Goal: Task Accomplishment & Management: Complete application form

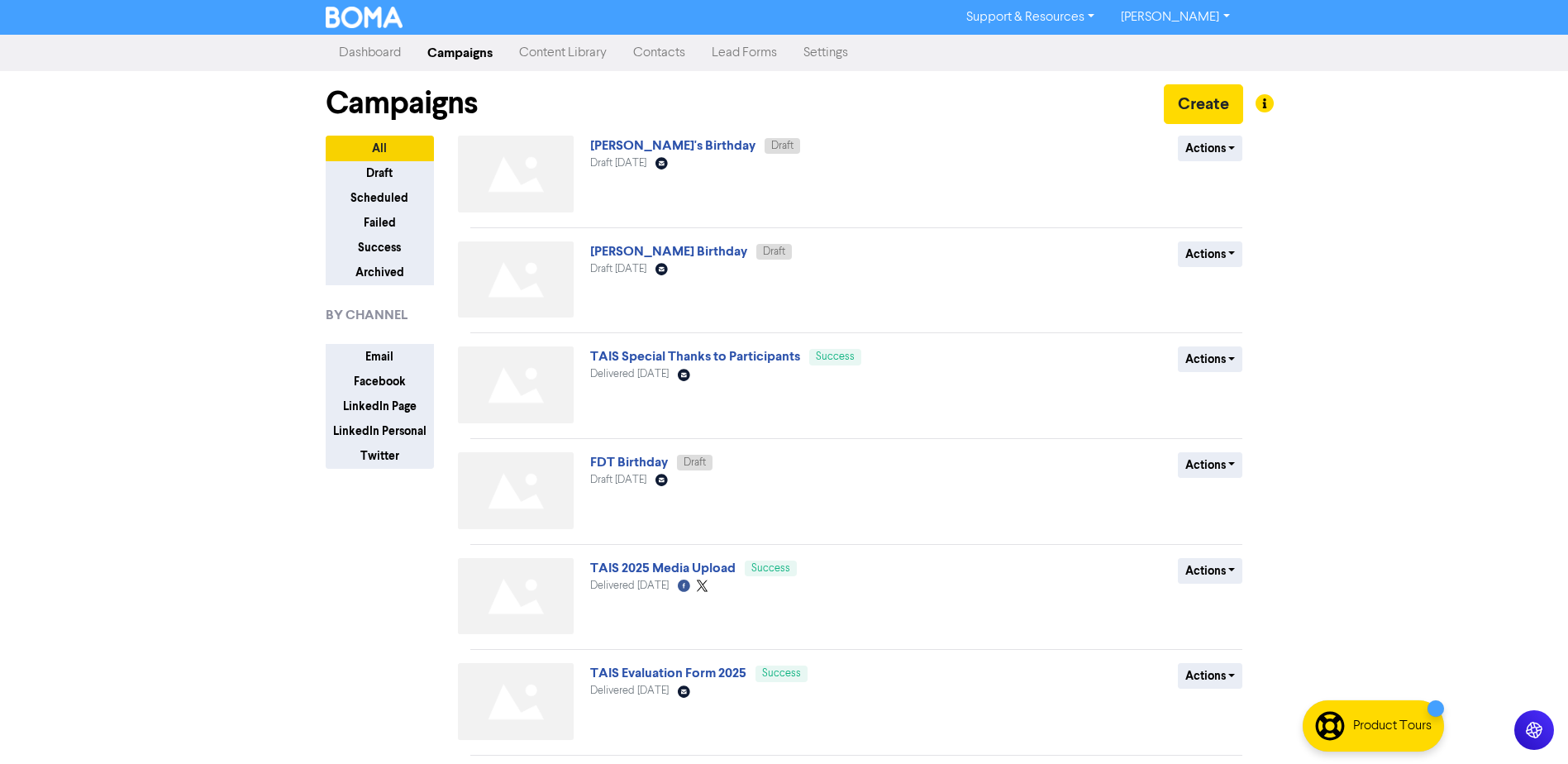
click at [665, 49] on link "Contacts" at bounding box center [659, 53] width 79 height 34
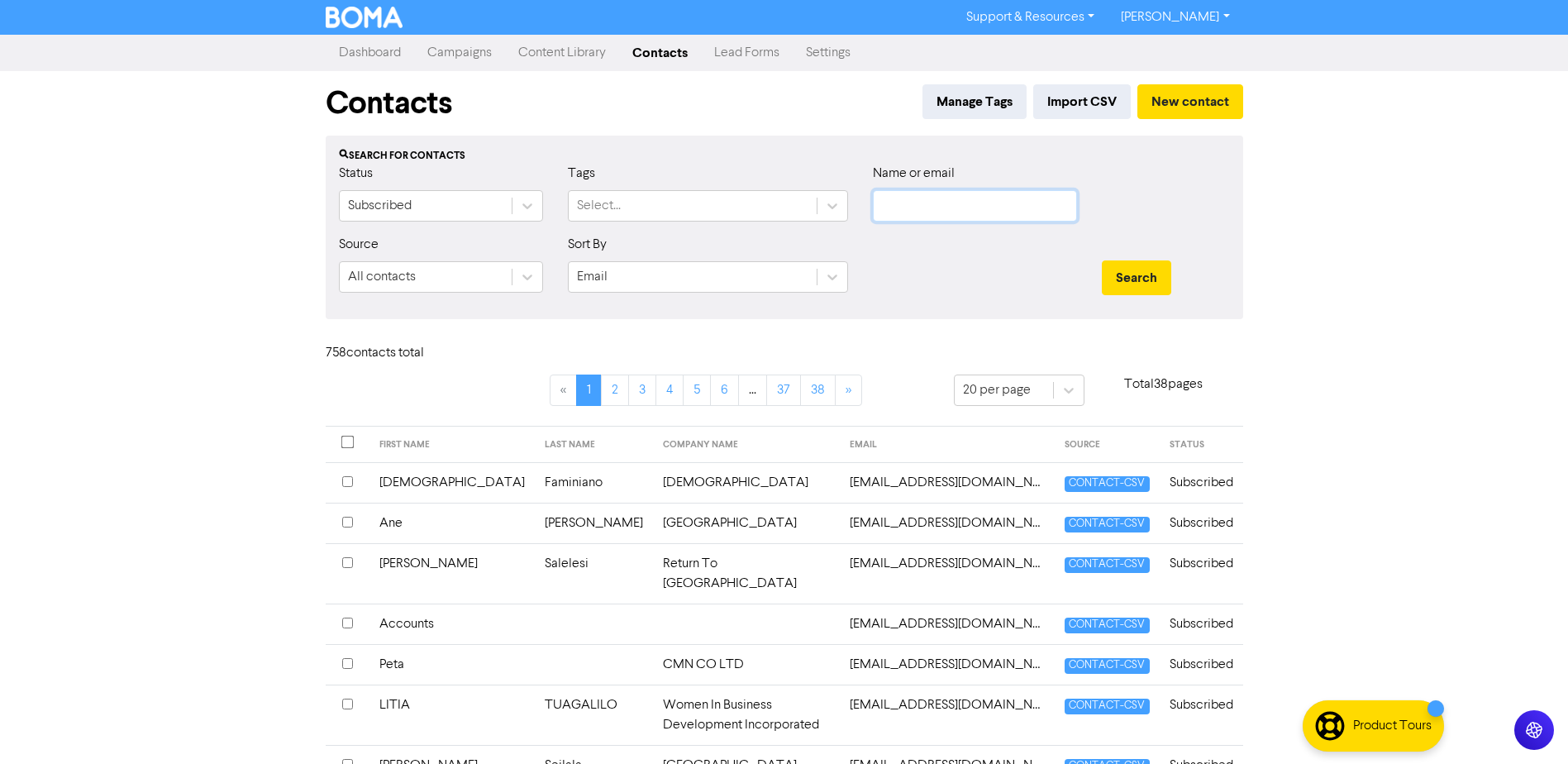
click at [955, 218] on input "text" at bounding box center [975, 206] width 204 height 32
click at [1101, 260] on button "Search" at bounding box center [1136, 277] width 70 height 34
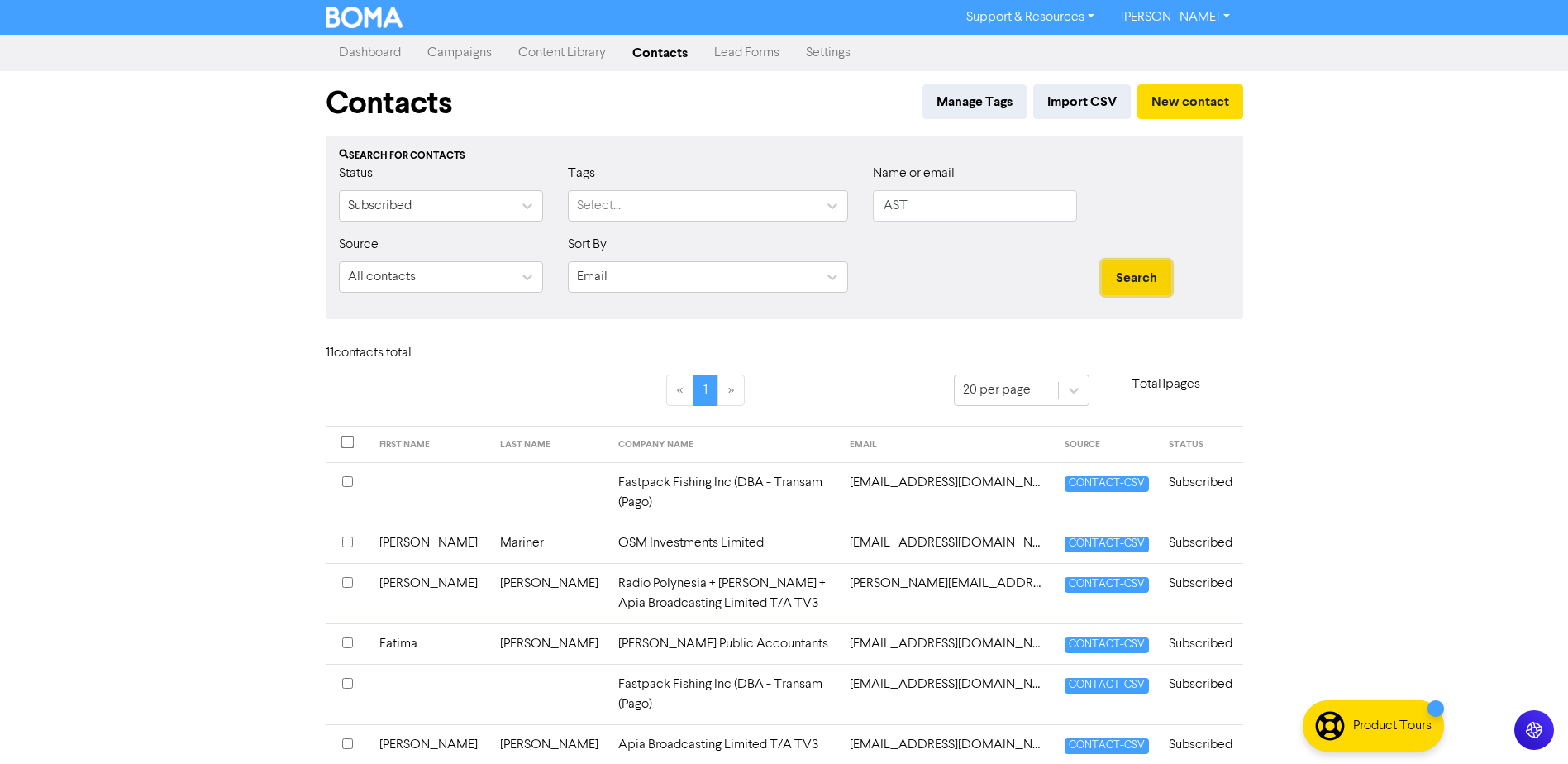
click at [1140, 279] on button "Search" at bounding box center [1136, 277] width 70 height 34
drag, startPoint x: 950, startPoint y: 215, endPoint x: 745, endPoint y: 213, distance: 205.0
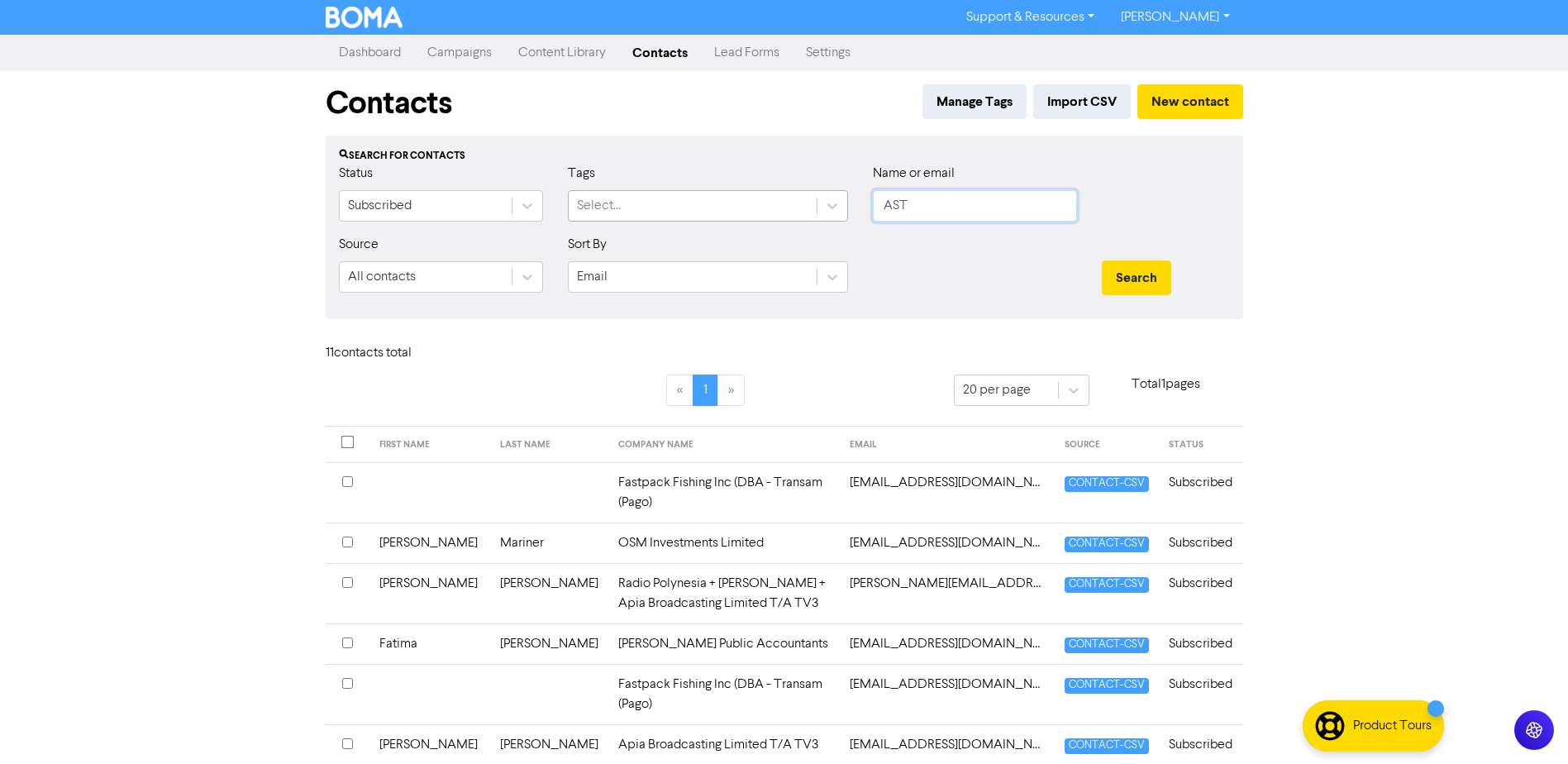
click at [775, 213] on div "Status Subscribed Tags Select... Name or email AST" at bounding box center [784, 199] width 916 height 71
type input "[PERSON_NAME]"
click at [1101, 260] on button "Search" at bounding box center [1136, 277] width 70 height 34
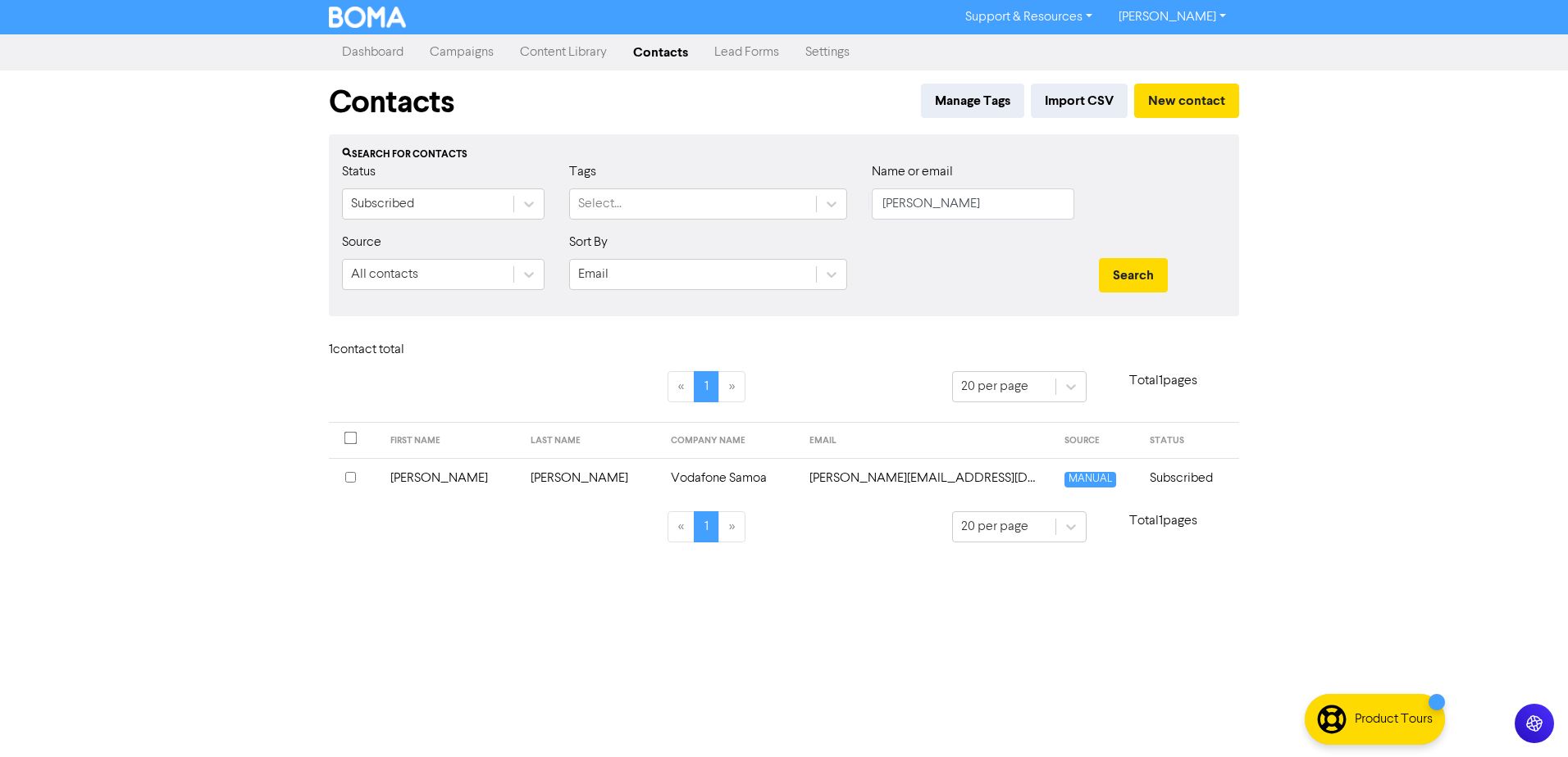
click at [579, 634] on div "Support & Resources Video Tutorials FAQ & Guides Marketing Education [PERSON_NA…" at bounding box center [784, 378] width 1568 height 757
click at [692, 630] on div "Support & Resources Video Tutorials FAQ & Guides Marketing Education [PERSON_NA…" at bounding box center [784, 378] width 1568 height 757
click at [840, 349] on div "1 contact total" at bounding box center [784, 353] width 935 height 35
click at [831, 356] on div "1 contact total" at bounding box center [784, 353] width 935 height 35
click at [851, 356] on div "1 contact total" at bounding box center [784, 353] width 935 height 35
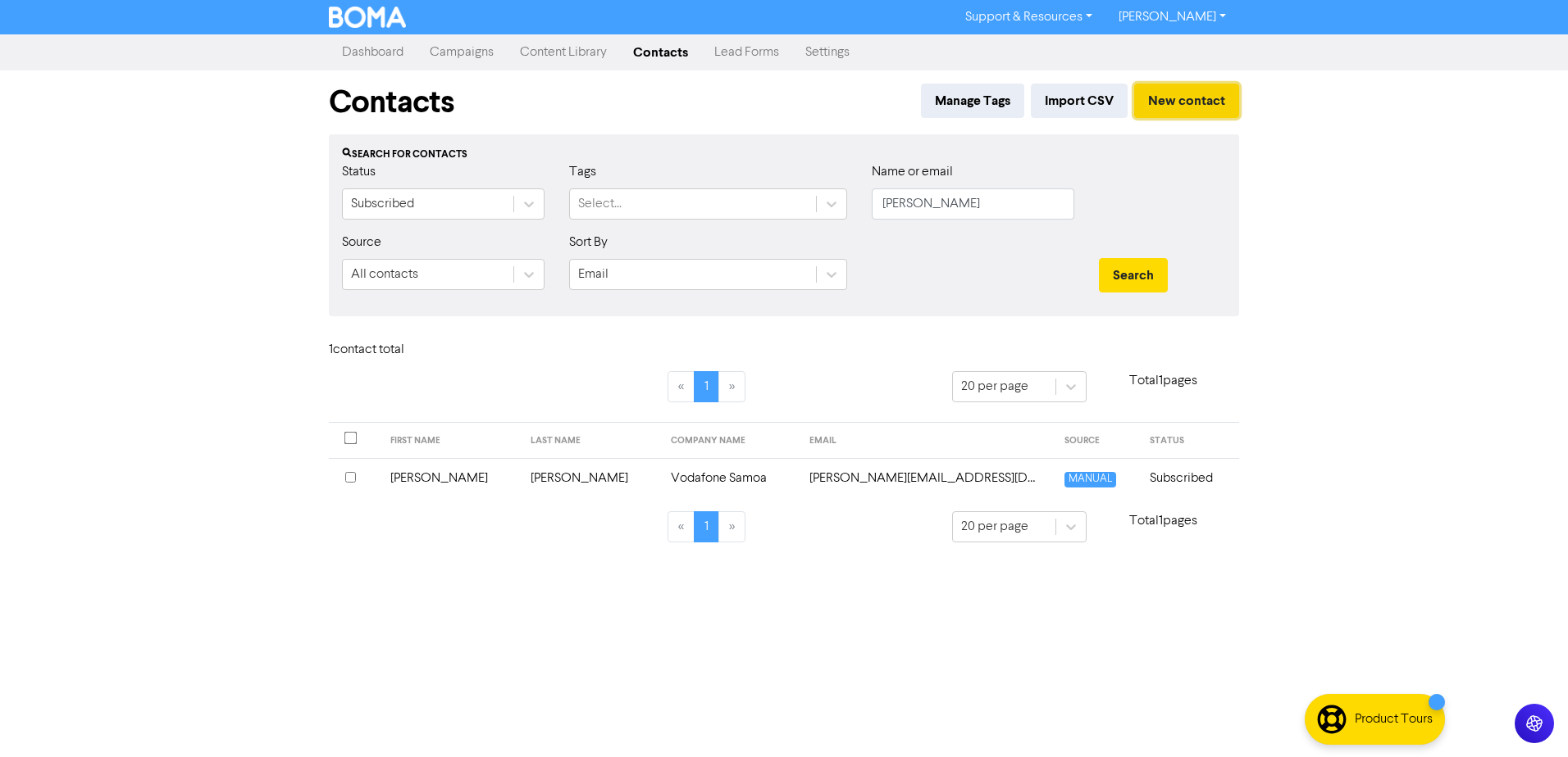
click at [1185, 101] on button "New contact" at bounding box center [1186, 101] width 105 height 34
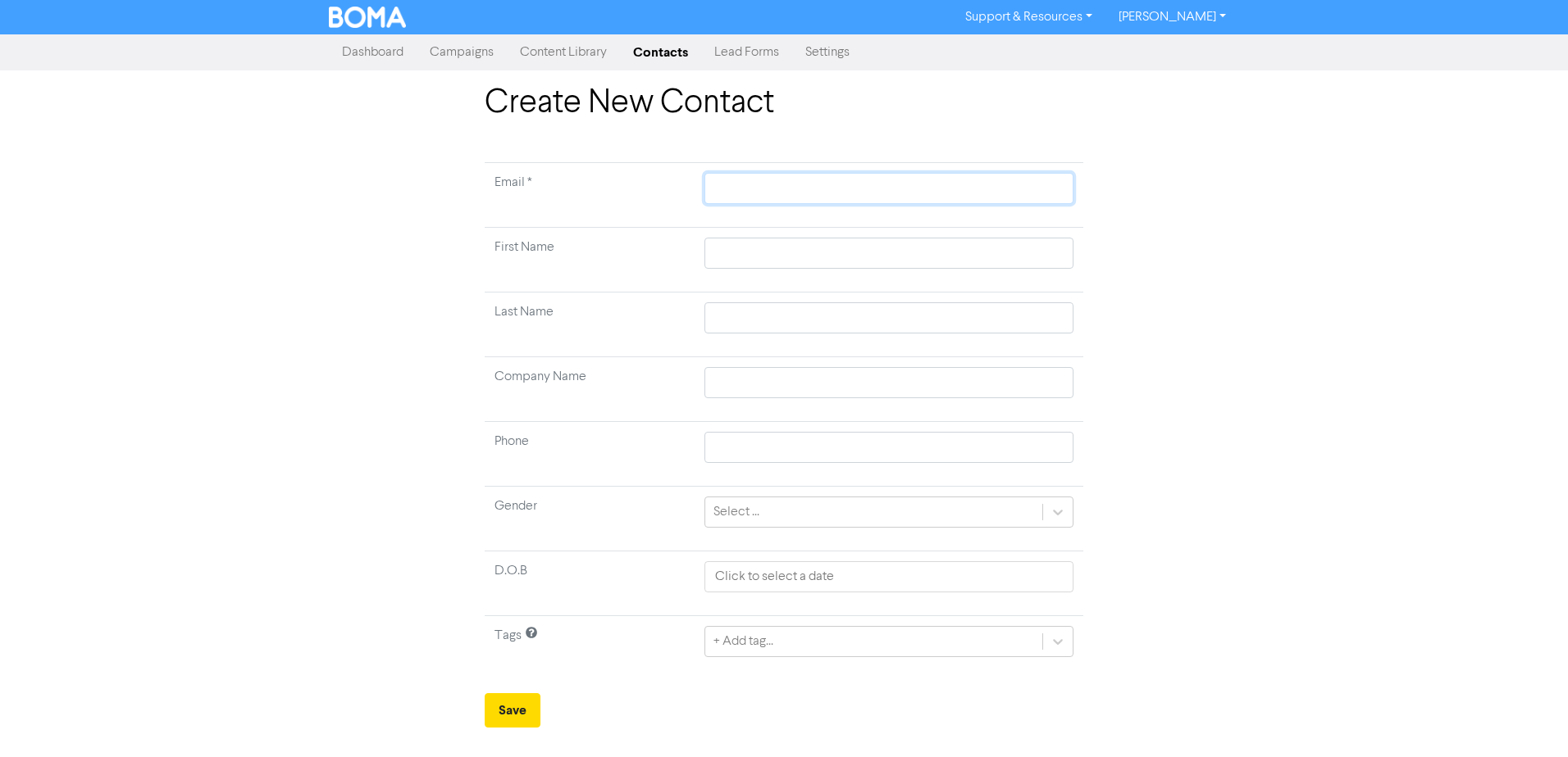
click at [784, 194] on input "text" at bounding box center [889, 189] width 369 height 31
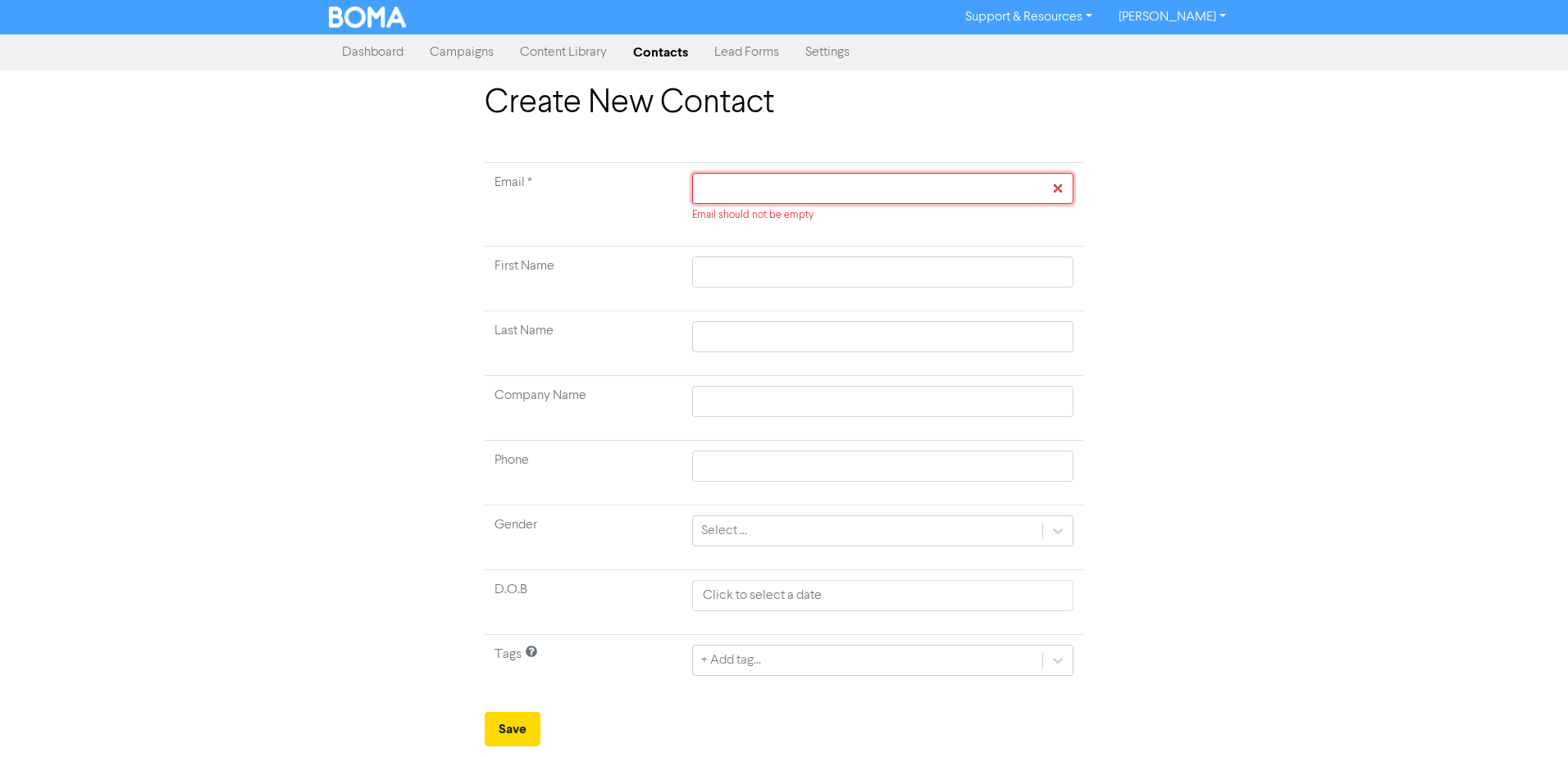
click at [894, 188] on input "text" at bounding box center [882, 189] width 381 height 31
paste input "[PERSON_NAME][EMAIL_ADDRESS][DOMAIN_NAME]"
type input "[PERSON_NAME][EMAIL_ADDRESS][DOMAIN_NAME]"
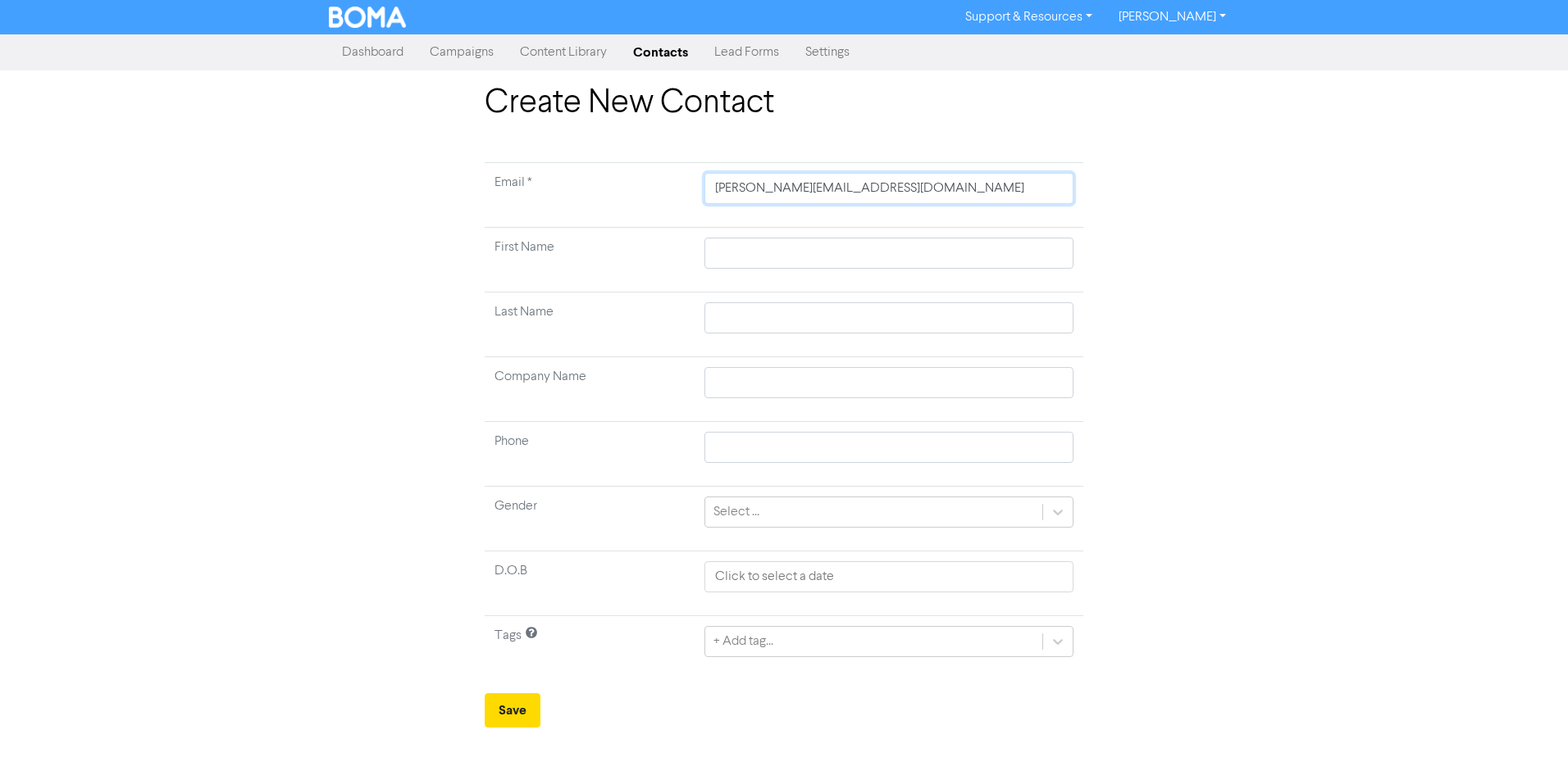
type input "[PERSON_NAME][EMAIL_ADDRESS][DOMAIN_NAME]"
click at [722, 251] on input "text" at bounding box center [889, 253] width 369 height 31
click at [838, 248] on input "text" at bounding box center [889, 253] width 369 height 31
paste input "[PERSON_NAME]"
type input "[PERSON_NAME]"
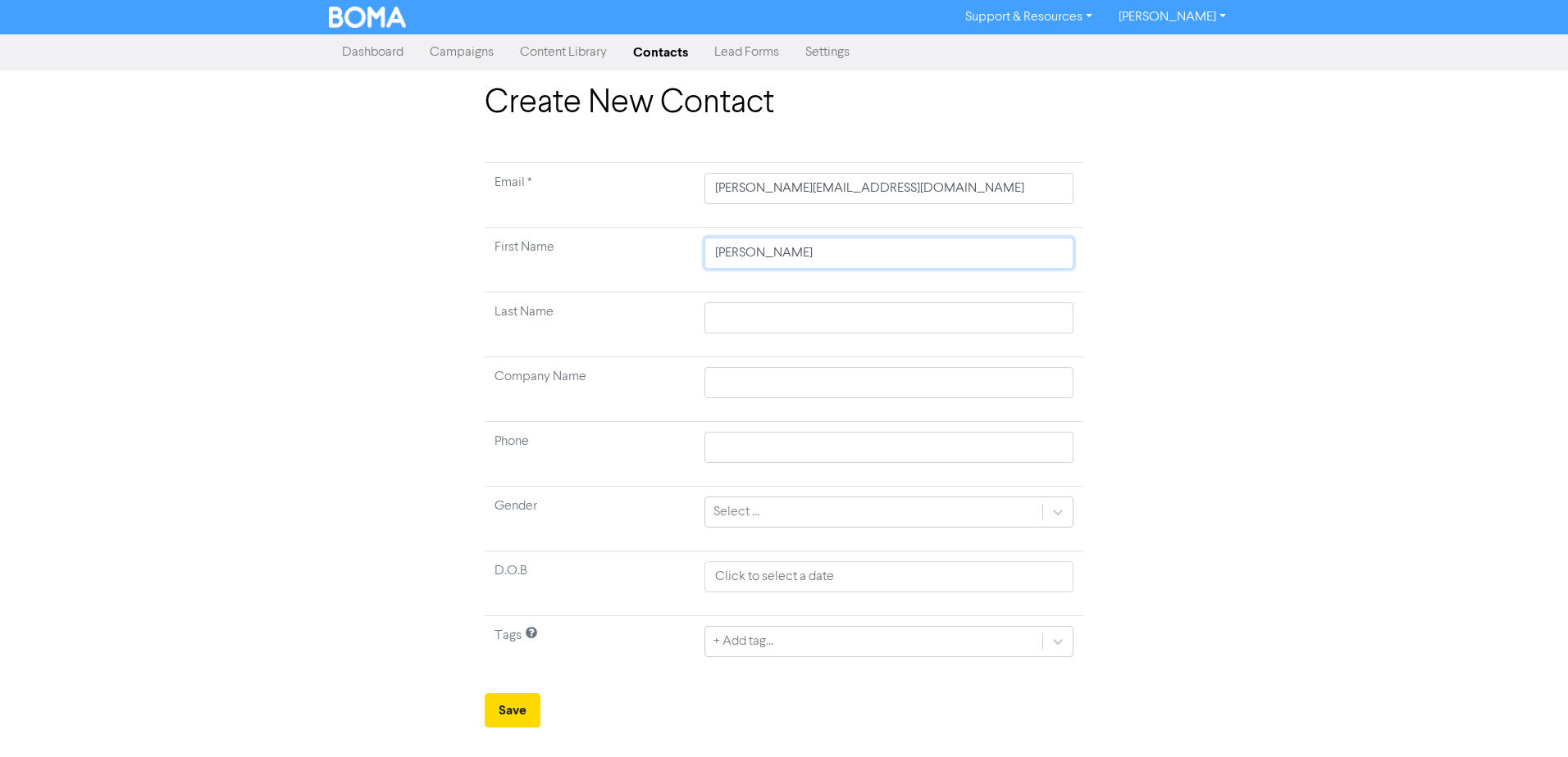
type input "[PERSON_NAME]"
click at [957, 321] on input "text" at bounding box center [889, 318] width 369 height 31
paste input "[PERSON_NAME]"
type input "[PERSON_NAME]"
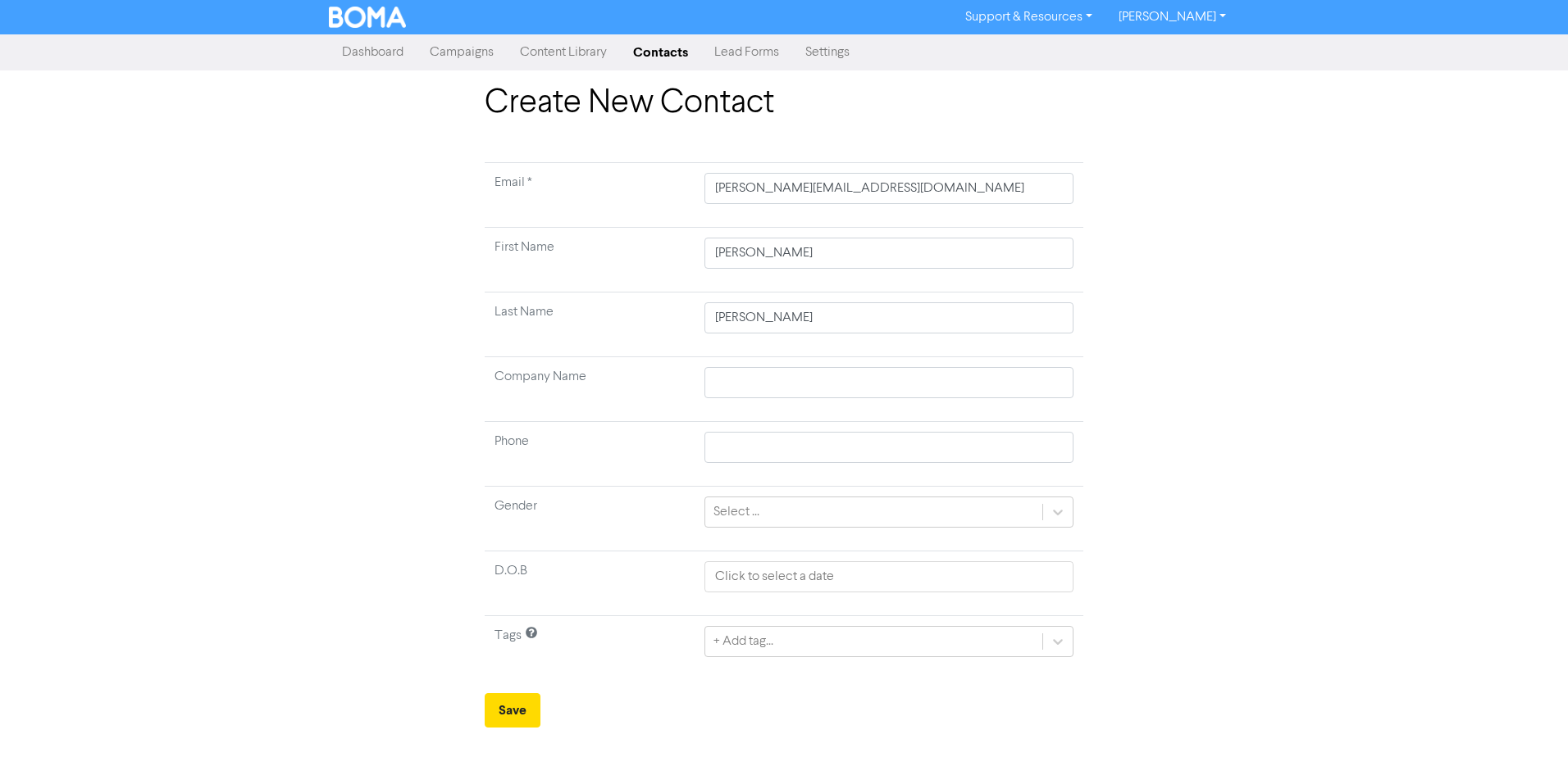
click at [1200, 339] on div "Create New Contact Email * [PERSON_NAME][EMAIL_ADDRESS][DOMAIN_NAME] First Name…" at bounding box center [784, 405] width 935 height 644
click at [975, 388] on input "text" at bounding box center [889, 383] width 369 height 31
paste input "AST Telecom LLC"
type input "AST Telecom LLC"
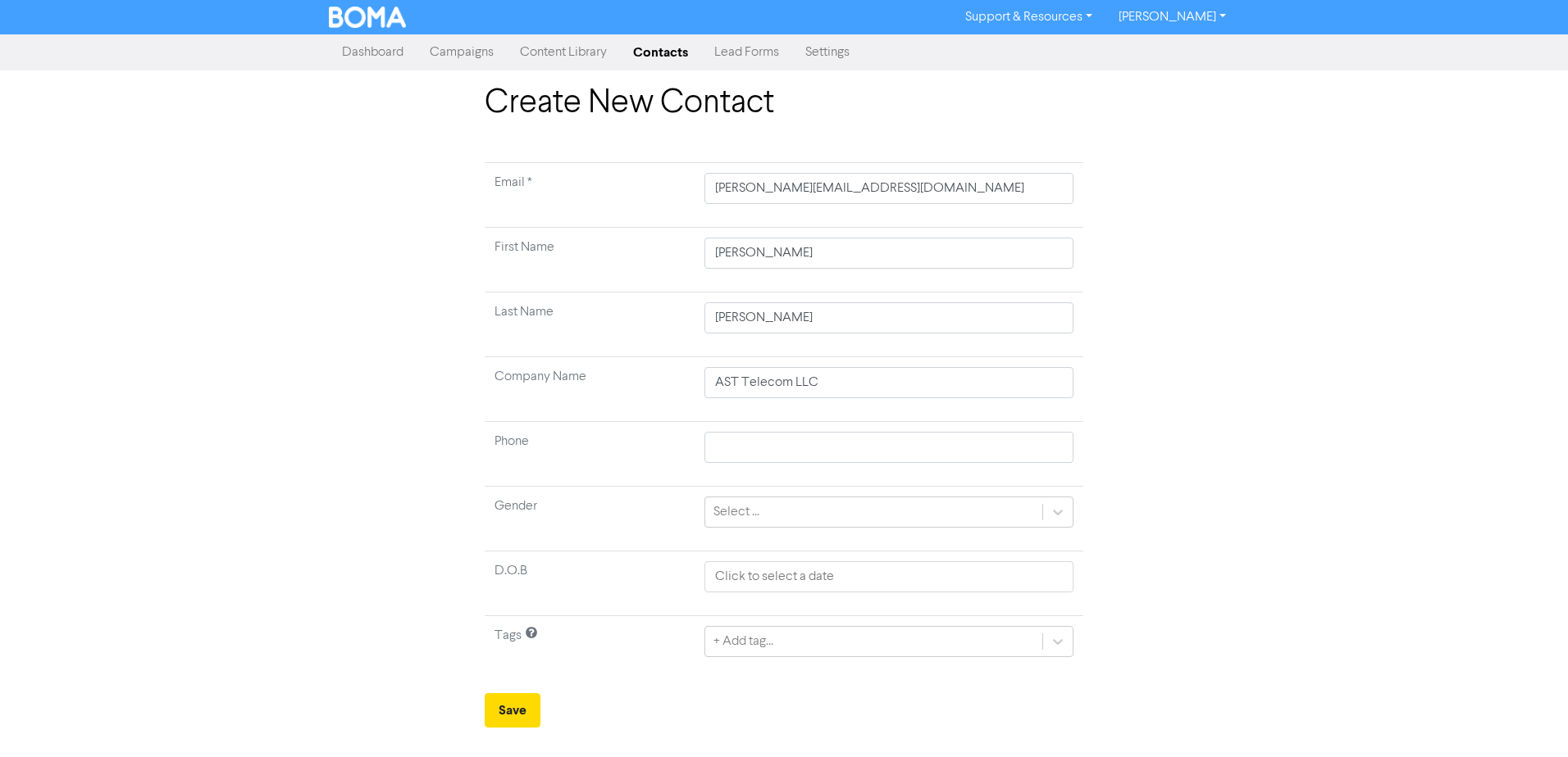
click at [1197, 406] on div "Create New Contact Email * [PERSON_NAME][EMAIL_ADDRESS][DOMAIN_NAME] First Name…" at bounding box center [784, 405] width 935 height 644
click at [1153, 493] on div "Create New Contact Email * [PERSON_NAME][EMAIL_ADDRESS][DOMAIN_NAME] First Name…" at bounding box center [784, 405] width 935 height 644
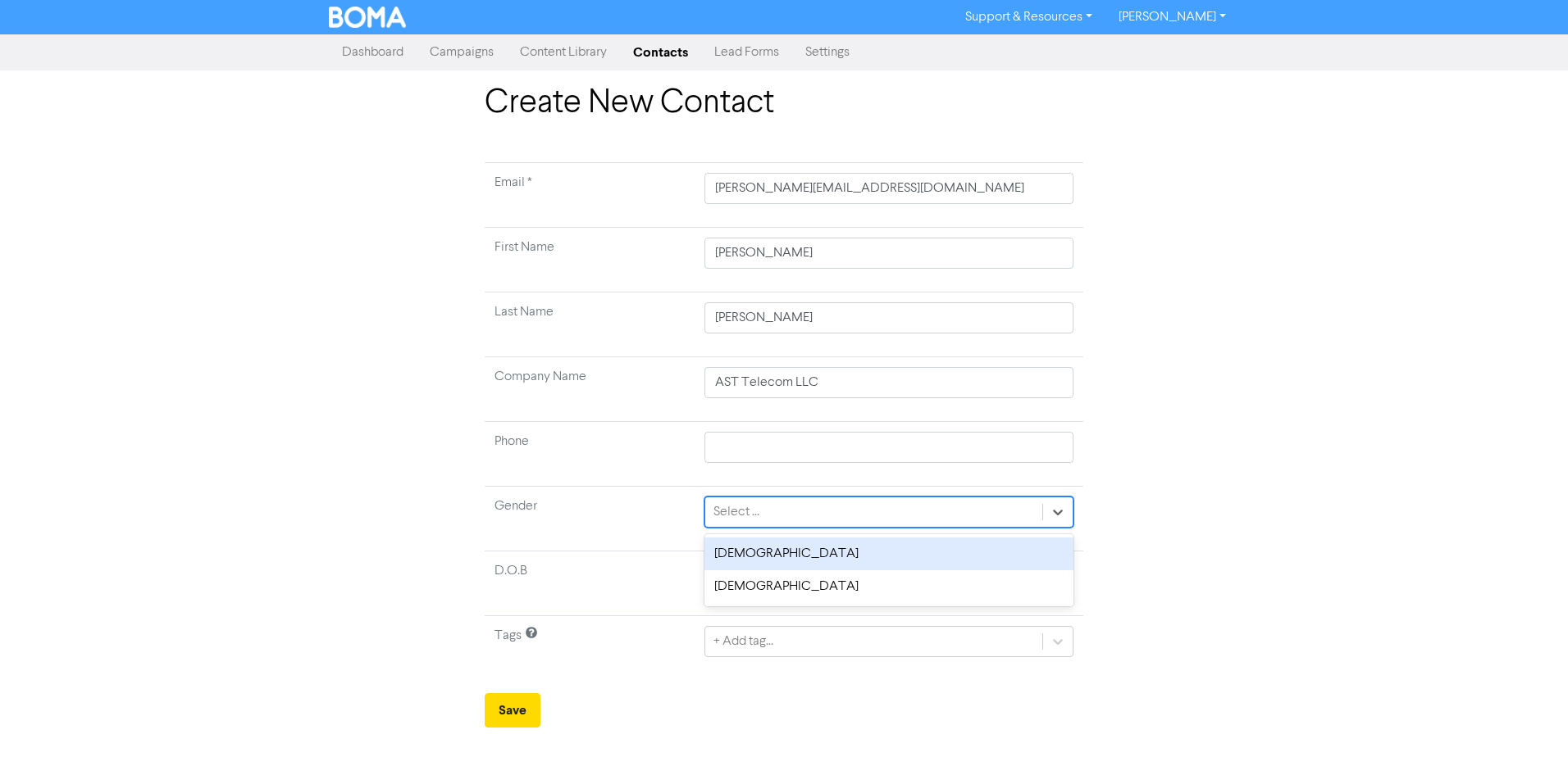
click at [817, 515] on div "Select ..." at bounding box center [873, 512] width 337 height 30
click at [1214, 517] on div "Create New Contact Email * [PERSON_NAME][EMAIL_ADDRESS][DOMAIN_NAME] First Name…" at bounding box center [784, 405] width 935 height 644
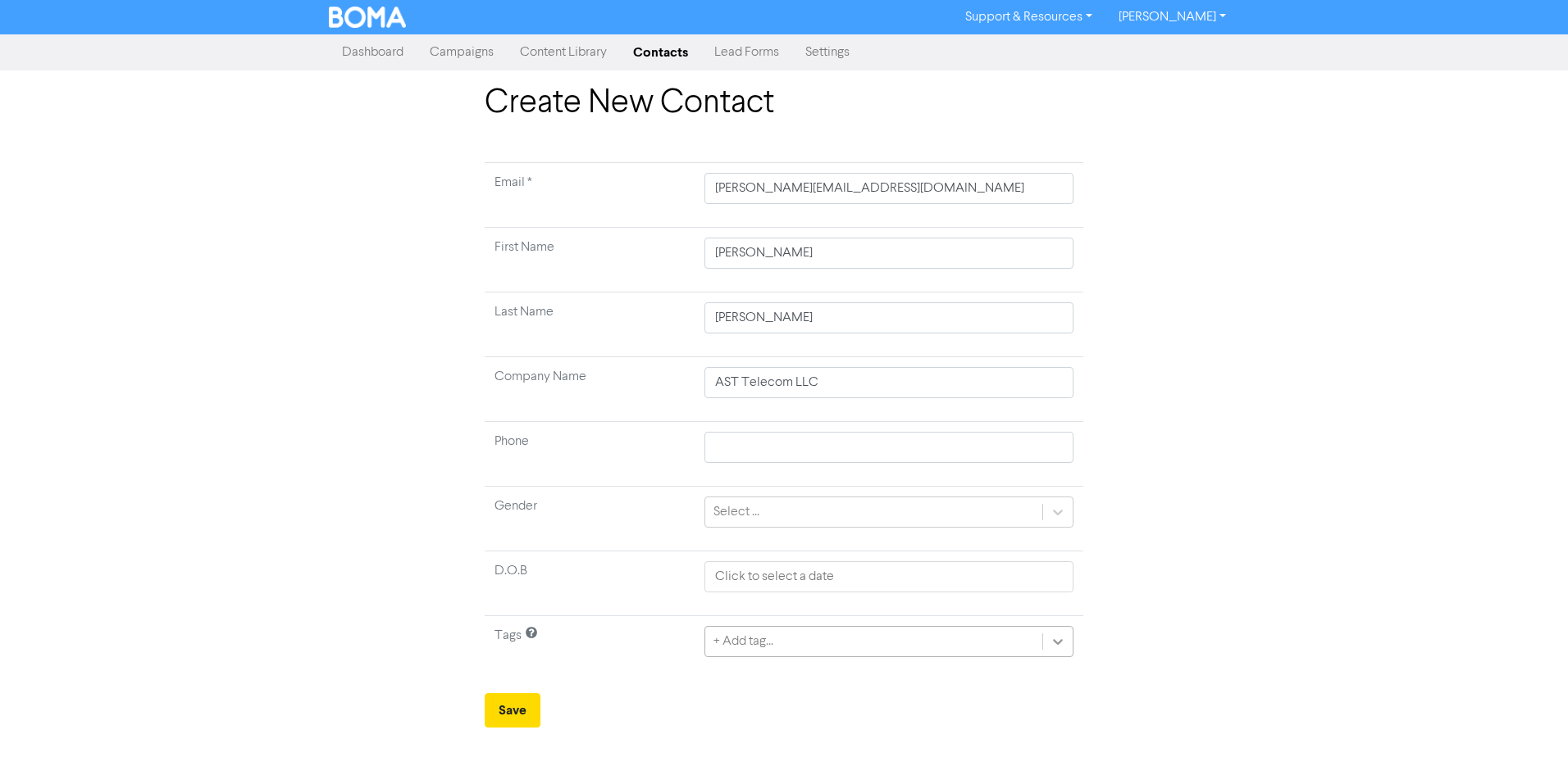
click at [1059, 639] on div "+ Add tag..." at bounding box center [889, 641] width 369 height 31
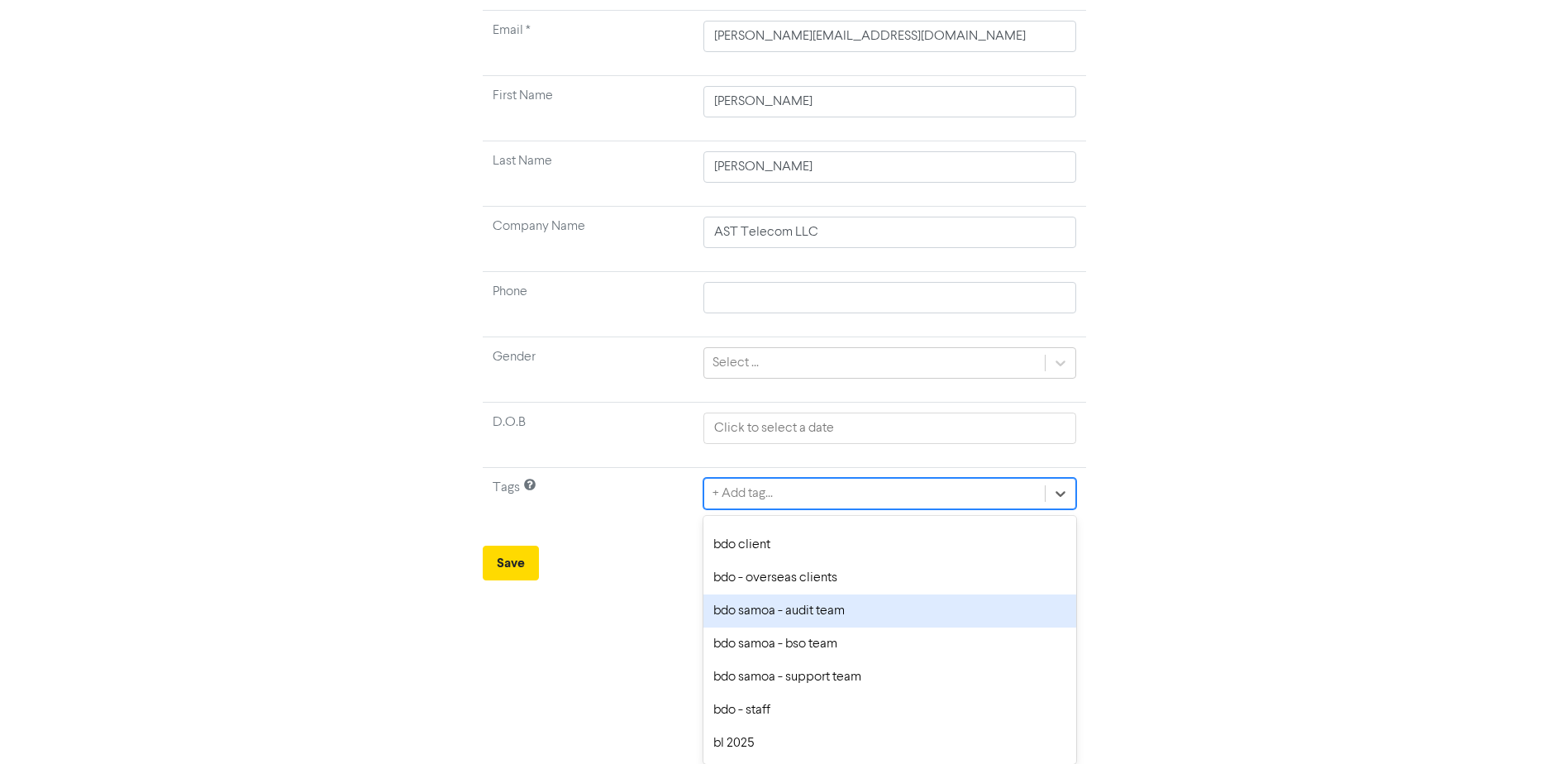
scroll to position [331, 0]
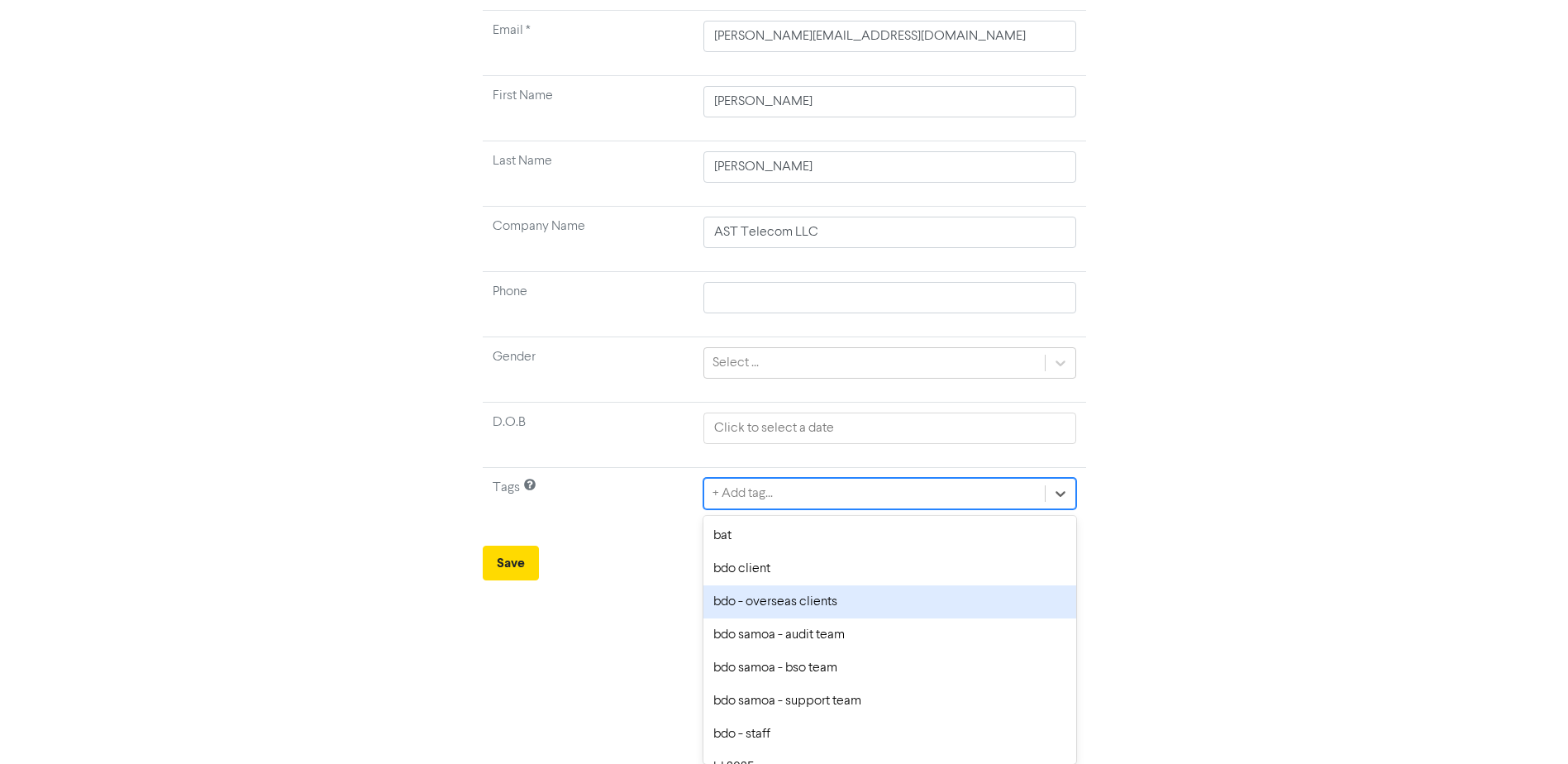
click at [832, 606] on div "bdo - overseas clients" at bounding box center [890, 602] width 372 height 34
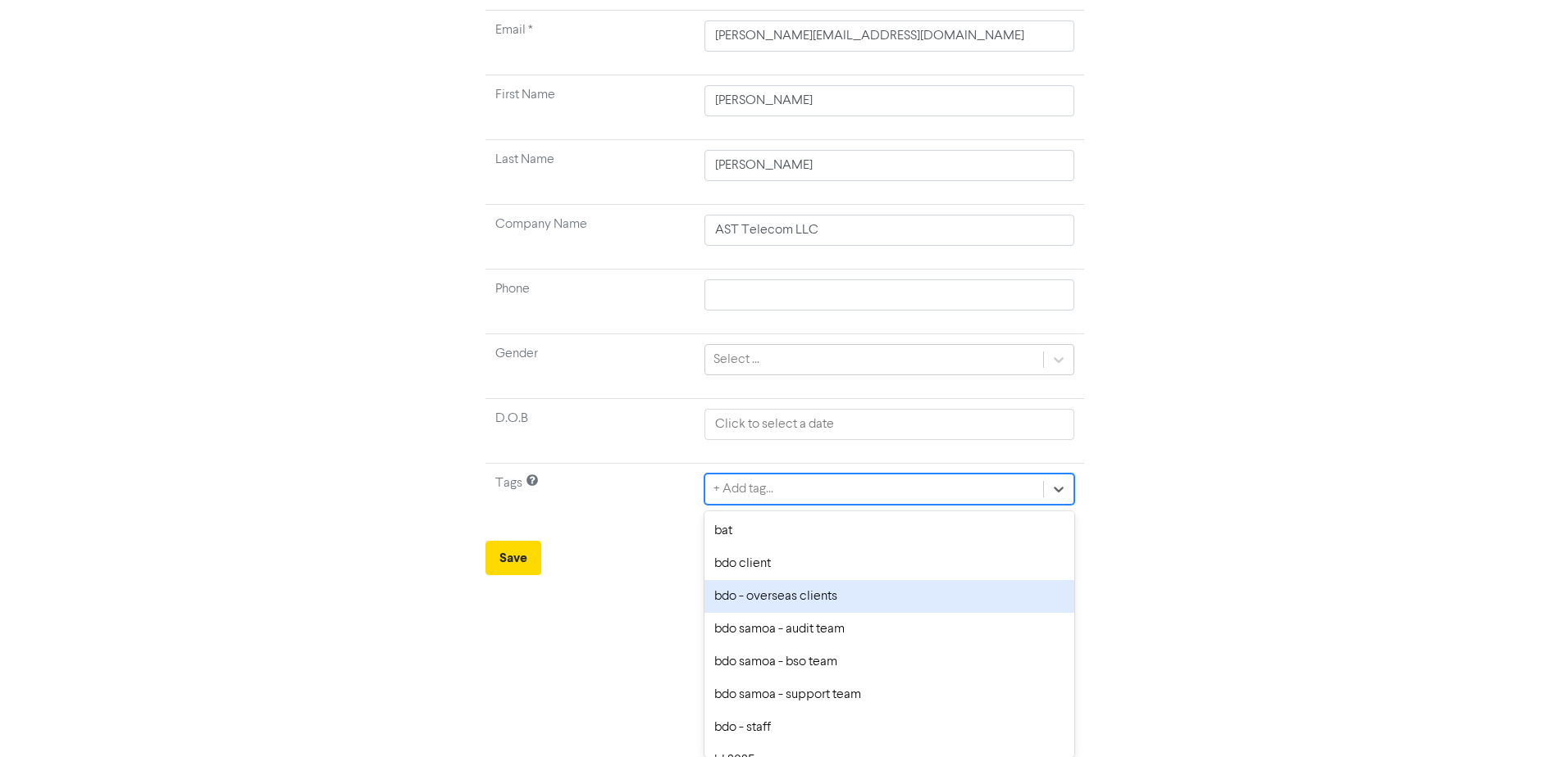
scroll to position [0, 0]
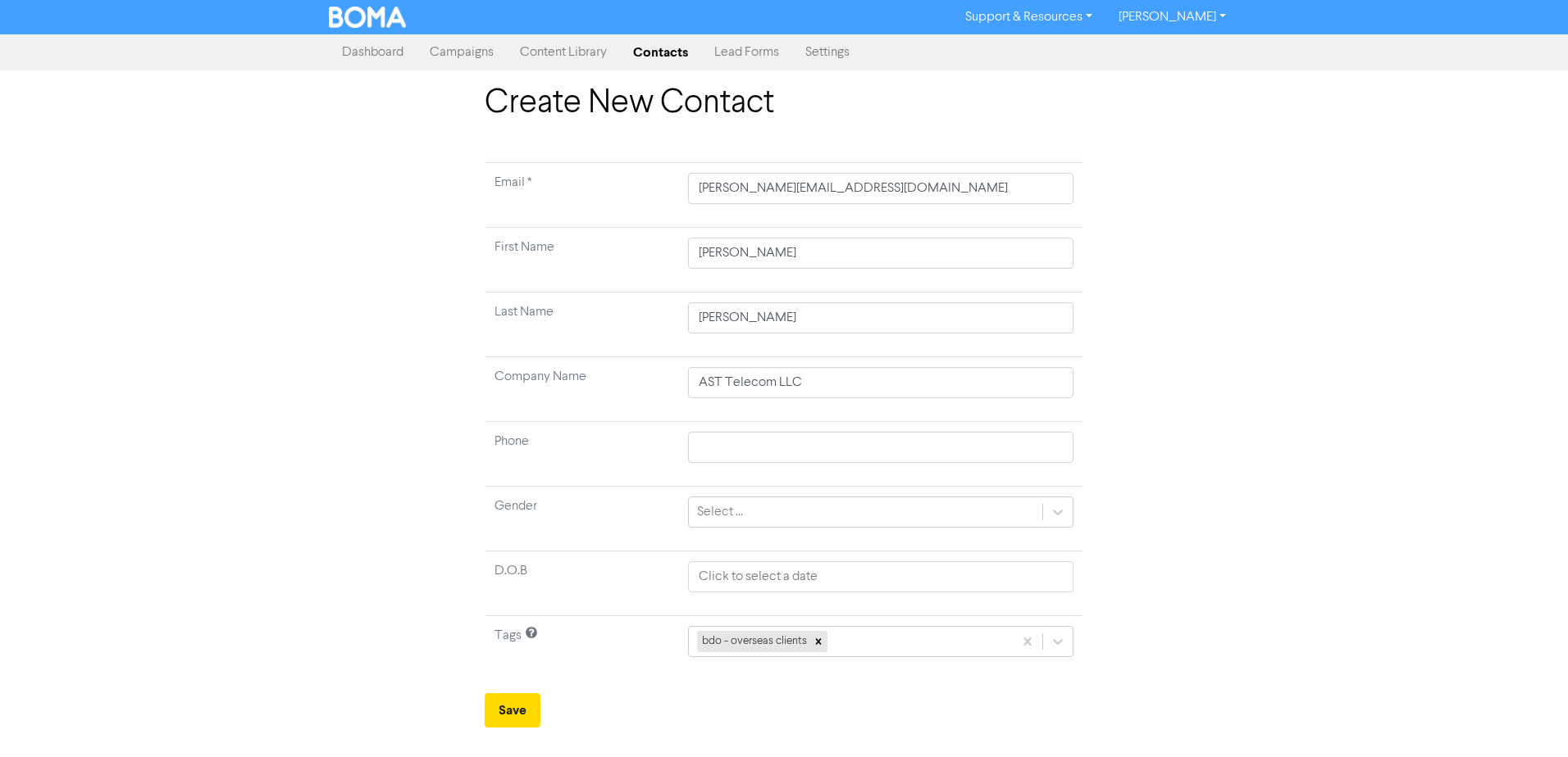
click at [659, 657] on td "Tags" at bounding box center [580, 648] width 193 height 65
click at [503, 705] on button "Save" at bounding box center [512, 710] width 56 height 34
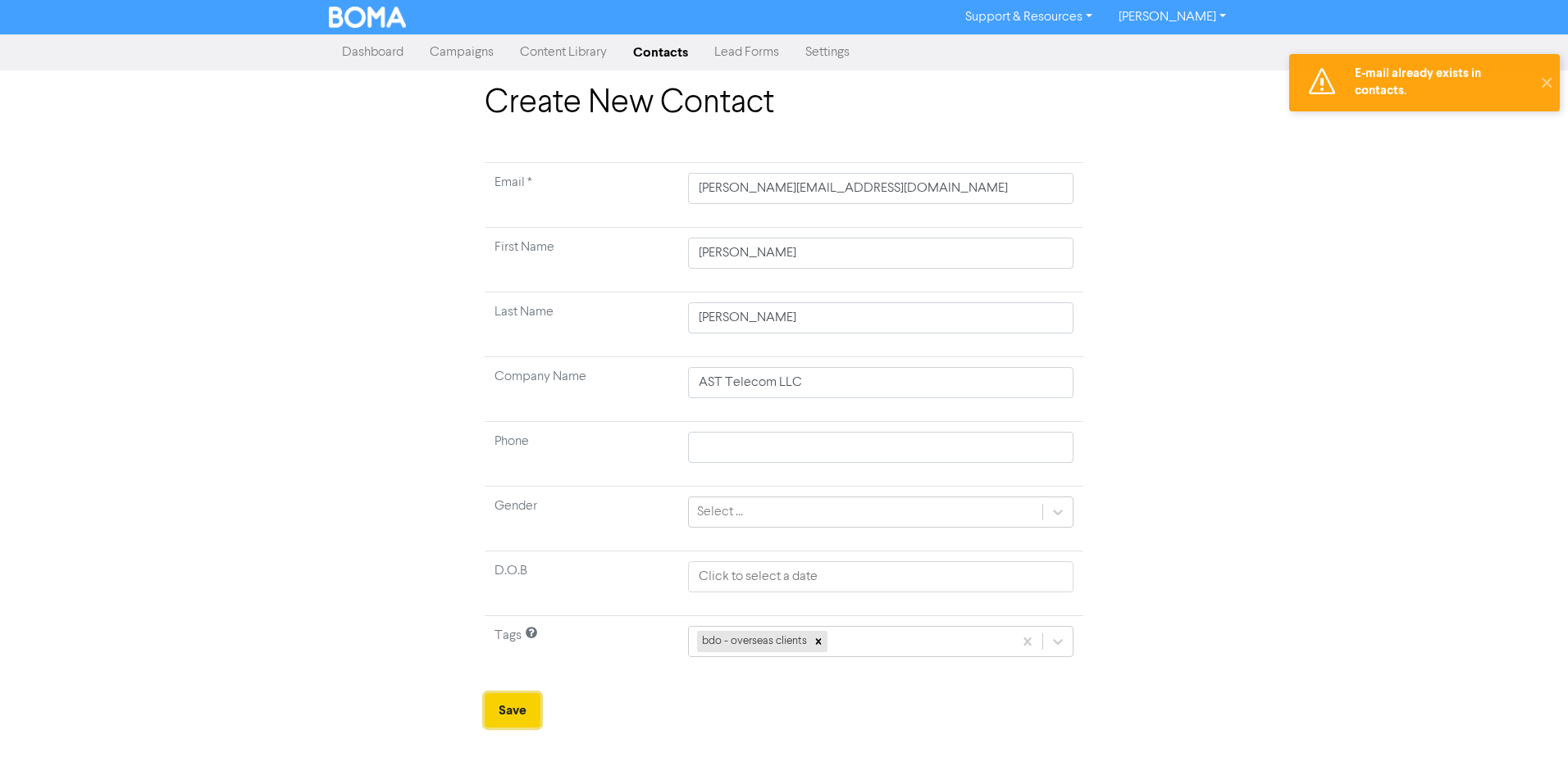
click at [504, 707] on button "Save" at bounding box center [512, 710] width 56 height 34
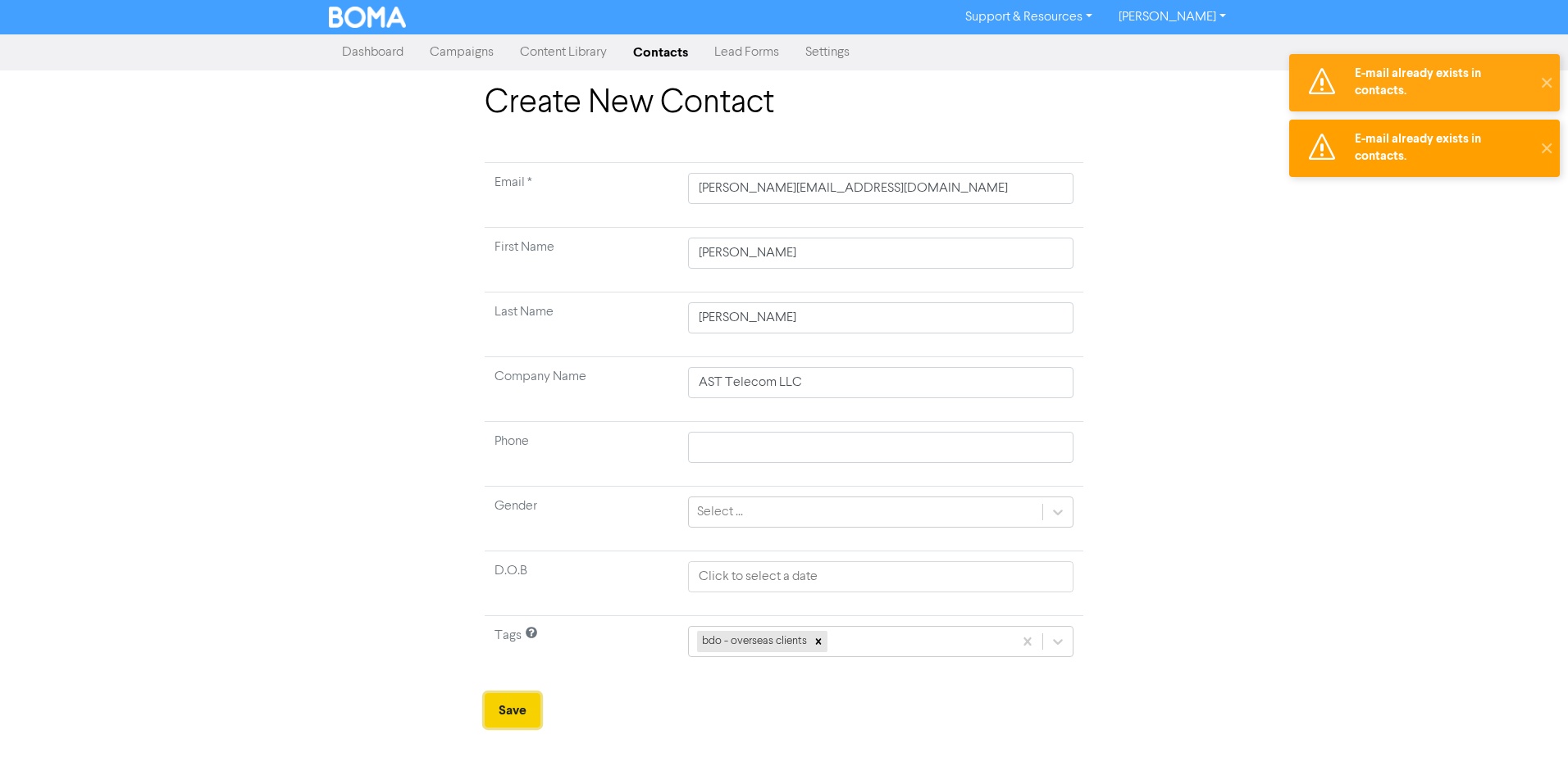
click at [504, 707] on button "Save" at bounding box center [512, 710] width 56 height 34
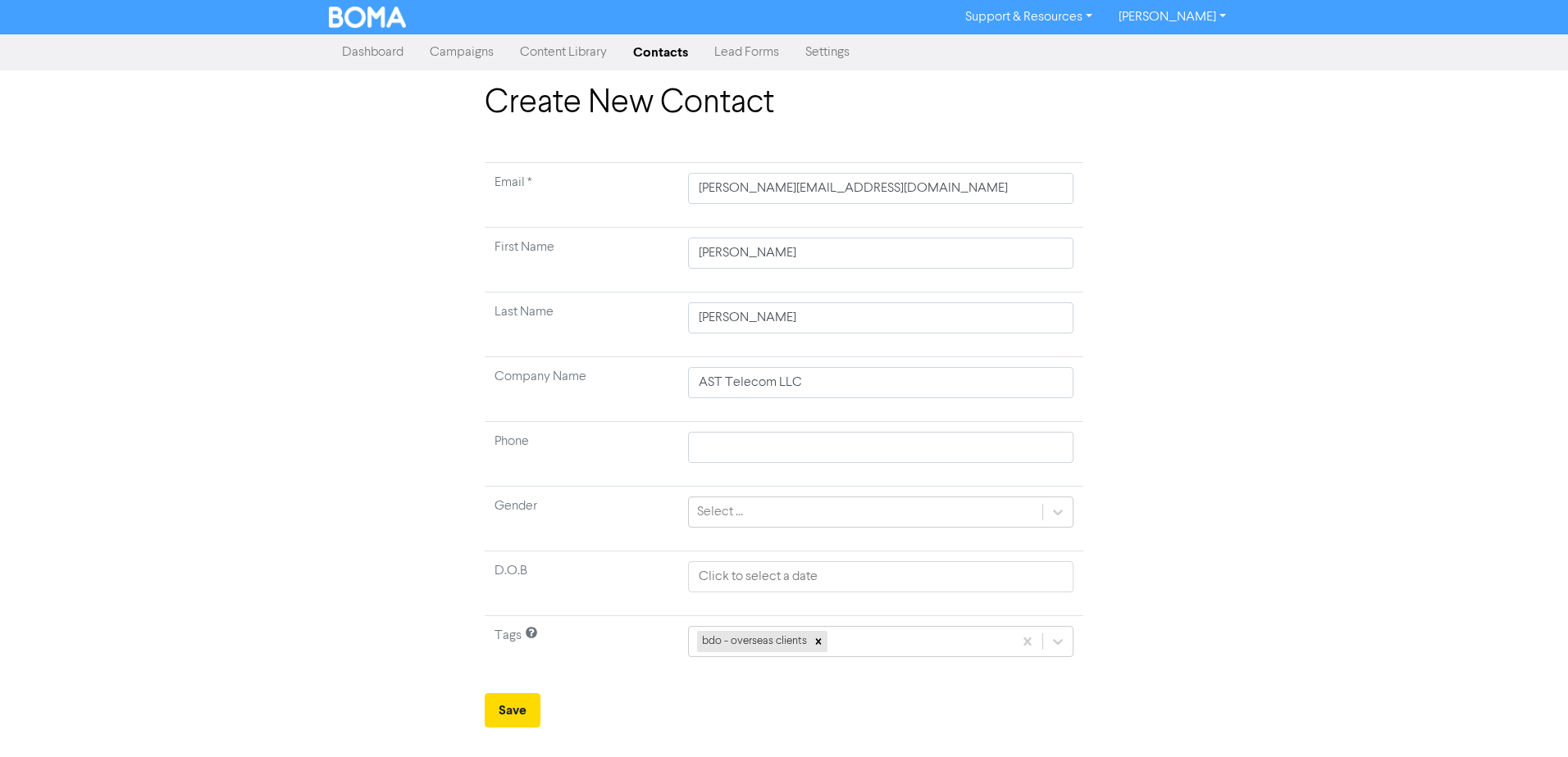
click at [381, 51] on link "Dashboard" at bounding box center [373, 52] width 88 height 33
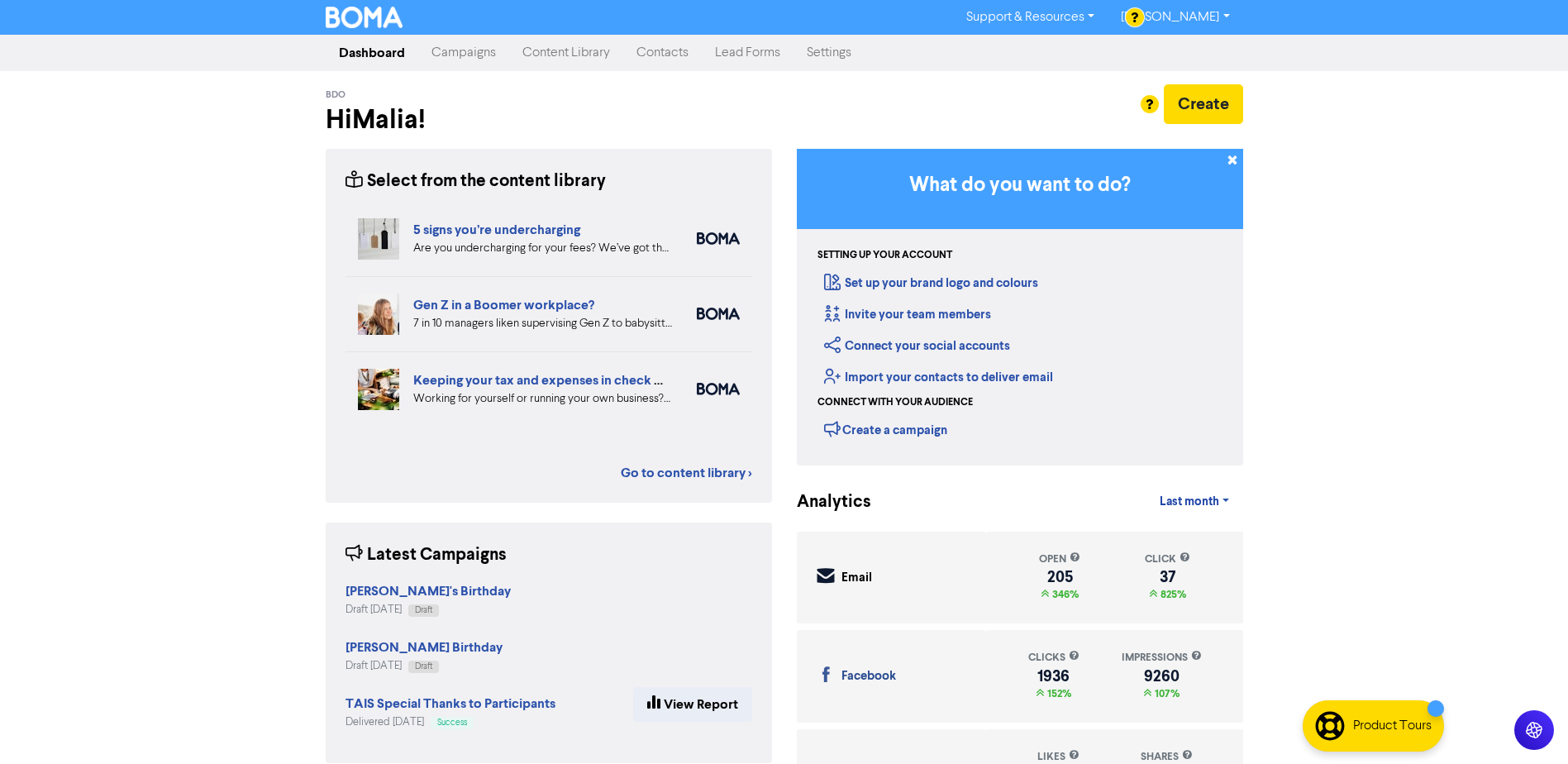
click at [647, 58] on link "Contacts" at bounding box center [662, 53] width 79 height 34
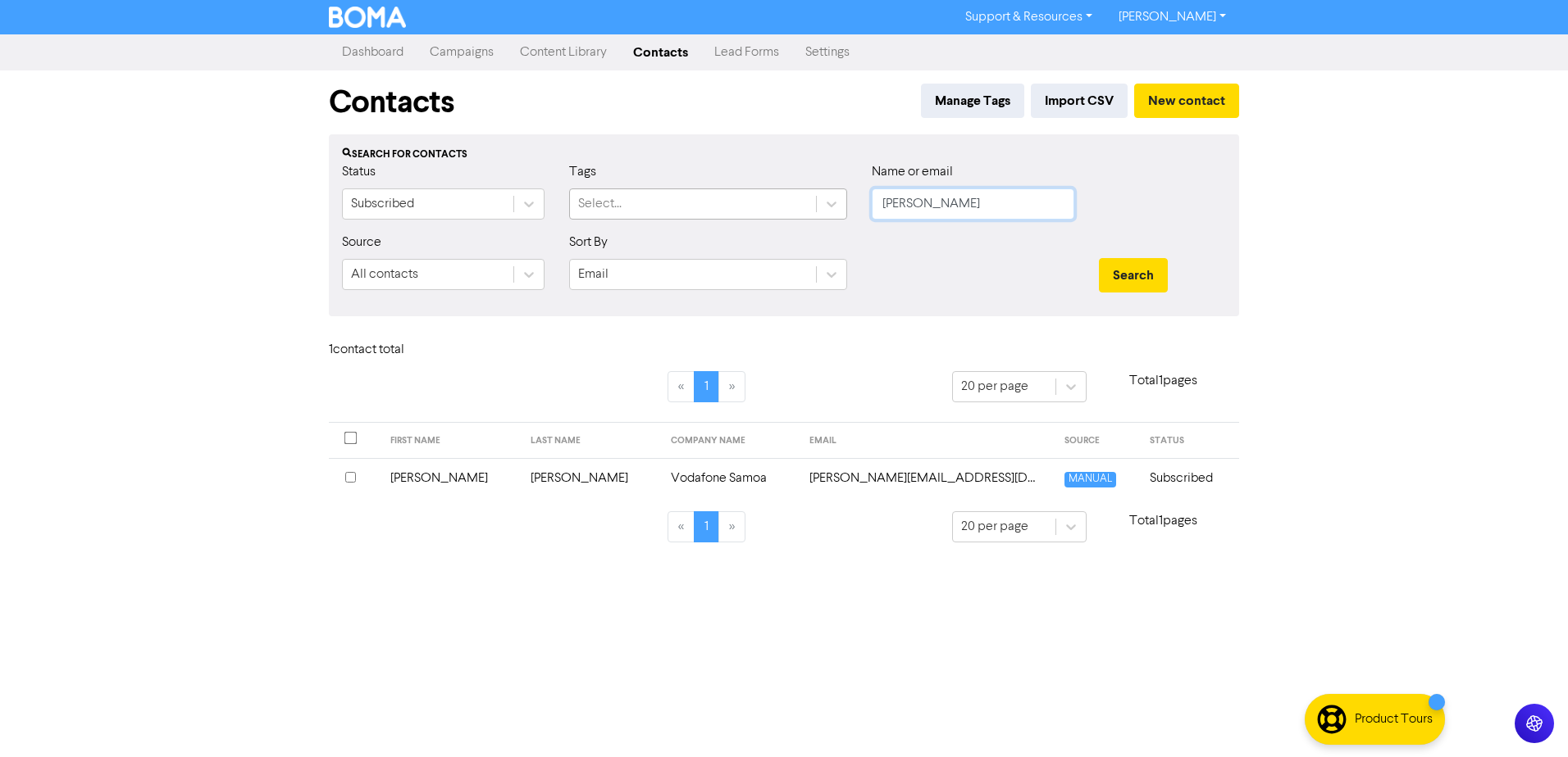
drag, startPoint x: 935, startPoint y: 210, endPoint x: 777, endPoint y: 207, distance: 158.0
click at [779, 205] on div "Status Subscribed Tags Select... Name or email [PERSON_NAME]" at bounding box center [784, 198] width 908 height 70
type input "Avail"
click at [1099, 258] on button "Search" at bounding box center [1133, 275] width 69 height 34
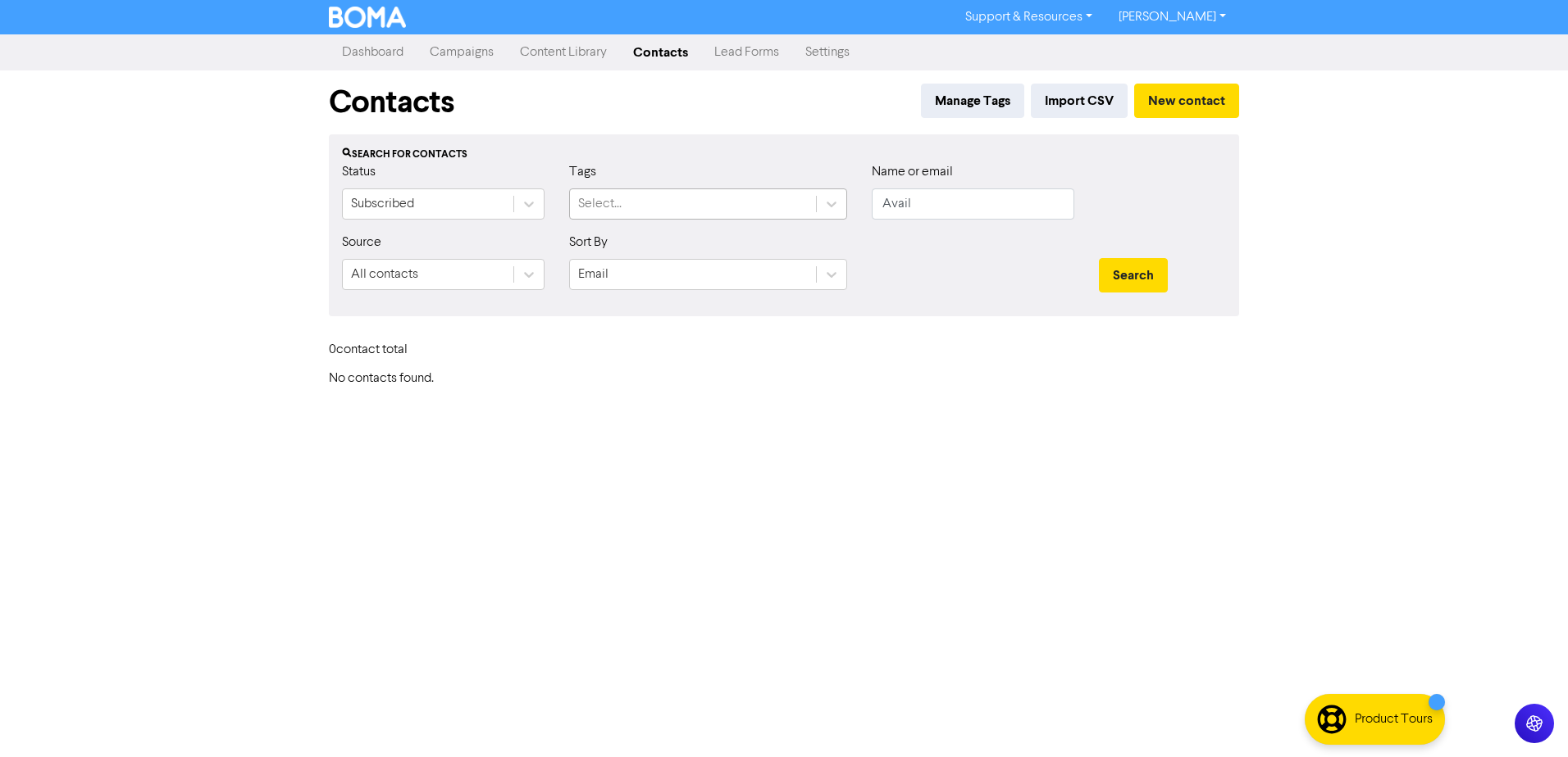
click at [761, 214] on div "Select..." at bounding box center [693, 204] width 246 height 30
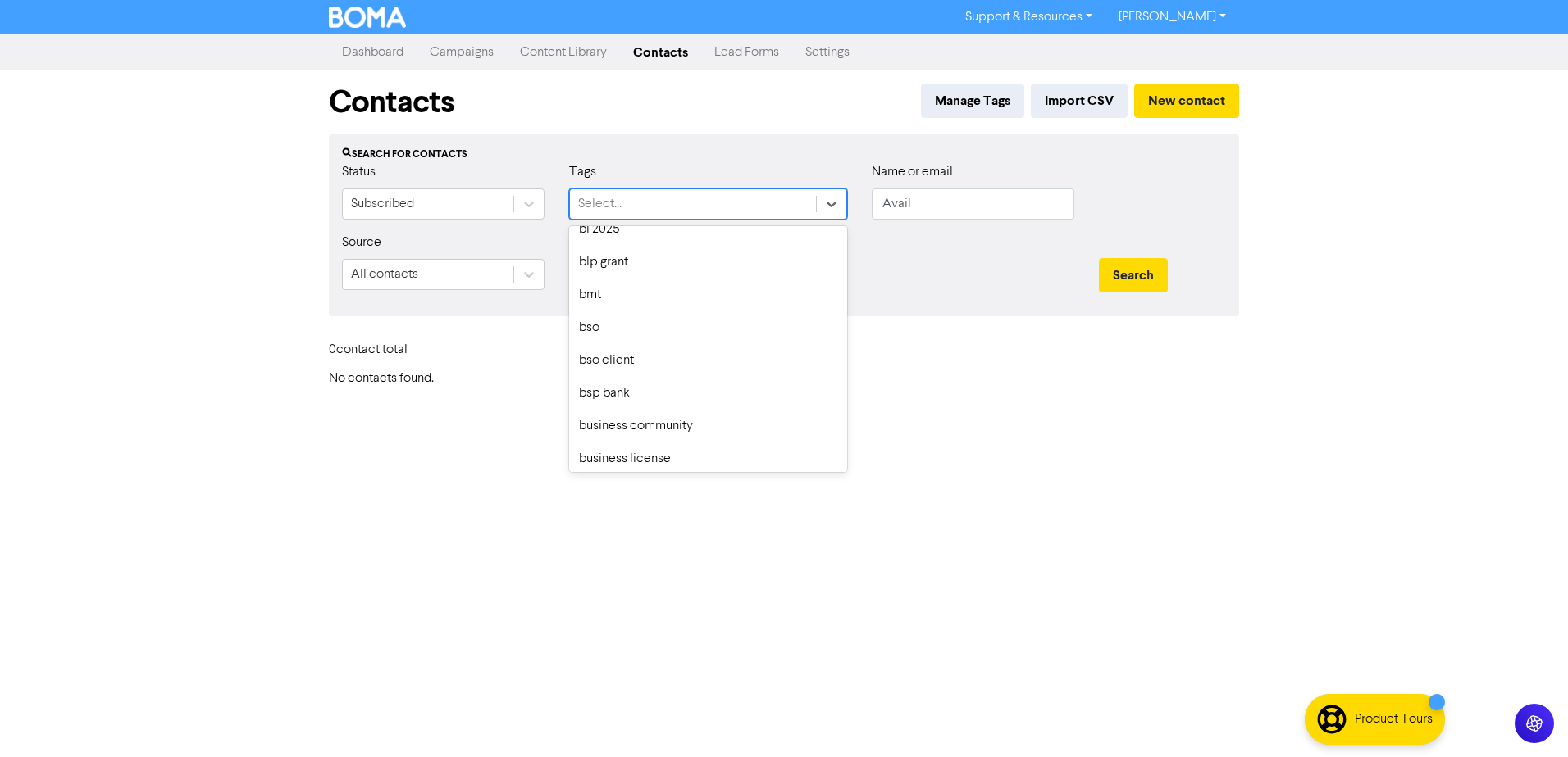
scroll to position [246, 0]
click at [627, 355] on div "bdo client" at bounding box center [707, 360] width 278 height 33
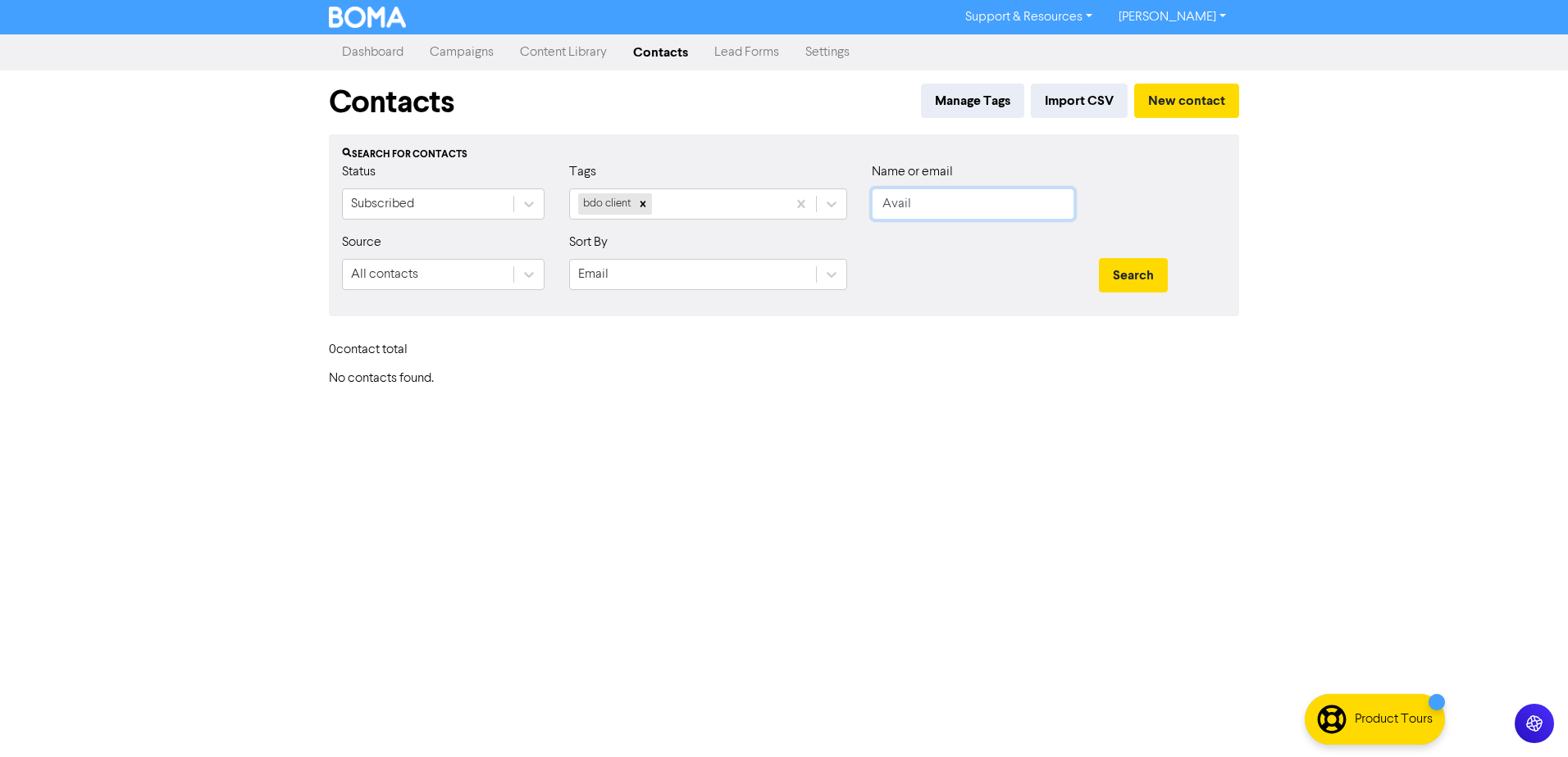
click at [940, 203] on input "Avail" at bounding box center [972, 204] width 202 height 31
click at [1137, 271] on button "Search" at bounding box center [1133, 275] width 69 height 34
click at [527, 271] on icon at bounding box center [528, 275] width 16 height 16
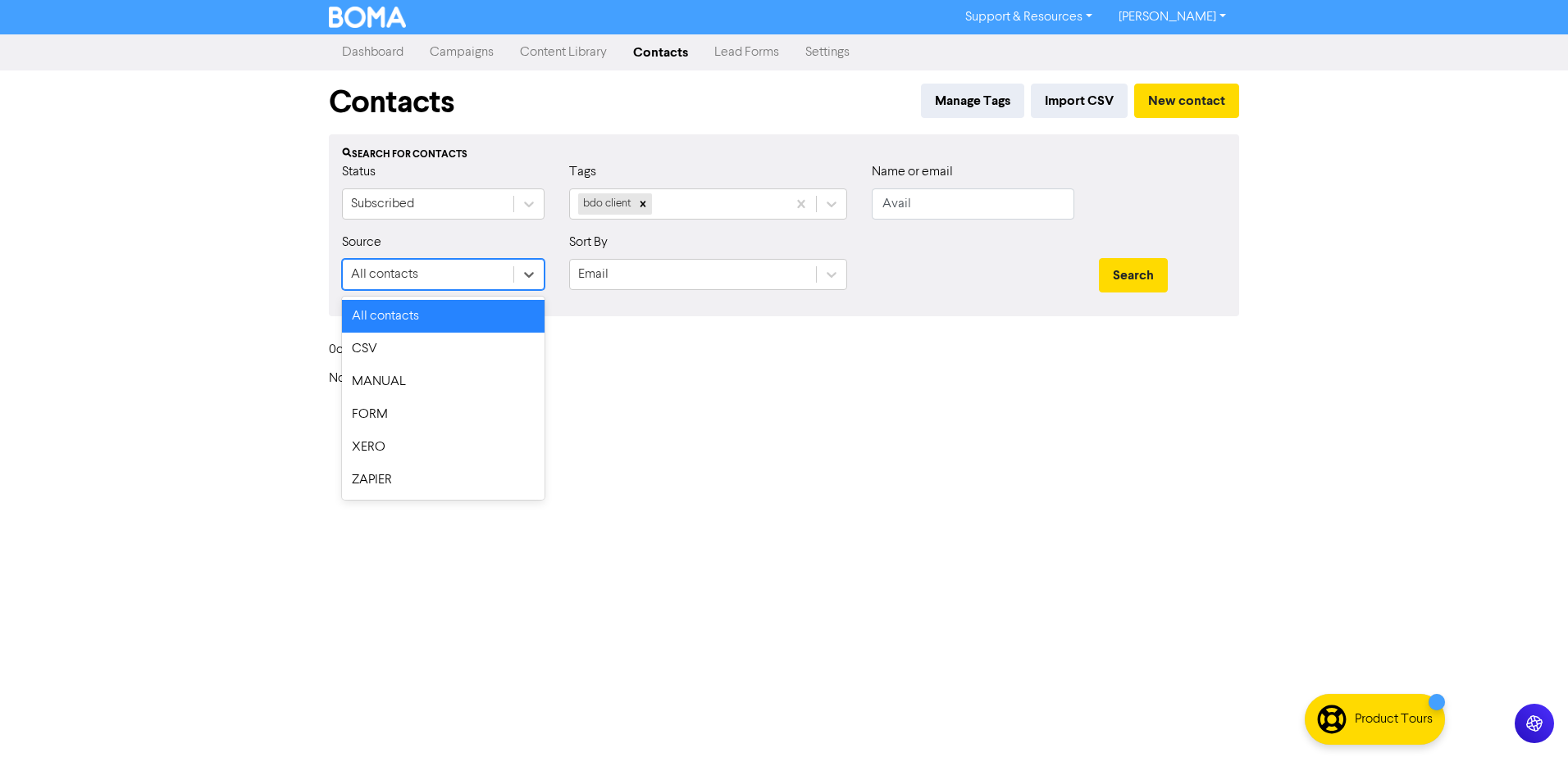
click at [492, 317] on div "All contacts" at bounding box center [443, 316] width 202 height 33
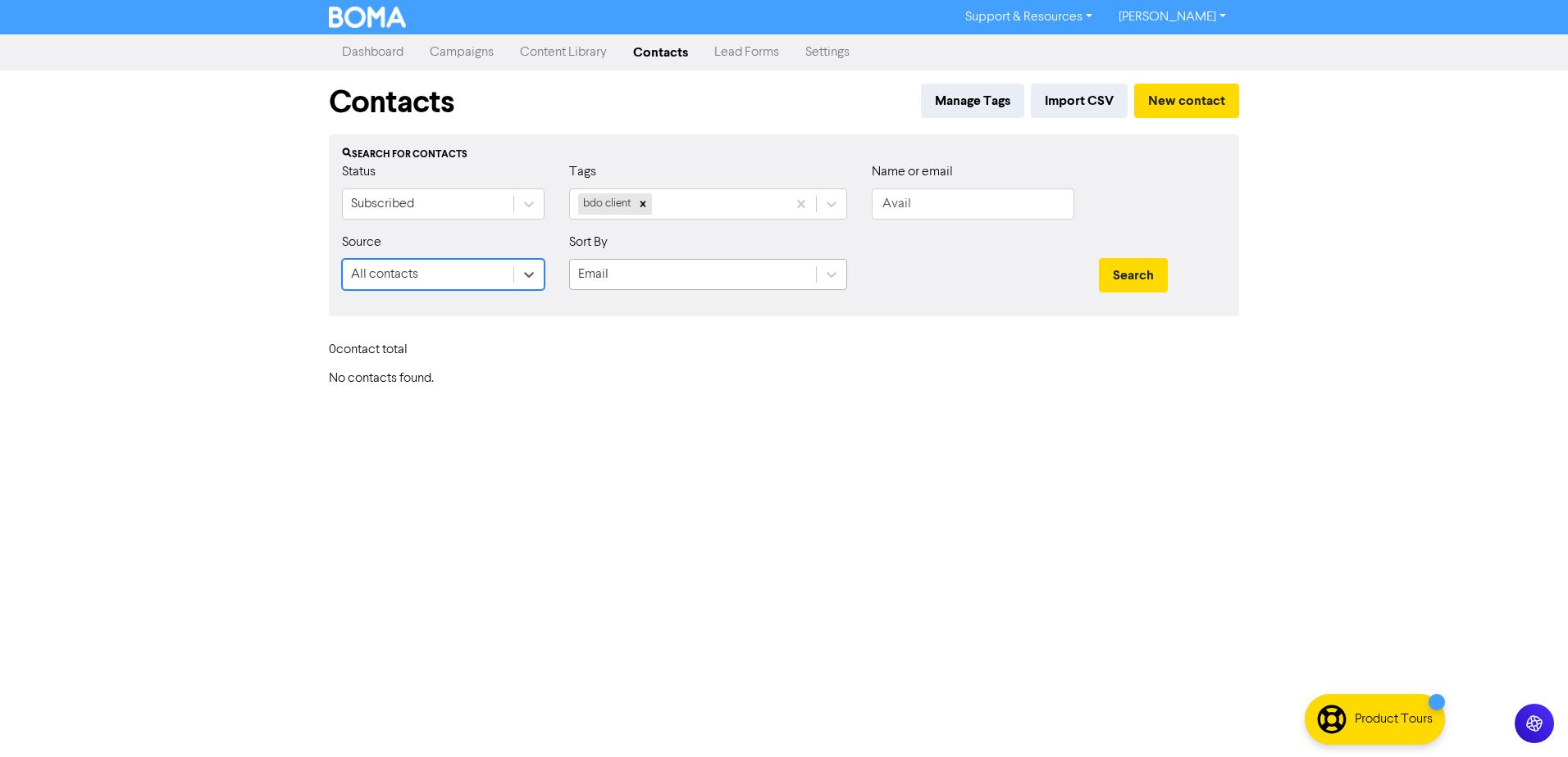
click at [630, 280] on div "Email" at bounding box center [693, 274] width 246 height 30
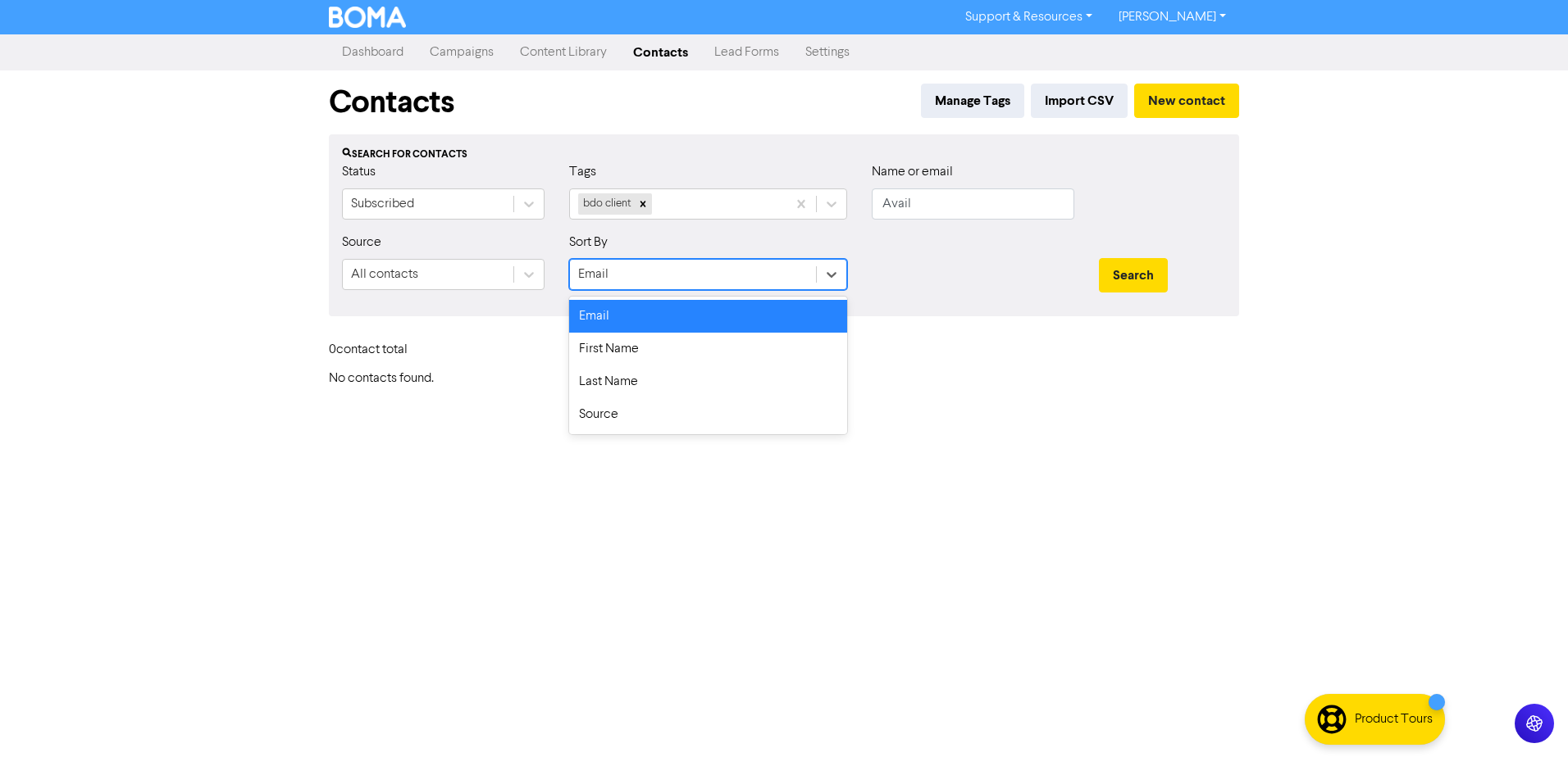
click at [630, 323] on div "Email" at bounding box center [707, 316] width 278 height 33
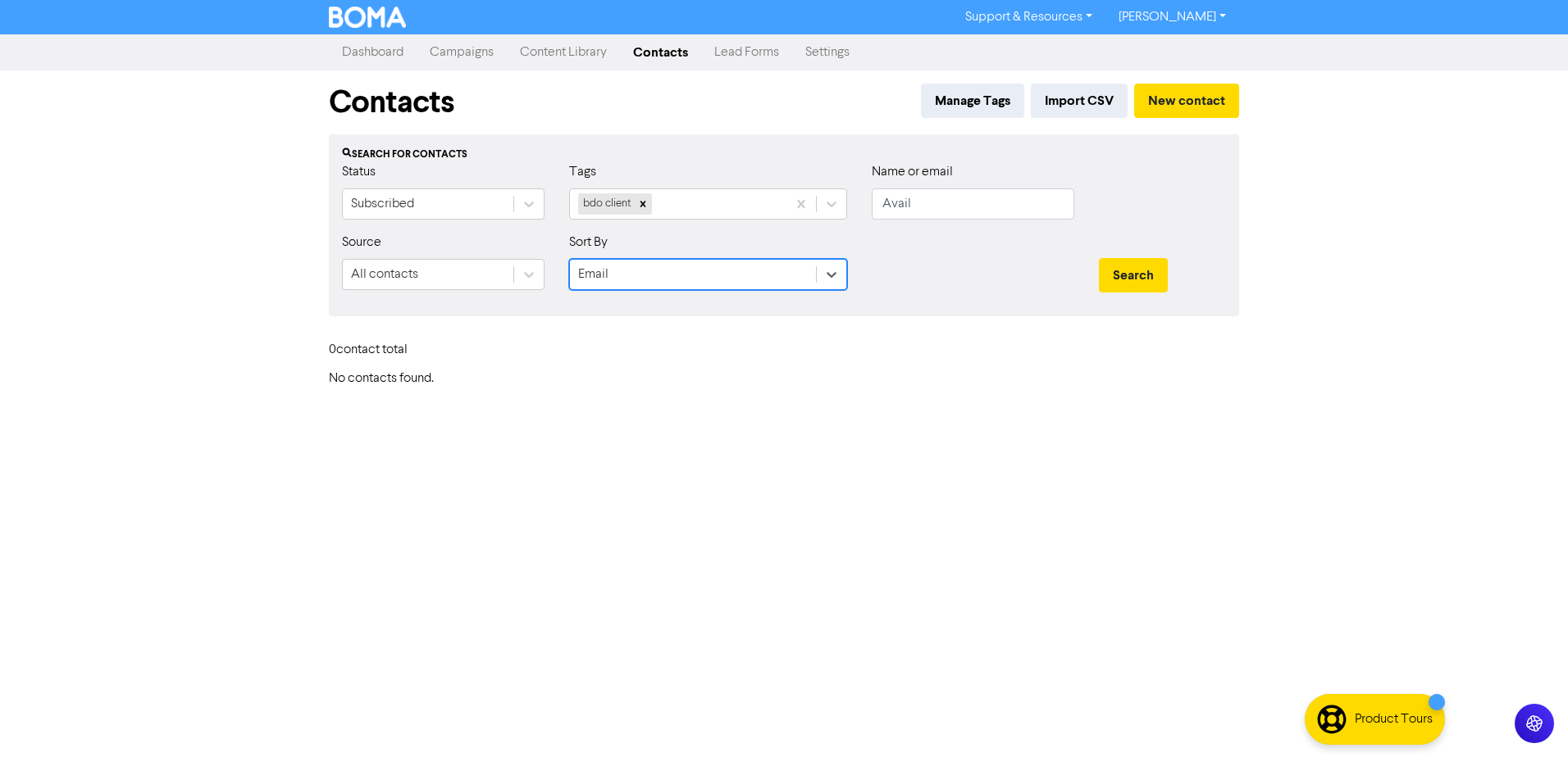
drag, startPoint x: 979, startPoint y: 321, endPoint x: 986, endPoint y: 292, distance: 29.8
click at [979, 320] on div "Contacts Manage Tags Import CSV New contact Search for contacts Status Subscrib…" at bounding box center [784, 228] width 935 height 316
click at [784, 201] on div "Status Subscribed Tags bdo client Name or email Avail" at bounding box center [784, 198] width 908 height 70
click at [942, 210] on input "text" at bounding box center [972, 204] width 202 height 31
type input "Pip"
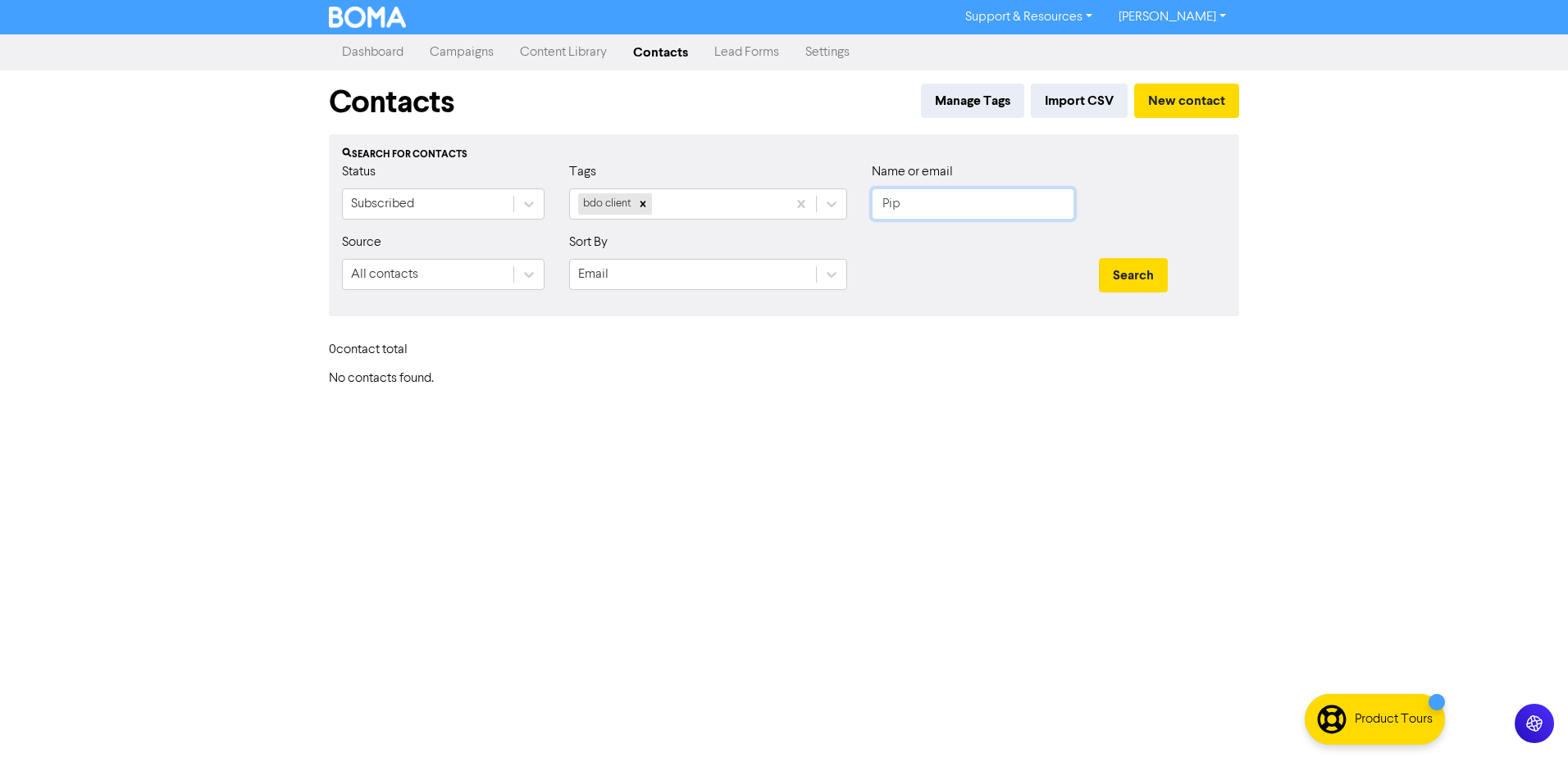
click at [1099, 258] on button "Search" at bounding box center [1133, 275] width 69 height 34
click at [1141, 275] on button "Search" at bounding box center [1133, 275] width 69 height 34
click at [1141, 274] on button "Search" at bounding box center [1133, 275] width 69 height 34
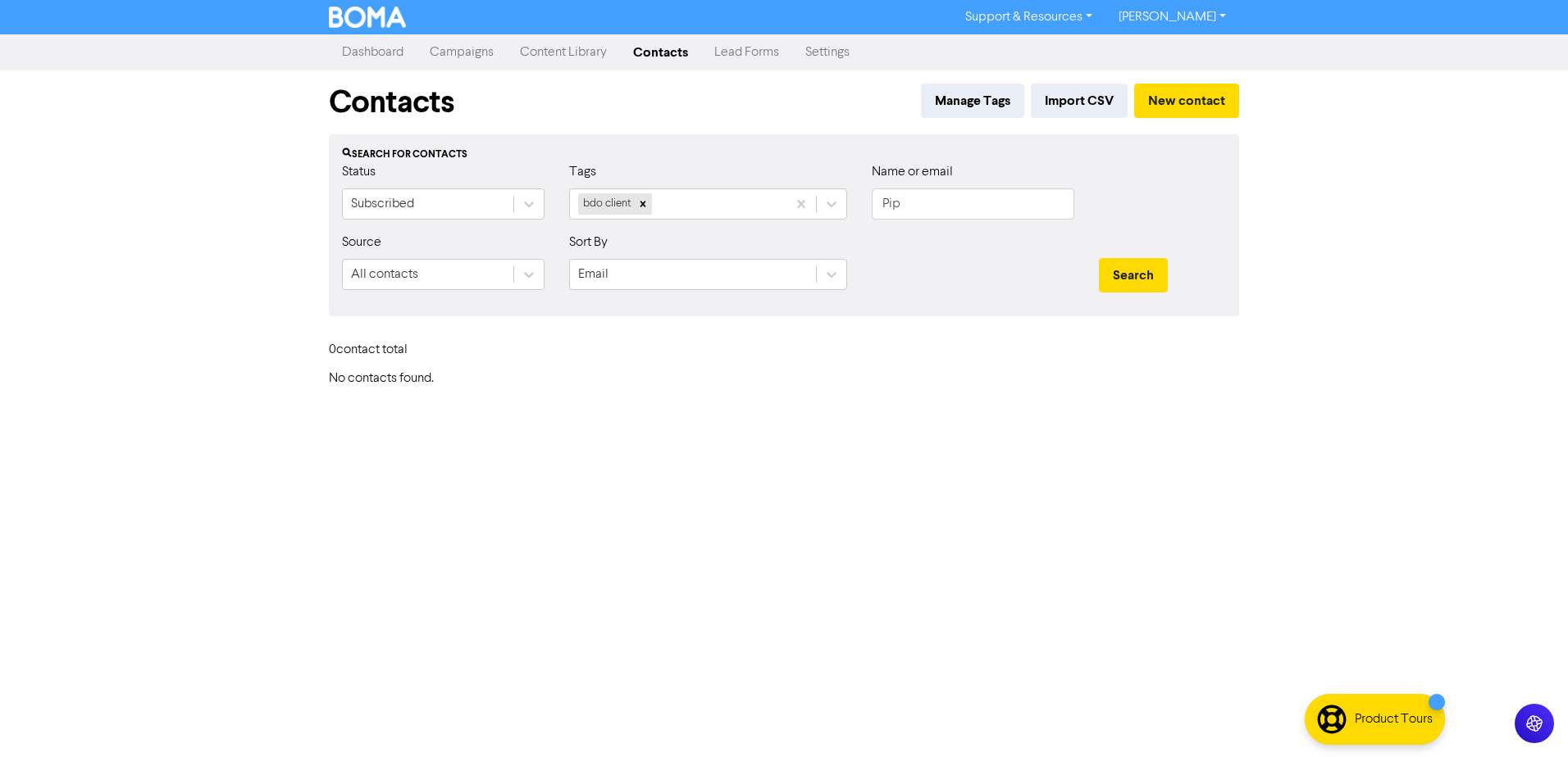
click at [1067, 271] on div at bounding box center [972, 268] width 227 height 70
click at [1130, 271] on button "Search" at bounding box center [1133, 275] width 69 height 34
click at [997, 264] on div at bounding box center [972, 268] width 227 height 70
click at [1195, 108] on button "New contact" at bounding box center [1186, 101] width 105 height 34
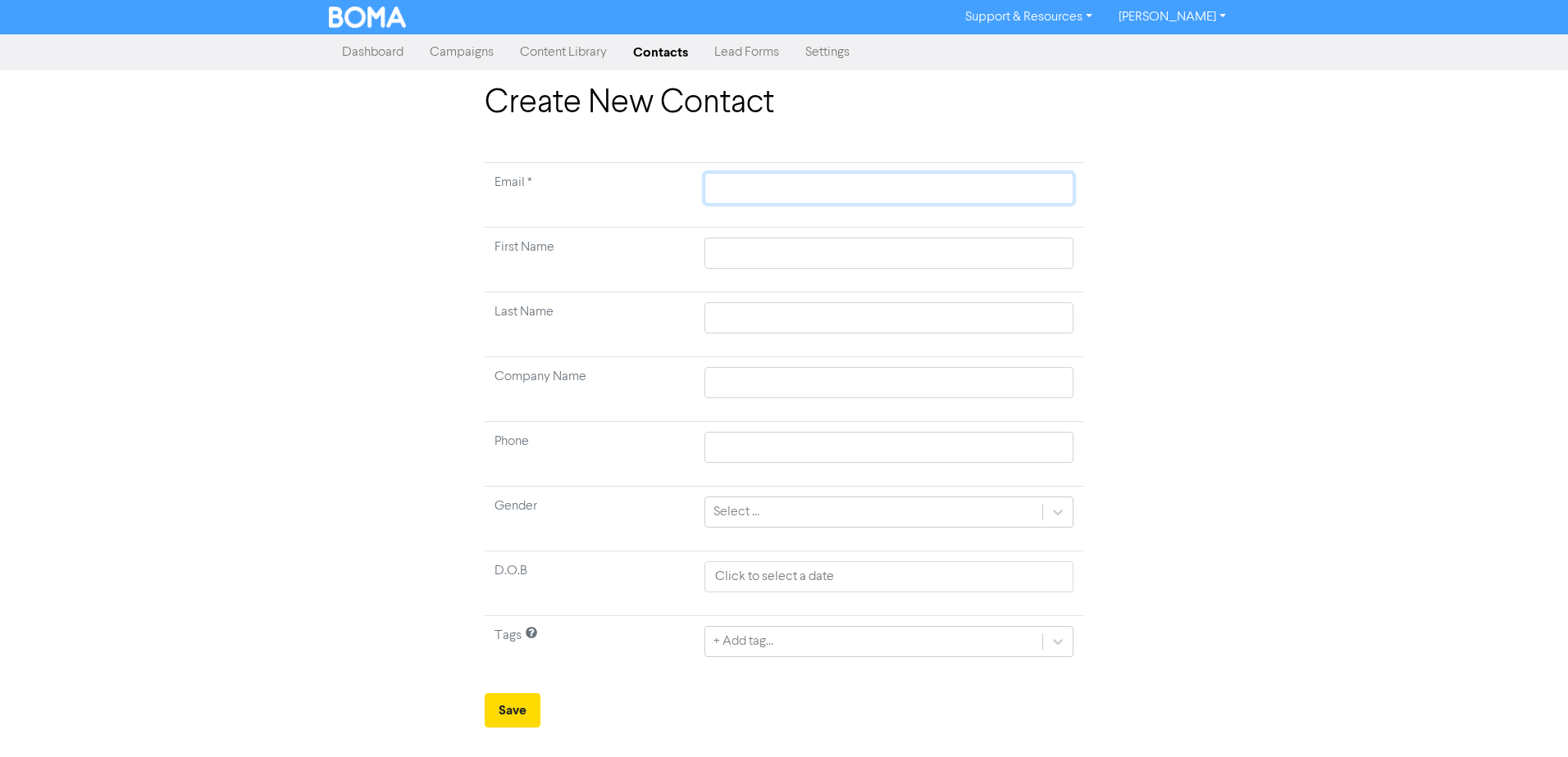
click at [738, 194] on input "text" at bounding box center [889, 189] width 369 height 31
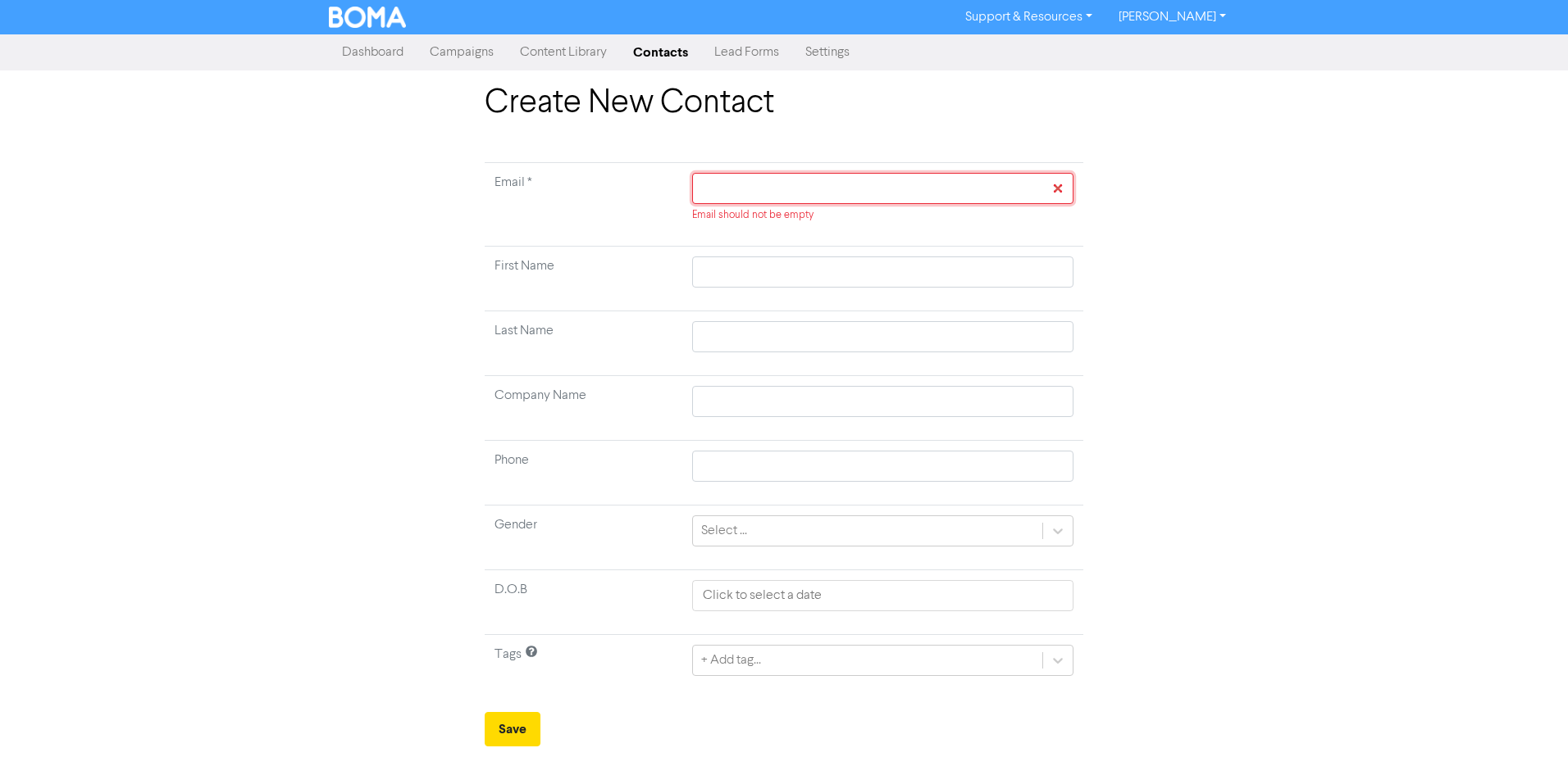
click at [724, 184] on input "text" at bounding box center [882, 189] width 381 height 31
paste input "[EMAIL_ADDRESS][DOMAIN_NAME]"
type input "[EMAIL_ADDRESS][DOMAIN_NAME]"
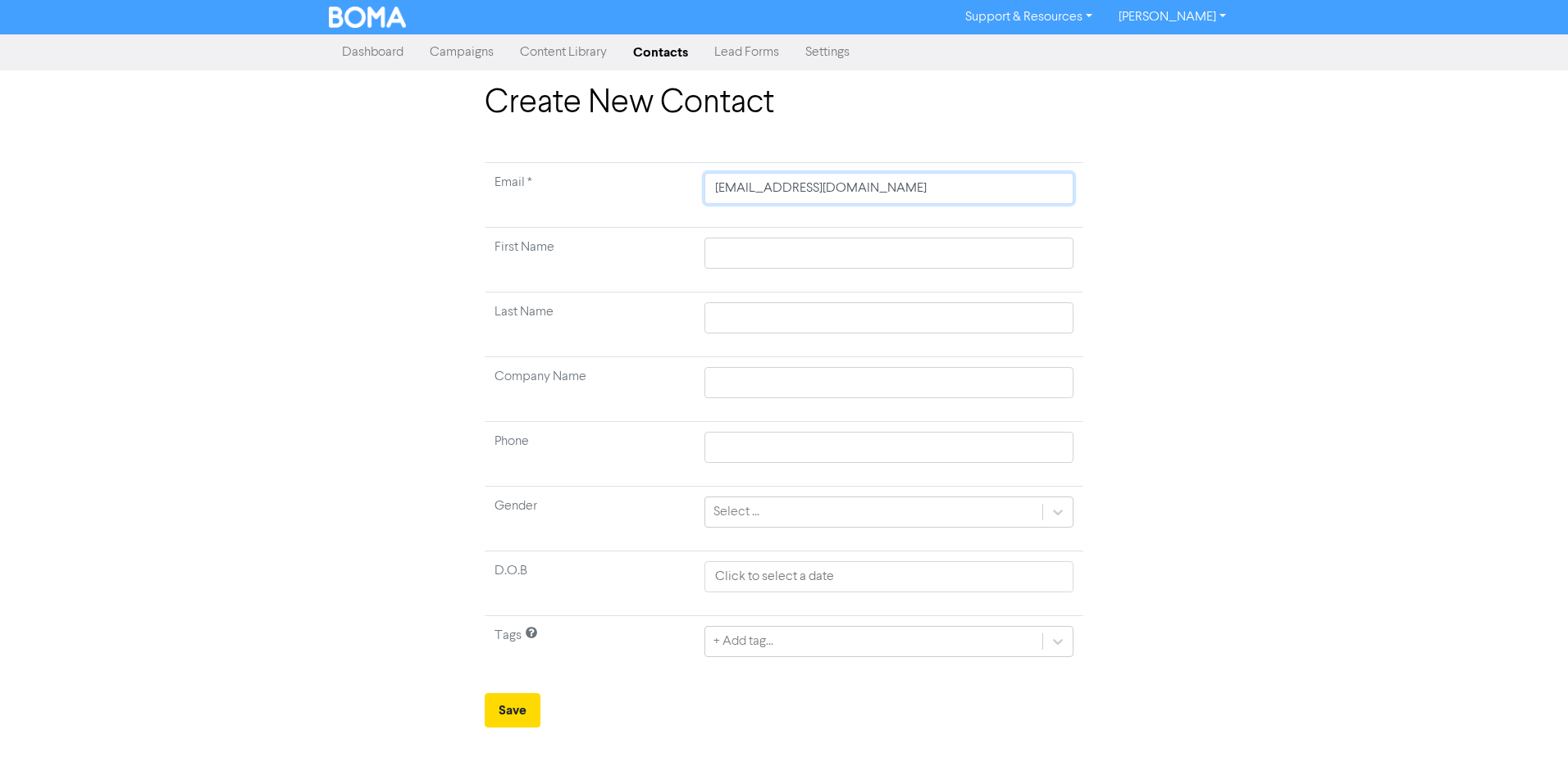
type input "[EMAIL_ADDRESS][DOMAIN_NAME]"
click at [859, 255] on input "text" at bounding box center [889, 253] width 369 height 31
click at [793, 248] on input "text" at bounding box center [889, 253] width 369 height 31
paste input "Pip"
type input "Pip"
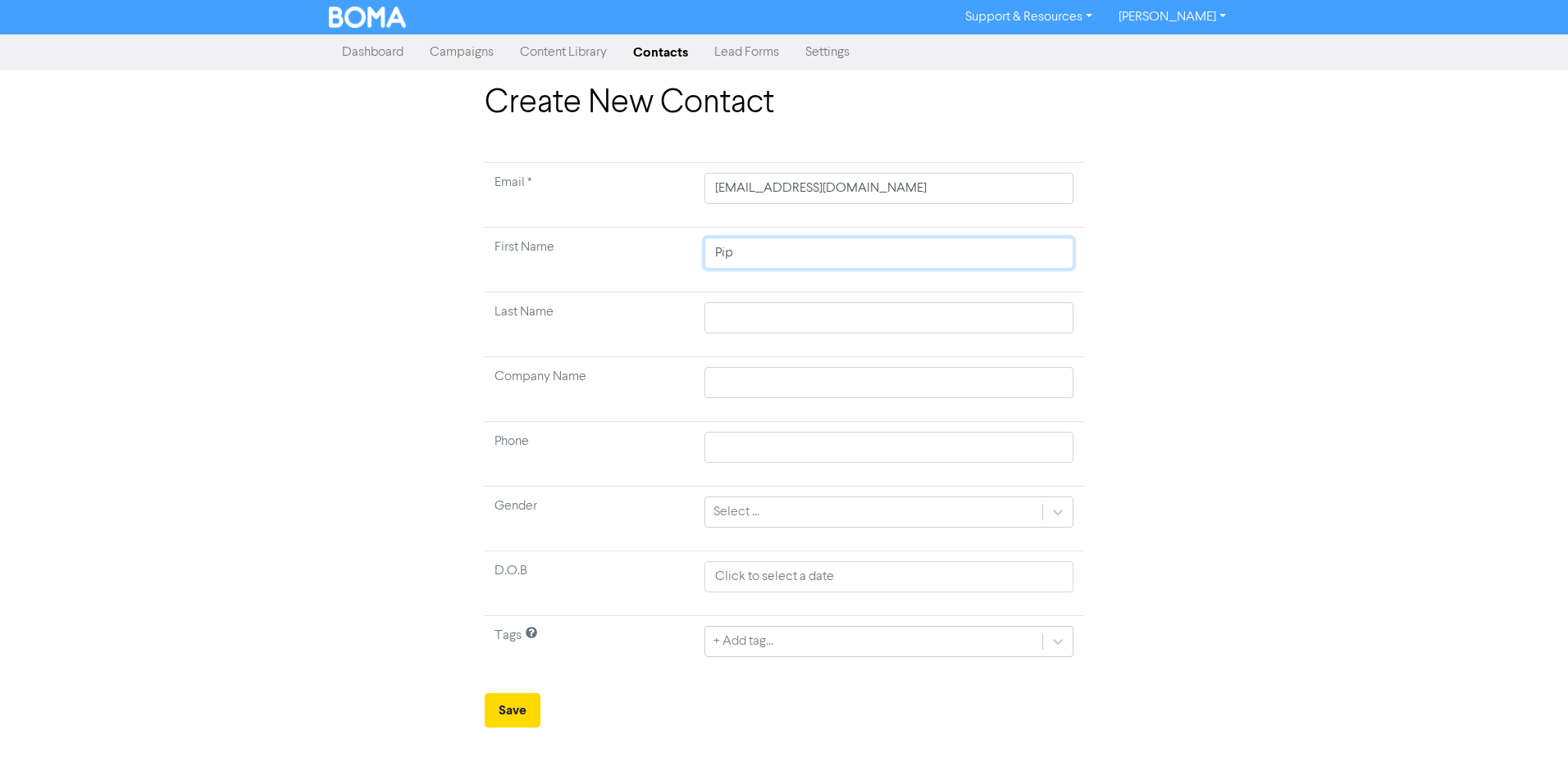
type input "Pip"
click at [1176, 313] on div "Create New Contact Email * [EMAIL_ADDRESS][DOMAIN_NAME] First Name Pip Last Nam…" at bounding box center [784, 405] width 935 height 644
click at [776, 323] on input "text" at bounding box center [889, 318] width 369 height 31
paste input "[PERSON_NAME]"
type input "[PERSON_NAME]"
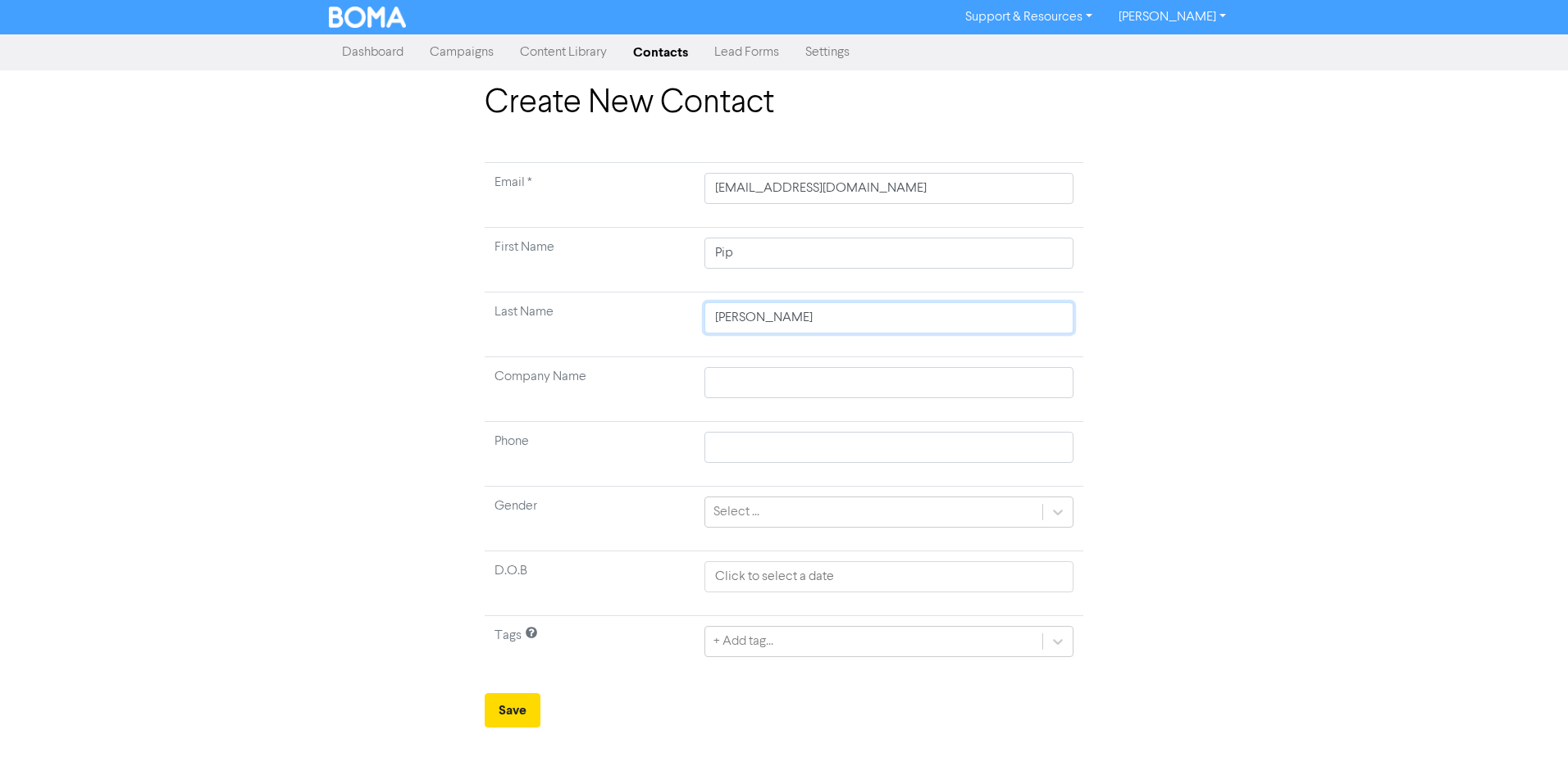
type input "[PERSON_NAME]"
click at [1195, 327] on div "Create New Contact Email * [EMAIL_ADDRESS][DOMAIN_NAME] First Name Pip Last Nam…" at bounding box center [784, 405] width 935 height 644
click at [724, 385] on input "text" at bounding box center [889, 383] width 369 height 31
paste input "Avail Pacific Ltd"
type input "Avail Pacific Ltd"
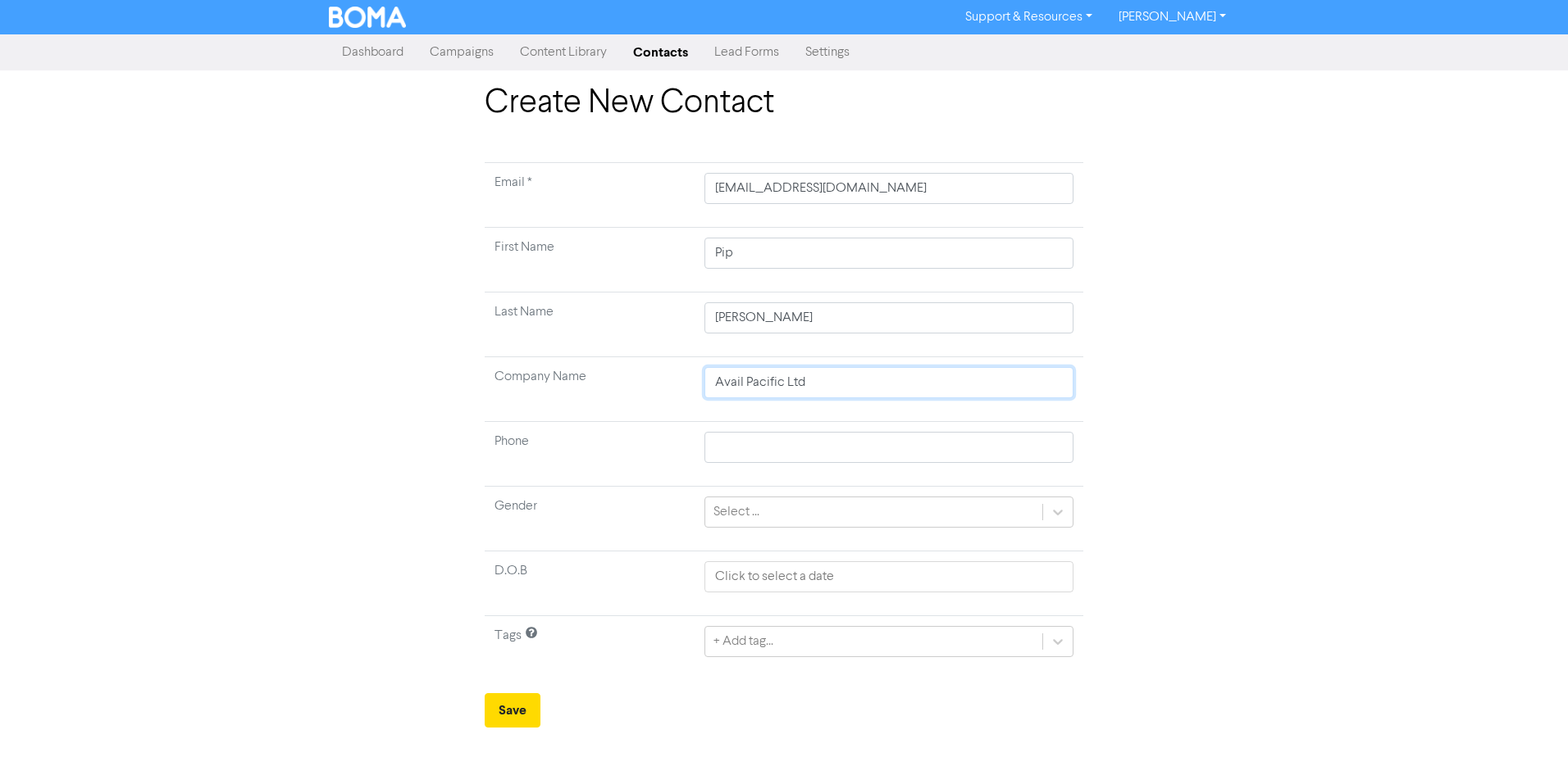
type input "Avail Pacific Ltd"
click at [736, 446] on input "text" at bounding box center [889, 447] width 369 height 31
click at [660, 463] on td "Phone" at bounding box center [589, 454] width 210 height 65
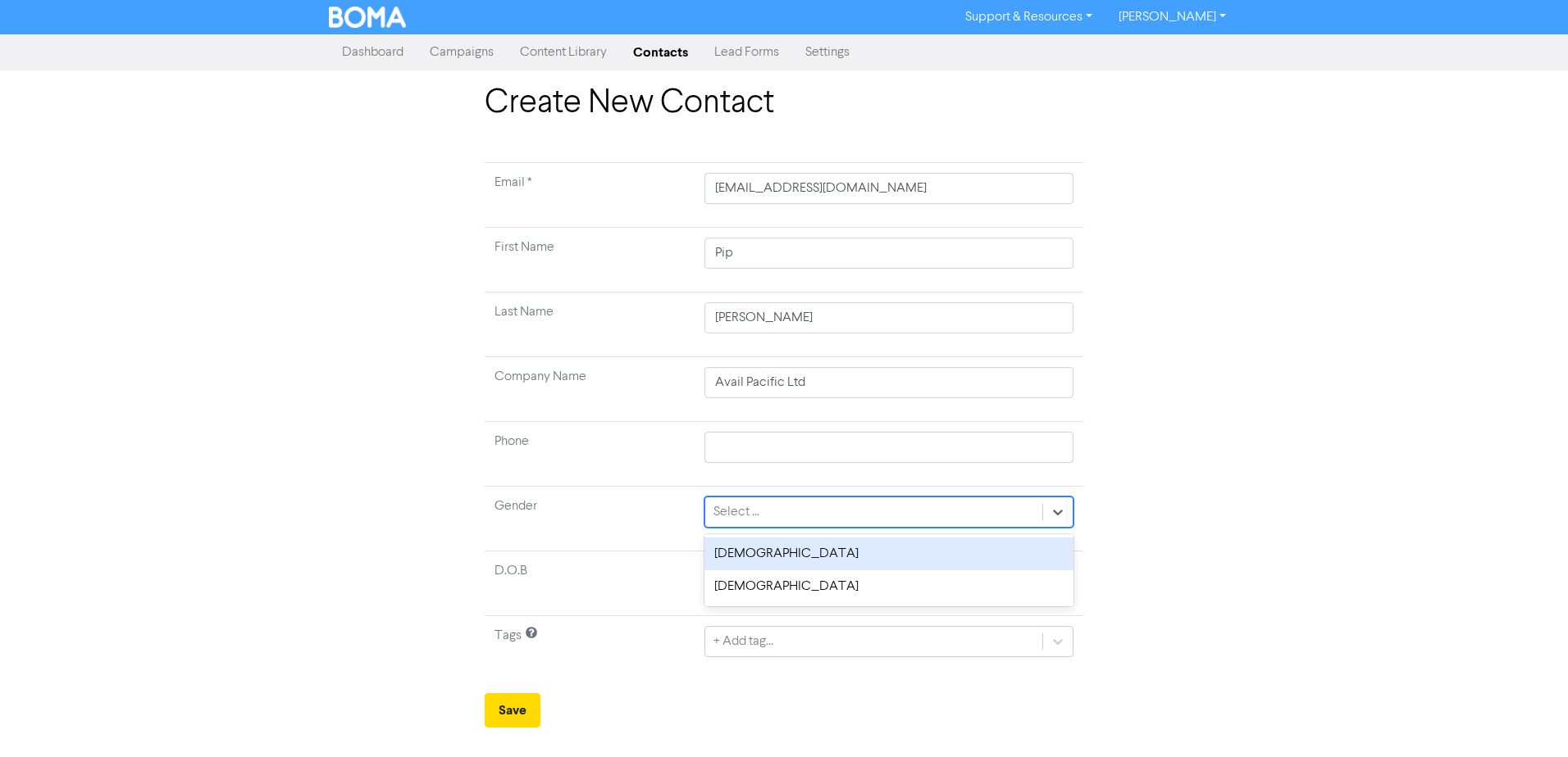
click at [745, 506] on div "Select ..." at bounding box center [736, 512] width 46 height 20
click at [675, 499] on td "Gender" at bounding box center [589, 519] width 210 height 65
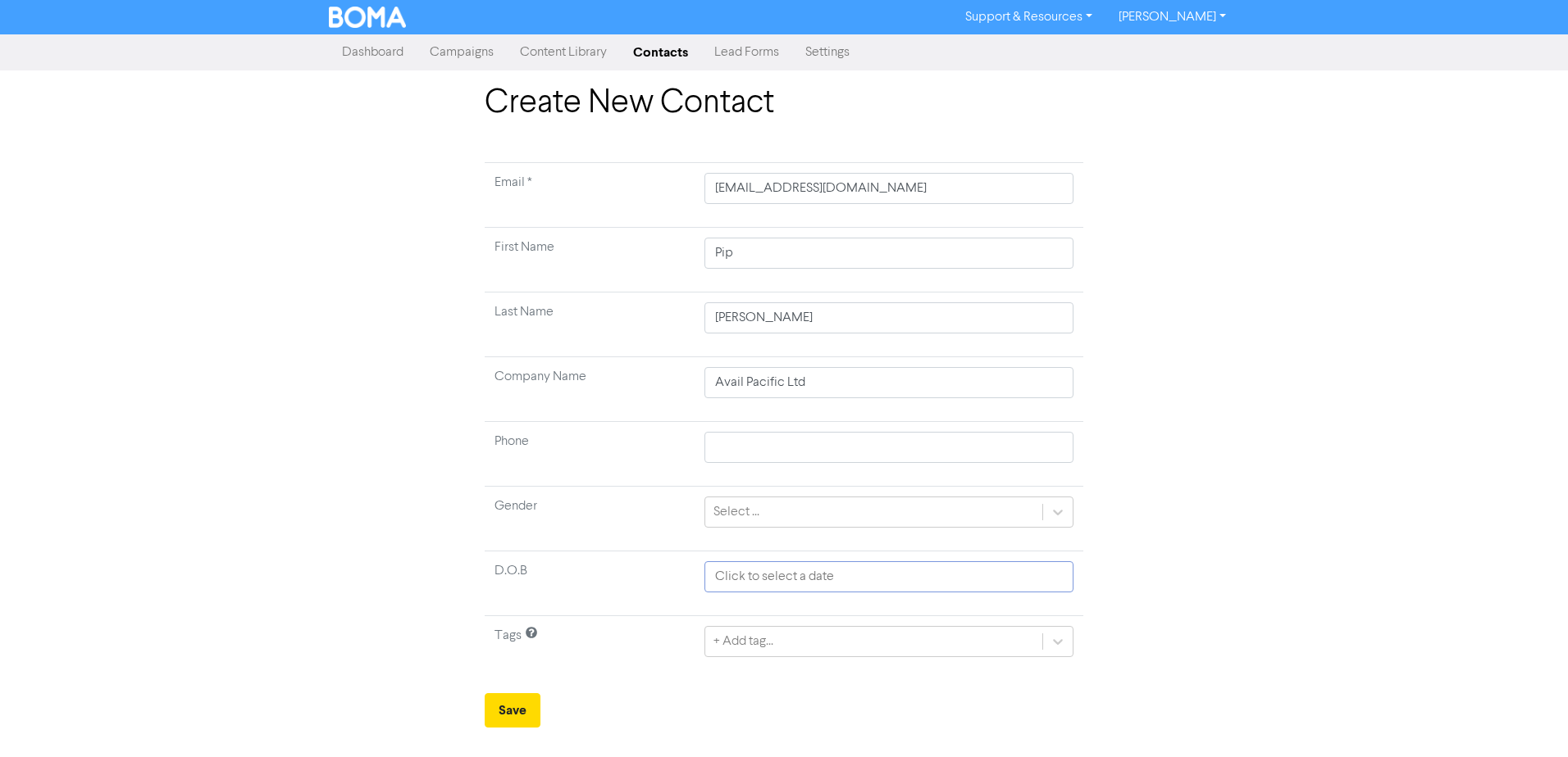
click at [801, 571] on input "text" at bounding box center [889, 577] width 369 height 31
select select "7"
select select "2025"
click at [819, 650] on div "+ Add tag..." at bounding box center [889, 641] width 369 height 31
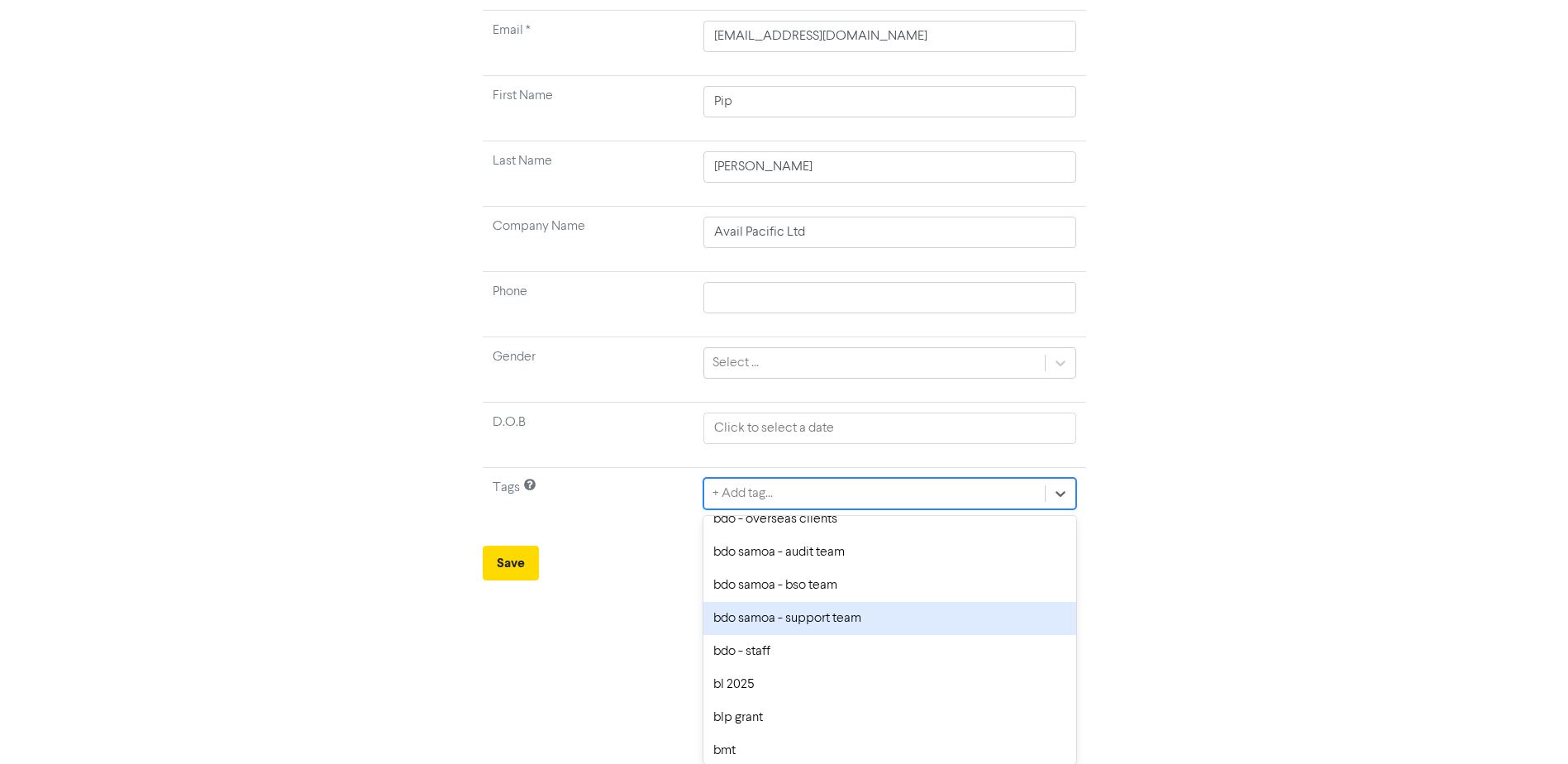
scroll to position [331, 0]
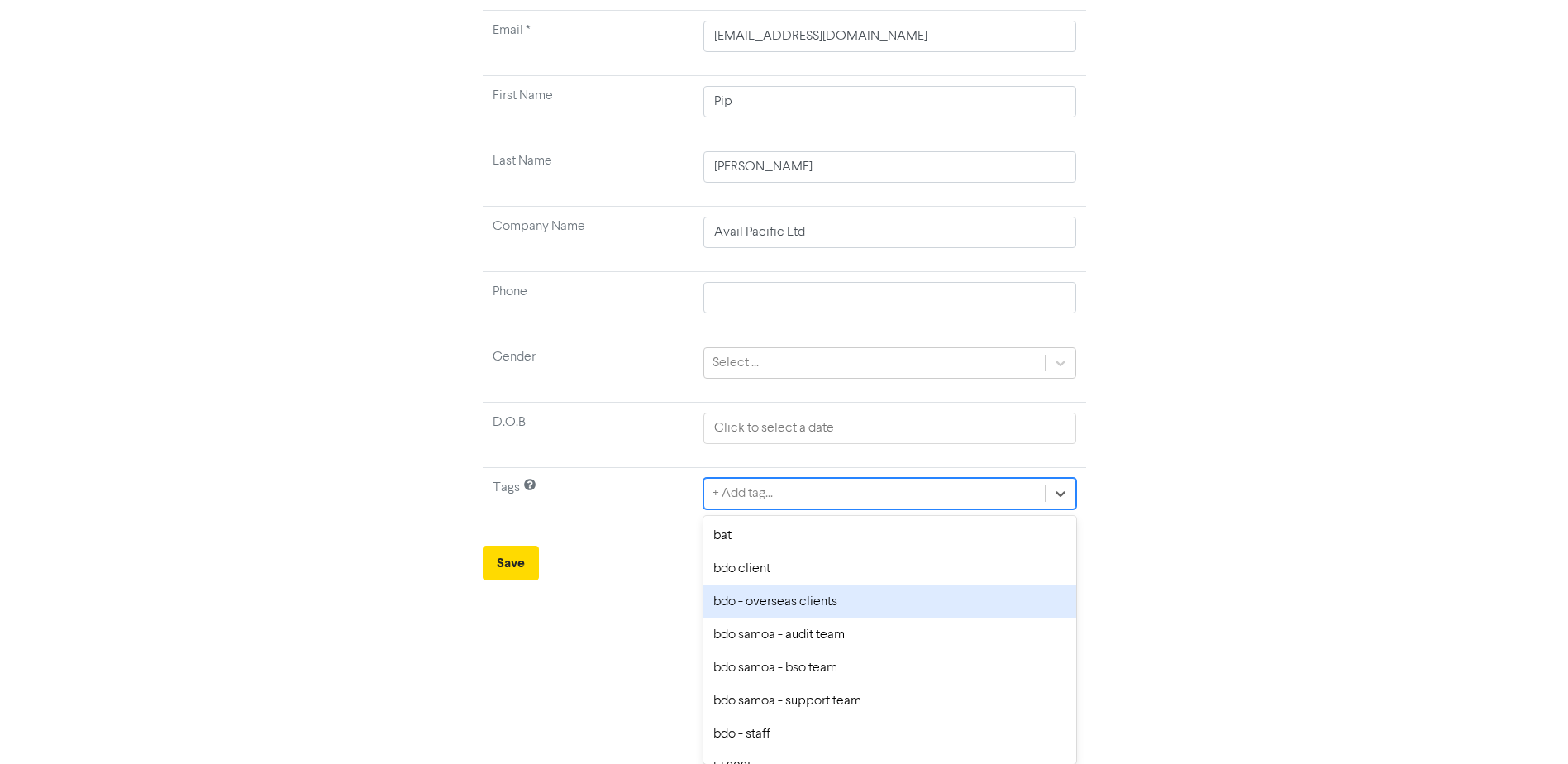
click at [805, 612] on div "bdo - overseas clients" at bounding box center [890, 602] width 372 height 34
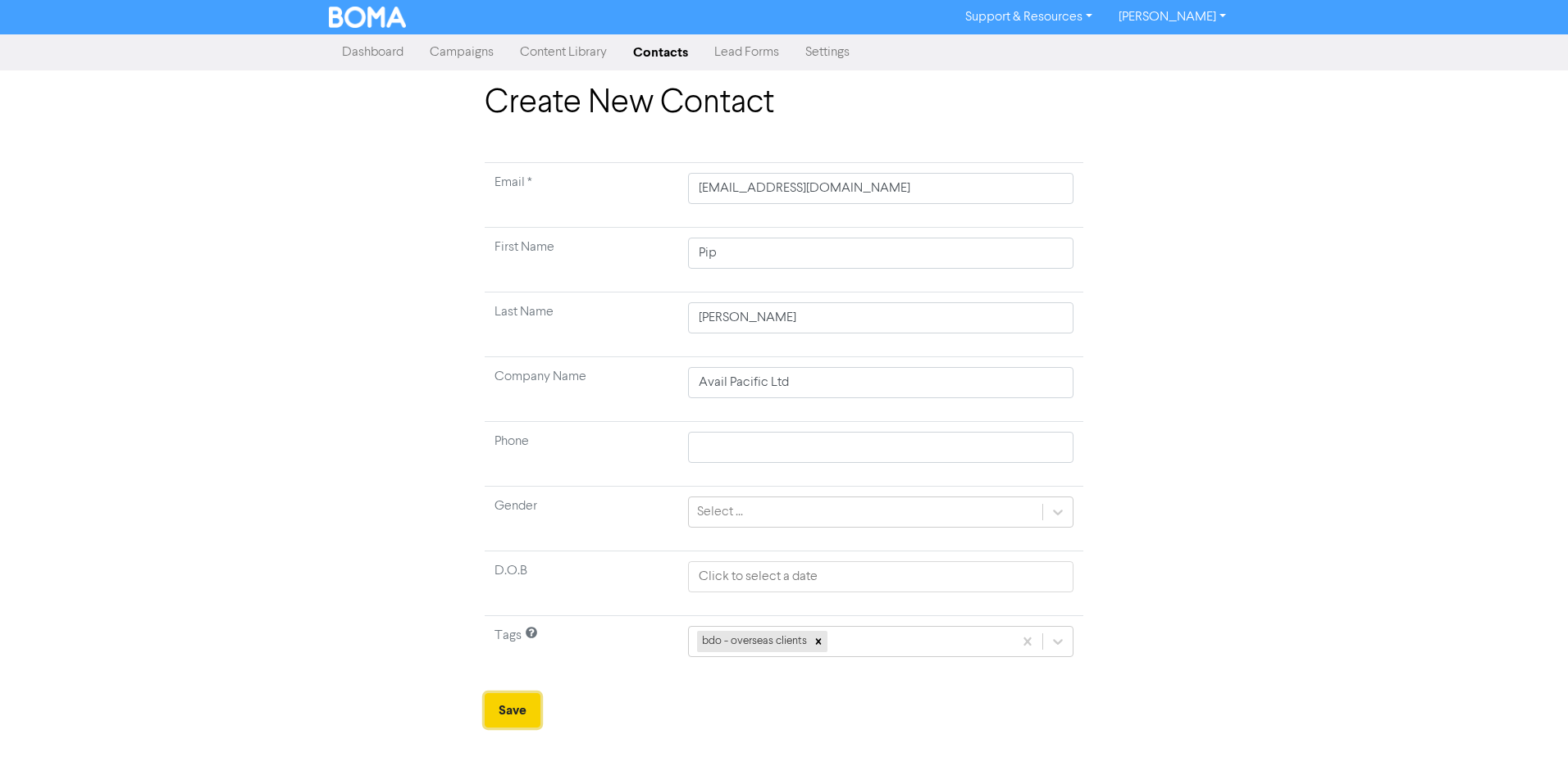
click at [527, 717] on button "Save" at bounding box center [512, 710] width 56 height 34
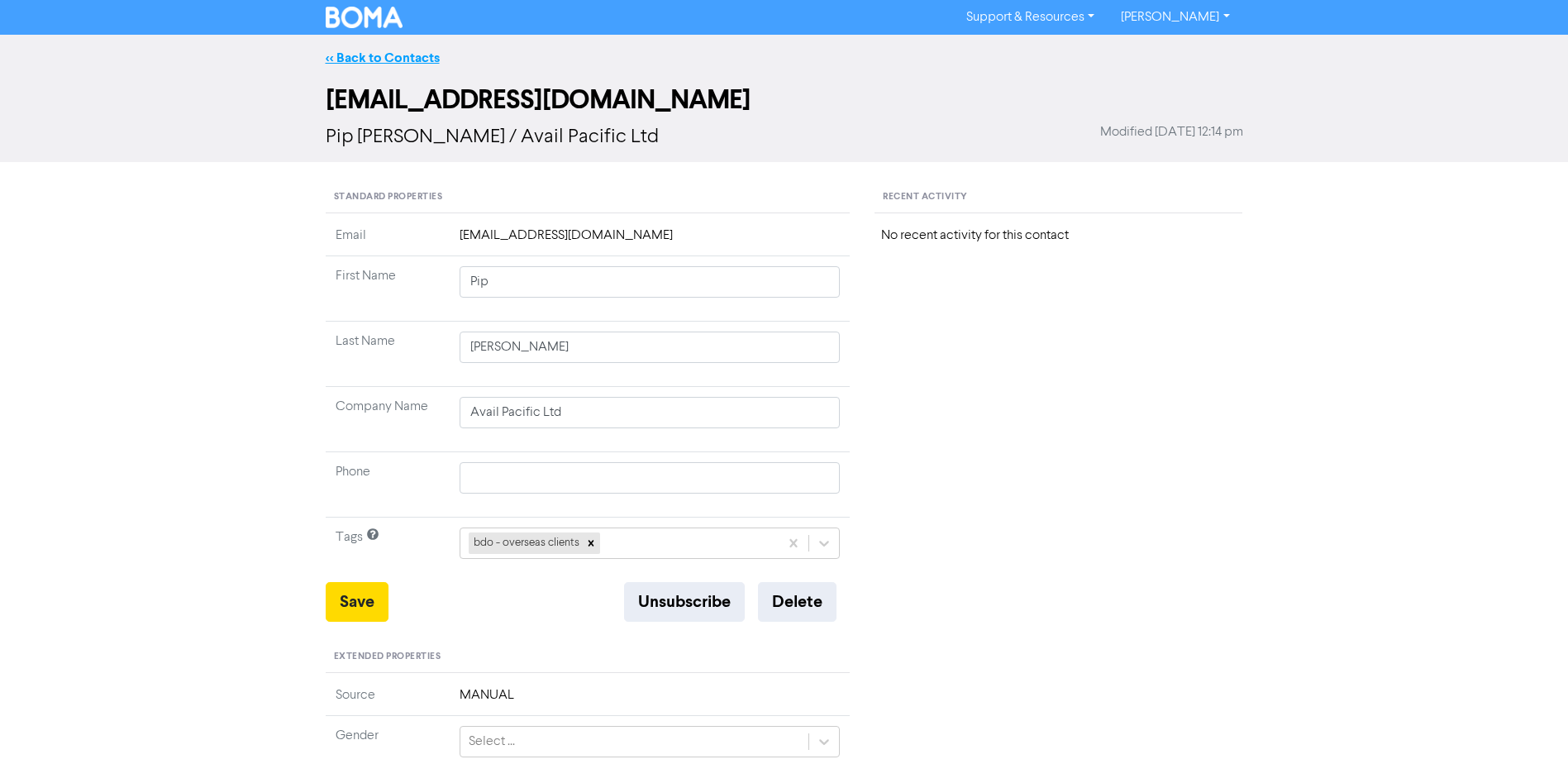
click at [349, 65] on link "<< Back to Contacts" at bounding box center [383, 58] width 114 height 16
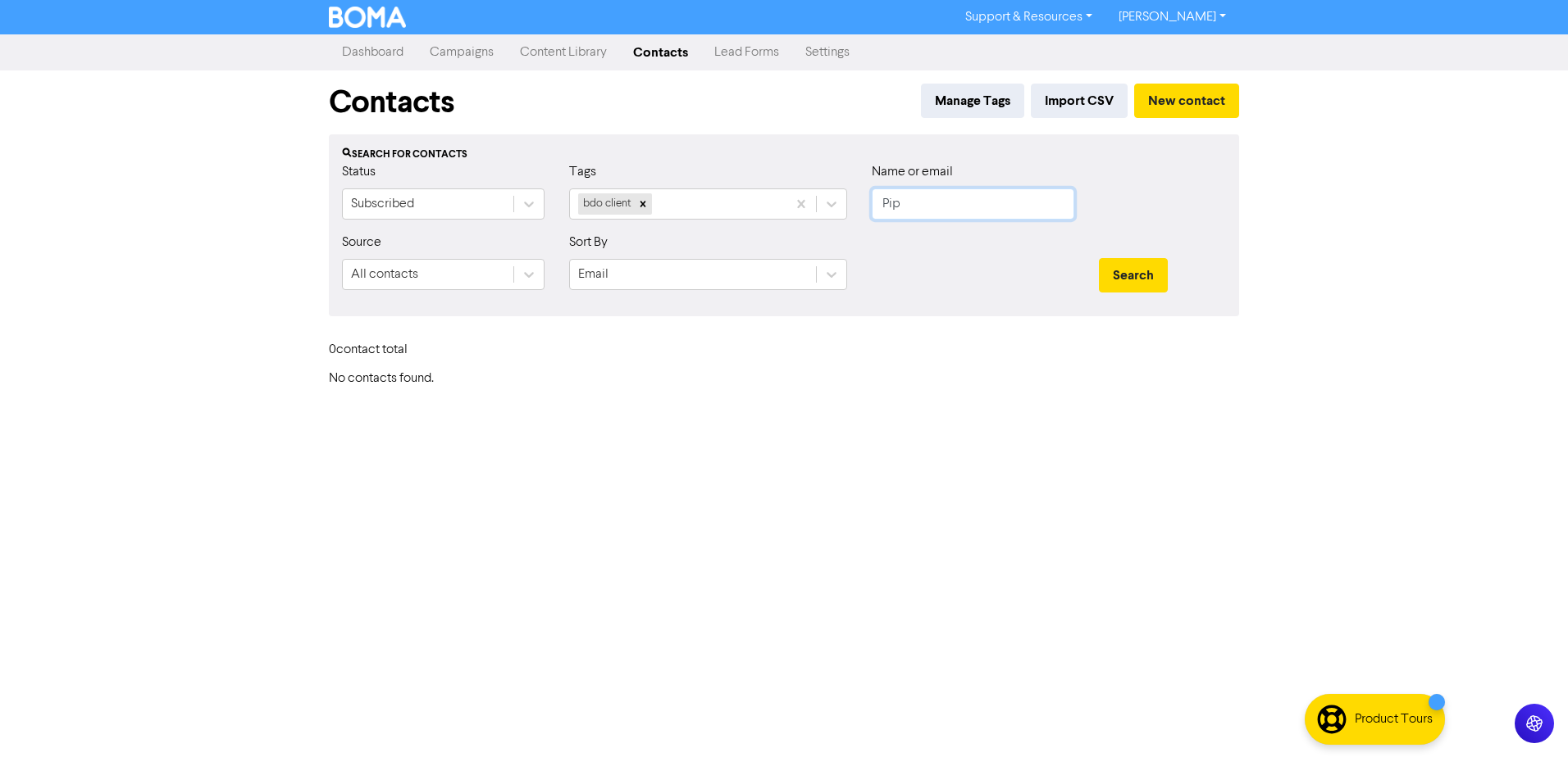
click at [921, 206] on input "Pip" at bounding box center [972, 204] width 202 height 31
drag, startPoint x: 908, startPoint y: 205, endPoint x: 806, endPoint y: 217, distance: 102.7
click at [819, 216] on div "Status Subscribed Tags bdo client Name or email Pip" at bounding box center [784, 198] width 908 height 70
type input "[PERSON_NAME]"
click at [1099, 258] on button "Search" at bounding box center [1133, 275] width 69 height 34
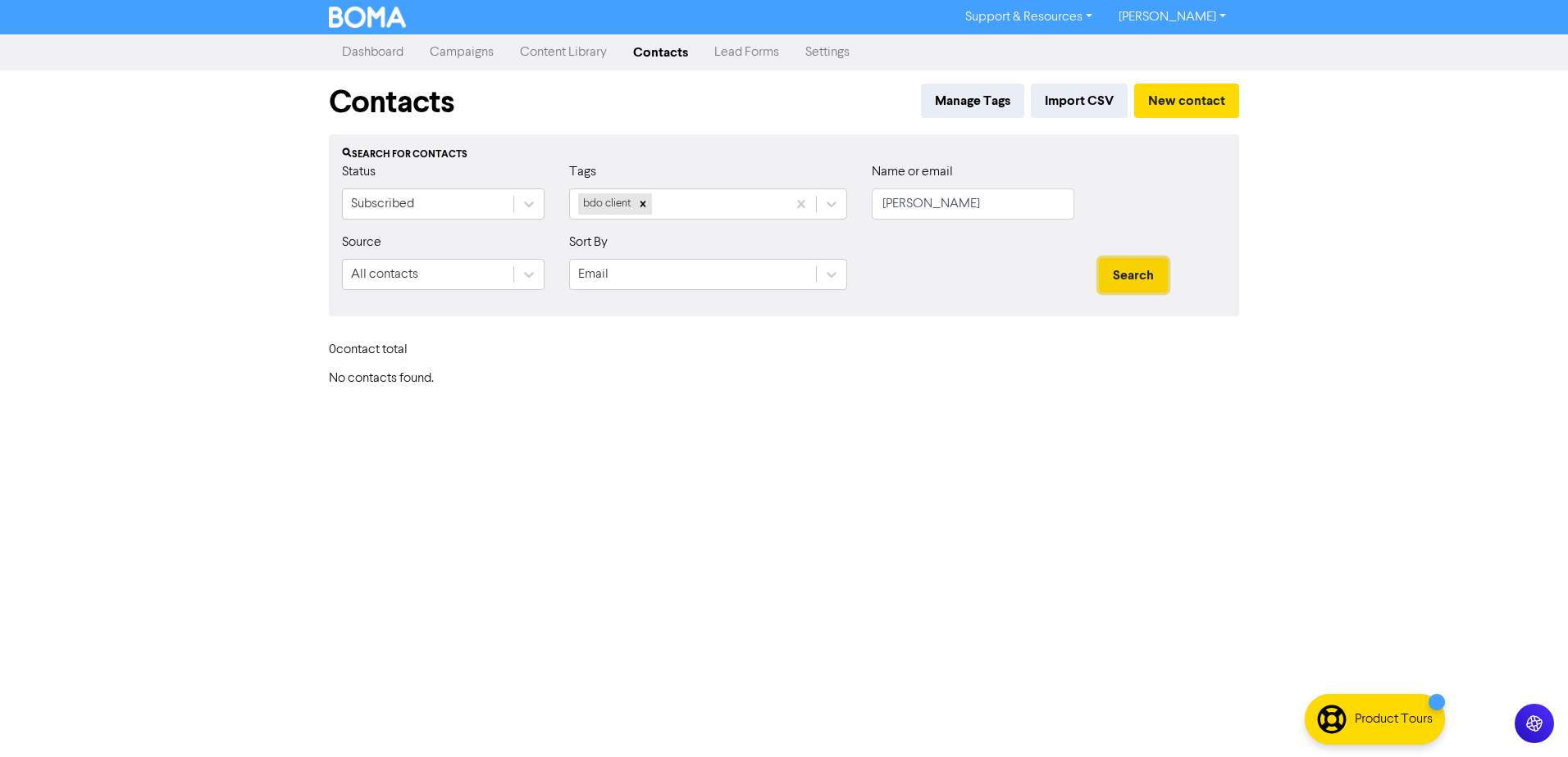
click at [1117, 279] on button "Search" at bounding box center [1133, 275] width 69 height 34
click at [1129, 277] on button "Search" at bounding box center [1133, 275] width 69 height 34
click at [1128, 280] on button "Search" at bounding box center [1133, 275] width 69 height 34
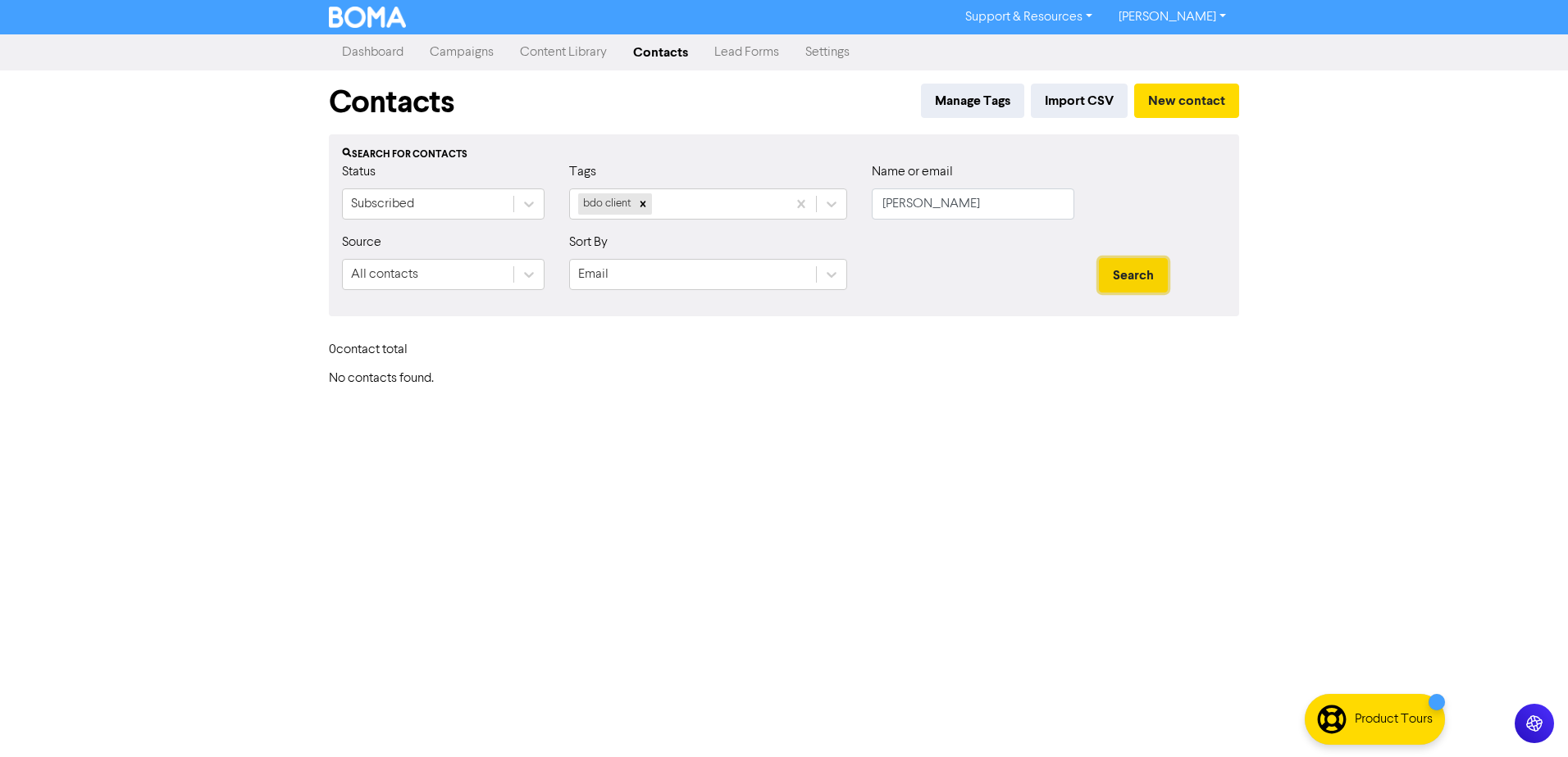
click at [1128, 280] on button "Search" at bounding box center [1133, 275] width 69 height 34
click at [643, 209] on icon at bounding box center [642, 204] width 12 height 12
click at [1100, 275] on button "Search" at bounding box center [1133, 275] width 69 height 34
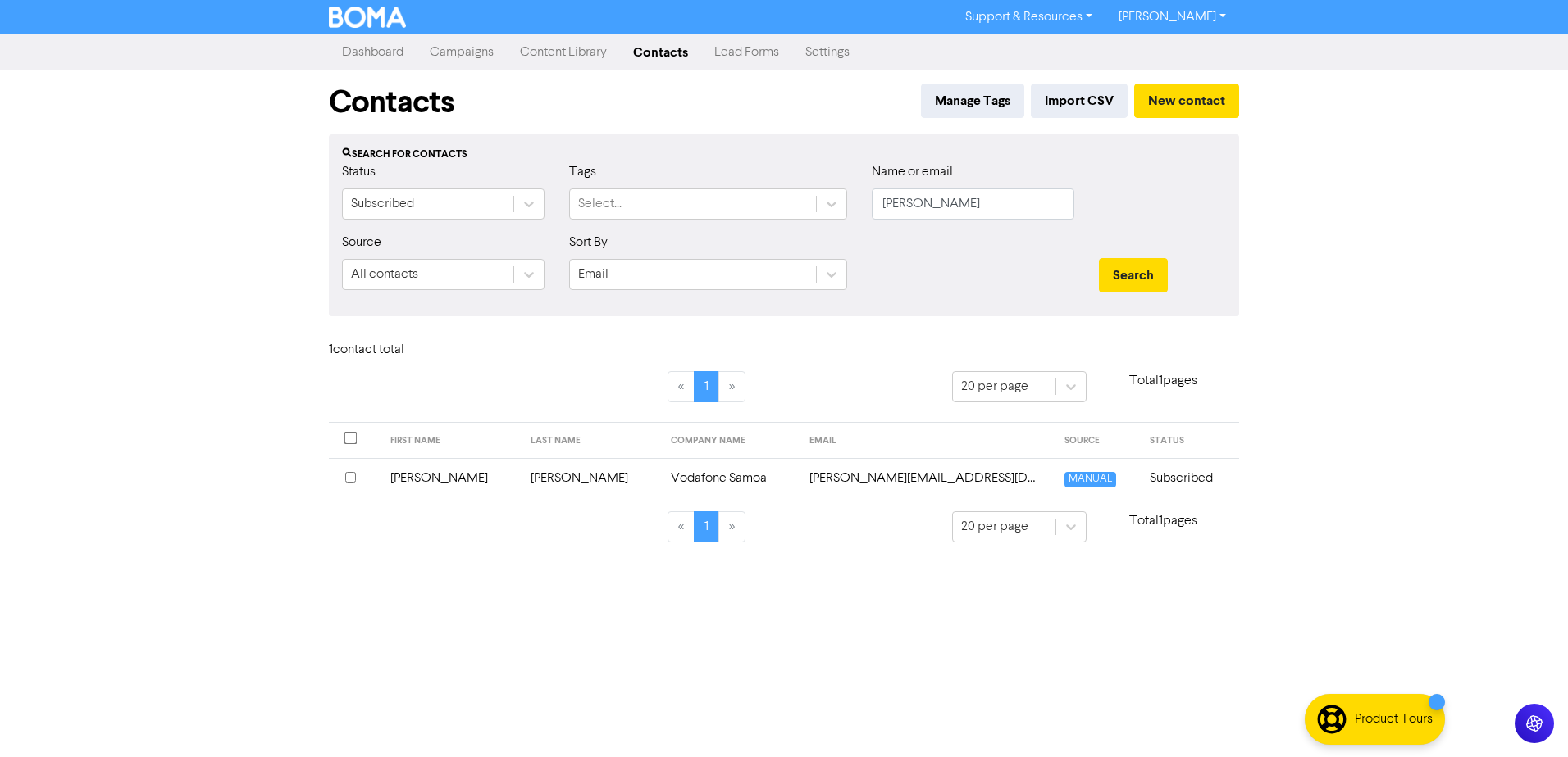
click at [766, 614] on div "Support & Resources Video Tutorials FAQ & Guides Marketing Education [PERSON_NA…" at bounding box center [784, 378] width 1568 height 757
click at [345, 472] on input "checkbox" at bounding box center [350, 478] width 11 height 11
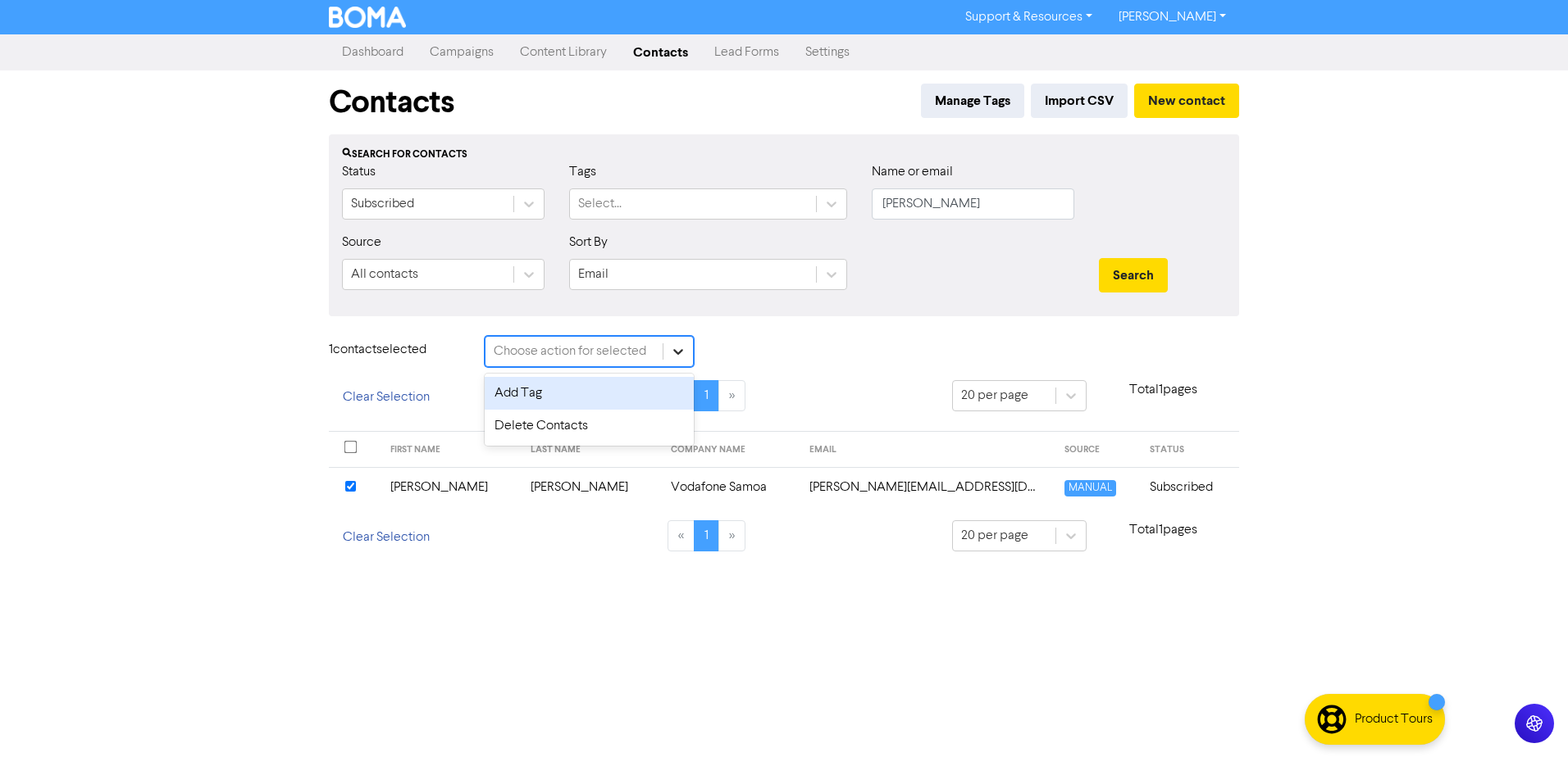
click at [675, 354] on icon at bounding box center [678, 351] width 16 height 16
click at [611, 386] on div "Add Tag" at bounding box center [589, 393] width 209 height 33
click at [811, 356] on div "Tag selected contact with .." at bounding box center [803, 352] width 154 height 20
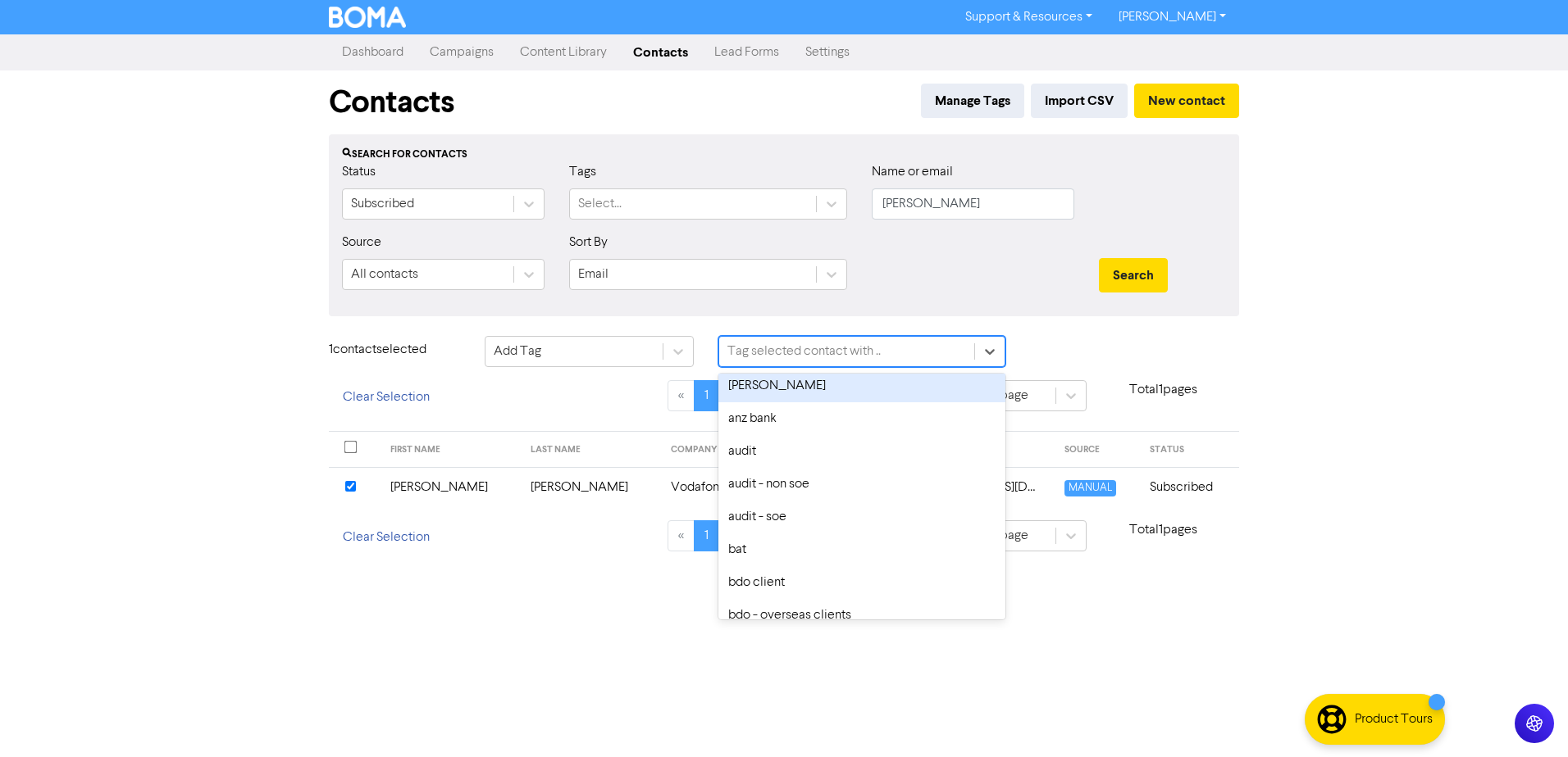
scroll to position [328, 0]
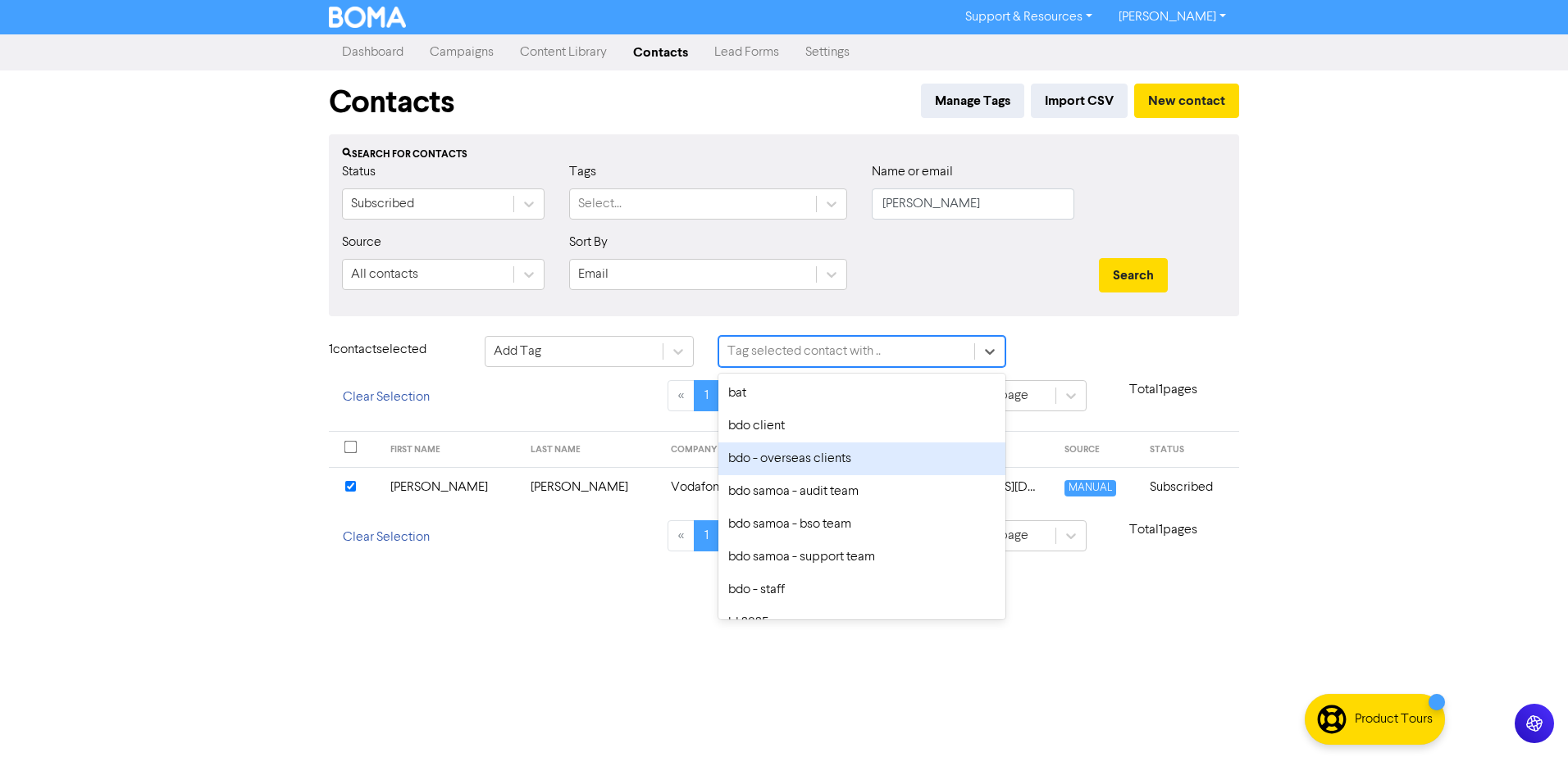
click at [798, 463] on div "bdo - overseas clients" at bounding box center [861, 459] width 287 height 33
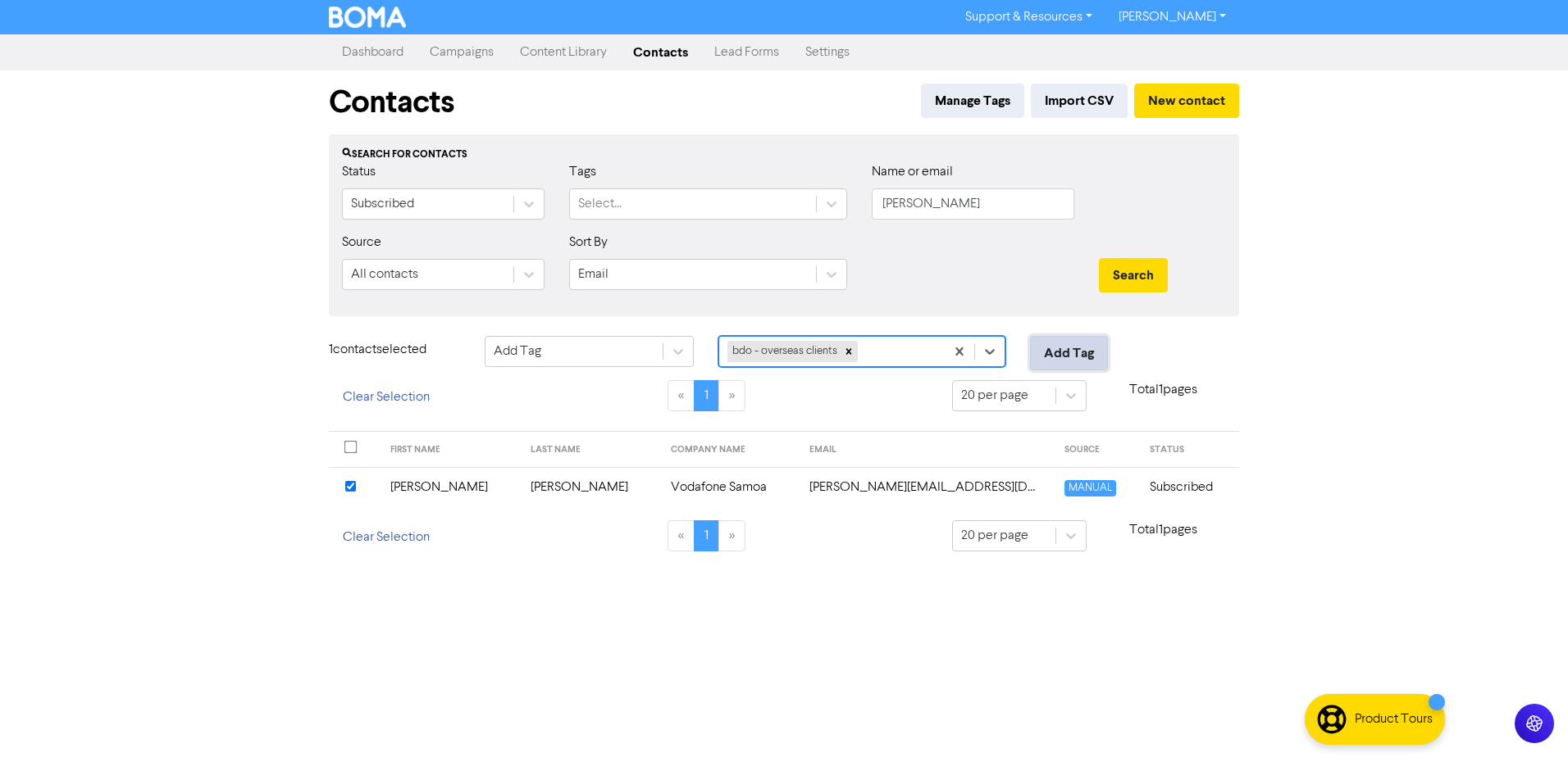
click at [1073, 355] on button "Add Tag" at bounding box center [1068, 353] width 78 height 34
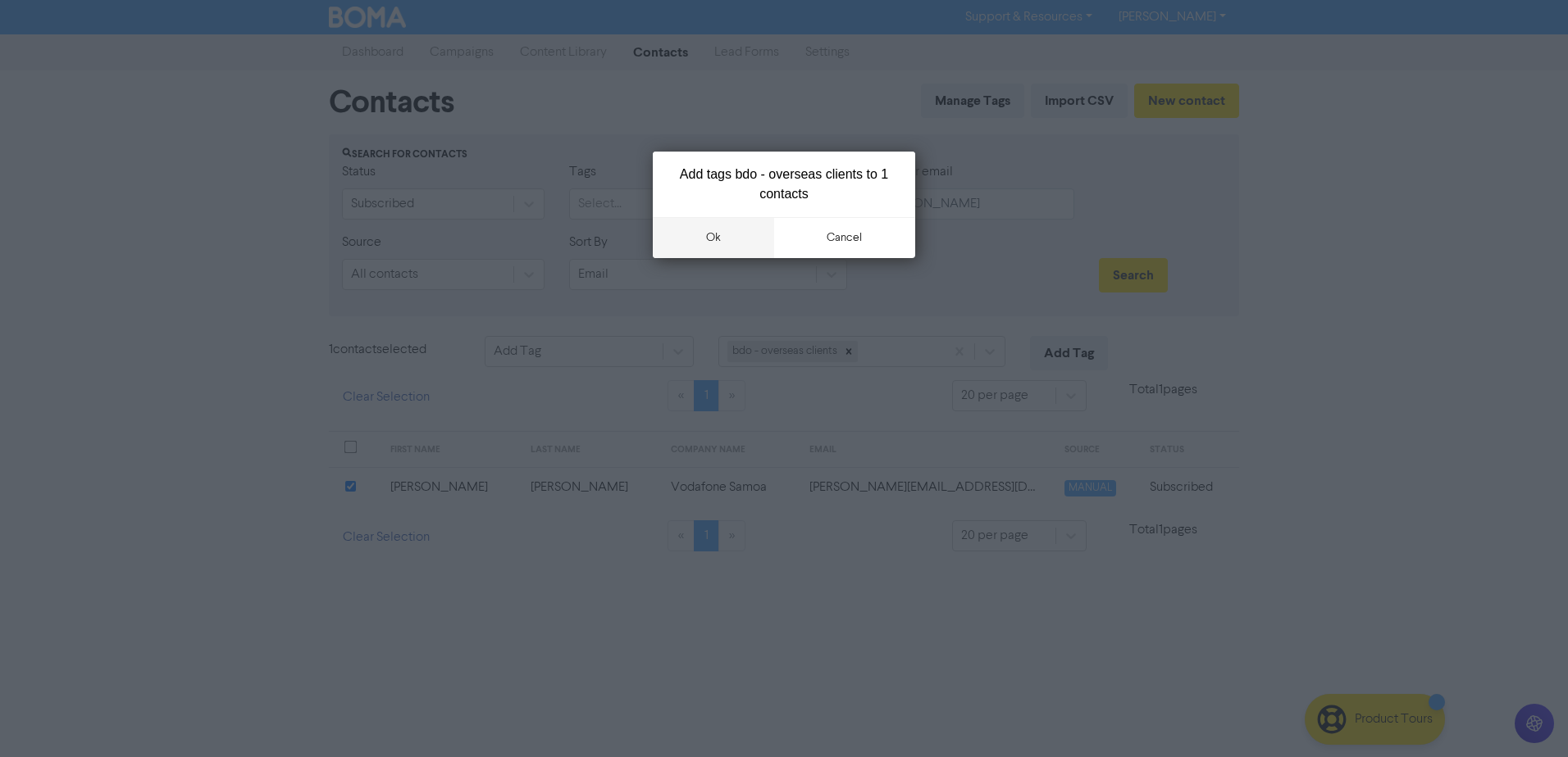
click at [710, 242] on button "ok" at bounding box center [713, 238] width 121 height 41
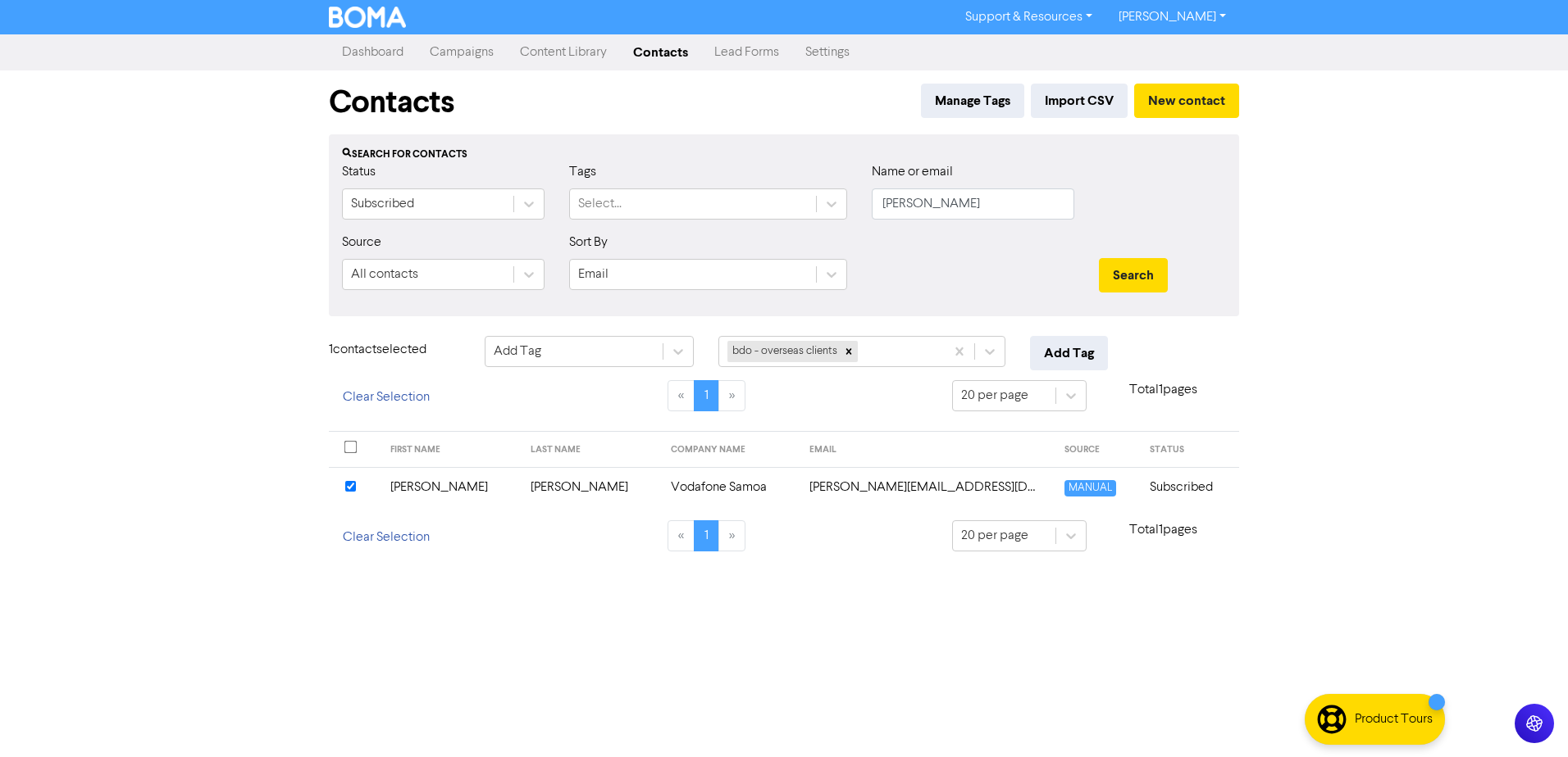
click at [1011, 257] on div at bounding box center [972, 268] width 227 height 70
click at [968, 198] on input "[PERSON_NAME]" at bounding box center [972, 204] width 202 height 31
drag, startPoint x: 966, startPoint y: 198, endPoint x: 762, endPoint y: 238, distance: 207.9
click at [763, 238] on form "Status Subscribed Tags Select... Name or email [PERSON_NAME] Source All contact…" at bounding box center [784, 233] width 884 height 141
click at [946, 204] on input "text" at bounding box center [972, 204] width 202 height 31
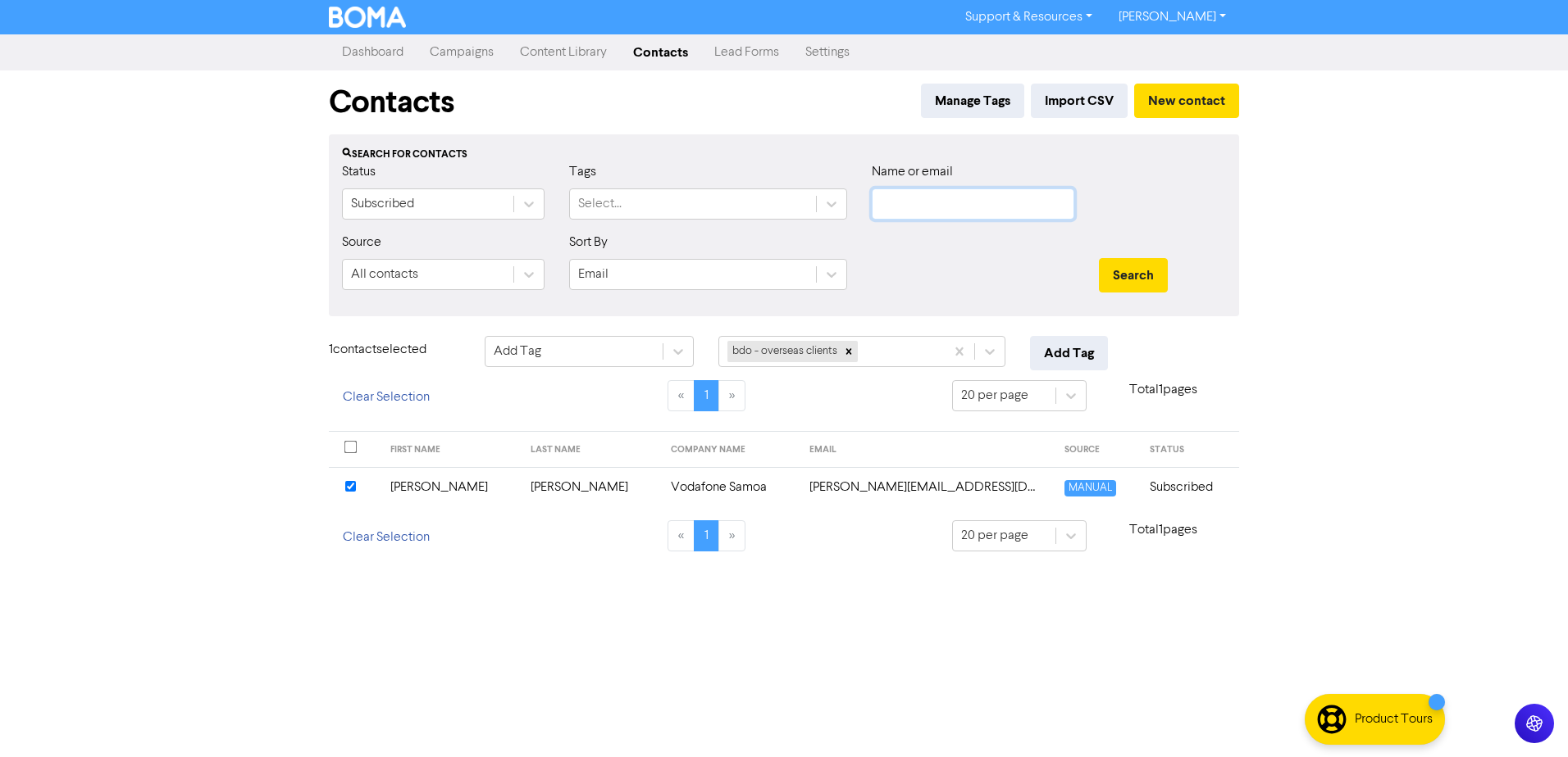
paste input "[PERSON_NAME]"
type input "[PERSON_NAME]"
click at [1128, 277] on button "Search" at bounding box center [1133, 275] width 69 height 34
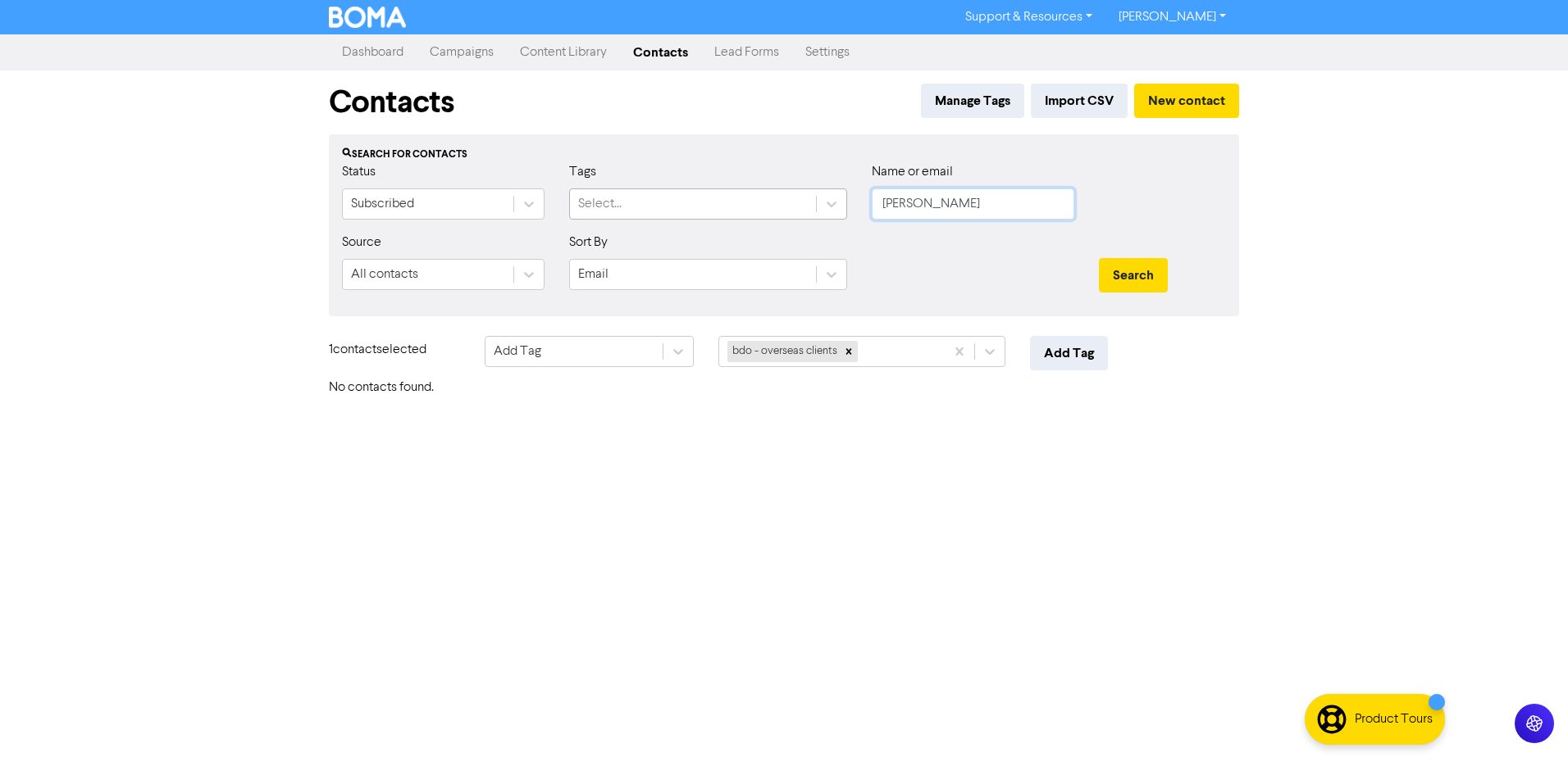
drag, startPoint x: 998, startPoint y: 204, endPoint x: 762, endPoint y: 207, distance: 236.0
click at [762, 207] on div "Status Subscribed Tags Select... Name or email [PERSON_NAME]" at bounding box center [784, 198] width 908 height 70
click at [1099, 258] on button "Search" at bounding box center [1133, 275] width 69 height 34
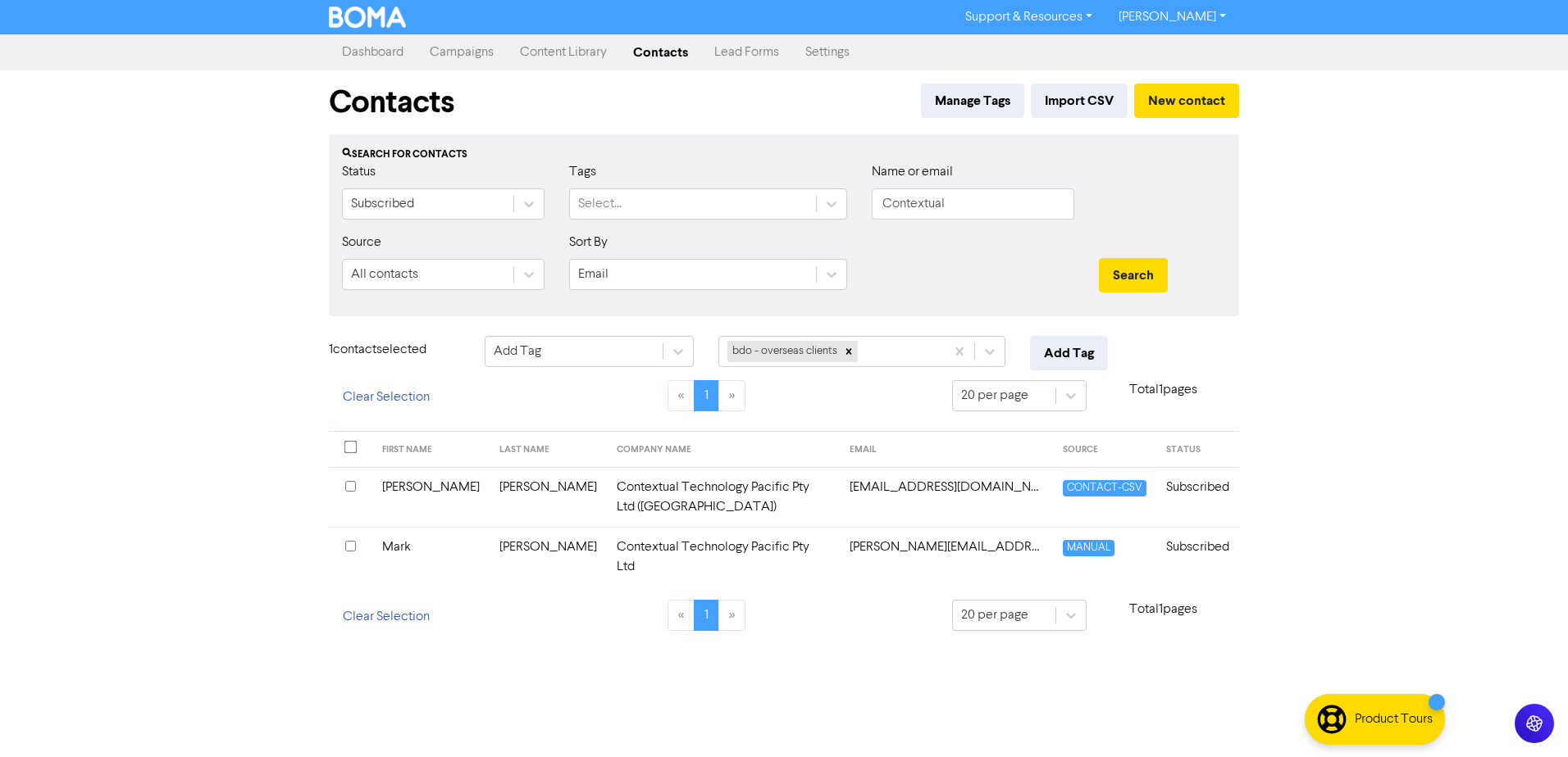
click at [346, 487] on input "checkbox" at bounding box center [350, 487] width 11 height 11
click at [1057, 352] on button "Add Tag" at bounding box center [1068, 353] width 78 height 34
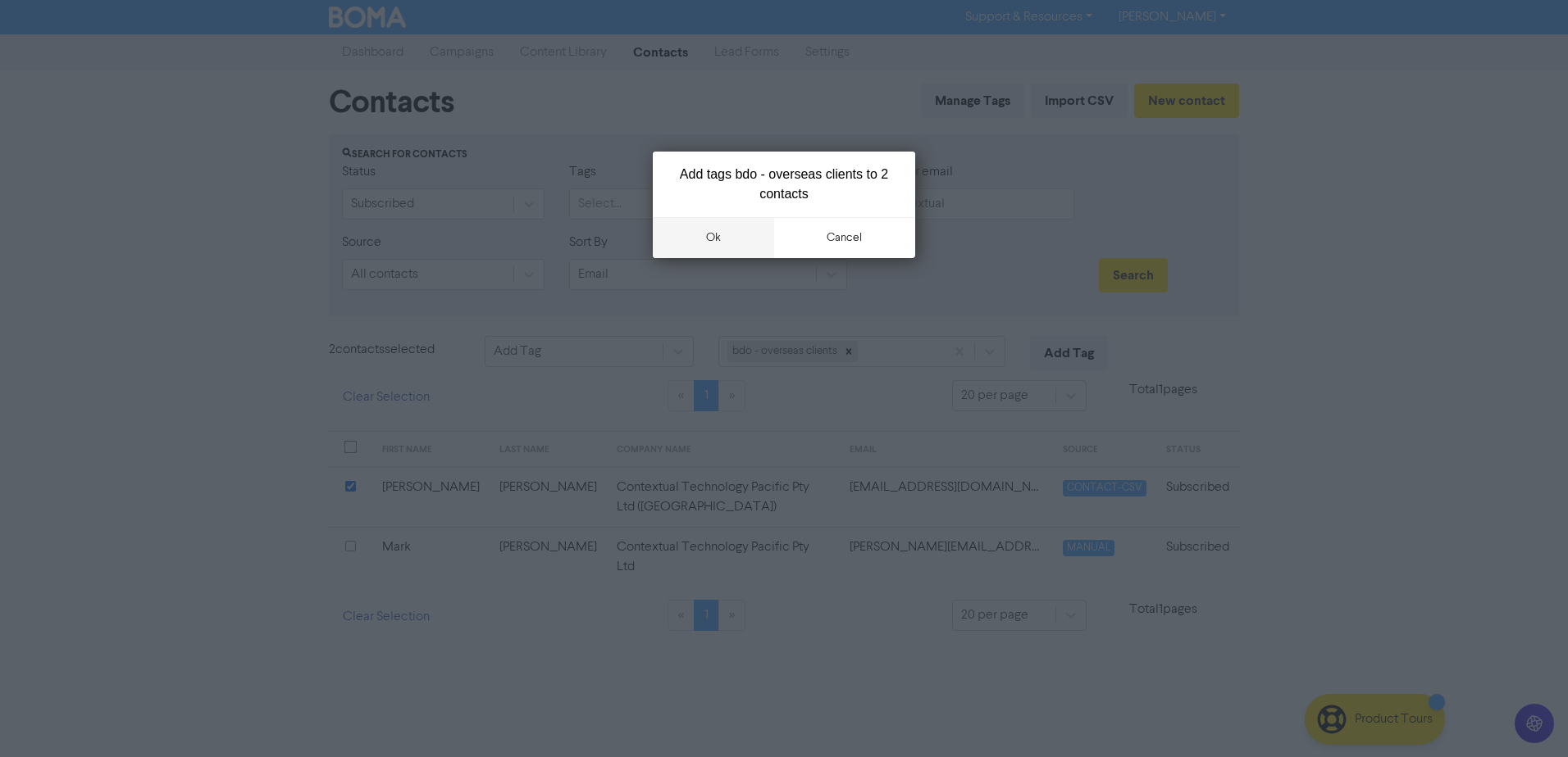
click at [706, 231] on button "ok" at bounding box center [713, 238] width 121 height 41
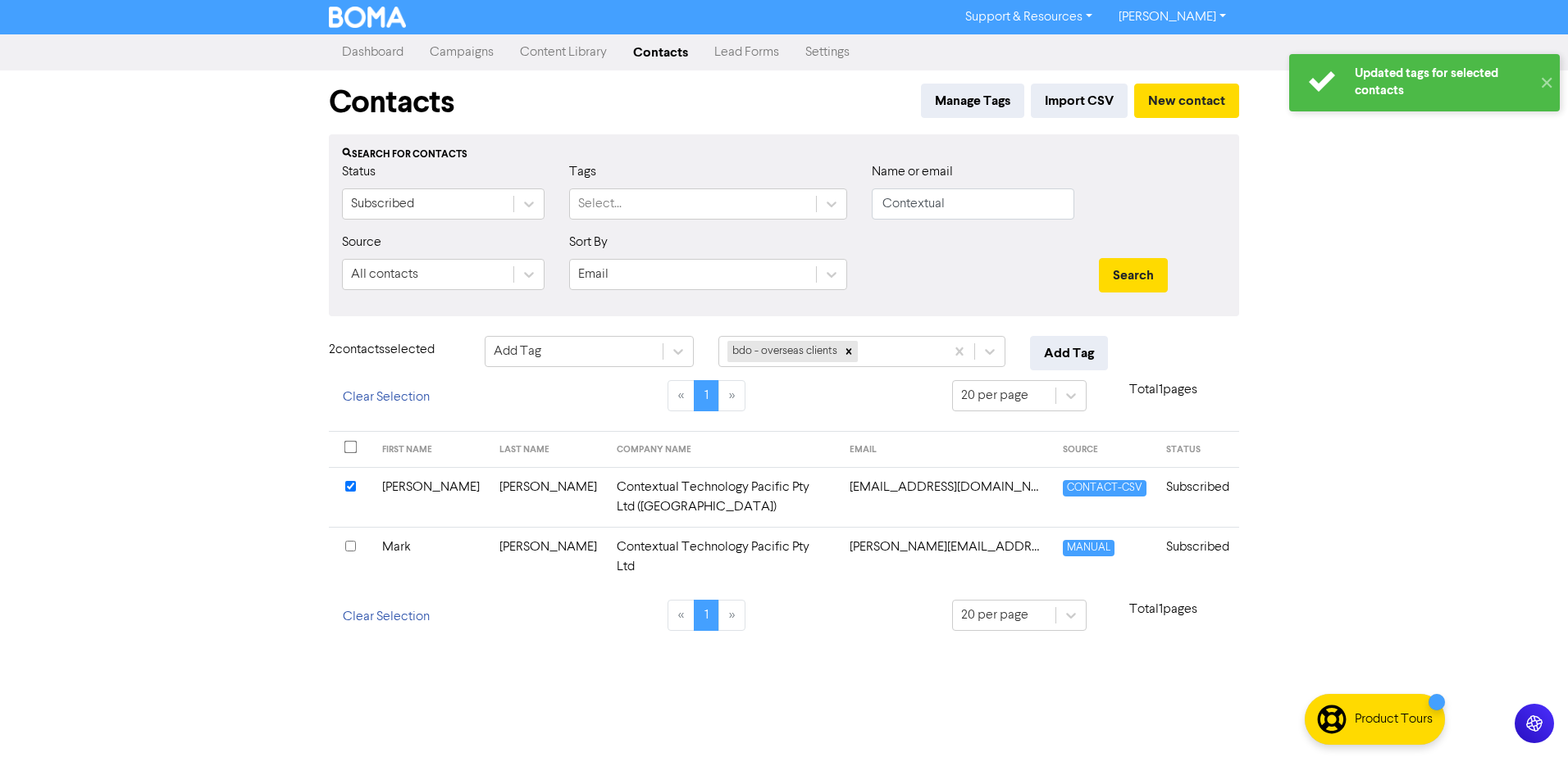
click at [955, 294] on div at bounding box center [972, 268] width 227 height 70
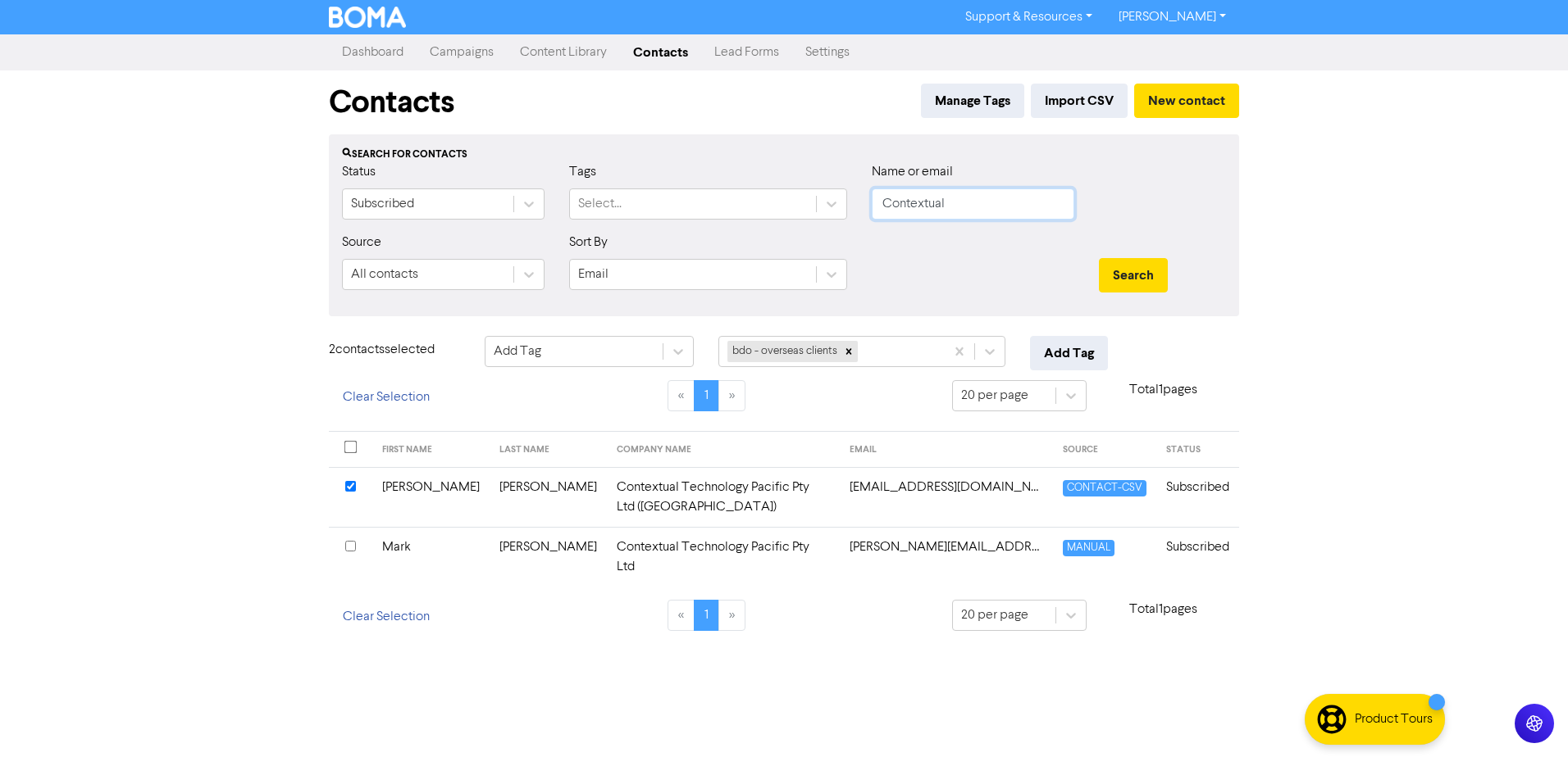
click at [981, 201] on input "Contextual" at bounding box center [972, 204] width 202 height 31
drag, startPoint x: 954, startPoint y: 206, endPoint x: 712, endPoint y: 189, distance: 242.6
click at [747, 199] on div "Status Subscribed Tags Select... Name or email Contextual" at bounding box center [784, 198] width 908 height 70
click at [1099, 258] on button "Search" at bounding box center [1133, 275] width 69 height 34
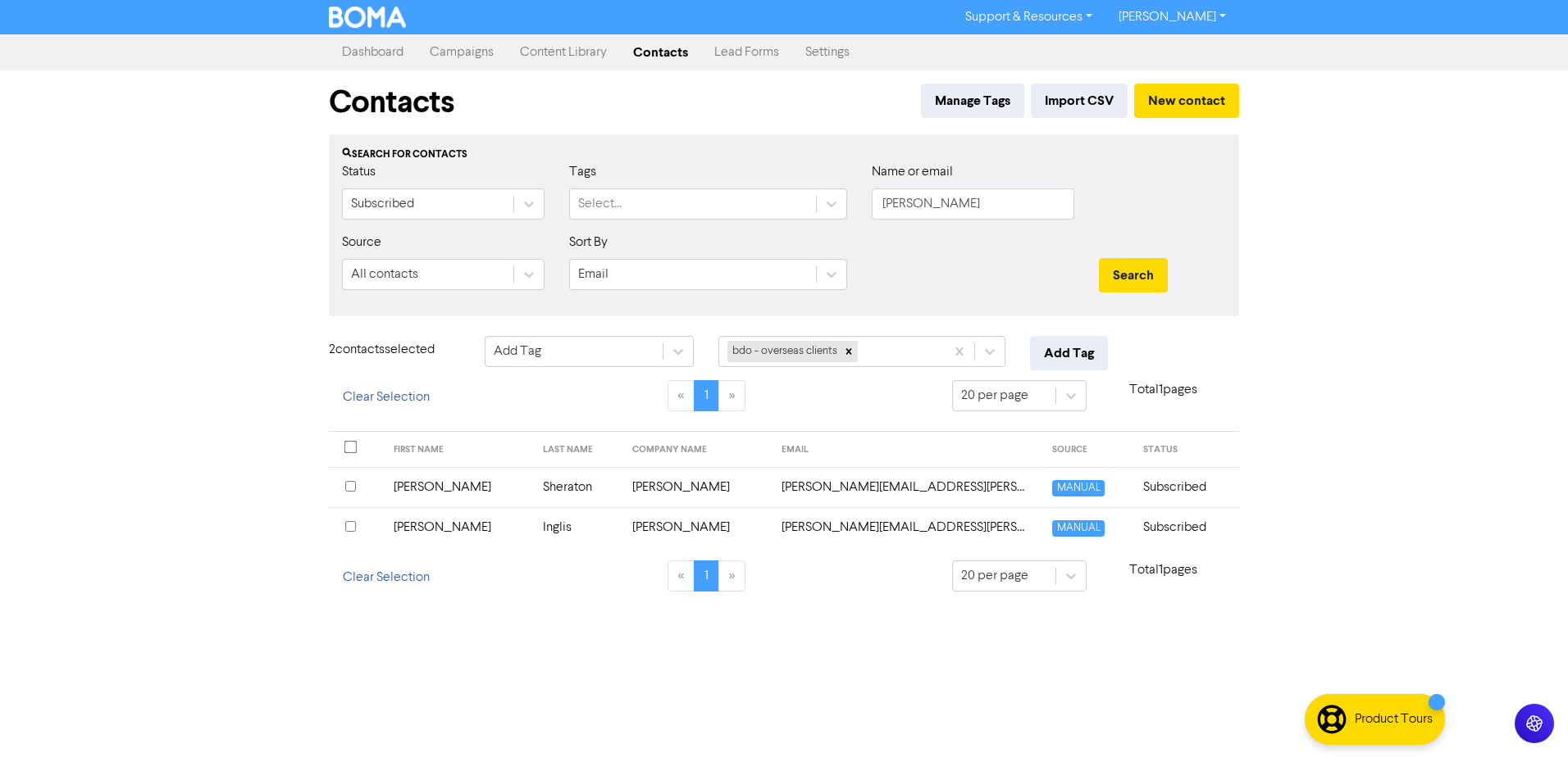
click at [348, 523] on input "checkbox" at bounding box center [350, 526] width 11 height 11
click at [1085, 349] on button "Add Tag" at bounding box center [1068, 353] width 78 height 34
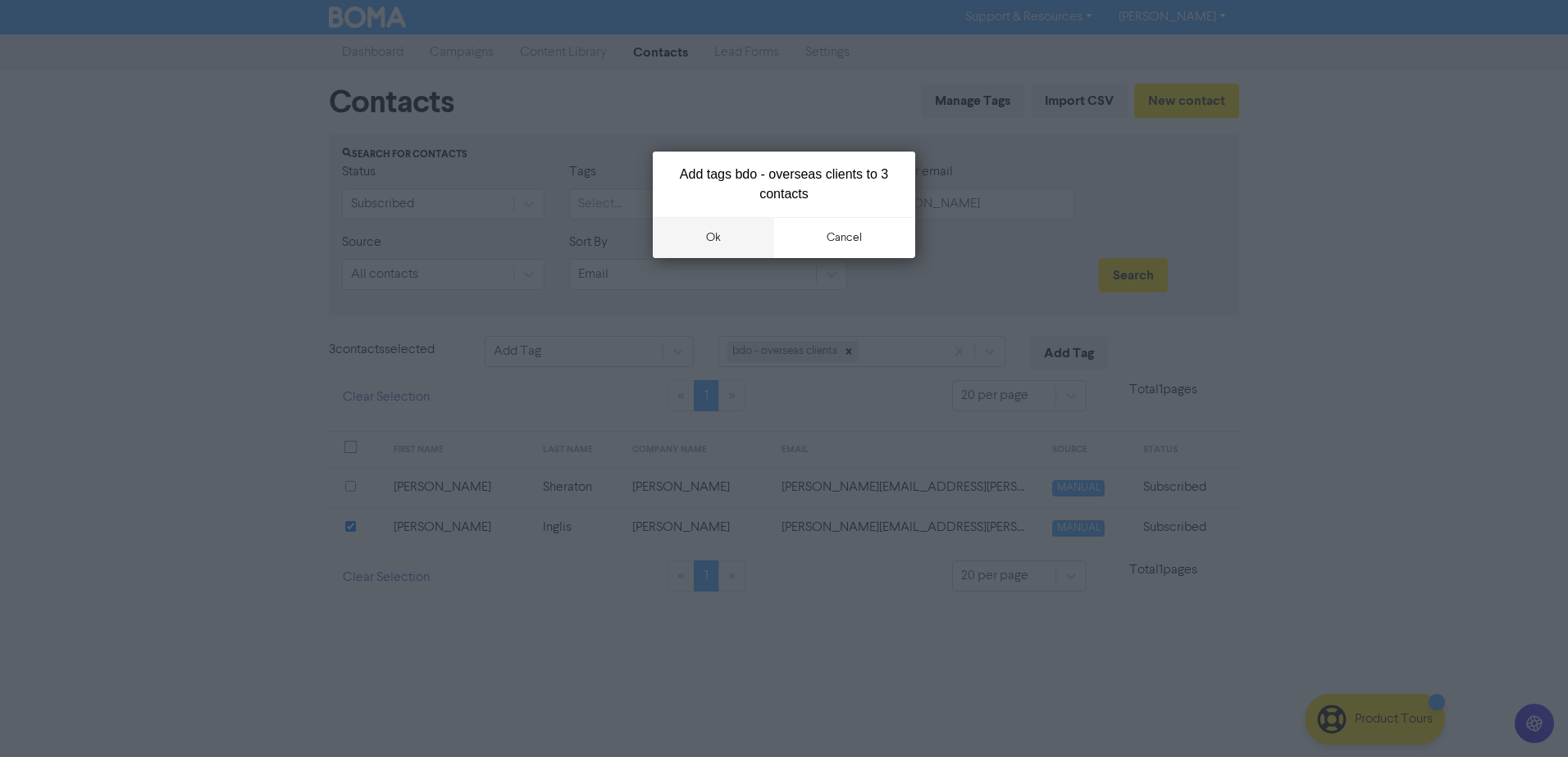
click at [703, 240] on button "ok" at bounding box center [713, 238] width 121 height 41
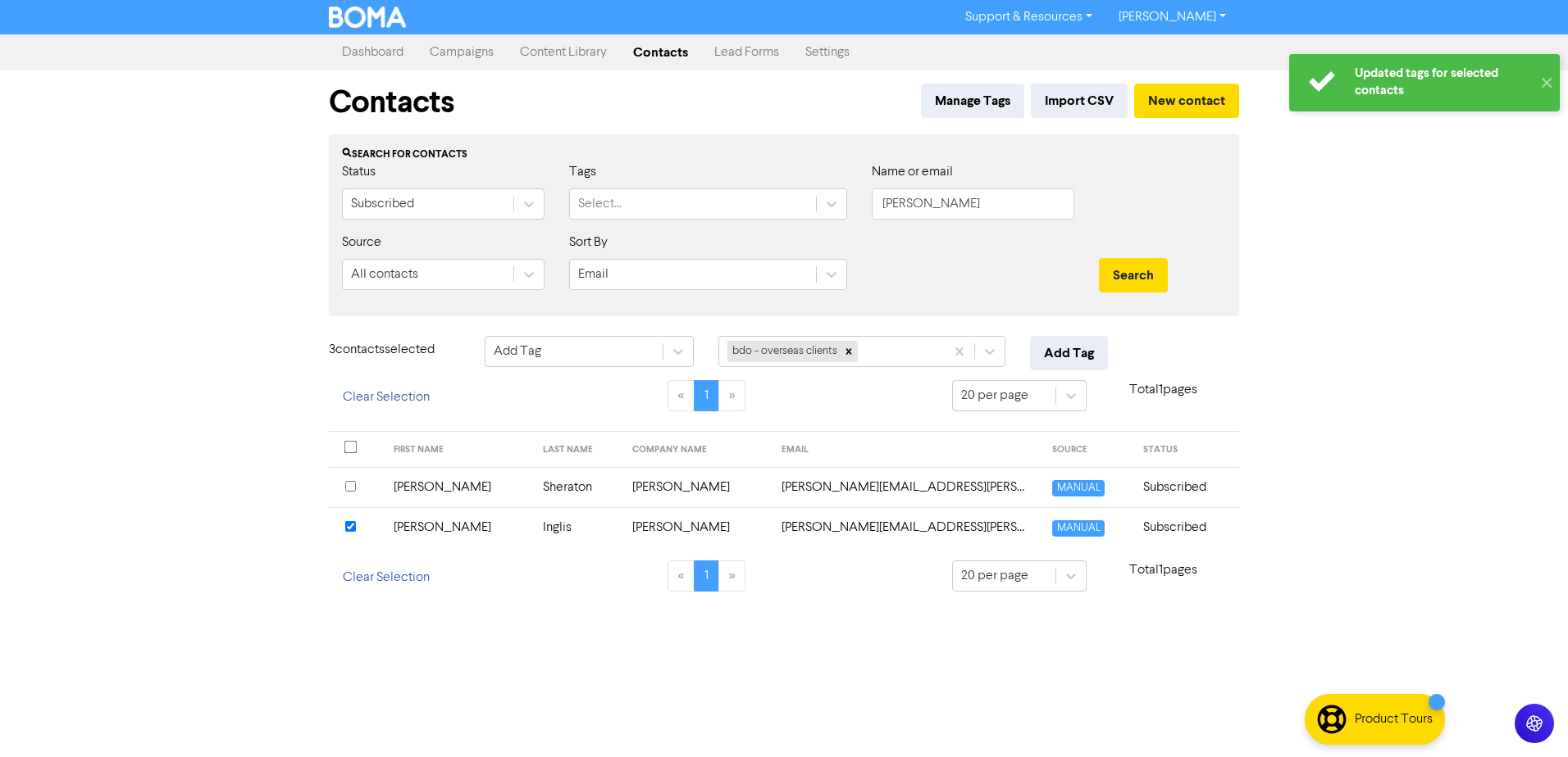
click at [878, 416] on div "« 1 »" at bounding box center [706, 405] width 467 height 51
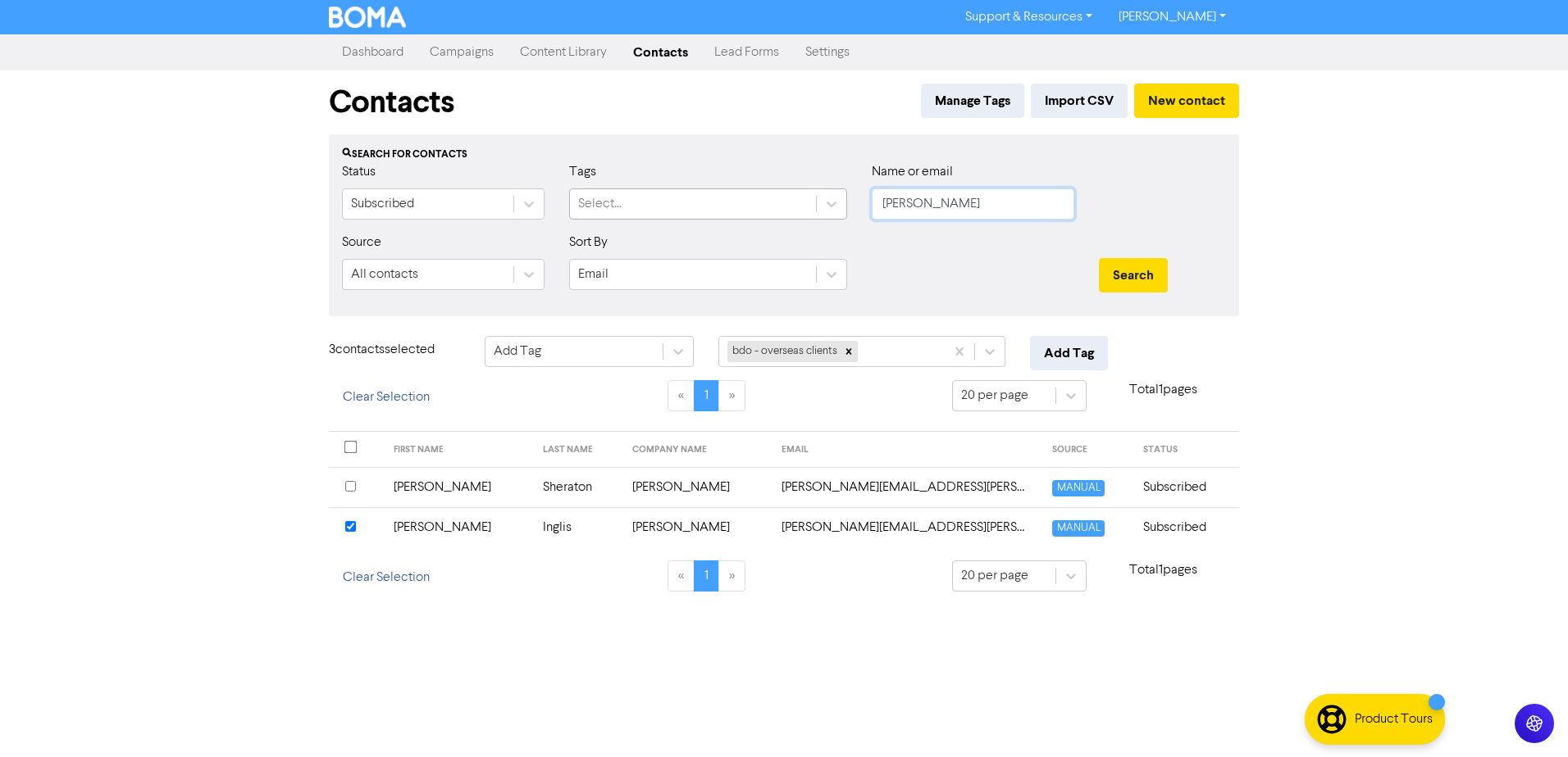
drag, startPoint x: 942, startPoint y: 203, endPoint x: 763, endPoint y: 200, distance: 179.0
click at [774, 200] on div "Status Subscribed Tags Select... Name or email [PERSON_NAME]" at bounding box center [784, 198] width 908 height 70
paste input "[PERSON_NAME]"
click at [1143, 270] on button "Search" at bounding box center [1133, 275] width 69 height 34
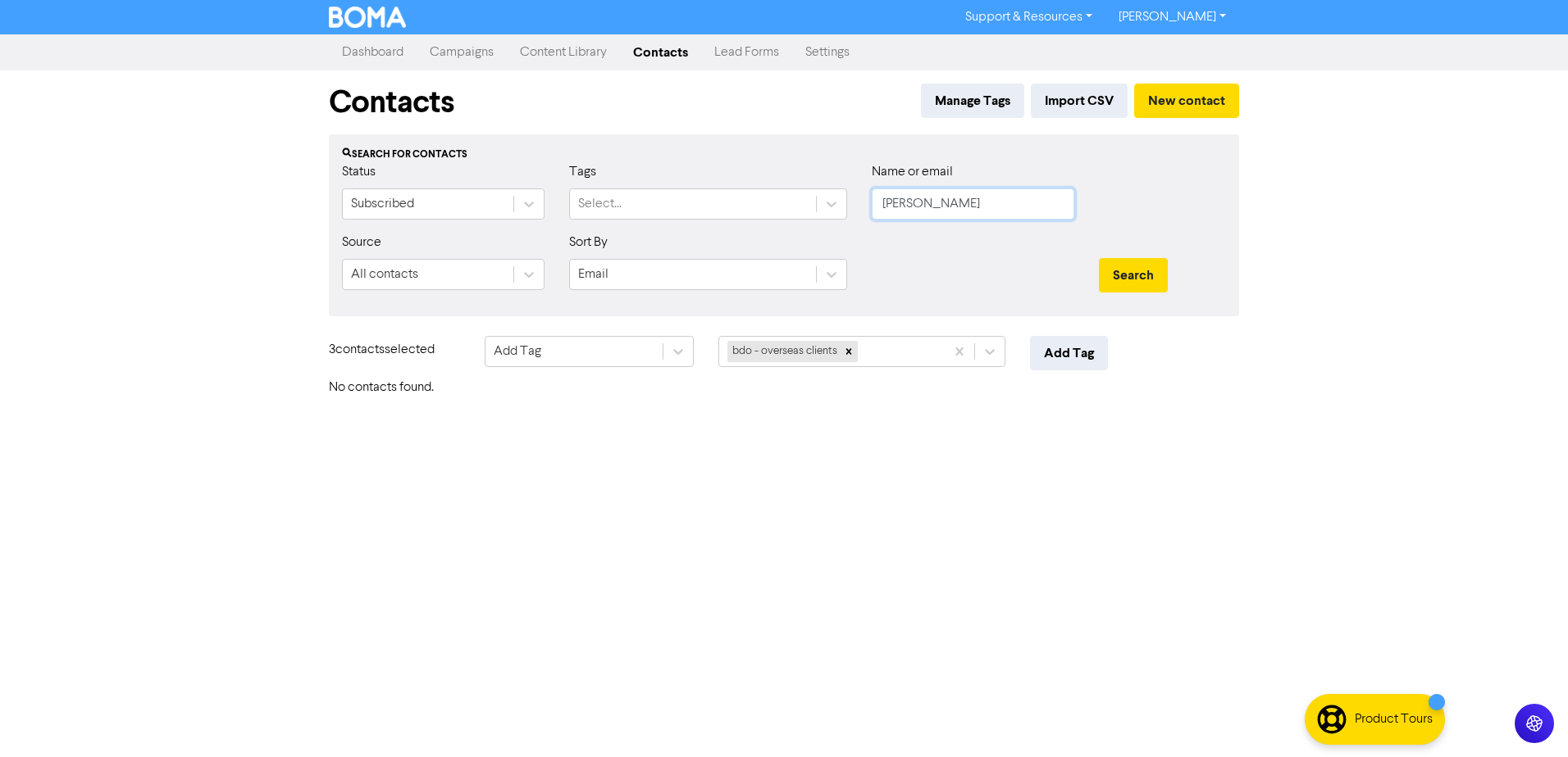
click at [1004, 209] on input "[PERSON_NAME]" at bounding box center [972, 204] width 202 height 31
drag, startPoint x: 975, startPoint y: 209, endPoint x: 773, endPoint y: 243, distance: 204.8
click at [784, 239] on form "Status Subscribed Tags Select... Name or email [PERSON_NAME] Source All contact…" at bounding box center [784, 233] width 884 height 141
type input "DT"
click at [1099, 258] on button "Search" at bounding box center [1133, 275] width 69 height 34
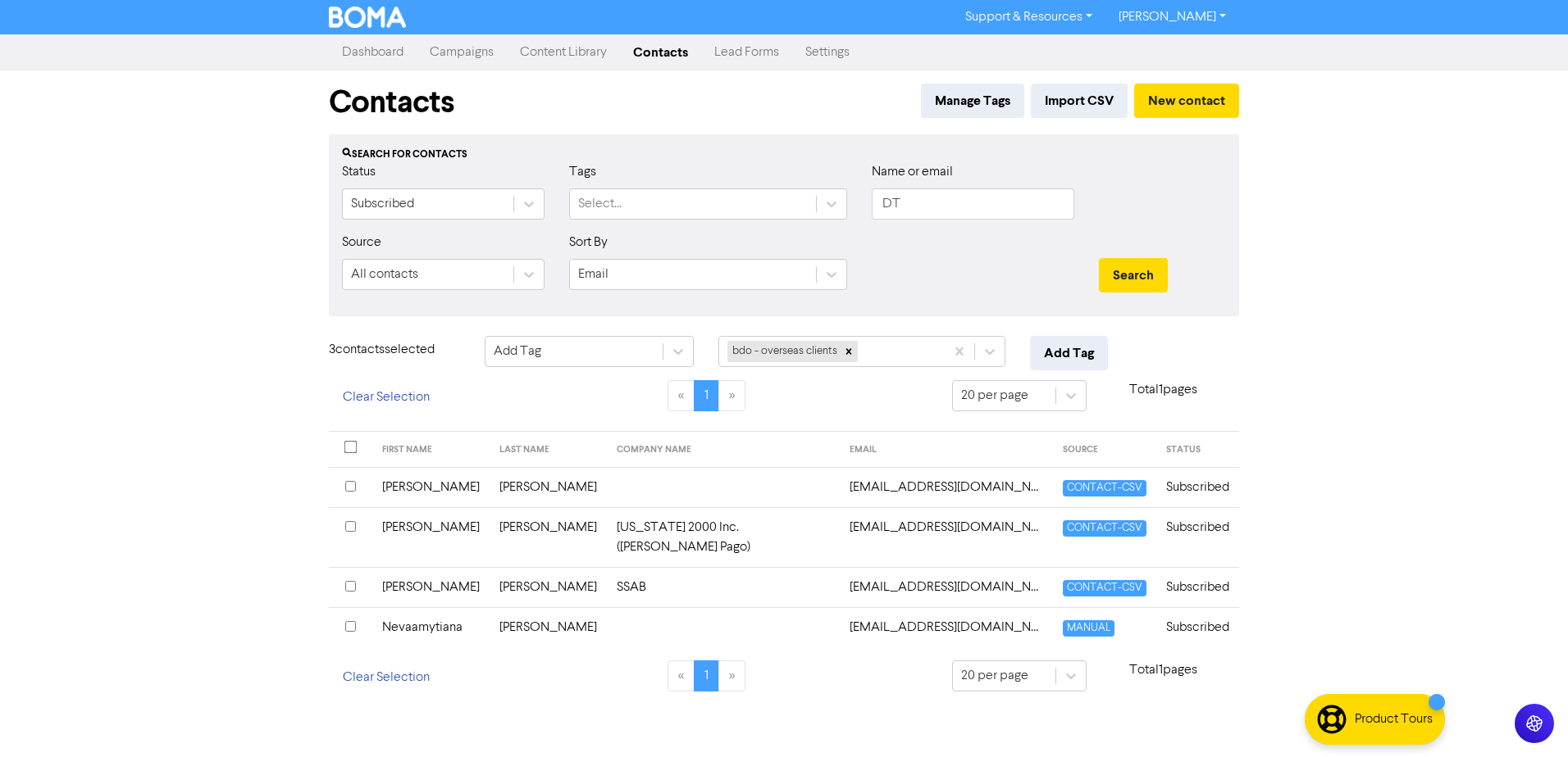
click at [945, 267] on div at bounding box center [972, 268] width 227 height 70
click at [998, 295] on div at bounding box center [972, 268] width 227 height 70
click at [959, 97] on button "Manage Tags" at bounding box center [972, 101] width 103 height 34
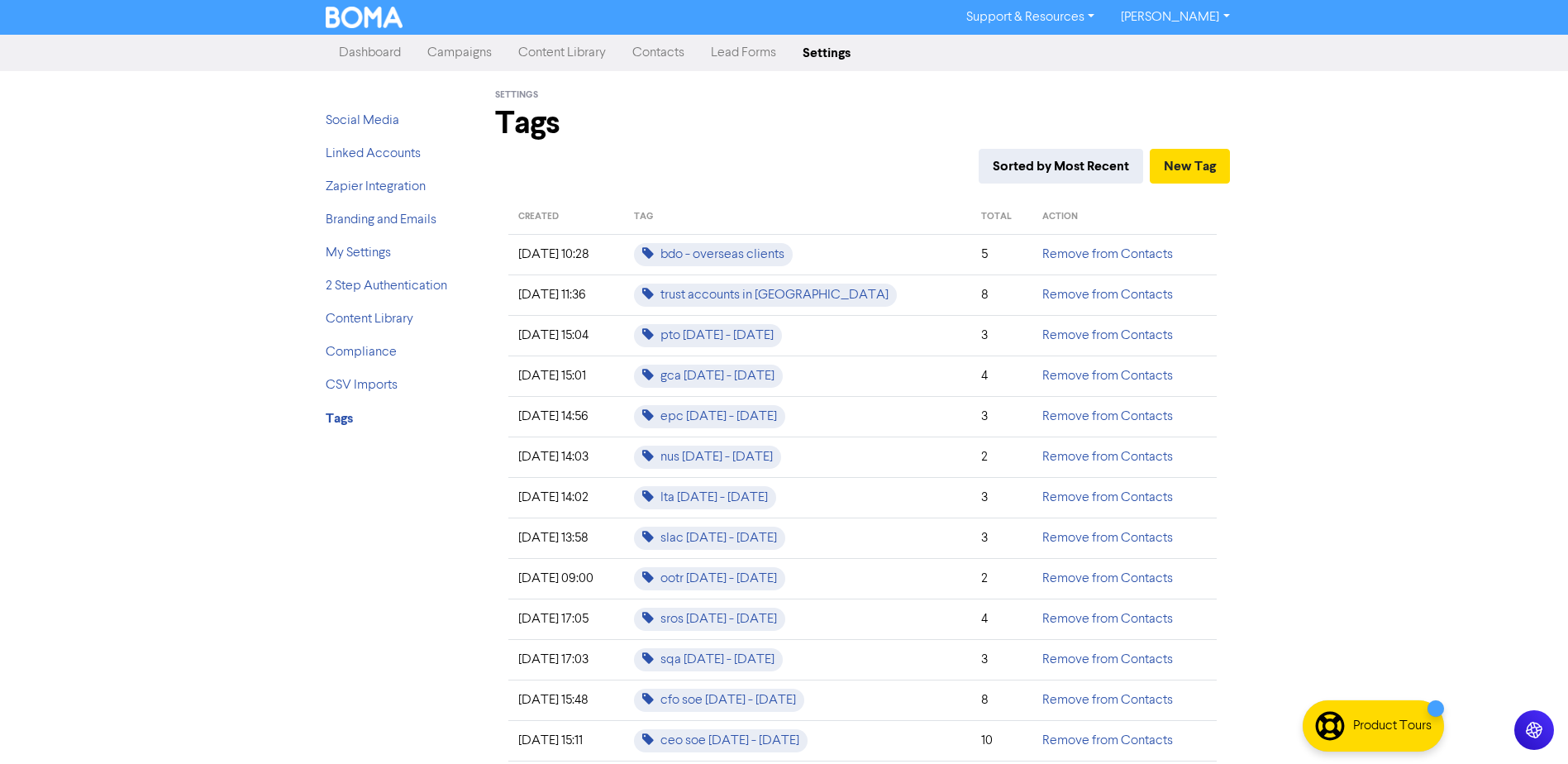
click at [654, 59] on link "Contacts" at bounding box center [658, 53] width 79 height 34
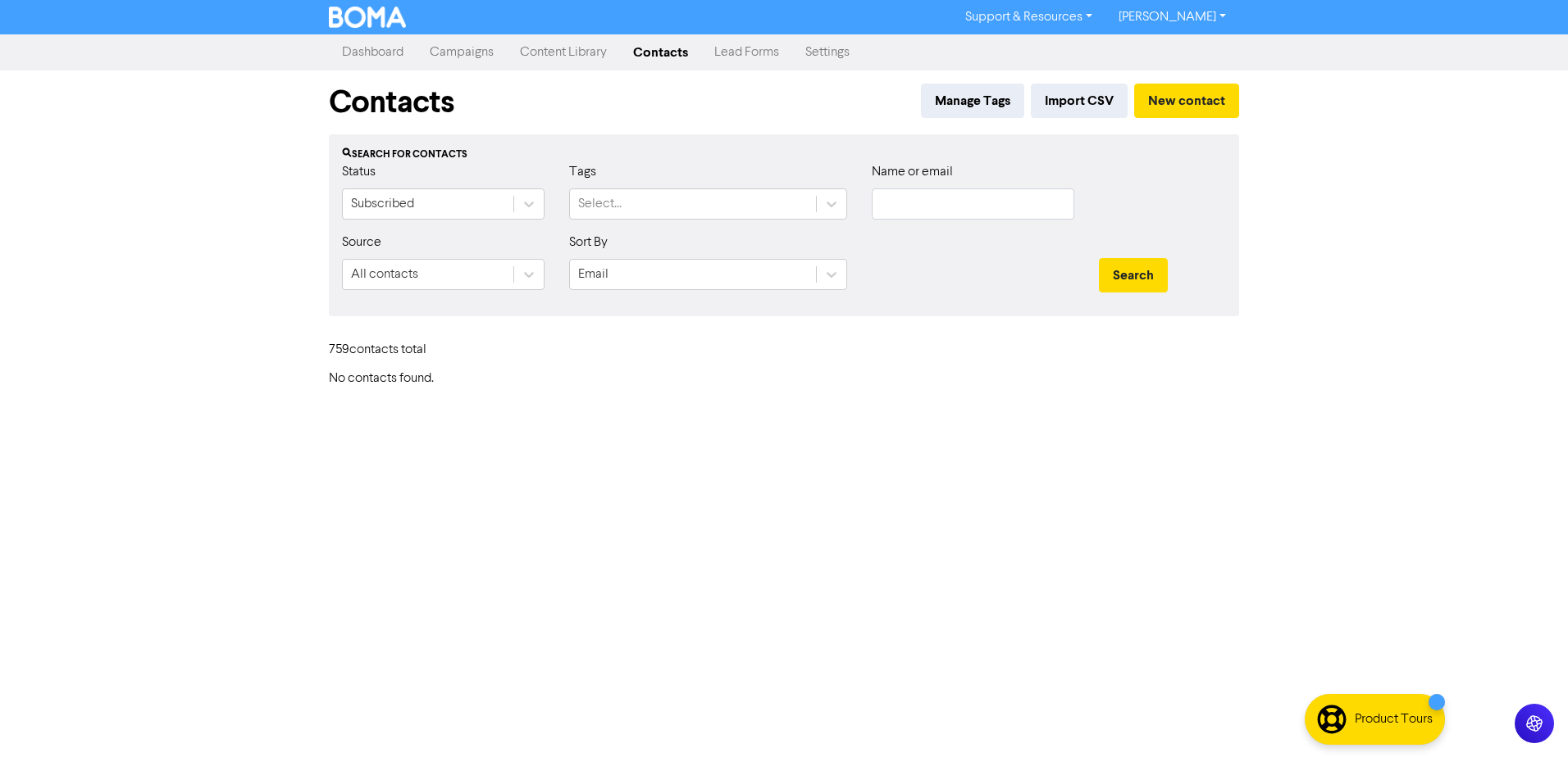
click at [1001, 351] on div "759 contact s total" at bounding box center [784, 353] width 935 height 35
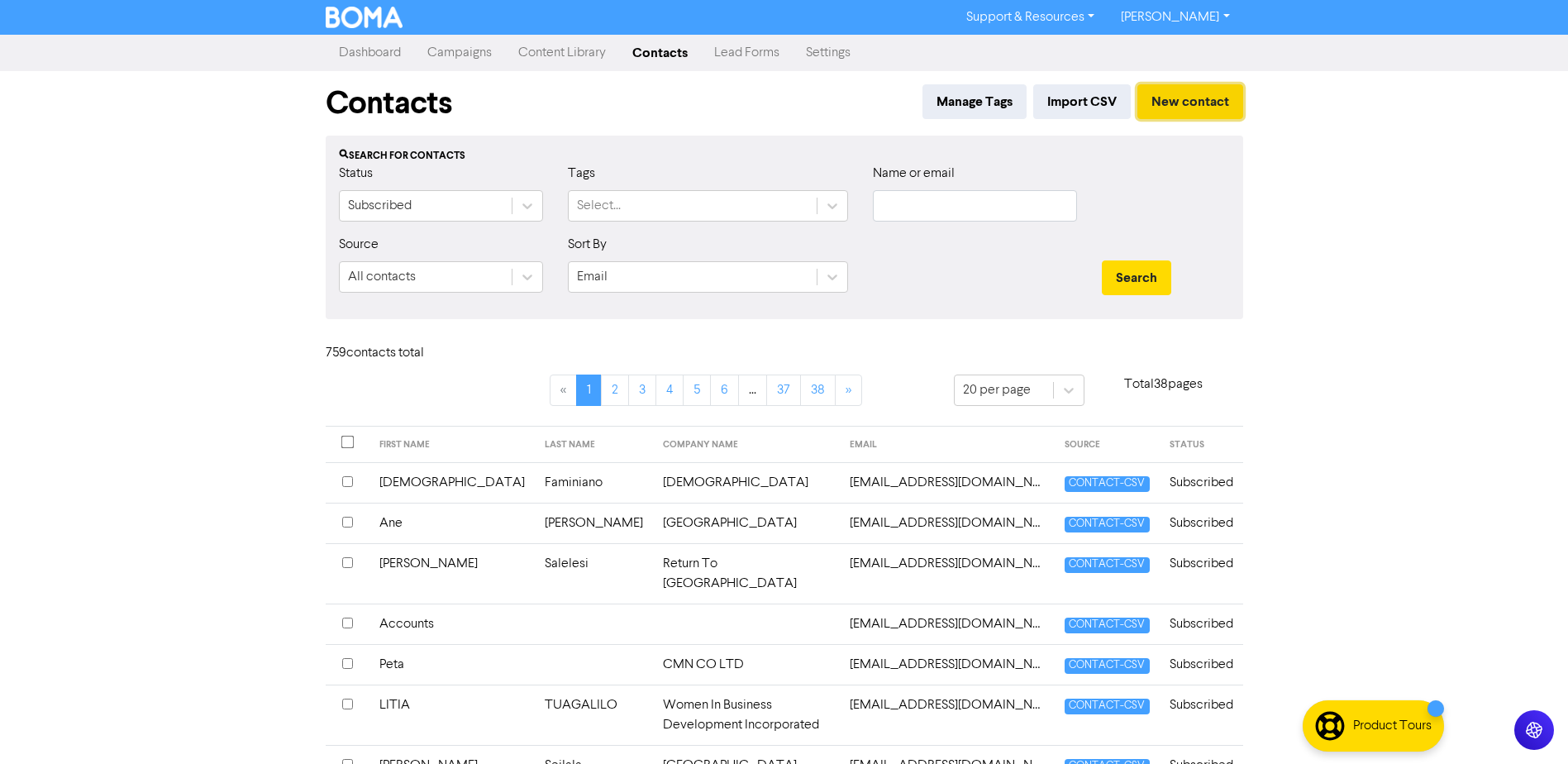
click at [1224, 108] on button "New contact" at bounding box center [1190, 102] width 106 height 34
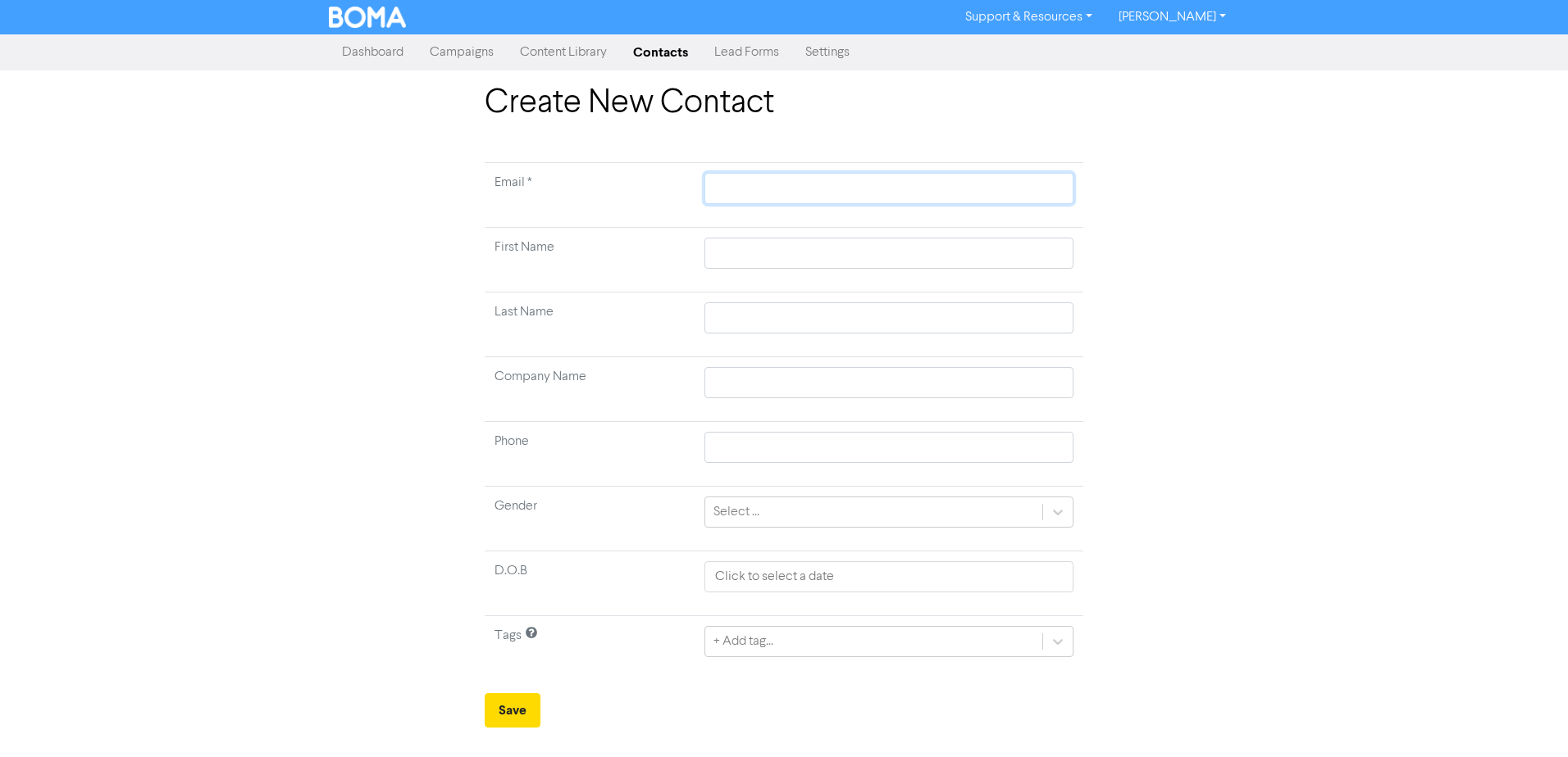
click at [793, 198] on input "text" at bounding box center [889, 189] width 369 height 31
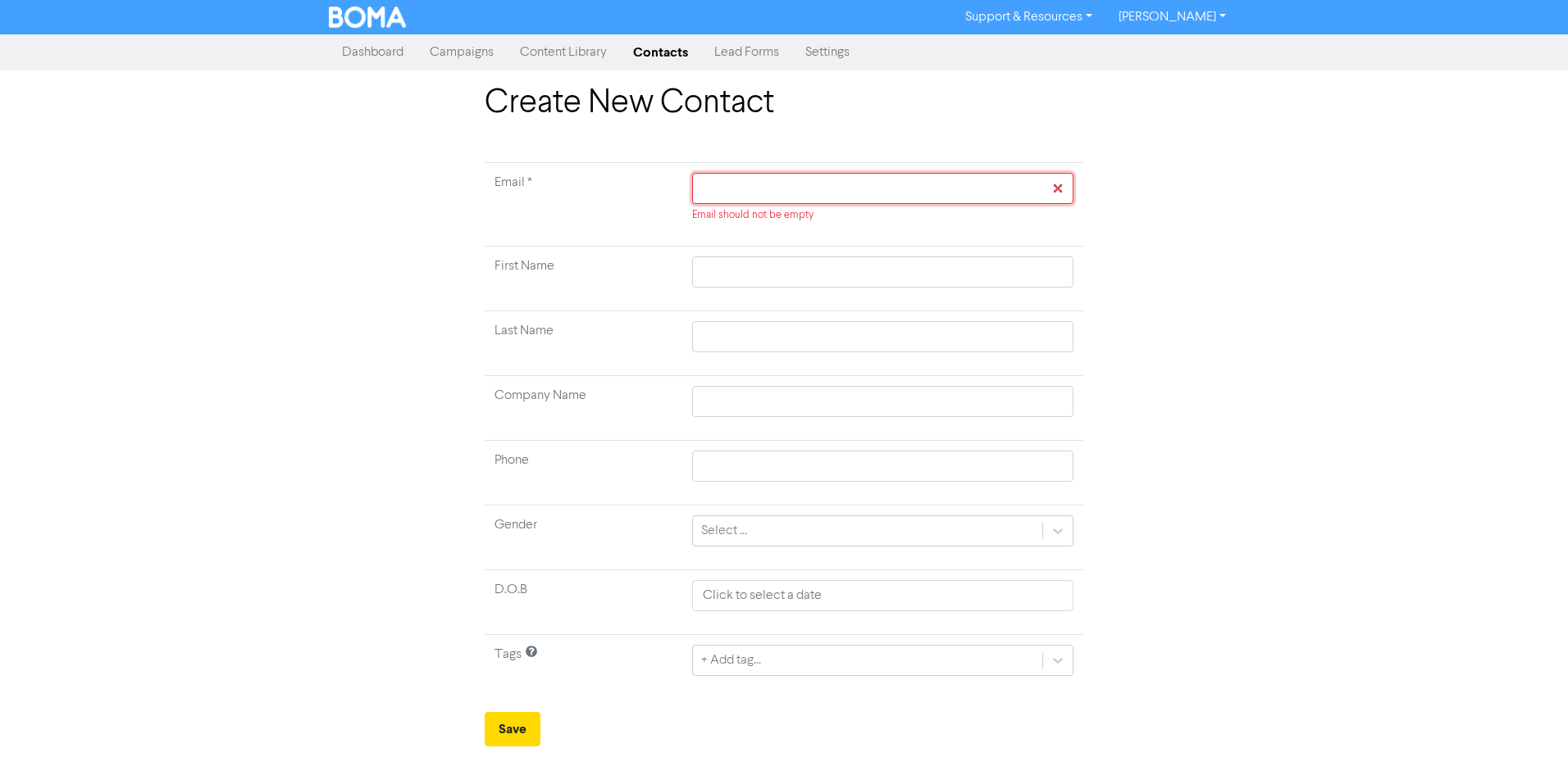
click at [805, 192] on input "text" at bounding box center [882, 189] width 381 height 31
paste input "[PERSON_NAME][EMAIL_ADDRESS][PERSON_NAME][DOMAIN_NAME]"
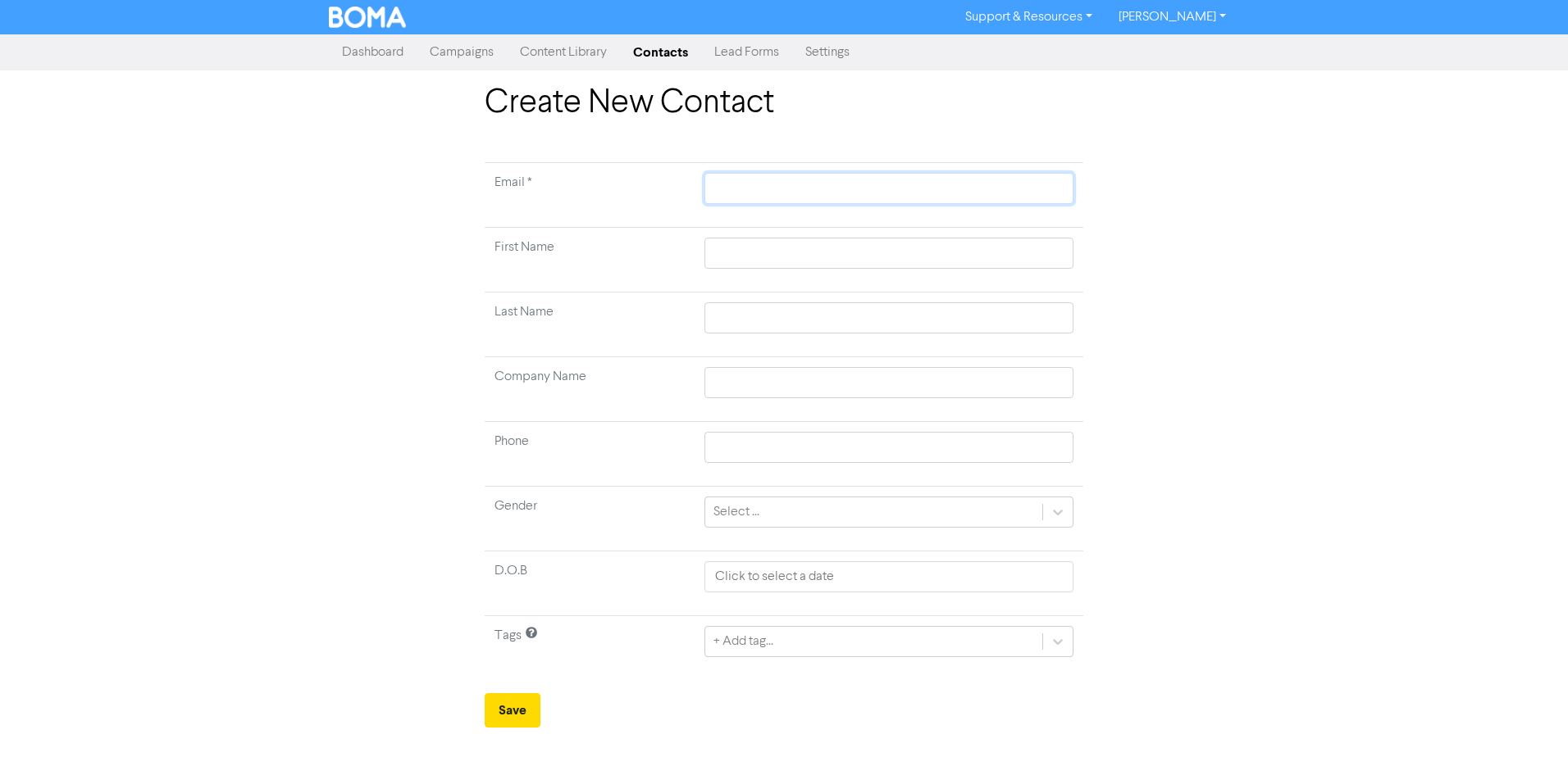
type input "[PERSON_NAME][EMAIL_ADDRESS][PERSON_NAME][DOMAIN_NAME]"
click at [832, 252] on input "text" at bounding box center [889, 253] width 369 height 31
paste input "[PERSON_NAME]"
type input "[PERSON_NAME]"
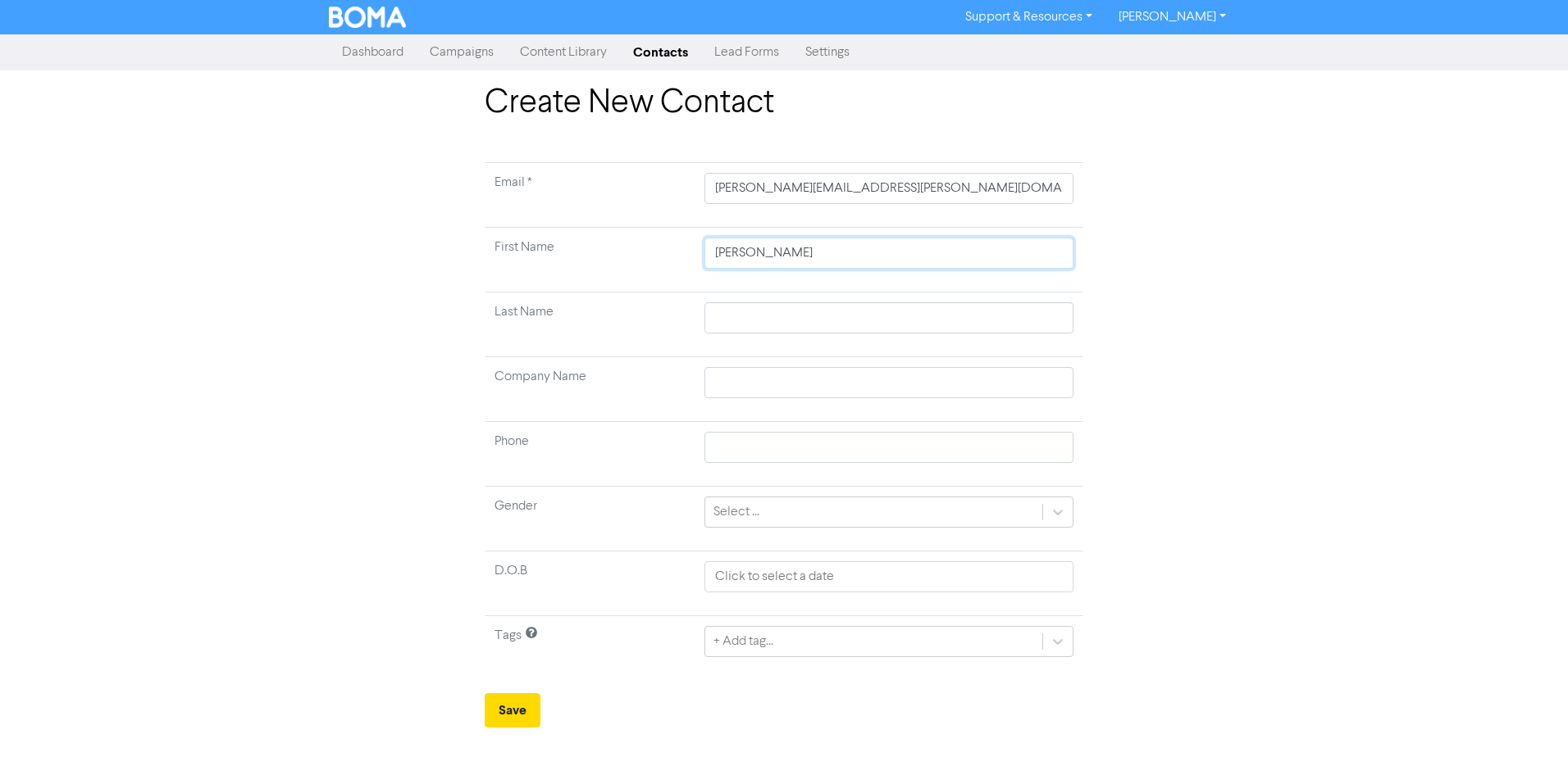
type input "[PERSON_NAME]"
click at [862, 320] on input "text" at bounding box center [889, 318] width 369 height 31
paste input "[PERSON_NAME]"
type input "[PERSON_NAME]"
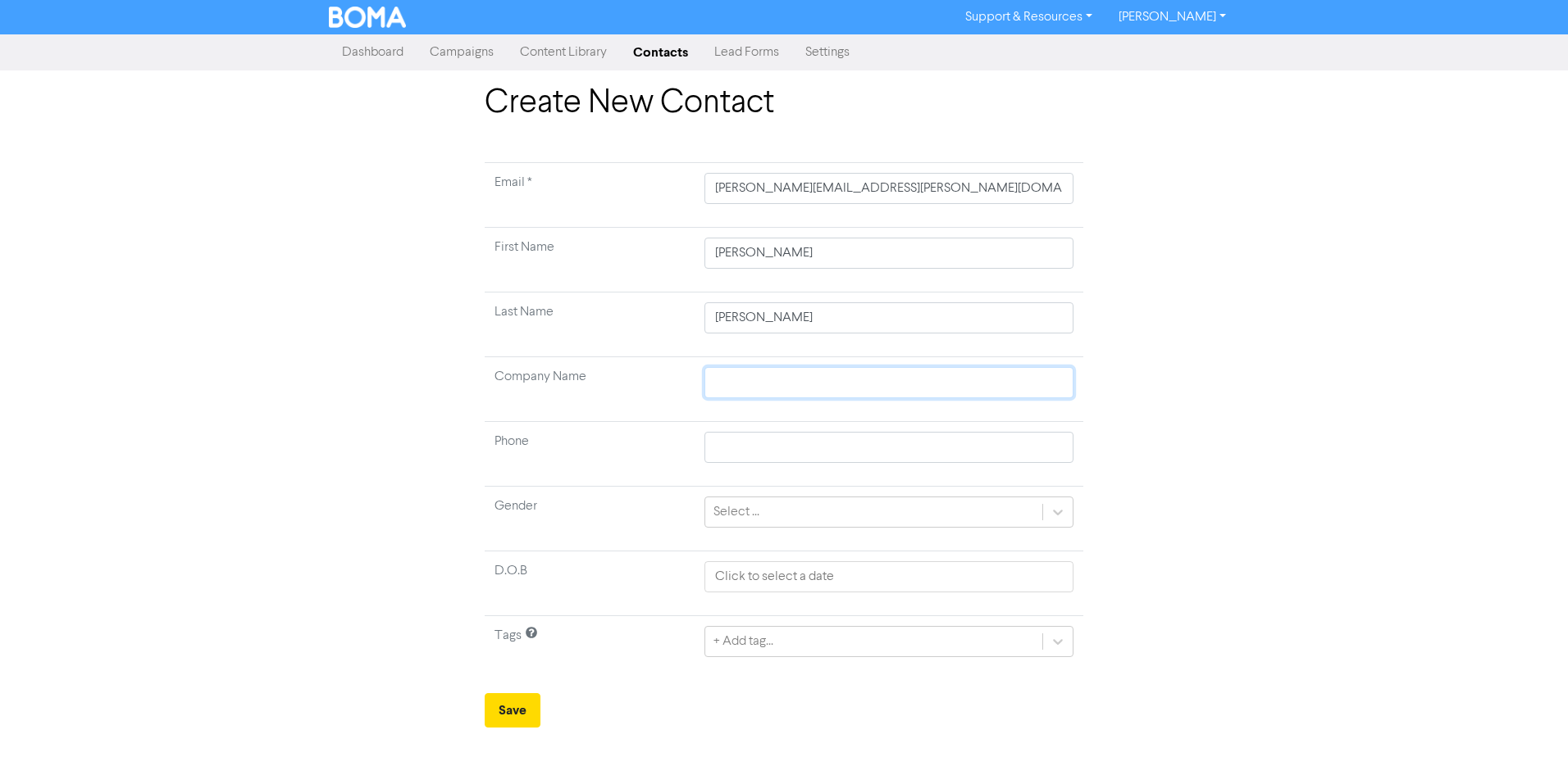
click at [895, 389] on input "text" at bounding box center [889, 383] width 369 height 31
paste input "DT Global Asia Pacific Pty Limited"
type input "DT Global Asia Pacific Pty Limited"
click at [844, 633] on div "+ Add tag..." at bounding box center [889, 641] width 369 height 31
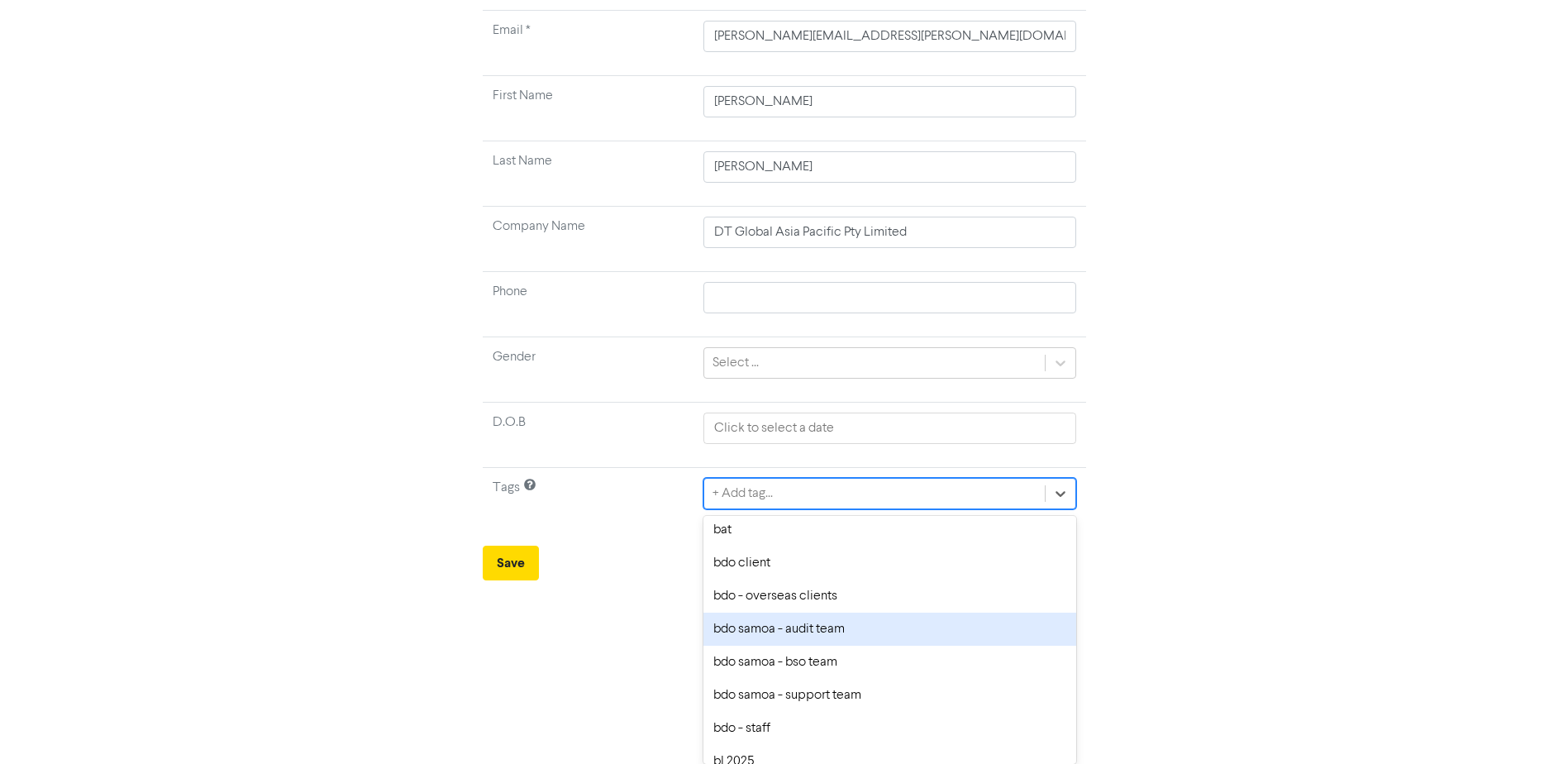
scroll to position [331, 0]
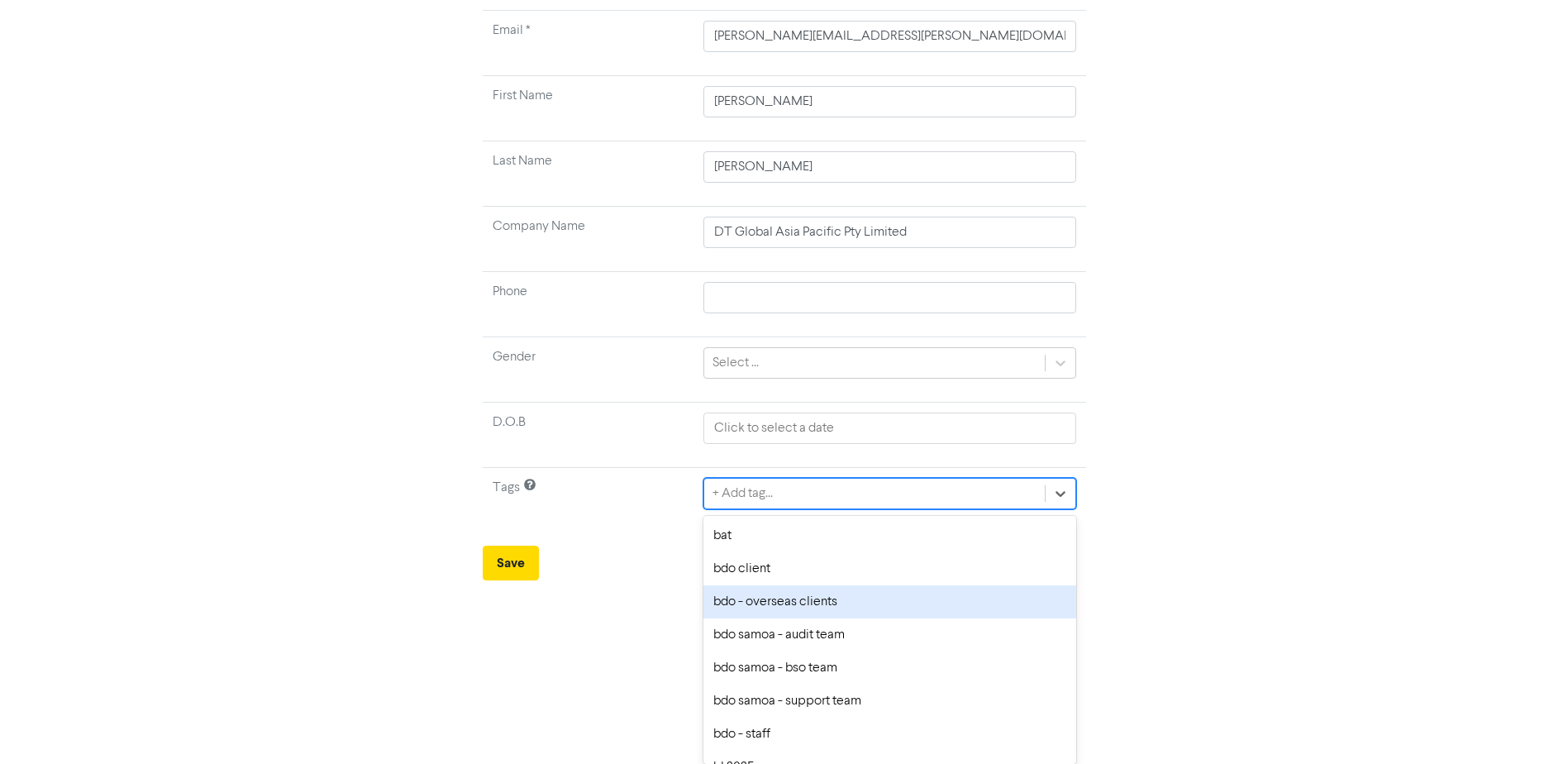
click at [821, 614] on div "bdo - overseas clients" at bounding box center [890, 602] width 372 height 34
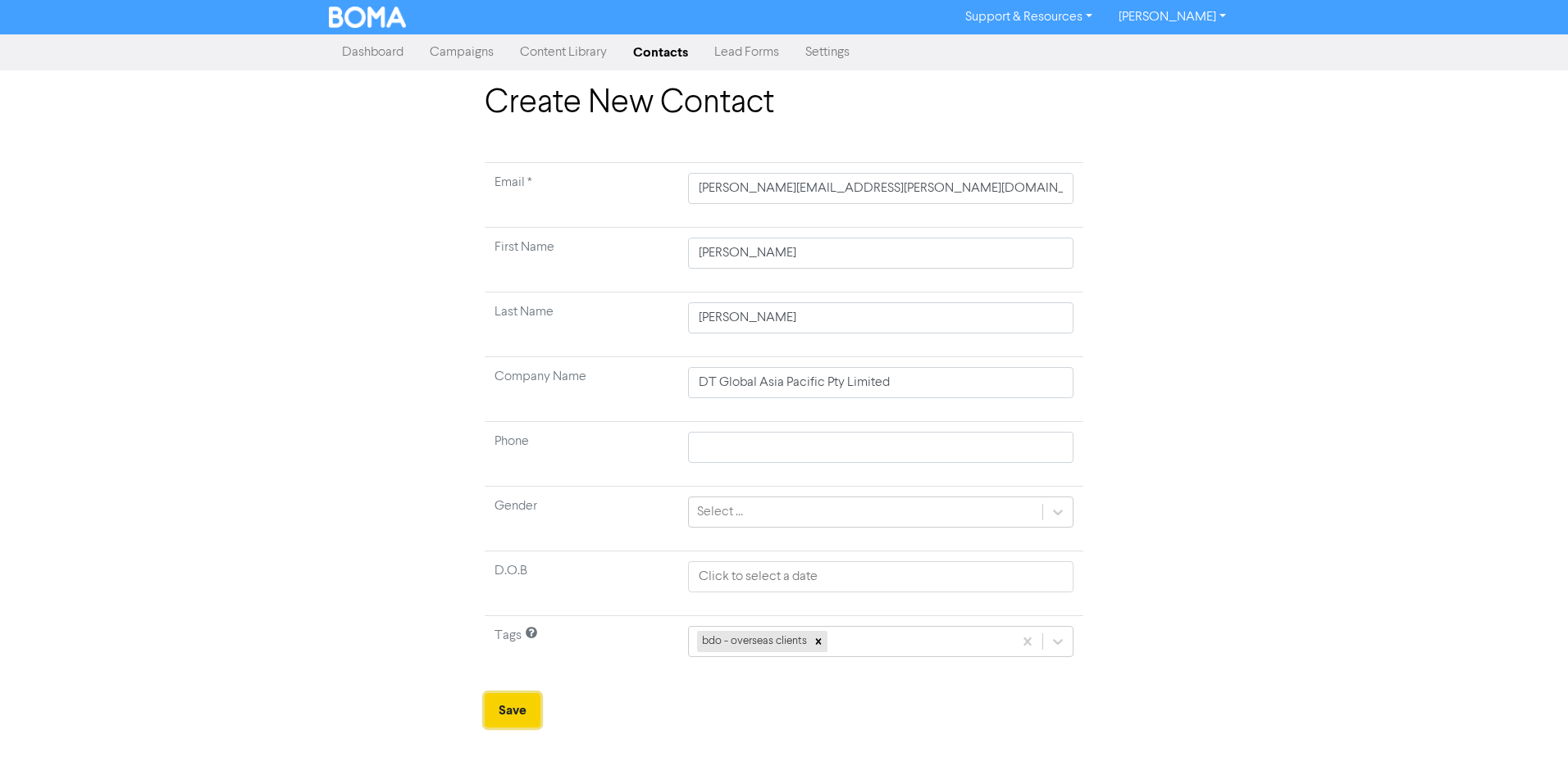
click at [511, 708] on button "Save" at bounding box center [512, 710] width 56 height 34
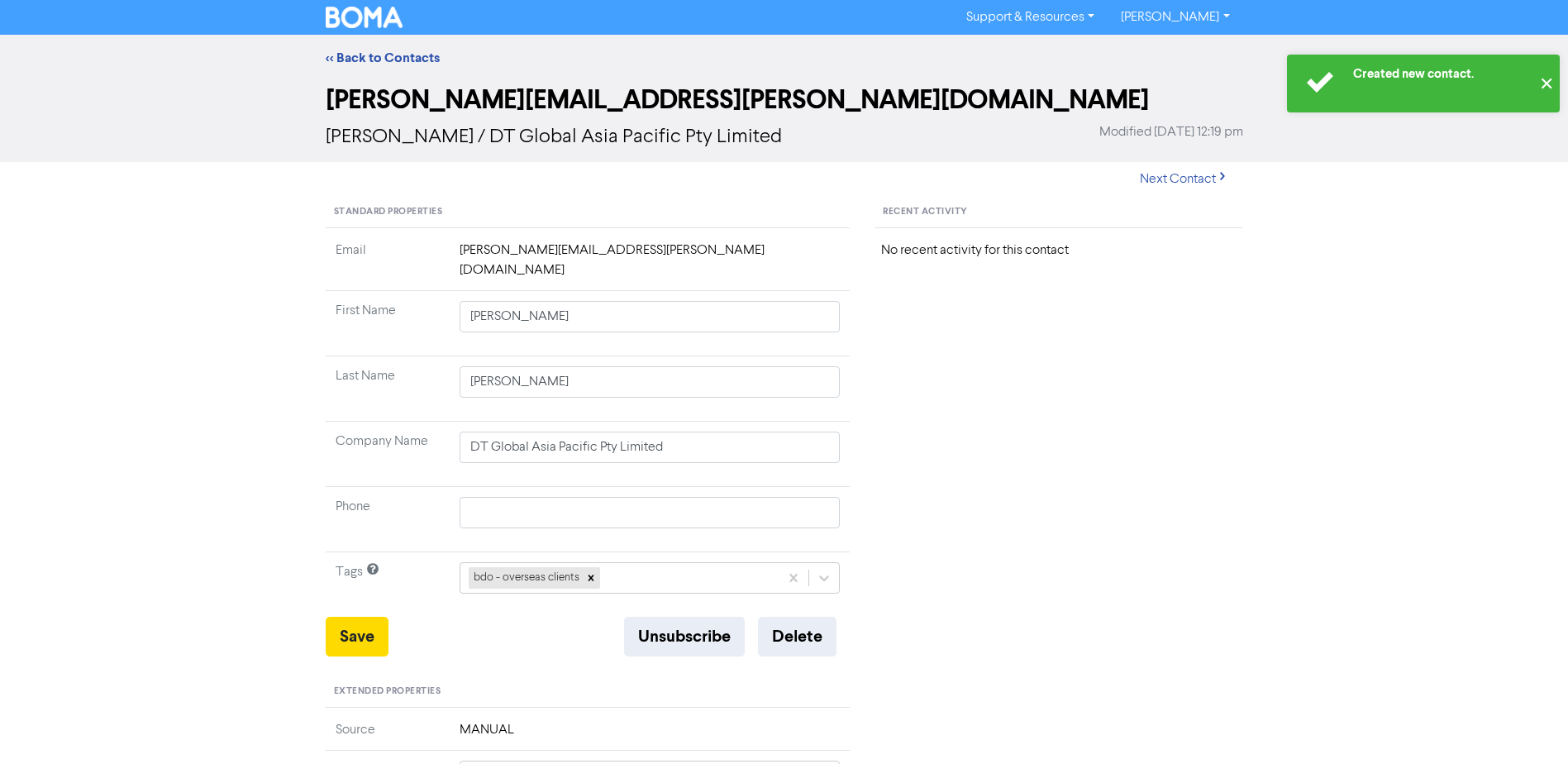
click at [1547, 85] on button "✕" at bounding box center [1546, 83] width 27 height 58
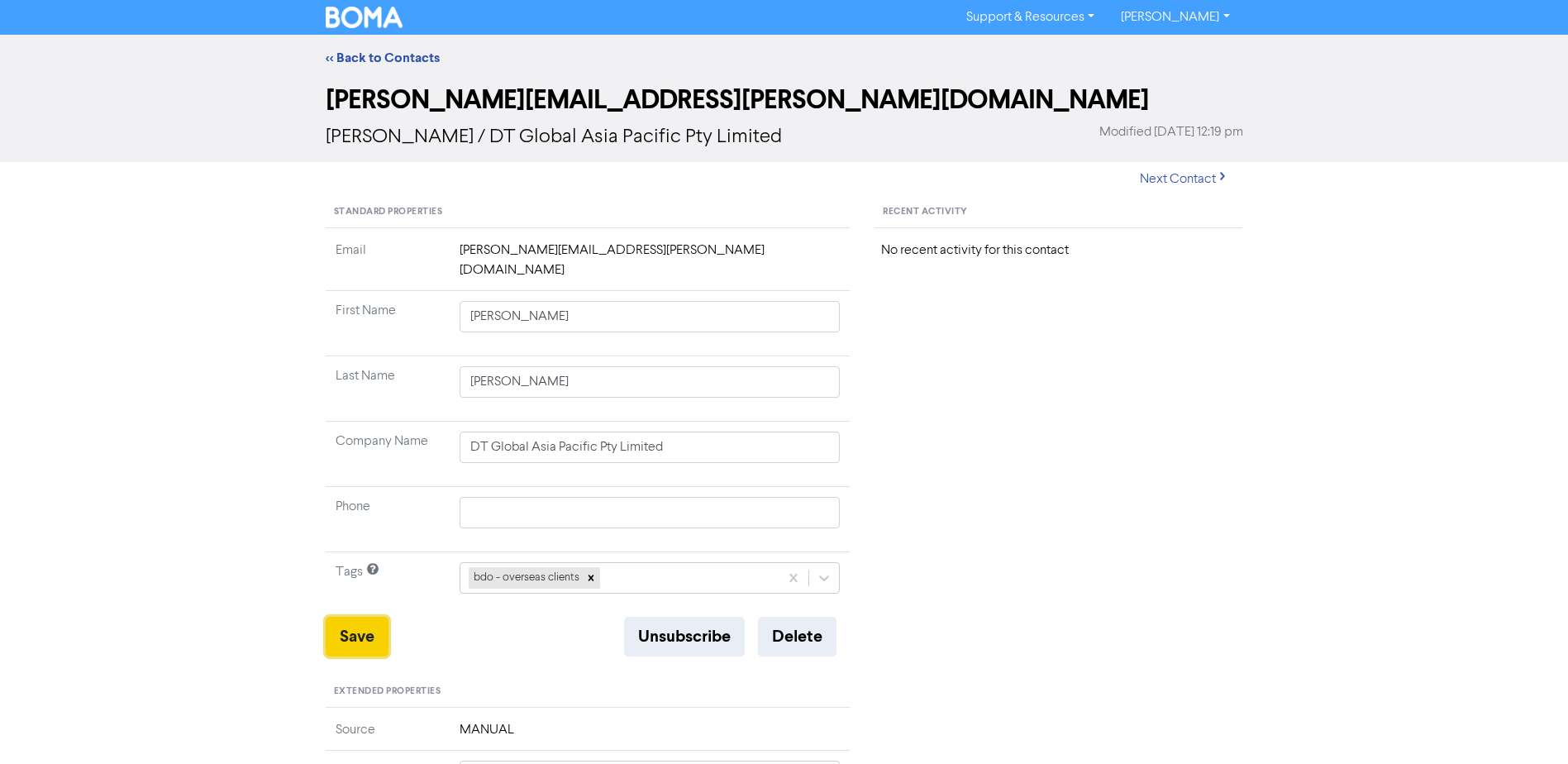
click at [359, 618] on button "Save" at bounding box center [357, 637] width 63 height 40
click at [346, 61] on link "<< Back to Contacts" at bounding box center [383, 58] width 114 height 16
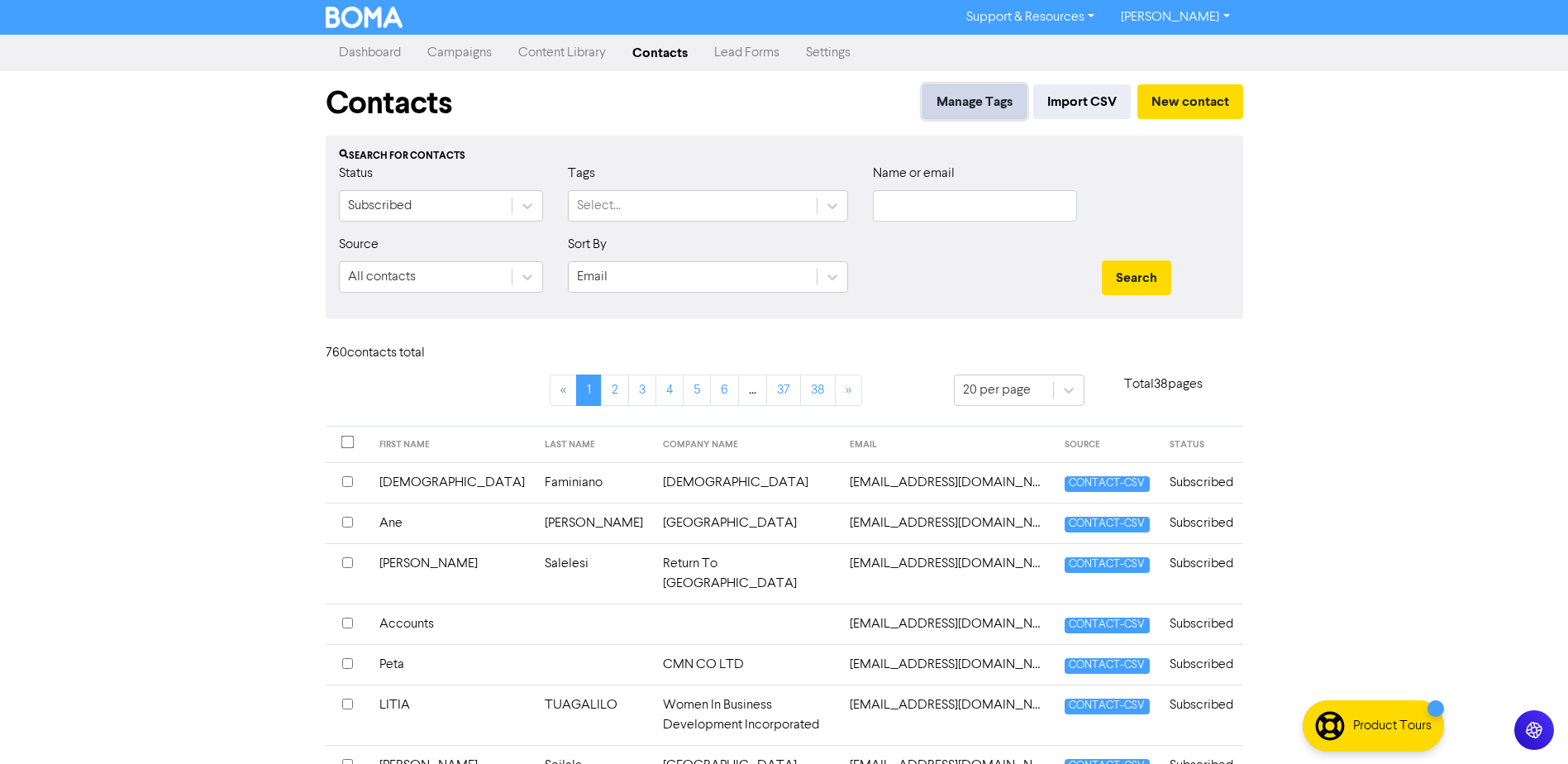
click at [952, 100] on button "Manage Tags" at bounding box center [974, 102] width 104 height 34
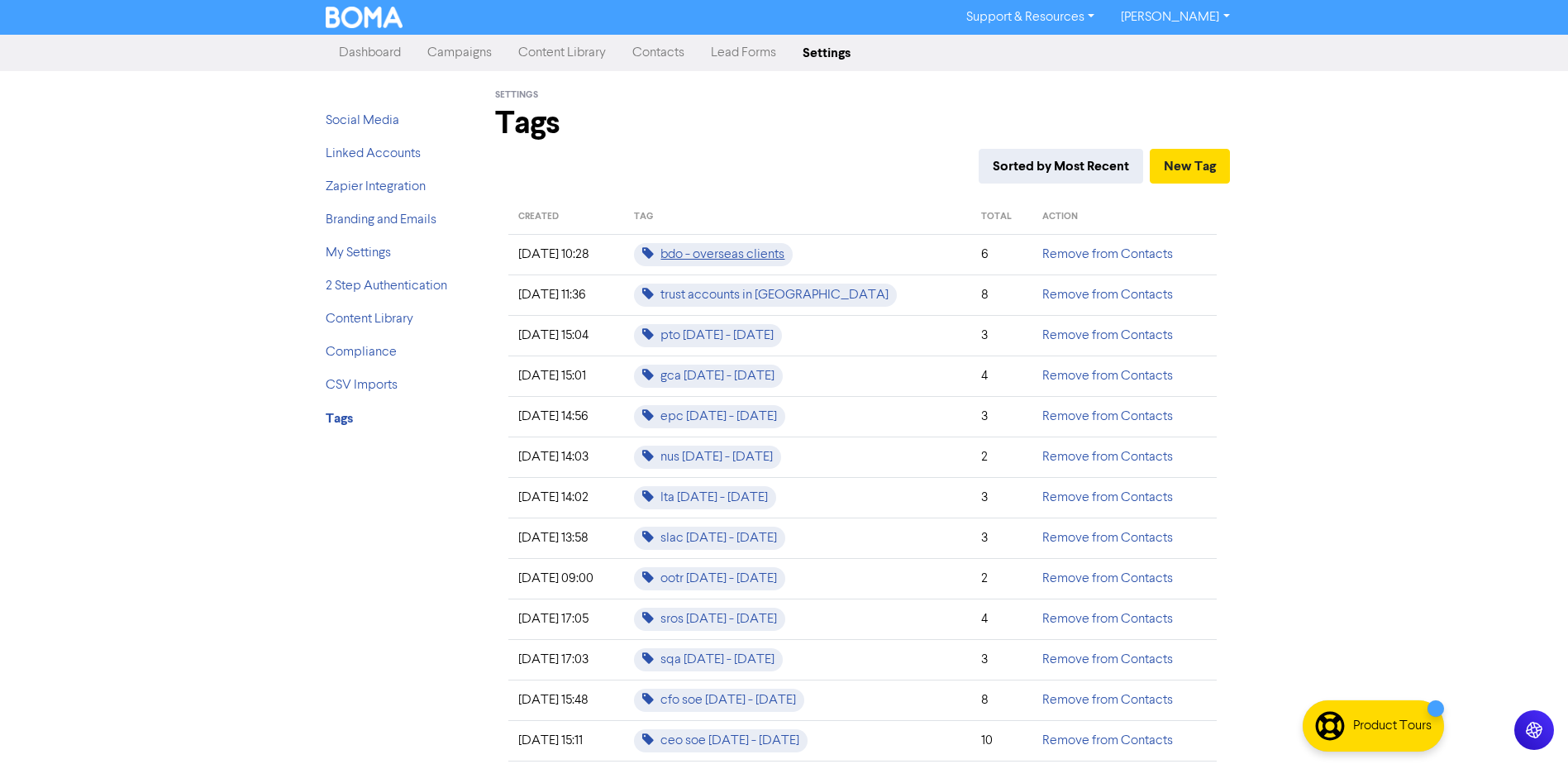
click at [751, 246] on span "bdo - overseas clients" at bounding box center [713, 255] width 159 height 24
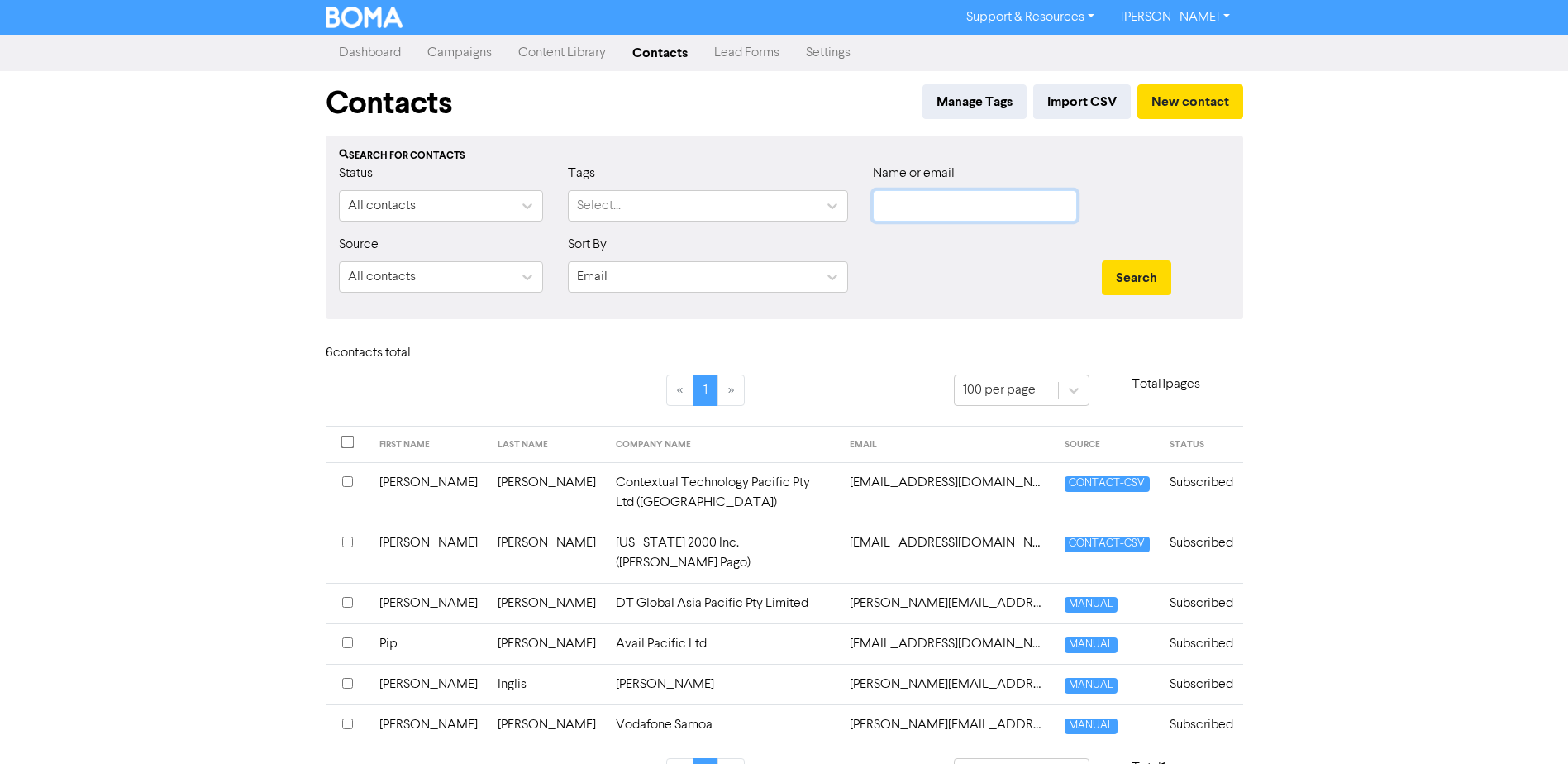
click at [927, 208] on input "text" at bounding box center [975, 206] width 204 height 32
paste input "[PERSON_NAME]"
type input "[PERSON_NAME]"
click at [1132, 272] on button "Search" at bounding box center [1136, 277] width 70 height 34
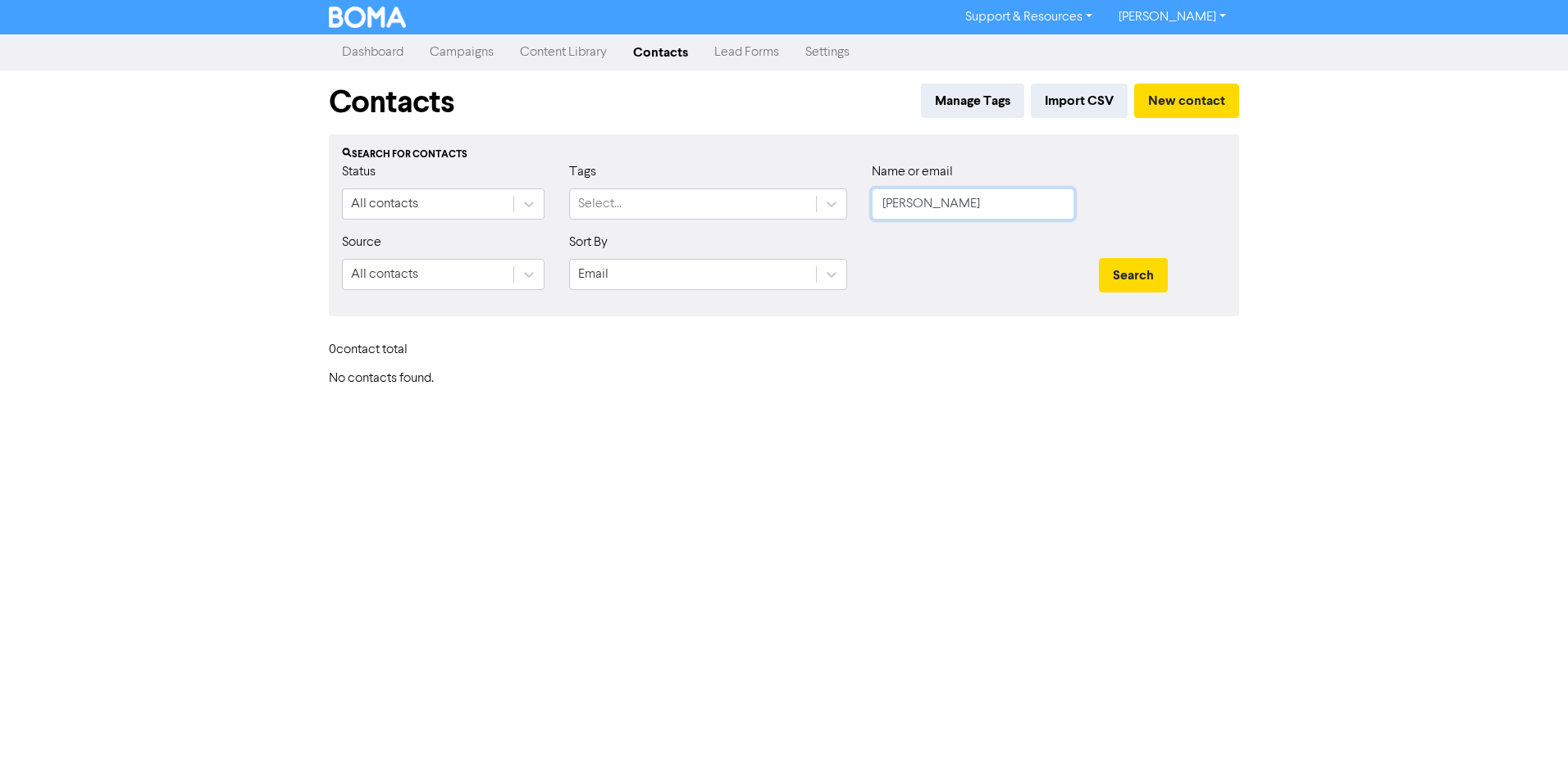
click at [1005, 207] on input "[PERSON_NAME]" at bounding box center [972, 204] width 202 height 31
drag, startPoint x: 968, startPoint y: 205, endPoint x: 784, endPoint y: 204, distance: 184.0
click at [784, 204] on div "Status All contacts Tags Select... Name or email [PERSON_NAME]" at bounding box center [784, 198] width 908 height 70
drag, startPoint x: 970, startPoint y: 190, endPoint x: 979, endPoint y: 212, distance: 23.8
click at [970, 190] on input "text" at bounding box center [972, 204] width 202 height 31
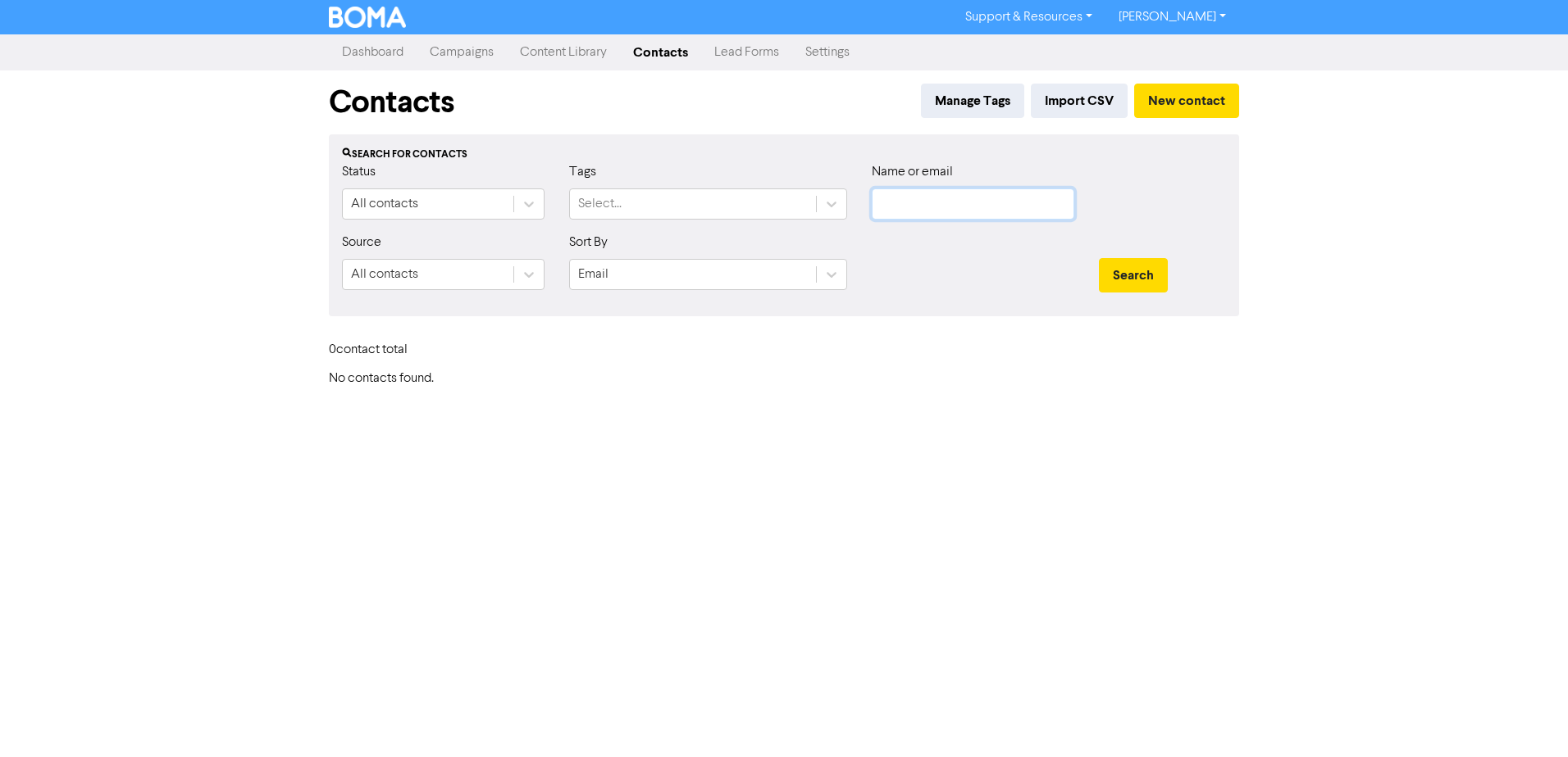
paste input "[EMAIL_ADDRESS][DOMAIN_NAME]"
click at [1148, 278] on button "Search" at bounding box center [1133, 275] width 69 height 34
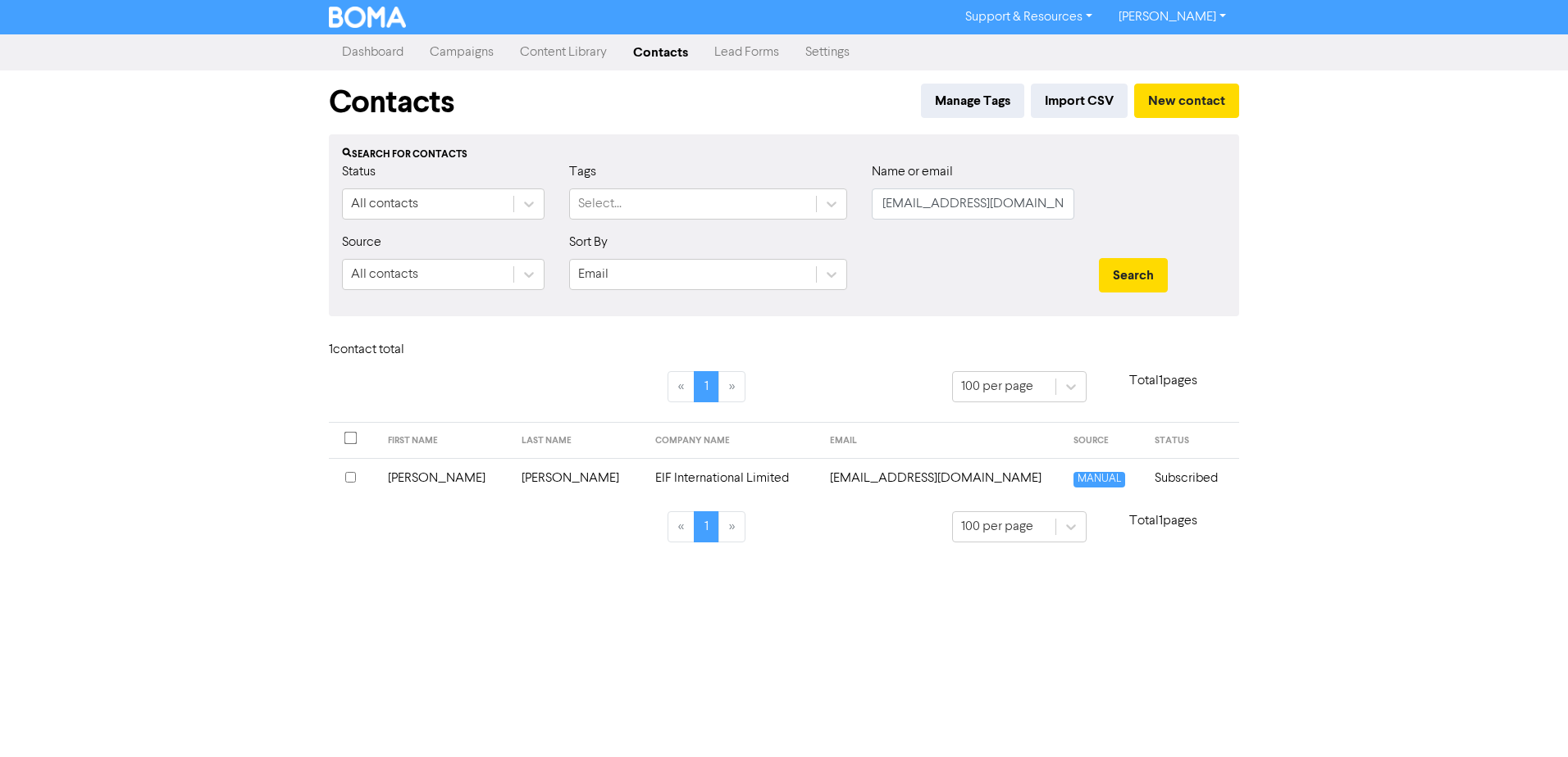
click at [829, 631] on div "Support & Resources Video Tutorials FAQ & Guides Marketing Education [PERSON_NA…" at bounding box center [784, 378] width 1568 height 757
click at [351, 475] on input "checkbox" at bounding box center [350, 478] width 11 height 11
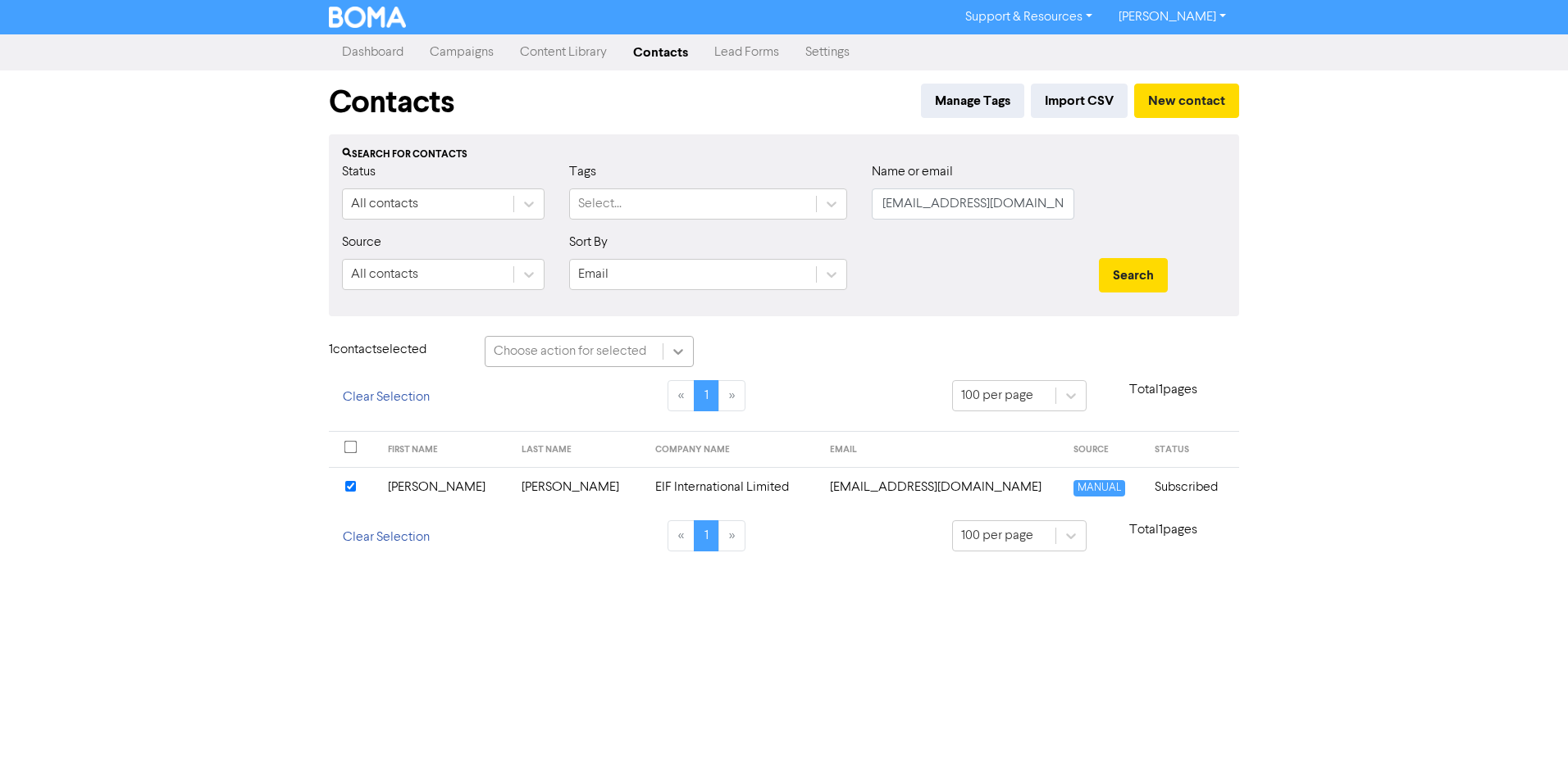
click at [682, 361] on div at bounding box center [678, 351] width 30 height 30
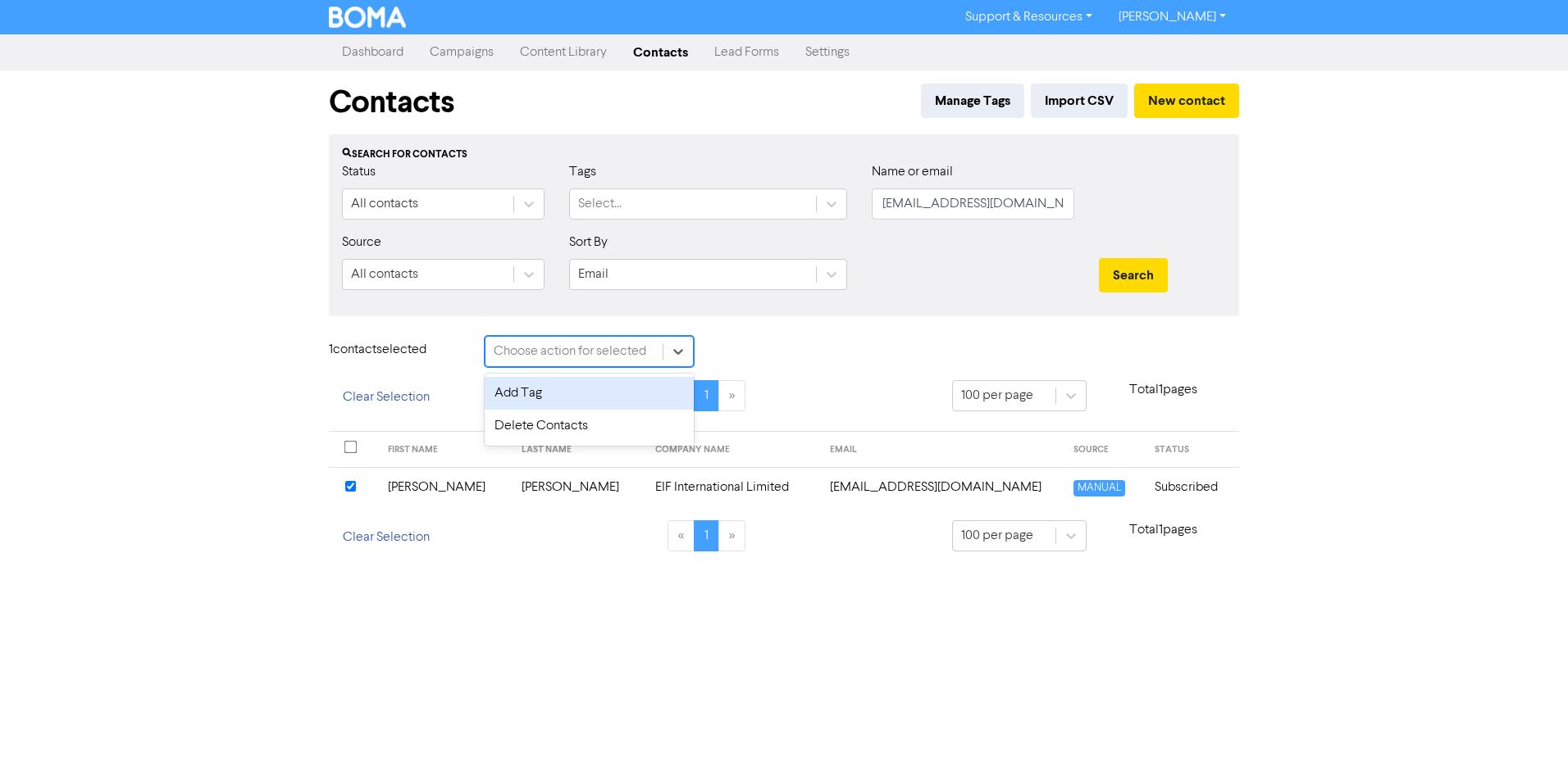
click at [594, 394] on div "Add Tag" at bounding box center [589, 393] width 209 height 33
click at [800, 347] on div "Tag selected contact with .." at bounding box center [803, 352] width 154 height 20
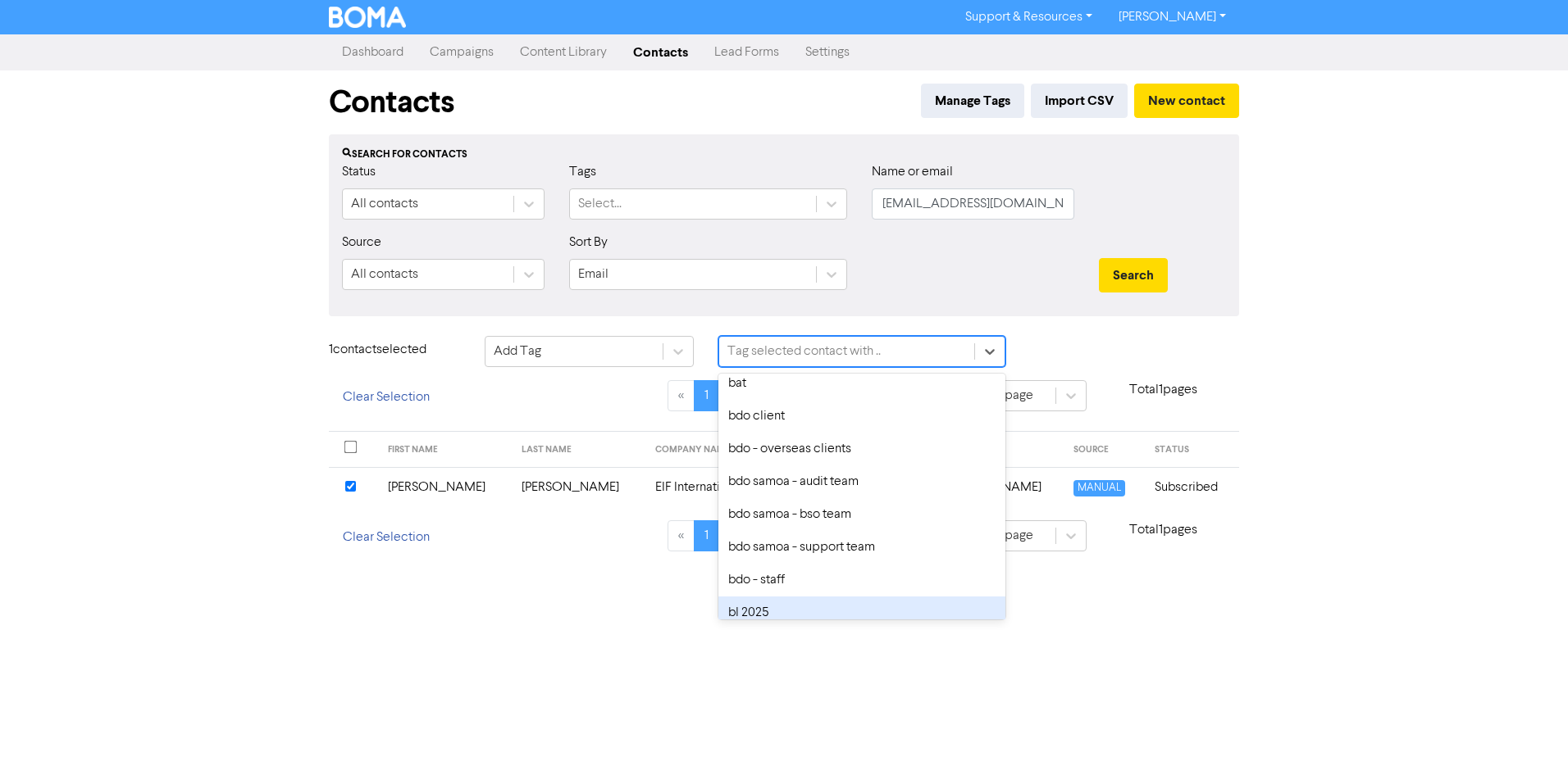
scroll to position [246, 0]
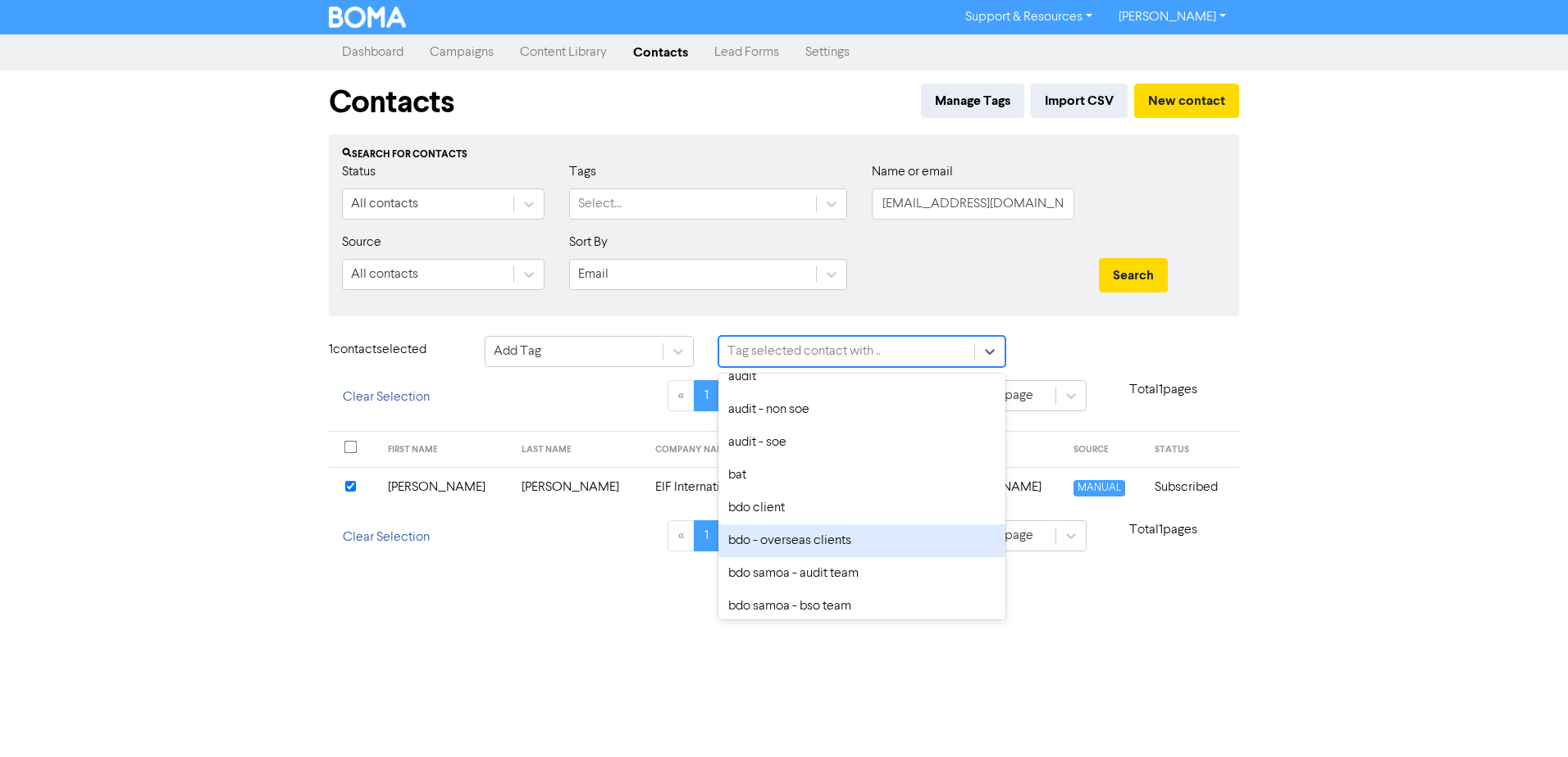
click at [800, 541] on div "bdo - overseas clients" at bounding box center [861, 541] width 287 height 33
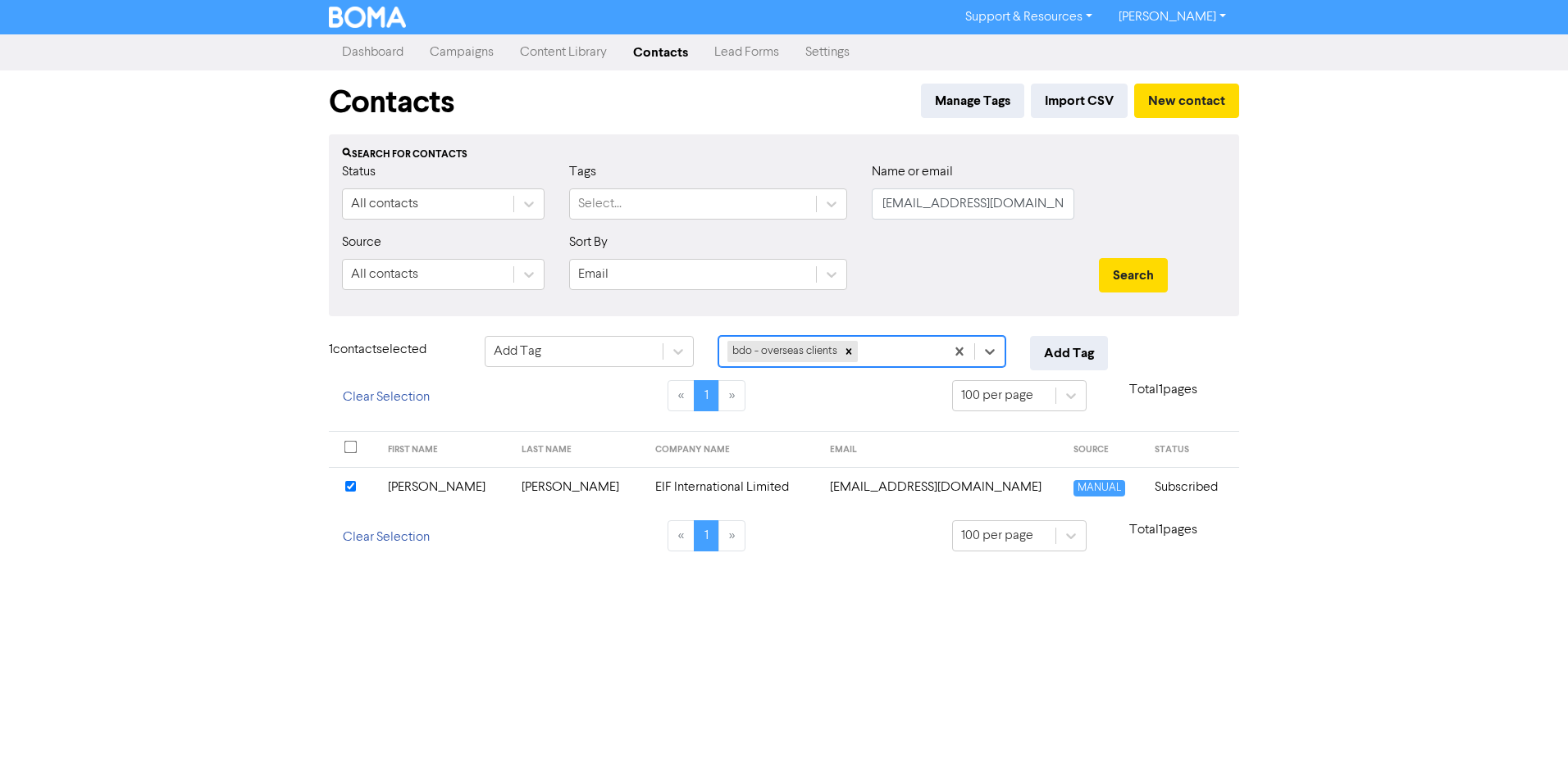
click at [867, 393] on div "« 1 »" at bounding box center [706, 405] width 467 height 51
drag, startPoint x: 1021, startPoint y: 214, endPoint x: 783, endPoint y: 214, distance: 238.0
click at [783, 214] on div "Status All contacts Tags Select... Name or email [PERSON_NAME][EMAIL_ADDRESS][D…" at bounding box center [784, 198] width 908 height 70
paste input "[EMAIL_ADDRESS][DOMAIN_NAME]"
click at [1125, 282] on button "Search" at bounding box center [1133, 275] width 69 height 34
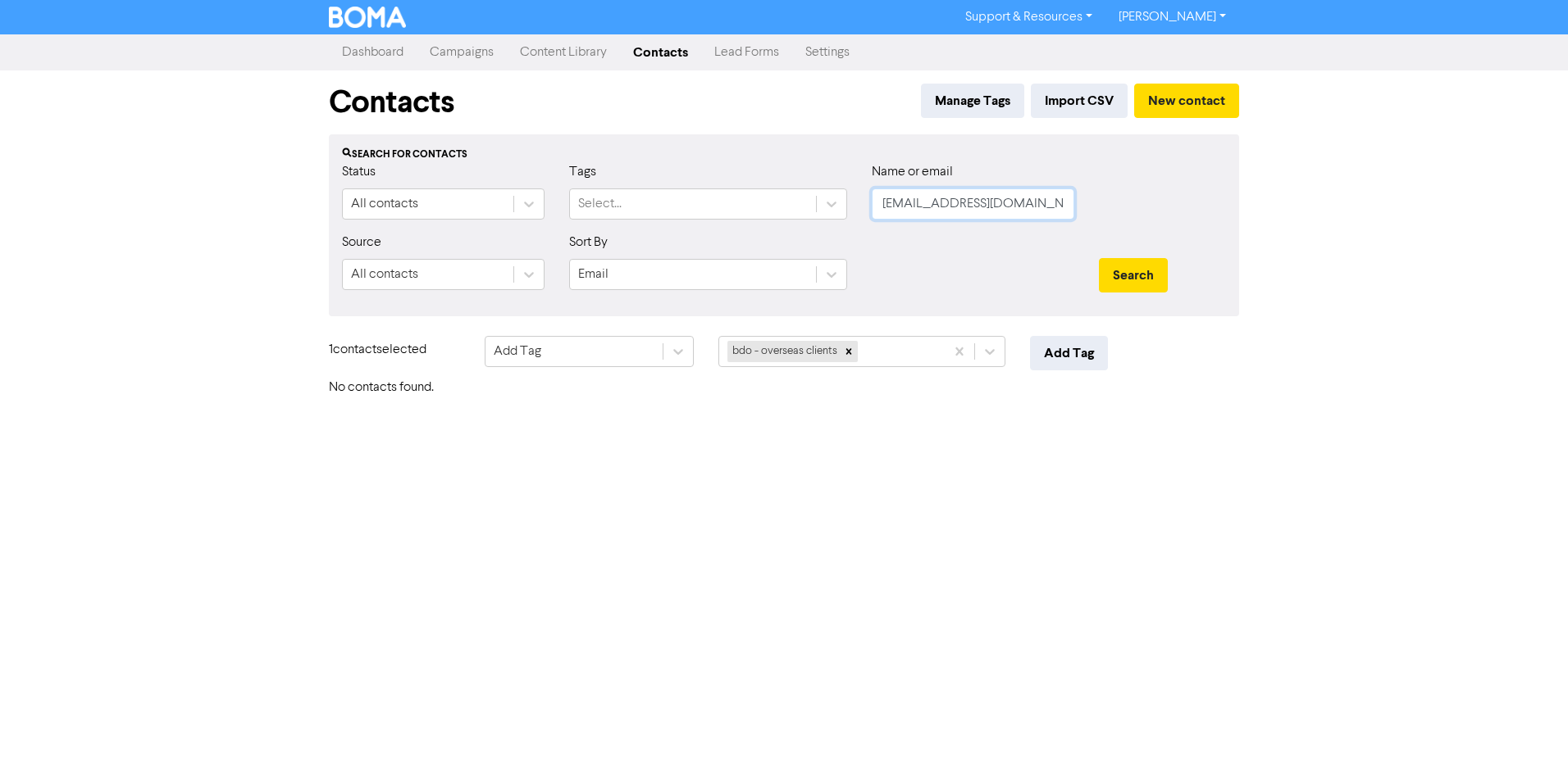
click at [1003, 198] on input "[EMAIL_ADDRESS][DOMAIN_NAME]" at bounding box center [972, 204] width 202 height 31
drag, startPoint x: 1035, startPoint y: 205, endPoint x: 757, endPoint y: 206, distance: 278.0
click at [757, 206] on div "Status All contacts Tags Select... Name or email [EMAIL_ADDRESS][DOMAIN_NAME]" at bounding box center [784, 198] width 908 height 70
paste input "First Solar ([GEOGRAPHIC_DATA]) Pty Ltd"
type input "First Solar ([GEOGRAPHIC_DATA]) Pty Ltd"
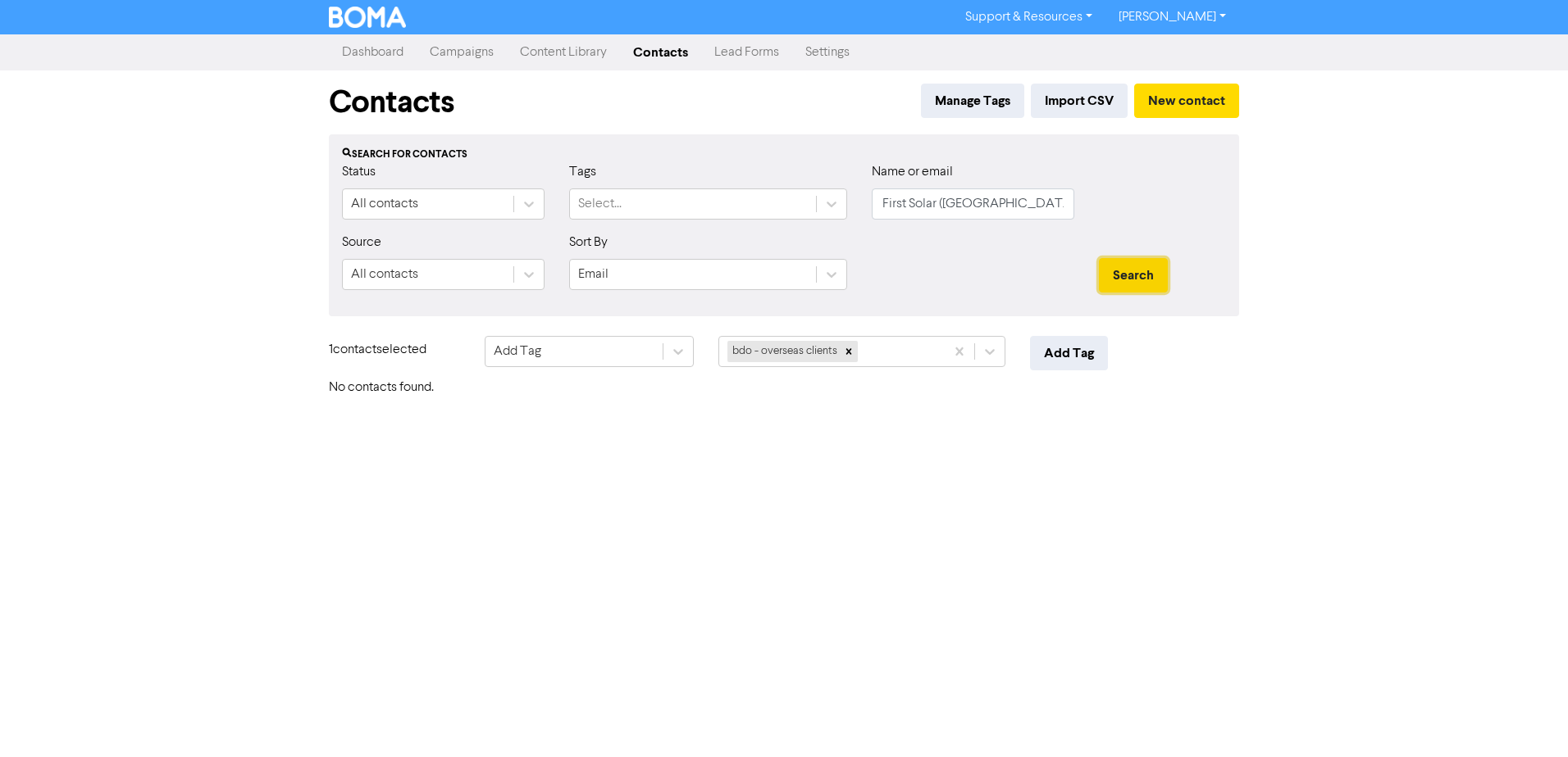
click at [1134, 276] on button "Search" at bounding box center [1133, 275] width 69 height 34
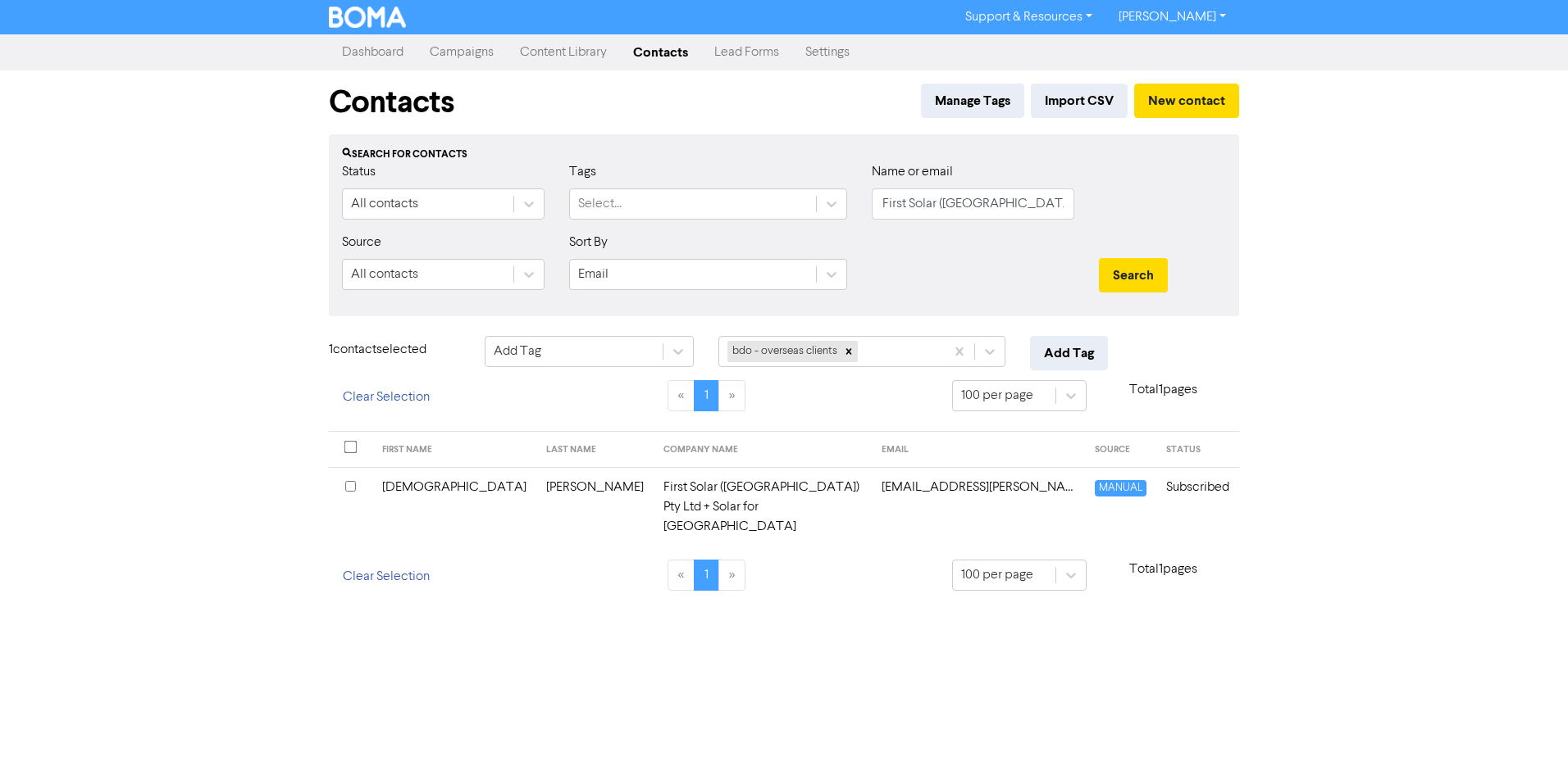
click at [749, 621] on div "Support & Resources Video Tutorials FAQ & Guides Marketing Education [PERSON_NA…" at bounding box center [784, 378] width 1568 height 757
click at [553, 597] on div "Support & Resources Video Tutorials FAQ & Guides Marketing Education [PERSON_NA…" at bounding box center [784, 378] width 1568 height 757
click at [837, 588] on div "Support & Resources Video Tutorials FAQ & Guides Marketing Education [PERSON_NA…" at bounding box center [784, 378] width 1568 height 757
click at [1181, 99] on button "New contact" at bounding box center [1186, 101] width 105 height 34
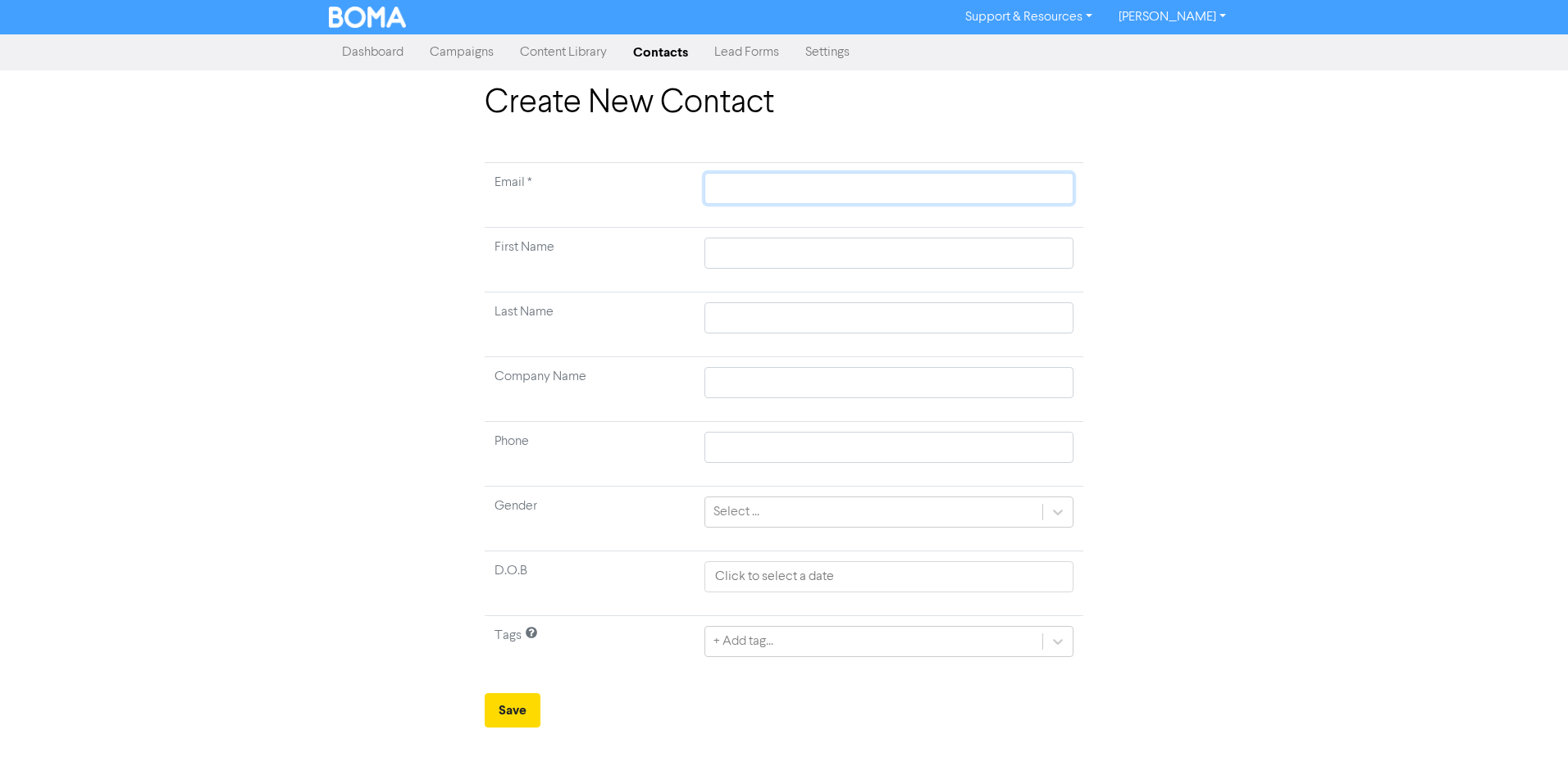
click at [718, 190] on input "text" at bounding box center [889, 189] width 369 height 31
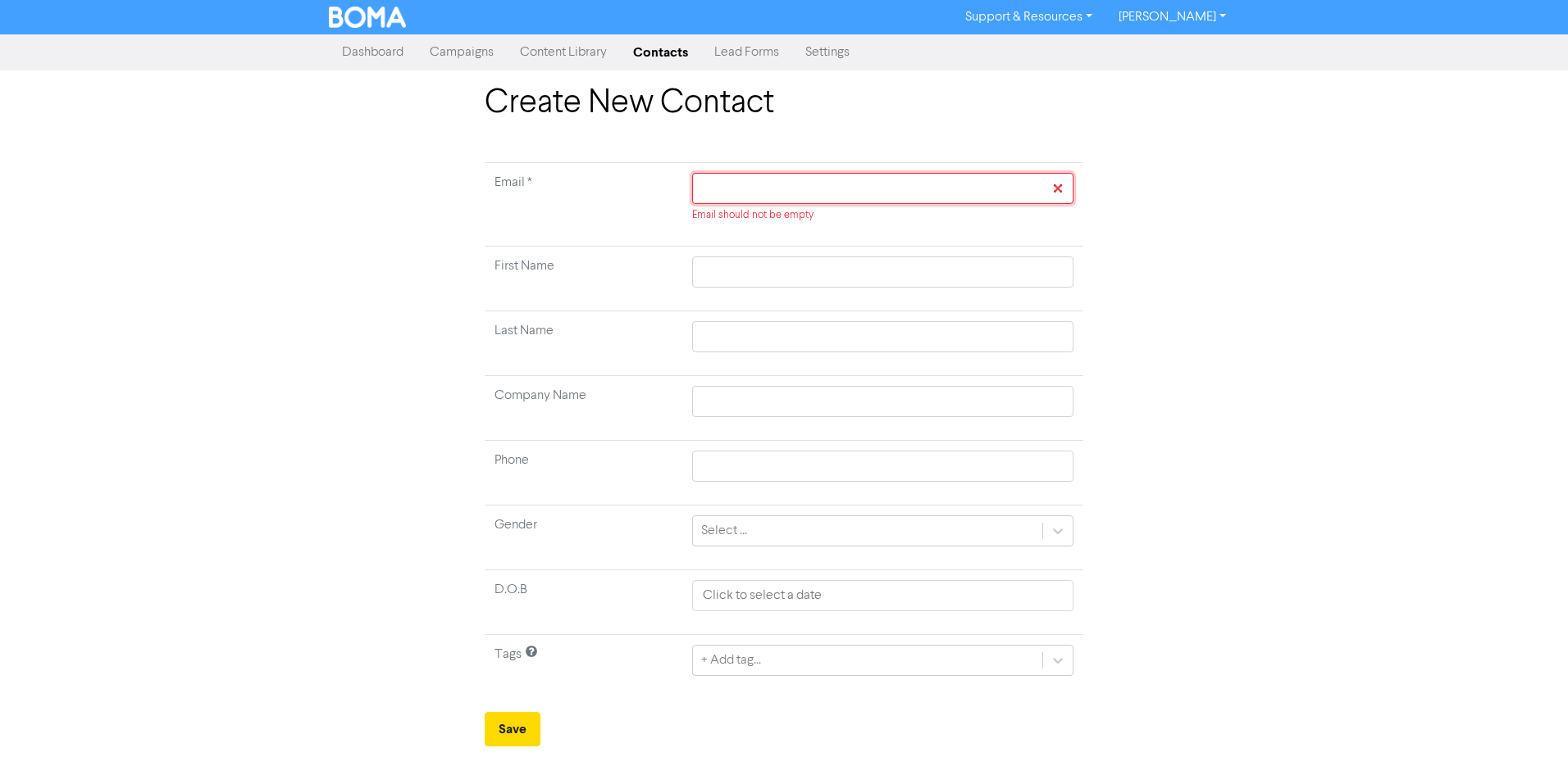
click at [733, 187] on input "text" at bounding box center [882, 189] width 381 height 31
paste input "[EMAIL_ADDRESS][DOMAIN_NAME]"
type input "[EMAIL_ADDRESS][DOMAIN_NAME]"
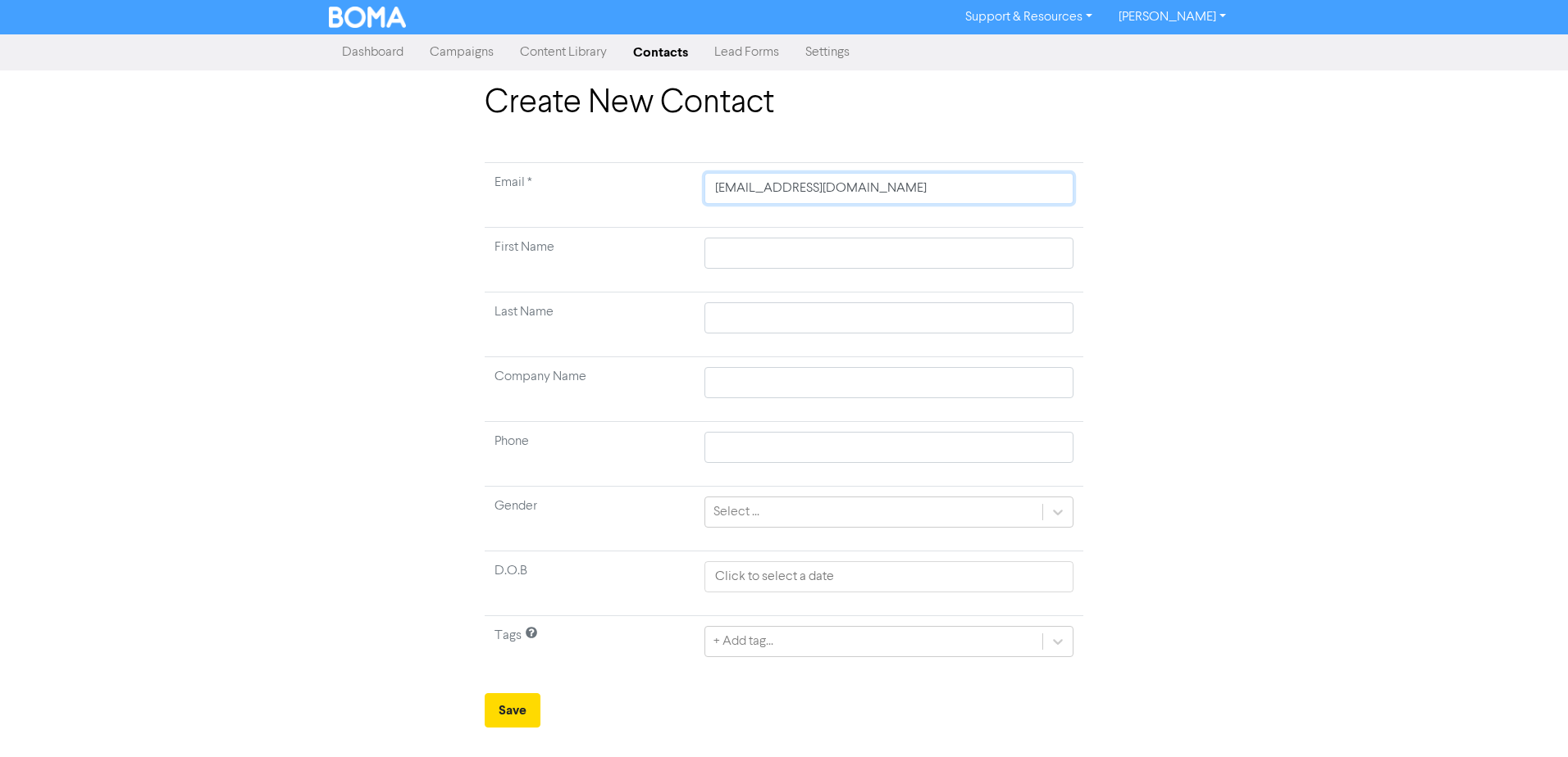
type input "[EMAIL_ADDRESS][DOMAIN_NAME]"
click at [765, 246] on input "text" at bounding box center [889, 253] width 369 height 31
paste input "[DEMOGRAPHIC_DATA]"
type input "[DEMOGRAPHIC_DATA]"
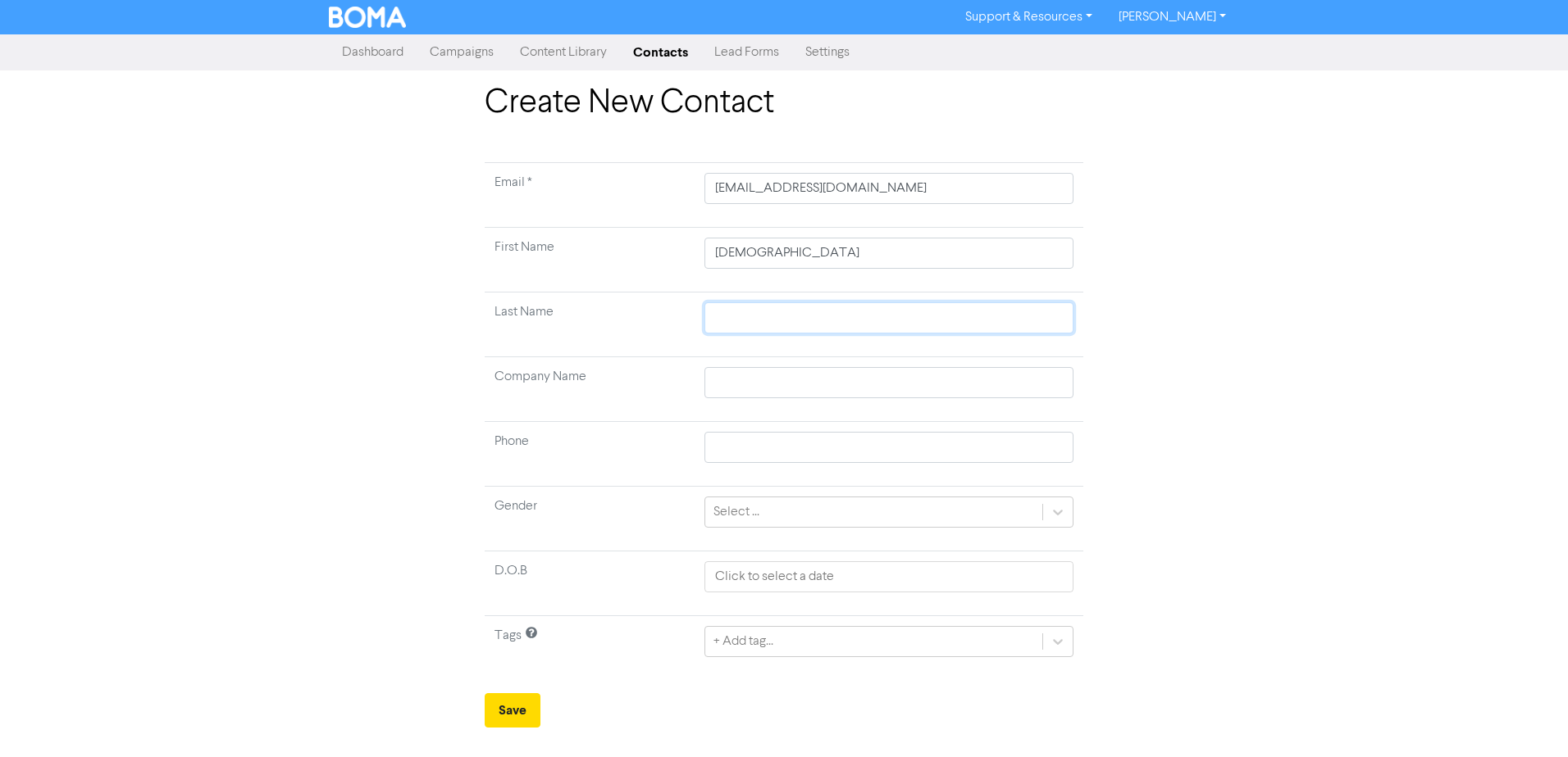
click at [755, 320] on input "text" at bounding box center [889, 318] width 369 height 31
paste input "[PERSON_NAME]"
type input "[PERSON_NAME]"
click at [629, 342] on td "Last Name" at bounding box center [589, 325] width 210 height 65
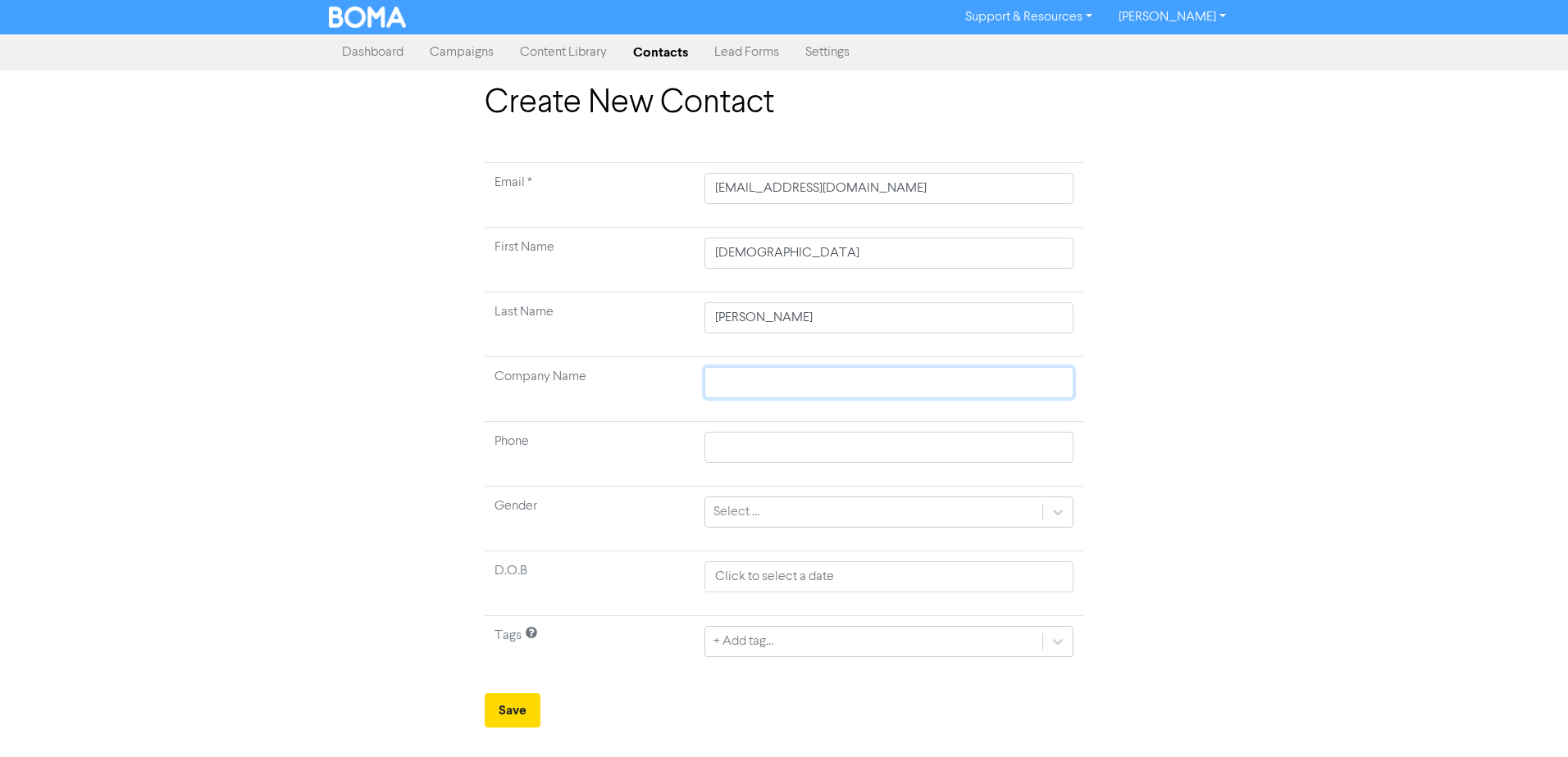
click at [802, 389] on input "text" at bounding box center [889, 383] width 369 height 31
paste input "First Solar ([GEOGRAPHIC_DATA]) Pty Ltd"
type input "First Solar ([GEOGRAPHIC_DATA]) Pty Ltd"
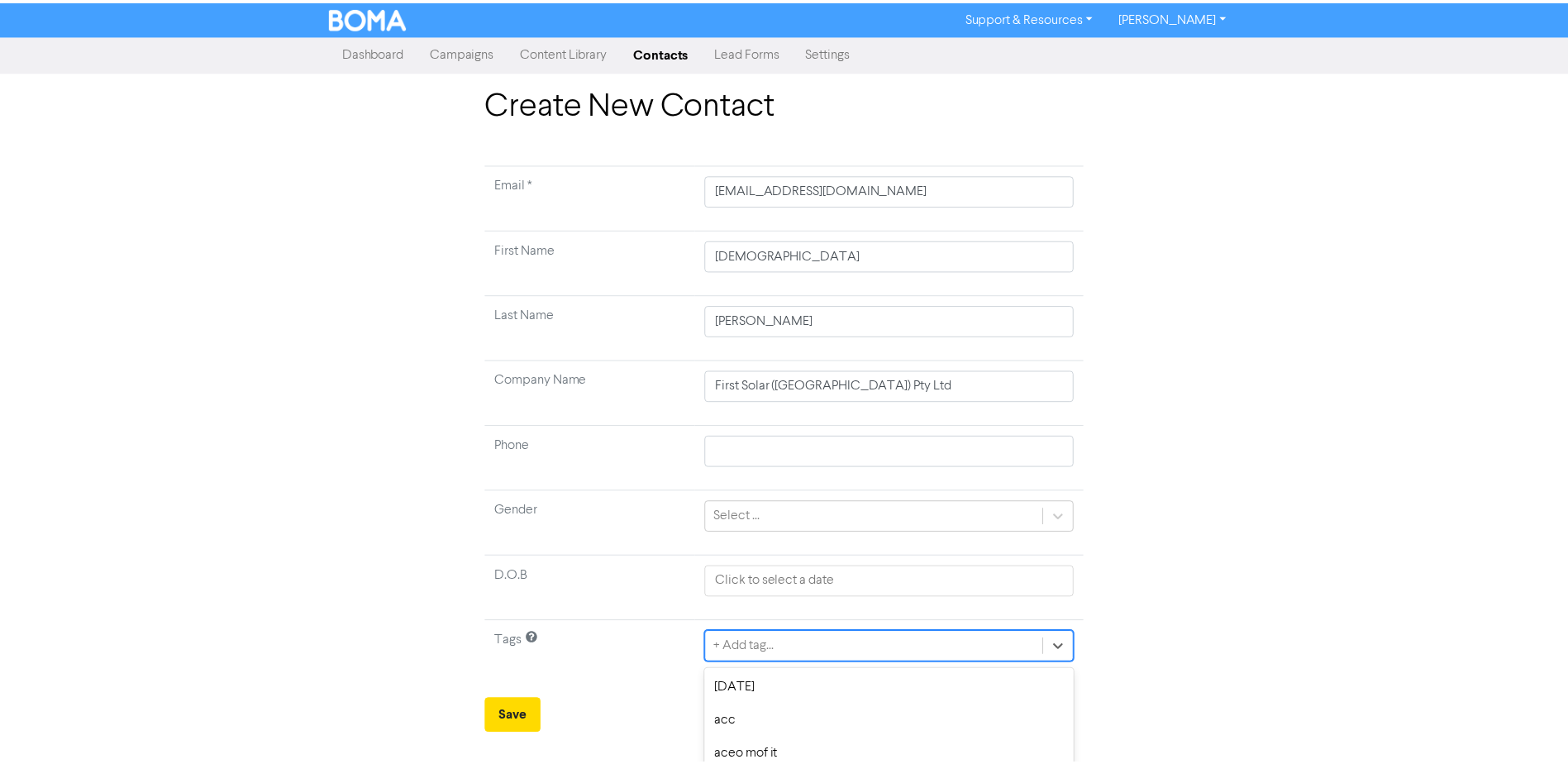
scroll to position [154, 0]
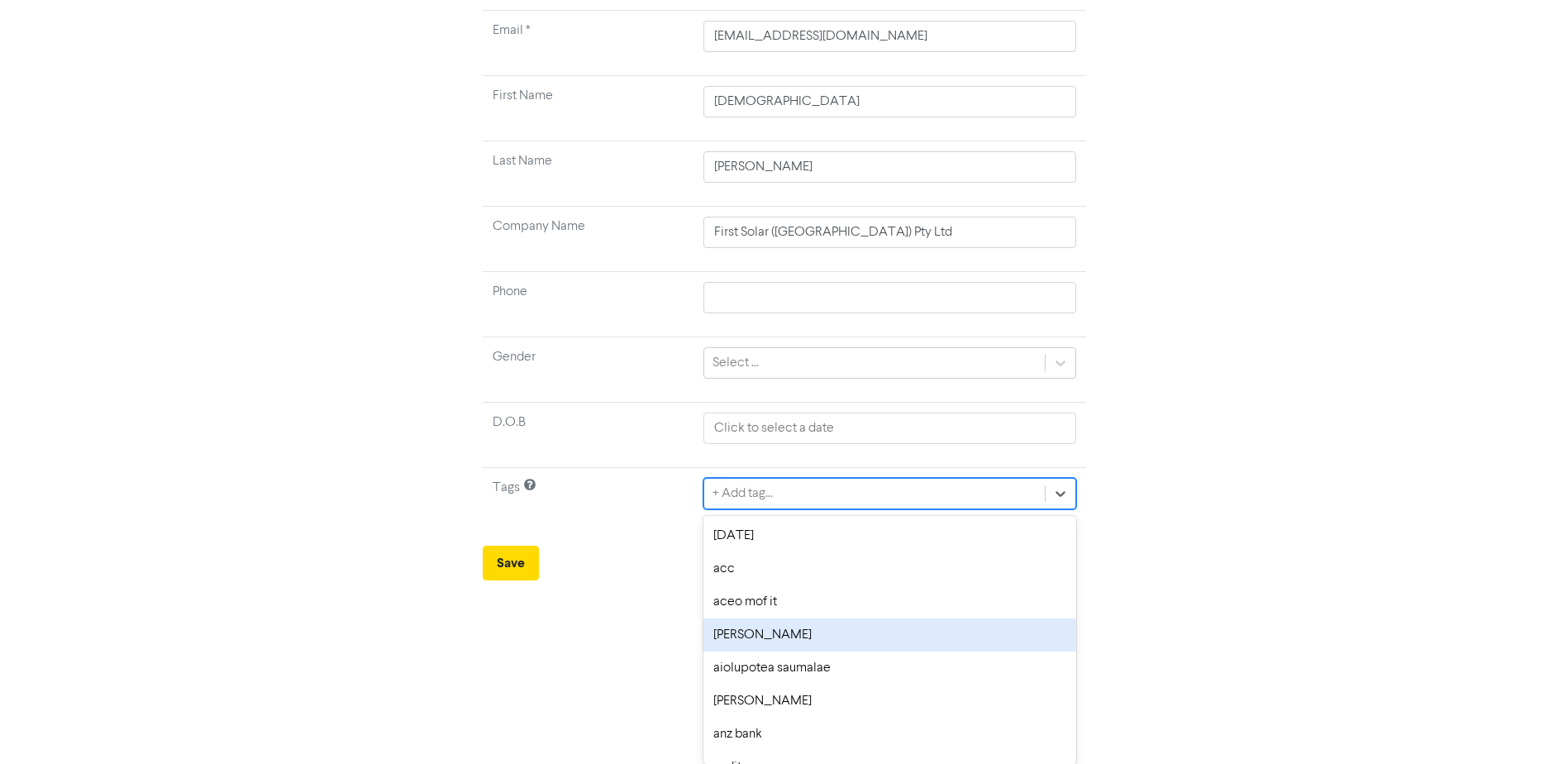
click at [1044, 509] on div "option [PERSON_NAME] focused, 4 of 176. 176 results available. Use Up and Down …" at bounding box center [890, 493] width 372 height 32
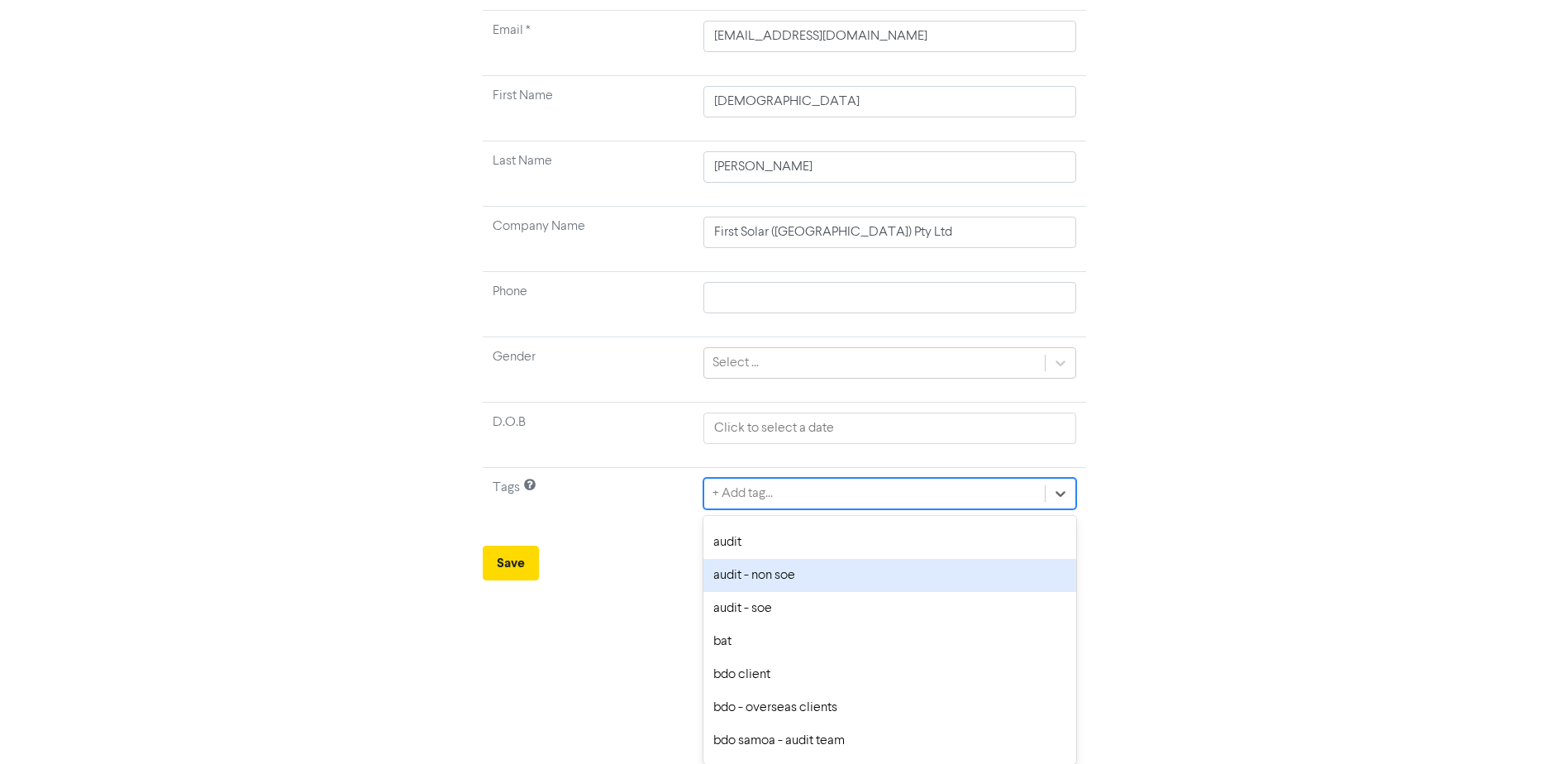
scroll to position [248, 0]
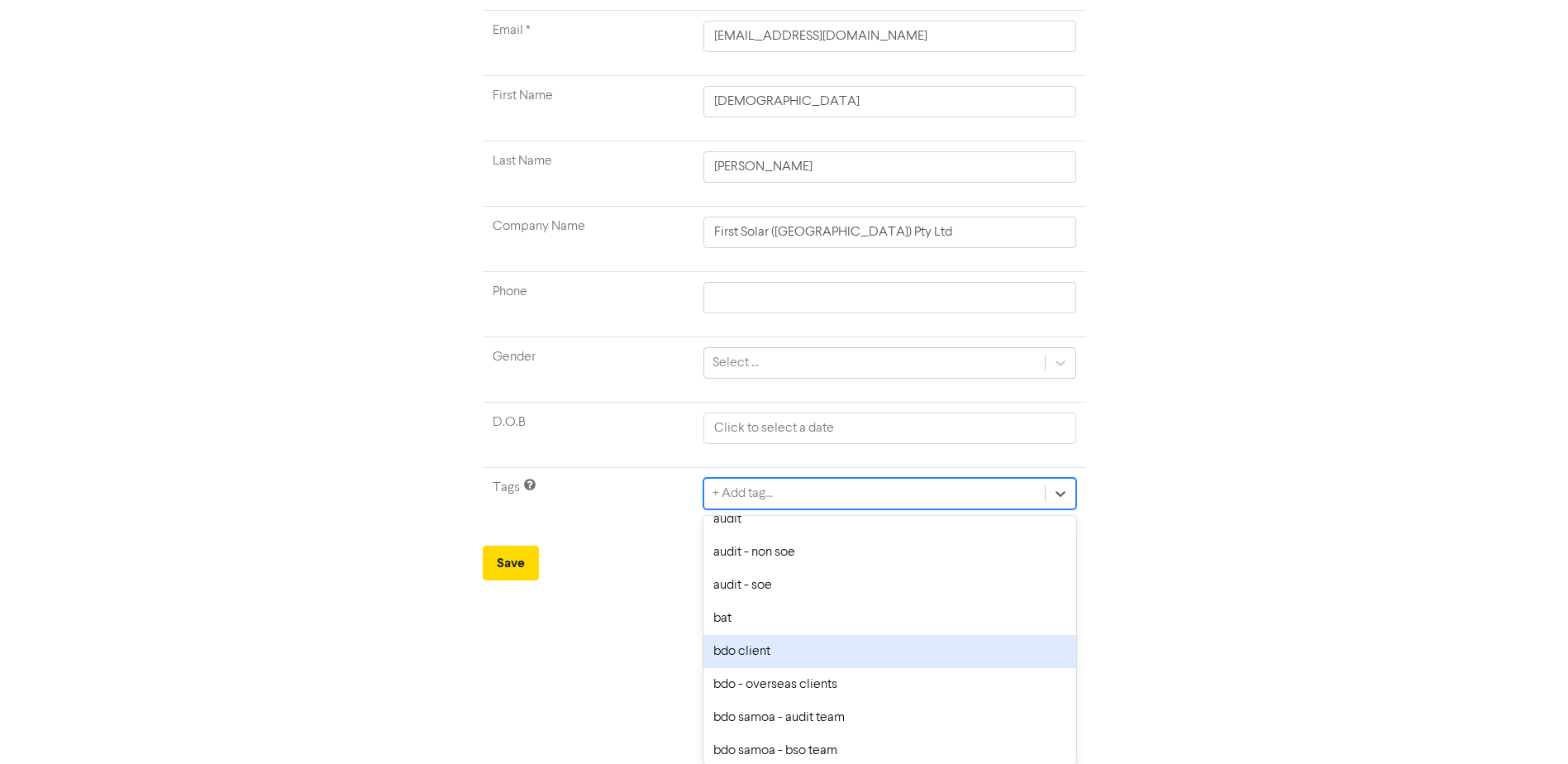
click at [816, 645] on div "bdo client" at bounding box center [890, 652] width 372 height 34
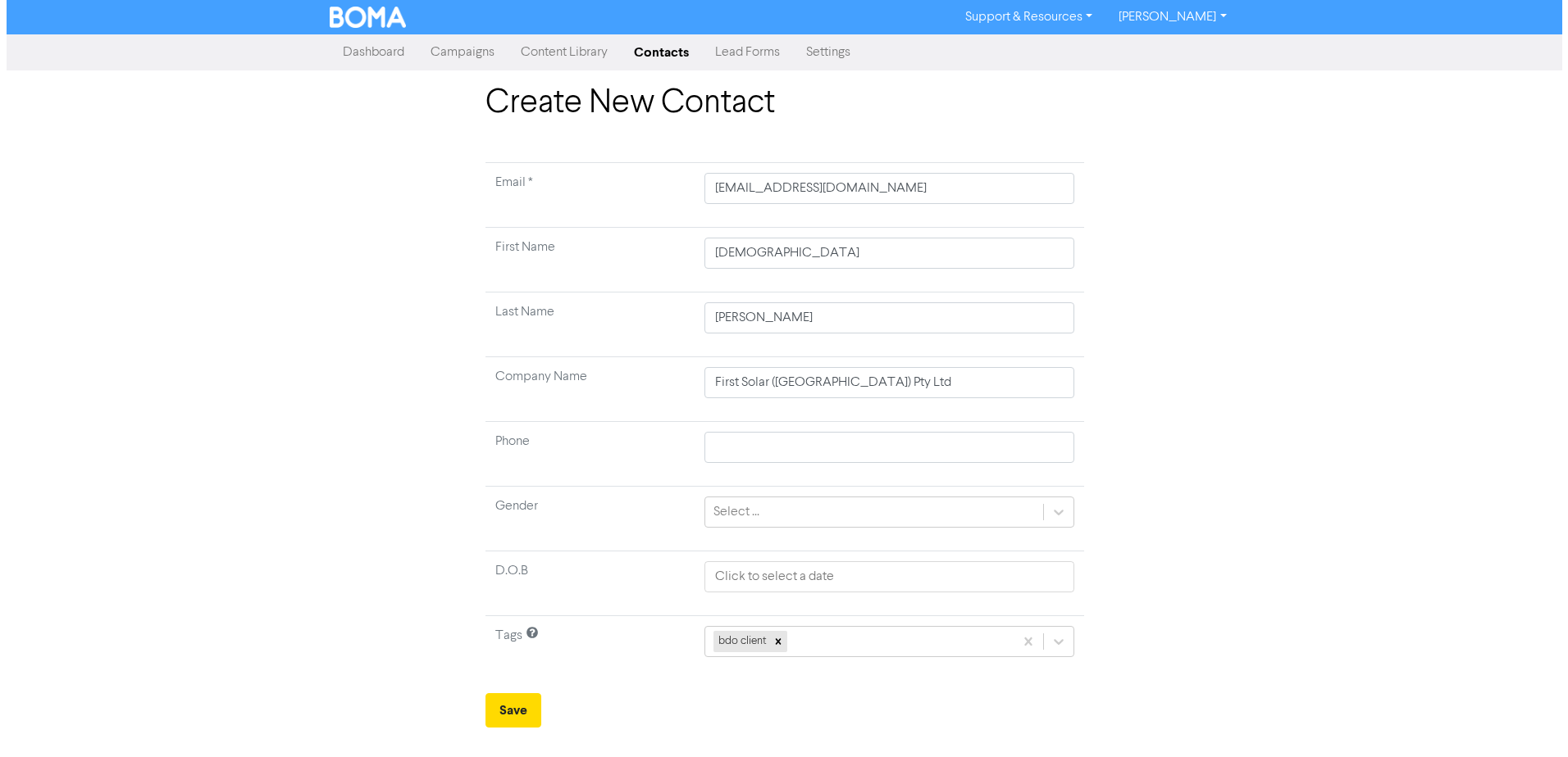
scroll to position [0, 0]
click at [869, 643] on div "bdo client" at bounding box center [889, 641] width 369 height 31
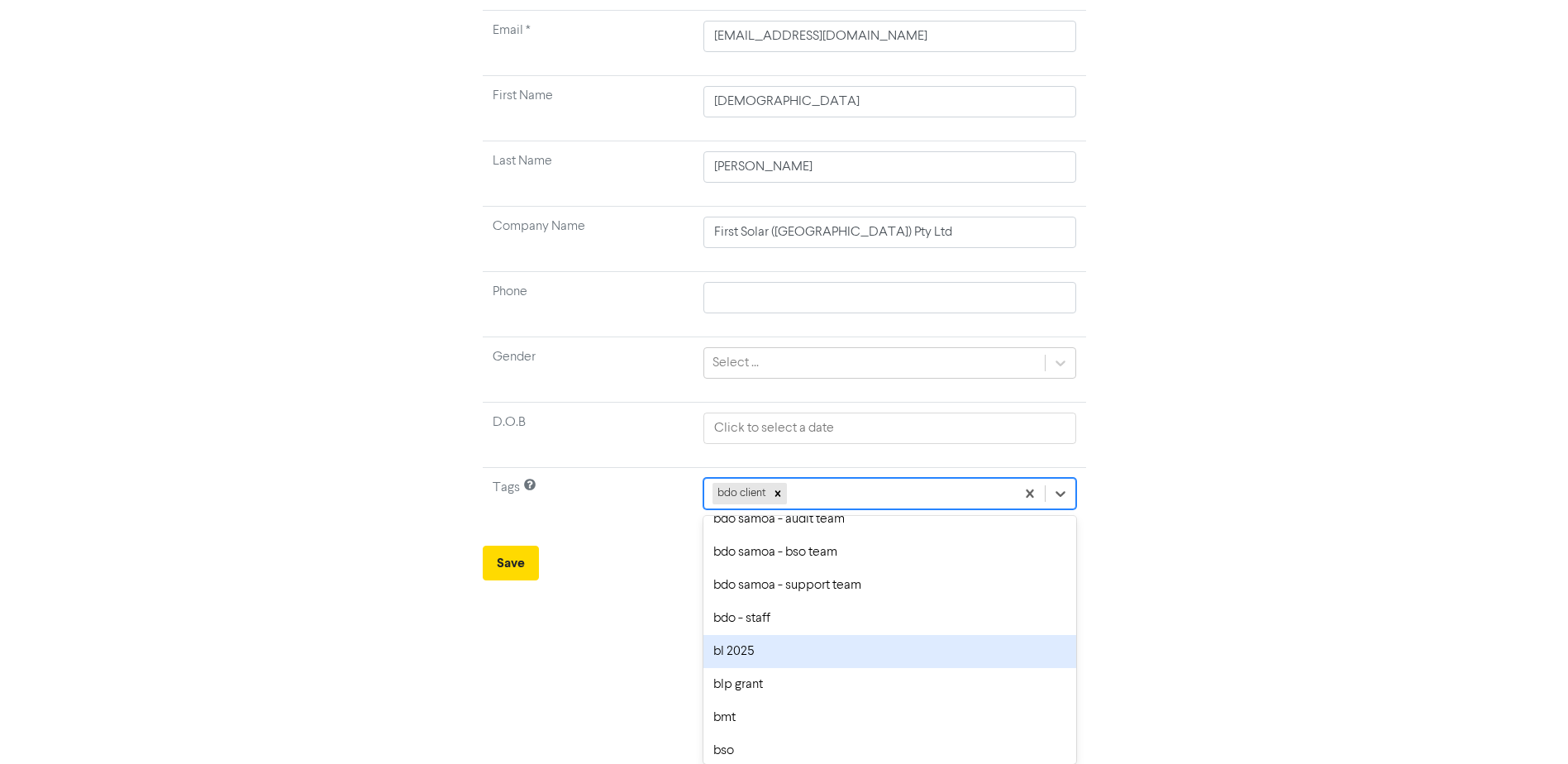
scroll to position [331, 0]
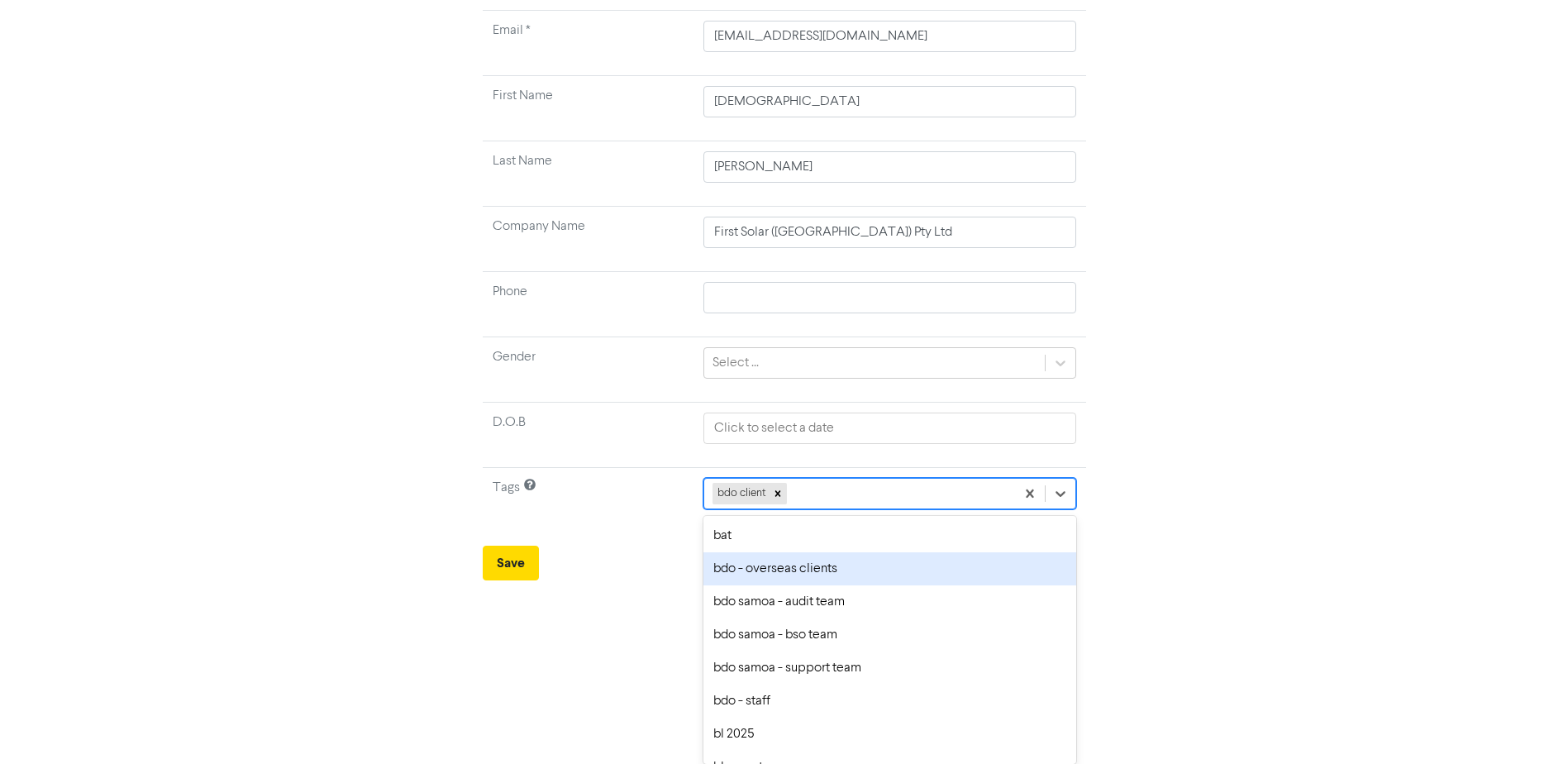
click at [824, 577] on div "bdo - overseas clients" at bounding box center [890, 569] width 372 height 34
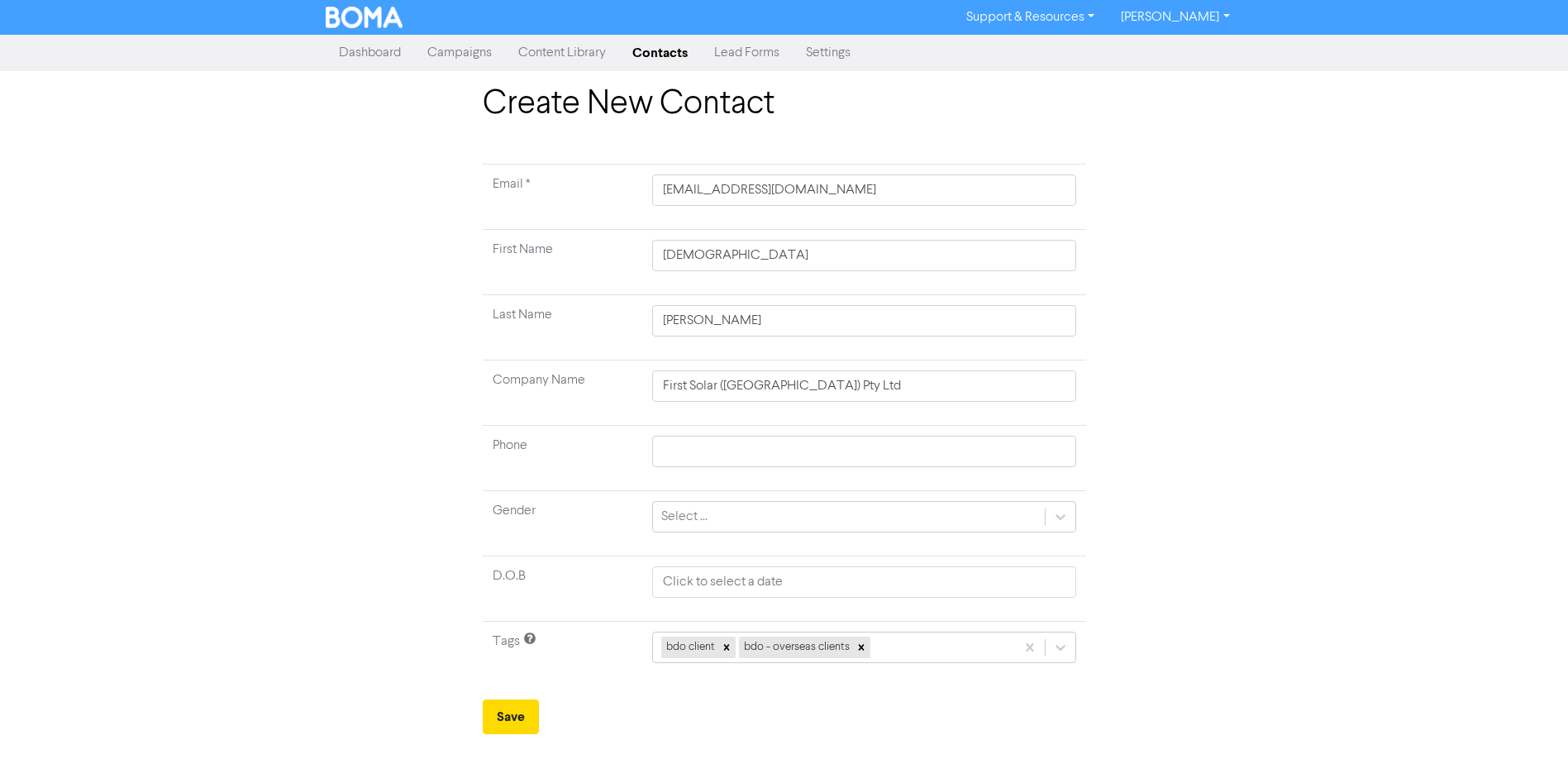
scroll to position [0, 0]
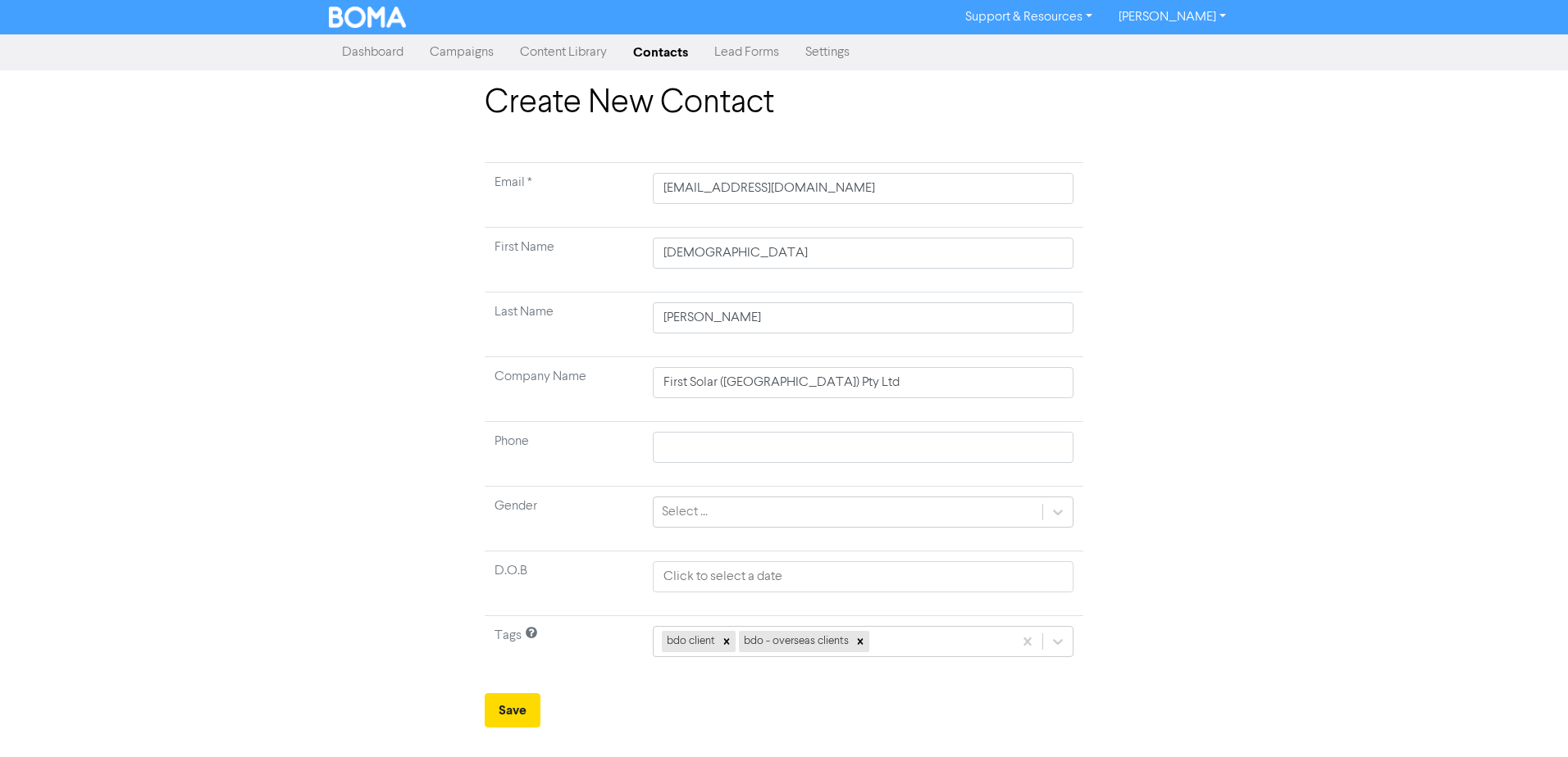
click at [728, 700] on form "Email * [EMAIL_ADDRESS][DOMAIN_NAME] First Name [DEMOGRAPHIC_DATA] Last Name [P…" at bounding box center [784, 445] width 598 height 566
click at [510, 712] on button "Save" at bounding box center [512, 710] width 56 height 34
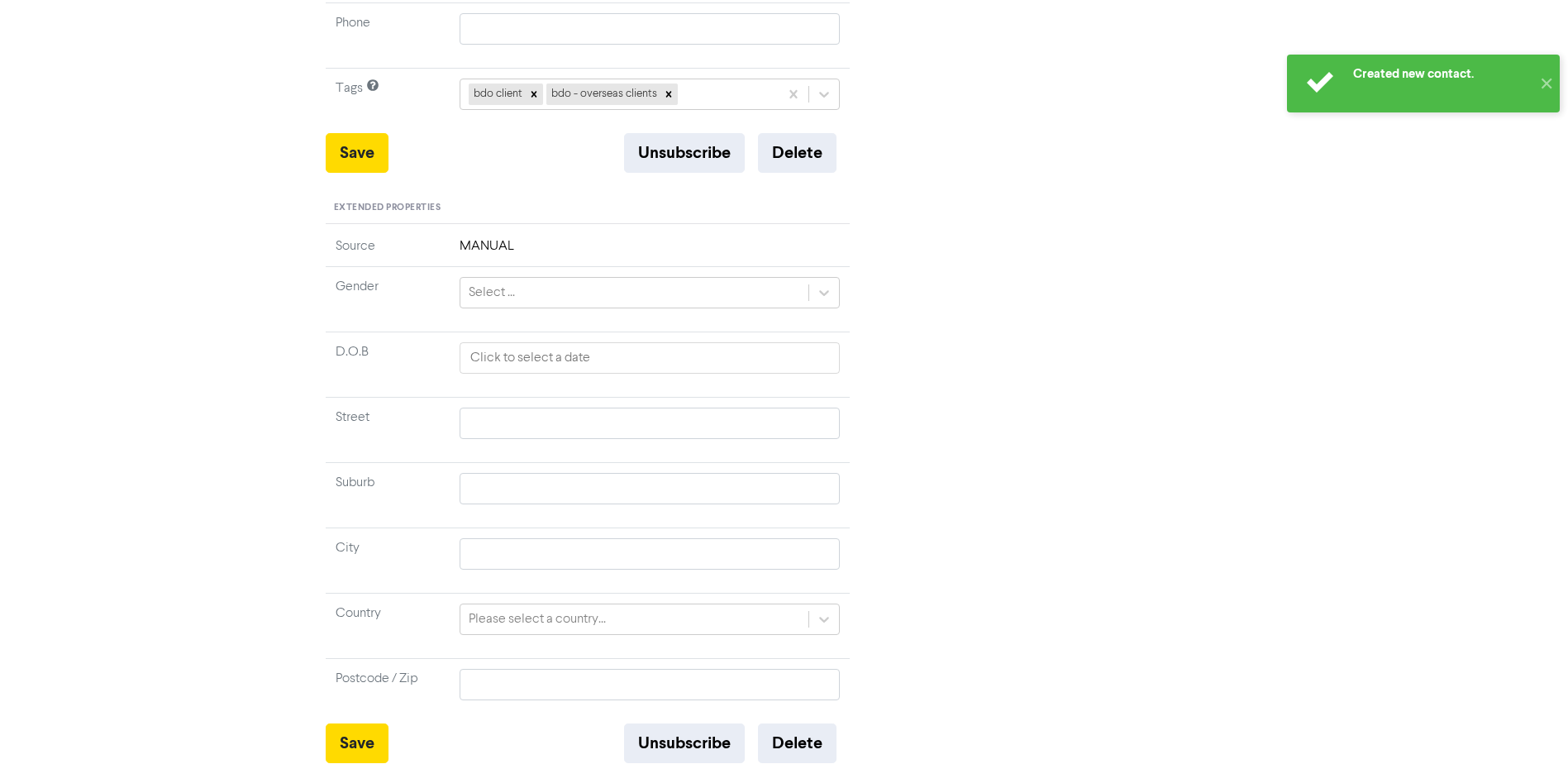
scroll to position [456, 0]
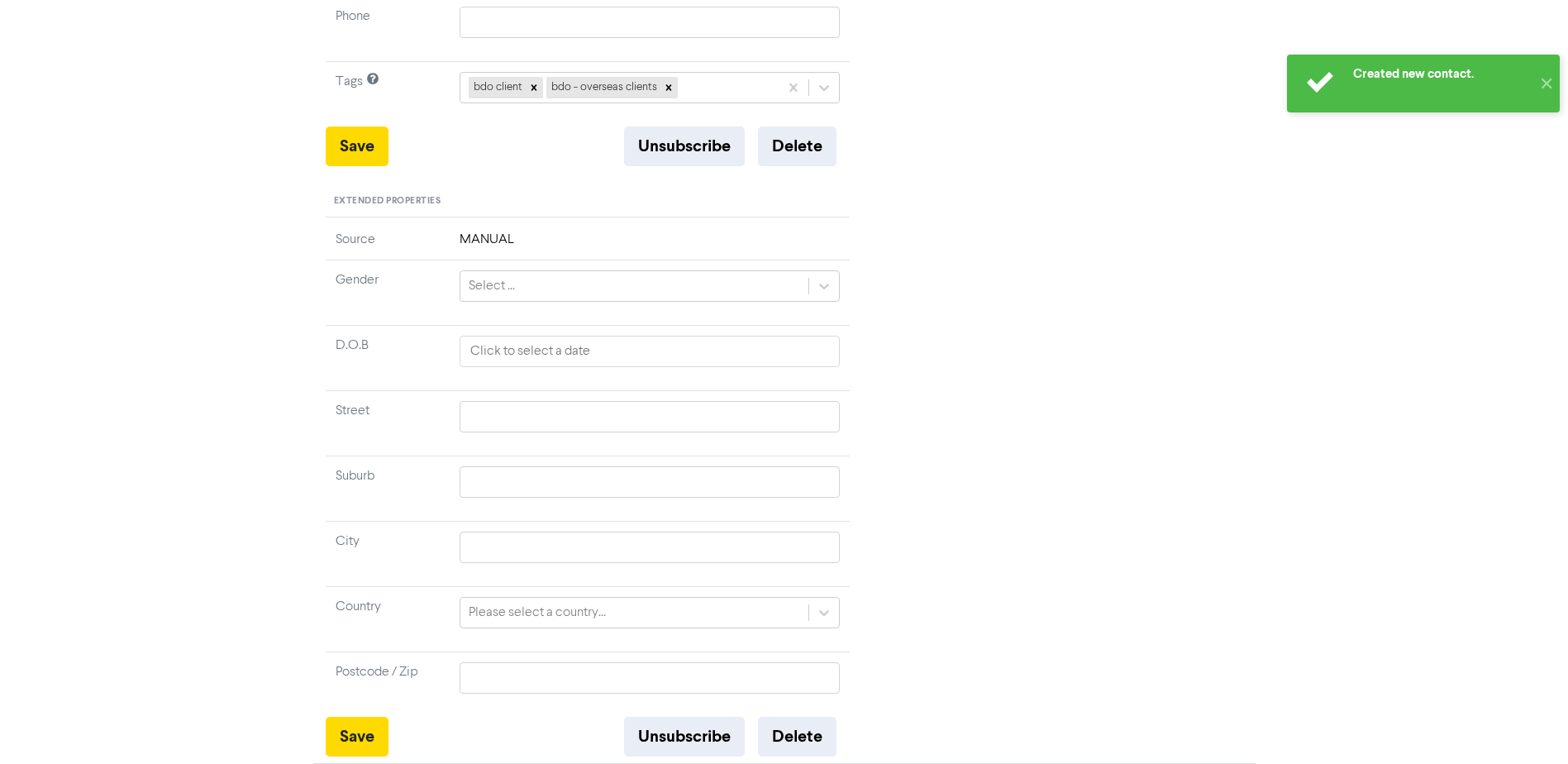
click at [958, 462] on div "Recent Activity No recent activity for this contact" at bounding box center [1058, 241] width 392 height 1030
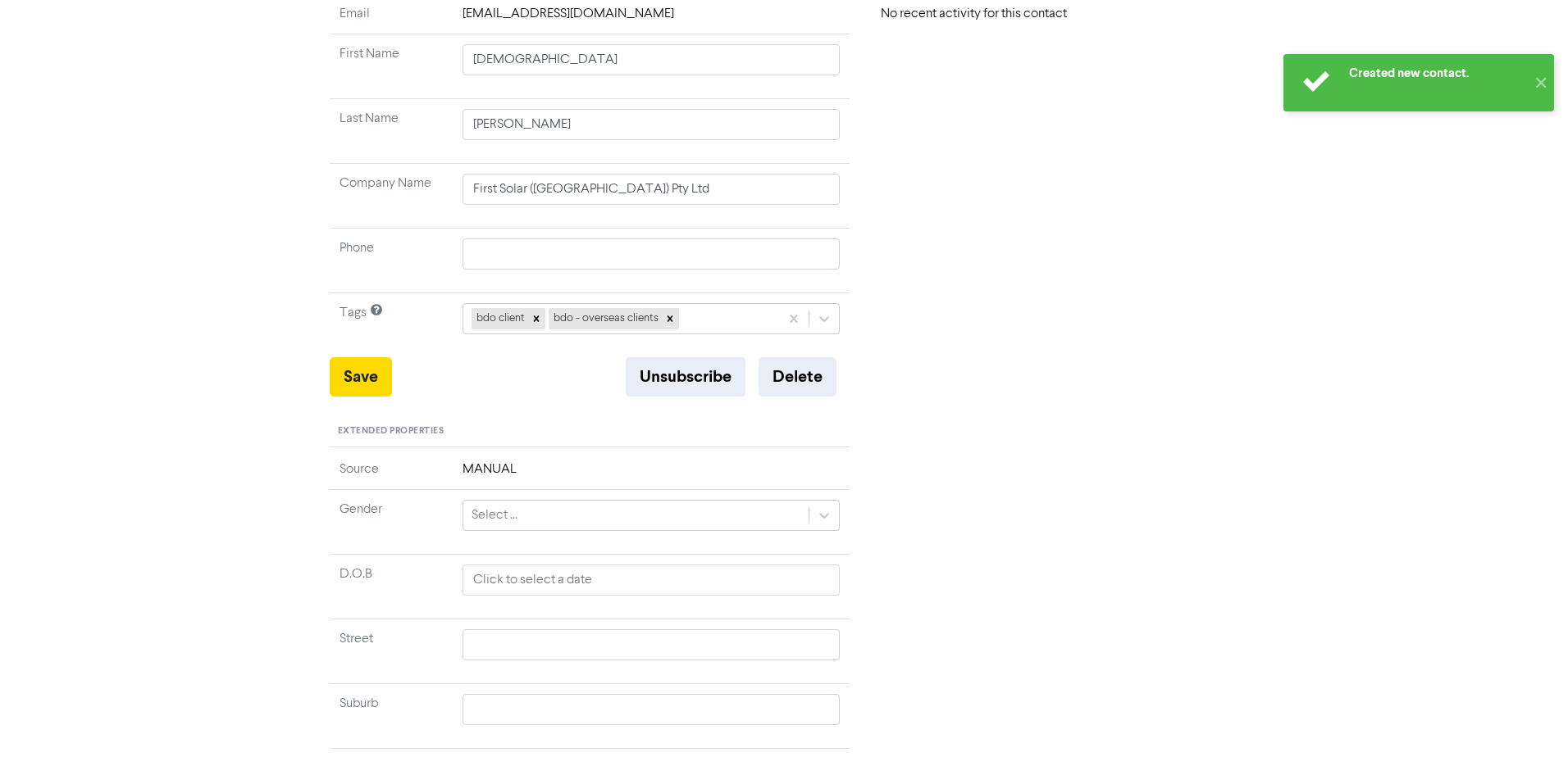
scroll to position [0, 0]
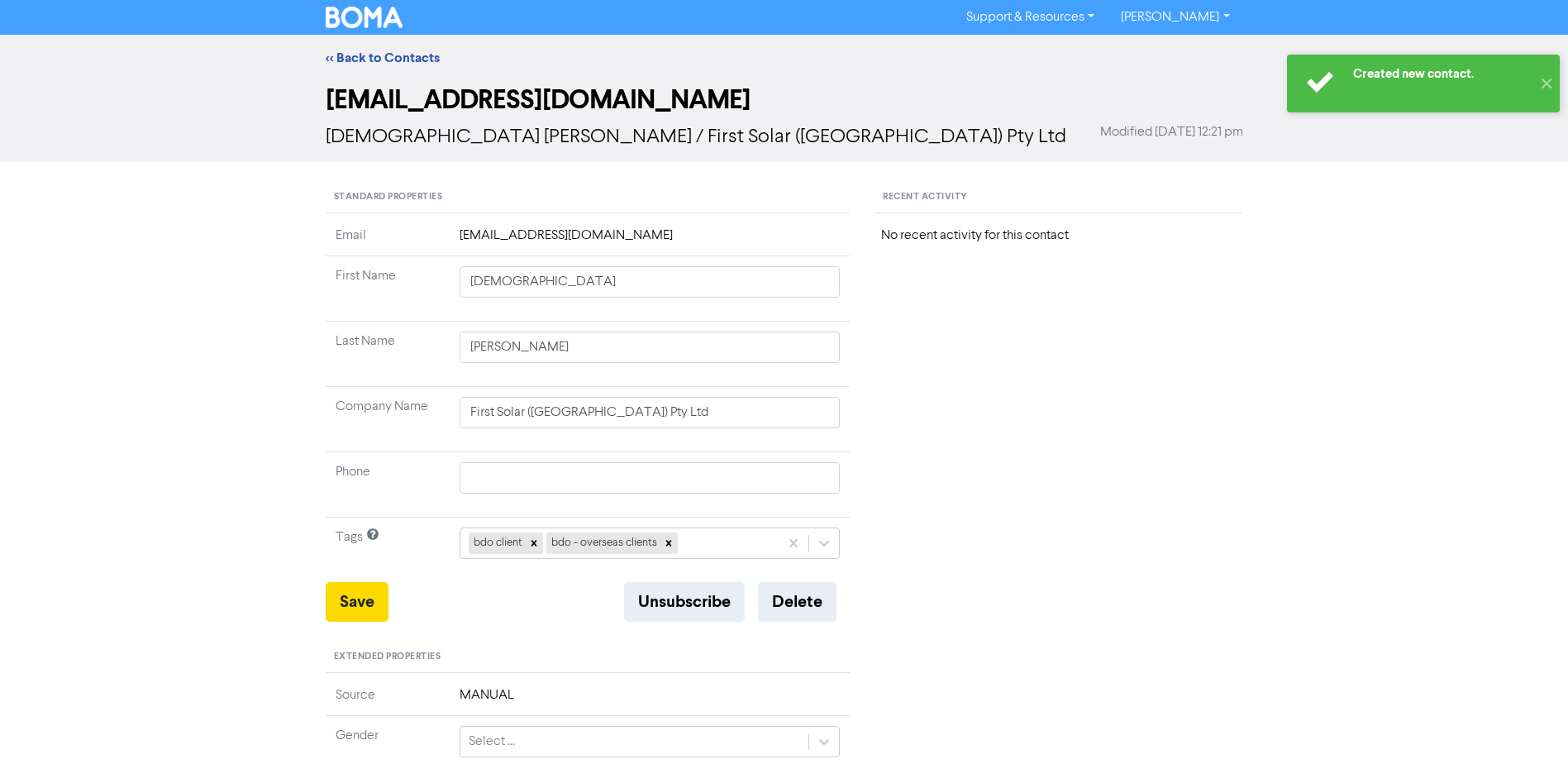
click at [322, 52] on div "<< Back to Contacts" at bounding box center [784, 58] width 942 height 20
click at [335, 60] on link "<< Back to Contacts" at bounding box center [383, 58] width 114 height 16
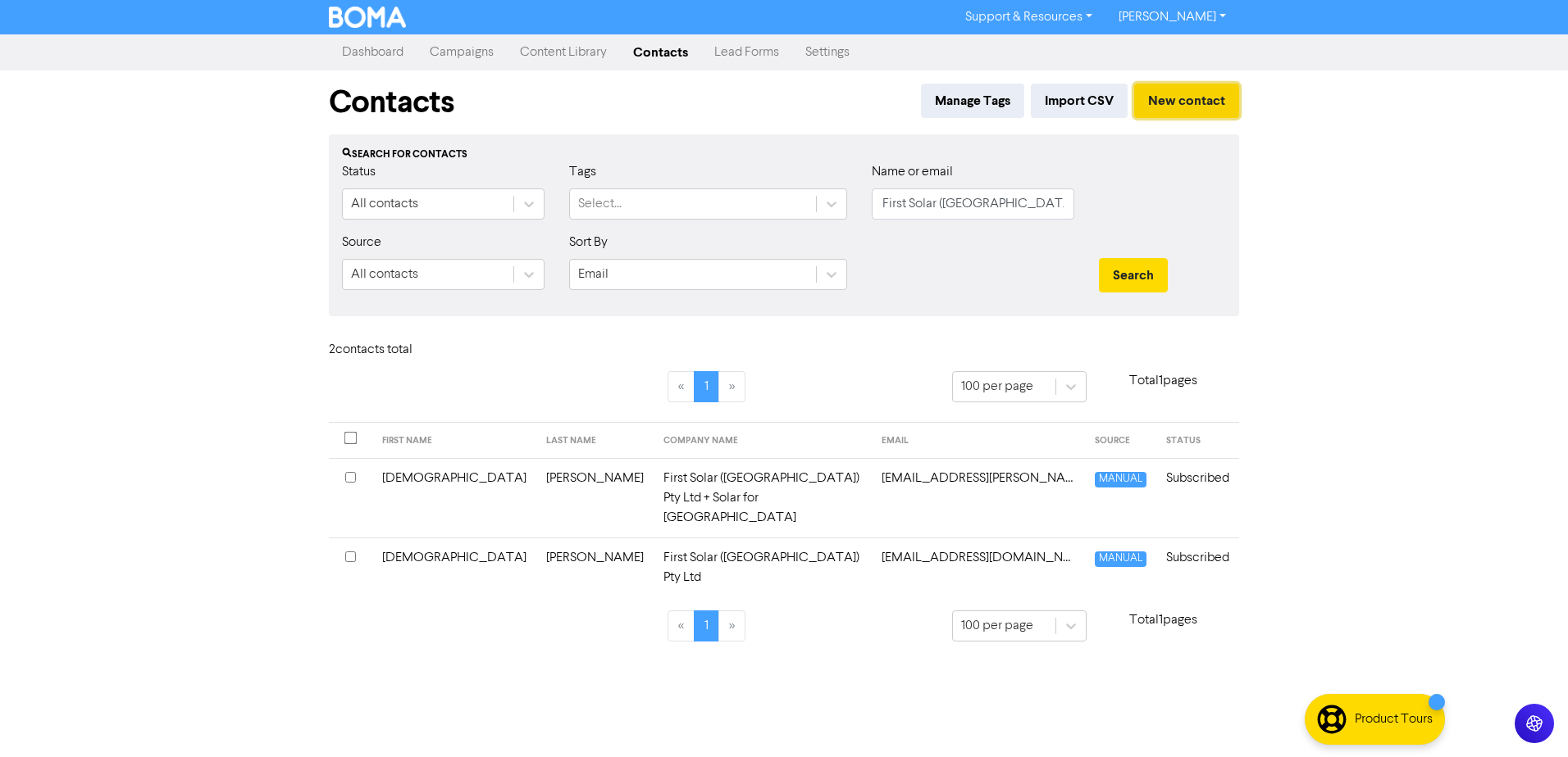
click at [1176, 106] on button "New contact" at bounding box center [1186, 101] width 105 height 34
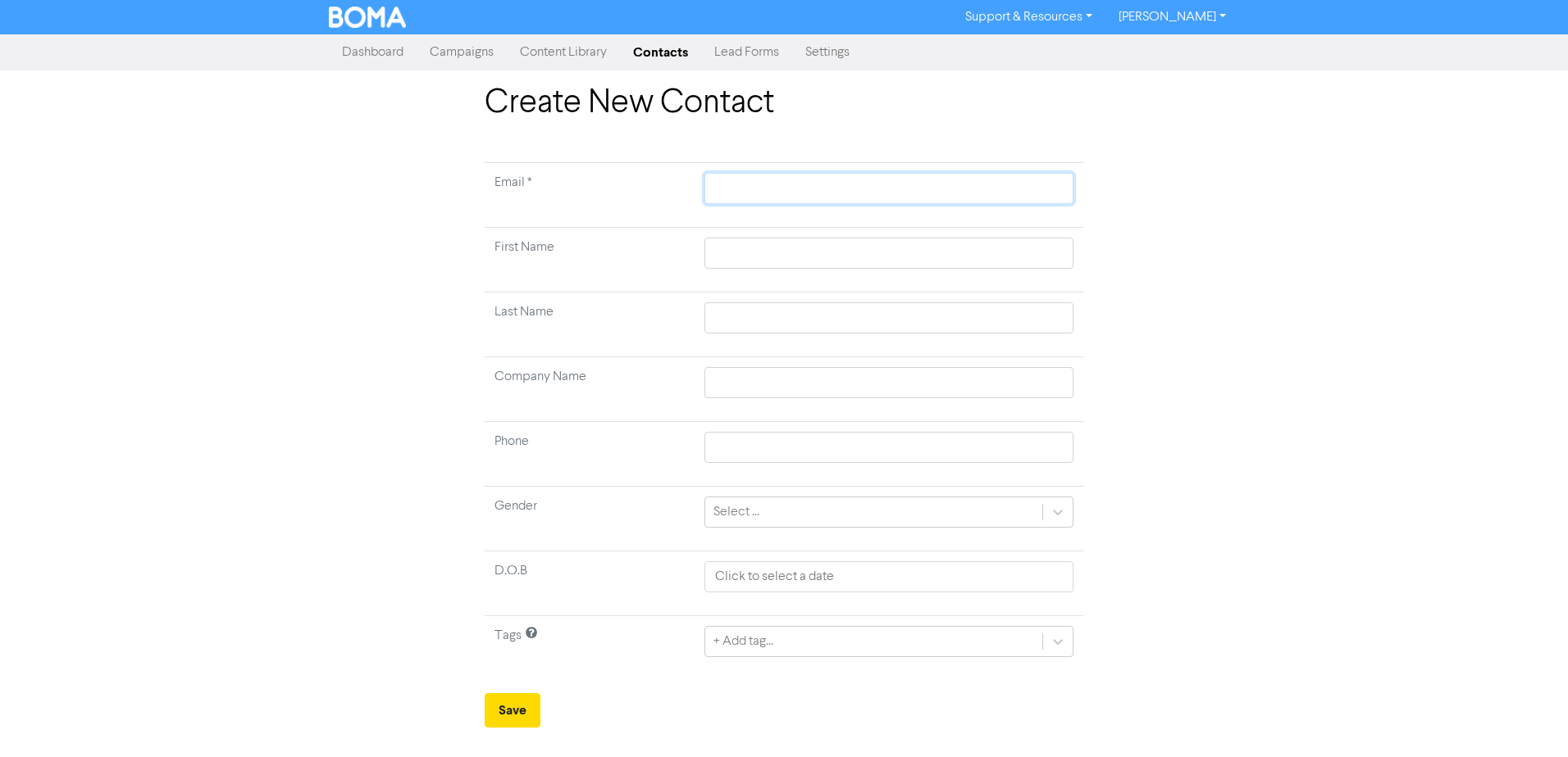
click at [763, 183] on input "text" at bounding box center [889, 189] width 369 height 31
paste input "[EMAIL_ADDRESS][DOMAIN_NAME]"
click at [745, 255] on input "text" at bounding box center [889, 253] width 369 height 31
paste input "Niem"
click at [864, 314] on input "text" at bounding box center [889, 318] width 369 height 31
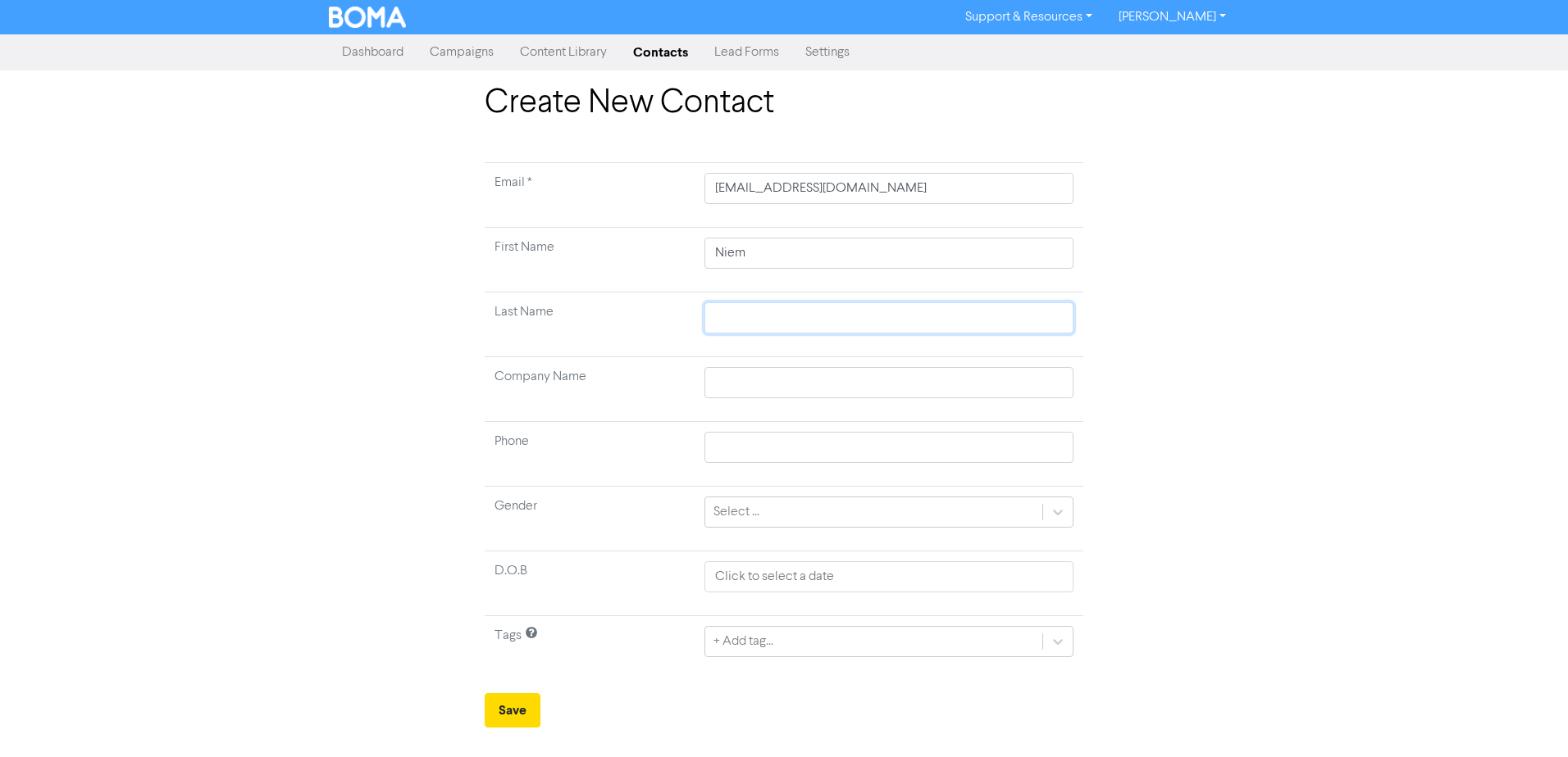
paste input "[PERSON_NAME]"
click at [935, 385] on input "text" at bounding box center [889, 383] width 369 height 31
paste input "First Solar ([GEOGRAPHIC_DATA]) Pty Ltd"
drag, startPoint x: 1260, startPoint y: 507, endPoint x: 1044, endPoint y: 564, distance: 223.4
click at [1254, 507] on div "Create New Contact Email * [EMAIL_ADDRESS][DOMAIN_NAME] First Name [PERSON_NAME…" at bounding box center [784, 405] width 1568 height 644
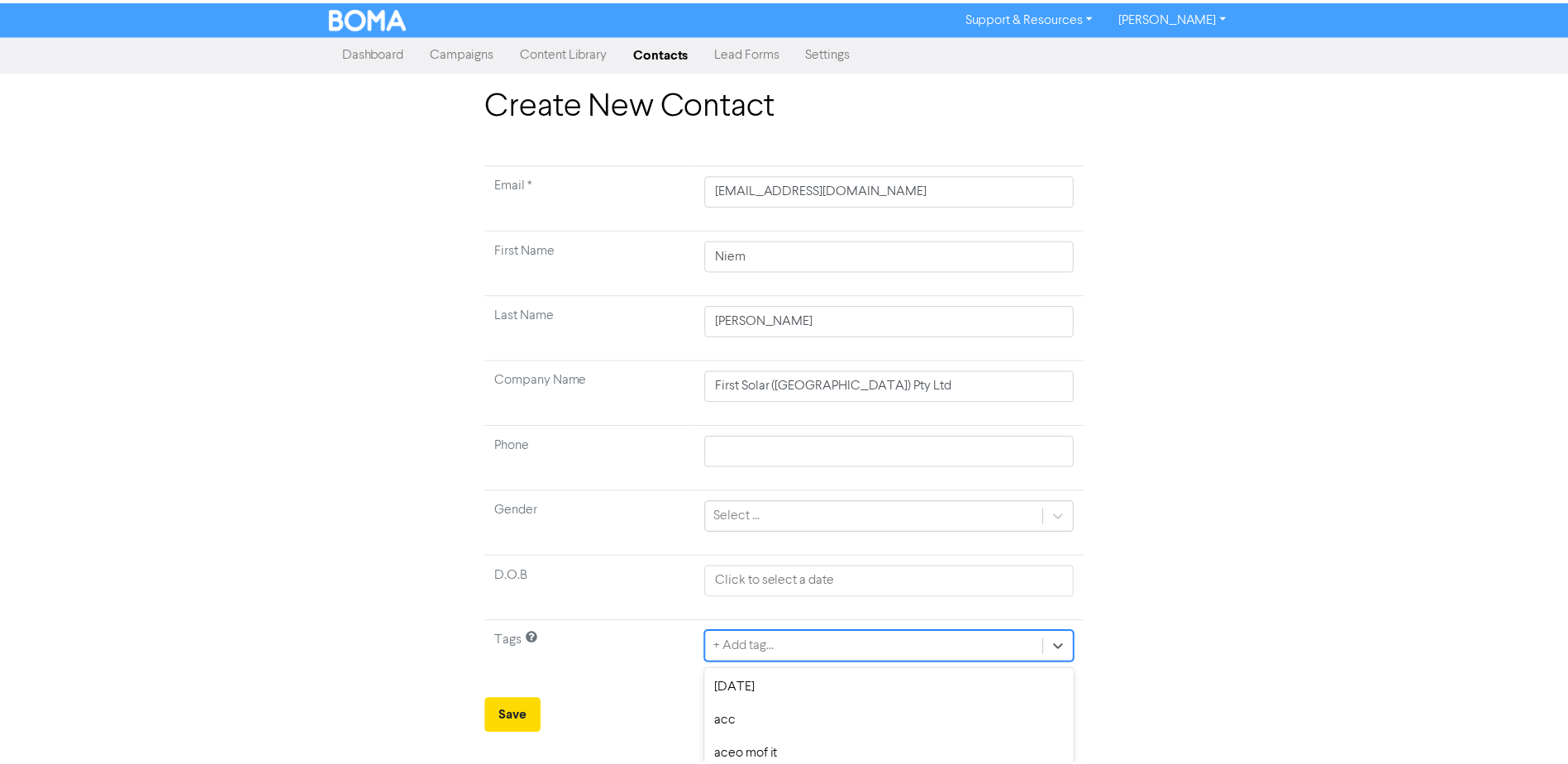
scroll to position [154, 0]
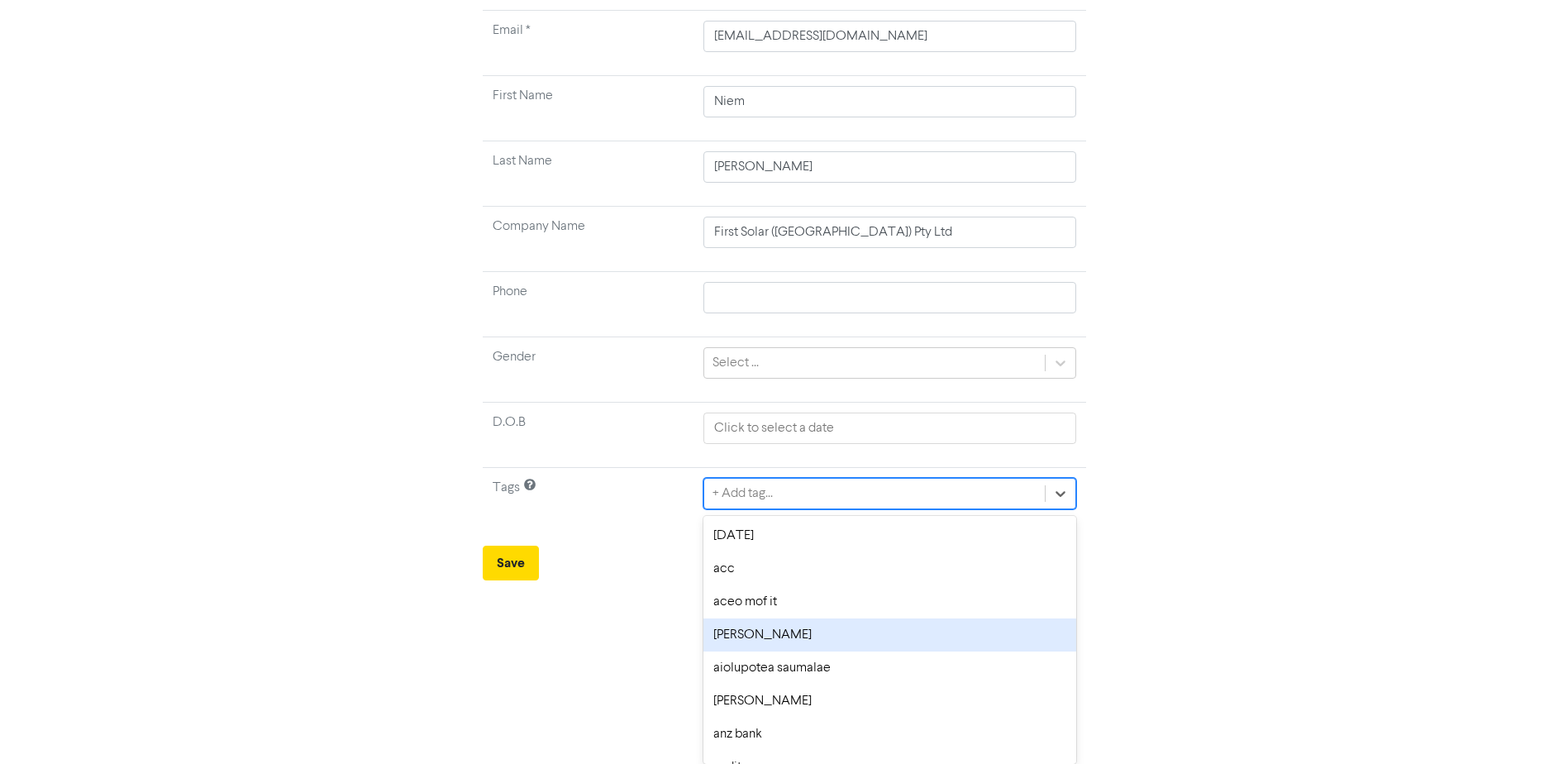
click at [856, 509] on div "option [PERSON_NAME] focused, 4 of 176. 176 results available. Use Up and Down …" at bounding box center [890, 493] width 372 height 32
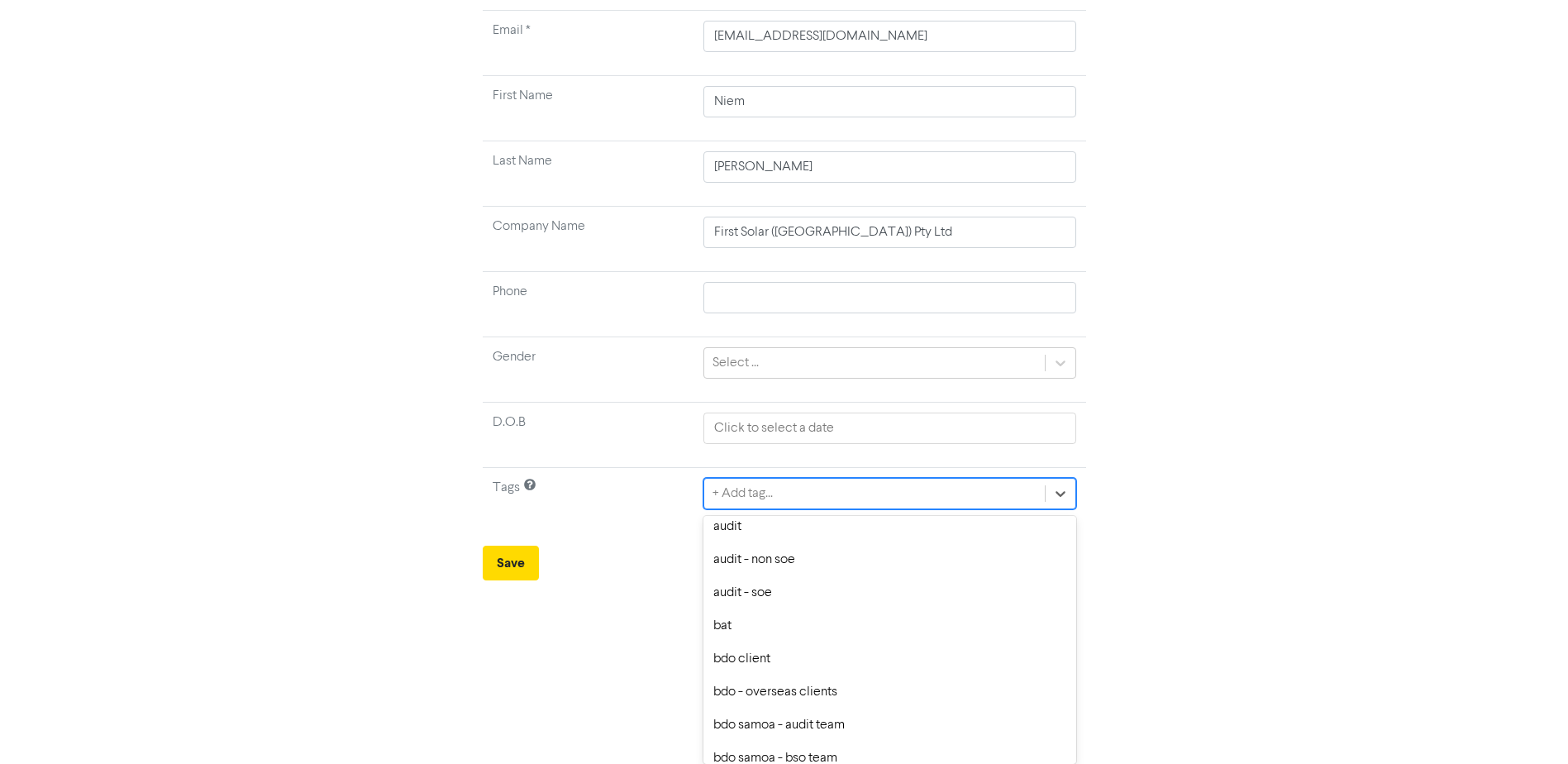
scroll to position [331, 0]
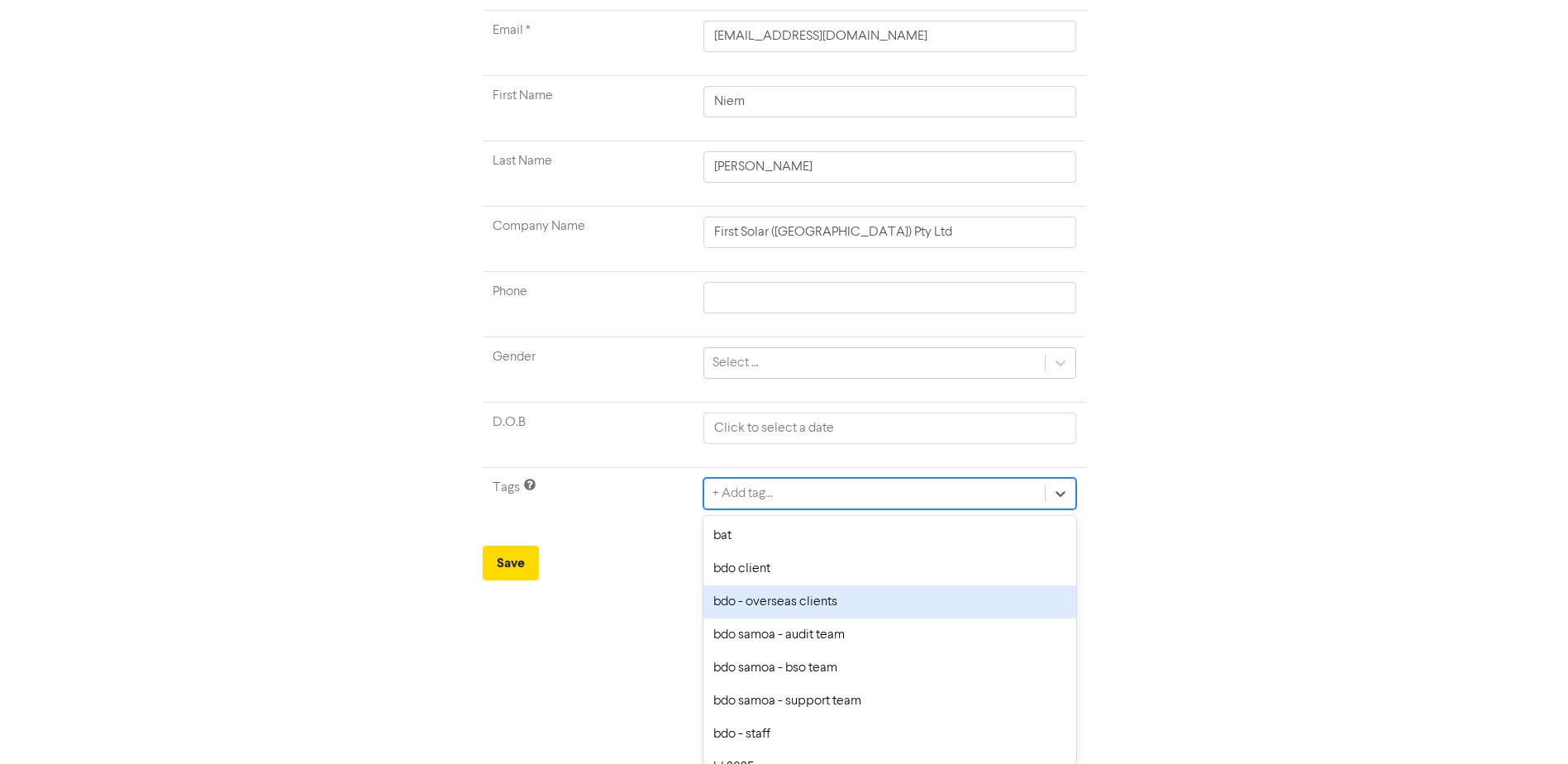
click at [771, 577] on div "bdo client" at bounding box center [890, 569] width 372 height 34
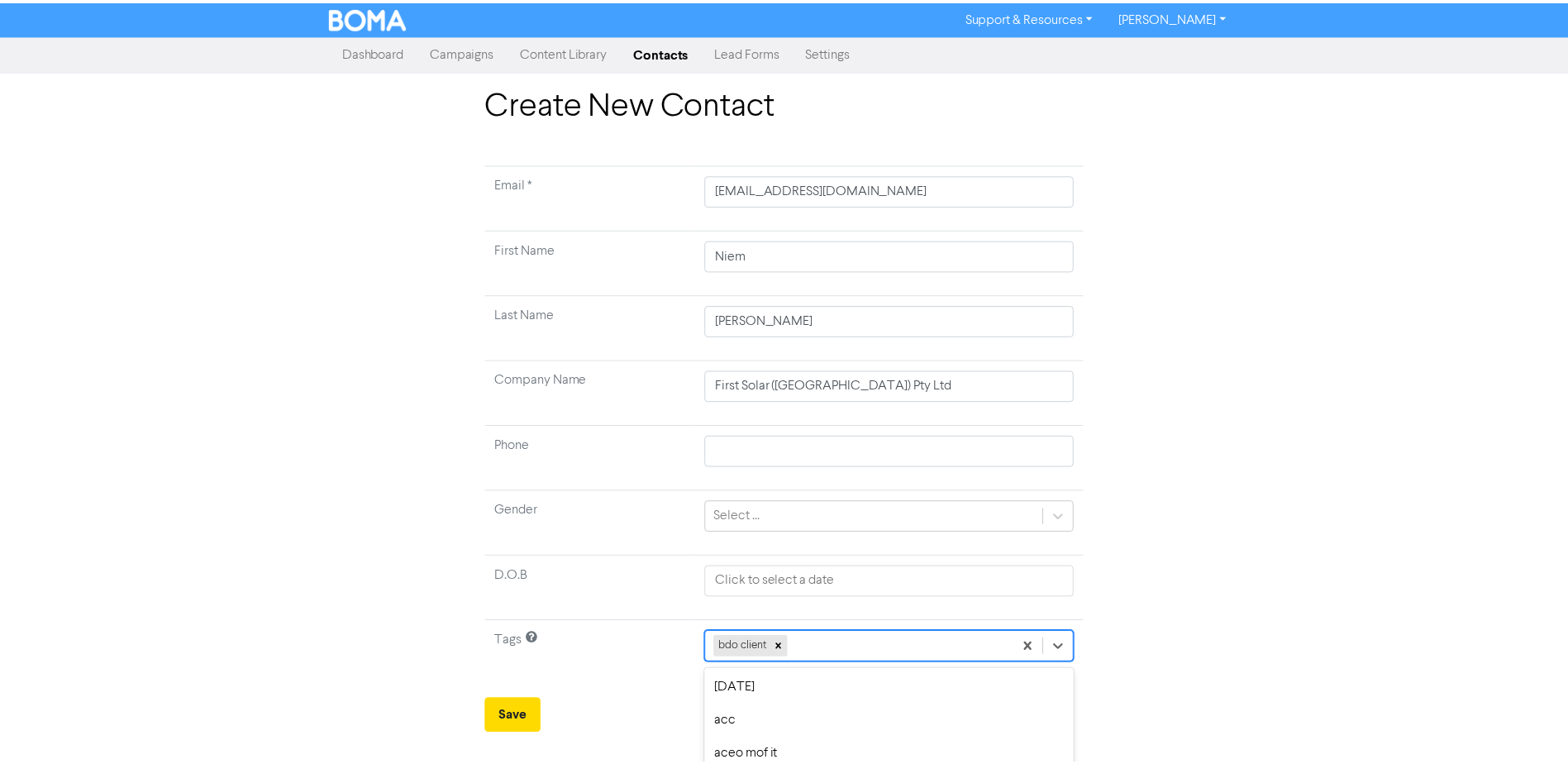
scroll to position [154, 0]
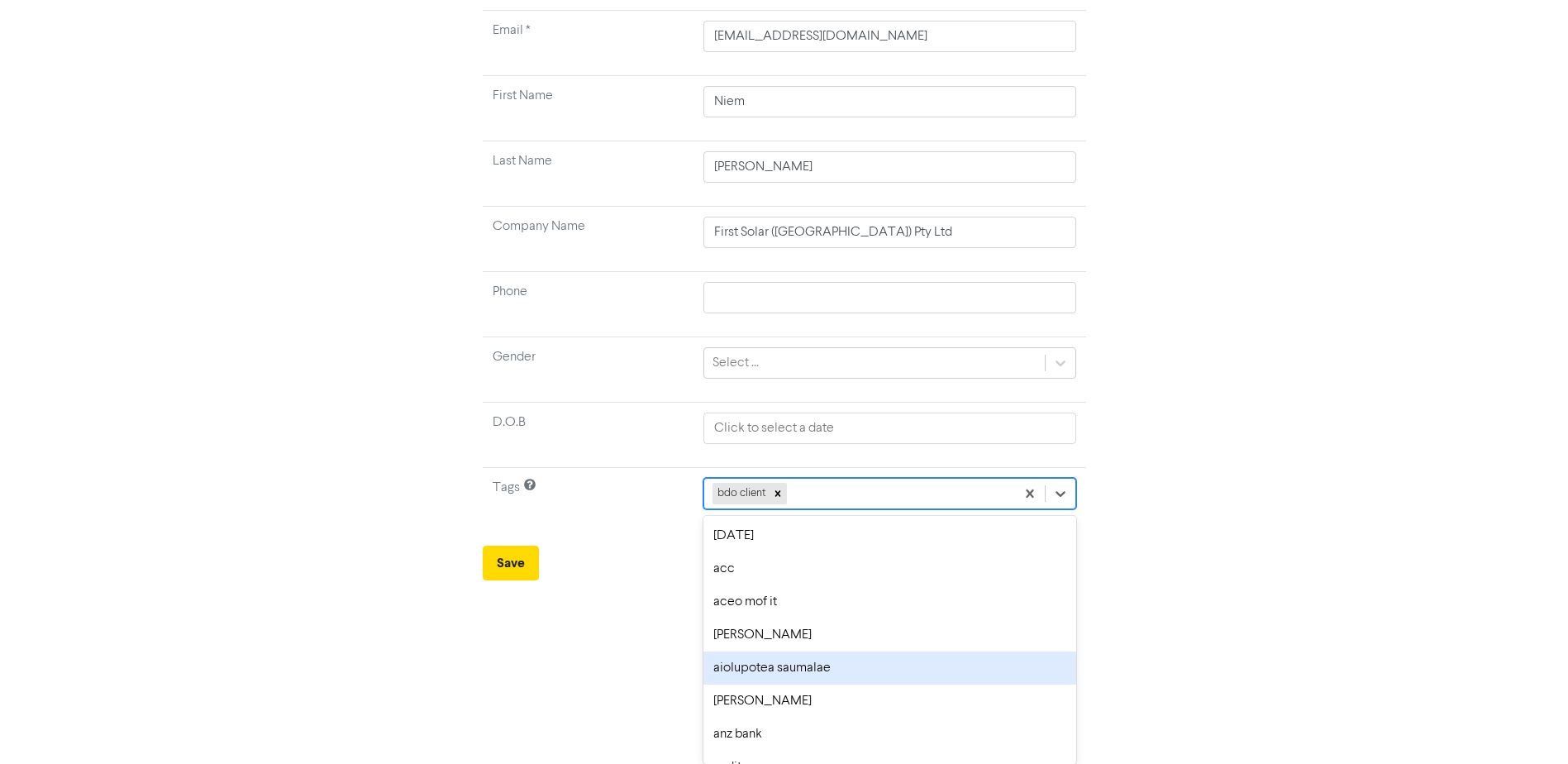
click at [832, 509] on div "option aiolupotea saumalae focused, 5 of 176. 175 results available. Use Up and…" at bounding box center [890, 493] width 372 height 32
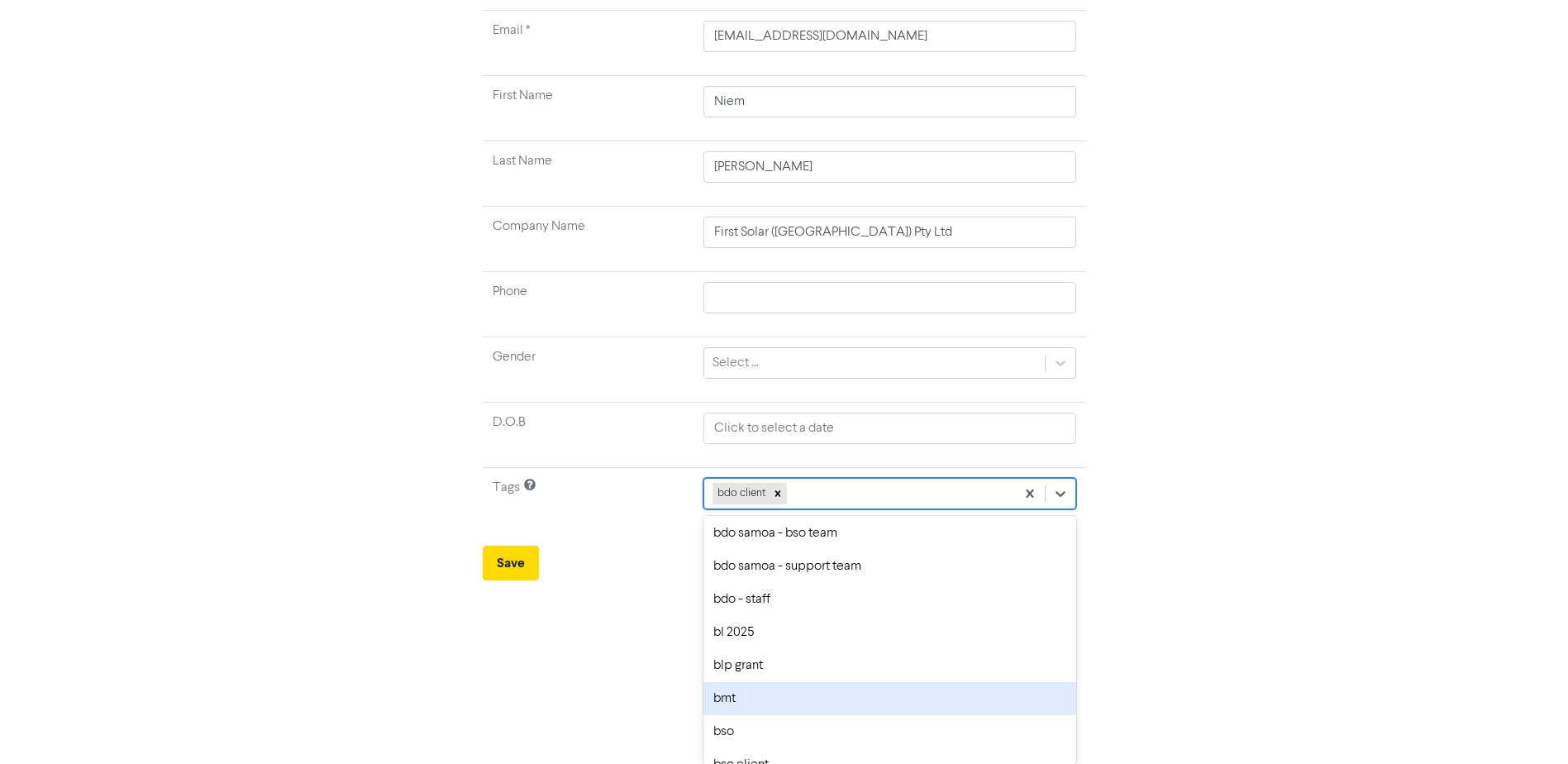
scroll to position [331, 0]
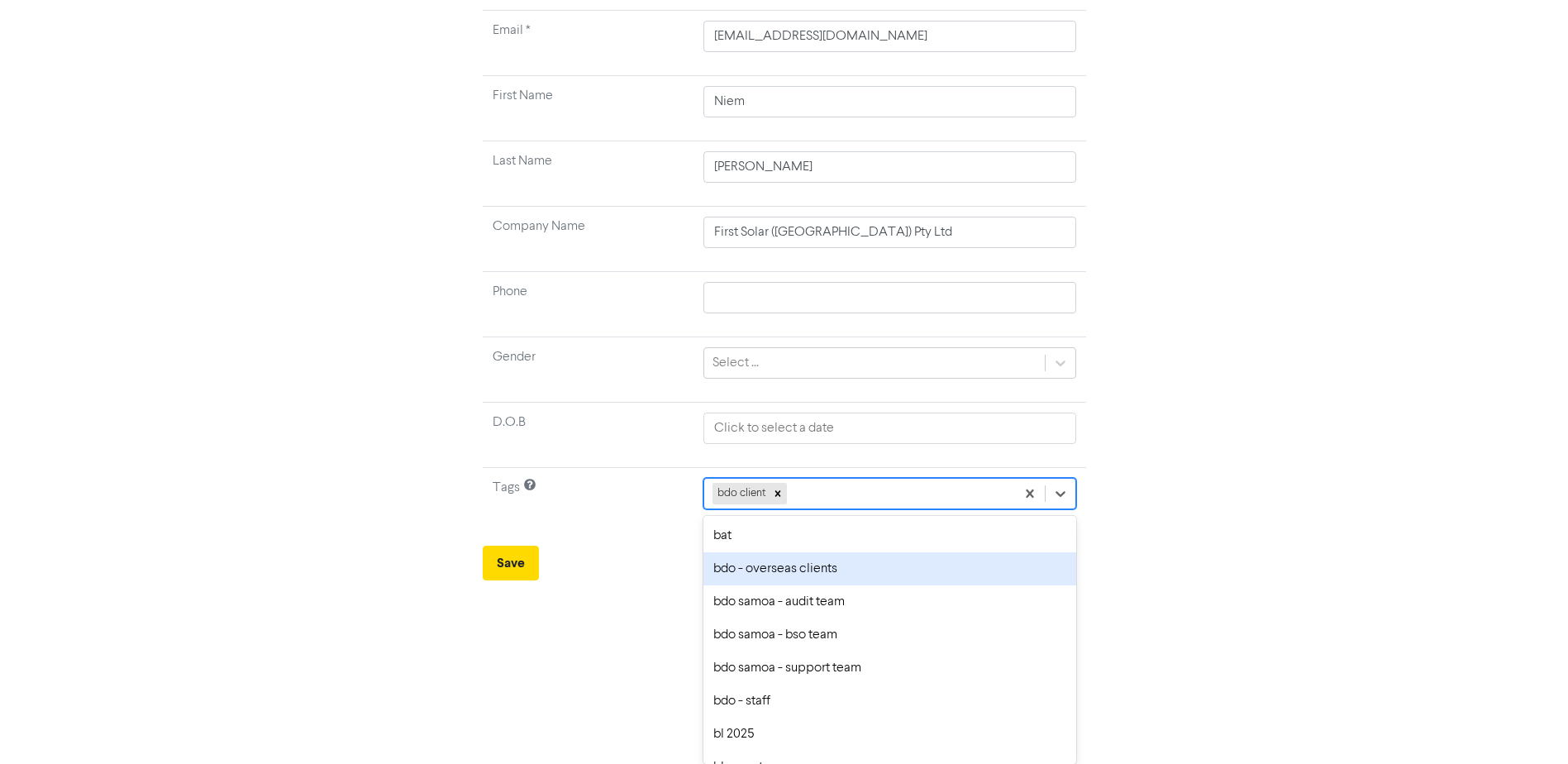
click at [822, 574] on div "bdo - overseas clients" at bounding box center [890, 569] width 372 height 34
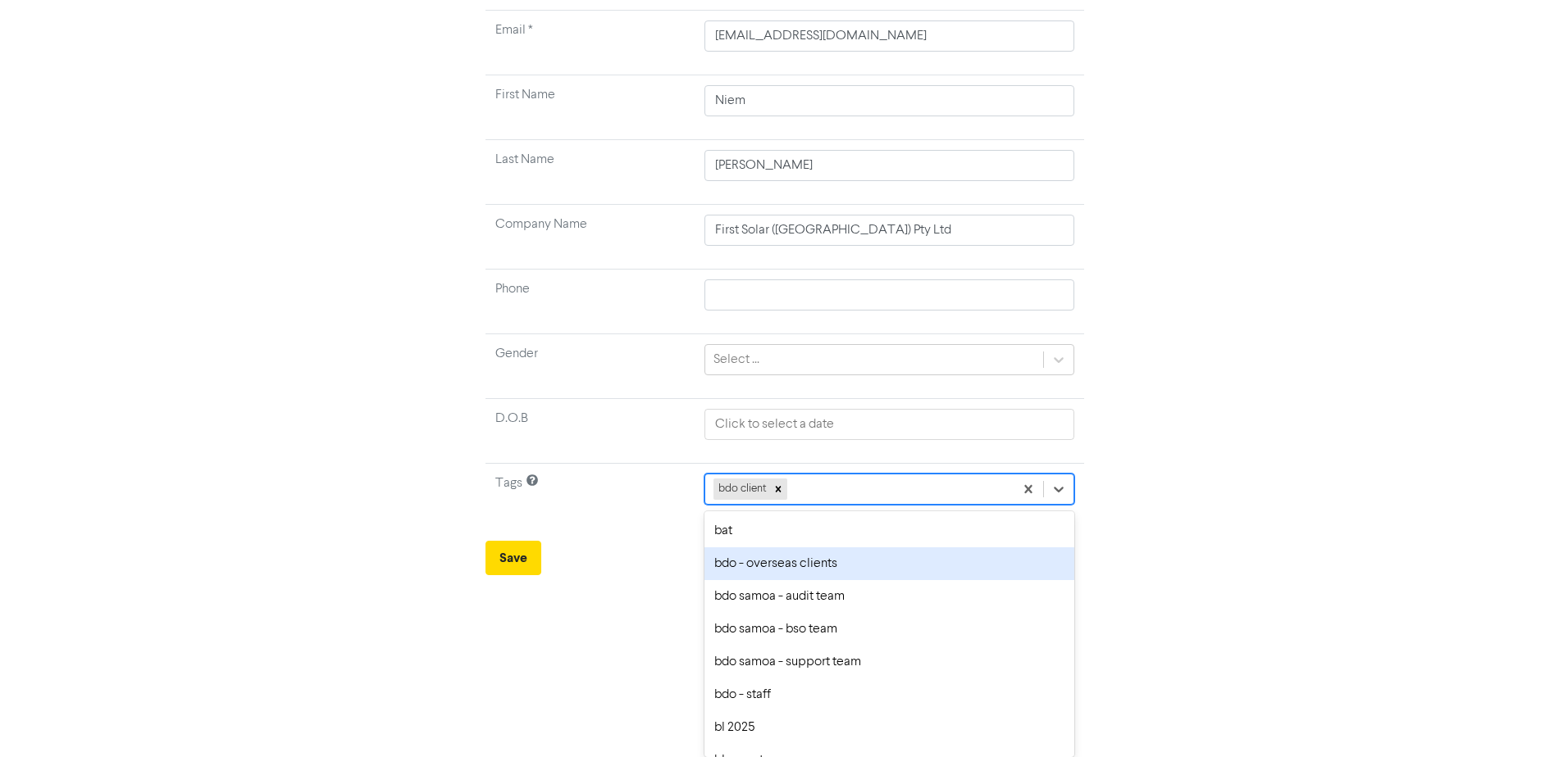
scroll to position [0, 0]
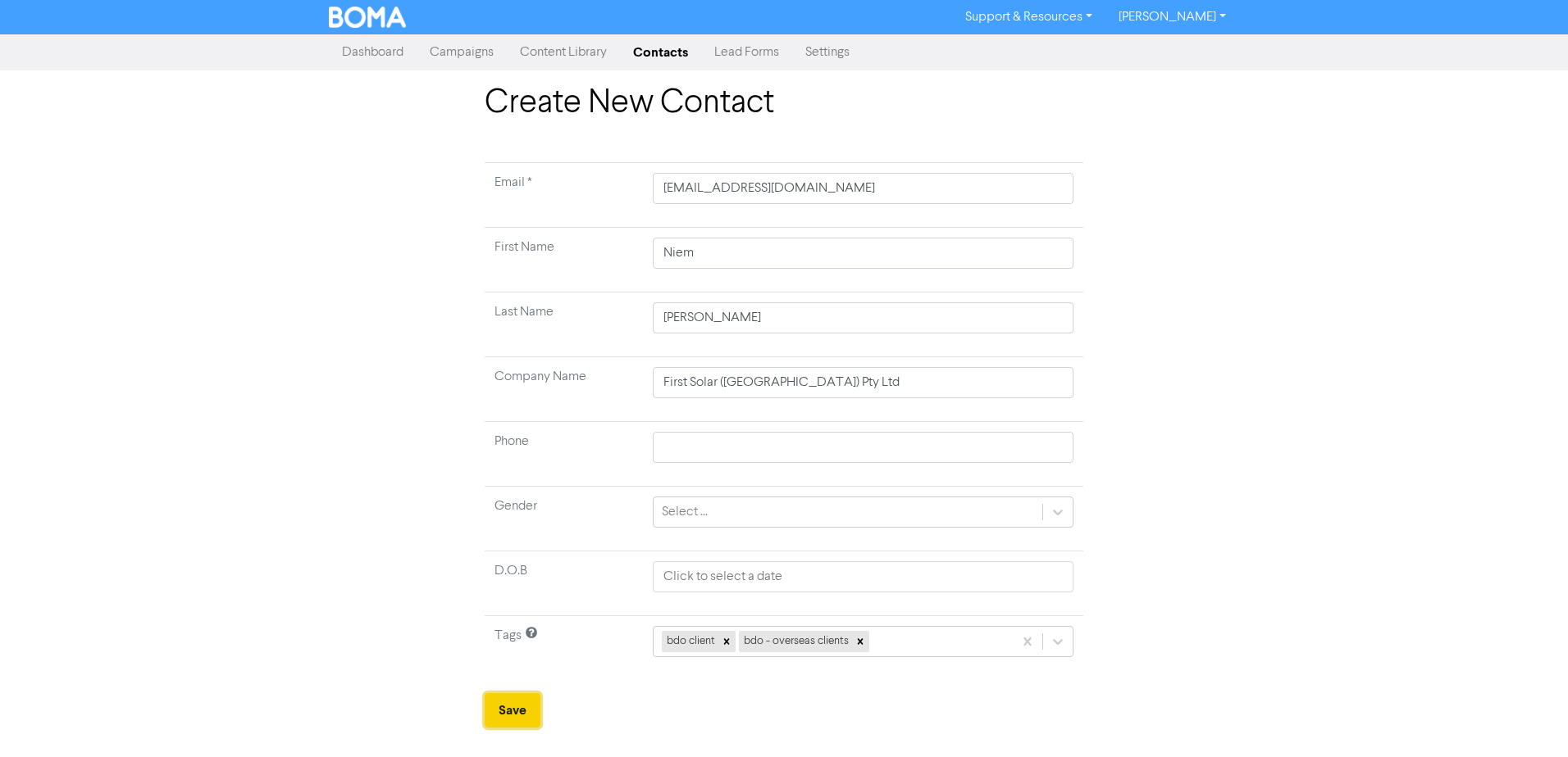
click at [522, 716] on button "Save" at bounding box center [512, 710] width 56 height 34
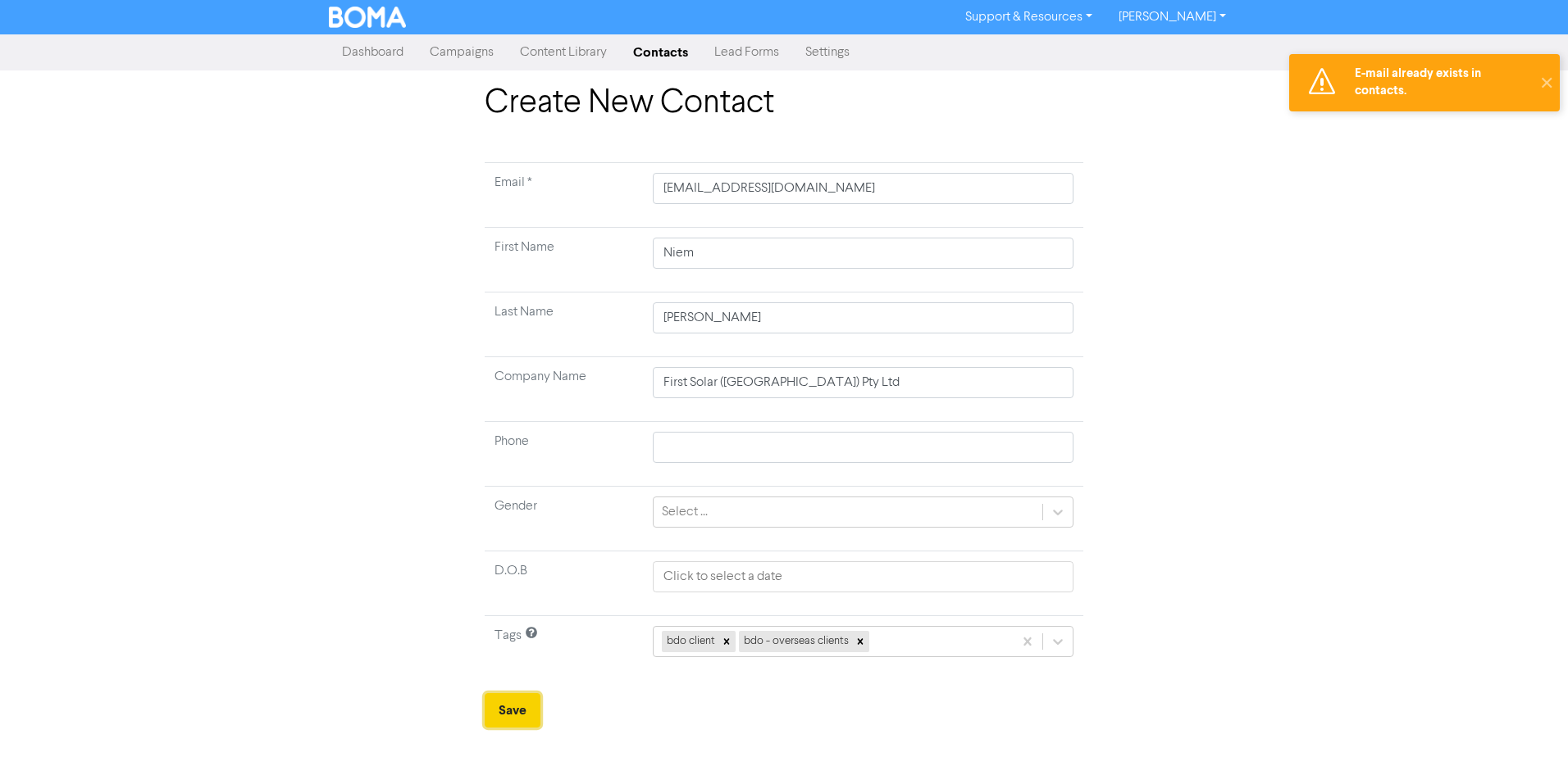
click at [521, 716] on button "Save" at bounding box center [512, 710] width 56 height 34
click at [1152, 436] on div "Create New Contact Email * [EMAIL_ADDRESS][DOMAIN_NAME] First Name [PERSON_NAME…" at bounding box center [784, 405] width 935 height 644
click at [1543, 87] on button "✕" at bounding box center [1546, 83] width 27 height 57
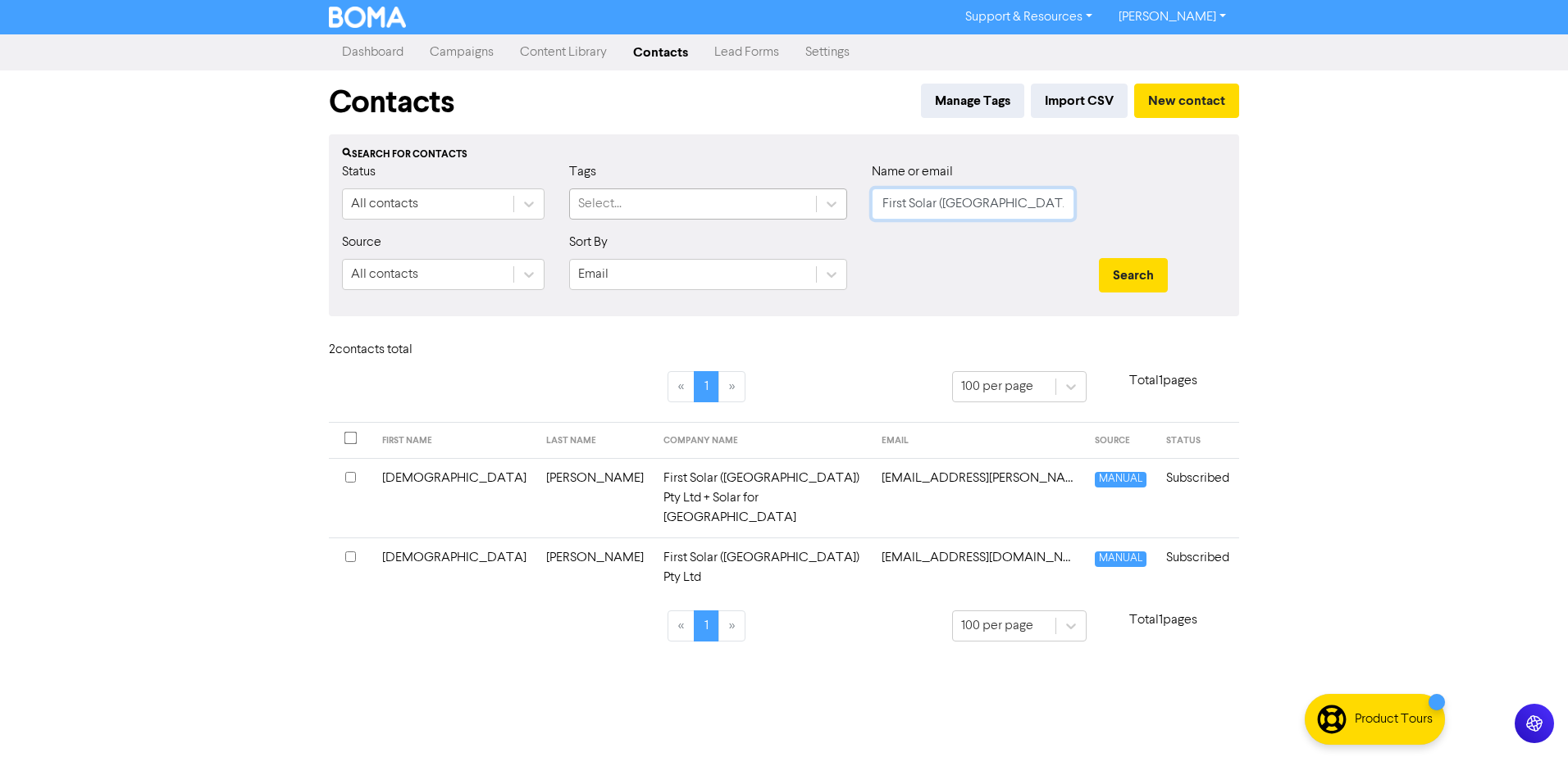
drag, startPoint x: 1045, startPoint y: 212, endPoint x: 762, endPoint y: 204, distance: 283.1
click at [762, 204] on div "Status All contacts Tags Select... Name or email First Solar ([GEOGRAPHIC_DATA]…" at bounding box center [784, 198] width 908 height 70
paste input "[PERSON_NAME][EMAIL_ADDRESS][DOMAIN_NAME]"
click at [1147, 277] on button "Search" at bounding box center [1133, 275] width 69 height 34
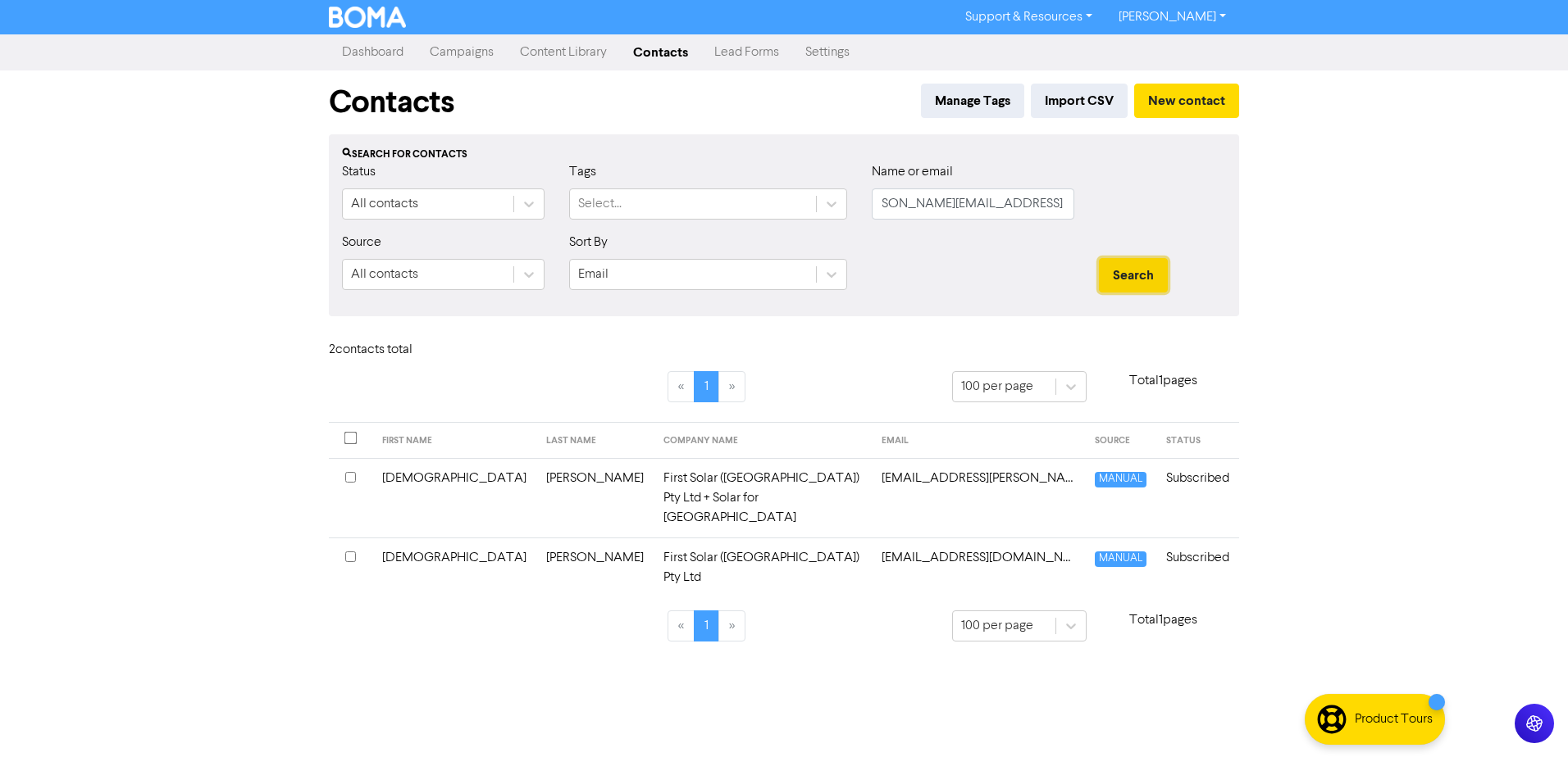
scroll to position [0, 0]
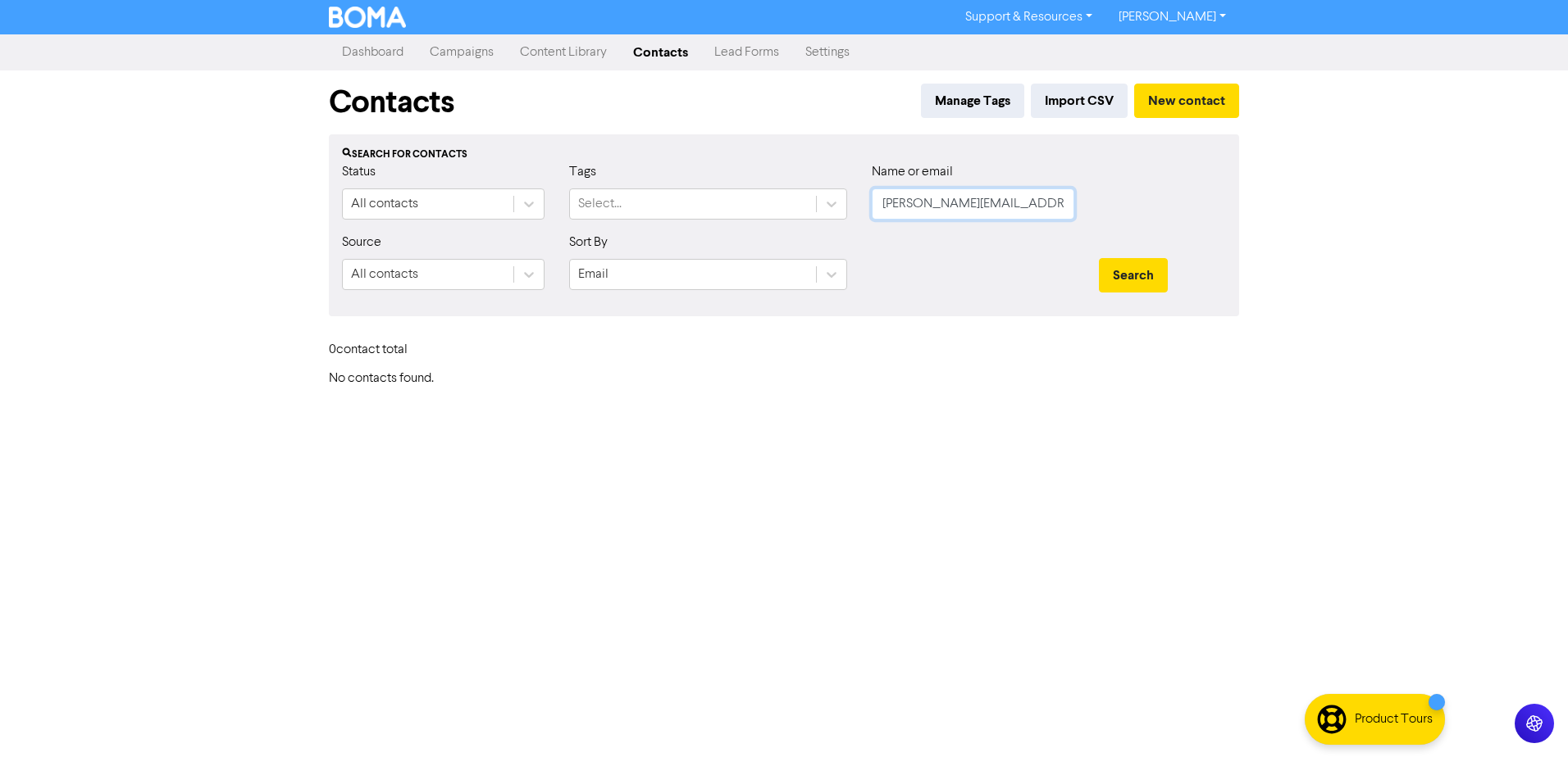
click at [1023, 207] on input "[PERSON_NAME][EMAIL_ADDRESS][DOMAIN_NAME]" at bounding box center [972, 204] width 202 height 31
drag, startPoint x: 877, startPoint y: 203, endPoint x: 1147, endPoint y: 232, distance: 271.6
click at [1147, 232] on div "Status All contacts Tags Select... Name or email [PERSON_NAME][EMAIL_ADDRESS][D…" at bounding box center [784, 198] width 908 height 70
paste input "Fiso Investment Group"
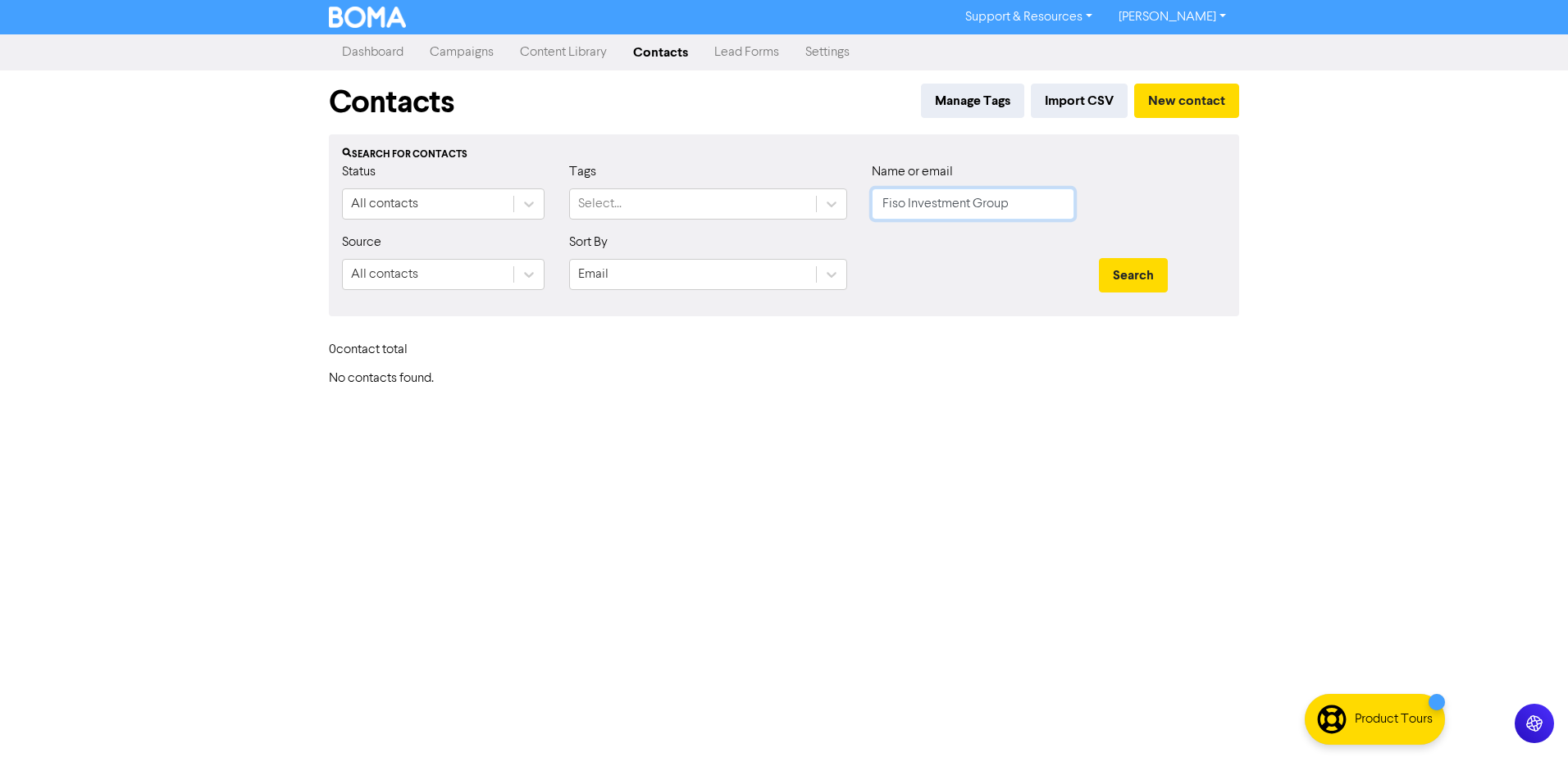
scroll to position [0, 0]
click at [1138, 280] on button "Search" at bounding box center [1133, 275] width 69 height 34
click at [943, 301] on div at bounding box center [972, 268] width 227 height 70
click at [1207, 109] on button "New contact" at bounding box center [1186, 101] width 105 height 34
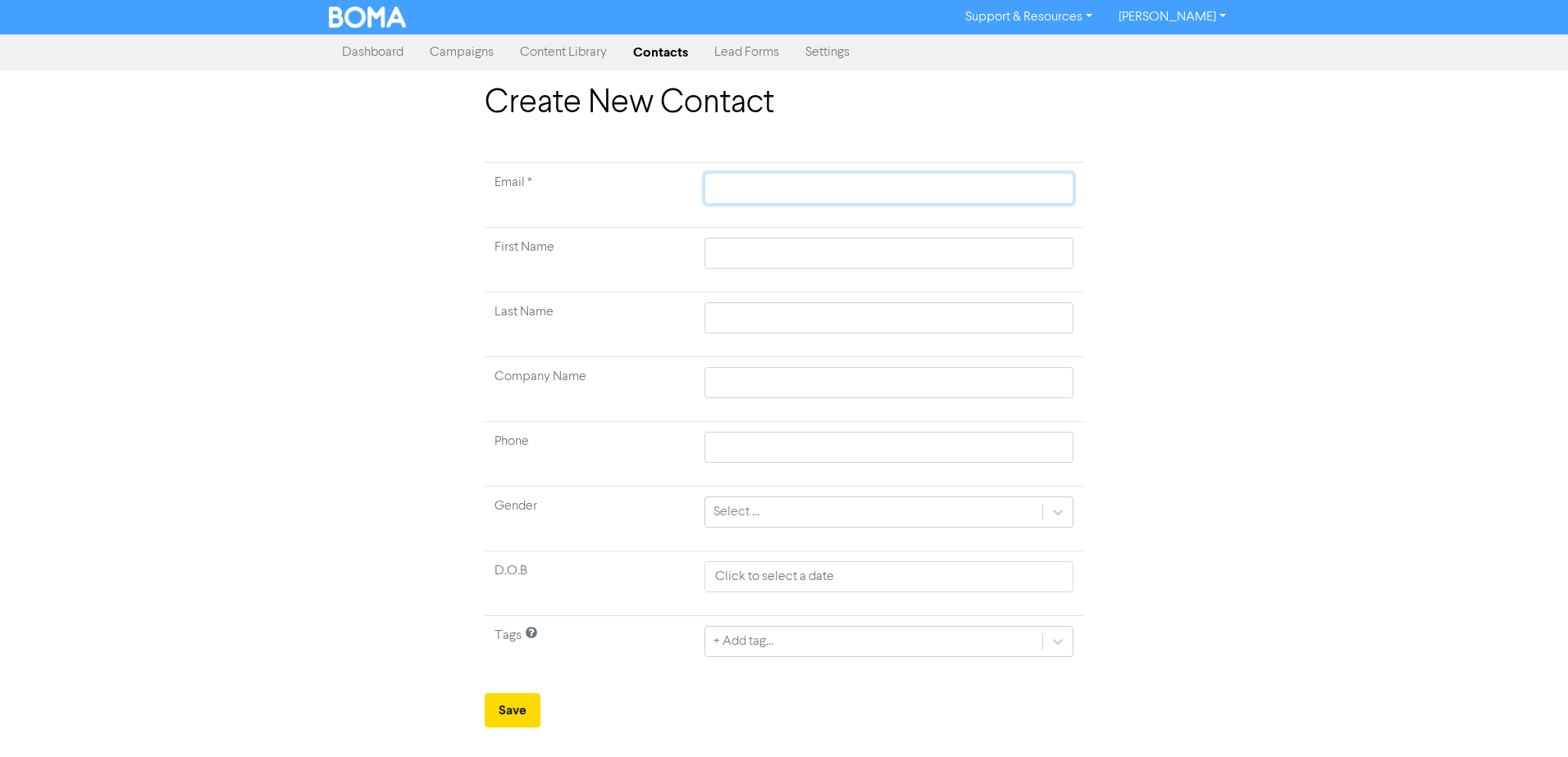
click at [819, 182] on input "text" at bounding box center [889, 189] width 369 height 31
paste input "[PERSON_NAME][EMAIL_ADDRESS][DOMAIN_NAME]"
click at [1275, 296] on div "Create New Contact Email * [PERSON_NAME][EMAIL_ADDRESS][DOMAIN_NAME] First Name…" at bounding box center [784, 405] width 1568 height 644
click at [922, 186] on input "[PERSON_NAME][EMAIL_ADDRESS][DOMAIN_NAME]" at bounding box center [889, 189] width 369 height 31
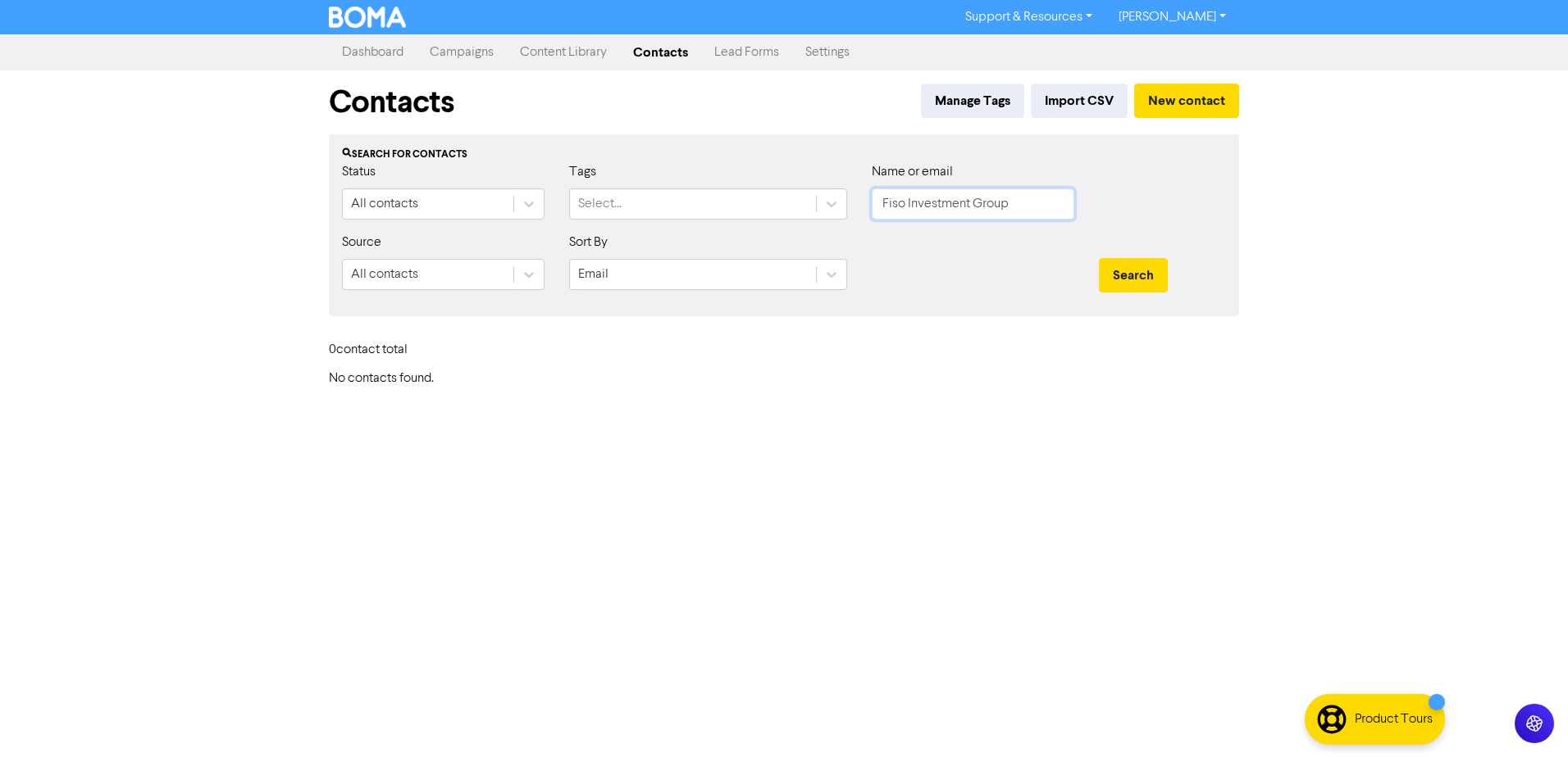
click at [992, 211] on input "Fiso Investment Group" at bounding box center [972, 204] width 202 height 31
drag, startPoint x: 1027, startPoint y: 211, endPoint x: 734, endPoint y: 230, distance: 293.6
click at [734, 230] on div "Status All contacts Tags Select... Name or email Fiso Investment Group" at bounding box center [784, 198] width 908 height 70
paste input "[PERSON_NAME]"
drag, startPoint x: 1116, startPoint y: 283, endPoint x: 1126, endPoint y: 282, distance: 10.0
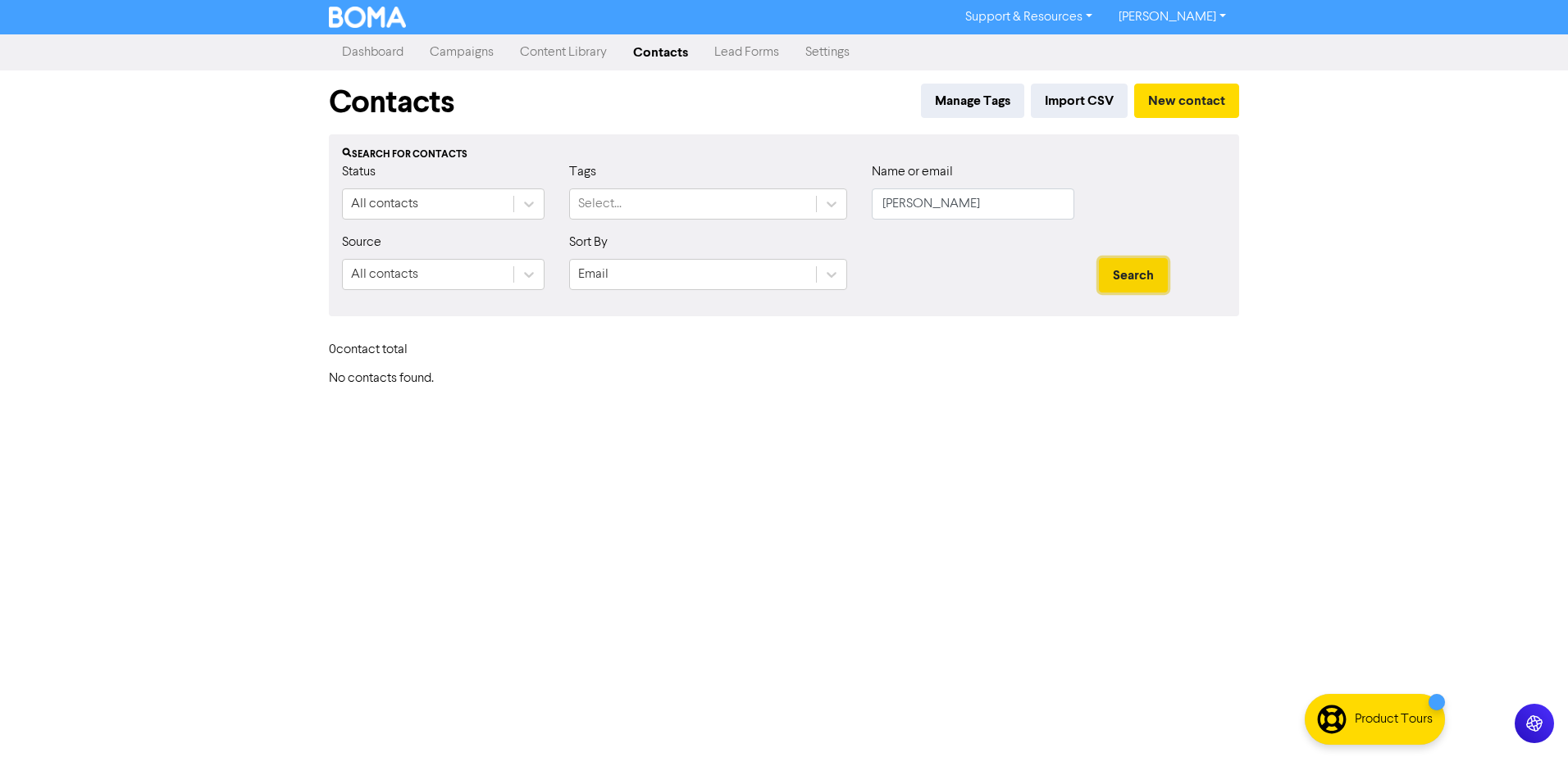
click at [1116, 282] on button "Search" at bounding box center [1133, 275] width 69 height 34
click at [1114, 277] on button "Search" at bounding box center [1133, 275] width 69 height 34
click at [995, 272] on div at bounding box center [972, 268] width 227 height 70
drag, startPoint x: 992, startPoint y: 199, endPoint x: 776, endPoint y: 208, distance: 216.2
click at [801, 208] on div "Status All contacts Tags Select... Name or email [PERSON_NAME]" at bounding box center [784, 198] width 908 height 70
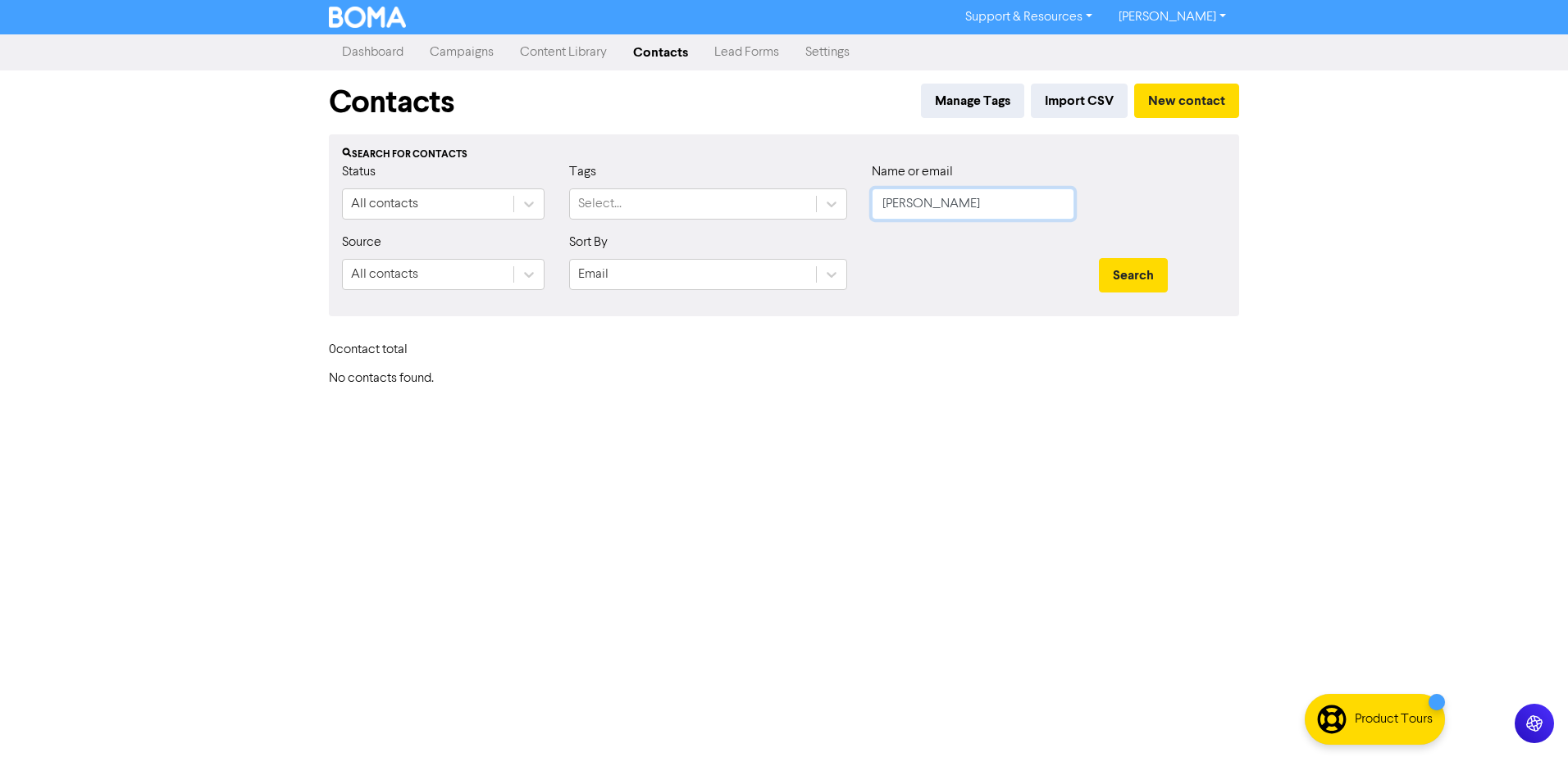
paste input "Football Federation American Samo"
click at [1094, 262] on div "Search" at bounding box center [1162, 268] width 152 height 70
click at [1112, 285] on button "Search" at bounding box center [1133, 275] width 69 height 34
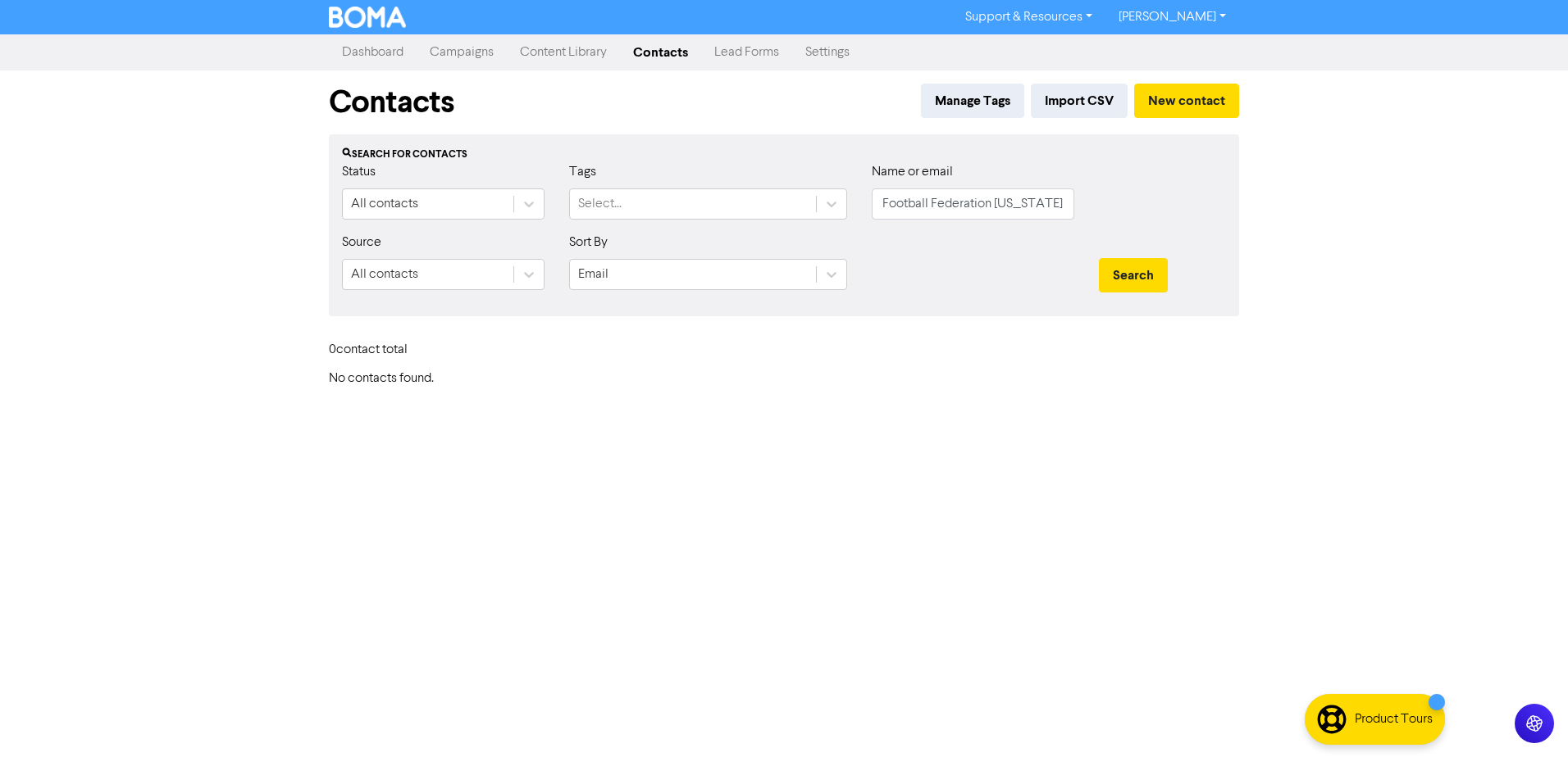
click at [920, 303] on div at bounding box center [972, 268] width 227 height 70
click at [1131, 290] on button "Search" at bounding box center [1133, 275] width 69 height 34
click at [1131, 289] on button "Search" at bounding box center [1133, 275] width 69 height 34
click at [1195, 111] on button "New contact" at bounding box center [1186, 101] width 105 height 34
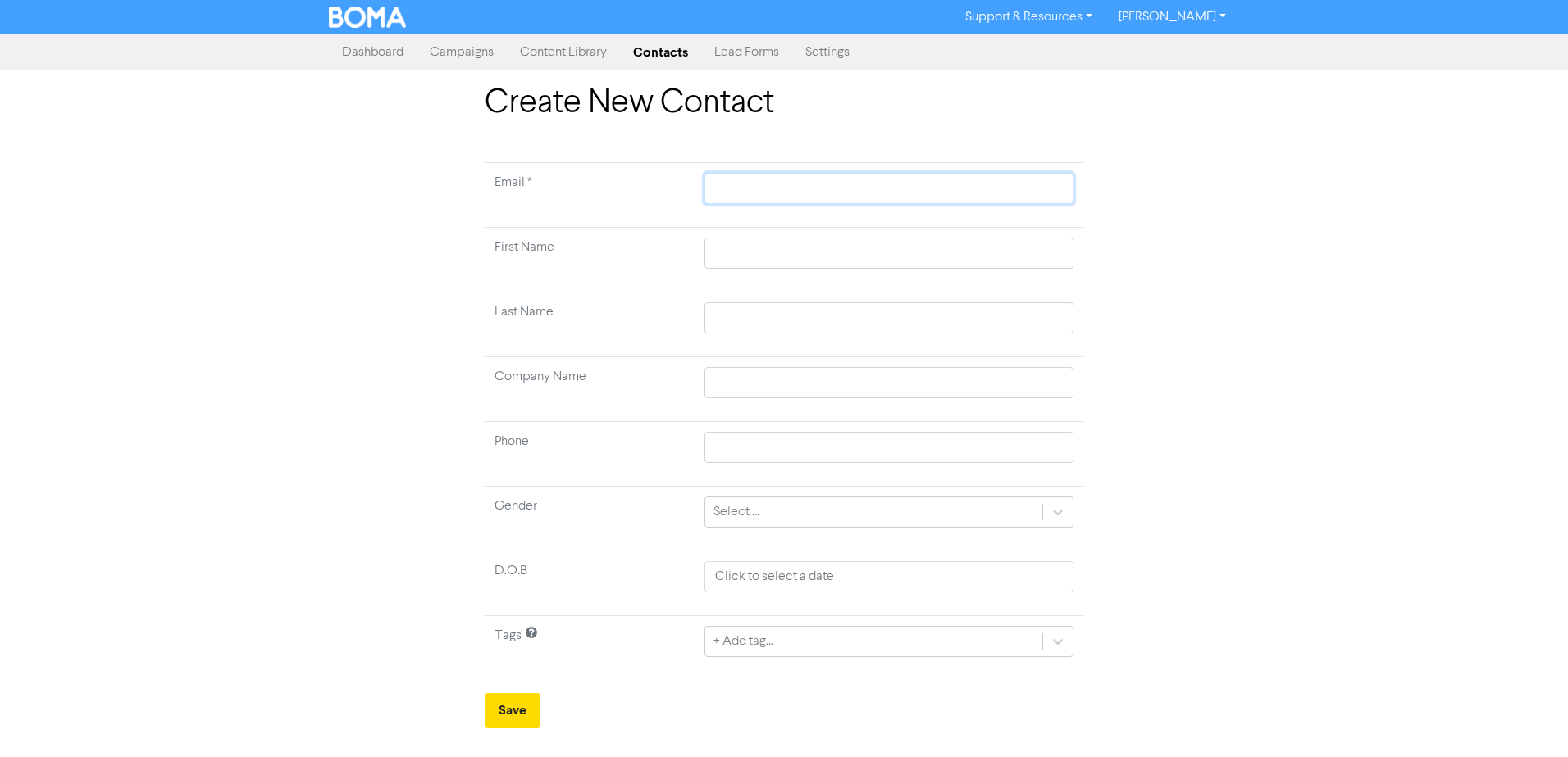
click at [756, 185] on input "text" at bounding box center [889, 189] width 369 height 31
paste input "[EMAIL_ADDRESS][DOMAIN_NAME]"
click at [808, 258] on input "text" at bounding box center [889, 253] width 369 height 31
paste input "[PERSON_NAME]"
click at [810, 315] on input "text" at bounding box center [889, 318] width 369 height 31
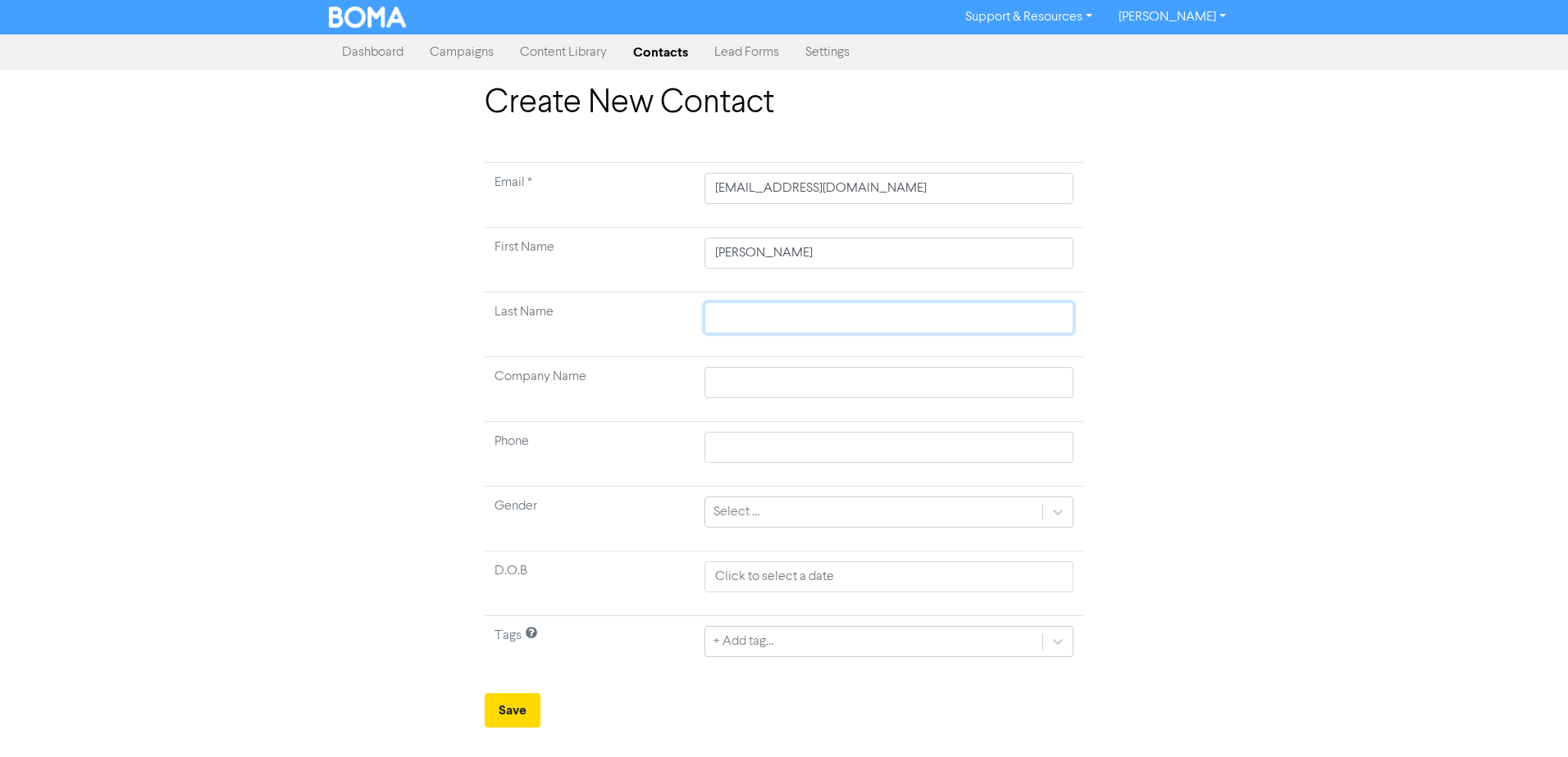
paste input "Taumua"
click at [835, 382] on input "text" at bounding box center [889, 383] width 369 height 31
paste input "Football Federation [US_STATE]"
click at [816, 645] on div "+ Add tag..." at bounding box center [889, 641] width 369 height 31
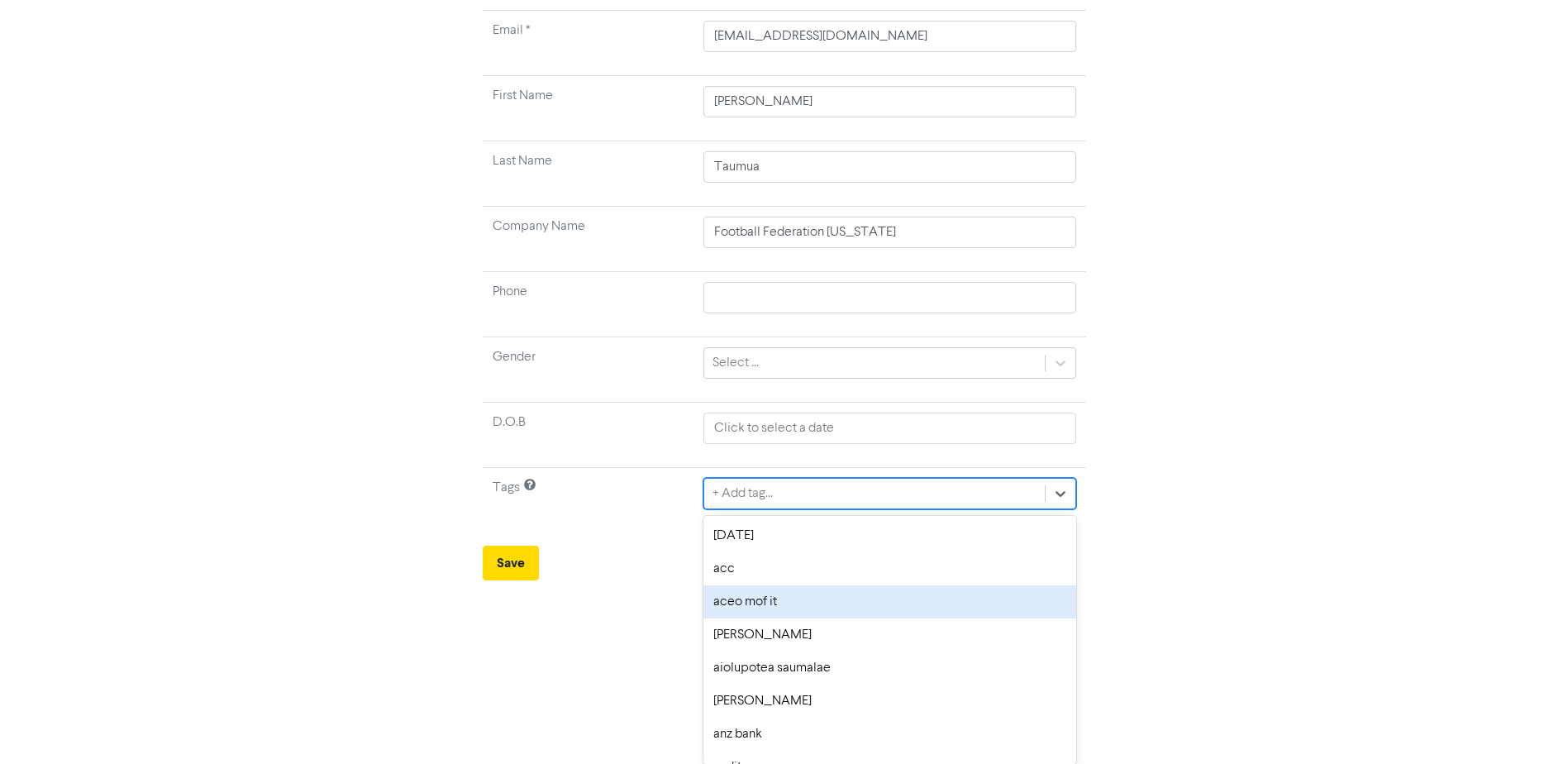
scroll to position [331, 0]
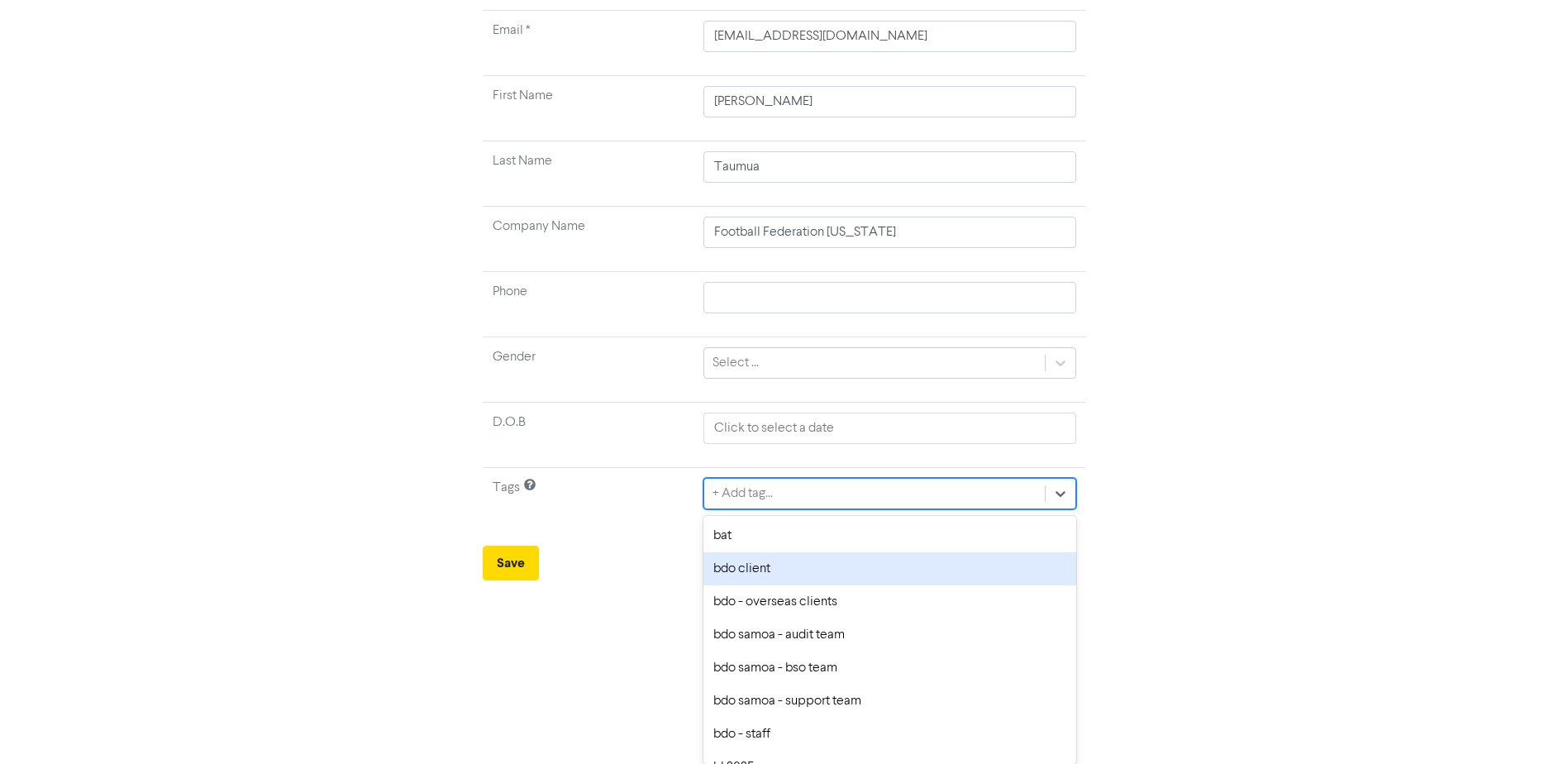
click at [798, 573] on div "bdo client" at bounding box center [890, 569] width 372 height 34
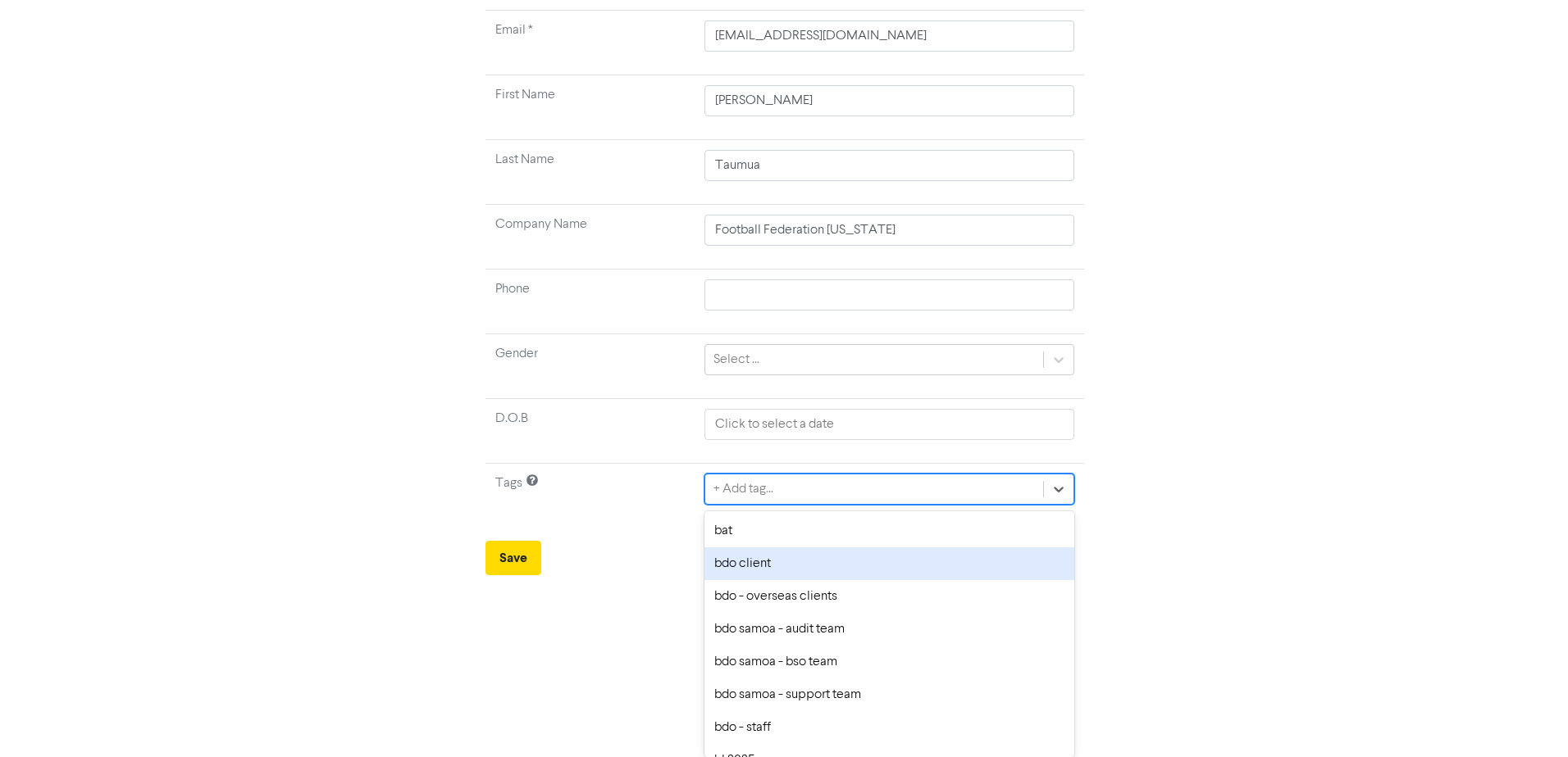
scroll to position [0, 0]
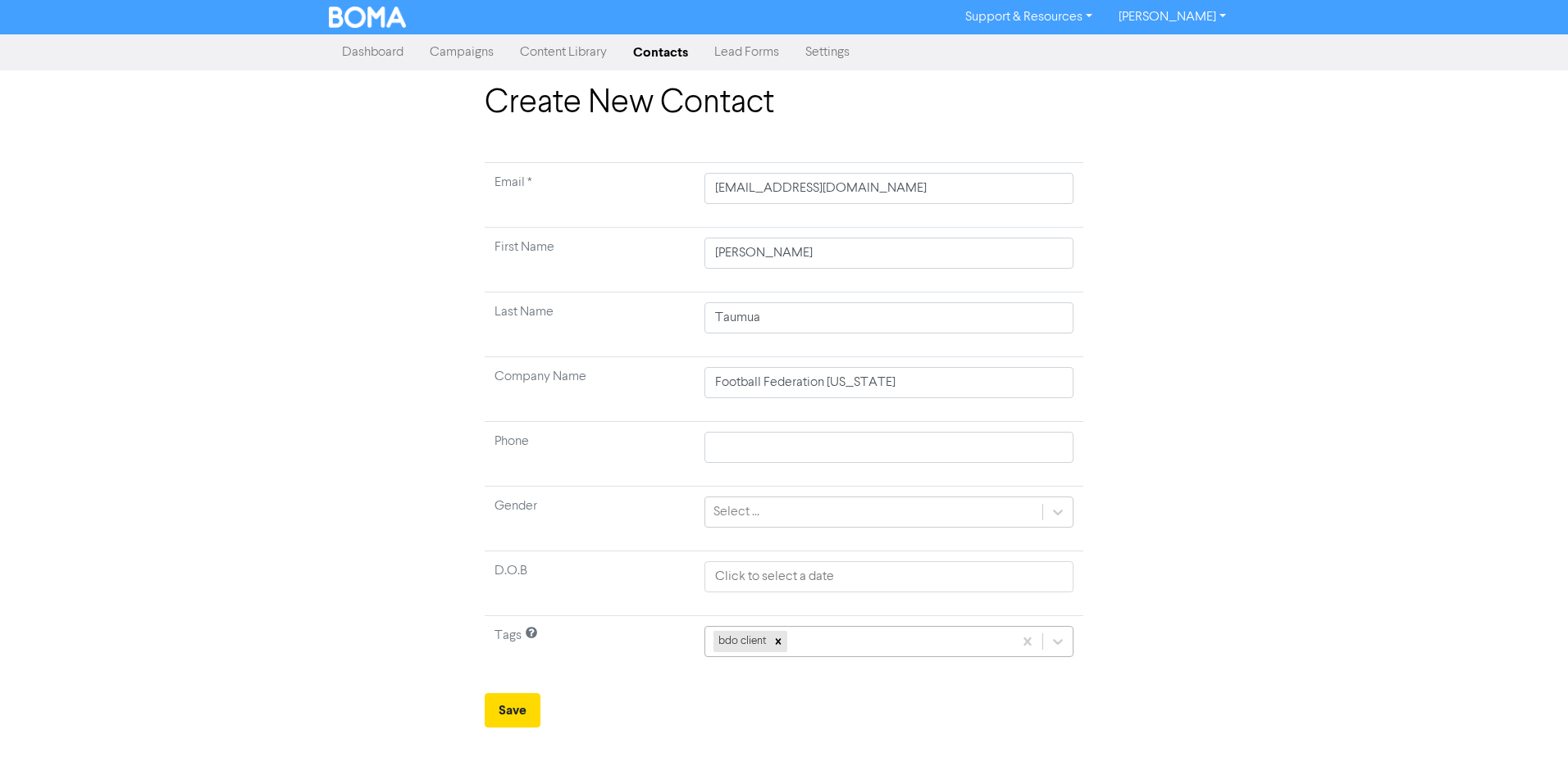
click at [805, 635] on div "bdo client" at bounding box center [889, 641] width 369 height 31
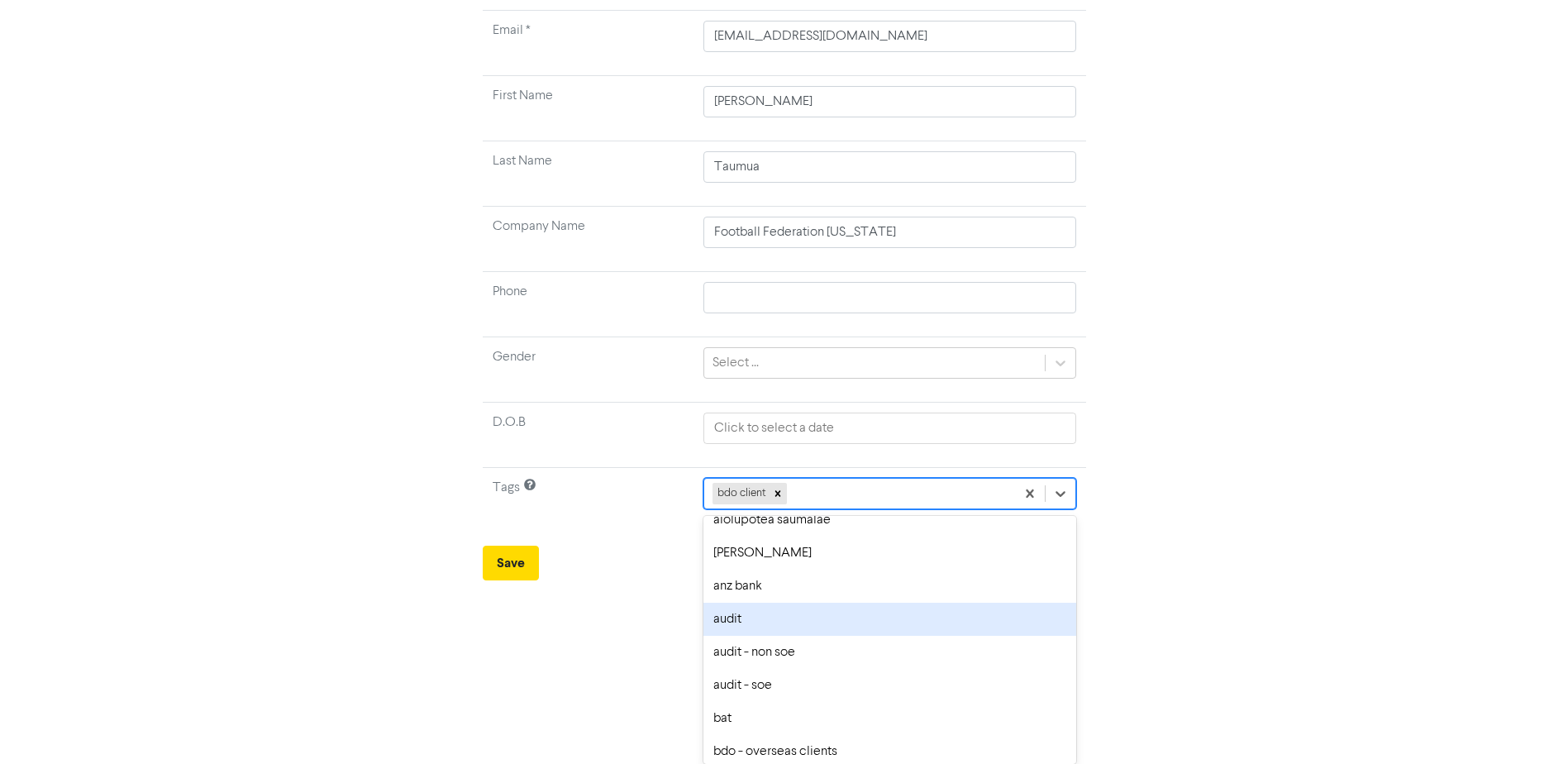
scroll to position [248, 0]
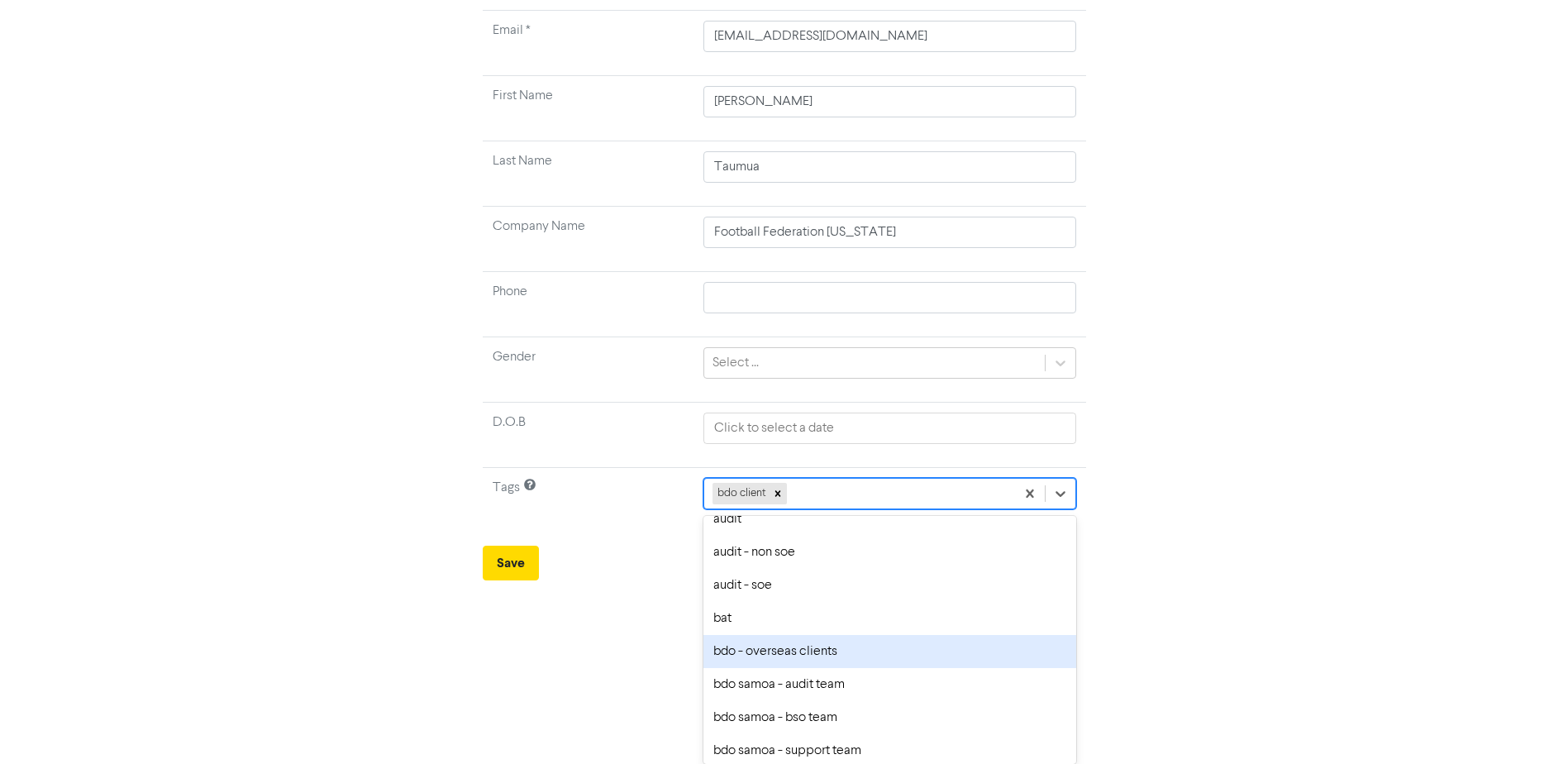
click at [802, 648] on div "bdo - overseas clients" at bounding box center [890, 652] width 372 height 34
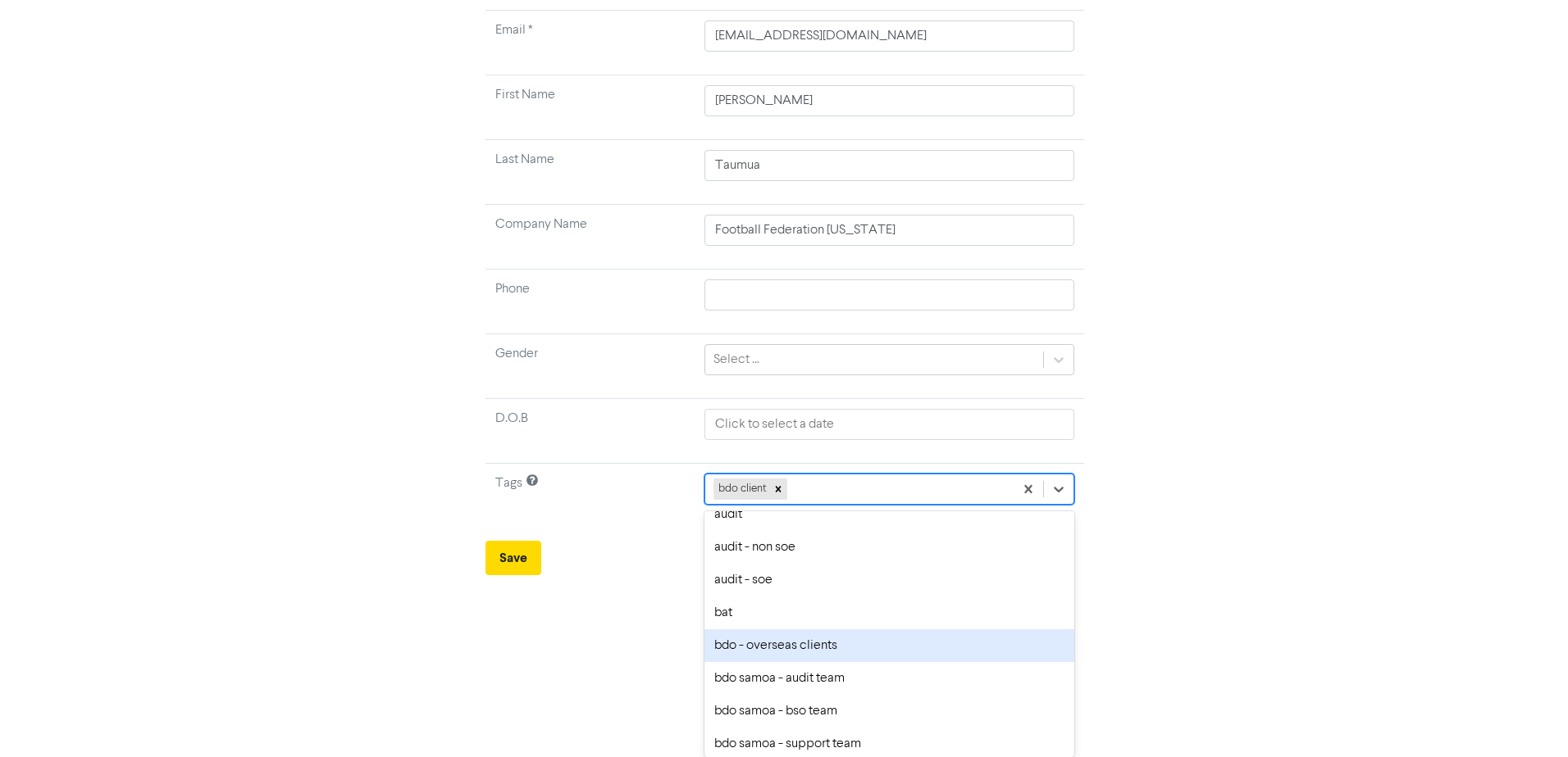
scroll to position [0, 0]
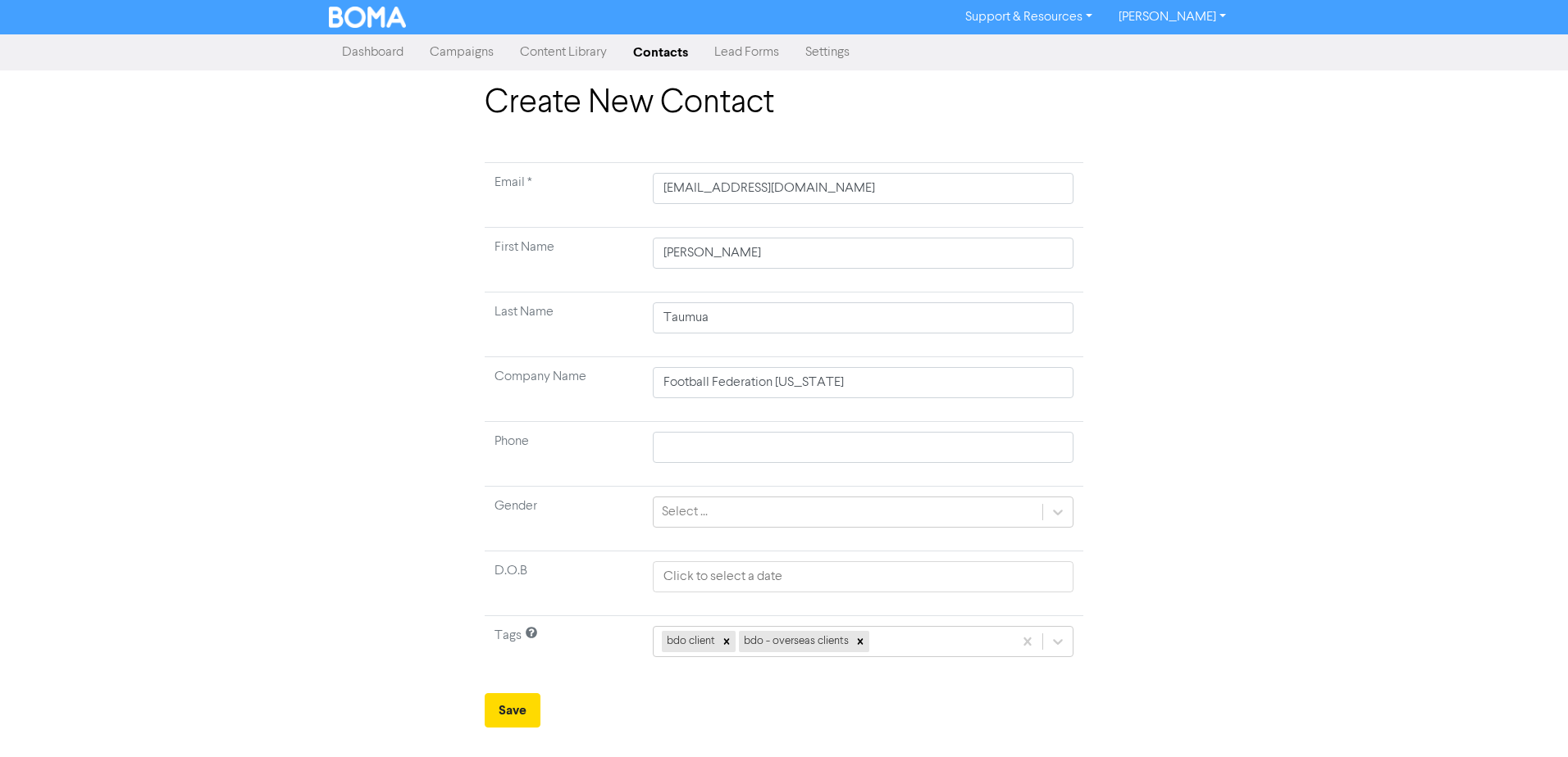
click at [744, 684] on form "Email * [EMAIL_ADDRESS][DOMAIN_NAME] First Name [PERSON_NAME] Last Name [PERSON…" at bounding box center [784, 445] width 598 height 566
click at [511, 715] on button "Save" at bounding box center [512, 710] width 56 height 34
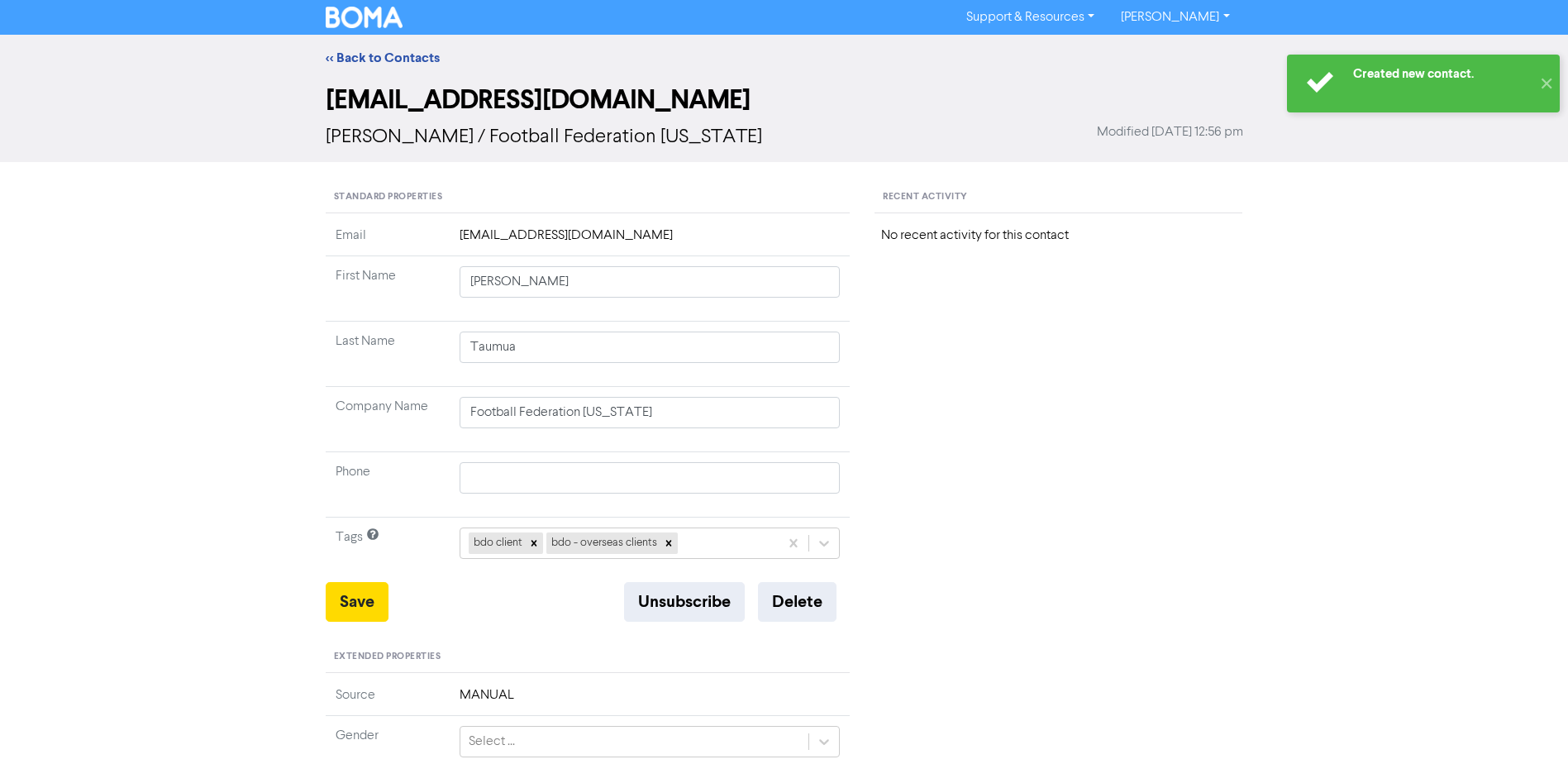
click at [1142, 333] on div "Recent Activity No recent activity for this contact" at bounding box center [1058, 697] width 392 height 1030
click at [389, 62] on link "<< Back to Contacts" at bounding box center [383, 58] width 114 height 16
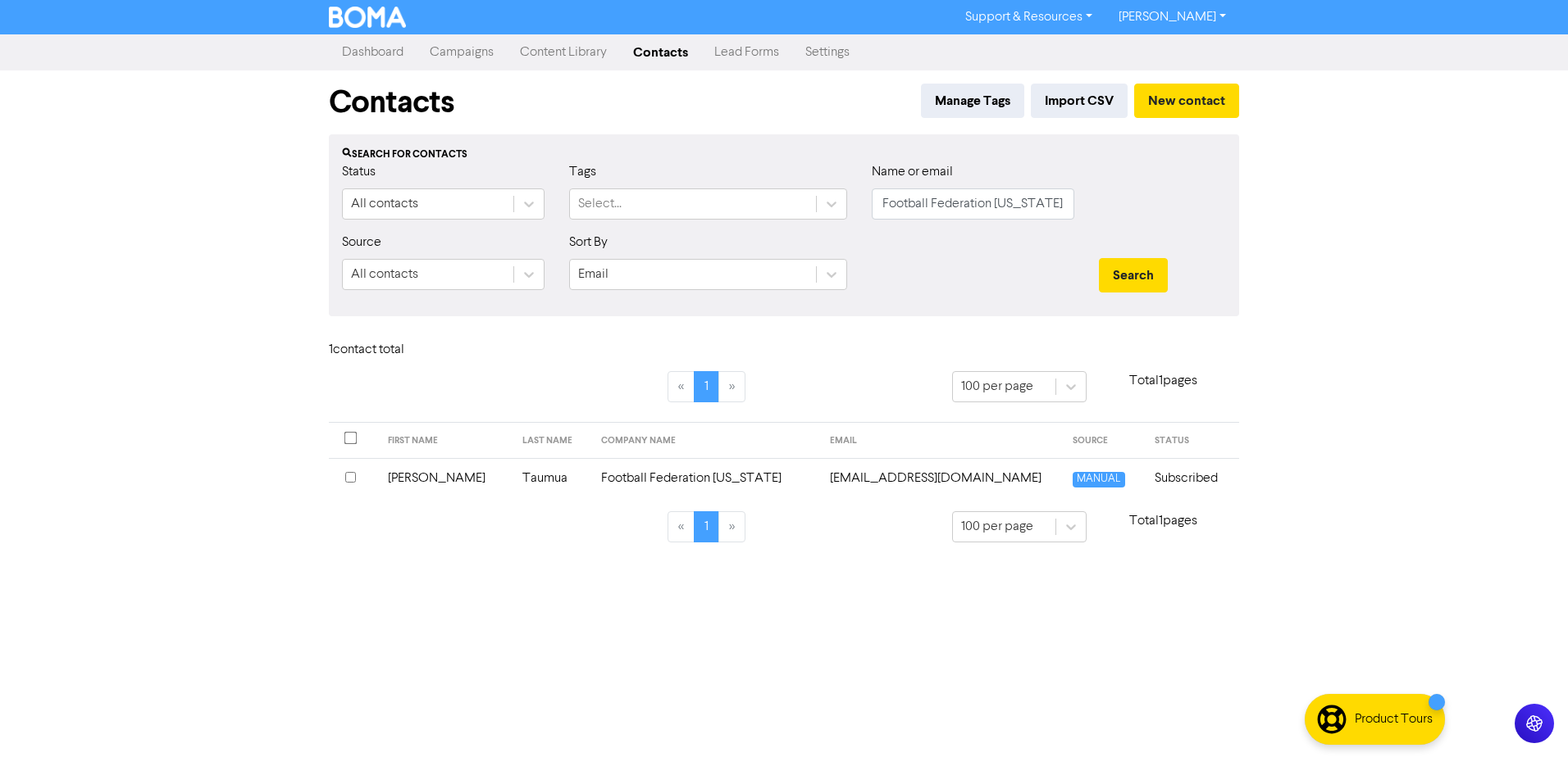
click at [347, 478] on input "checkbox" at bounding box center [350, 478] width 11 height 11
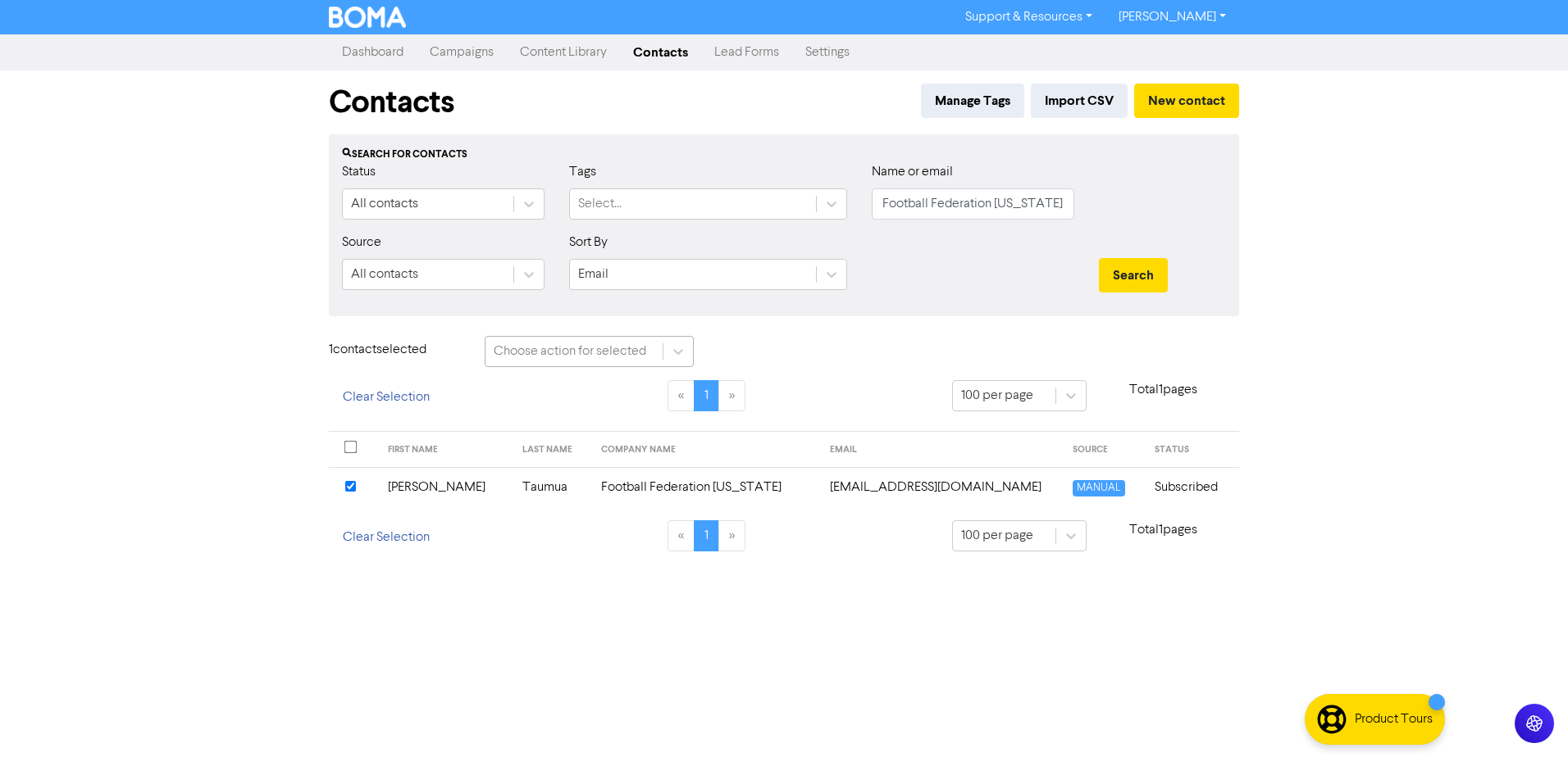
click at [604, 360] on div "Choose action for selected" at bounding box center [570, 352] width 153 height 20
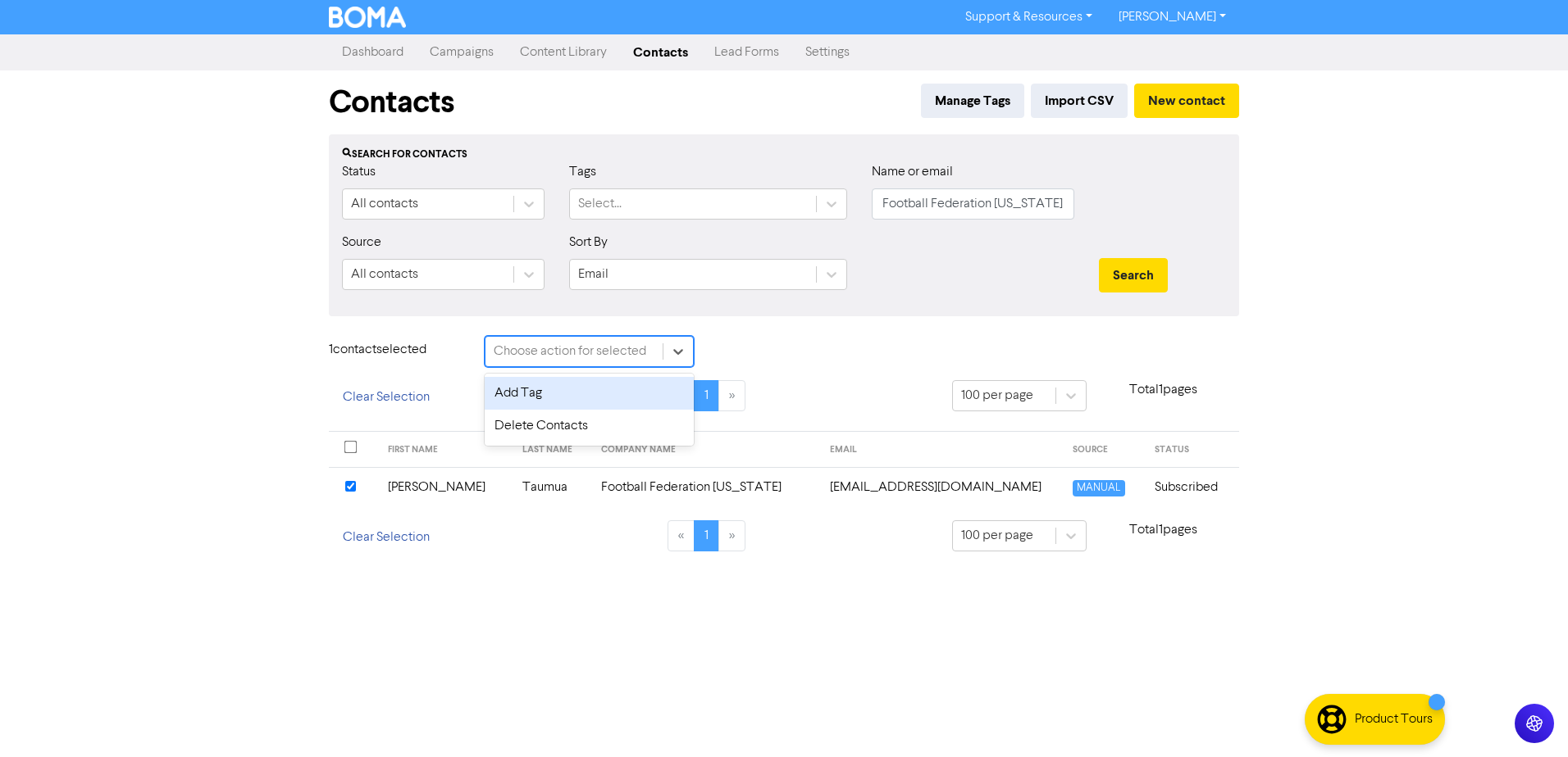
click at [597, 404] on div "Add Tag" at bounding box center [589, 393] width 209 height 33
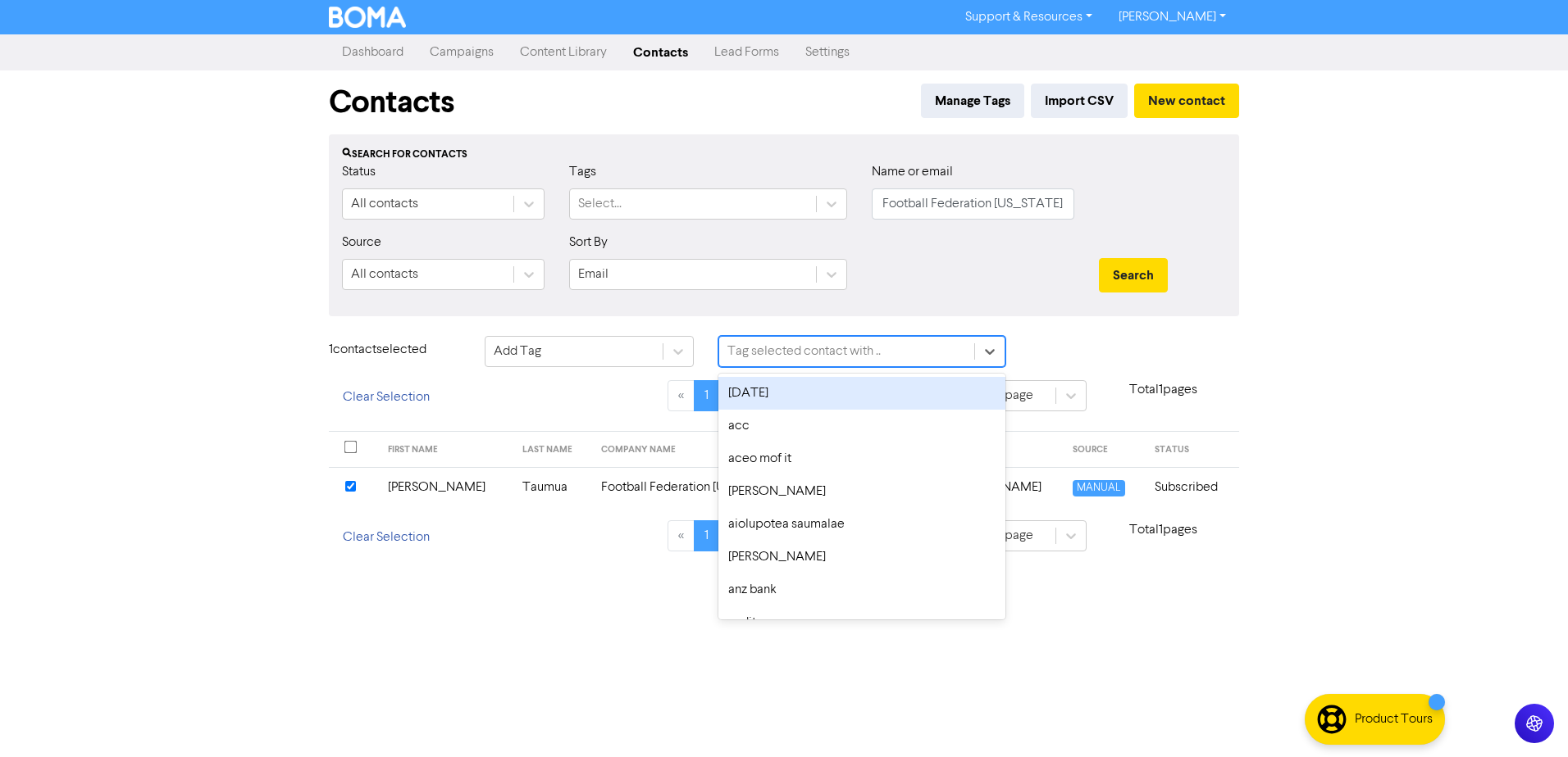
click at [793, 345] on div "Tag selected contact with .." at bounding box center [803, 352] width 154 height 20
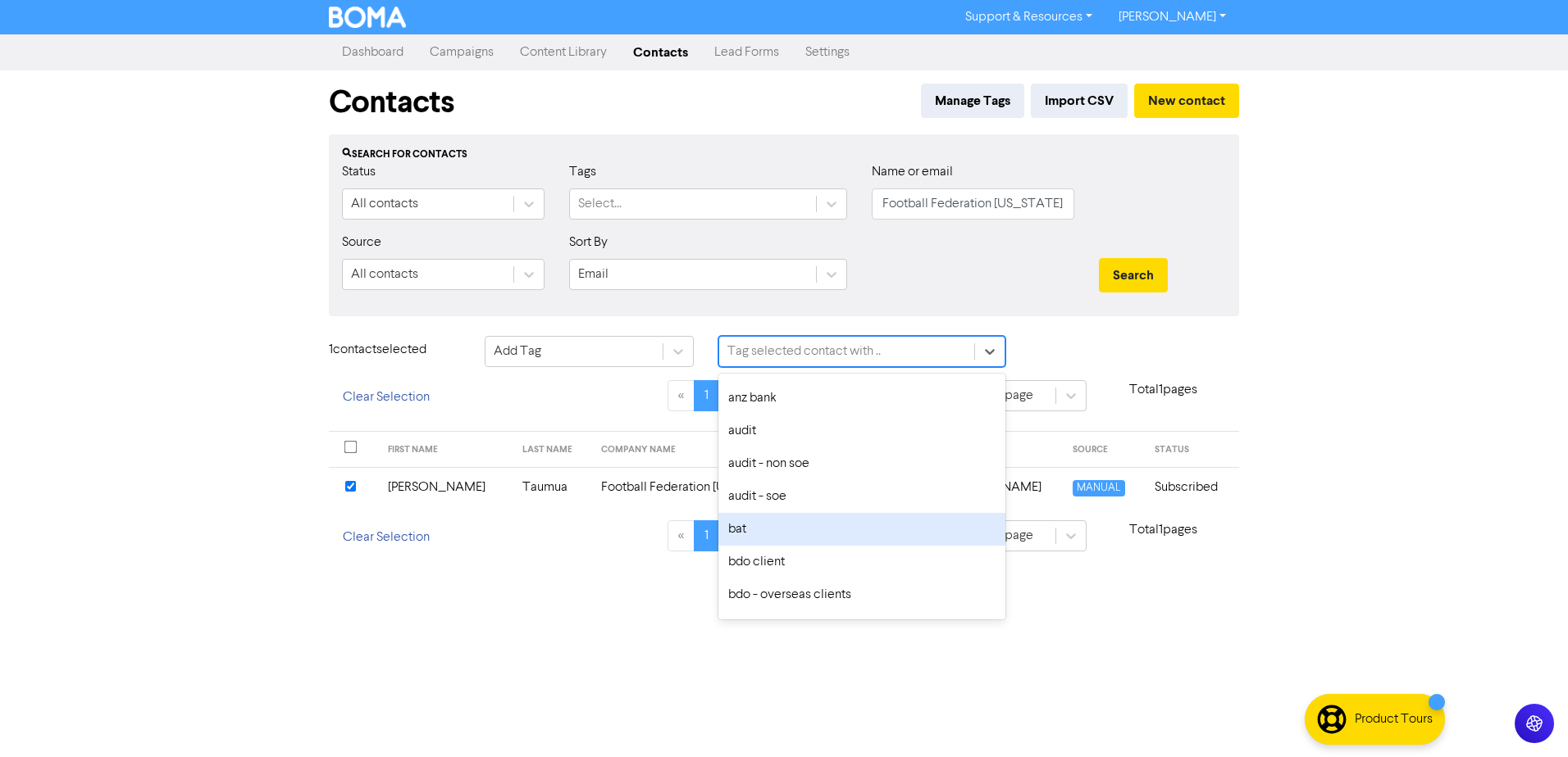
scroll to position [328, 0]
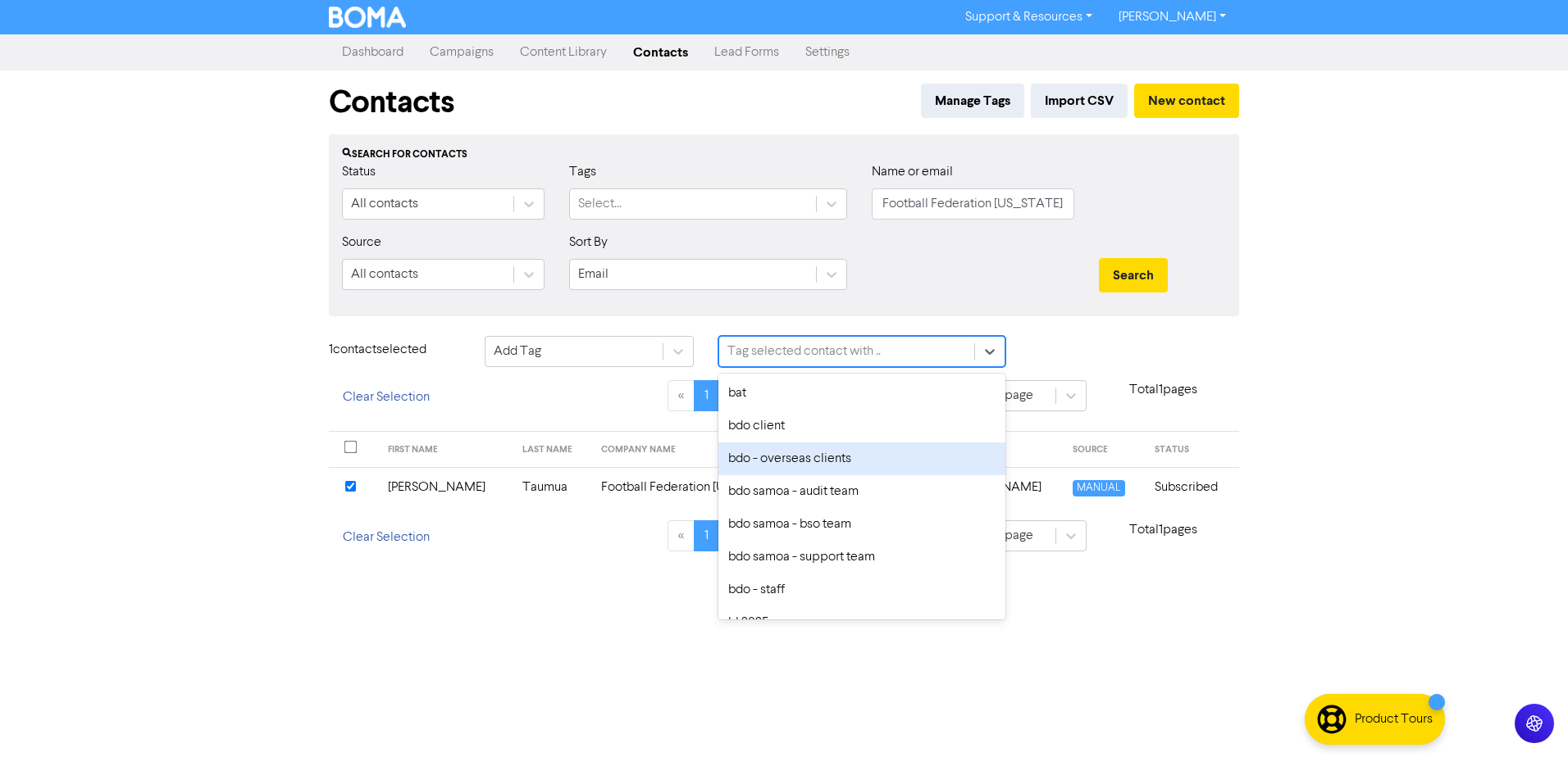
click at [799, 460] on div "bdo - overseas clients" at bounding box center [861, 459] width 287 height 33
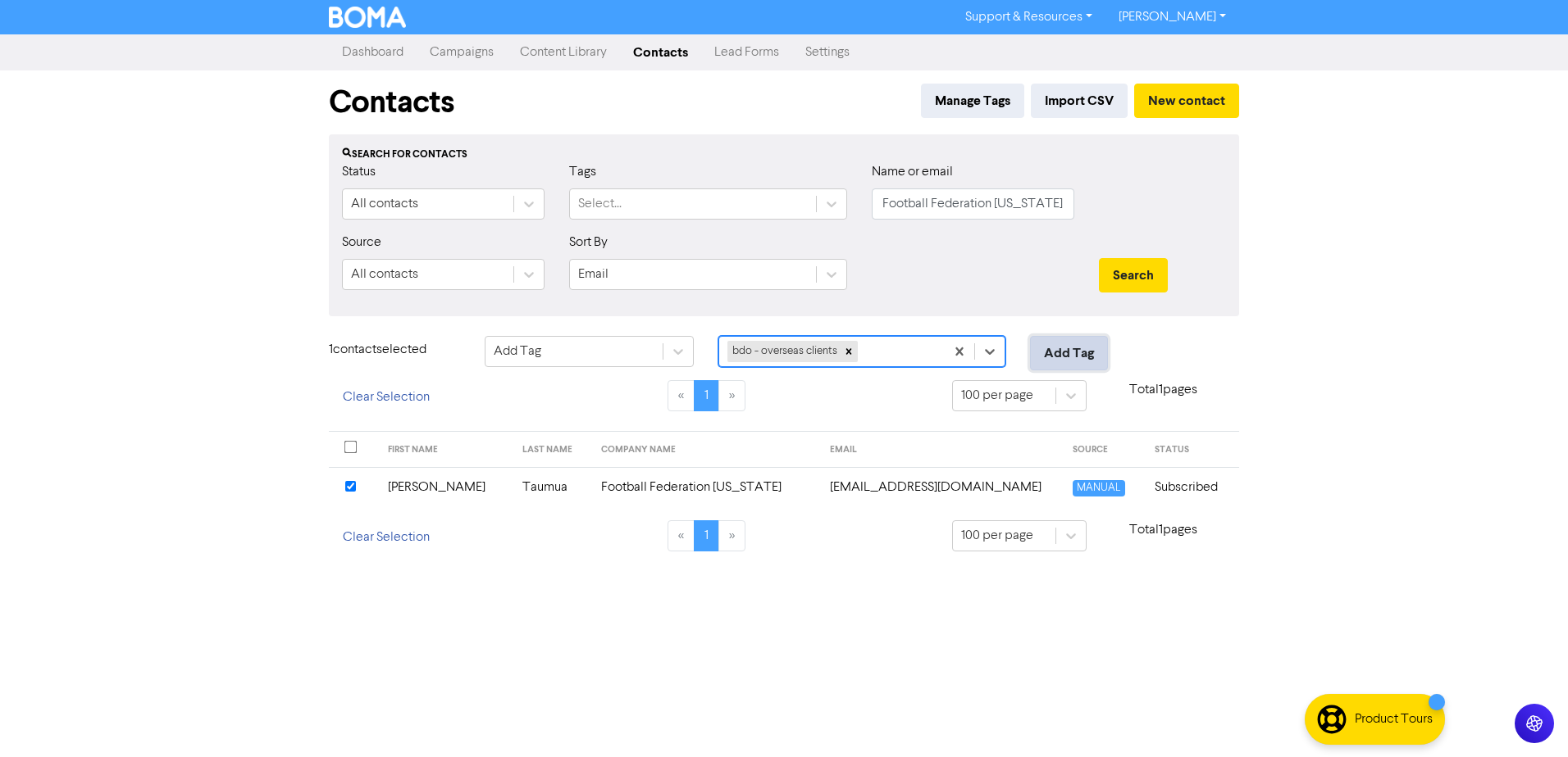
click at [1070, 361] on button "Add Tag" at bounding box center [1068, 353] width 78 height 34
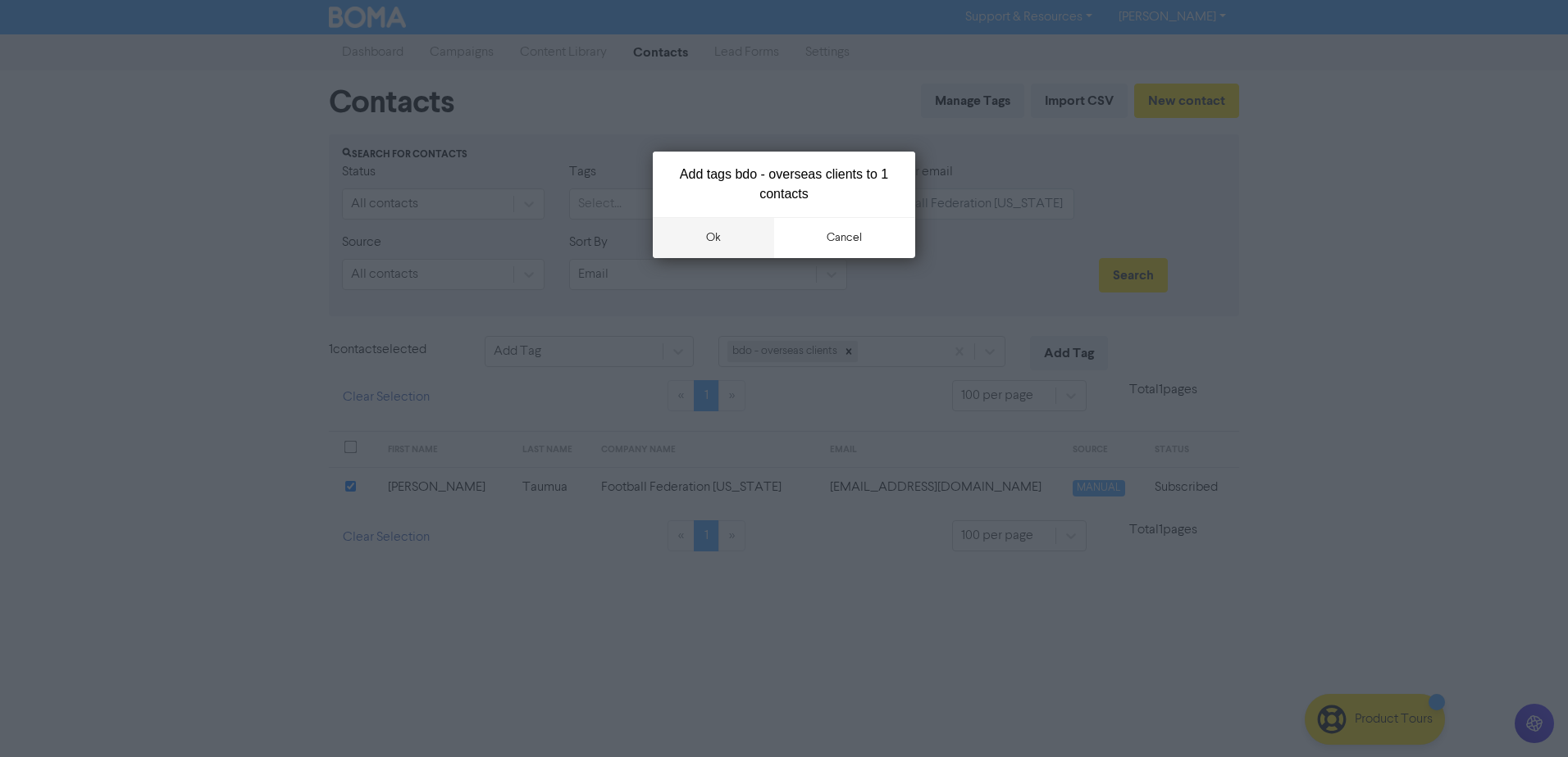
click at [720, 238] on button "ok" at bounding box center [713, 238] width 121 height 41
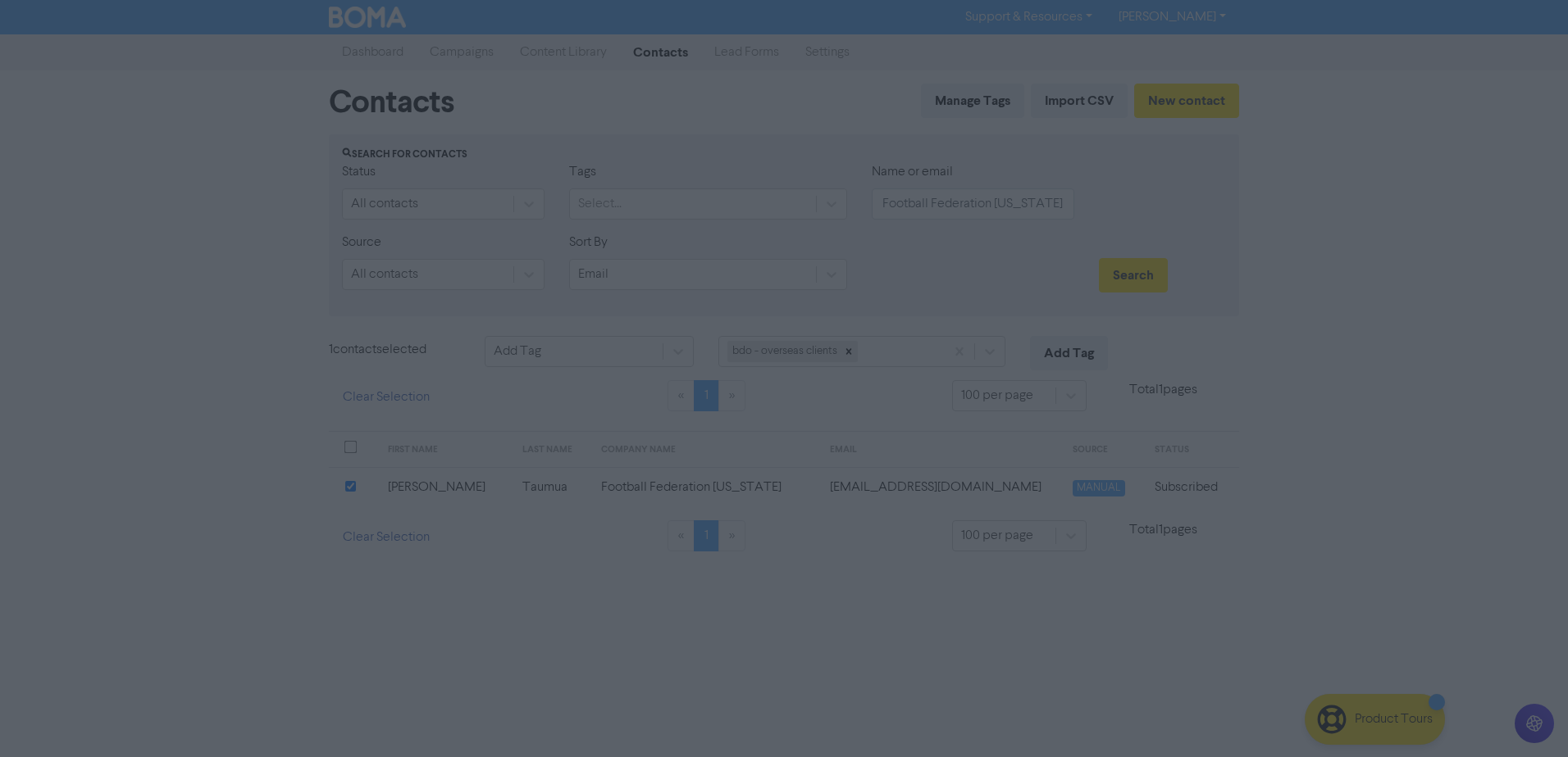
click at [946, 294] on div at bounding box center [972, 268] width 227 height 70
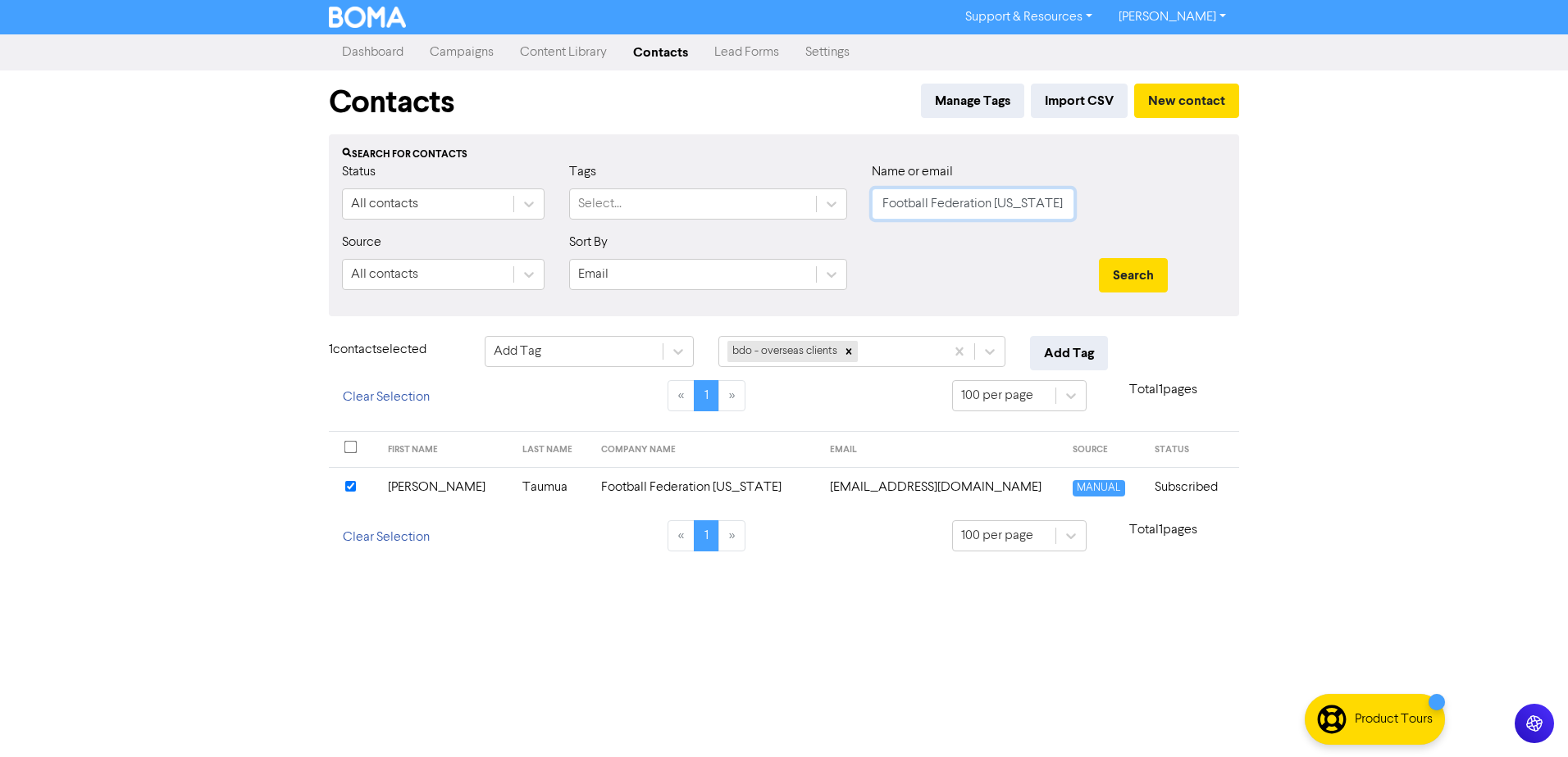
click at [916, 204] on input "Football Federation [US_STATE]" at bounding box center [972, 204] width 202 height 31
drag, startPoint x: 886, startPoint y: 203, endPoint x: 1170, endPoint y: 234, distance: 285.7
click at [1170, 234] on form "Status All contacts Tags Select... Name or email Football Federation [US_STATE]…" at bounding box center [784, 233] width 884 height 141
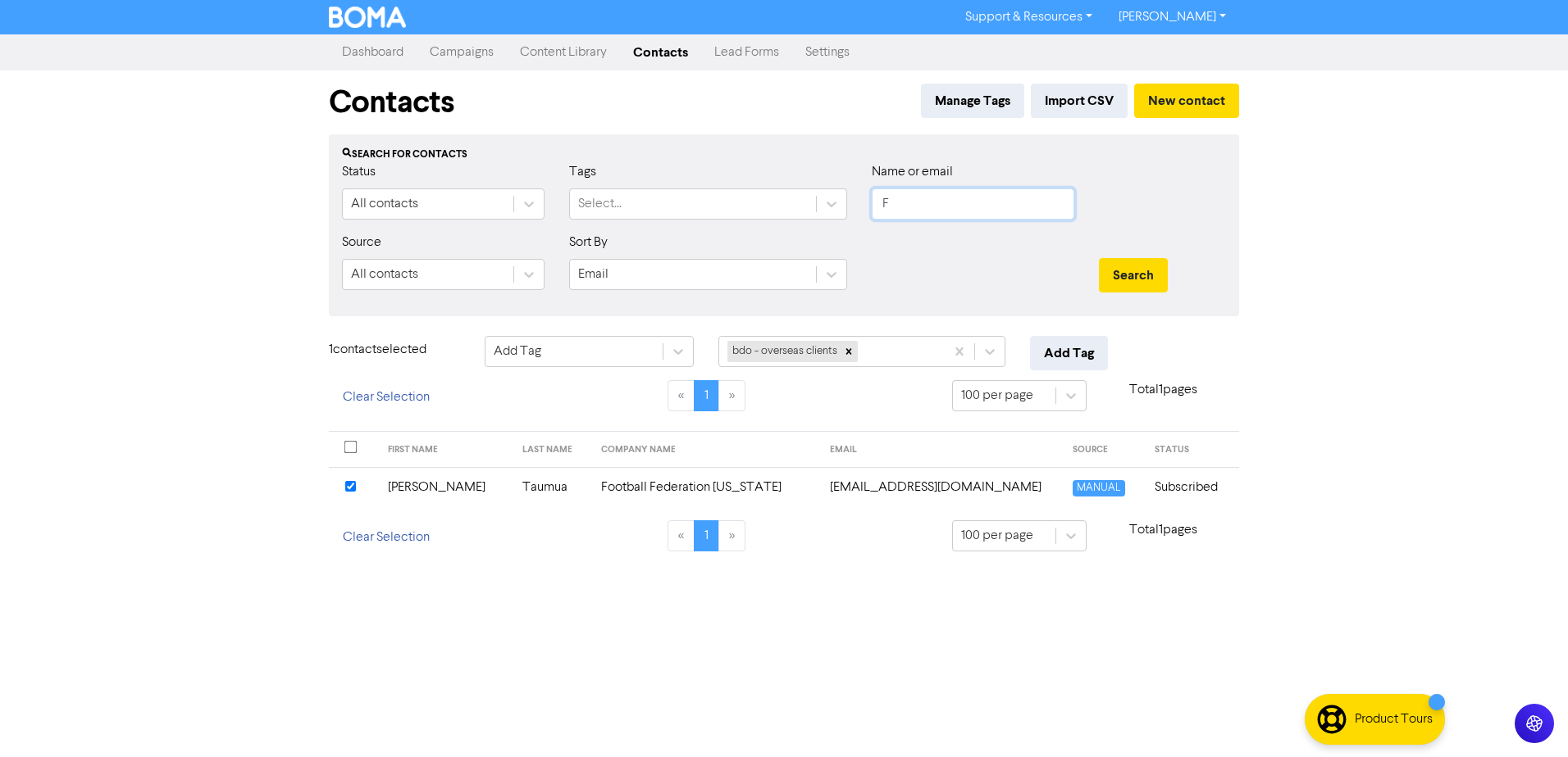
drag, startPoint x: 877, startPoint y: 200, endPoint x: 1126, endPoint y: 228, distance: 250.6
click at [1126, 228] on div "Status All contacts Tags Select... Name or email F" at bounding box center [784, 198] width 908 height 70
click at [1024, 211] on input "F" at bounding box center [972, 204] width 202 height 31
click at [928, 203] on input "F" at bounding box center [972, 204] width 202 height 31
click at [904, 203] on input "F" at bounding box center [972, 204] width 202 height 31
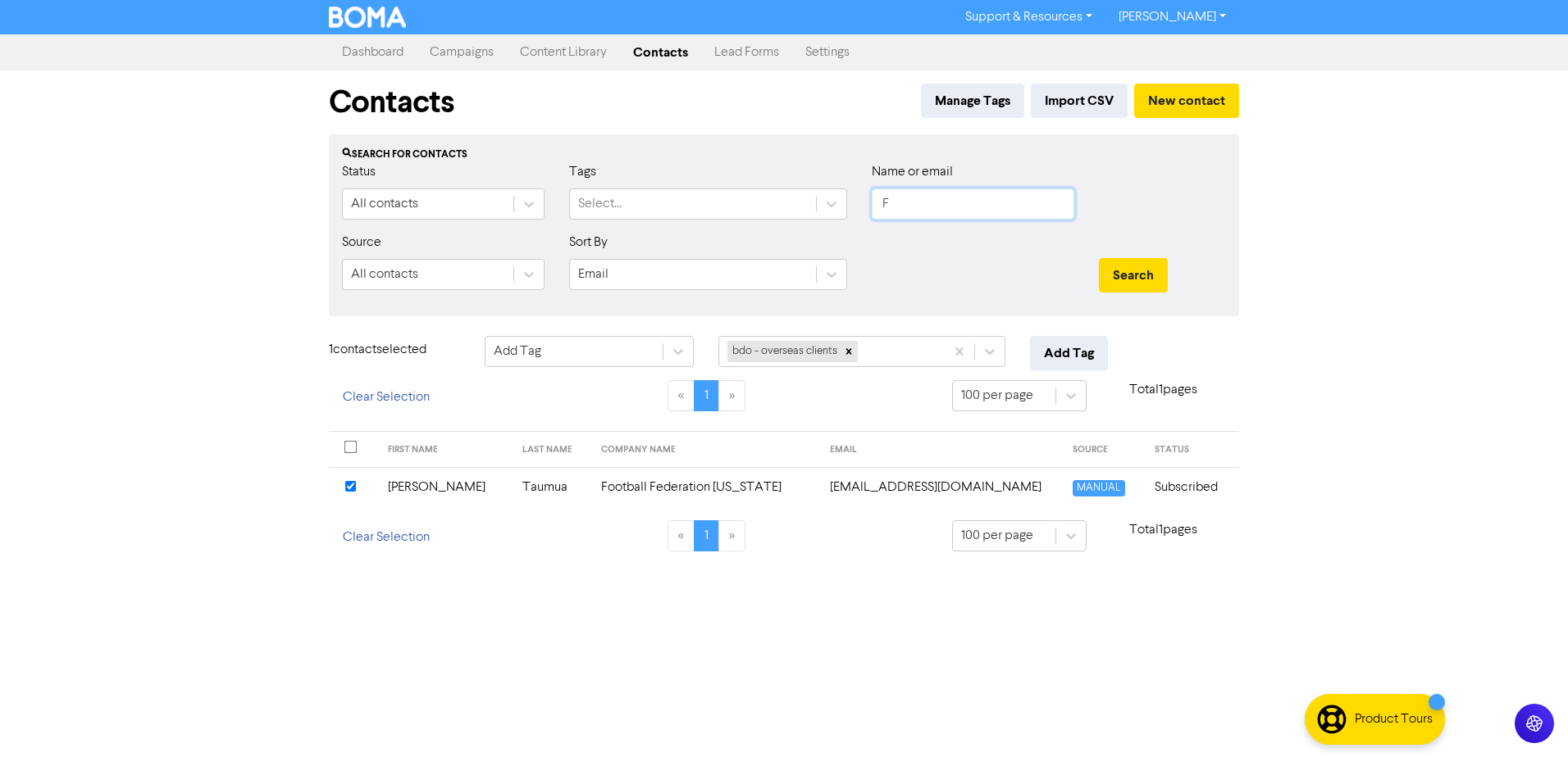
click at [888, 201] on input "F" at bounding box center [972, 204] width 202 height 31
click at [882, 203] on input "F" at bounding box center [972, 204] width 202 height 31
drag, startPoint x: 883, startPoint y: 204, endPoint x: 1109, endPoint y: 227, distance: 227.2
click at [1109, 227] on div "Status All contacts Tags Select... Name or email Football Federation [US_STATE]" at bounding box center [784, 198] width 908 height 70
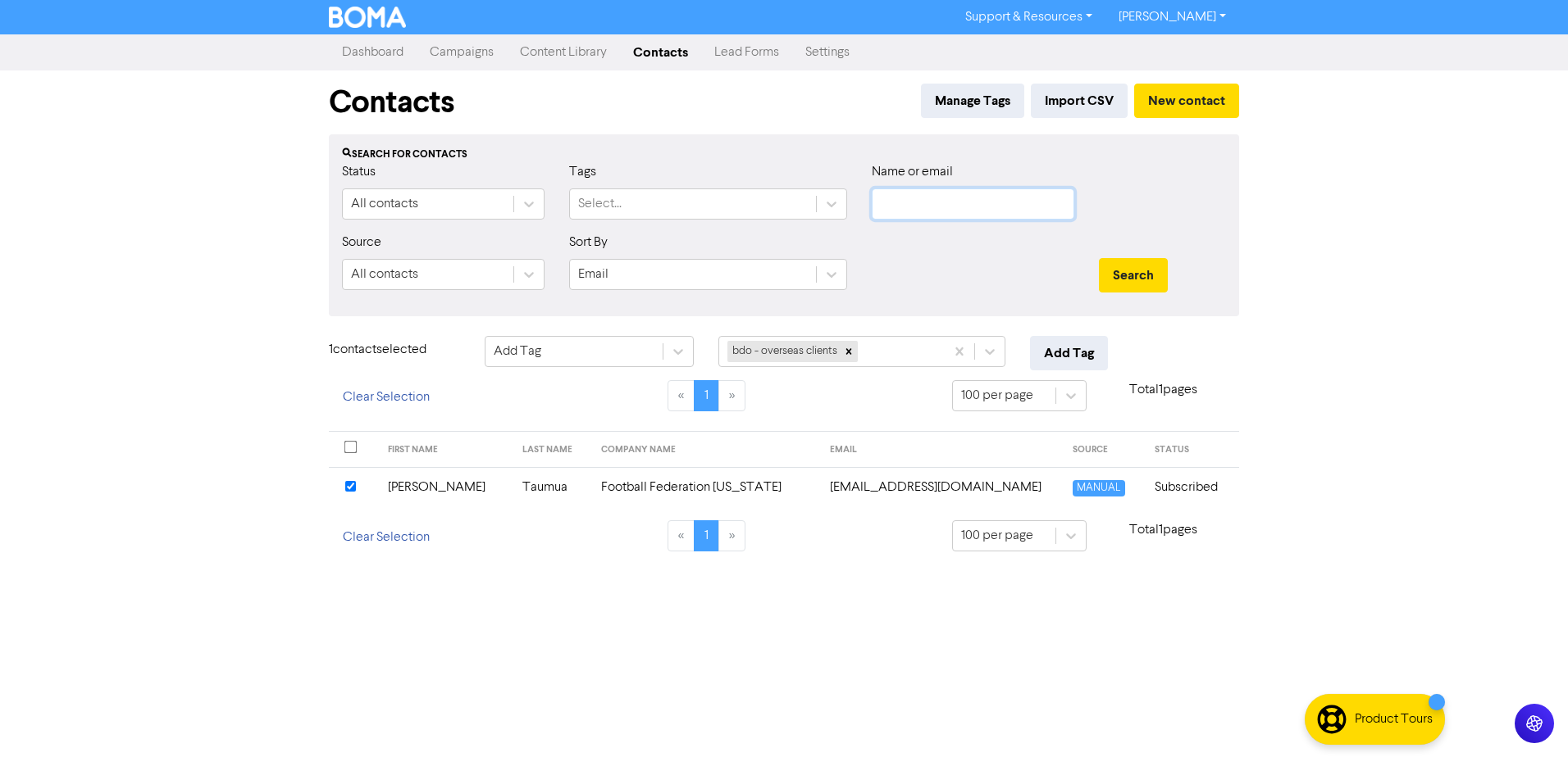
scroll to position [0, 0]
paste input "ootball Federation [US_STATE]"
drag, startPoint x: 1017, startPoint y: 211, endPoint x: 924, endPoint y: 211, distance: 93.0
click at [1015, 211] on input "ootball Federation [US_STATE]" at bounding box center [972, 204] width 202 height 31
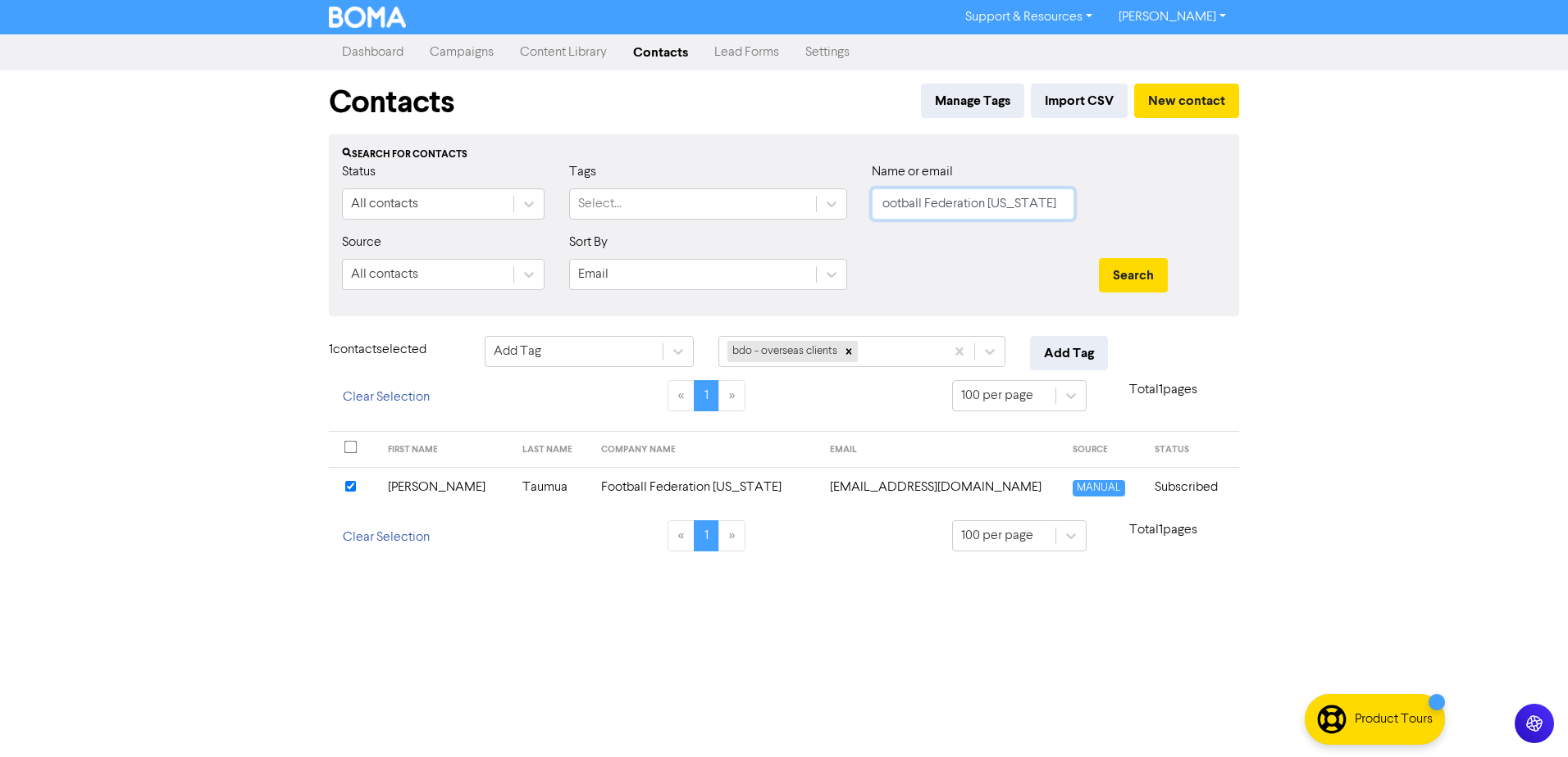
drag, startPoint x: 873, startPoint y: 203, endPoint x: 1183, endPoint y: 225, distance: 310.8
click at [1183, 225] on div "Status All contacts Tags Select... Name or email ootball Federation [US_STATE]" at bounding box center [784, 198] width 908 height 70
drag, startPoint x: 938, startPoint y: 198, endPoint x: 633, endPoint y: 189, distance: 305.1
click at [636, 197] on div "Status All contacts Tags Select... Name or email o" at bounding box center [784, 198] width 908 height 70
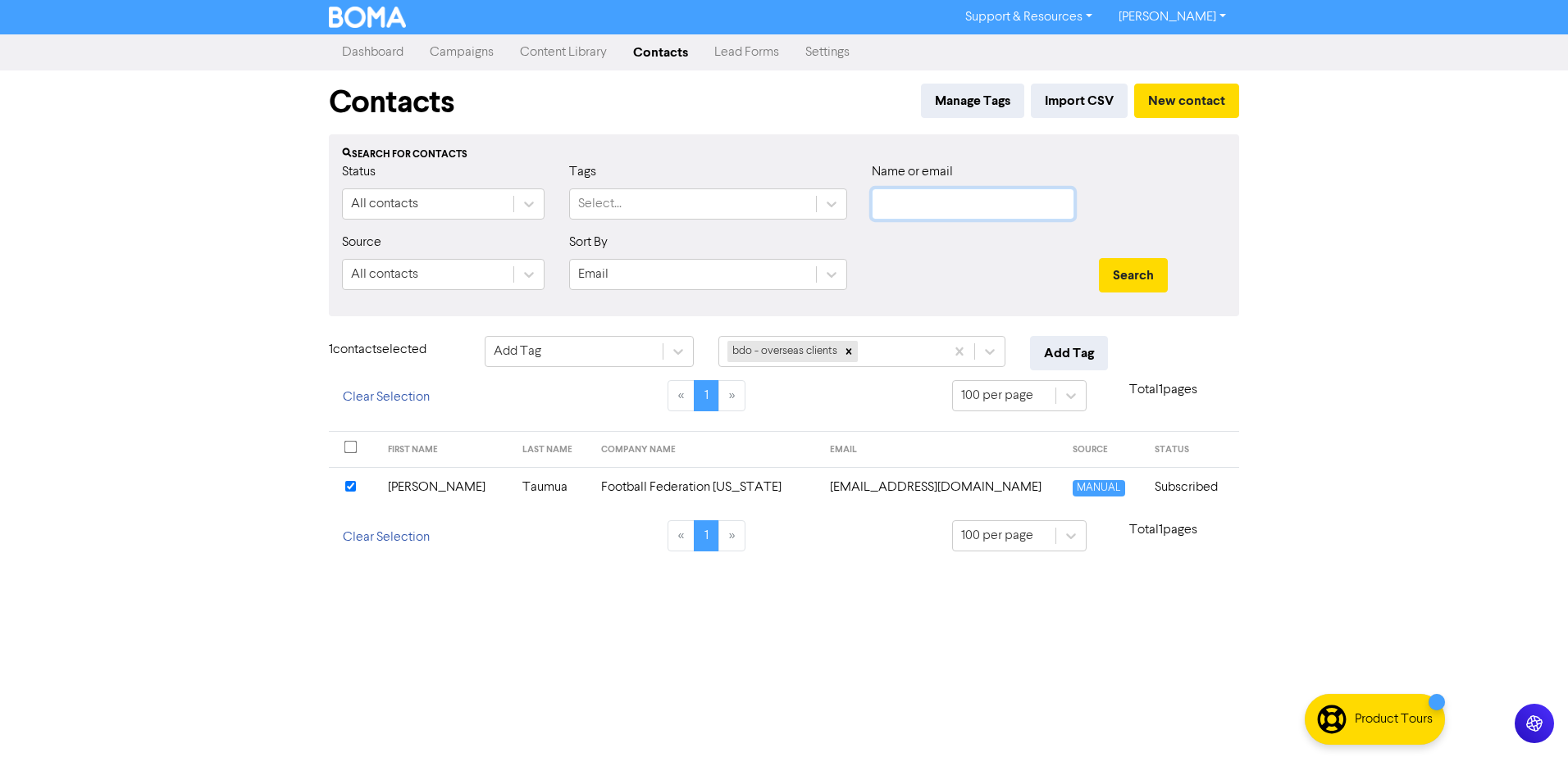
click at [1020, 207] on input "text" at bounding box center [972, 204] width 202 height 31
paste input "[PERSON_NAME]"
click at [1137, 271] on button "Search" at bounding box center [1133, 275] width 69 height 34
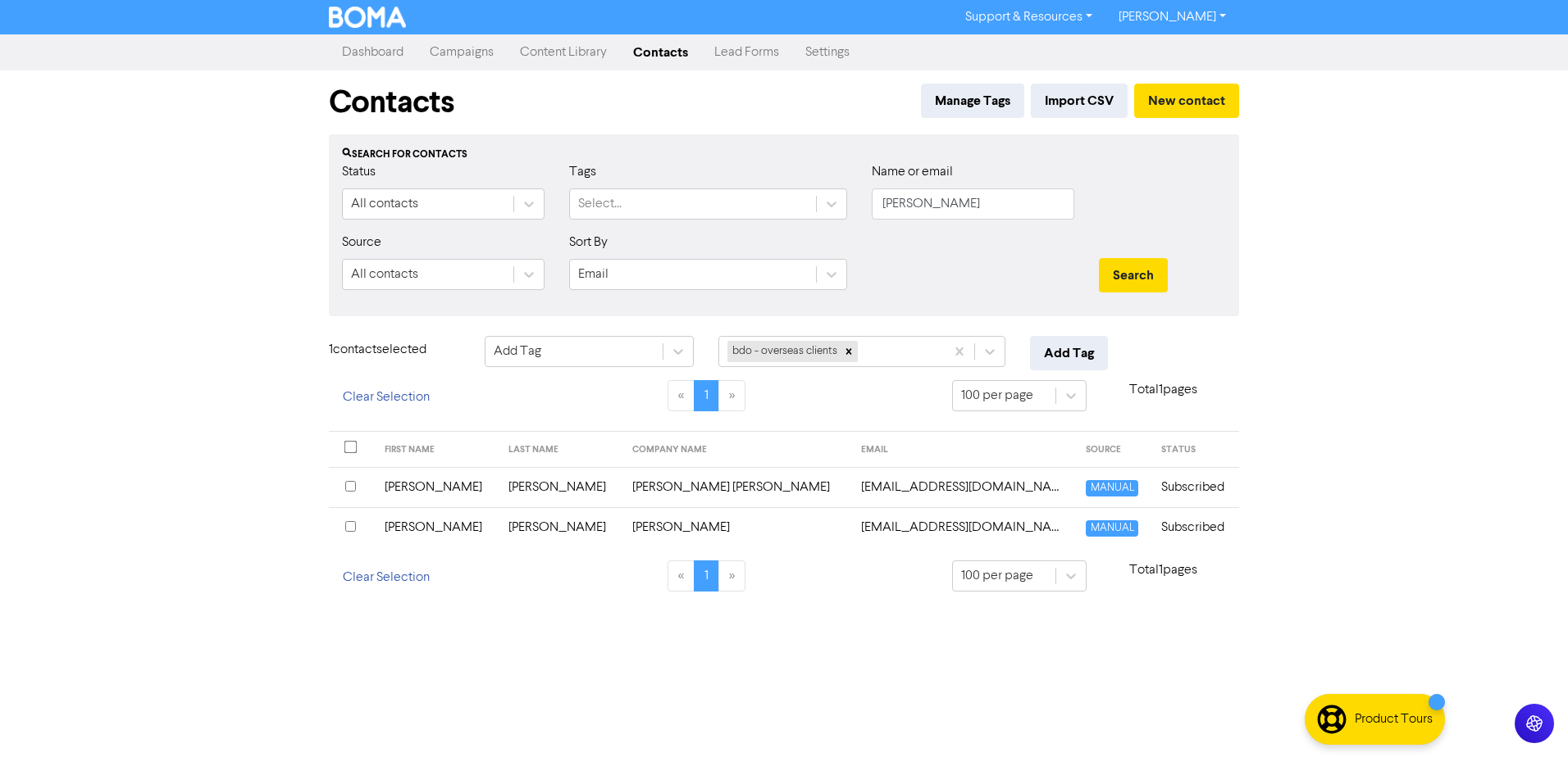
click at [707, 679] on div "Support & Resources Video Tutorials FAQ & Guides Marketing Education [PERSON_NA…" at bounding box center [784, 378] width 1568 height 757
click at [548, 662] on div "Support & Resources Video Tutorials FAQ & Guides Marketing Education [PERSON_NA…" at bounding box center [784, 378] width 1568 height 757
click at [349, 488] on input "checkbox" at bounding box center [350, 487] width 11 height 11
click at [881, 399] on div "« 1 »" at bounding box center [706, 405] width 467 height 51
drag, startPoint x: 961, startPoint y: 208, endPoint x: 793, endPoint y: 206, distance: 168.0
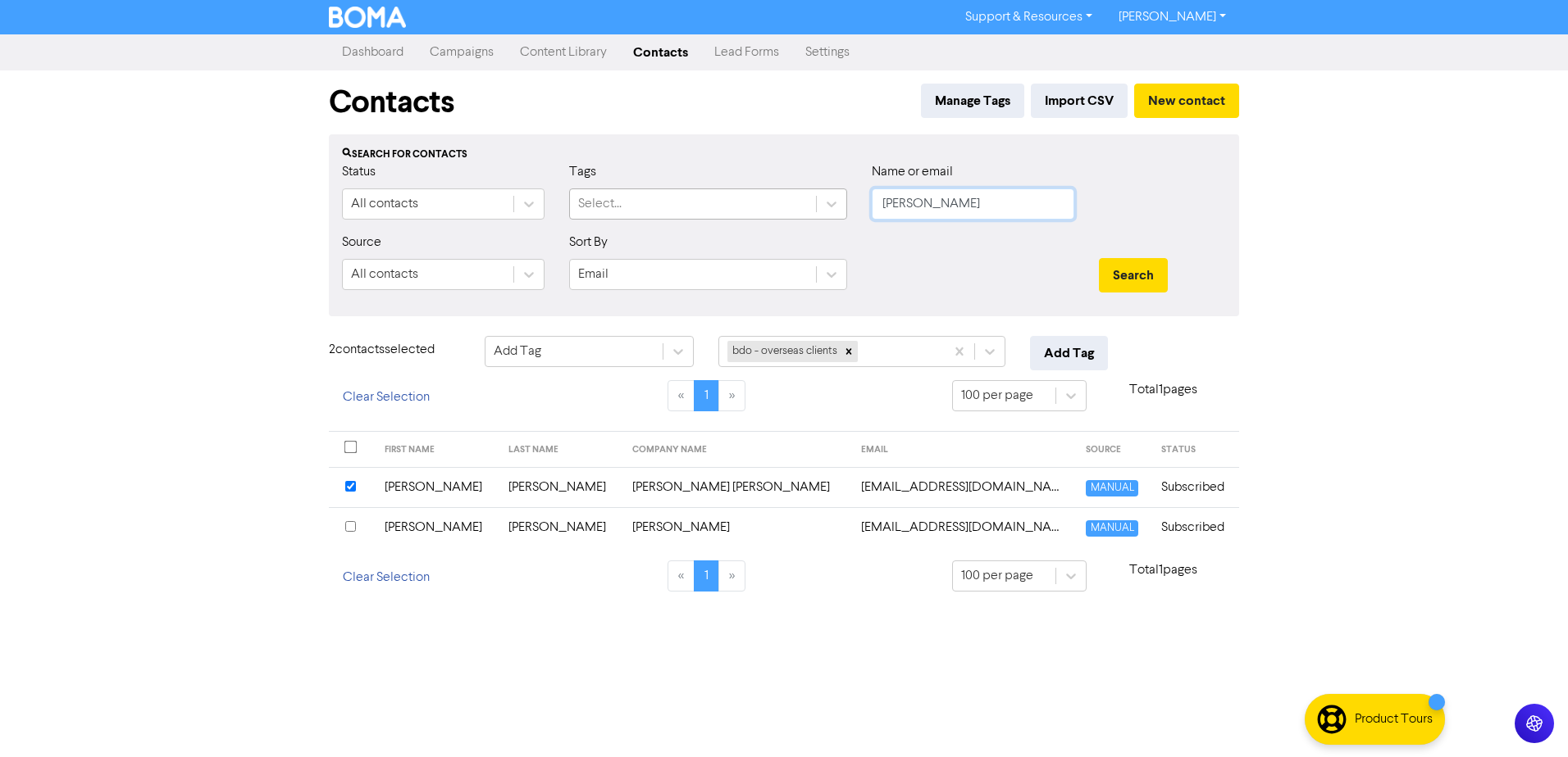
click at [795, 207] on div "Status All contacts Tags Select... Name or email [PERSON_NAME]" at bounding box center [784, 198] width 908 height 70
paste input "[PERSON_NAME]"
click at [1169, 276] on div "Search" at bounding box center [1162, 275] width 127 height 34
click at [1163, 277] on button "Search" at bounding box center [1133, 275] width 69 height 34
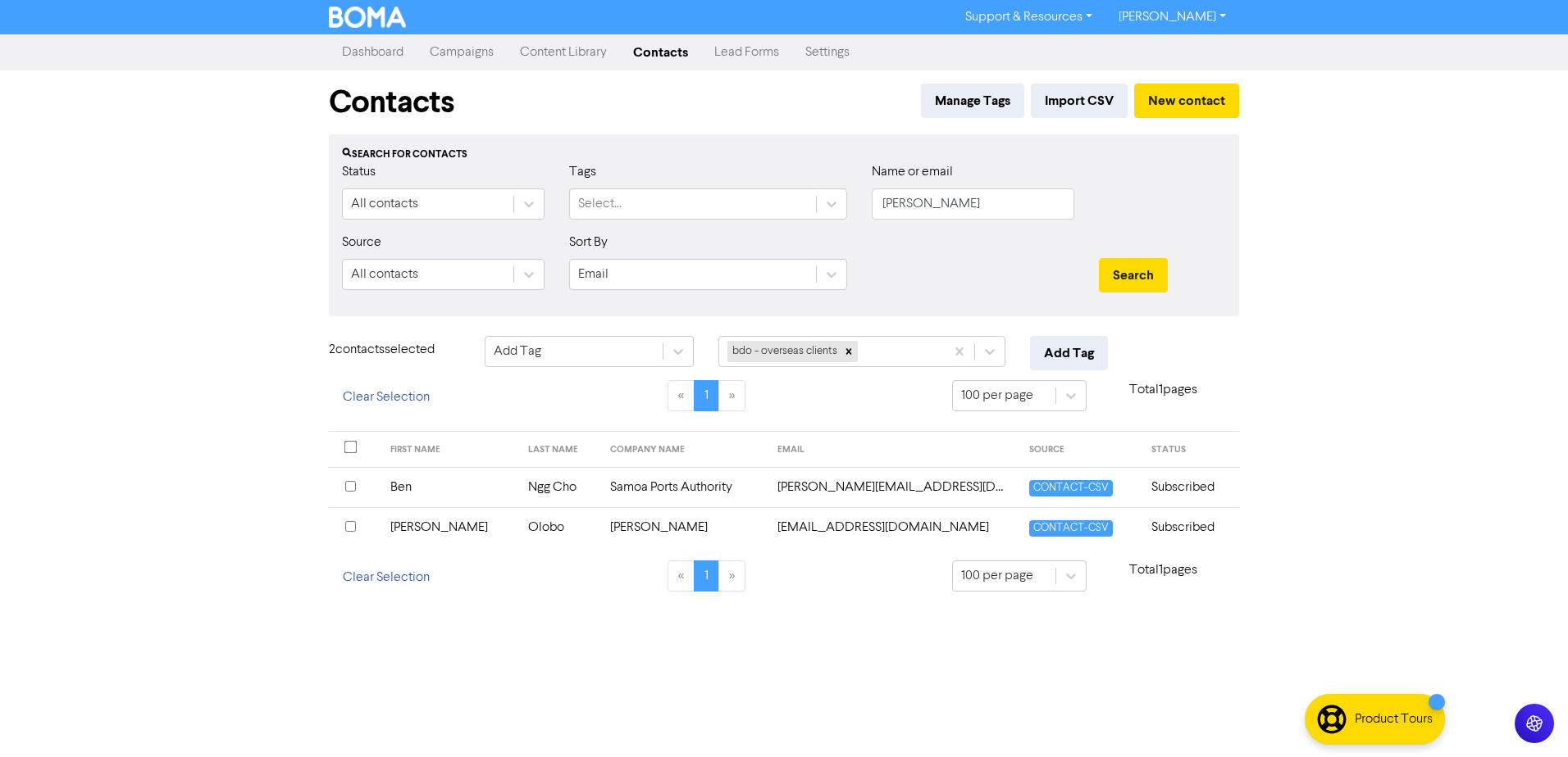
click at [582, 665] on div "Support & Resources Video Tutorials FAQ & Guides Marketing Education [PERSON_NA…" at bounding box center [784, 378] width 1568 height 757
click at [350, 526] on input "checkbox" at bounding box center [350, 526] width 11 height 11
drag, startPoint x: 904, startPoint y: 195, endPoint x: 751, endPoint y: 193, distance: 153.0
click at [752, 193] on div "Status All contacts Tags Select... Name or email [PERSON_NAME]" at bounding box center [784, 198] width 908 height 70
paste input "[PERSON_NAME]"
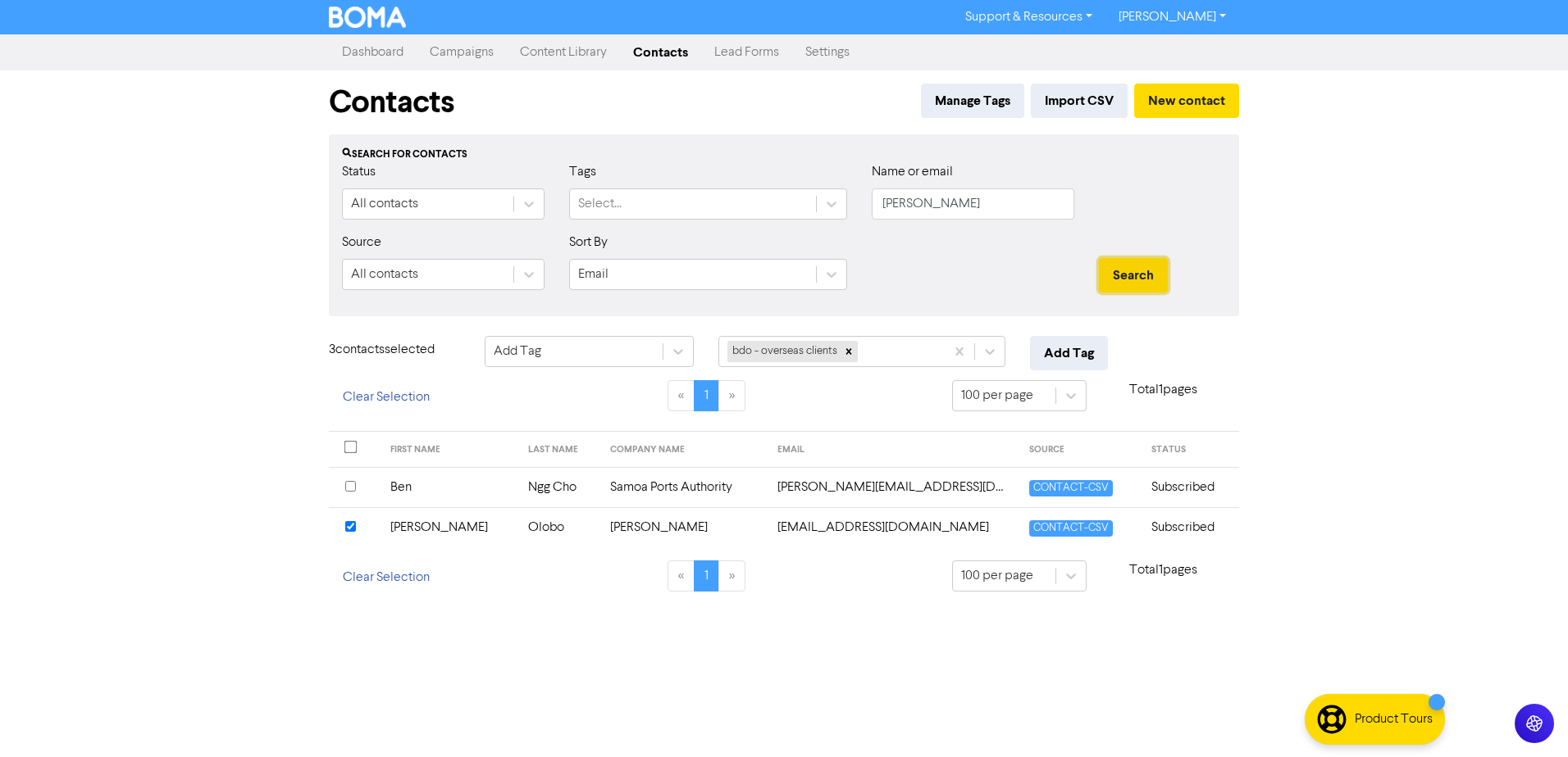
click at [1138, 275] on button "Search" at bounding box center [1133, 275] width 69 height 34
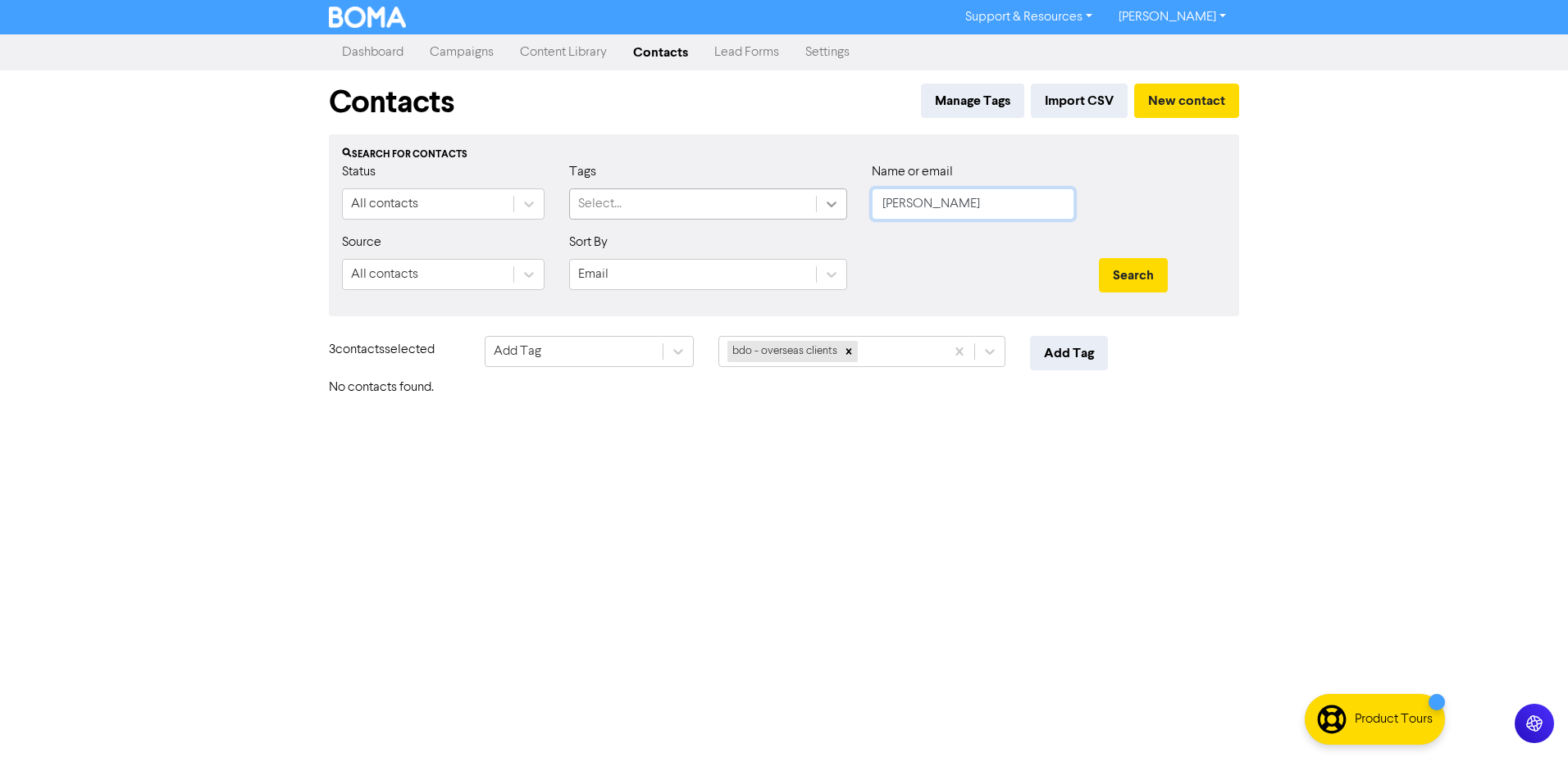
drag, startPoint x: 984, startPoint y: 203, endPoint x: 817, endPoint y: 202, distance: 167.0
click at [817, 202] on div "Status All contacts Tags Select... Name or email [PERSON_NAME]" at bounding box center [784, 198] width 908 height 70
paste input "[PERSON_NAME] Stevedoring Inc."
click at [1126, 271] on button "Search" at bounding box center [1133, 275] width 69 height 34
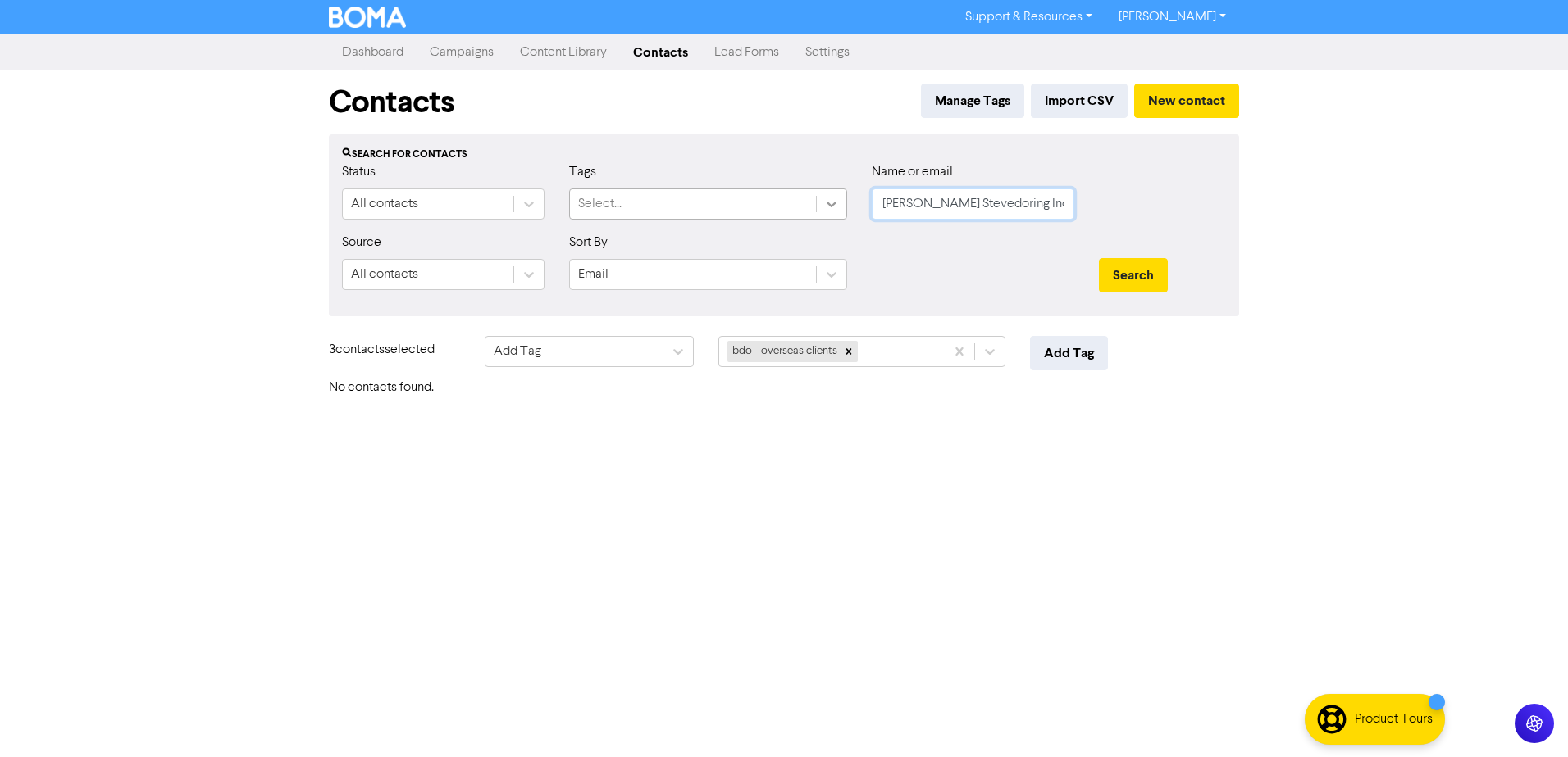
drag, startPoint x: 1059, startPoint y: 207, endPoint x: 805, endPoint y: 203, distance: 254.0
click at [819, 203] on div "Status All contacts Tags Select... Name or email [PERSON_NAME] Stevedoring Inc." at bounding box center [784, 198] width 908 height 70
paste input "[PERSON_NAME]"
click at [1140, 269] on button "Search" at bounding box center [1133, 275] width 69 height 34
click at [1140, 268] on button "Search" at bounding box center [1133, 275] width 69 height 34
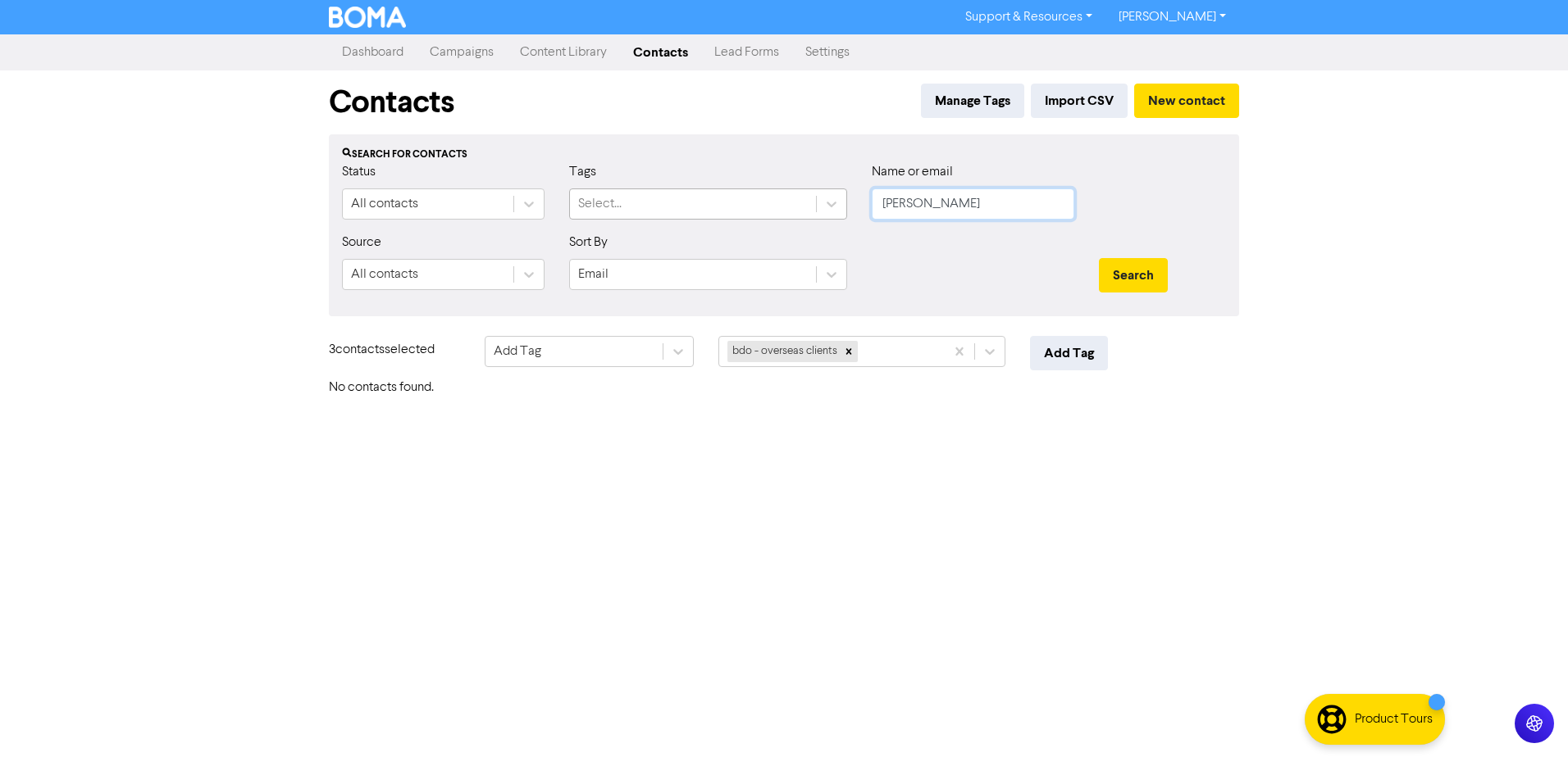
drag, startPoint x: 955, startPoint y: 201, endPoint x: 724, endPoint y: 198, distance: 231.0
click at [821, 198] on div "Status All contacts Tags Select... Name or email [PERSON_NAME]" at bounding box center [784, 198] width 908 height 70
paste input "Samoa [US_STATE] Cable Limited"
click at [1111, 276] on button "Search" at bounding box center [1133, 275] width 69 height 34
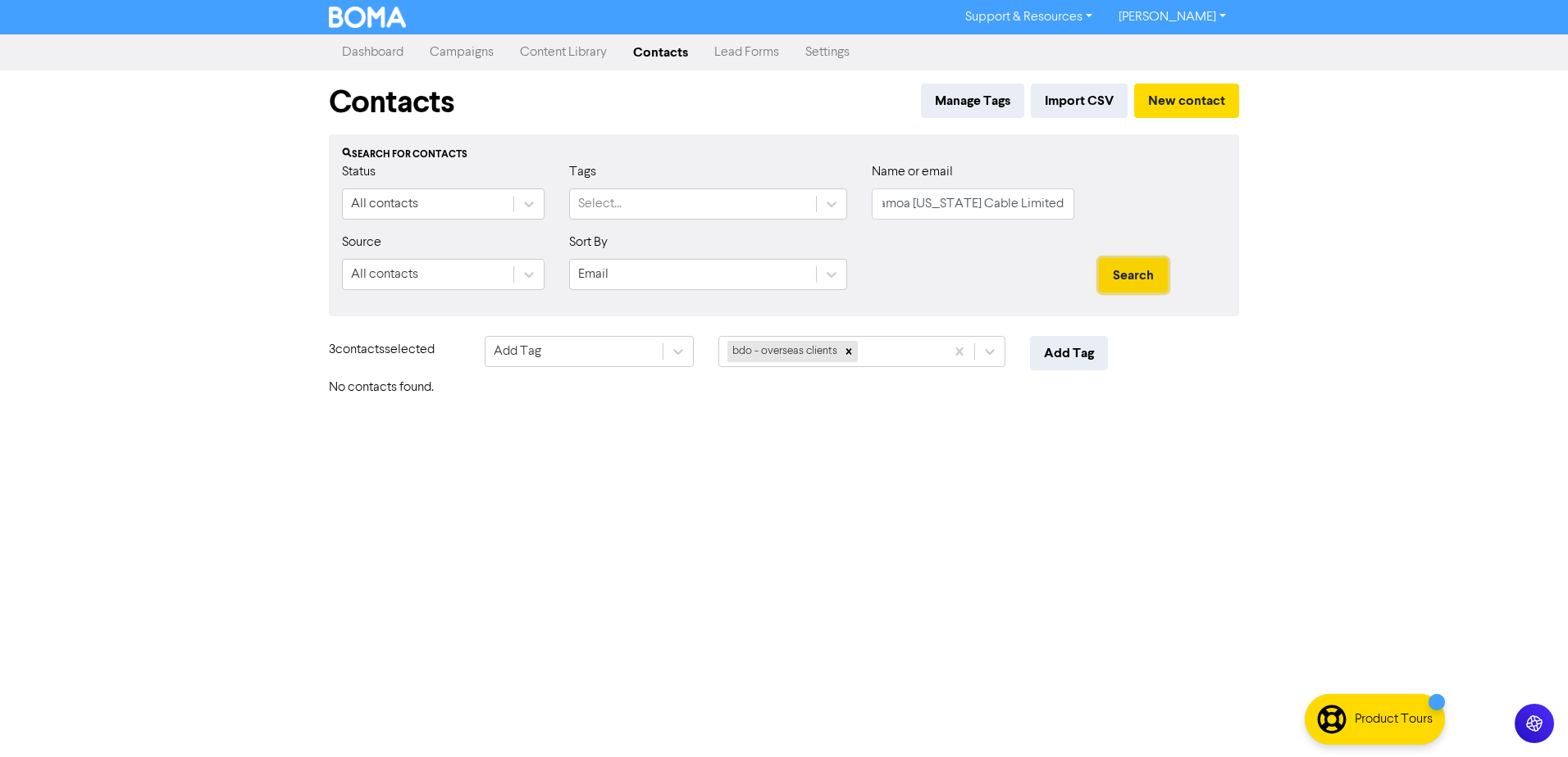
scroll to position [0, 0]
click at [1000, 211] on input "Samoa [US_STATE] Cable Limited" at bounding box center [972, 204] width 202 height 31
drag, startPoint x: 881, startPoint y: 207, endPoint x: 1209, endPoint y: 212, distance: 328.0
click at [1206, 212] on div "Status All contacts Tags Select... Name or email Samoa [US_STATE] Cable Limited" at bounding box center [784, 198] width 908 height 70
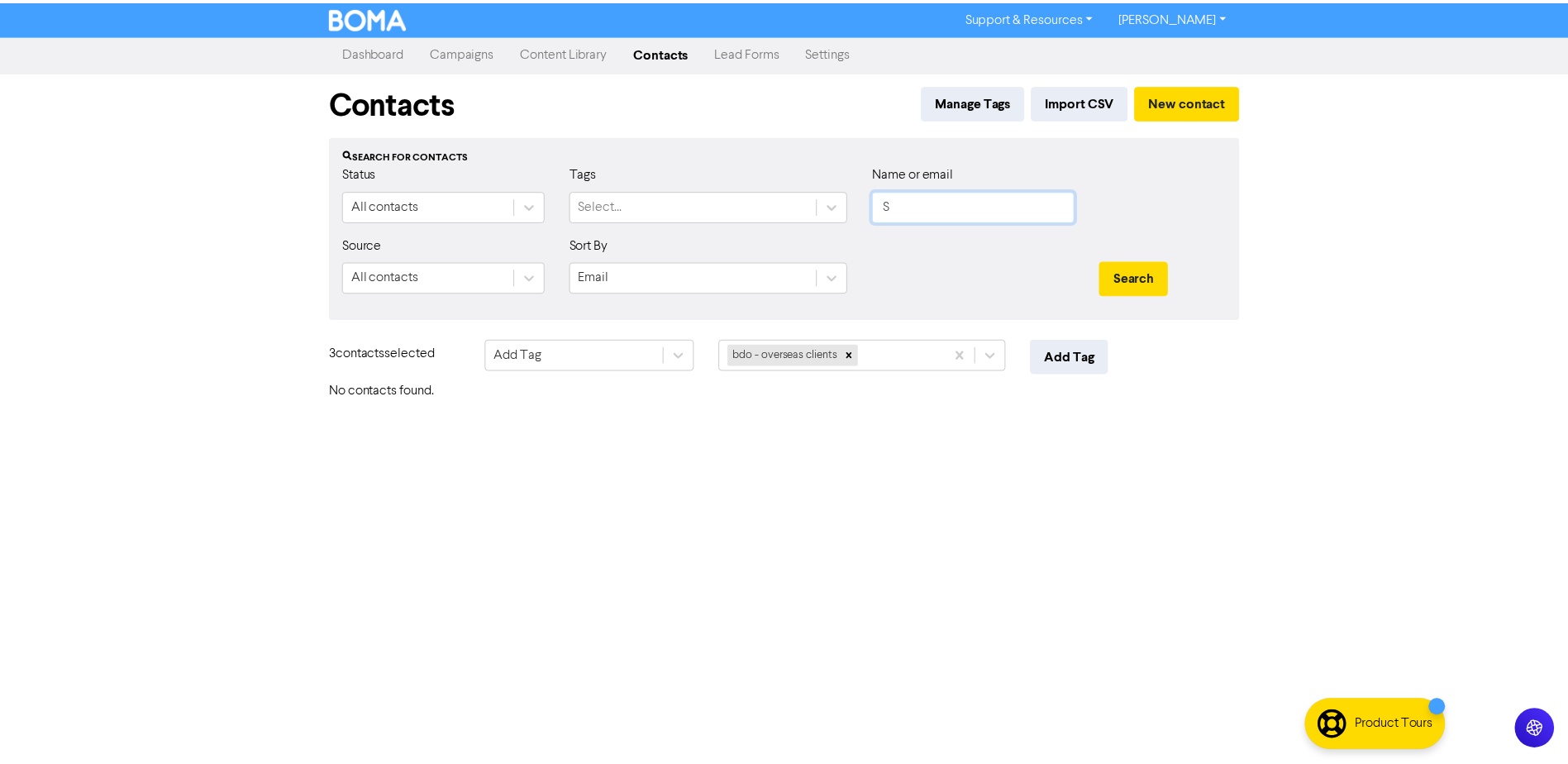
scroll to position [0, 0]
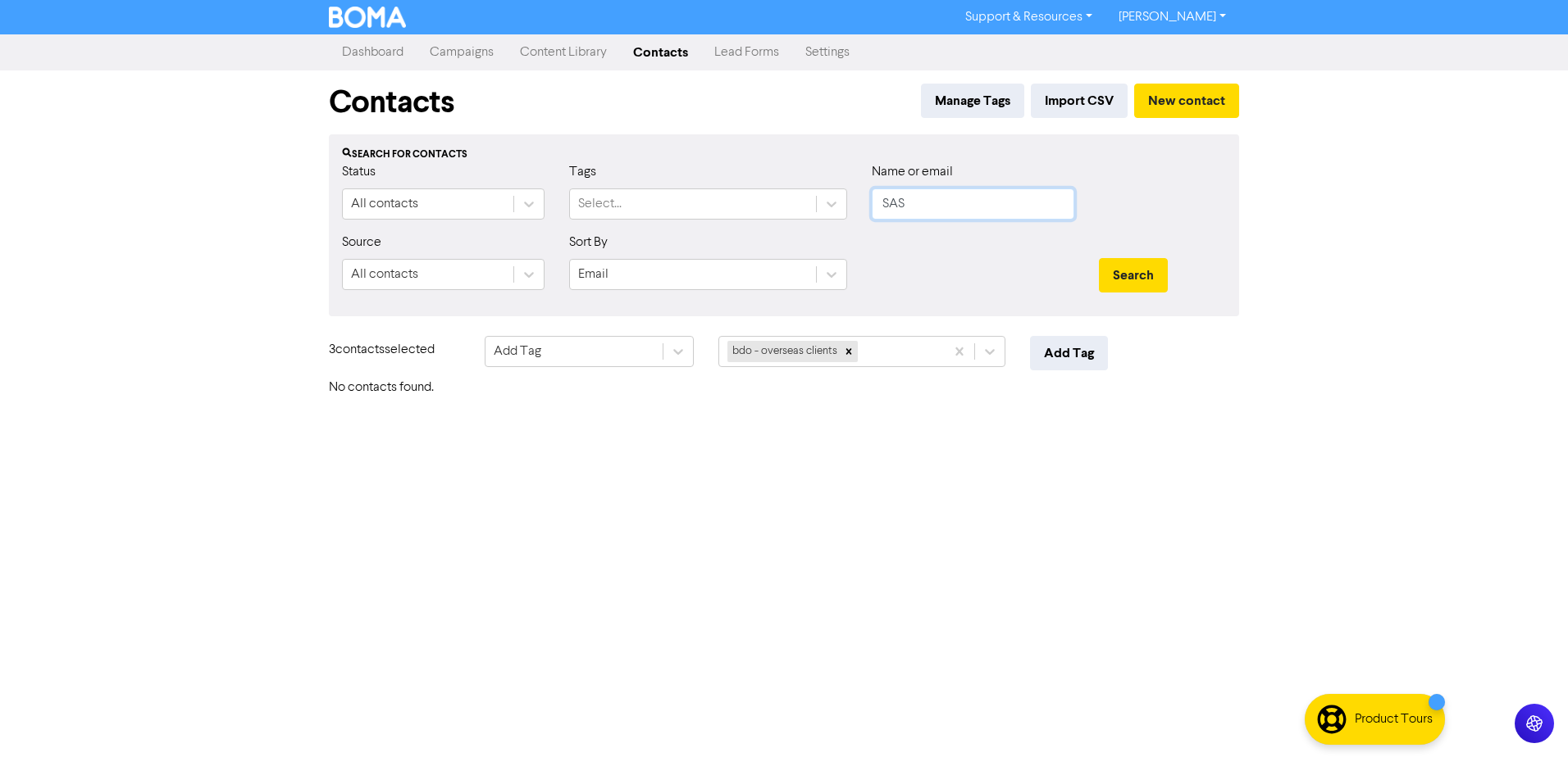
click at [1099, 258] on button "Search" at bounding box center [1133, 275] width 69 height 34
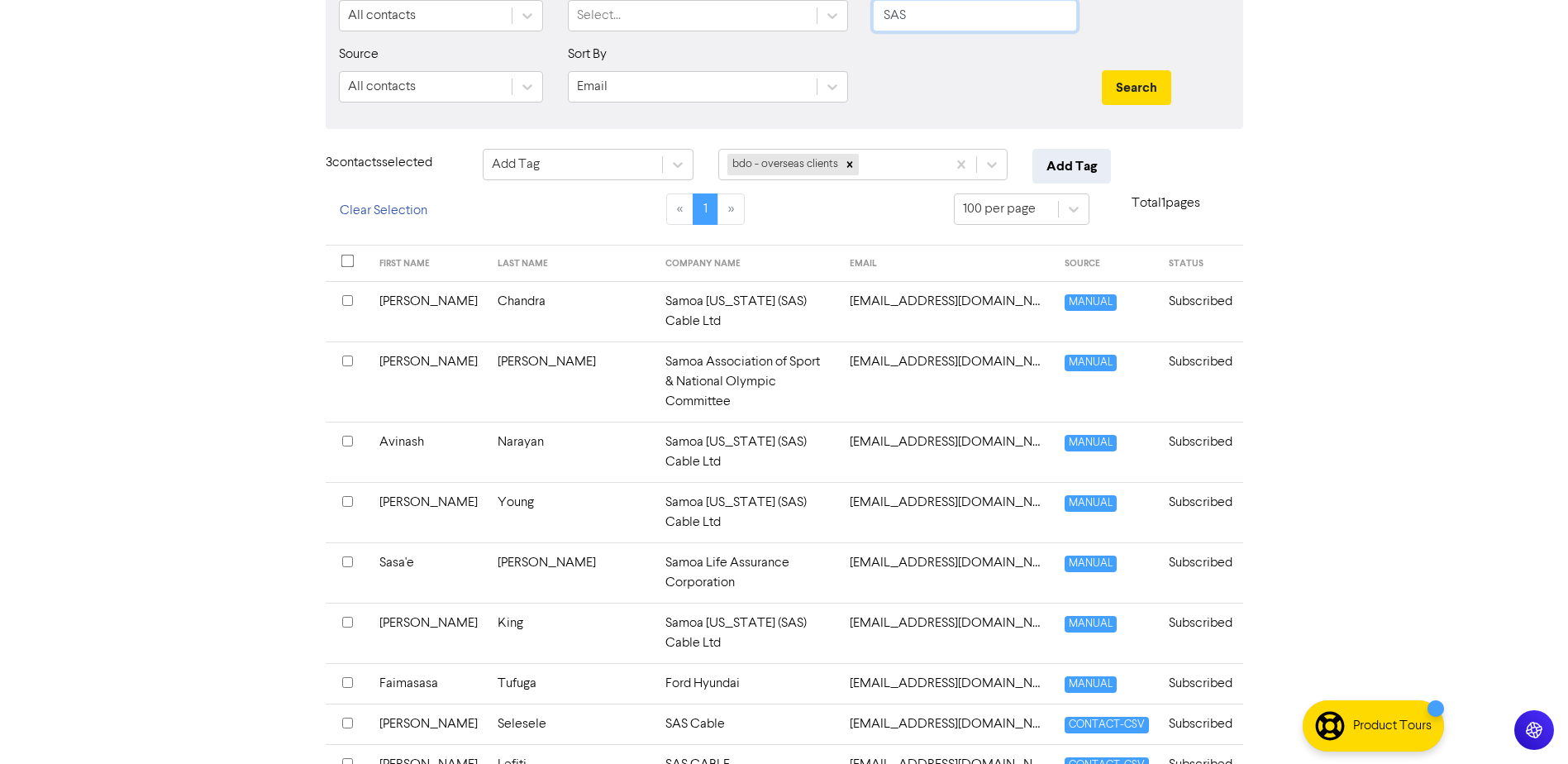
scroll to position [248, 0]
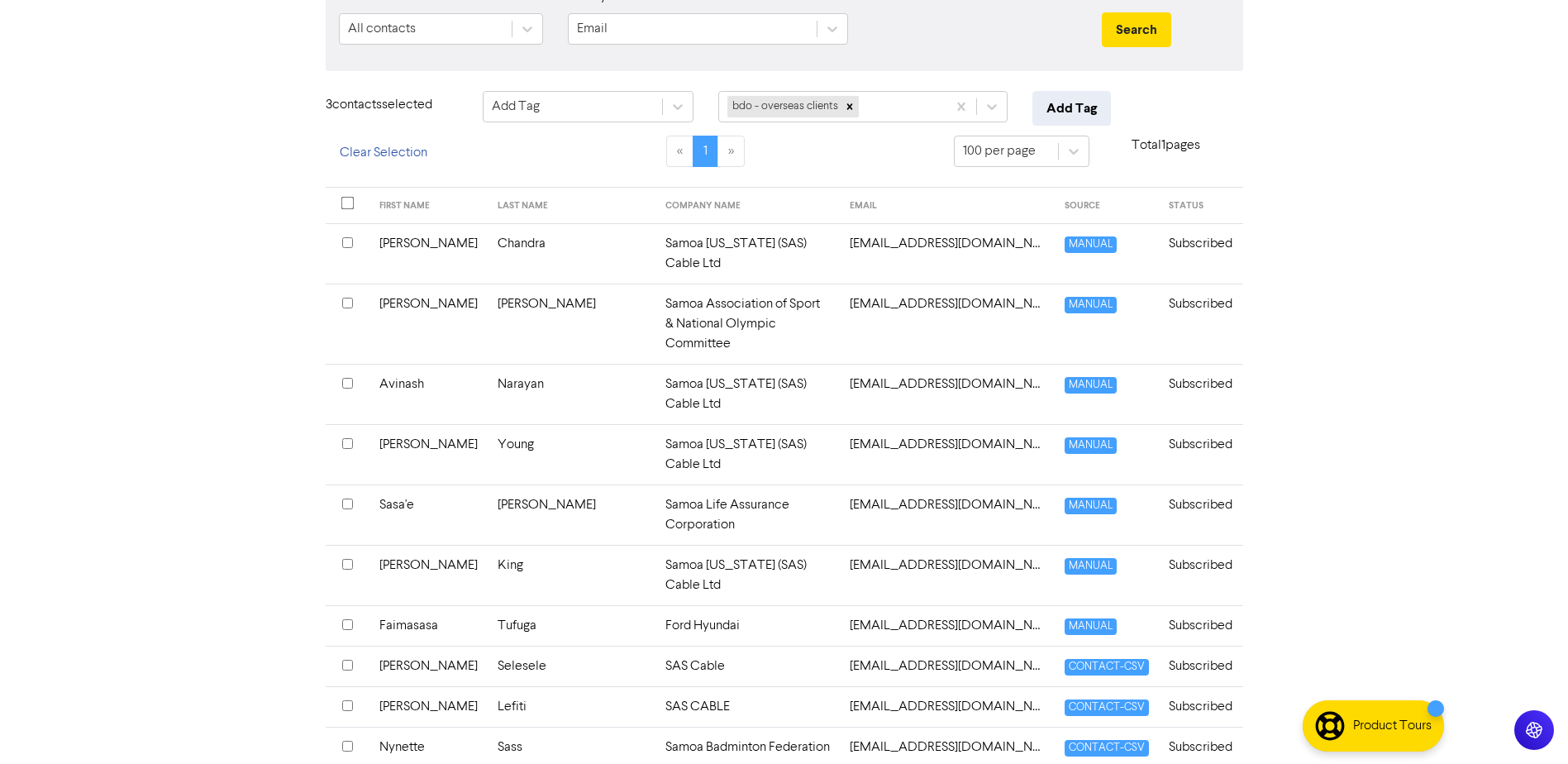
click at [342, 243] on input "checkbox" at bounding box center [348, 243] width 11 height 11
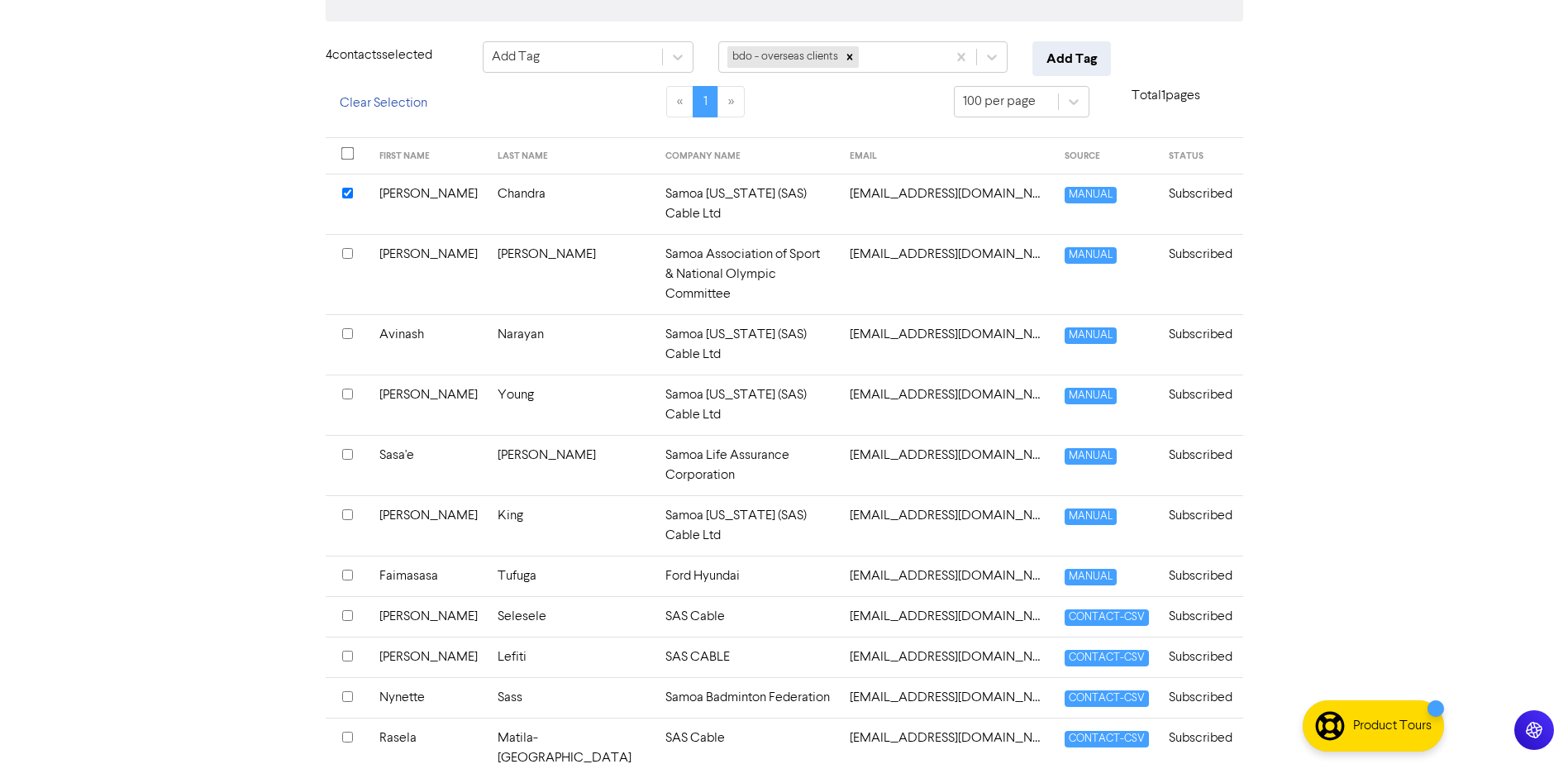
click at [344, 328] on input "checkbox" at bounding box center [348, 334] width 11 height 11
click at [350, 389] on input "checkbox" at bounding box center [348, 394] width 11 height 11
click at [345, 509] on input "checkbox" at bounding box center [348, 515] width 11 height 11
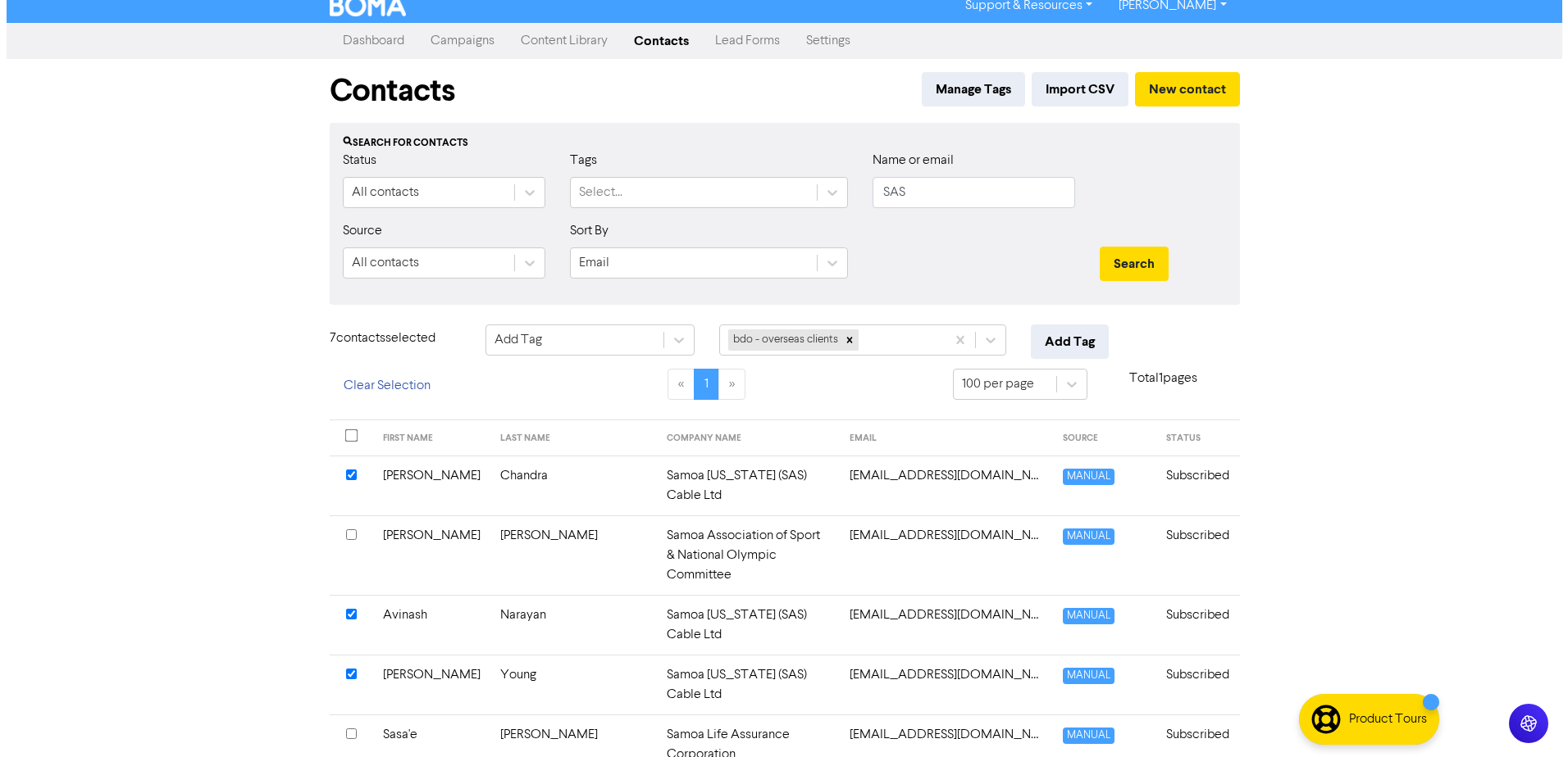
scroll to position [0, 0]
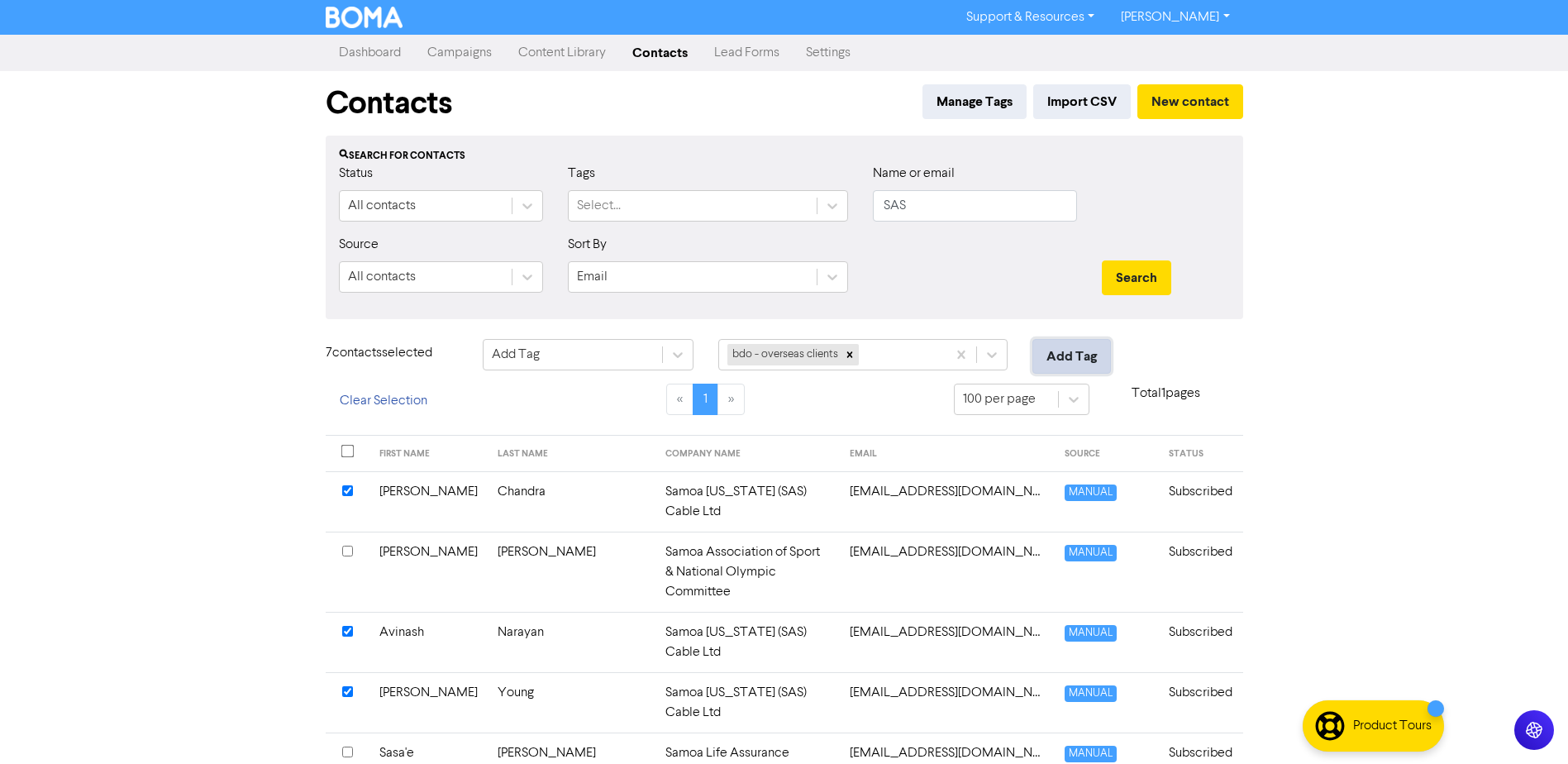
click at [1060, 358] on button "Add Tag" at bounding box center [1072, 356] width 79 height 34
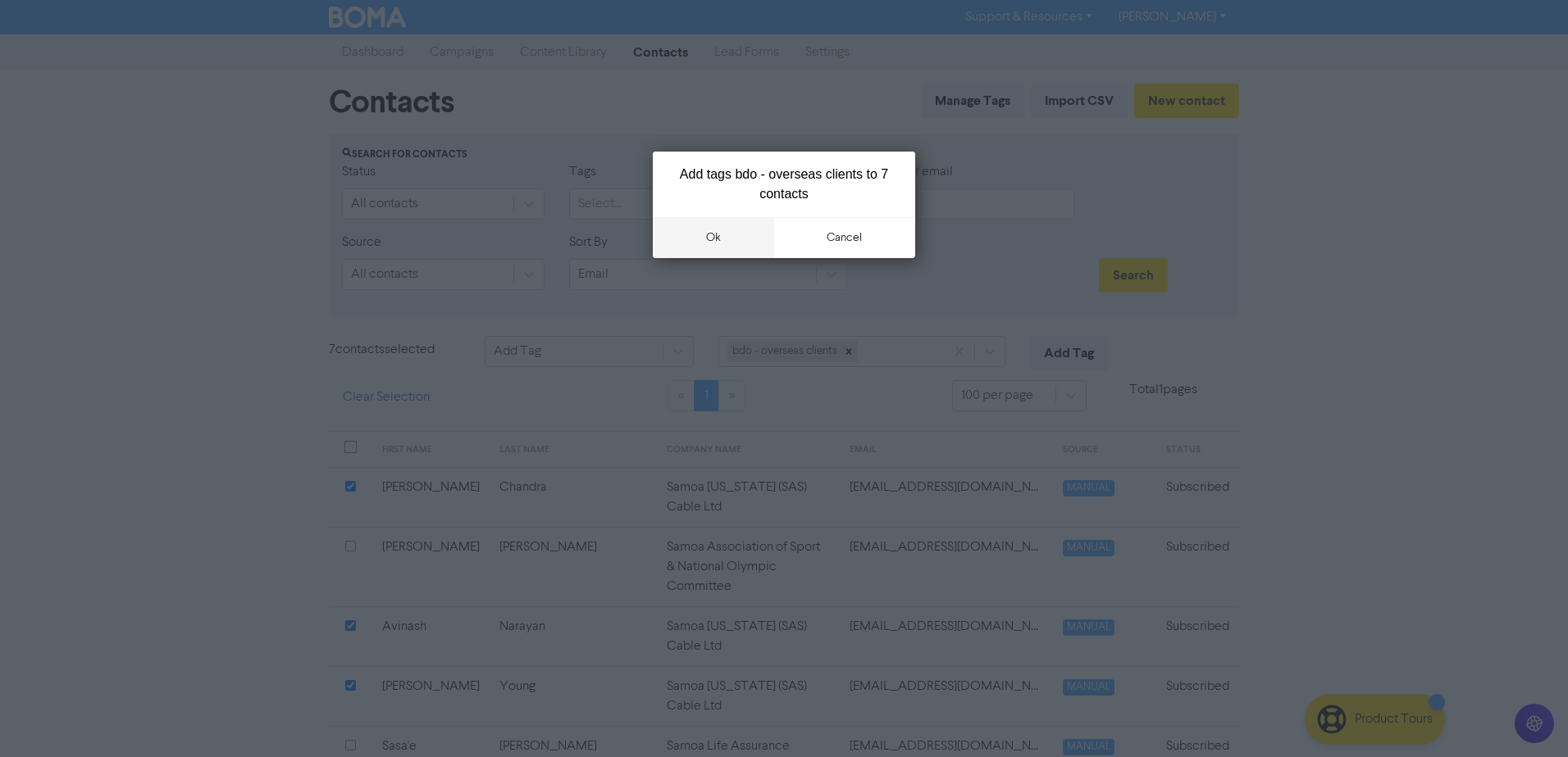
click at [719, 244] on button "ok" at bounding box center [713, 238] width 121 height 41
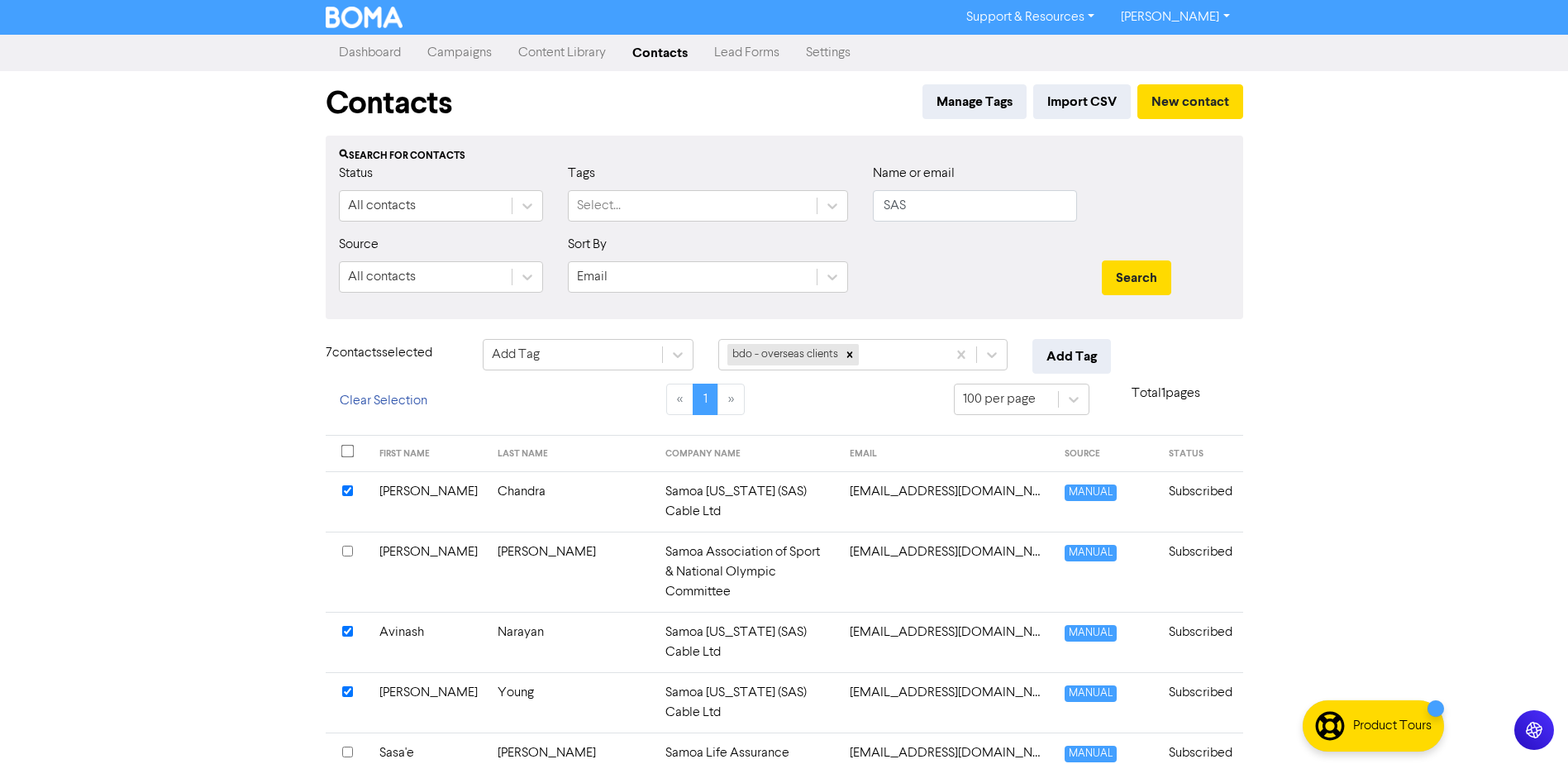
click at [845, 308] on div "Search for contacts Status All contacts Tags Select... Name or email SAS Source…" at bounding box center [784, 227] width 918 height 184
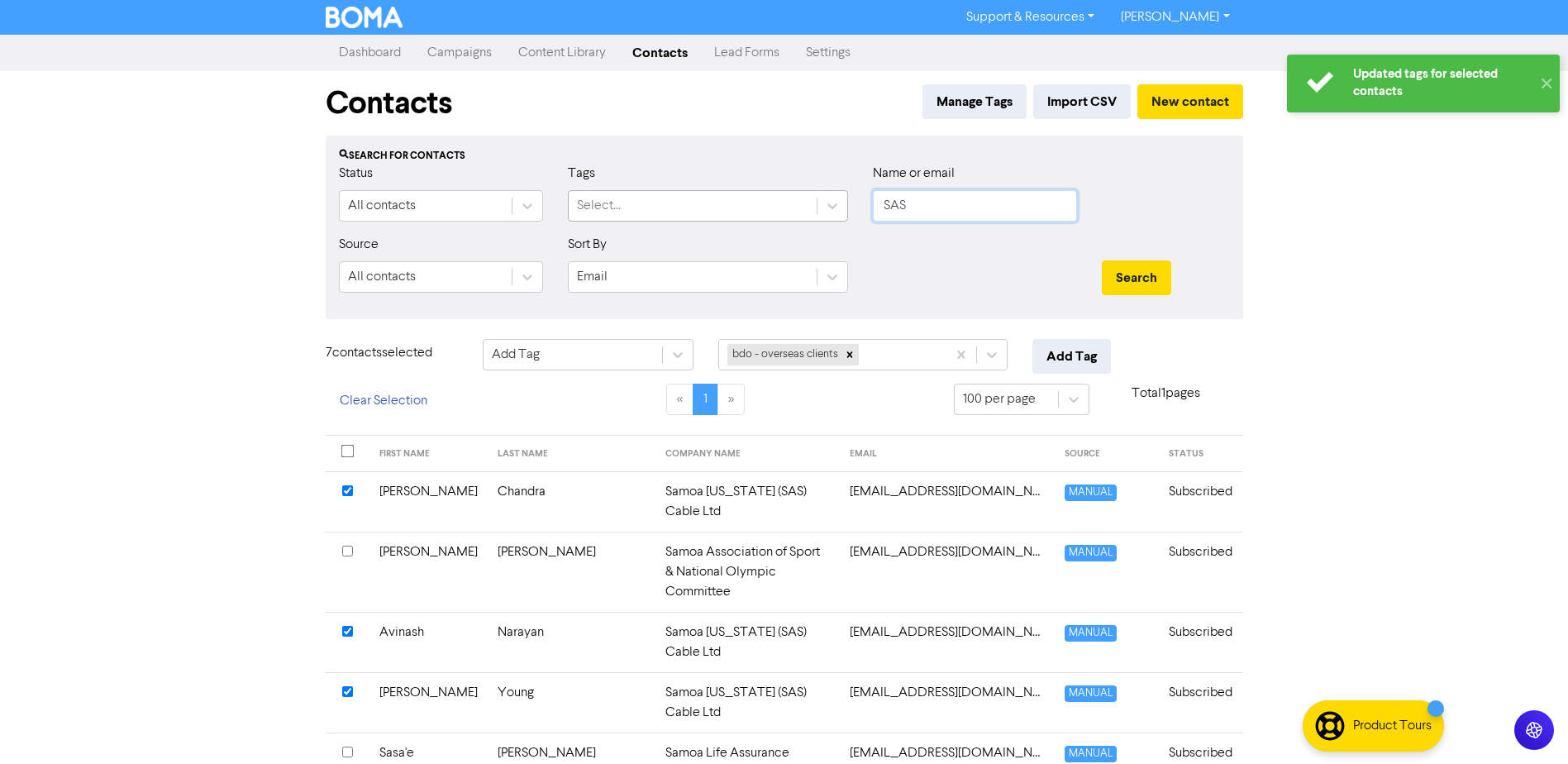
drag, startPoint x: 928, startPoint y: 210, endPoint x: 808, endPoint y: 208, distance: 120.0
click at [821, 209] on div "Status All contacts Tags Select... Name or email SAS" at bounding box center [784, 199] width 916 height 71
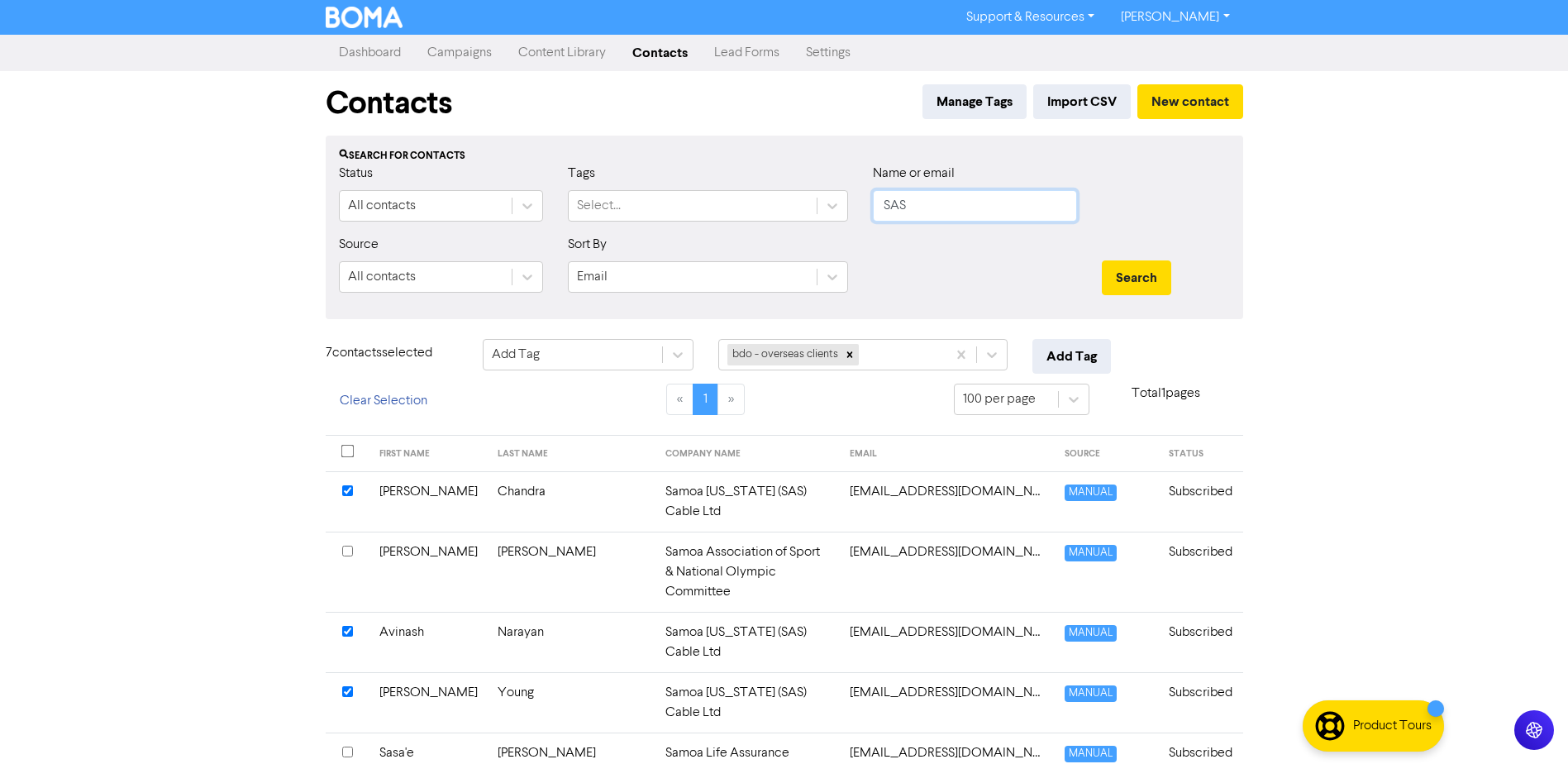
paste input "[PERSON_NAME]"
click at [1148, 277] on button "Search" at bounding box center [1136, 277] width 70 height 34
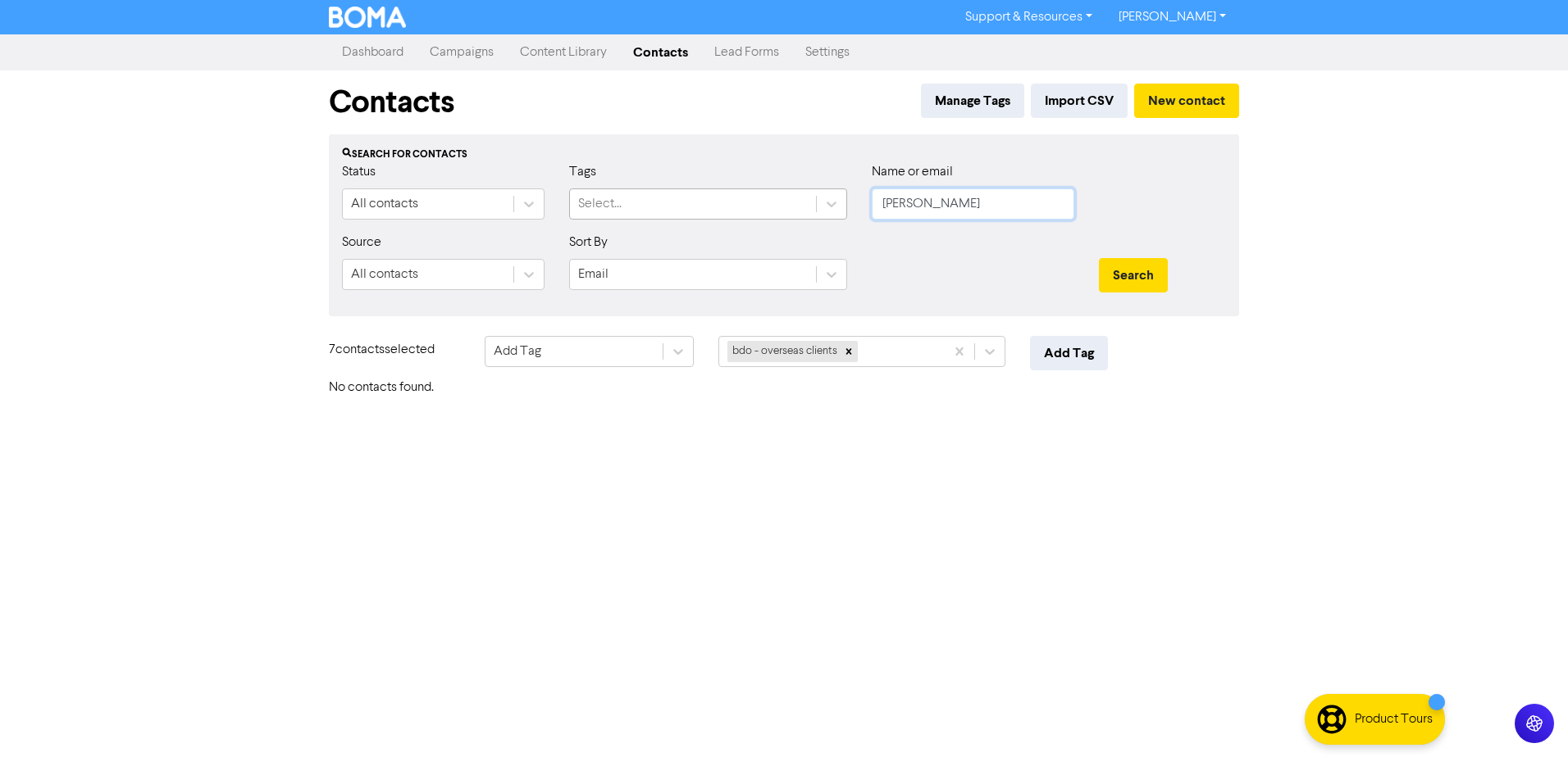
drag, startPoint x: 942, startPoint y: 204, endPoint x: 775, endPoint y: 189, distance: 167.7
click at [804, 189] on div "Status All contacts Tags Select... Name or email [PERSON_NAME]" at bounding box center [784, 198] width 908 height 70
paste input "Sino Federal Trustee Limited"
click at [1123, 274] on button "Search" at bounding box center [1133, 275] width 69 height 34
click at [1123, 275] on button "Search" at bounding box center [1133, 275] width 69 height 34
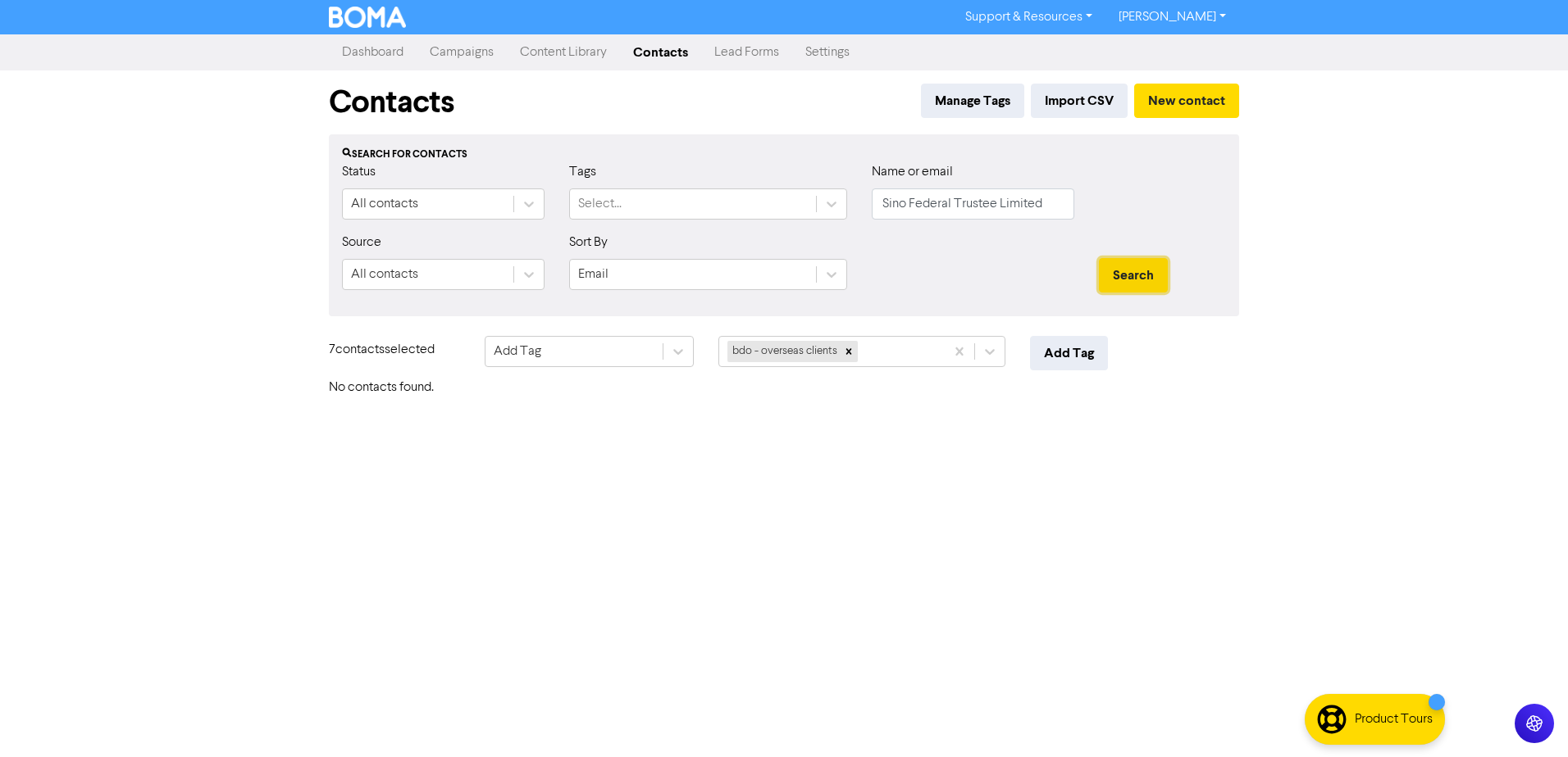
click at [1123, 275] on button "Search" at bounding box center [1133, 275] width 69 height 34
click at [987, 225] on div "Name or email Sino Federal Trustee Limited" at bounding box center [972, 198] width 227 height 70
click at [1009, 209] on input "Sino Federal Trustee Limited" at bounding box center [972, 204] width 202 height 31
drag, startPoint x: 1055, startPoint y: 208, endPoint x: 717, endPoint y: 207, distance: 338.0
click at [731, 207] on div "Status All contacts Tags Select... Name or email Sino Federal Trustee Limited" at bounding box center [784, 198] width 908 height 70
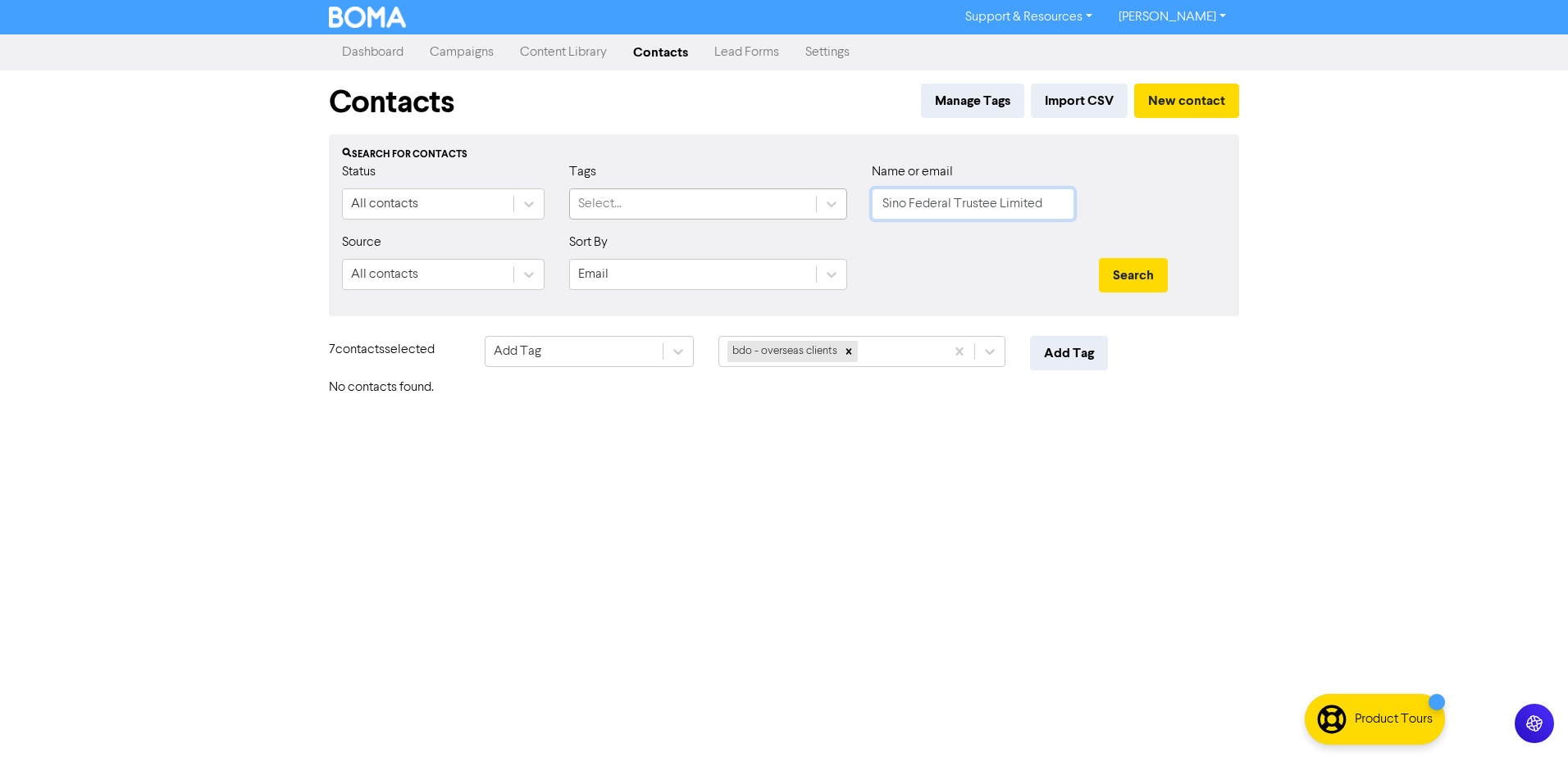
paste input "[DOMAIN_NAME][EMAIL_ADDRESS][DOMAIN_NAME]"
click at [1135, 278] on button "Search" at bounding box center [1133, 275] width 69 height 34
click at [1033, 278] on div at bounding box center [972, 268] width 227 height 70
click at [1176, 108] on button "New contact" at bounding box center [1186, 101] width 105 height 34
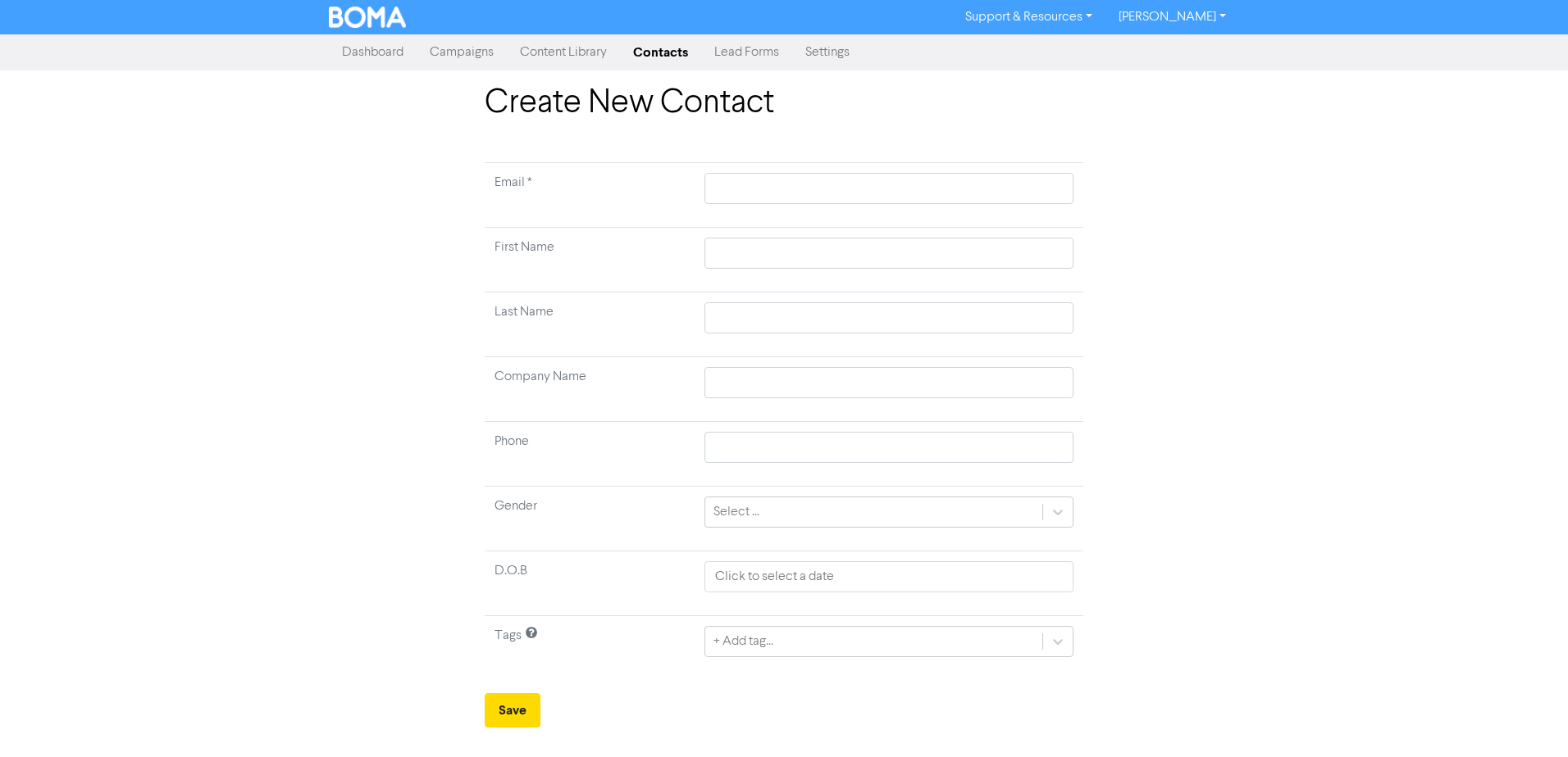
click at [1567, 386] on html "Support & Resources Video Tutorials FAQ & Guides Marketing Education [PERSON_NA…" at bounding box center [784, 378] width 1568 height 757
click at [792, 191] on input "text" at bounding box center [889, 189] width 369 height 31
paste input "[DOMAIN_NAME][EMAIL_ADDRESS][DOMAIN_NAME]"
click at [811, 249] on input "text" at bounding box center [889, 253] width 369 height 31
paste input "[PERSON_NAME]"
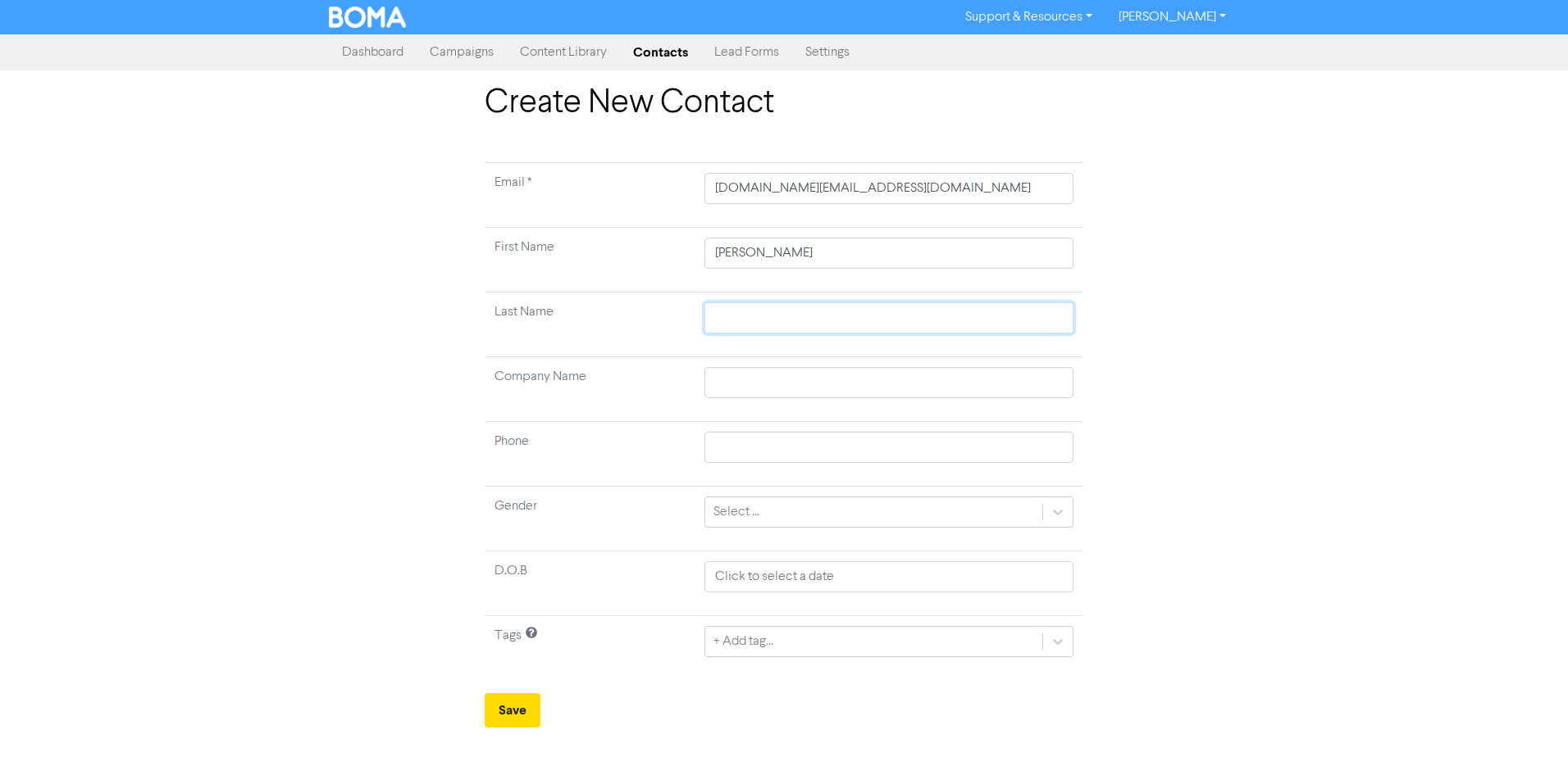
click at [926, 323] on input "text" at bounding box center [889, 318] width 369 height 31
paste input "[PERSON_NAME]"
click at [759, 390] on input "text" at bounding box center [889, 383] width 369 height 31
paste input "Sino Federal Trustee Limited"
click at [653, 467] on td "Phone" at bounding box center [589, 454] width 210 height 65
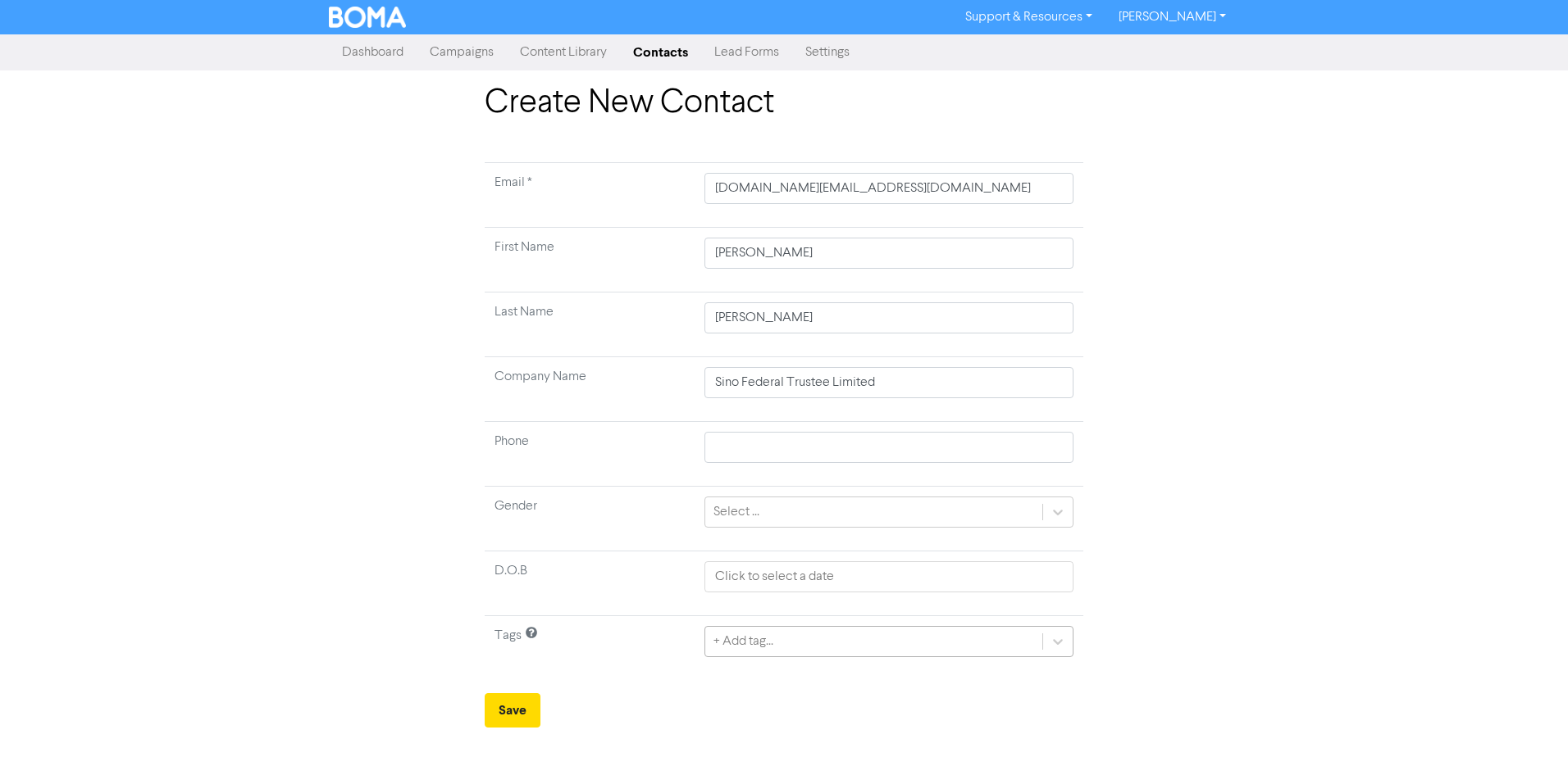
click at [853, 647] on div "+ Add tag..." at bounding box center [889, 641] width 369 height 31
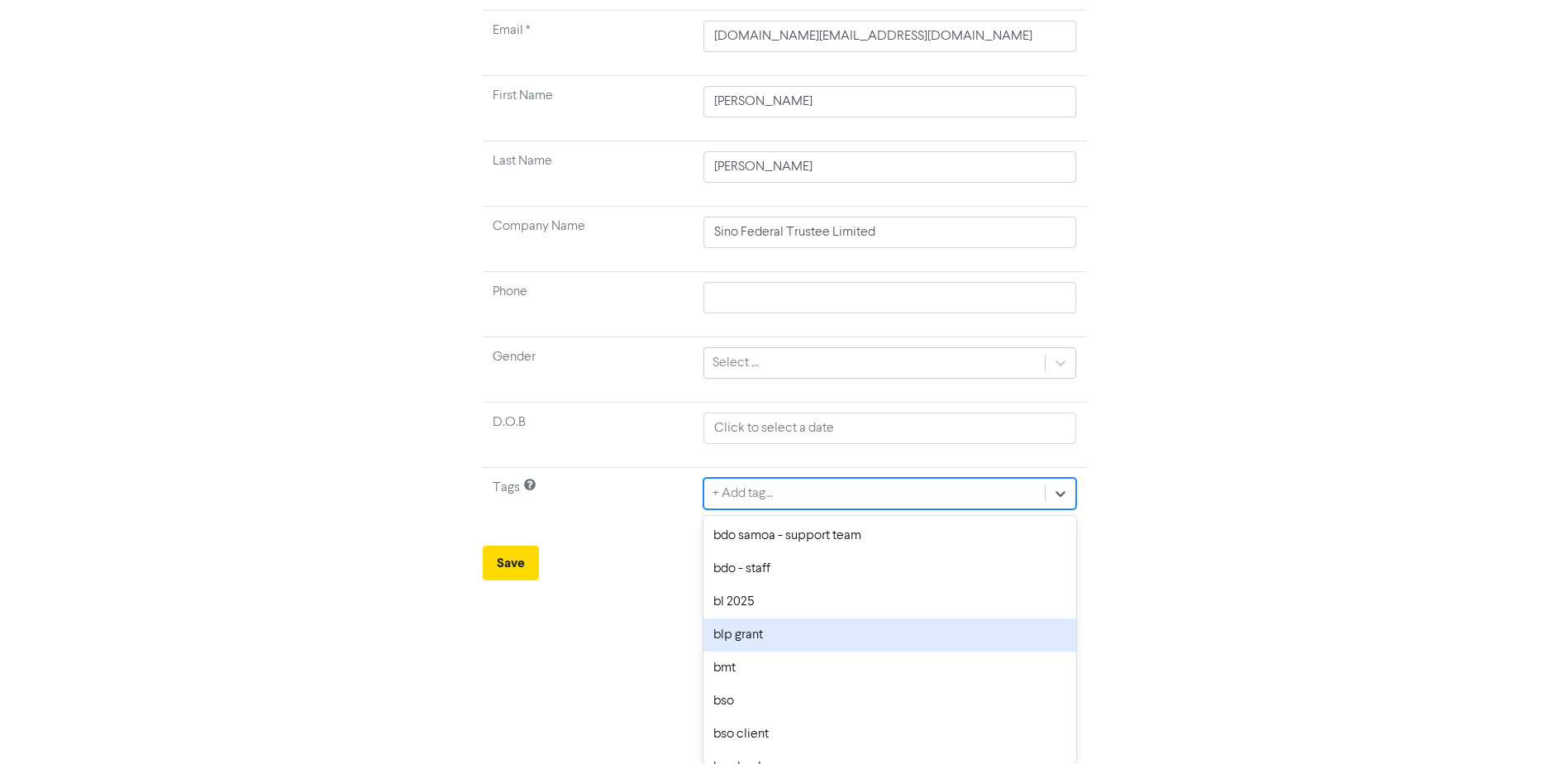
scroll to position [331, 0]
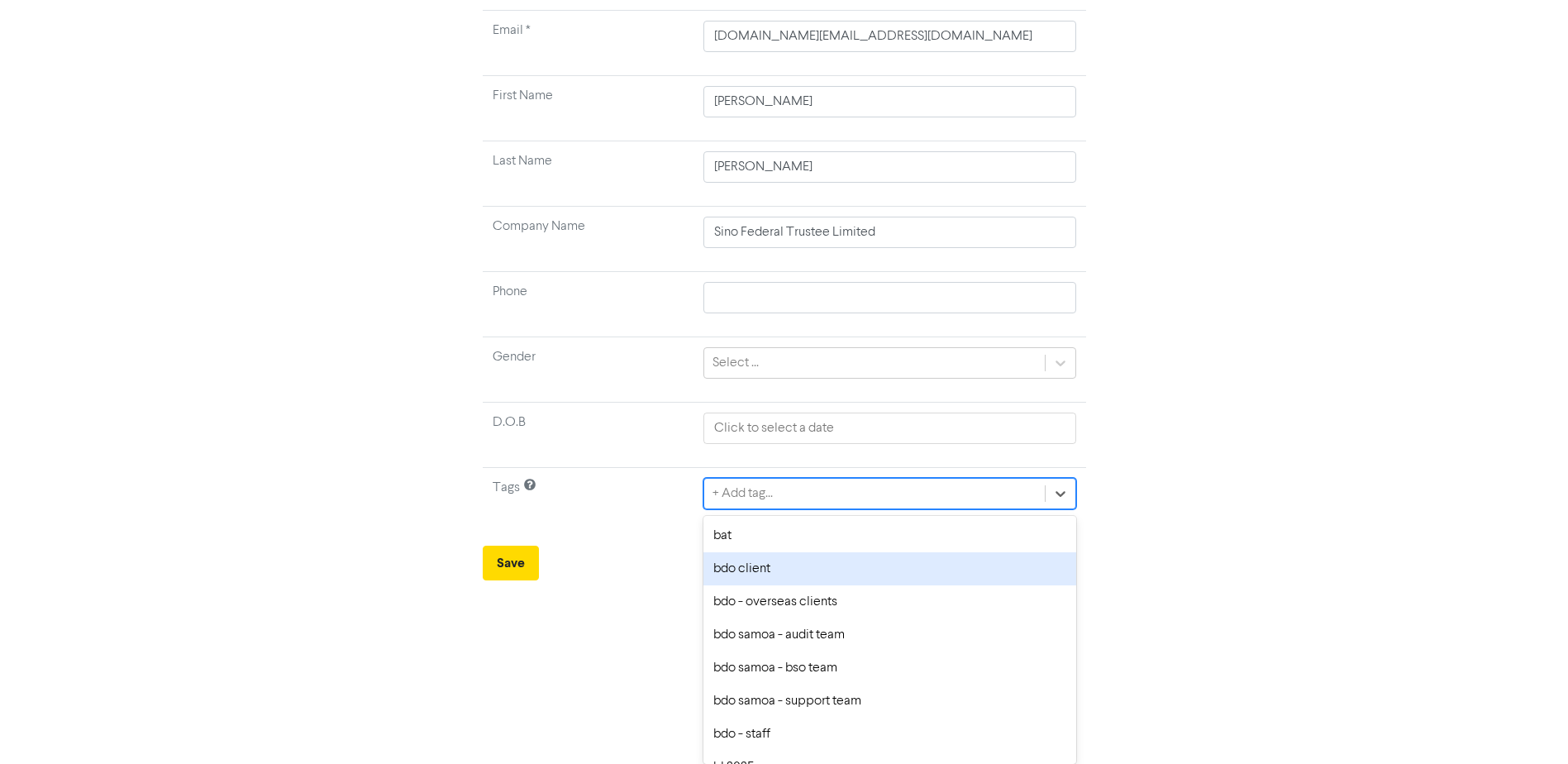
click at [772, 574] on div "bdo client" at bounding box center [890, 569] width 372 height 34
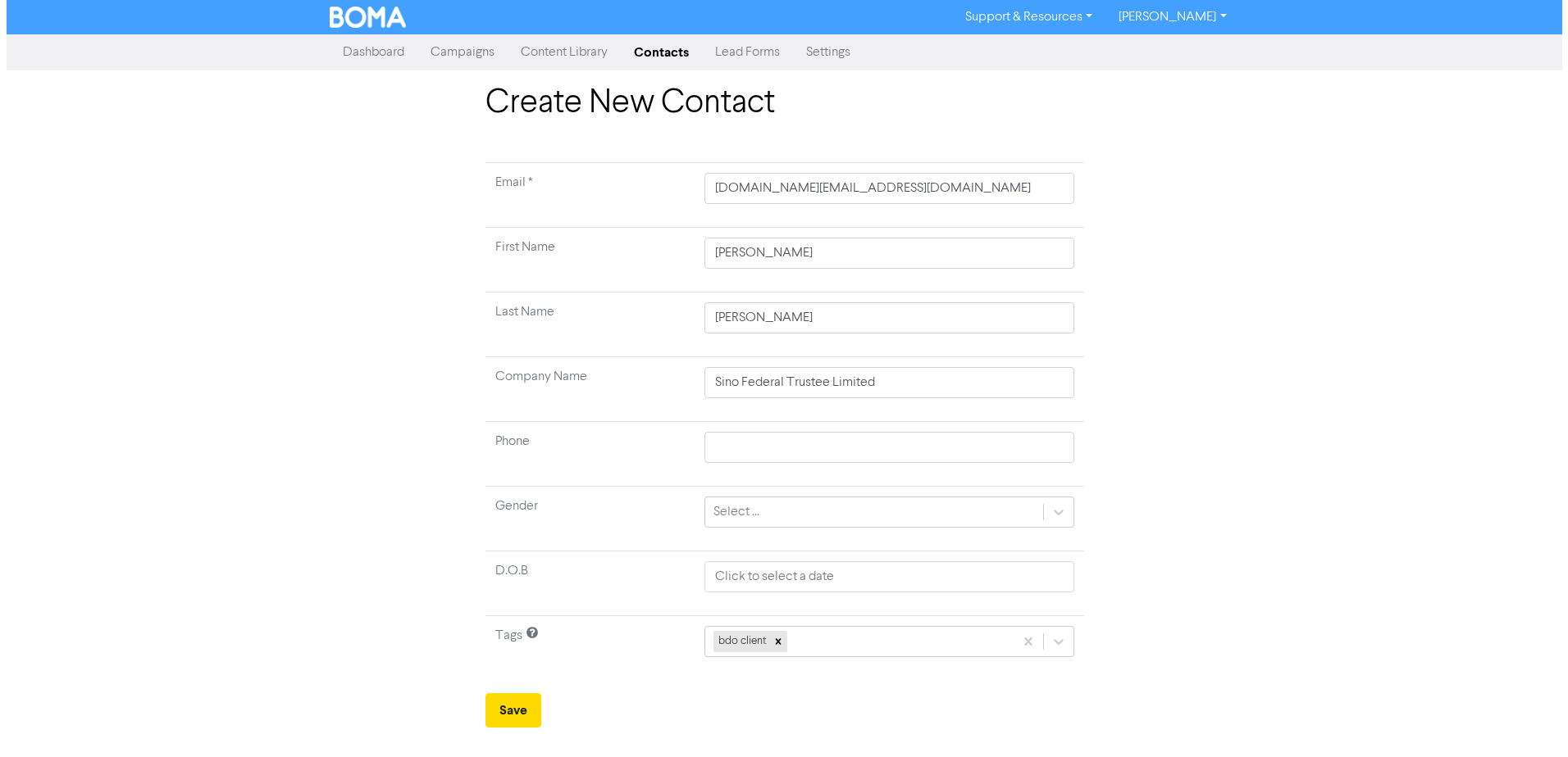
scroll to position [0, 0]
click at [824, 645] on div "bdo client" at bounding box center [889, 641] width 369 height 31
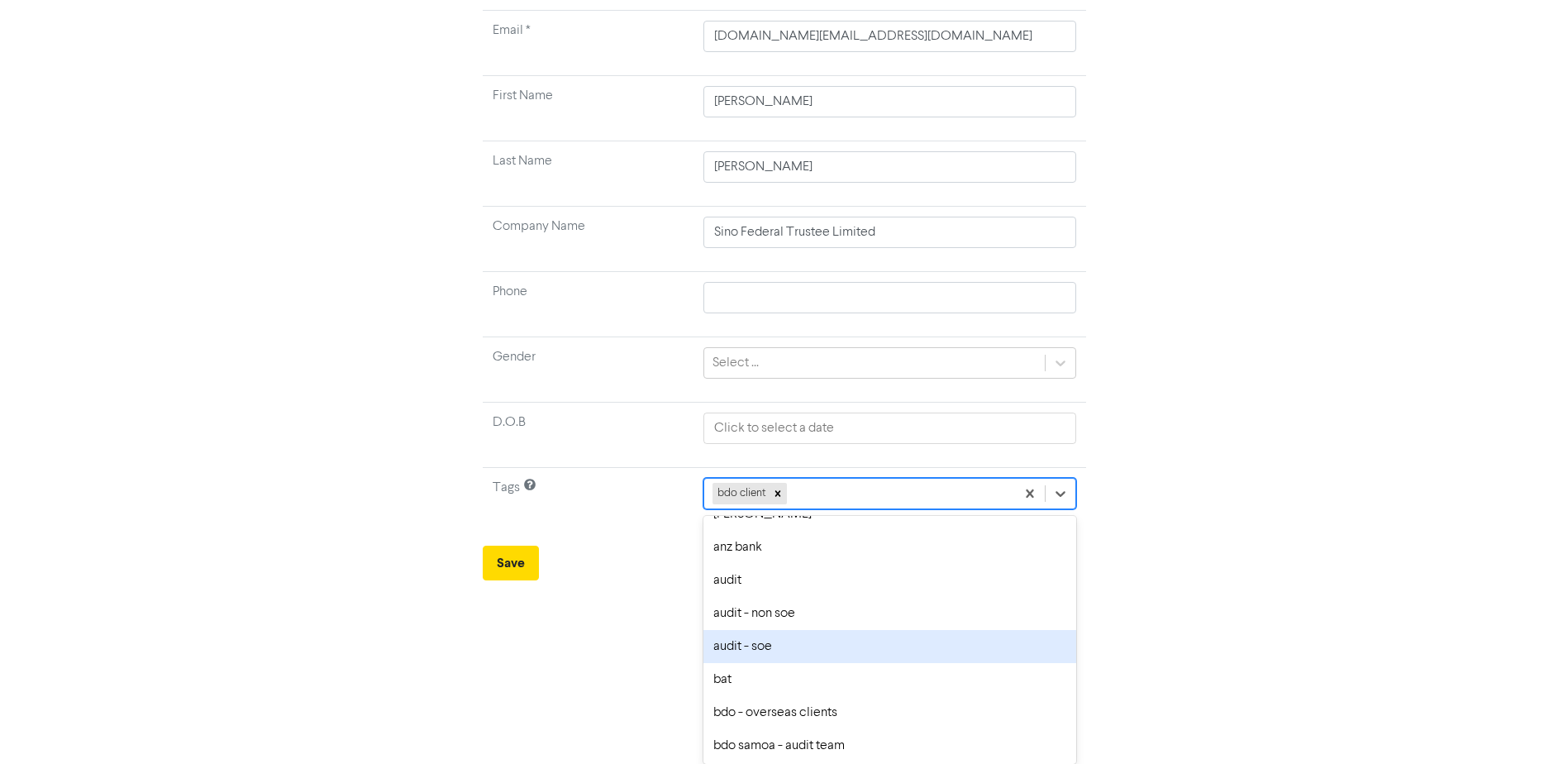
scroll to position [248, 0]
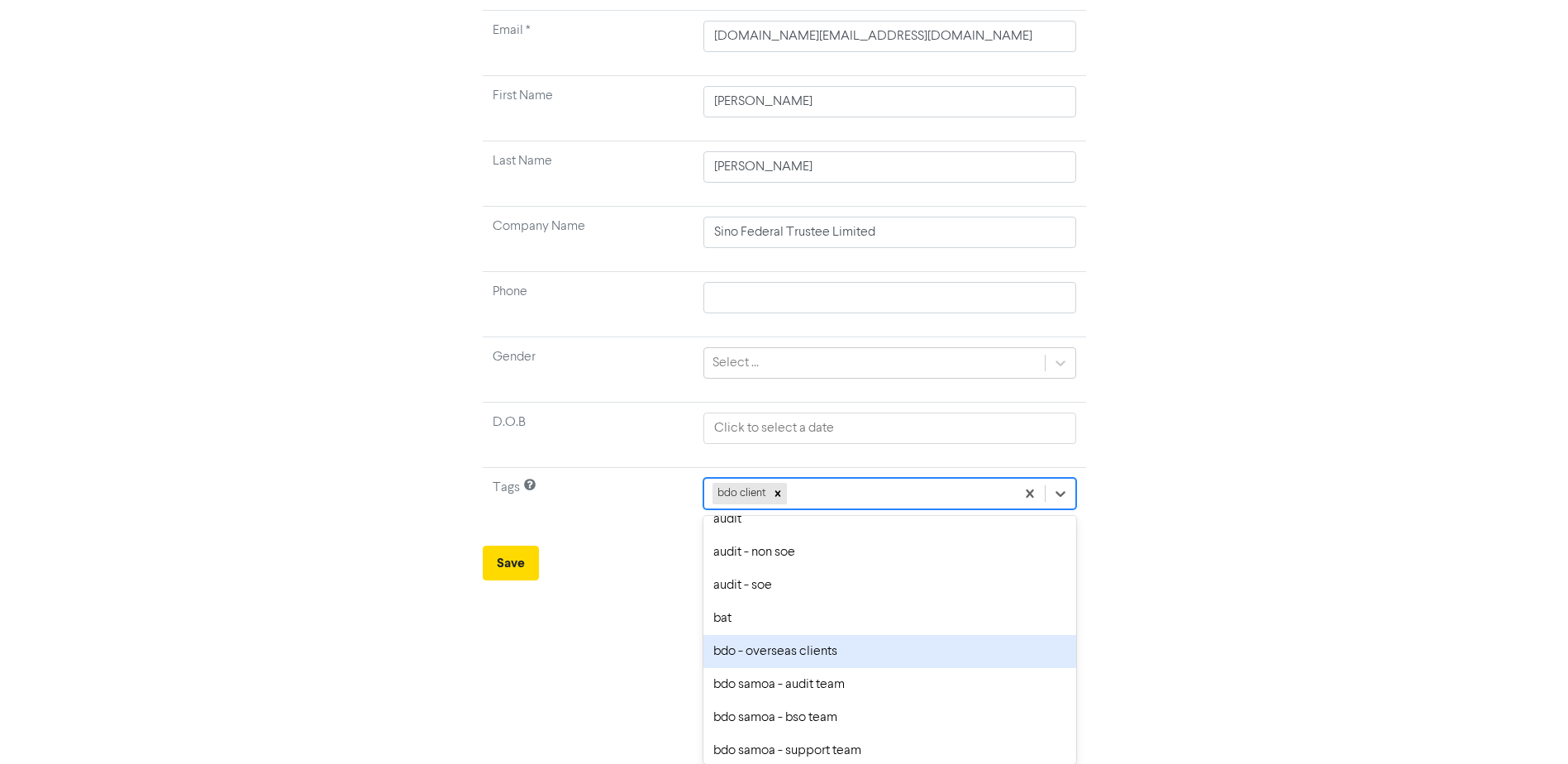
click at [807, 650] on div "bdo - overseas clients" at bounding box center [890, 652] width 372 height 34
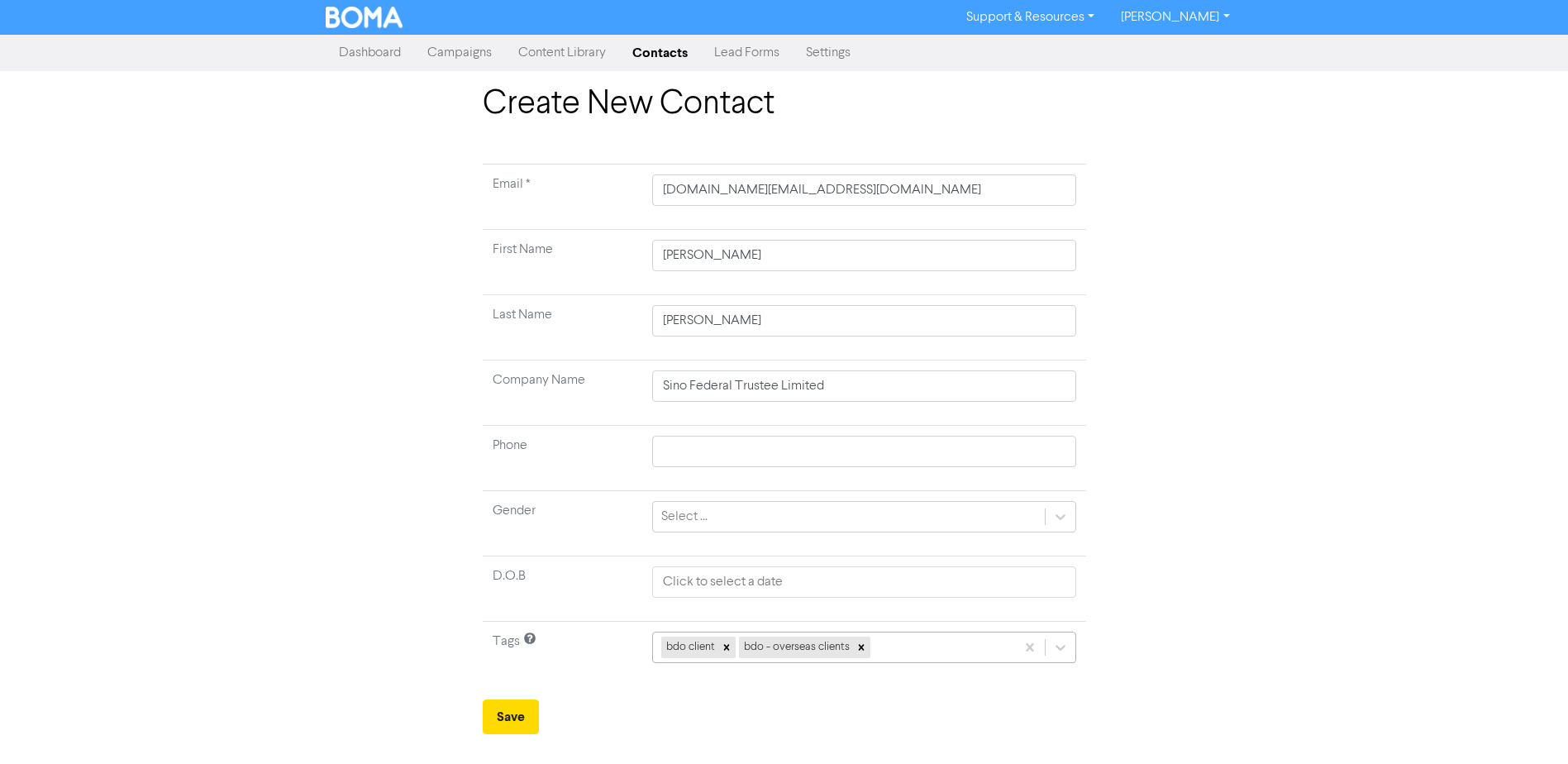
scroll to position [0, 0]
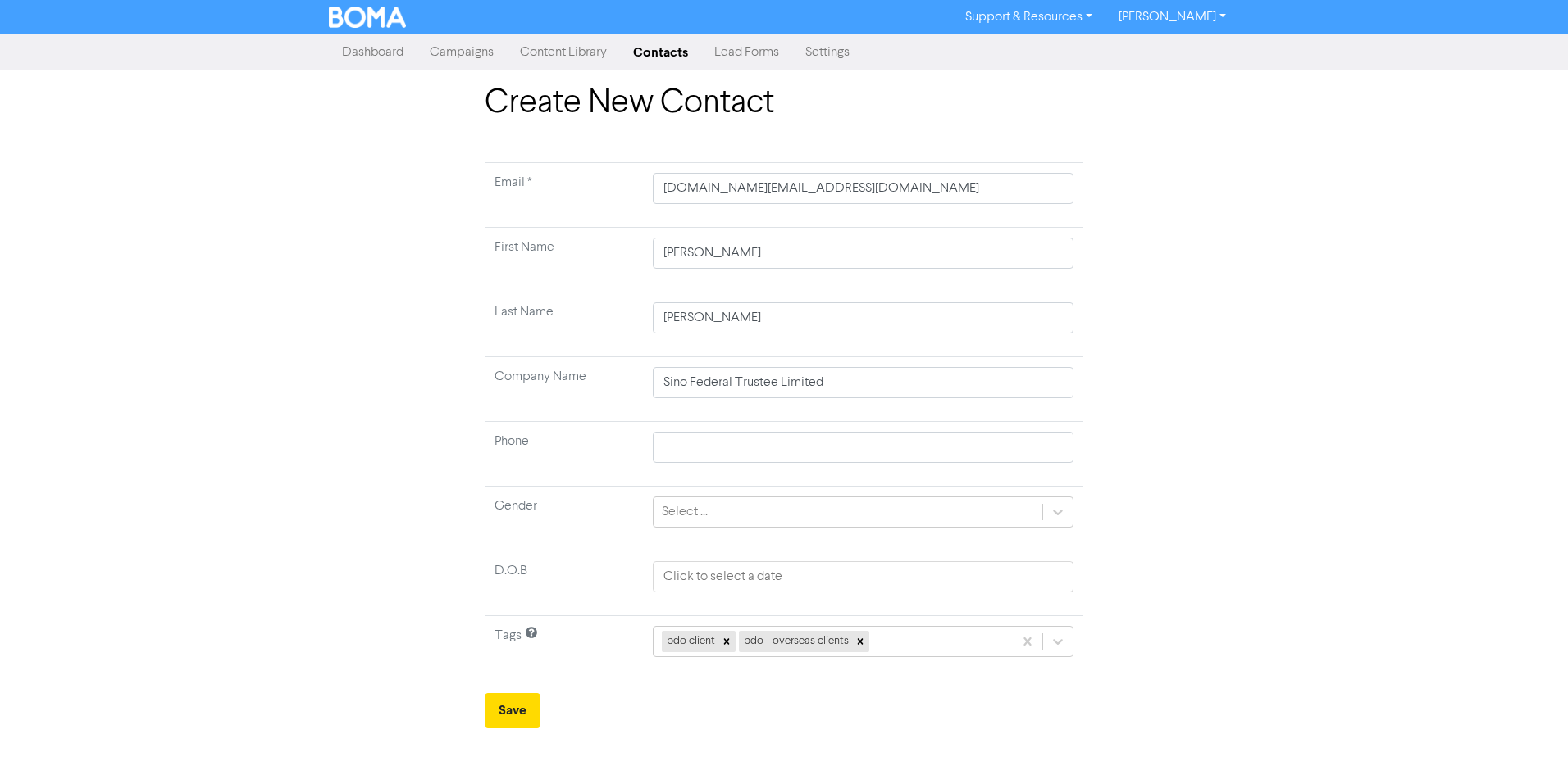
click at [748, 708] on form "Email * [DOMAIN_NAME][EMAIL_ADDRESS][DOMAIN_NAME] First Name [PERSON_NAME] Last…" at bounding box center [784, 445] width 598 height 566
click at [531, 707] on button "Save" at bounding box center [512, 710] width 56 height 34
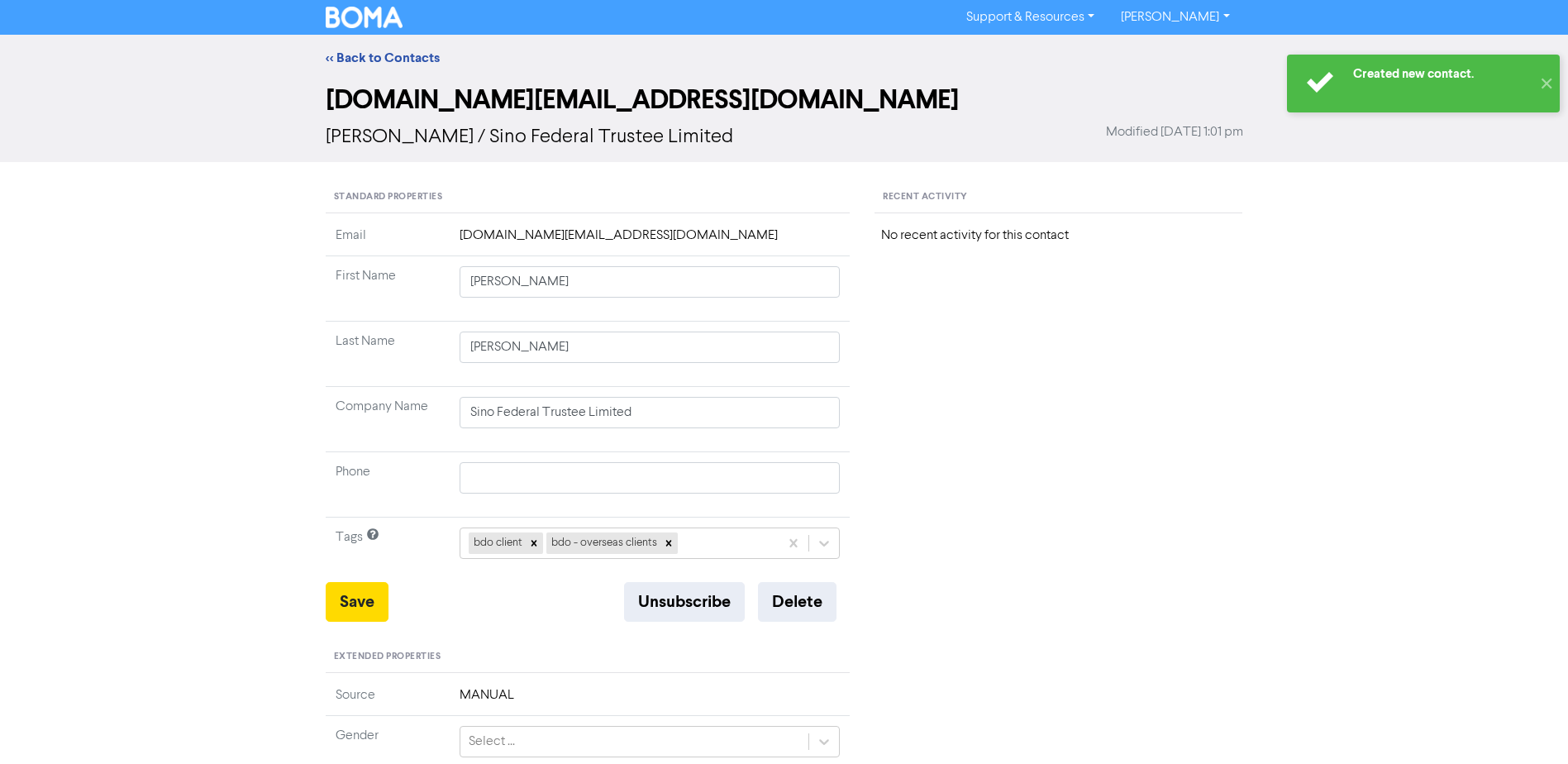
click at [1182, 359] on div "Recent Activity No recent activity for this contact" at bounding box center [1058, 697] width 392 height 1030
click at [1544, 87] on button "✕" at bounding box center [1546, 83] width 27 height 58
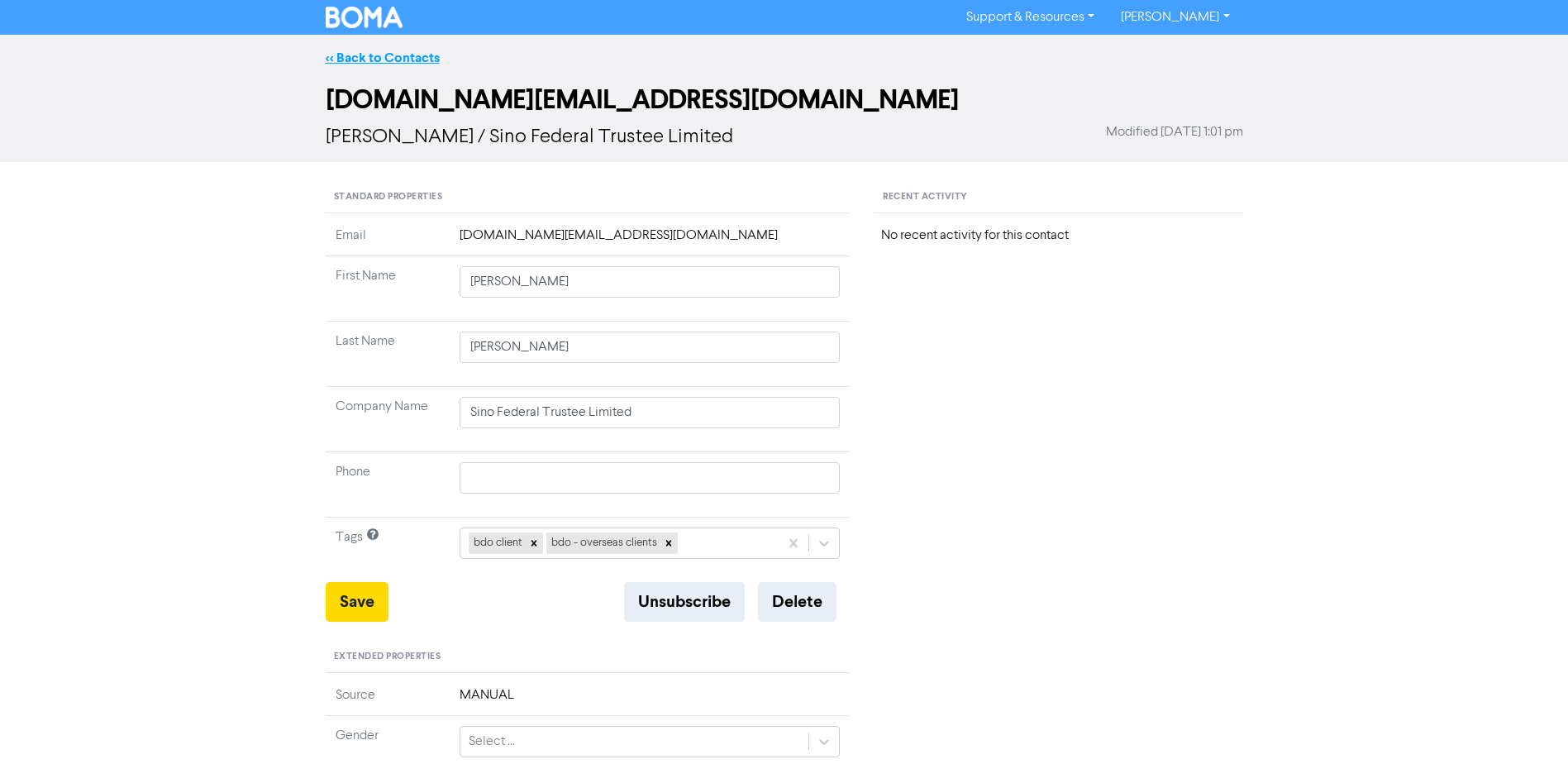
click at [333, 56] on link "<< Back to Contacts" at bounding box center [383, 58] width 114 height 16
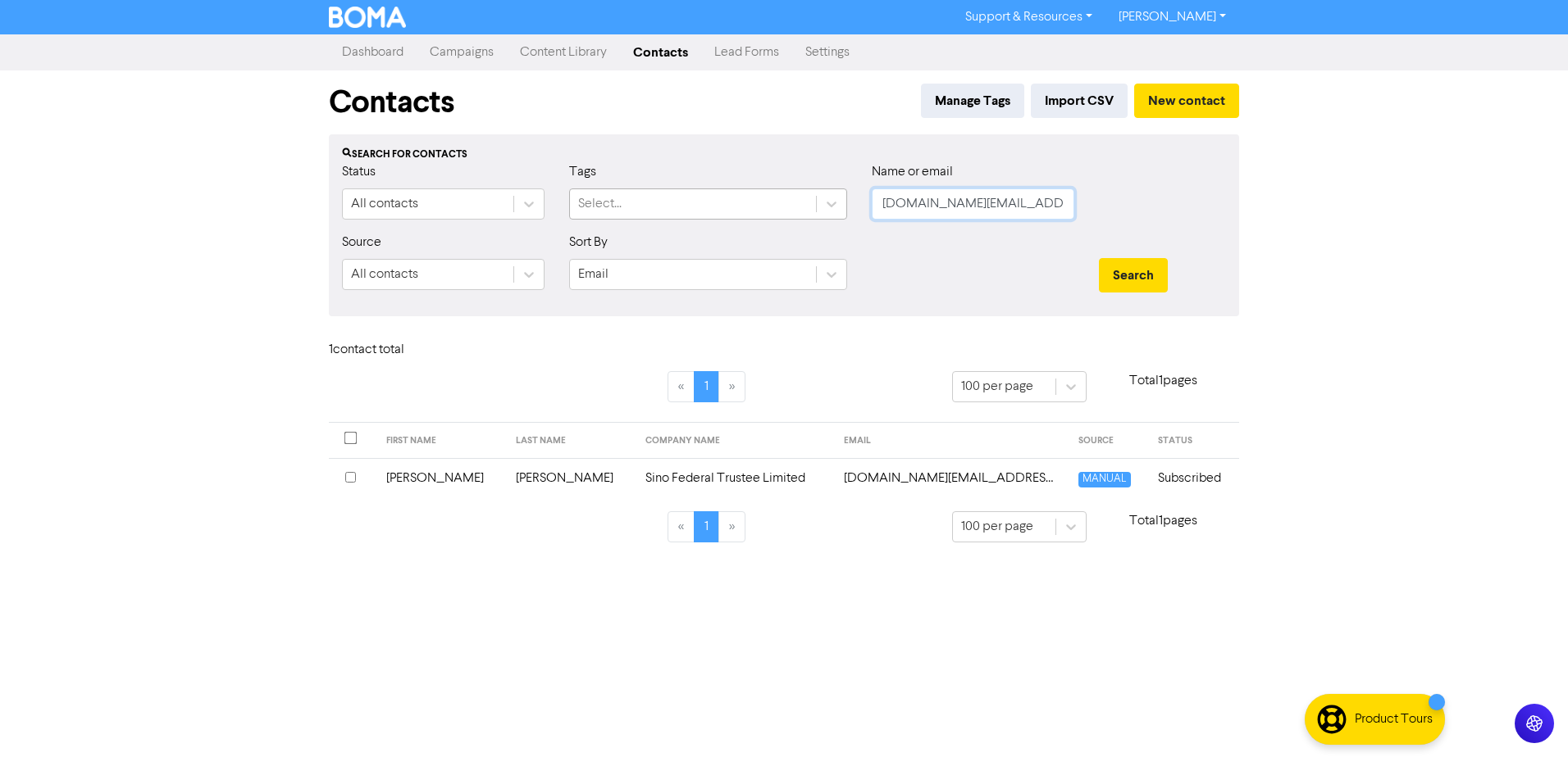
drag, startPoint x: 1018, startPoint y: 207, endPoint x: 739, endPoint y: 217, distance: 279.2
click at [747, 216] on div "Status All contacts Tags Select... Name or email [DOMAIN_NAME][EMAIL_ADDRESS][D…" at bounding box center [784, 198] width 908 height 70
paste input "[PERSON_NAME]"
click at [1134, 268] on button "Search" at bounding box center [1133, 275] width 69 height 34
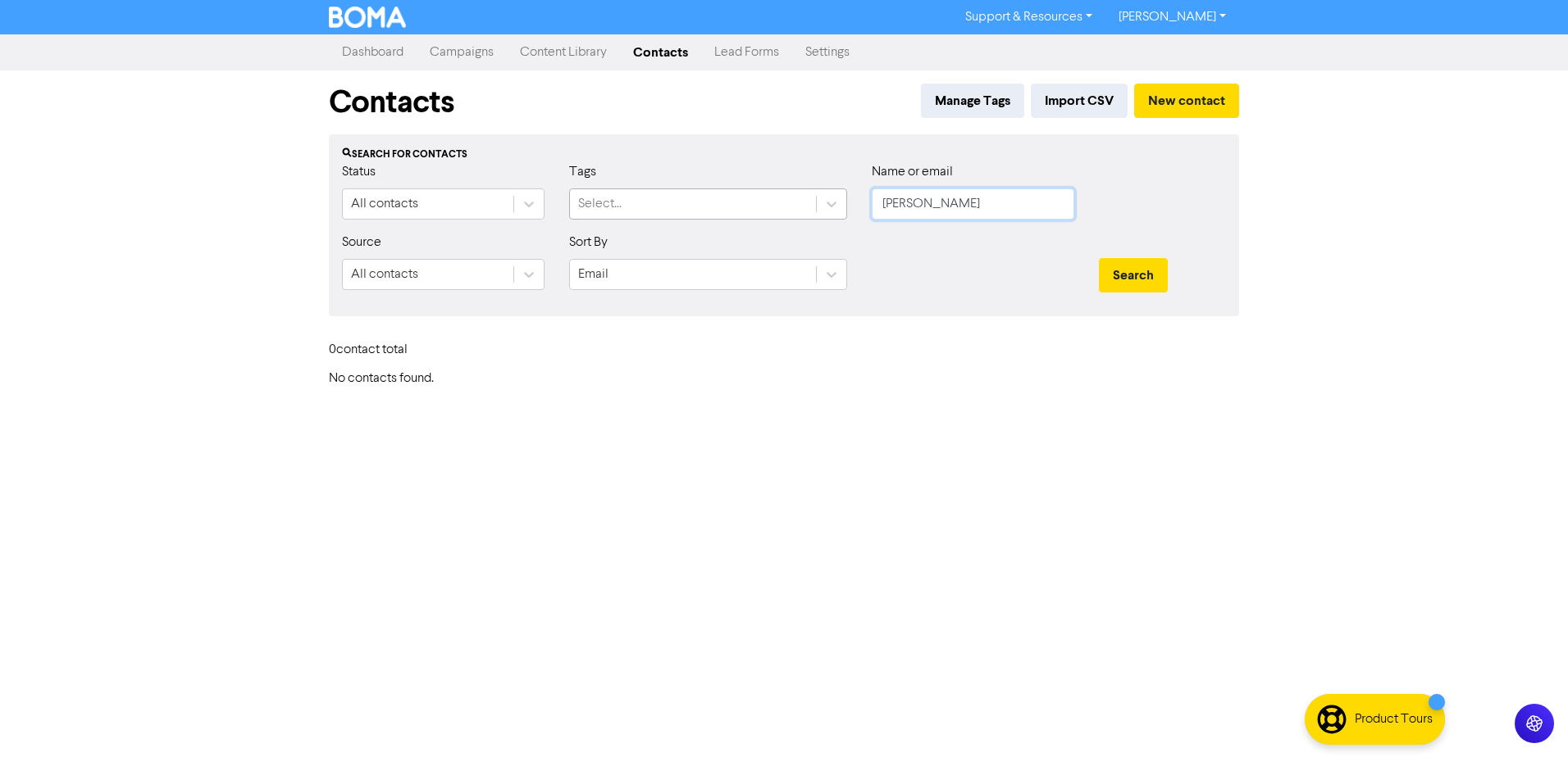
drag, startPoint x: 970, startPoint y: 203, endPoint x: 799, endPoint y: 206, distance: 171.0
click at [821, 206] on div "Status All contacts Tags Select... Name or email [PERSON_NAME]" at bounding box center [784, 198] width 908 height 70
paste input "ebbutt Research Pty Limited"
click at [979, 264] on div at bounding box center [972, 268] width 227 height 70
click at [1138, 275] on button "Search" at bounding box center [1133, 275] width 69 height 34
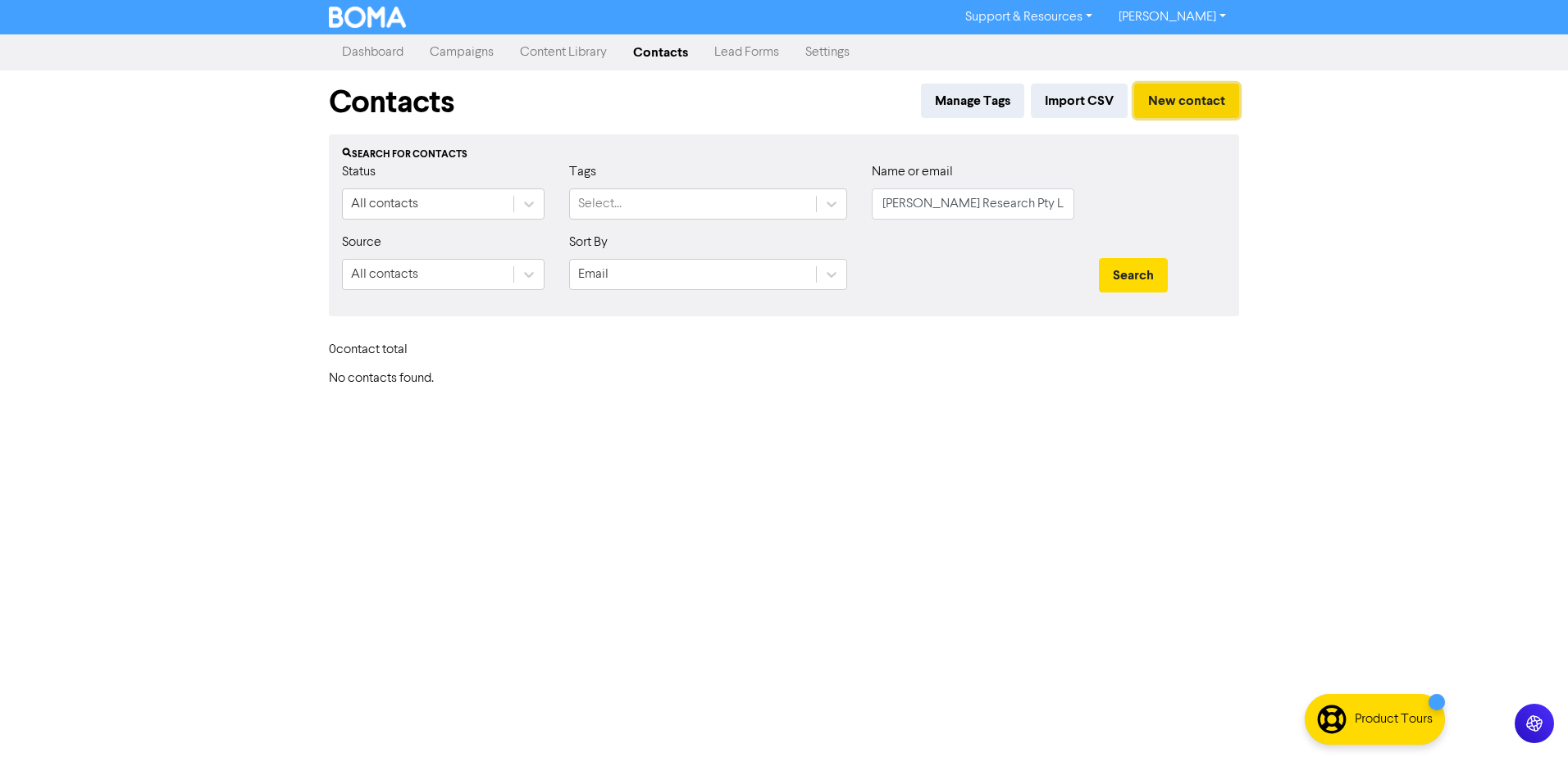
click at [1192, 99] on button "New contact" at bounding box center [1186, 101] width 105 height 34
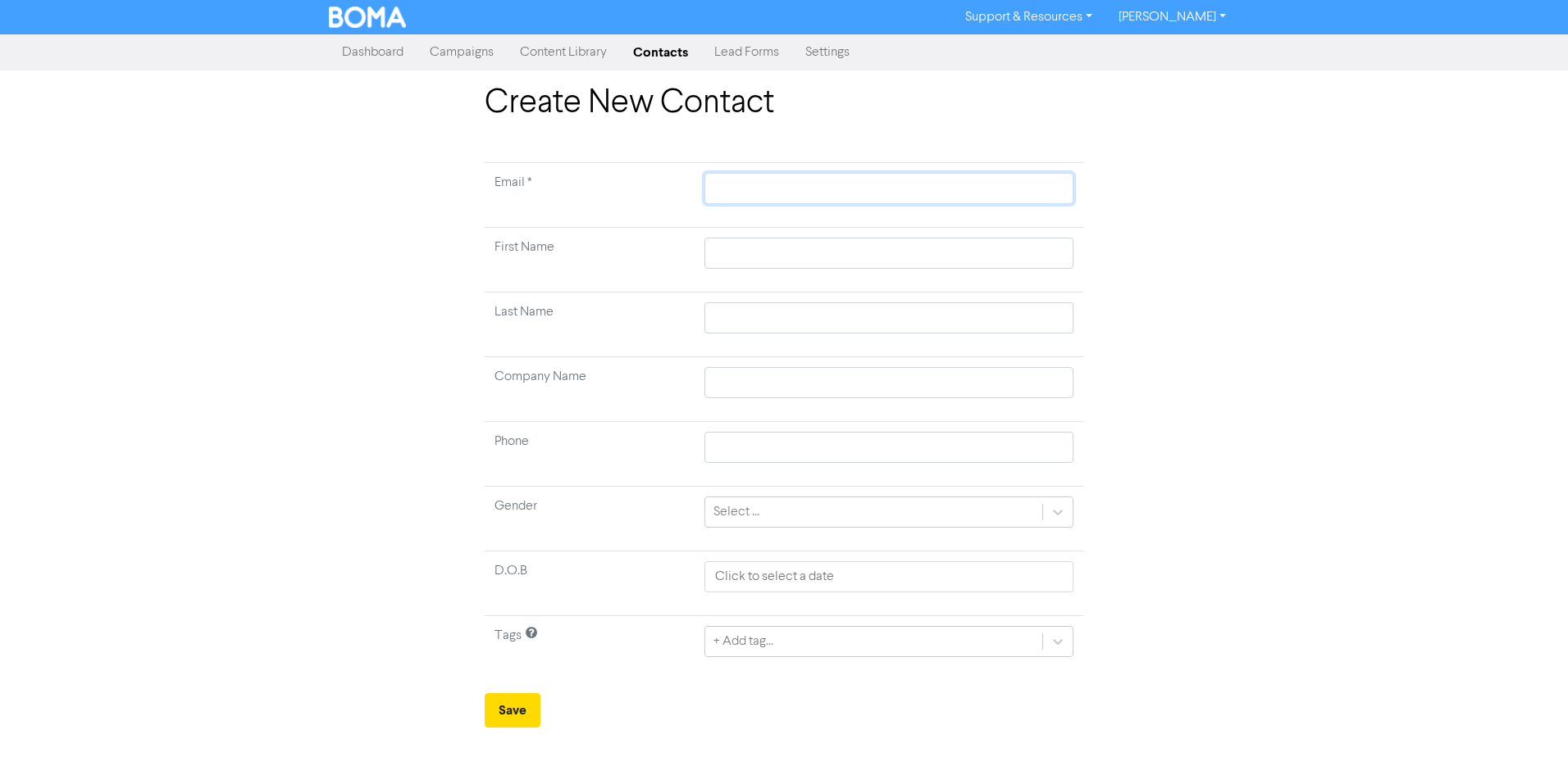
click at [824, 191] on input "text" at bounding box center [889, 189] width 369 height 31
paste input "[EMAIL_ADDRESS][DOMAIN_NAME]"
click at [881, 258] on input "text" at bounding box center [889, 253] width 369 height 31
paste input "[PERSON_NAME]"
click at [843, 323] on input "text" at bounding box center [889, 318] width 369 height 31
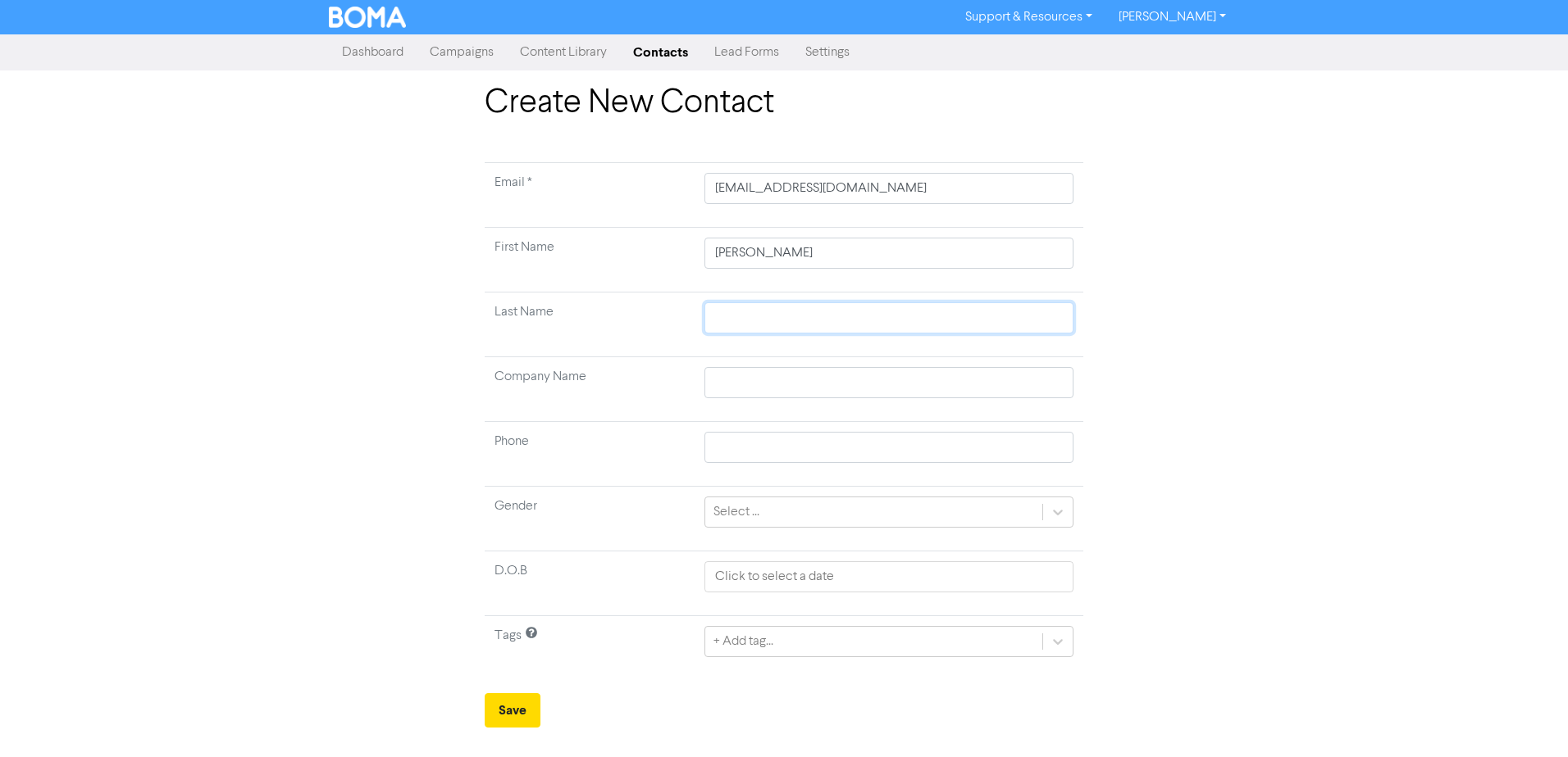
paste input "Rose"
click at [774, 379] on input "text" at bounding box center [889, 383] width 369 height 31
paste input "[PERSON_NAME] Research Pty Limited"
click at [1163, 490] on div "Create New Contact Email * [EMAIL_ADDRESS][DOMAIN_NAME] First Name [PERSON_NAME…" at bounding box center [784, 405] width 935 height 644
click at [916, 634] on div "+ Add tag..." at bounding box center [889, 641] width 369 height 31
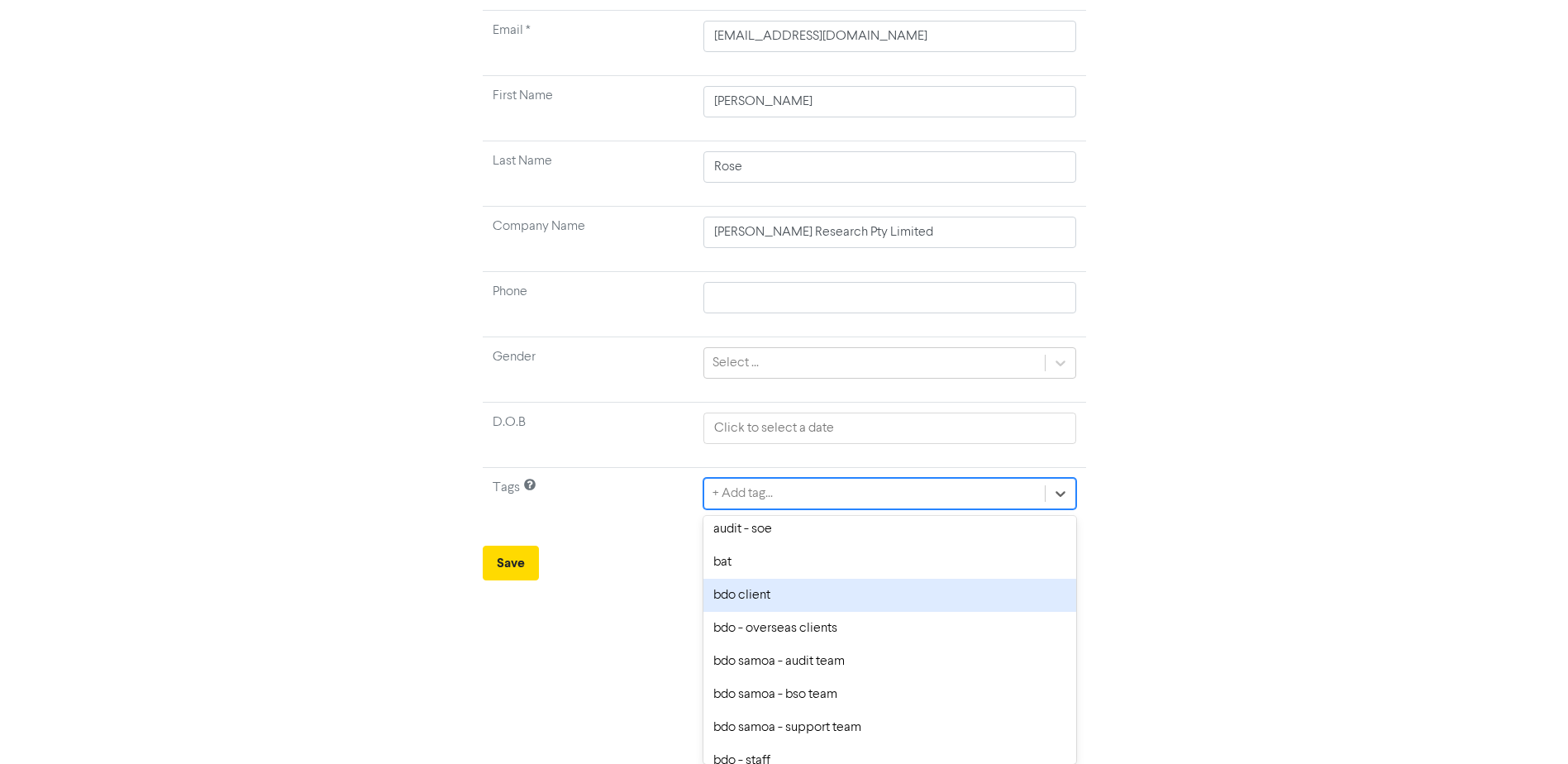
scroll to position [331, 0]
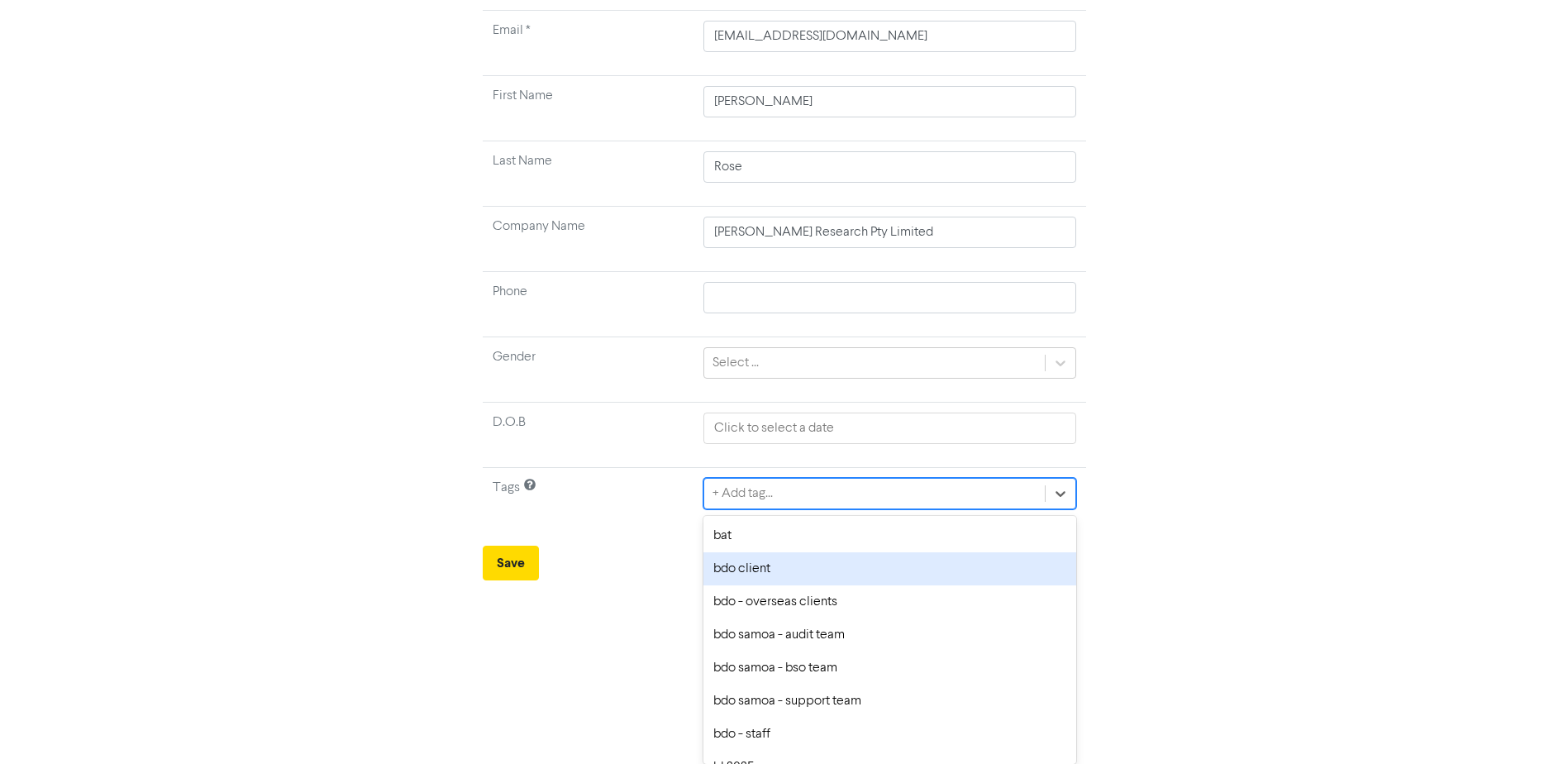
click at [797, 566] on div "bdo client" at bounding box center [890, 569] width 372 height 34
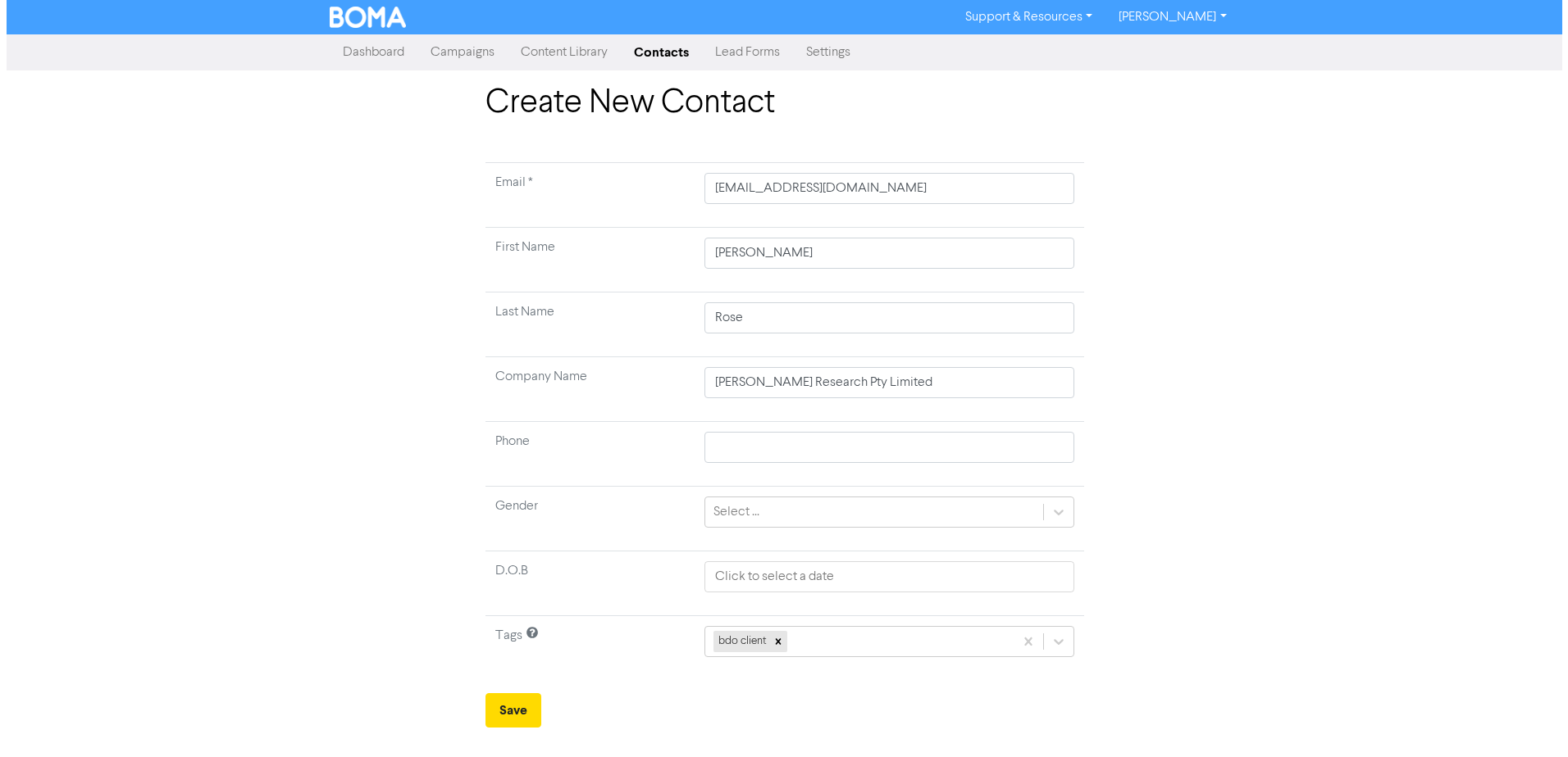
scroll to position [0, 0]
click at [828, 642] on div "bdo client" at bounding box center [889, 641] width 369 height 31
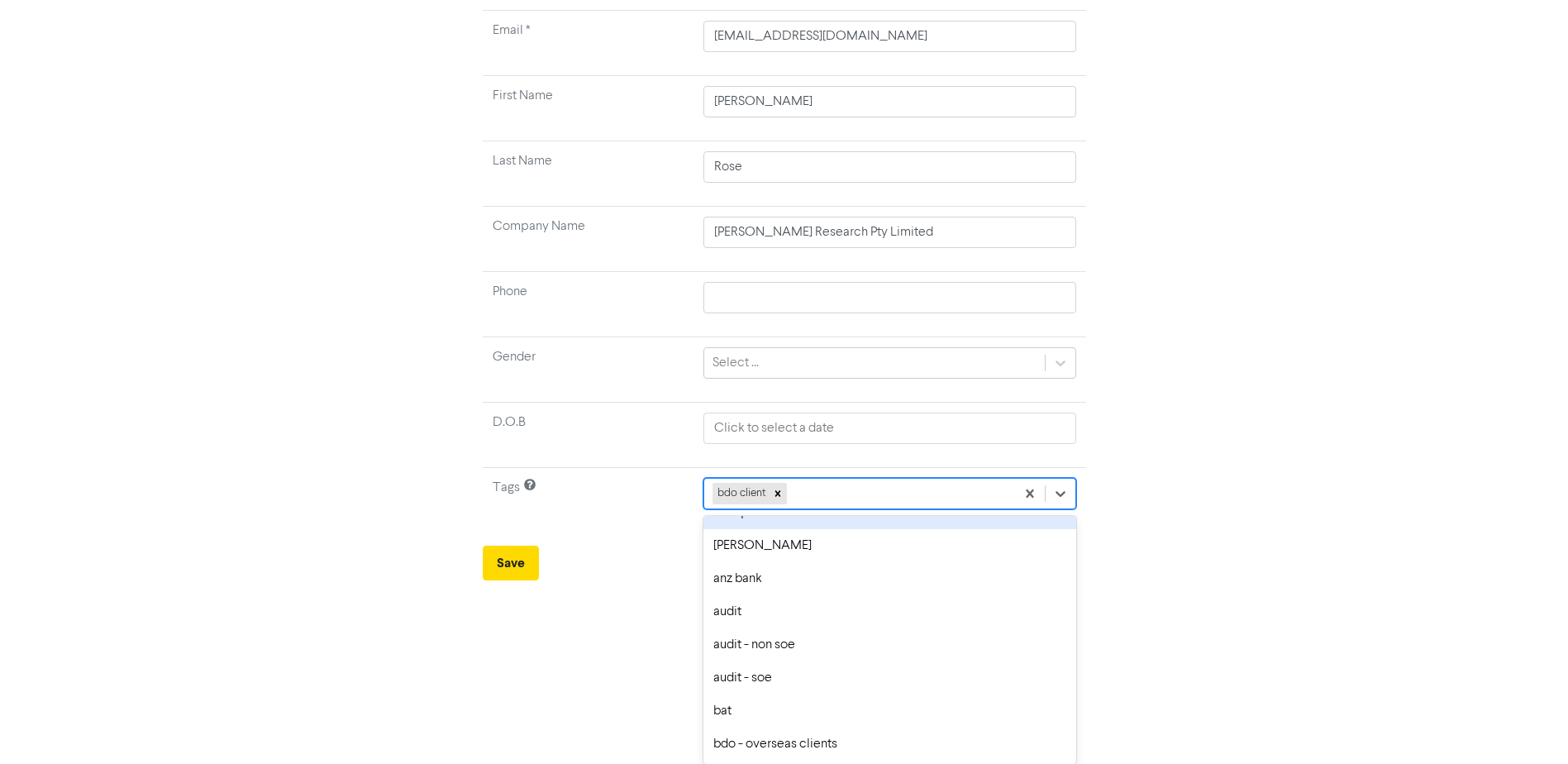
scroll to position [331, 0]
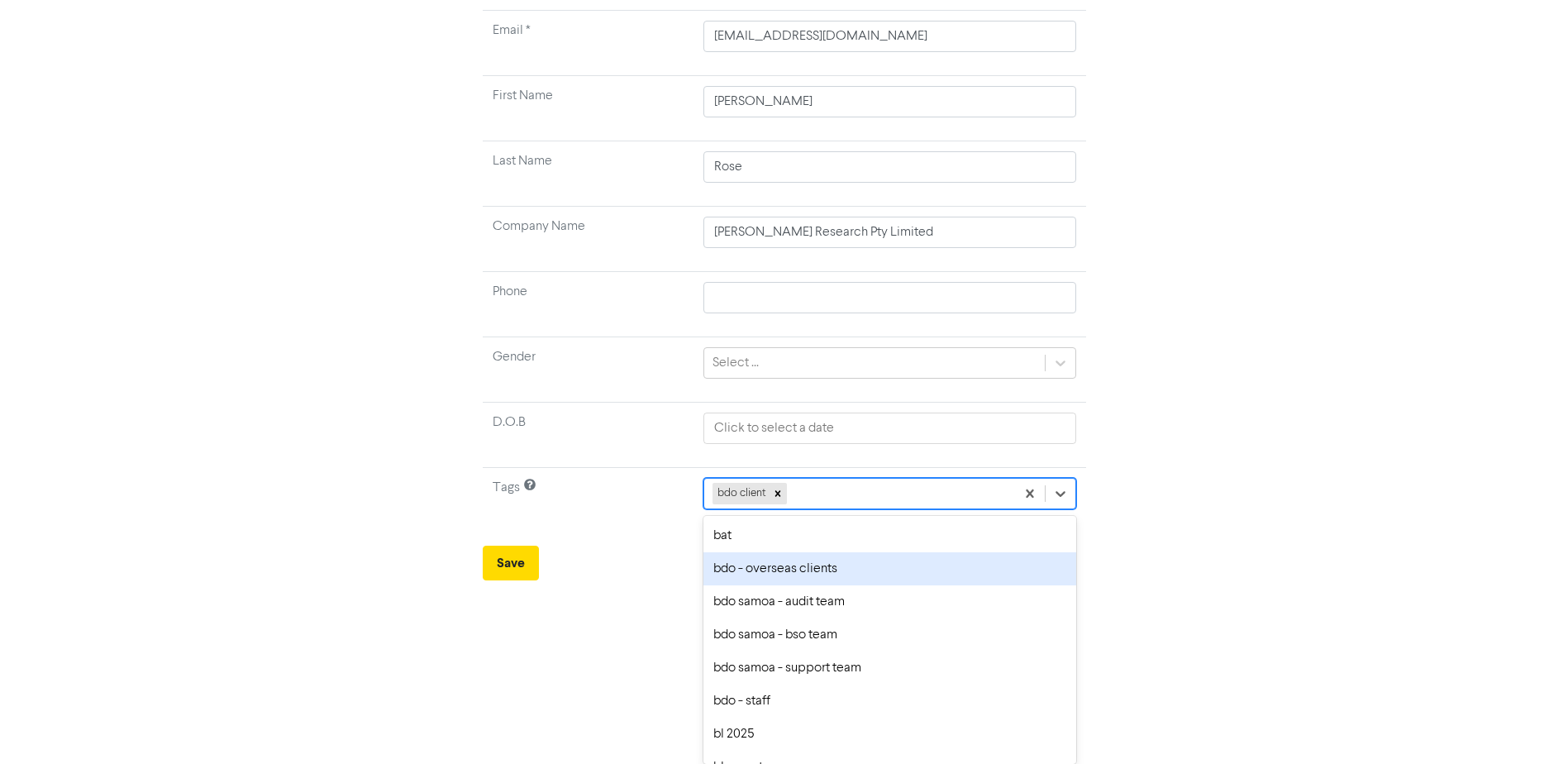
click at [797, 575] on div "bdo - overseas clients" at bounding box center [890, 569] width 372 height 34
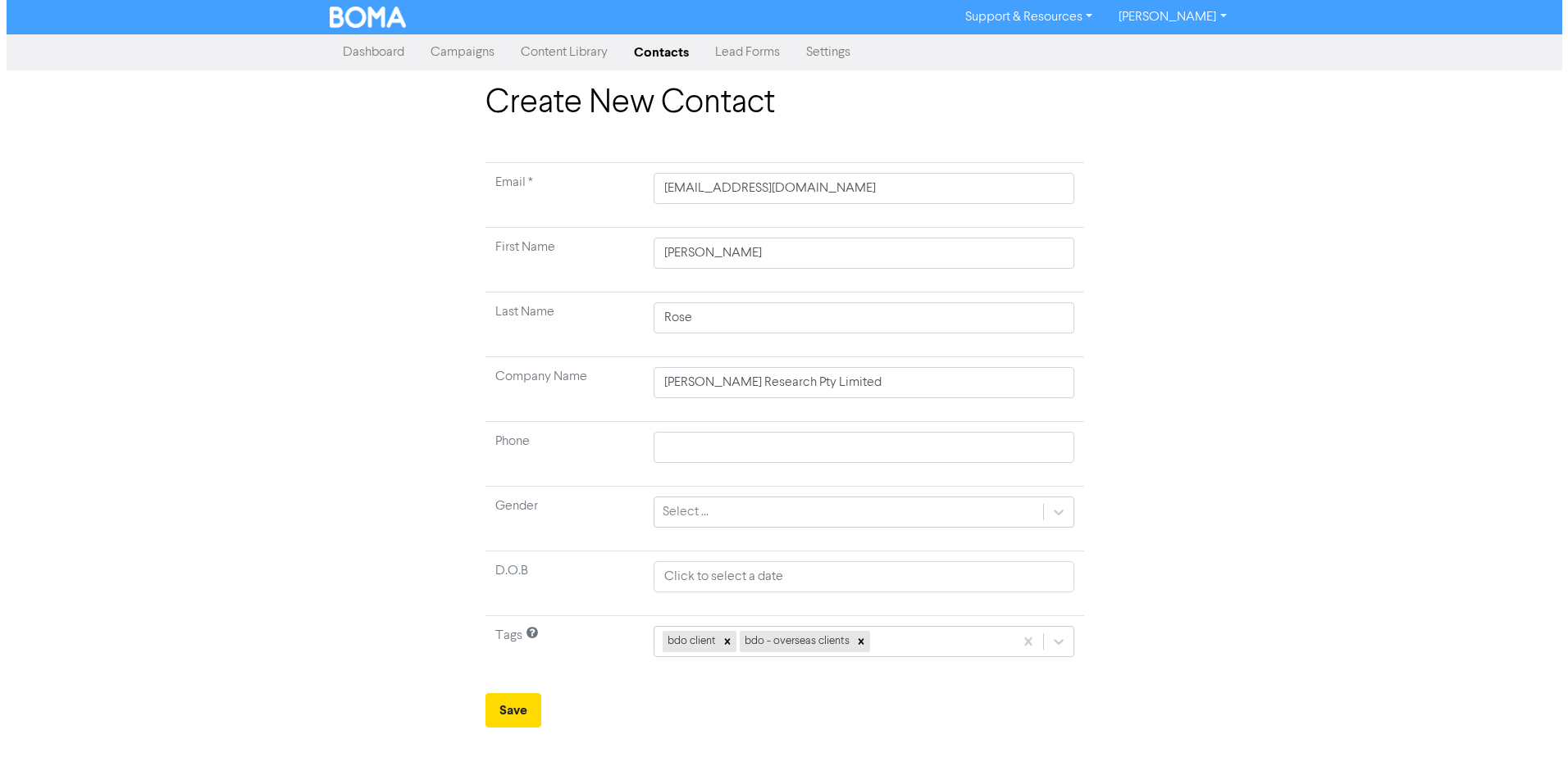
scroll to position [0, 0]
click at [484, 710] on button "Save" at bounding box center [512, 710] width 56 height 34
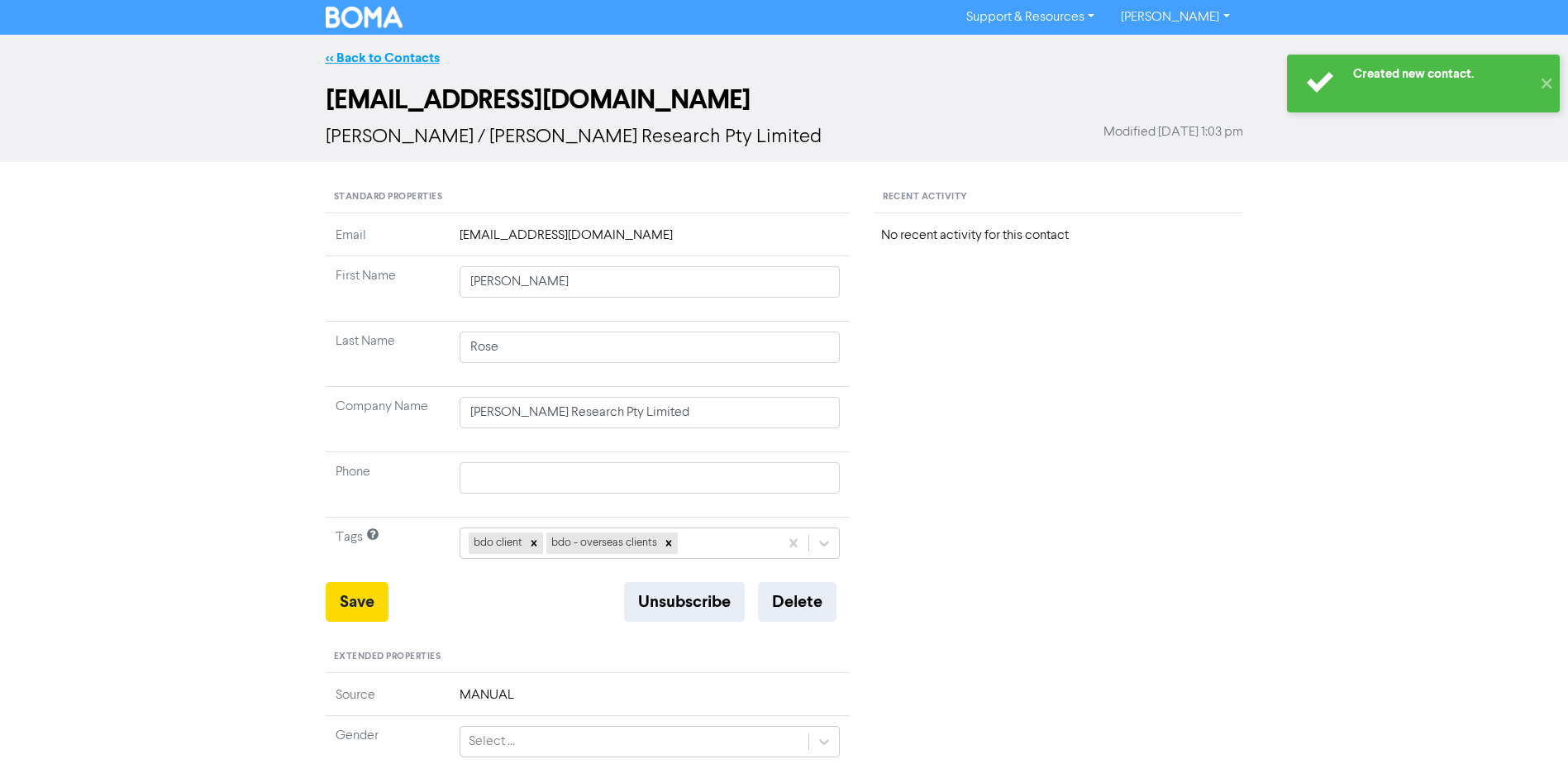
click at [393, 52] on link "<< Back to Contacts" at bounding box center [383, 58] width 114 height 16
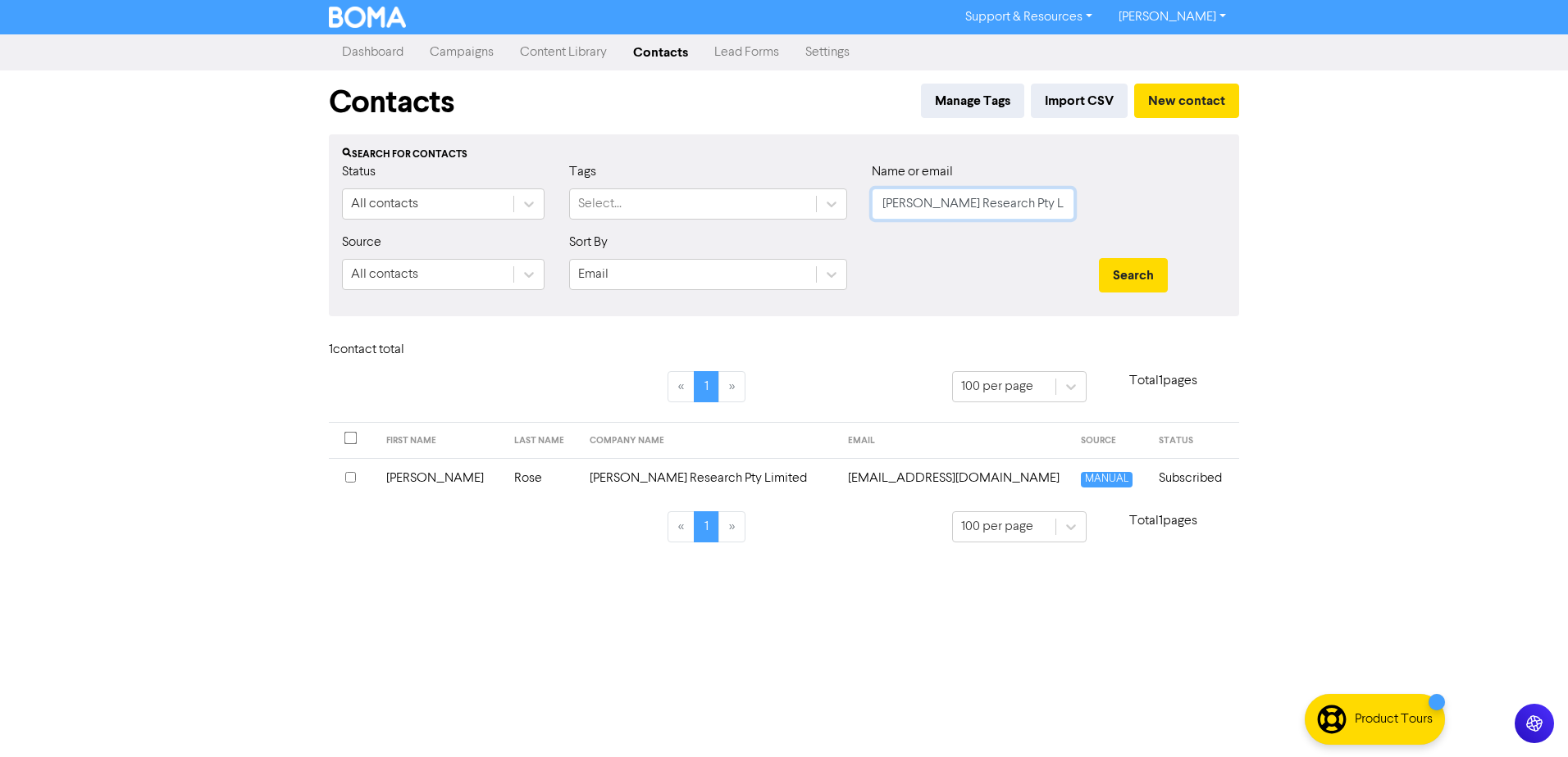
drag, startPoint x: 1040, startPoint y: 206, endPoint x: 1058, endPoint y: 206, distance: 18.0
click at [1040, 206] on input "[PERSON_NAME] Research Pty Limited" at bounding box center [972, 204] width 202 height 31
drag, startPoint x: 971, startPoint y: 202, endPoint x: 914, endPoint y: 202, distance: 57.0
click at [914, 202] on input "[PERSON_NAME] Research Pty Limited" at bounding box center [972, 204] width 202 height 31
click at [998, 192] on input "[PERSON_NAME] Research Pty Limited" at bounding box center [972, 204] width 202 height 31
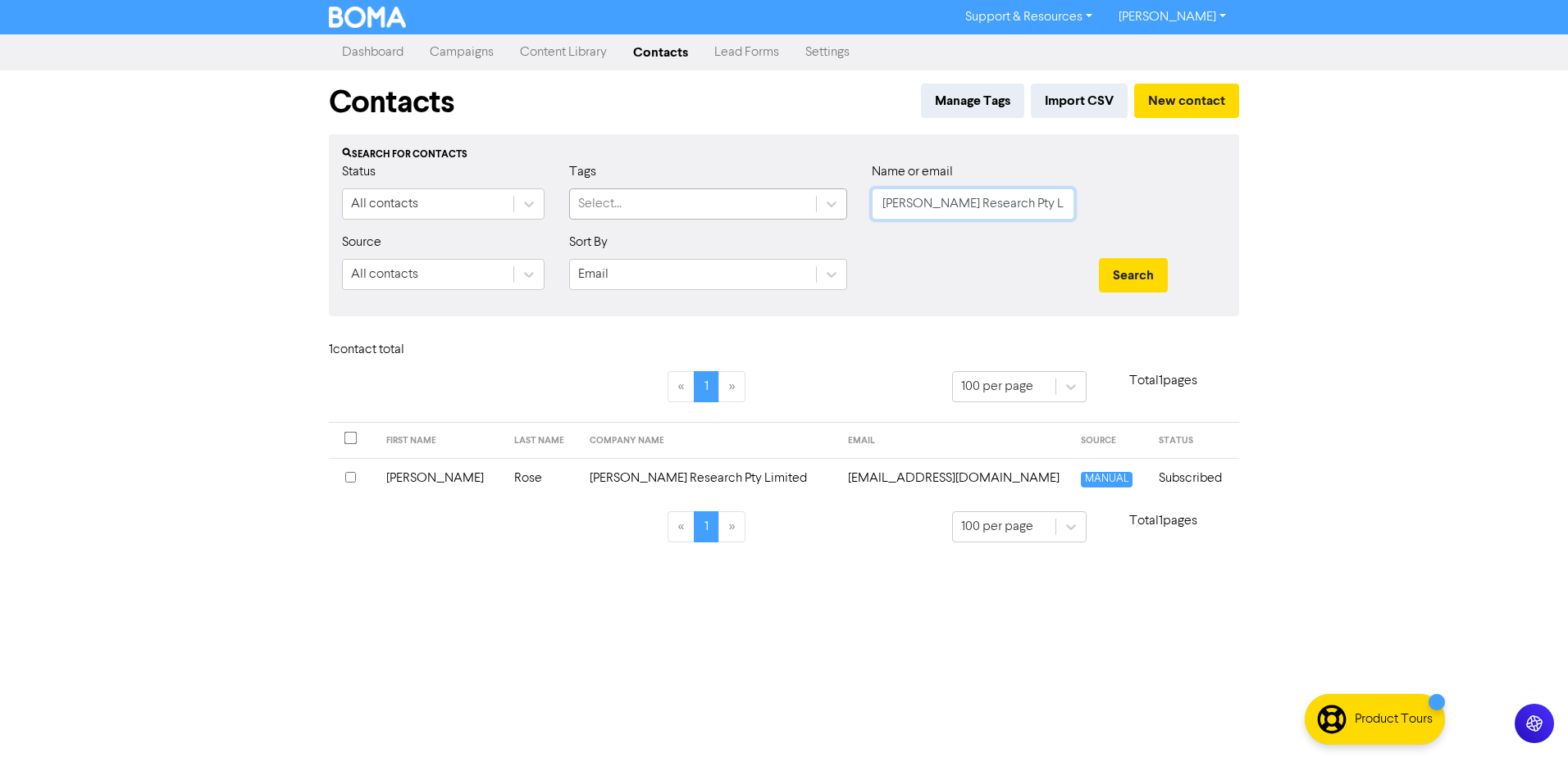
drag, startPoint x: 1063, startPoint y: 202, endPoint x: 789, endPoint y: 213, distance: 274.2
click at [792, 213] on div "Status All contacts Tags Select... Name or email [PERSON_NAME] Research Pty Lim…" at bounding box center [784, 198] width 908 height 70
paste input "[PERSON_NAME]"
click at [1103, 271] on button "Search" at bounding box center [1133, 275] width 69 height 34
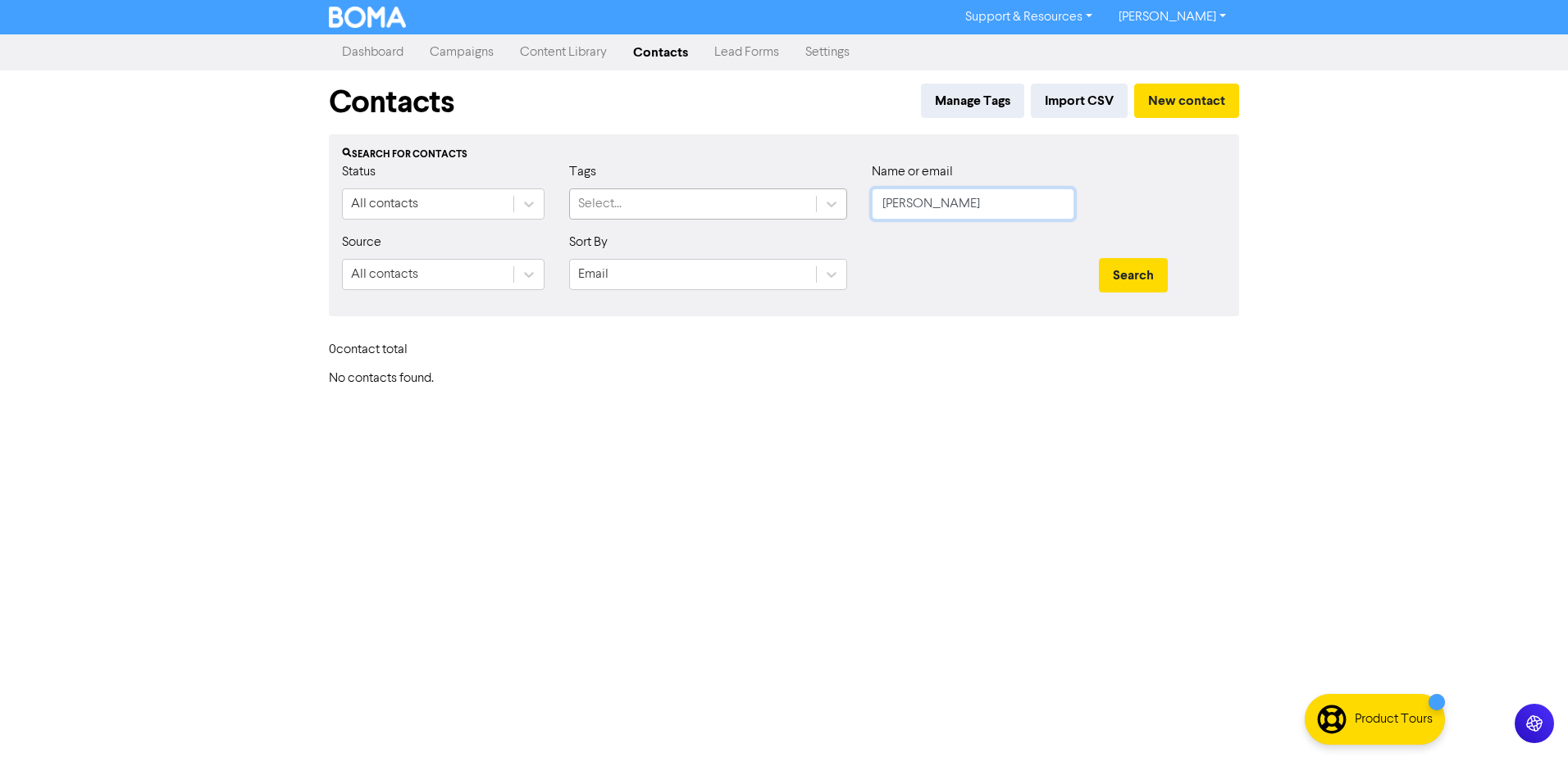
drag, startPoint x: 971, startPoint y: 198, endPoint x: 796, endPoint y: 199, distance: 175.0
click at [796, 199] on div "Status All contacts Tags Select... Name or email [PERSON_NAME]" at bounding box center [784, 198] width 908 height 70
paste input "Toyota Tsusho South Pacific Holdings Pty Ltd"
click at [1127, 269] on button "Search" at bounding box center [1133, 275] width 69 height 34
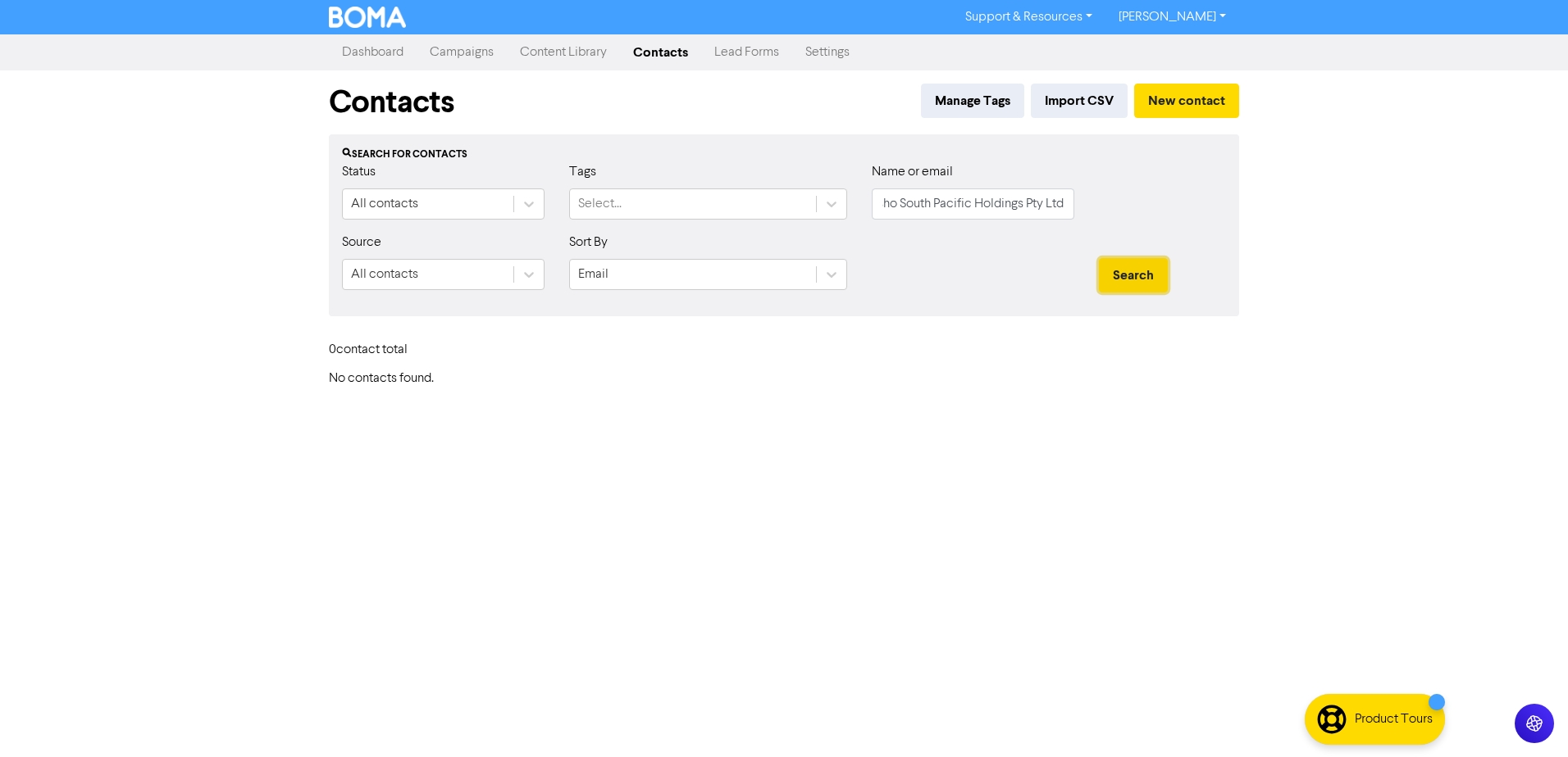
scroll to position [0, 0]
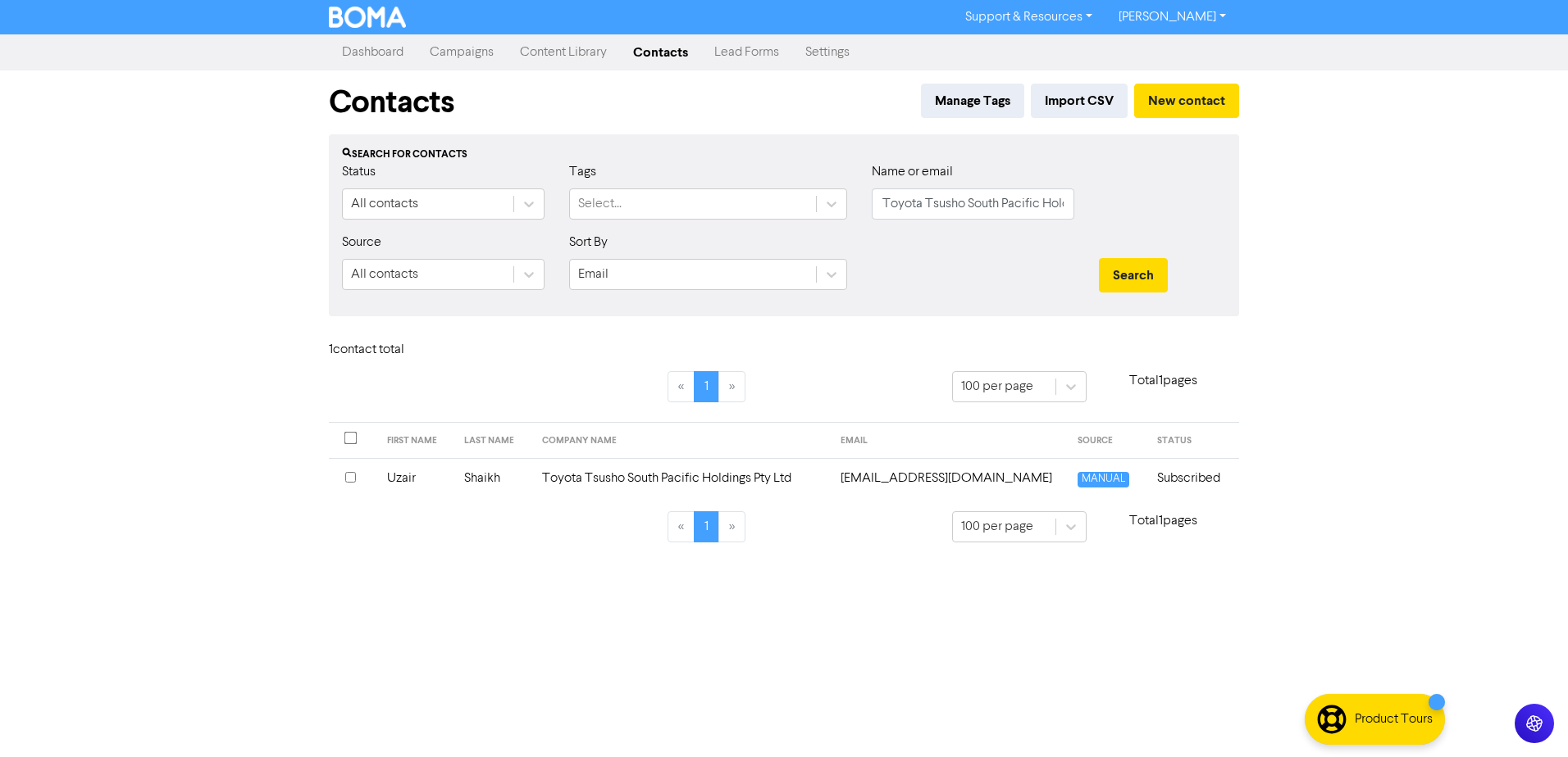
click at [349, 480] on input "checkbox" at bounding box center [350, 478] width 11 height 11
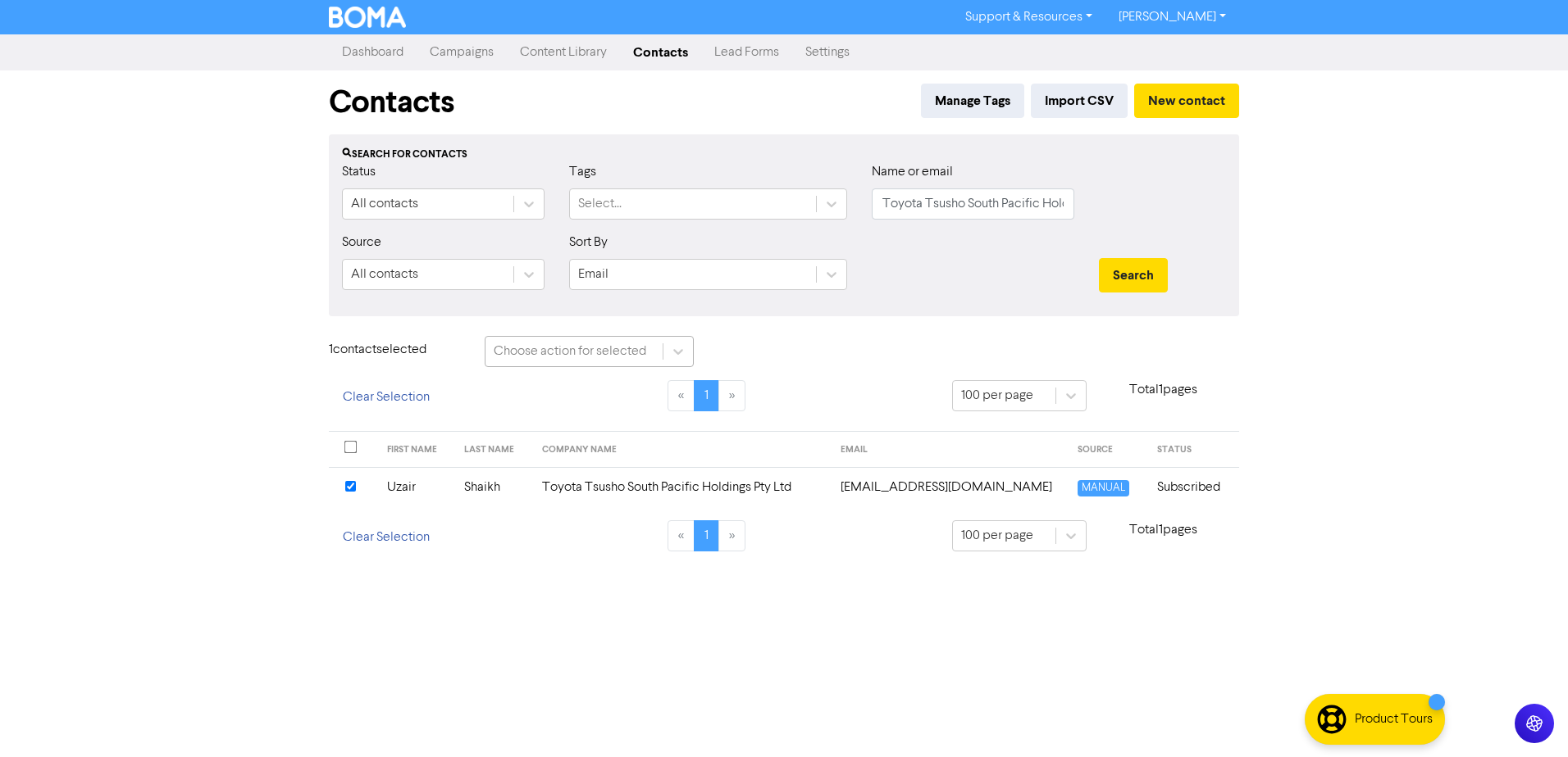
click at [546, 362] on div "Choose action for selected" at bounding box center [573, 351] width 177 height 30
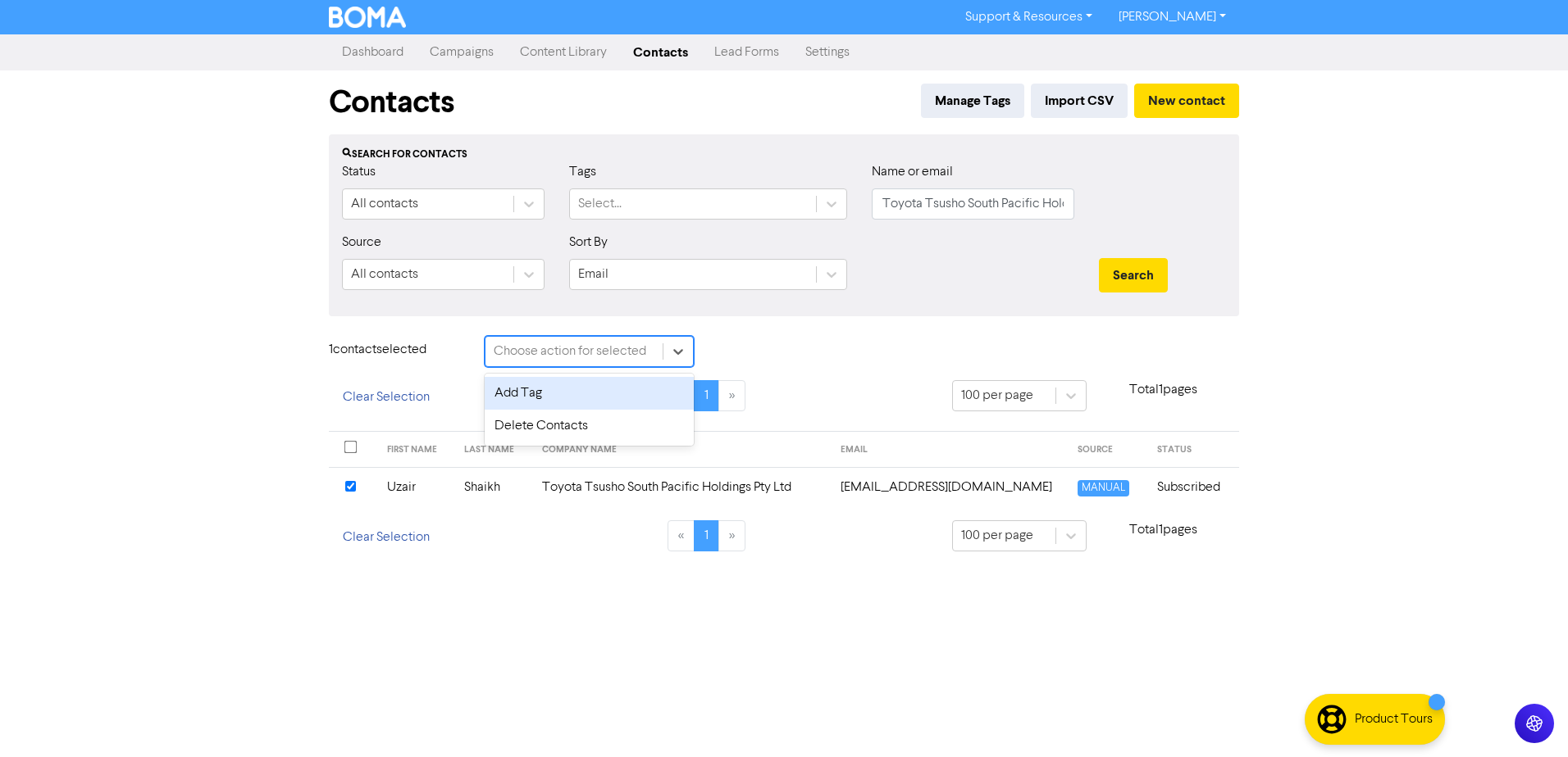
click at [550, 401] on div "Add Tag" at bounding box center [589, 393] width 209 height 33
click at [782, 350] on div "Tag selected contact with .." at bounding box center [803, 352] width 154 height 20
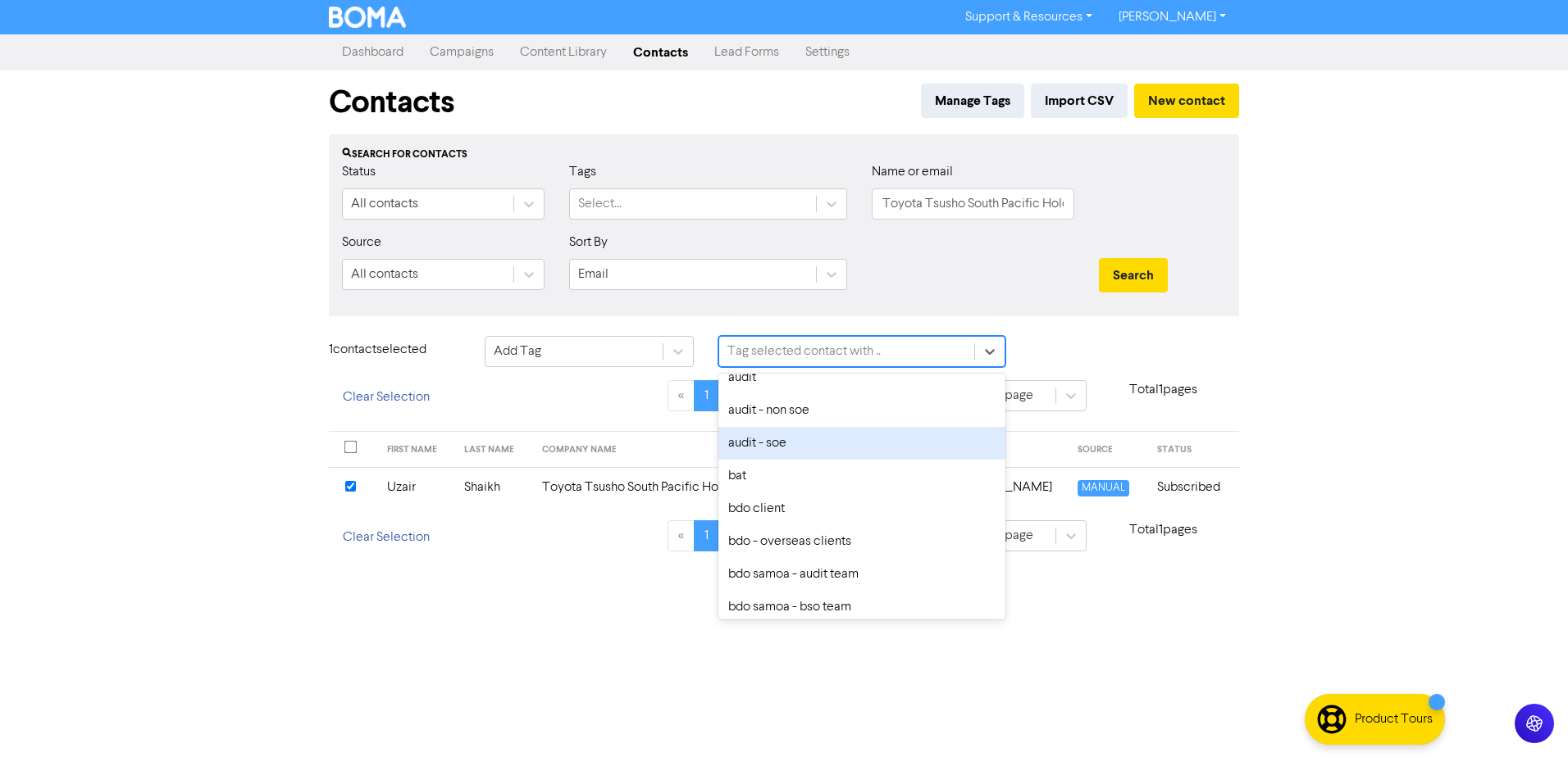
scroll to position [246, 0]
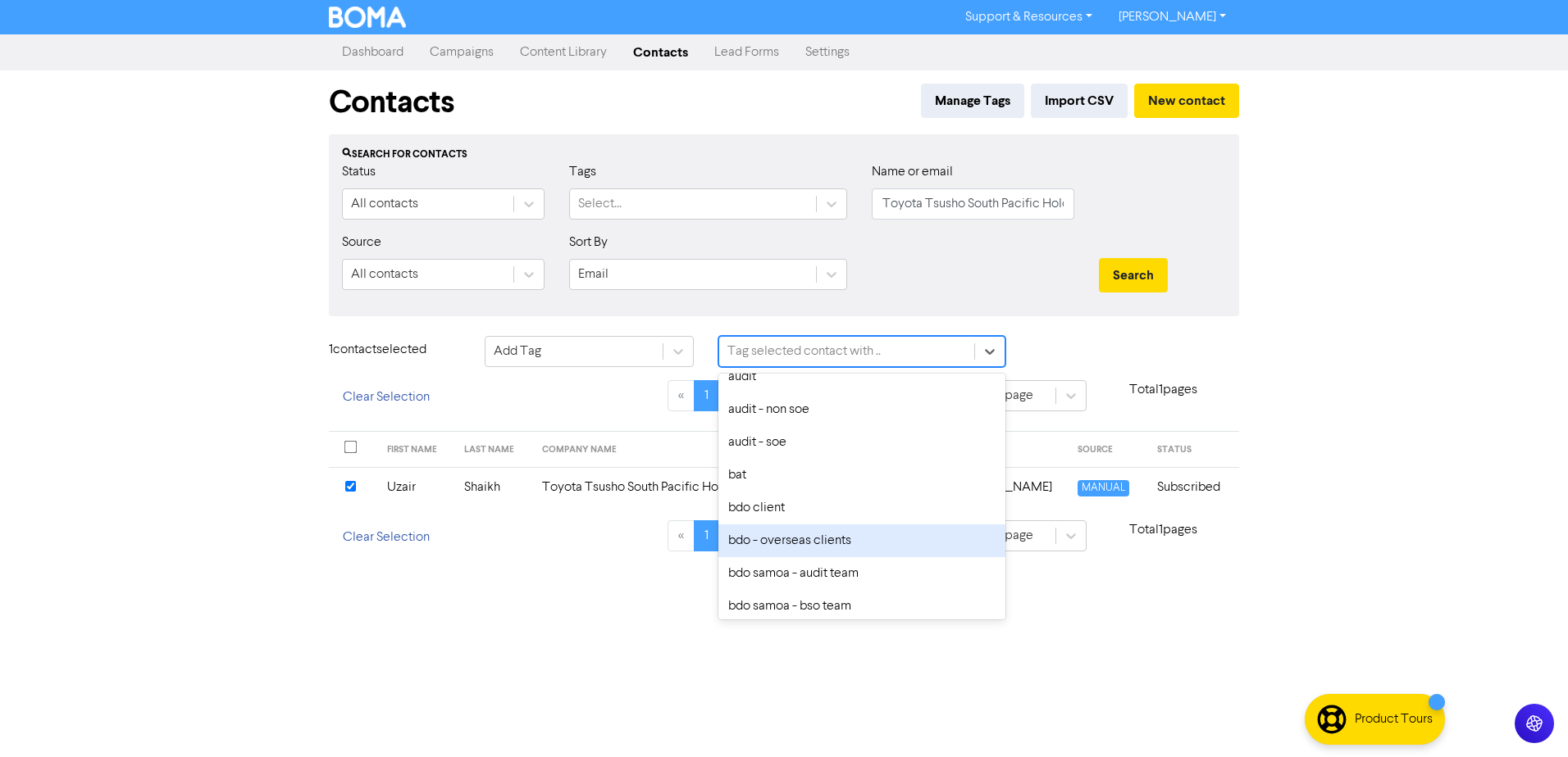
click at [778, 526] on div "bdo - overseas clients" at bounding box center [861, 541] width 287 height 33
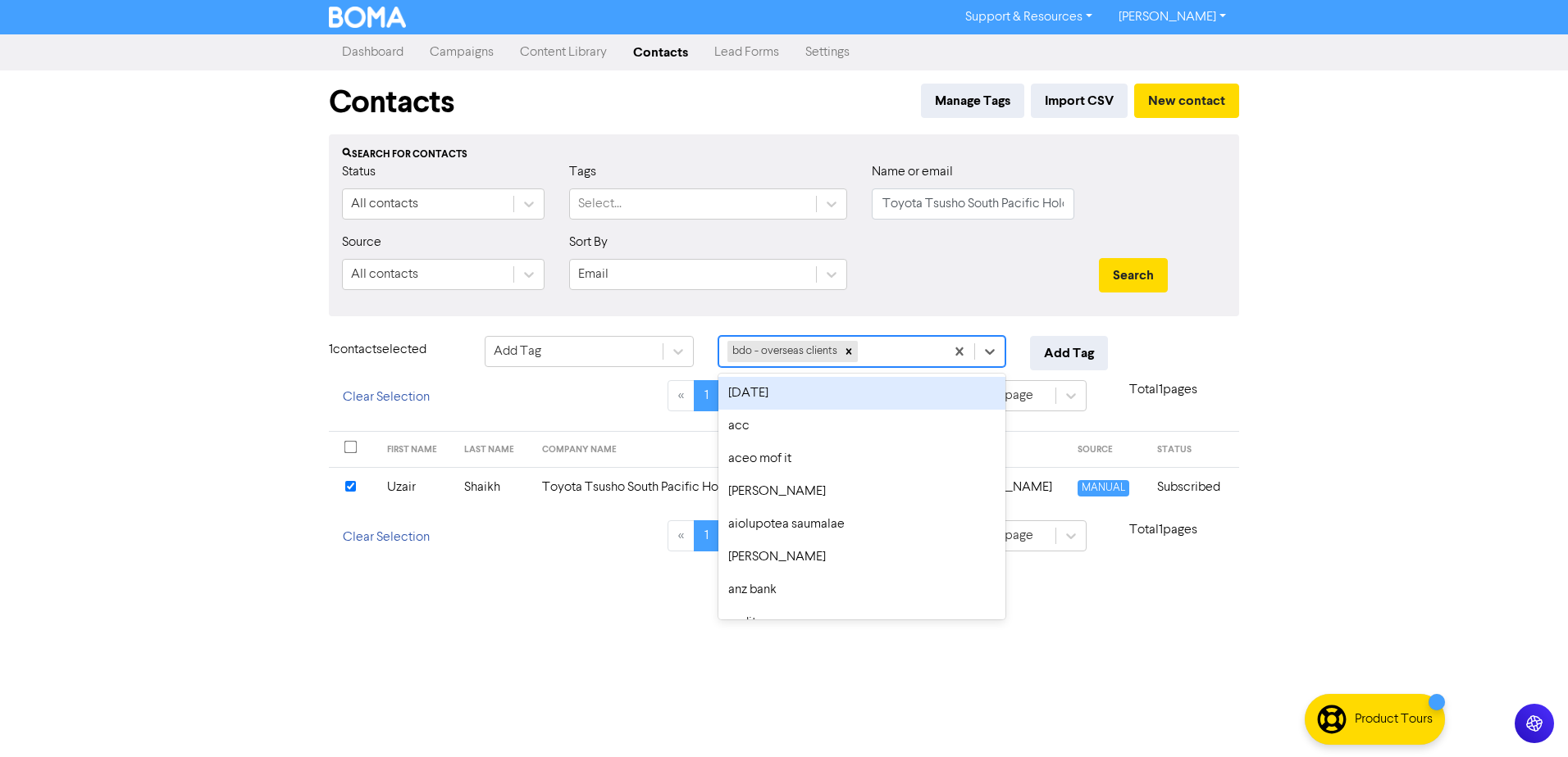
click at [889, 350] on div "bdo - overseas clients" at bounding box center [831, 351] width 226 height 30
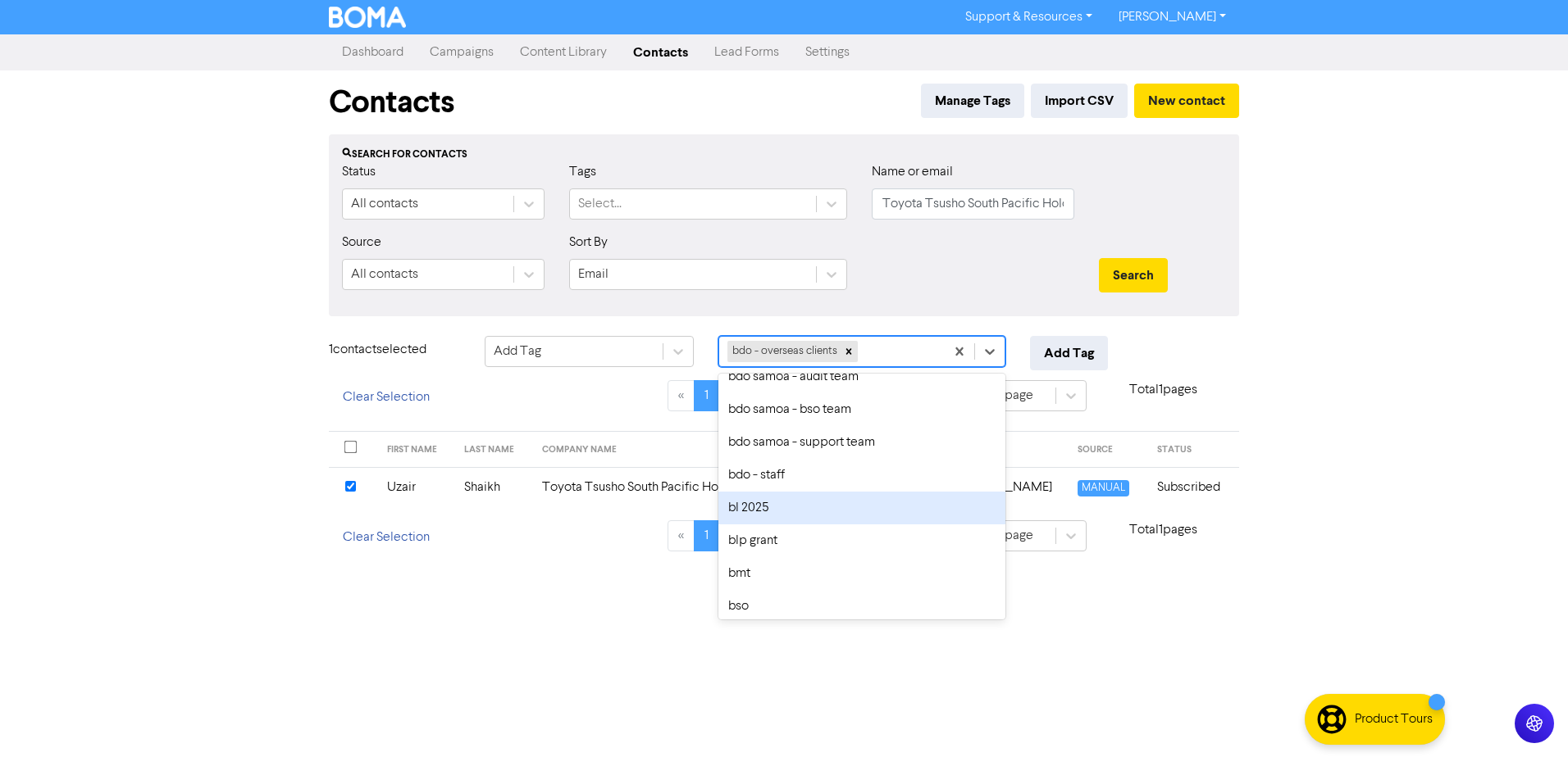
scroll to position [328, 0]
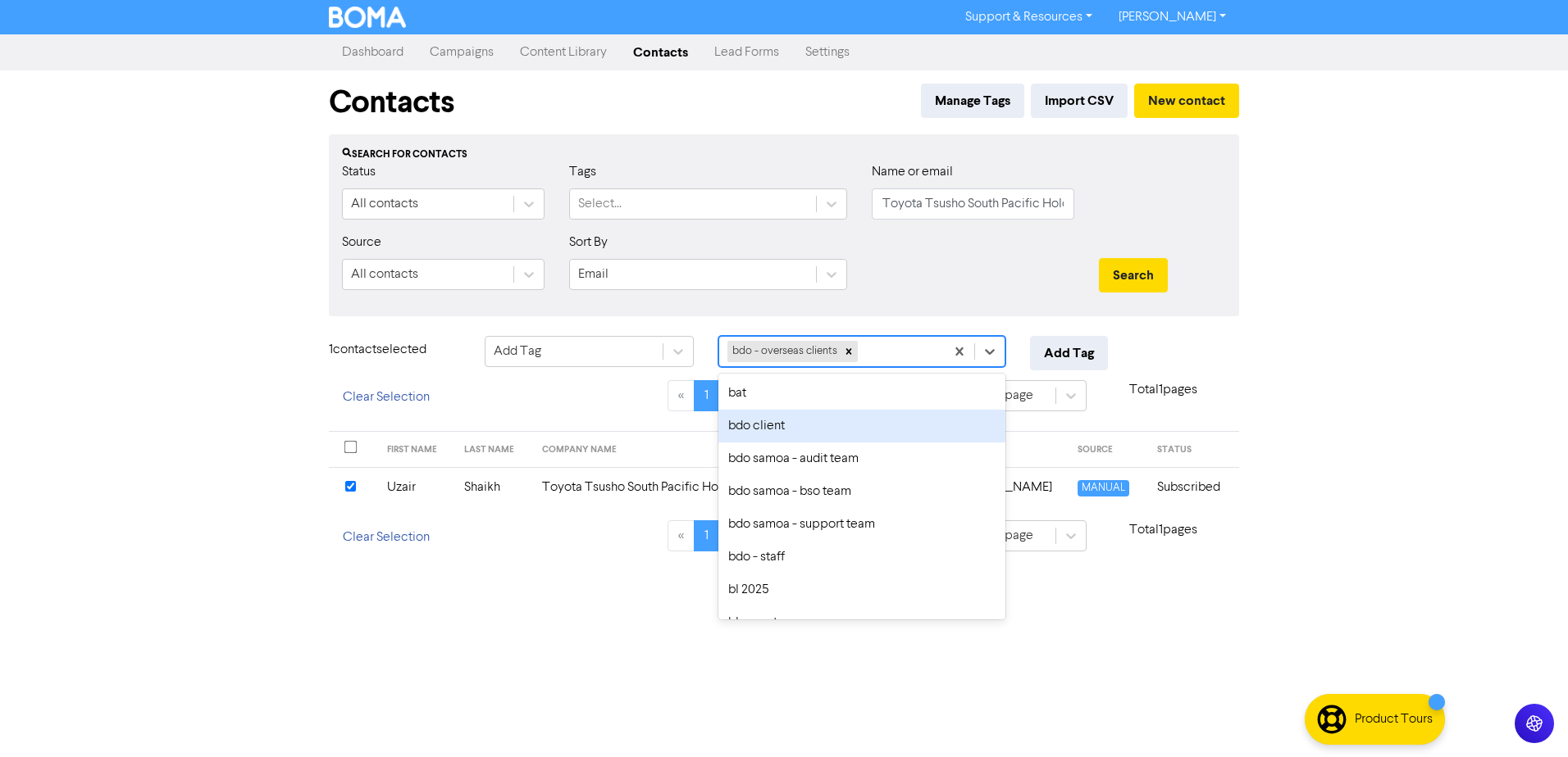
click at [788, 430] on div "bdo client" at bounding box center [861, 426] width 287 height 33
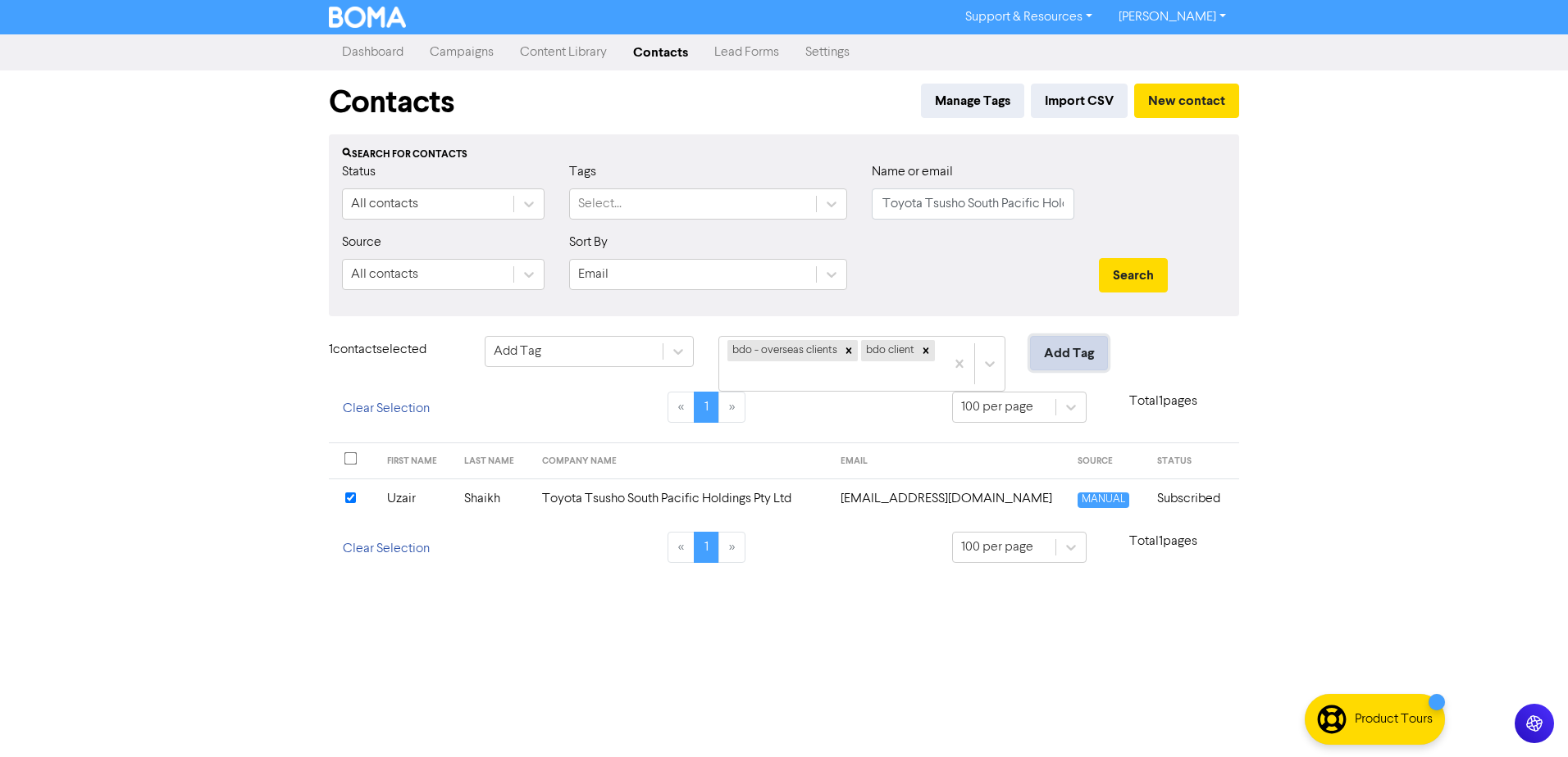
click at [1071, 357] on button "Add Tag" at bounding box center [1068, 353] width 78 height 34
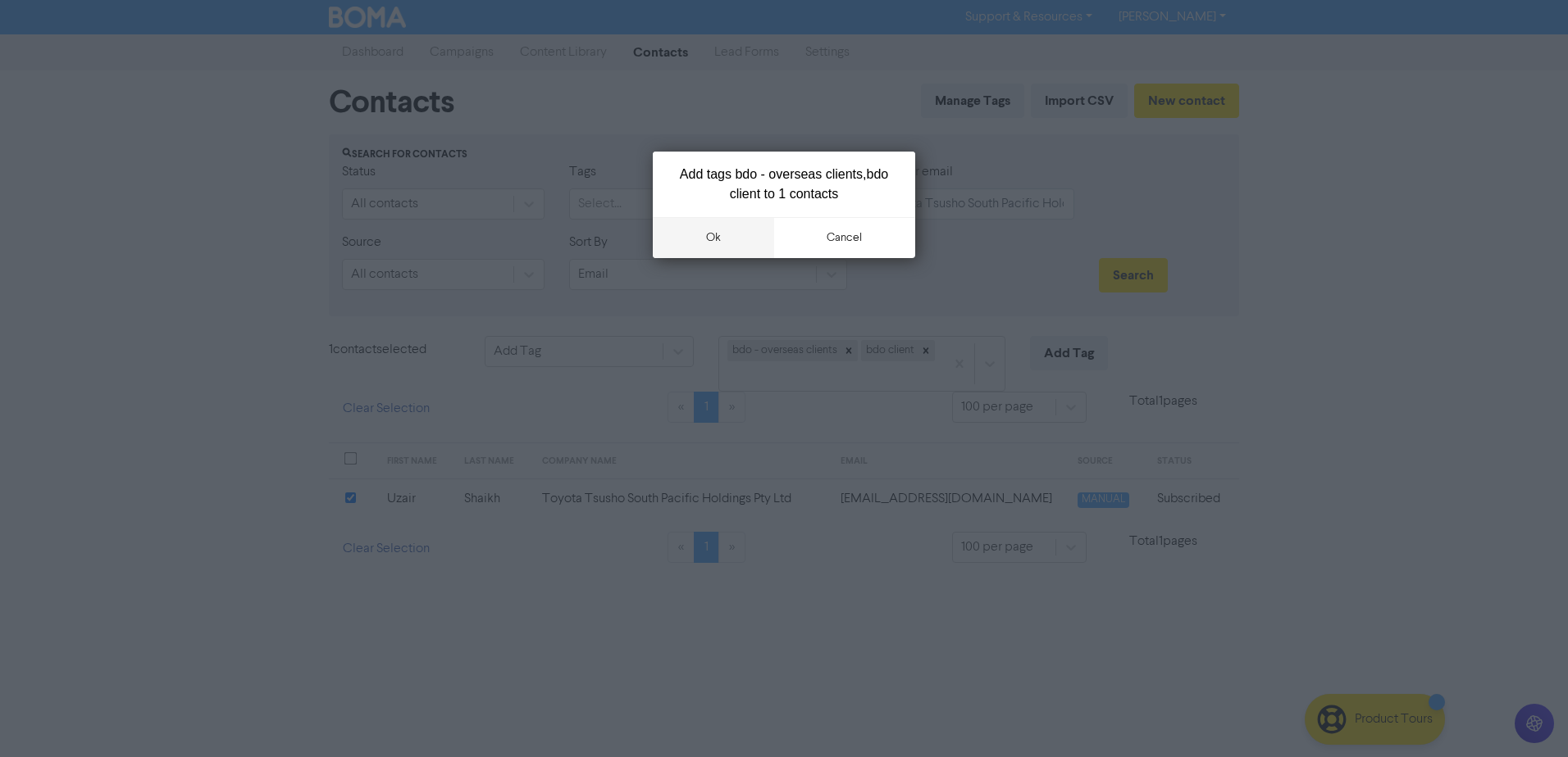
click at [687, 236] on button "ok" at bounding box center [713, 238] width 121 height 41
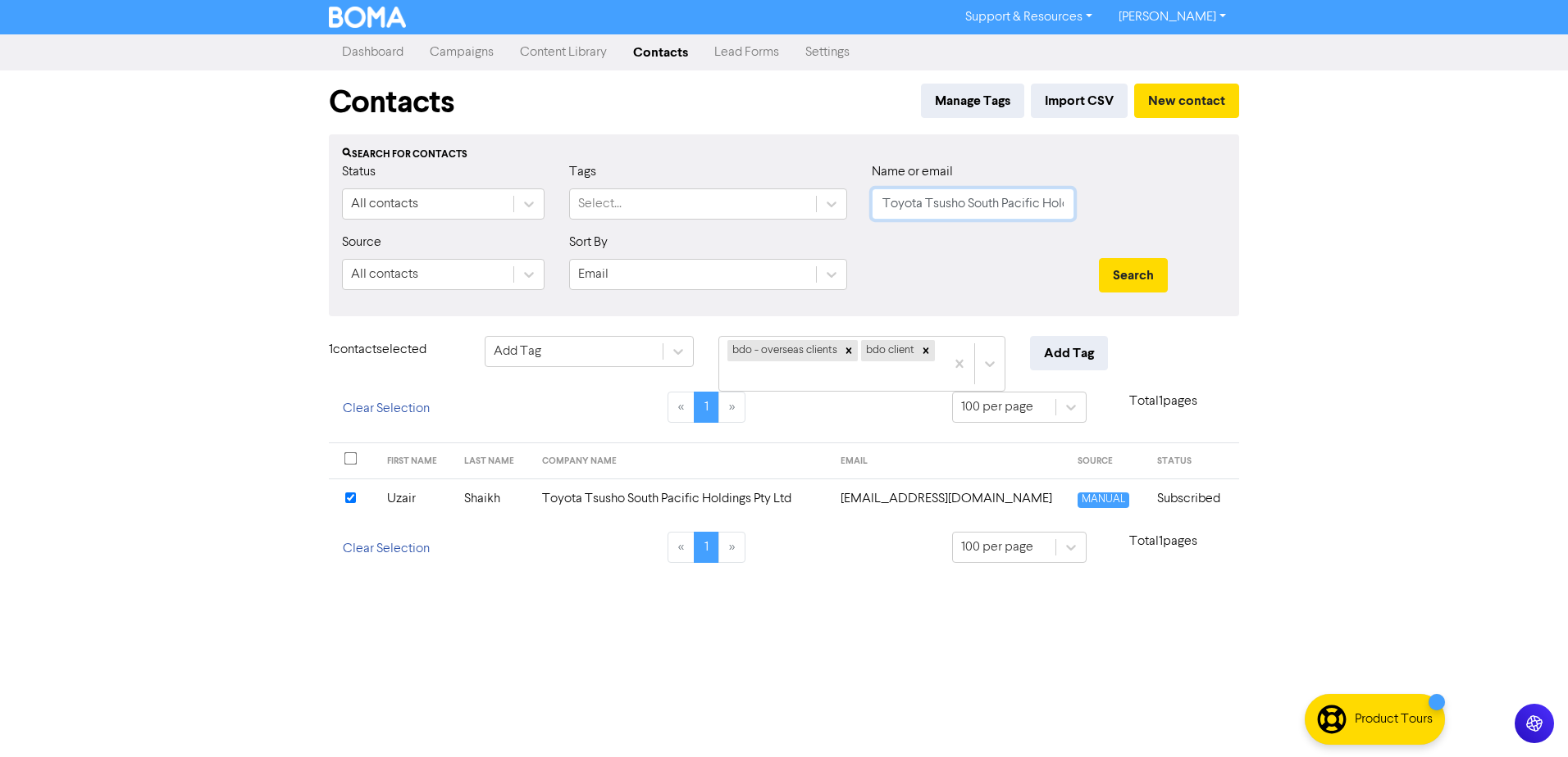
click at [1010, 201] on input "Toyota Tsusho South Pacific Holdings Pty Ltd" at bounding box center [972, 204] width 202 height 31
drag, startPoint x: 883, startPoint y: 205, endPoint x: 1199, endPoint y: 243, distance: 318.3
click at [1199, 243] on form "Status All contacts Tags Select... Name or email Toyota Tsusho South Pacific Ho…" at bounding box center [784, 233] width 884 height 141
paste input "Basist Chand"
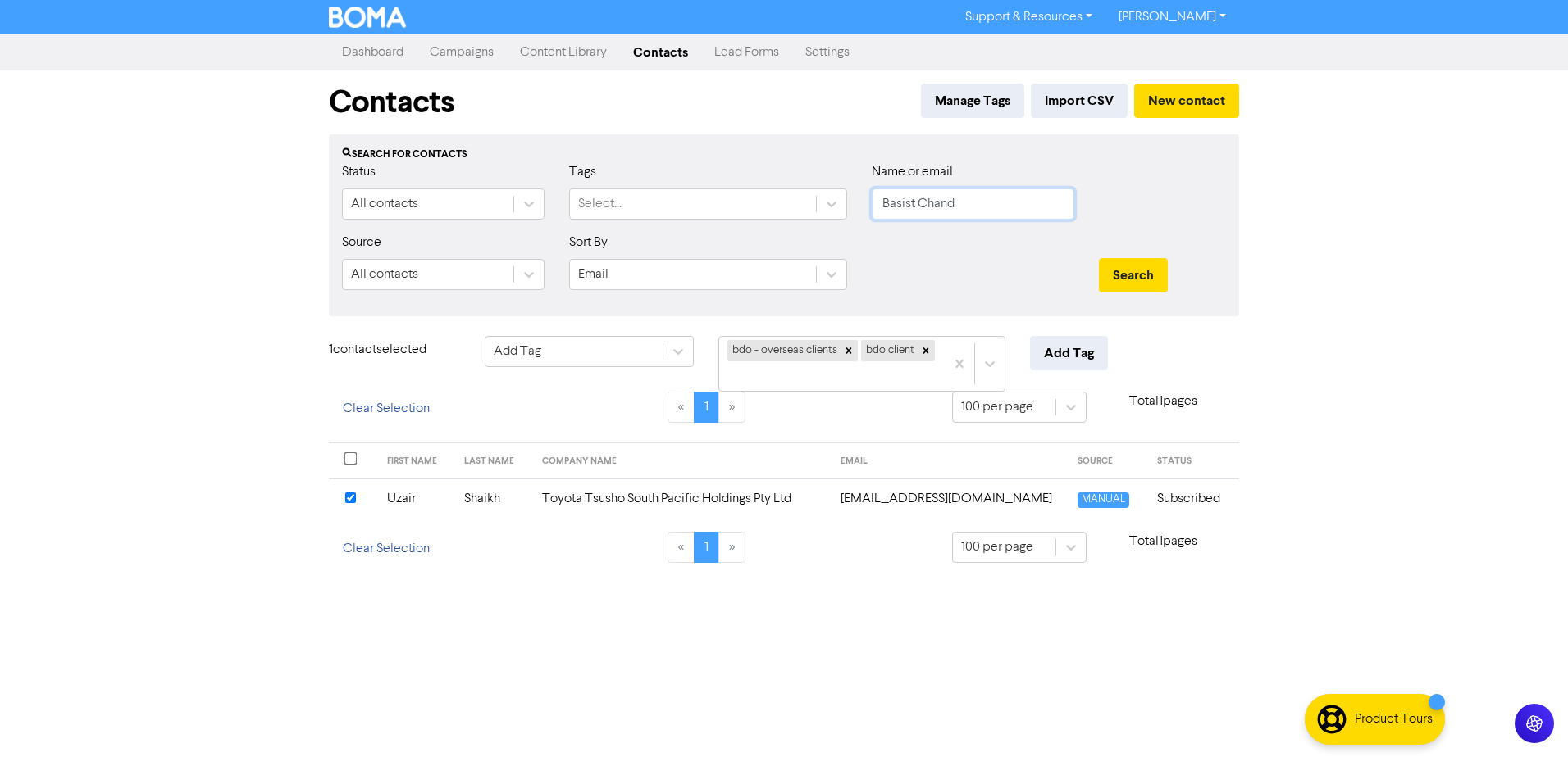
scroll to position [0, 0]
click at [1116, 266] on button "Search" at bounding box center [1133, 275] width 69 height 34
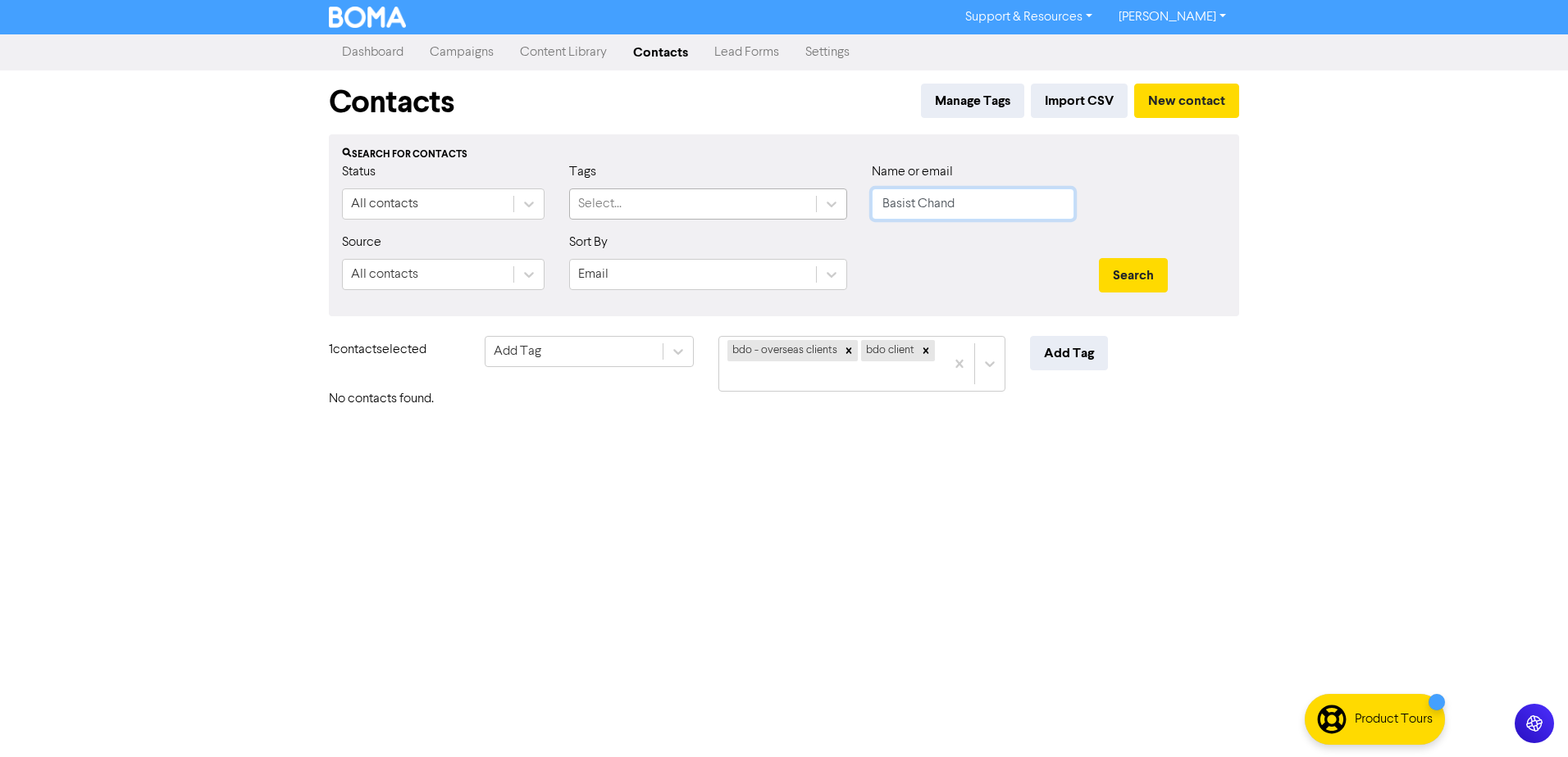
drag, startPoint x: 1001, startPoint y: 196, endPoint x: 767, endPoint y: 196, distance: 234.0
click at [767, 196] on div "Status All contacts Tags Select... Name or email Basist Chand" at bounding box center [784, 198] width 908 height 70
paste input "[PERSON_NAME] New Zealand Limited"
click at [1137, 276] on button "Search" at bounding box center [1133, 275] width 69 height 34
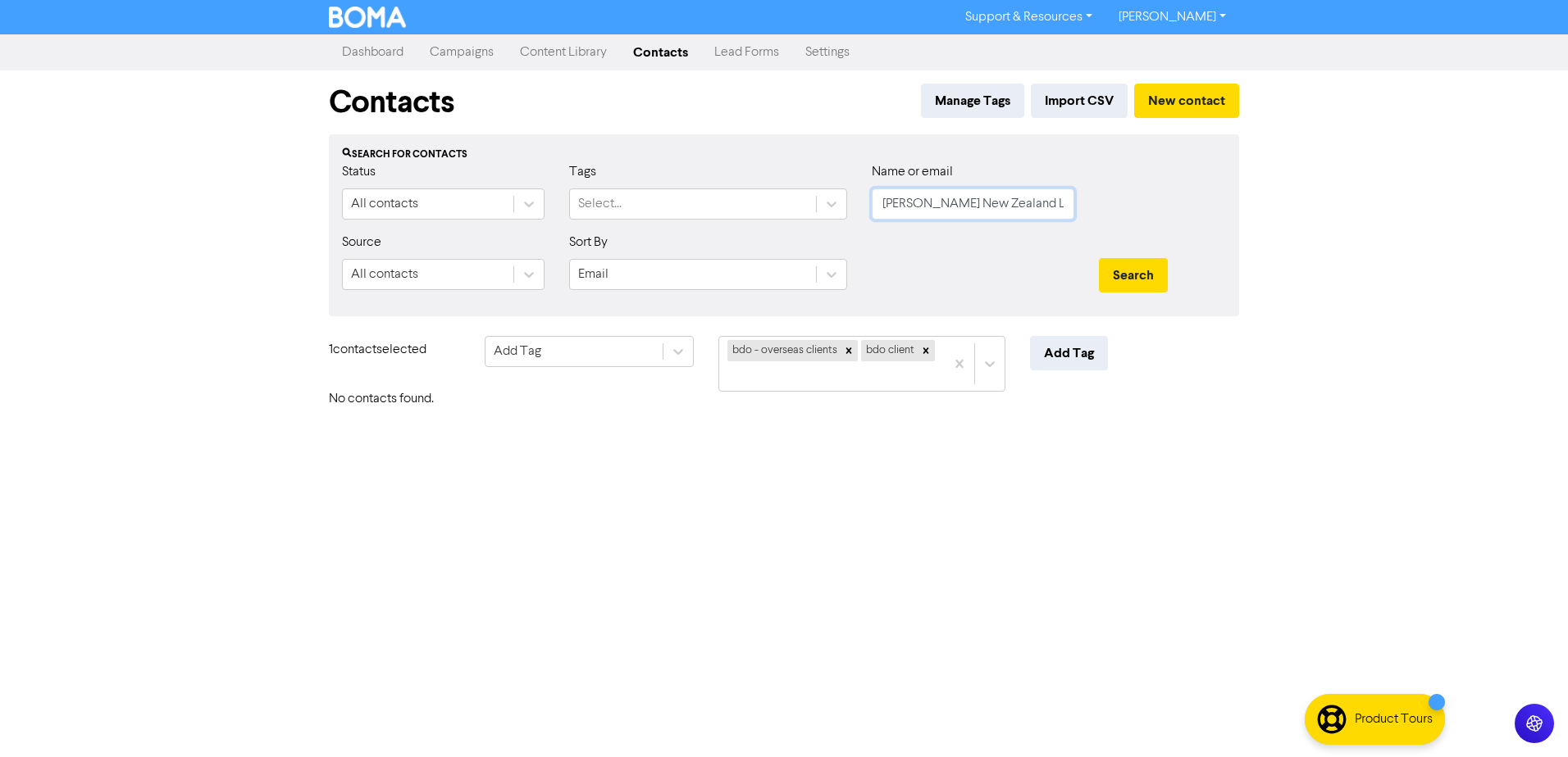
click at [1019, 204] on input "[PERSON_NAME] New Zealand Limited" at bounding box center [972, 204] width 202 height 31
drag, startPoint x: 1052, startPoint y: 204, endPoint x: 711, endPoint y: 207, distance: 341.0
click at [718, 204] on div "Status All contacts Tags Select... Name or email [PERSON_NAME] New Zealand Limi…" at bounding box center [784, 198] width 908 height 70
paste input "[PERSON_NAME][EMAIL_ADDRESS][DOMAIN_NAME]"
click at [1125, 269] on button "Search" at bounding box center [1133, 275] width 69 height 34
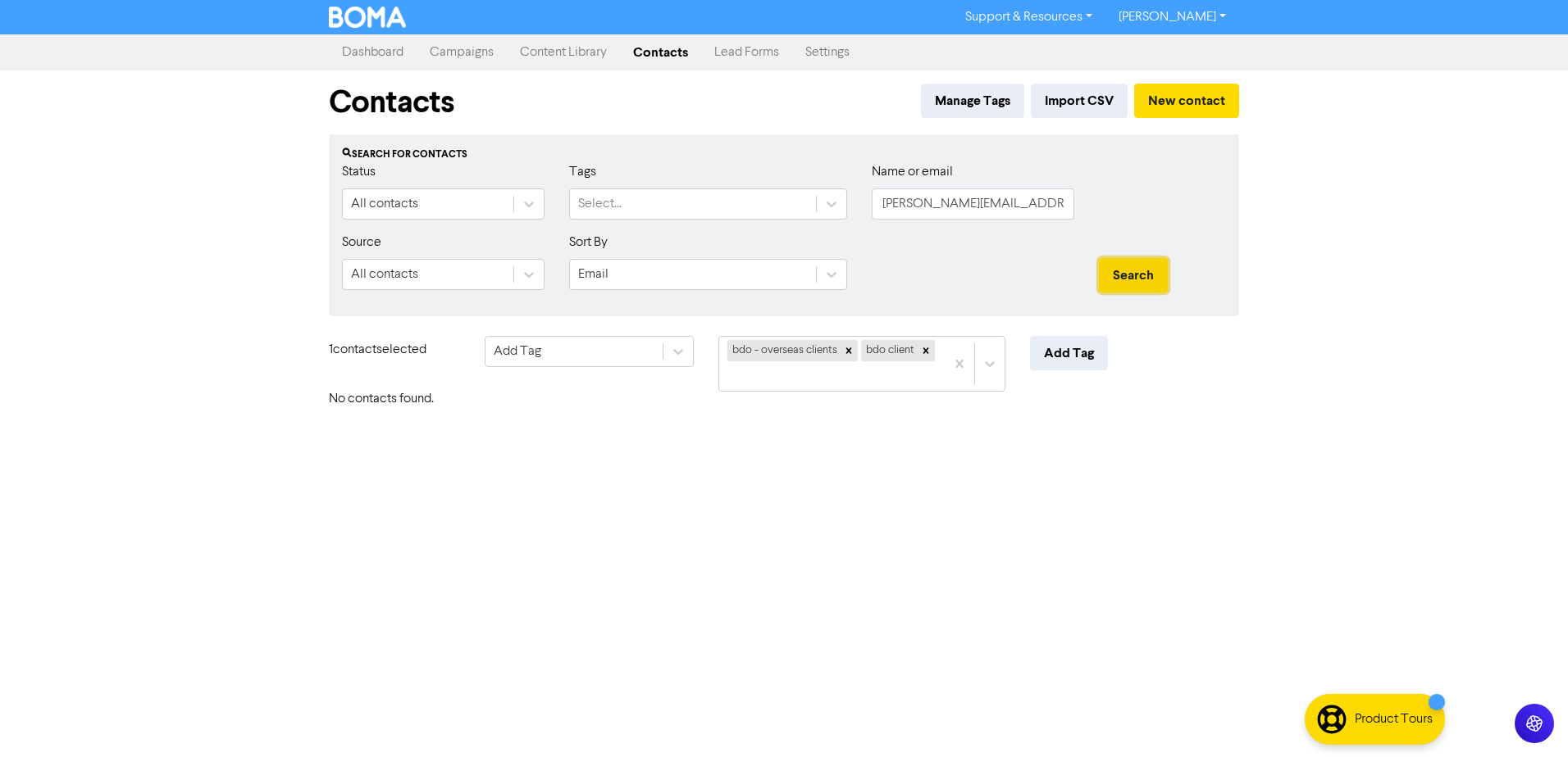
click at [1125, 269] on button "Search" at bounding box center [1133, 275] width 69 height 34
click at [1188, 114] on button "New contact" at bounding box center [1186, 101] width 105 height 34
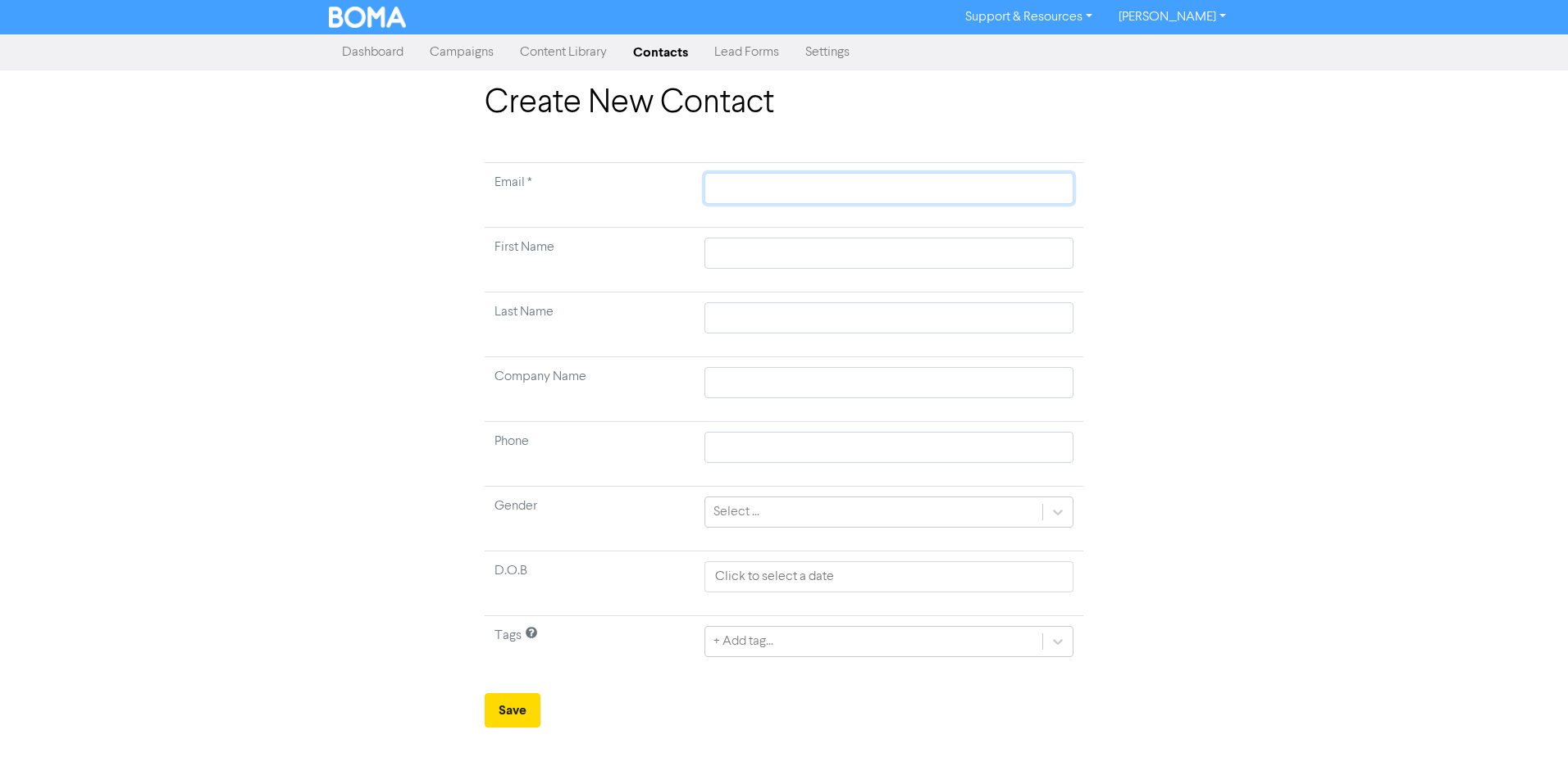
click at [771, 189] on input "text" at bounding box center [889, 189] width 369 height 31
paste input "[PERSON_NAME][EMAIL_ADDRESS][DOMAIN_NAME]"
click at [906, 259] on input "text" at bounding box center [889, 253] width 369 height 31
paste input "[PERSON_NAME]"
click at [948, 318] on input "text" at bounding box center [889, 318] width 369 height 31
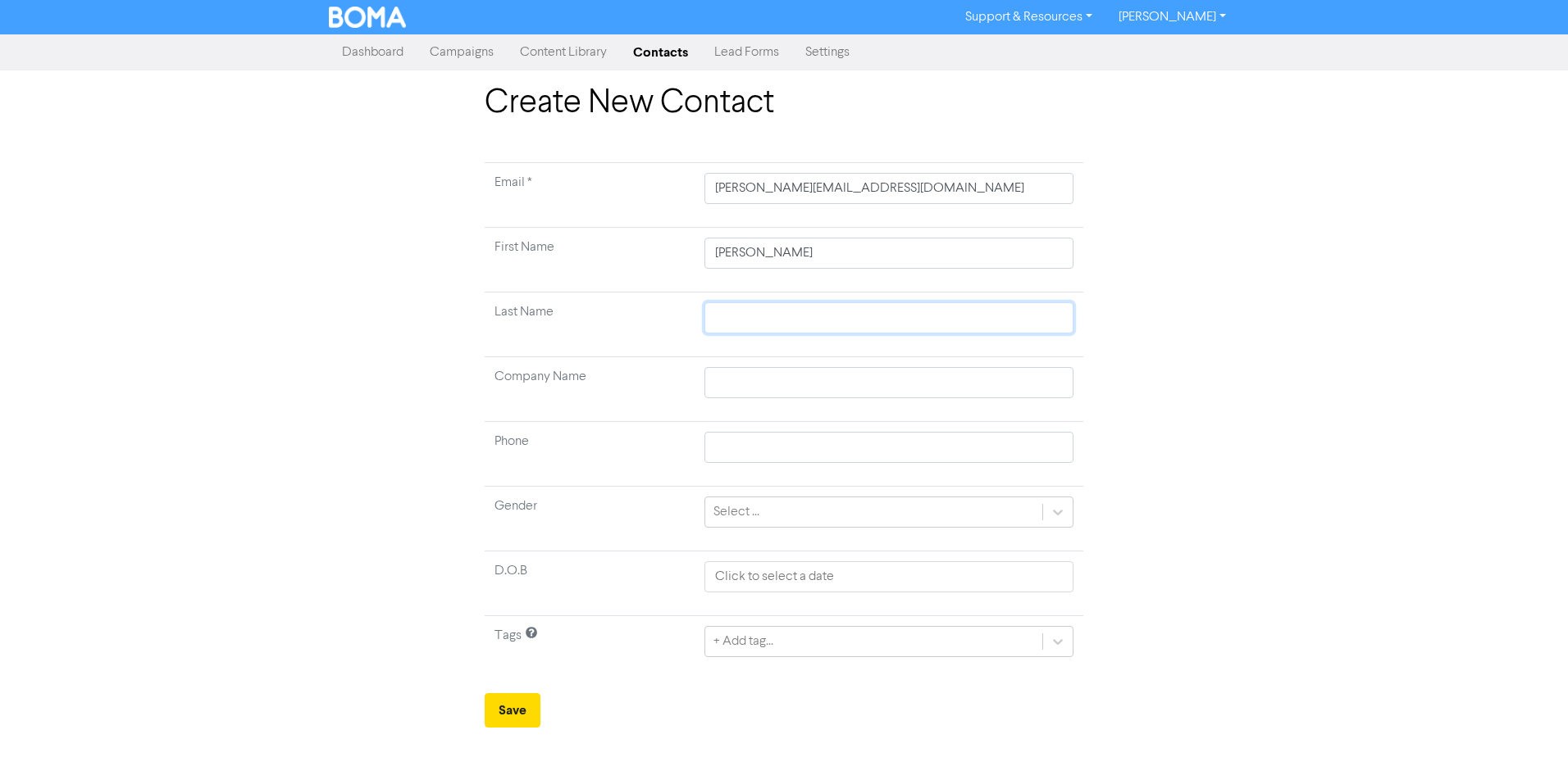
paste input "Chand"
click at [767, 380] on input "text" at bounding box center [889, 383] width 369 height 31
paste input "[PERSON_NAME] New Zealand Limited"
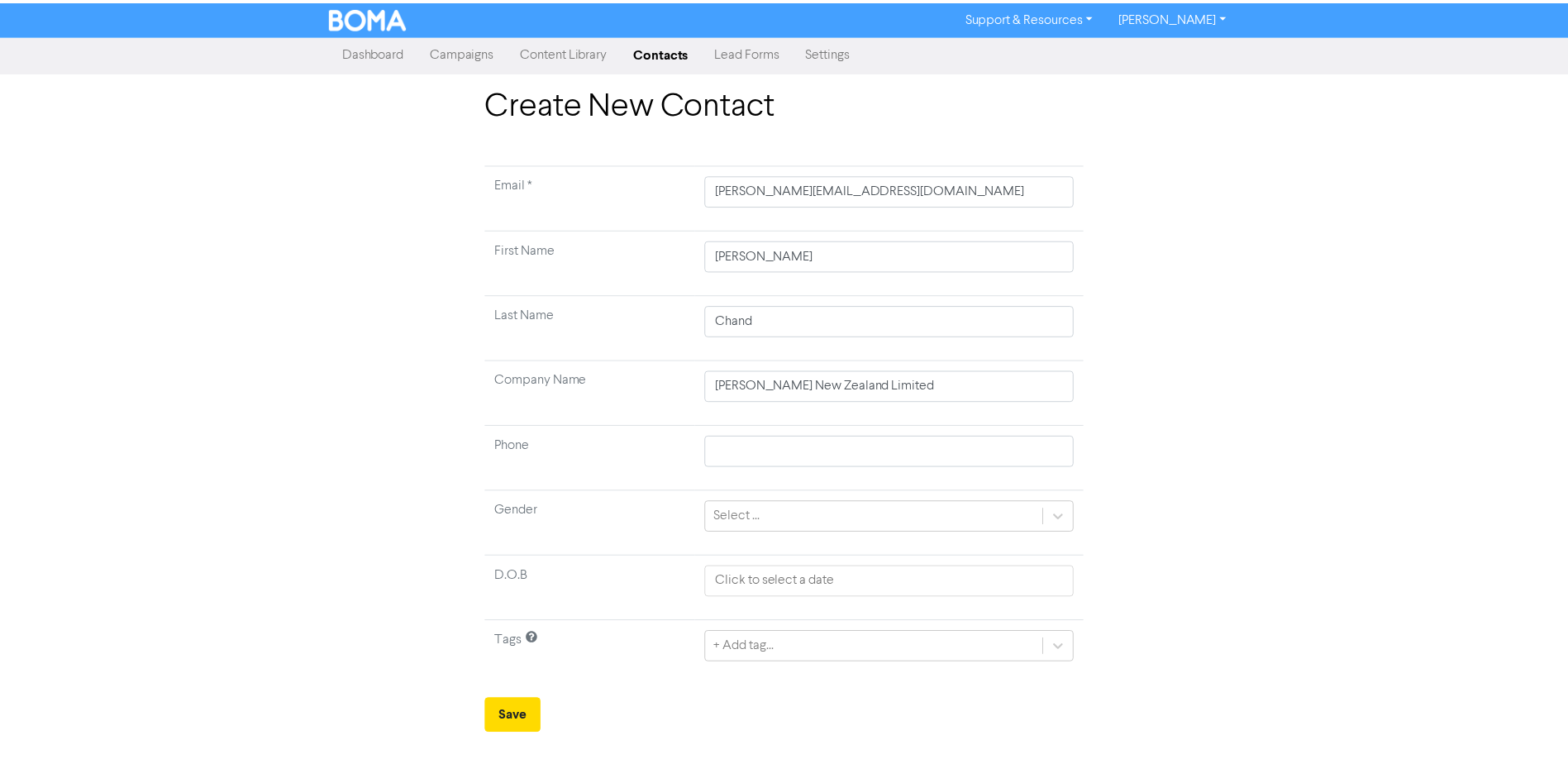
scroll to position [154, 0]
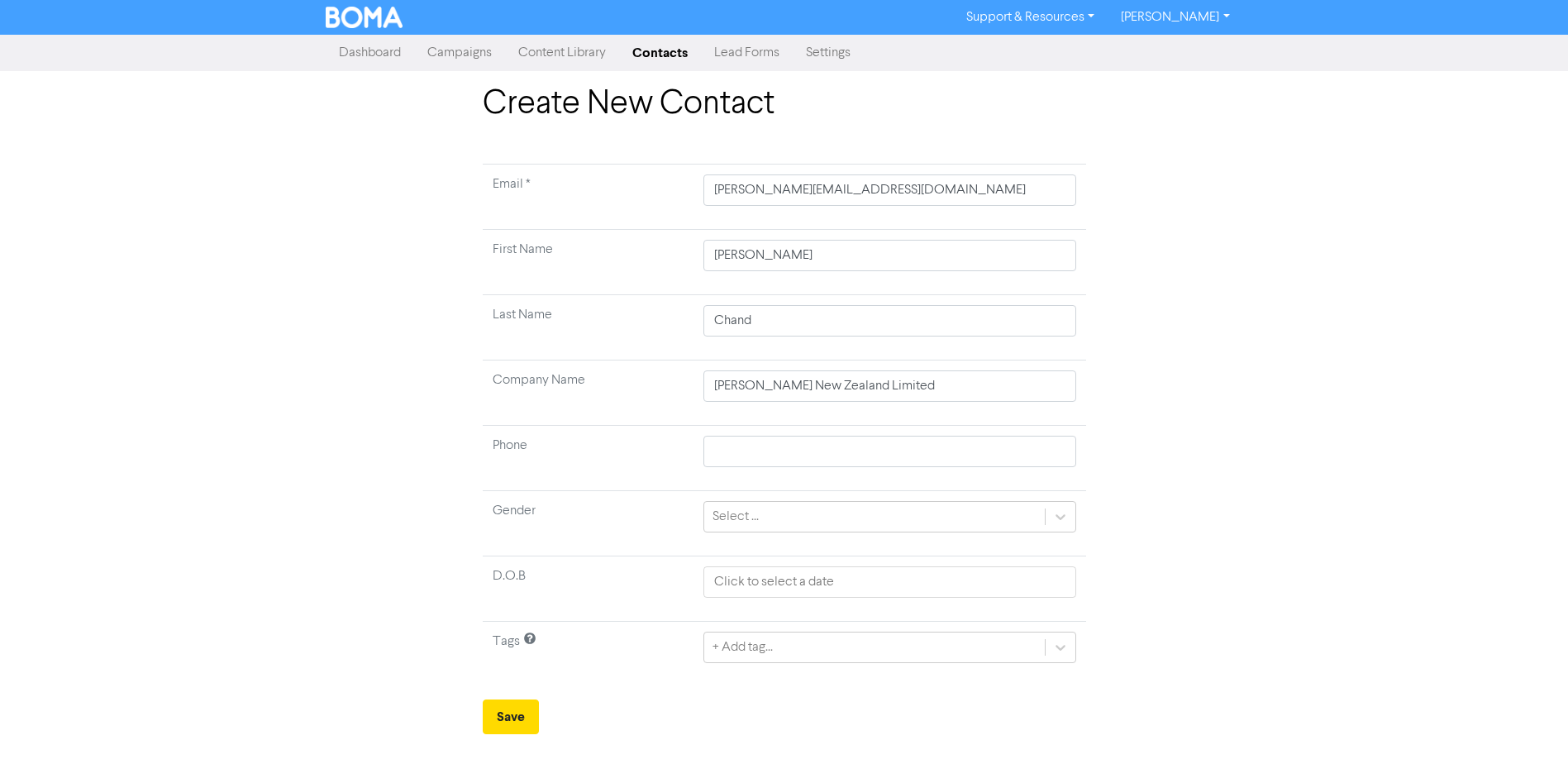
click at [817, 649] on div "+ Add tag..." at bounding box center [890, 647] width 372 height 32
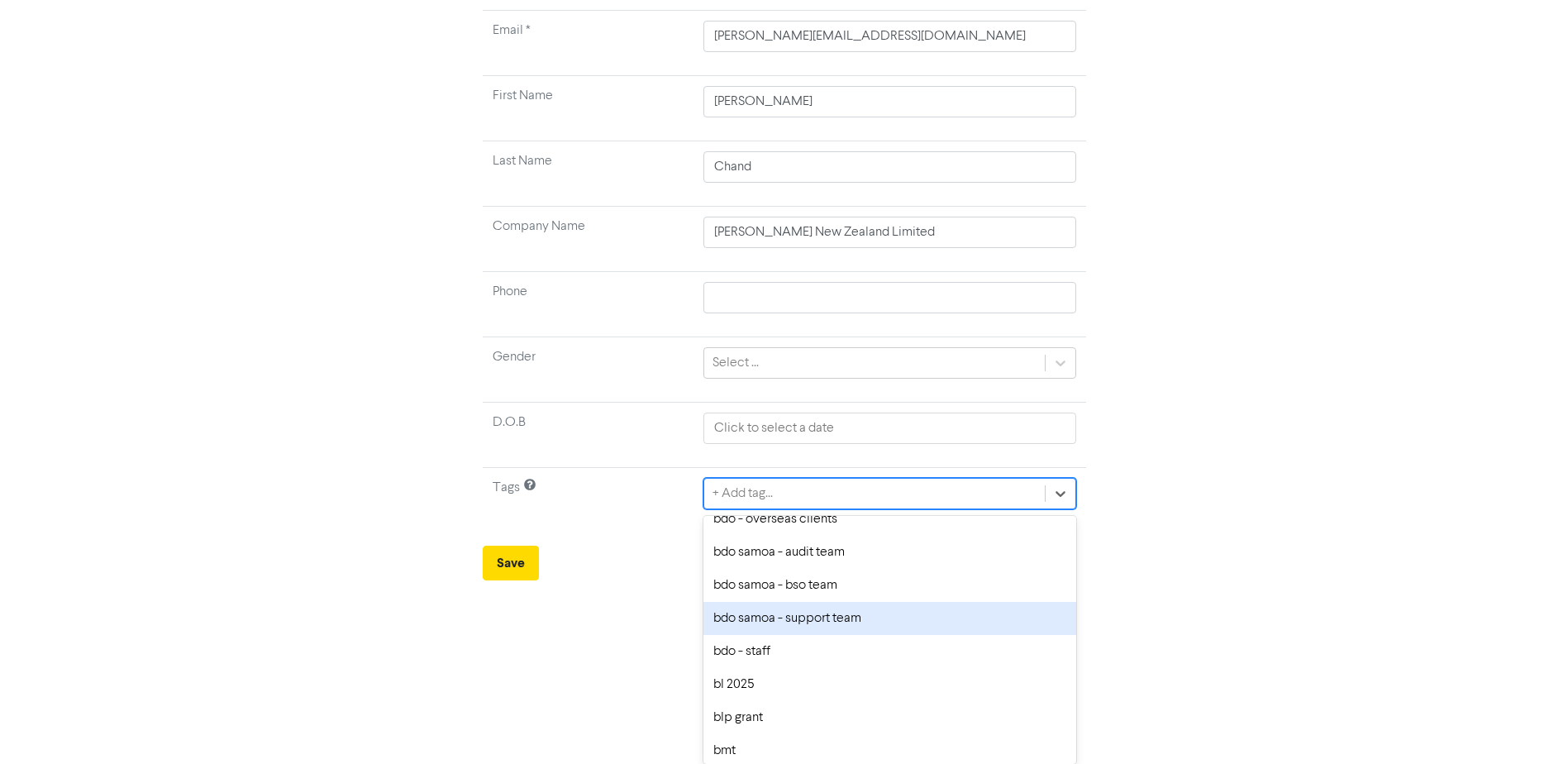
scroll to position [331, 0]
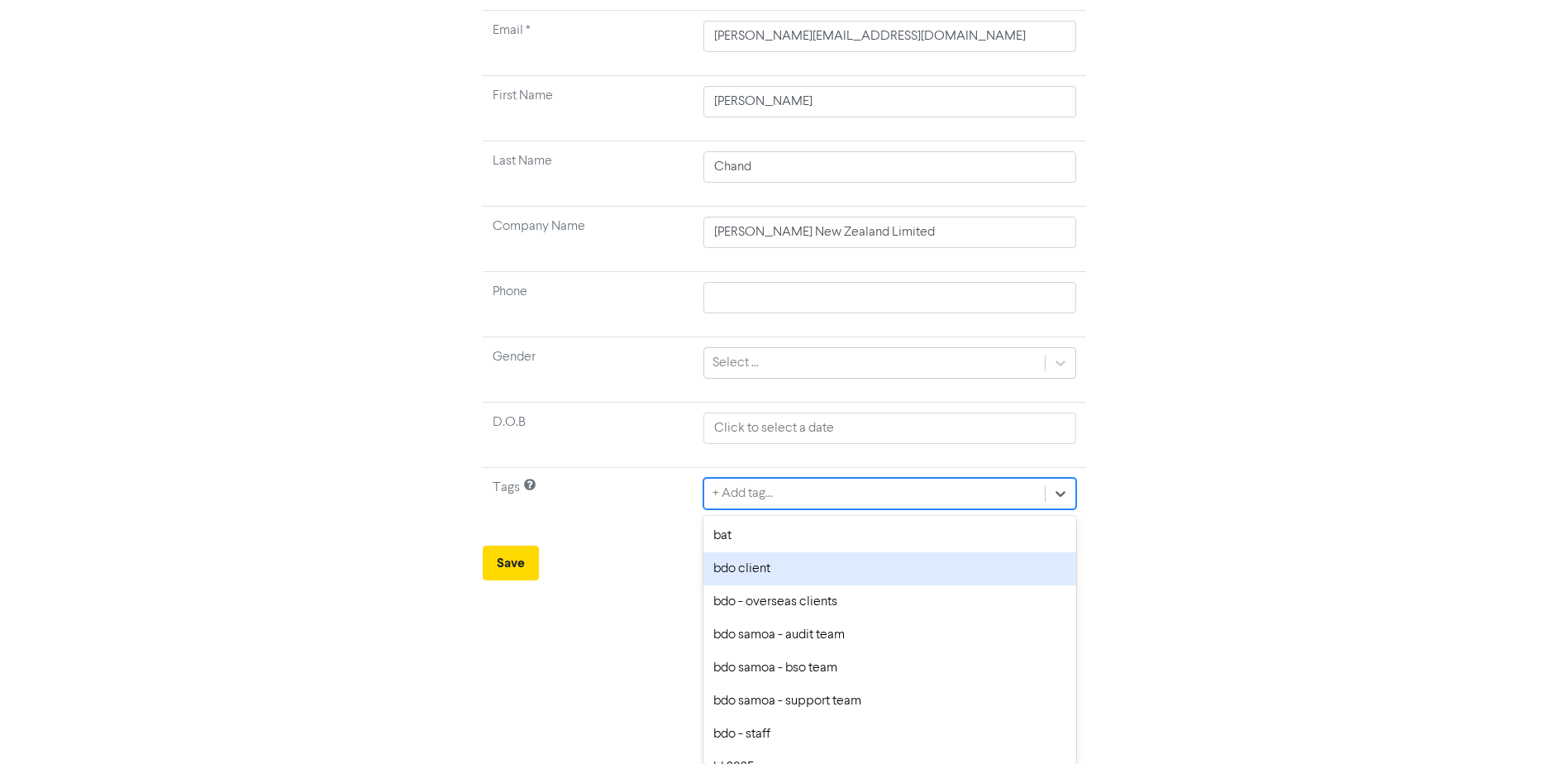
click at [792, 568] on div "bdo client" at bounding box center [890, 569] width 372 height 34
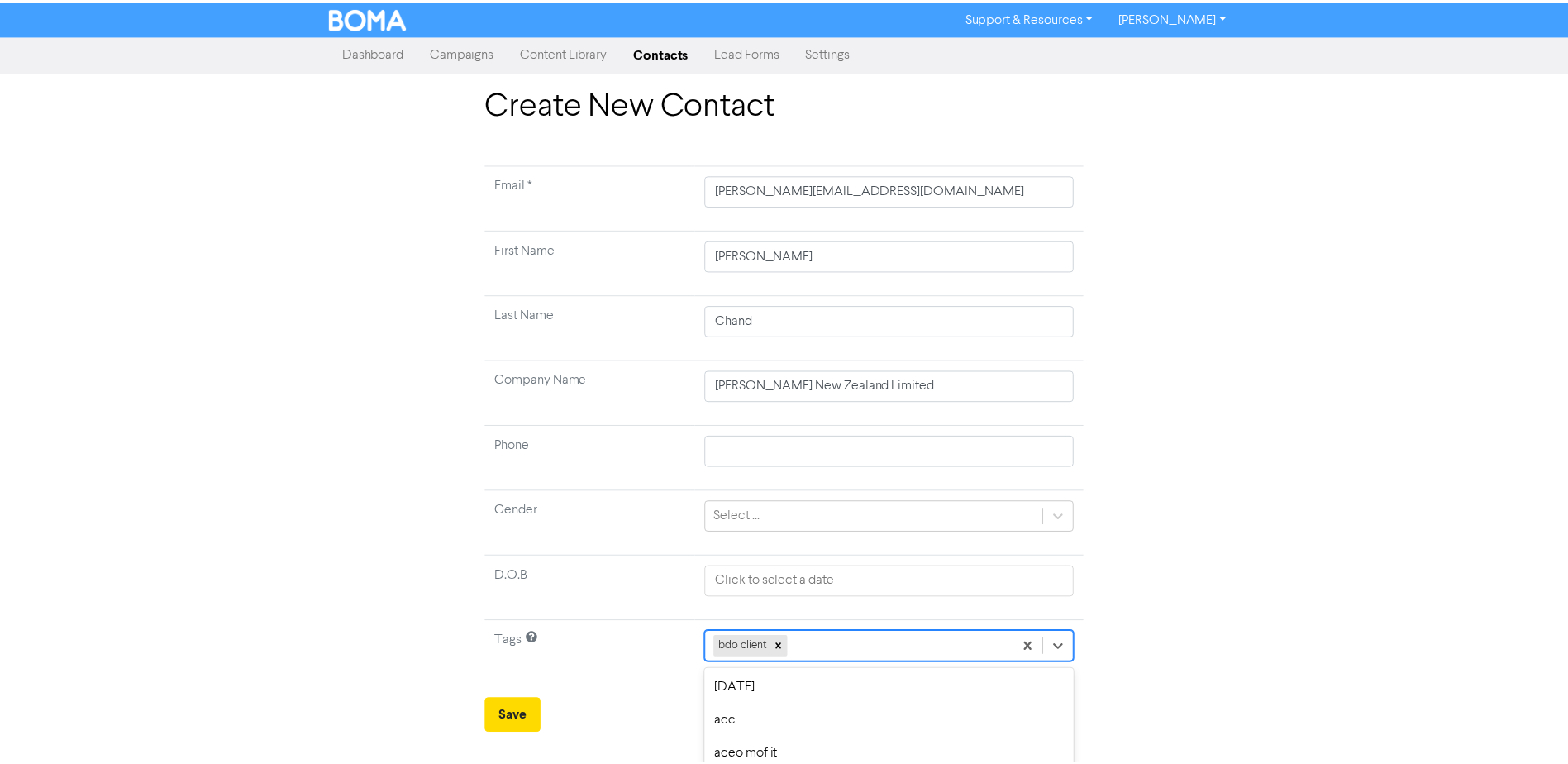
scroll to position [154, 0]
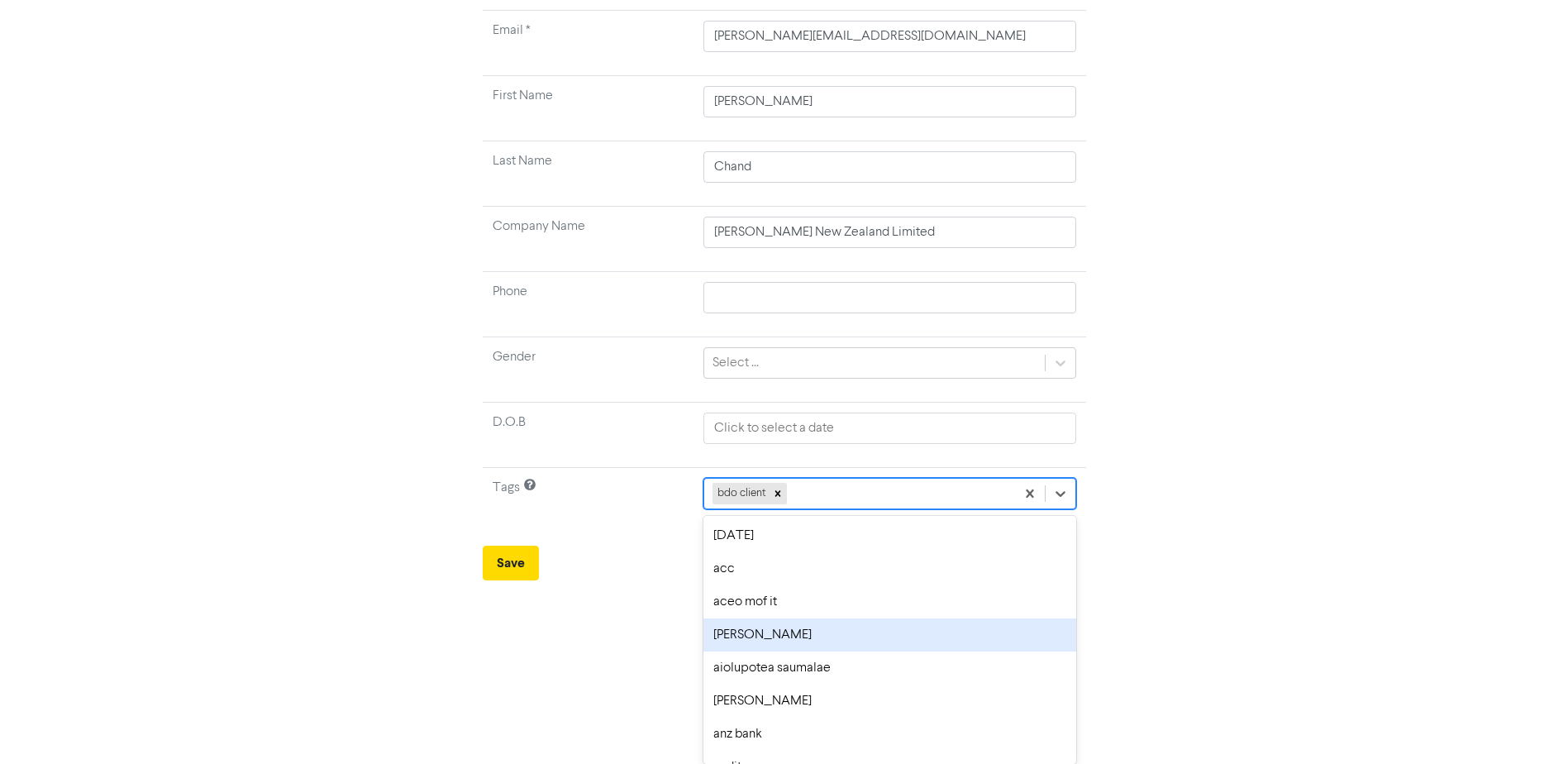
click at [836, 509] on div "option [PERSON_NAME] focused, 4 of 176. 175 results available. Use Up and Down …" at bounding box center [890, 493] width 372 height 32
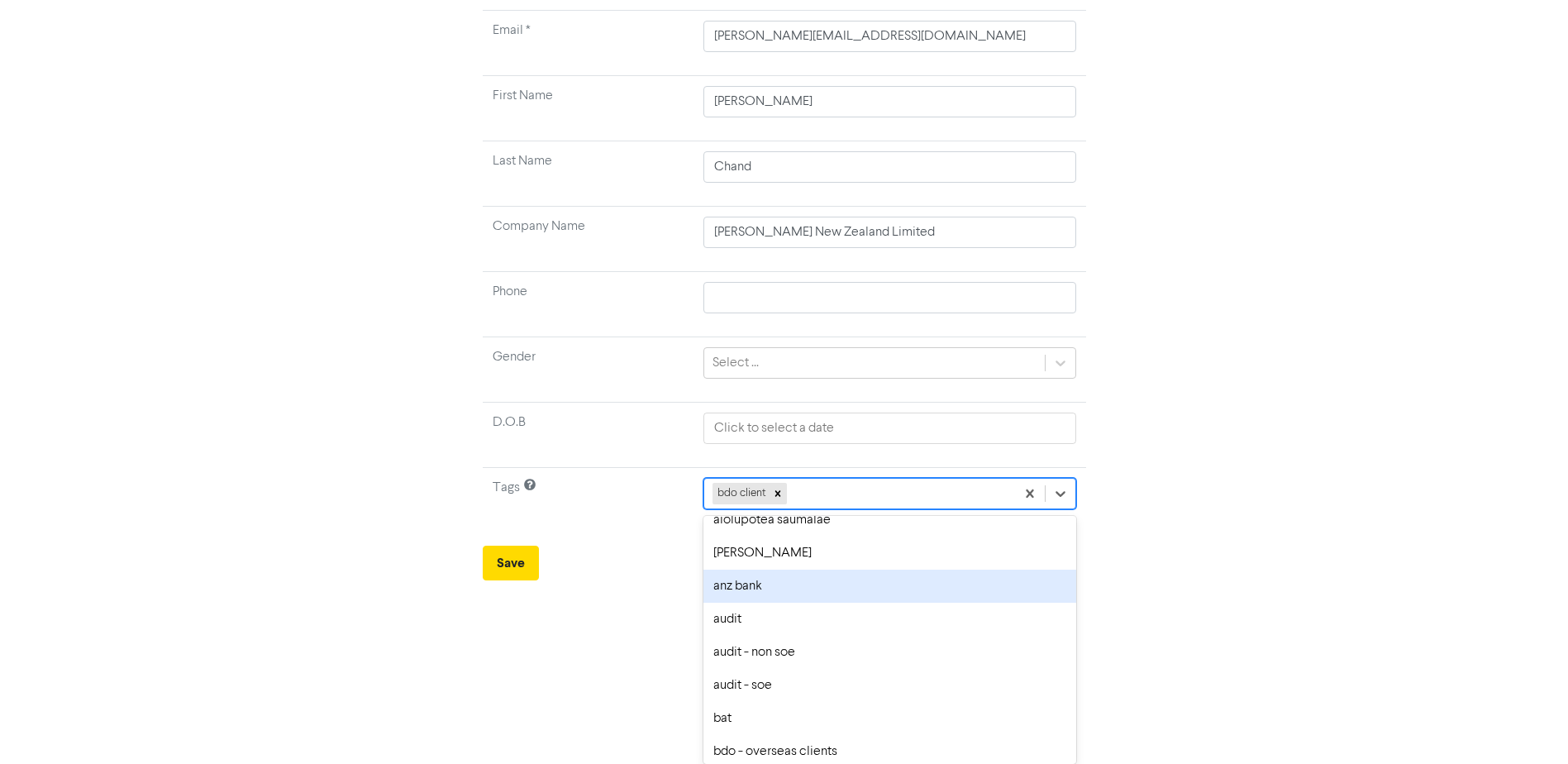
scroll to position [248, 0]
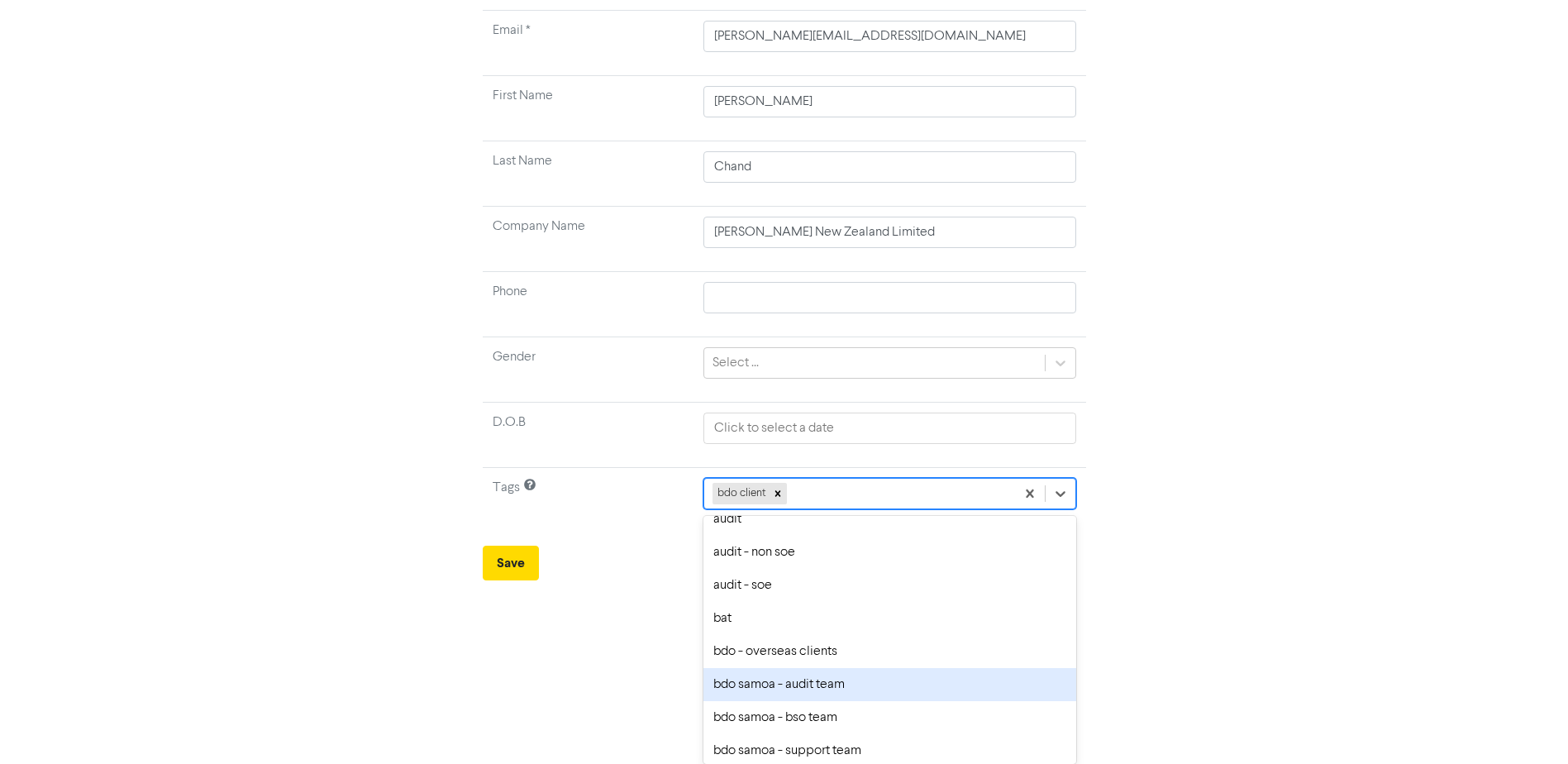
click at [803, 677] on div "bdo samoa - audit team" at bounding box center [890, 684] width 372 height 34
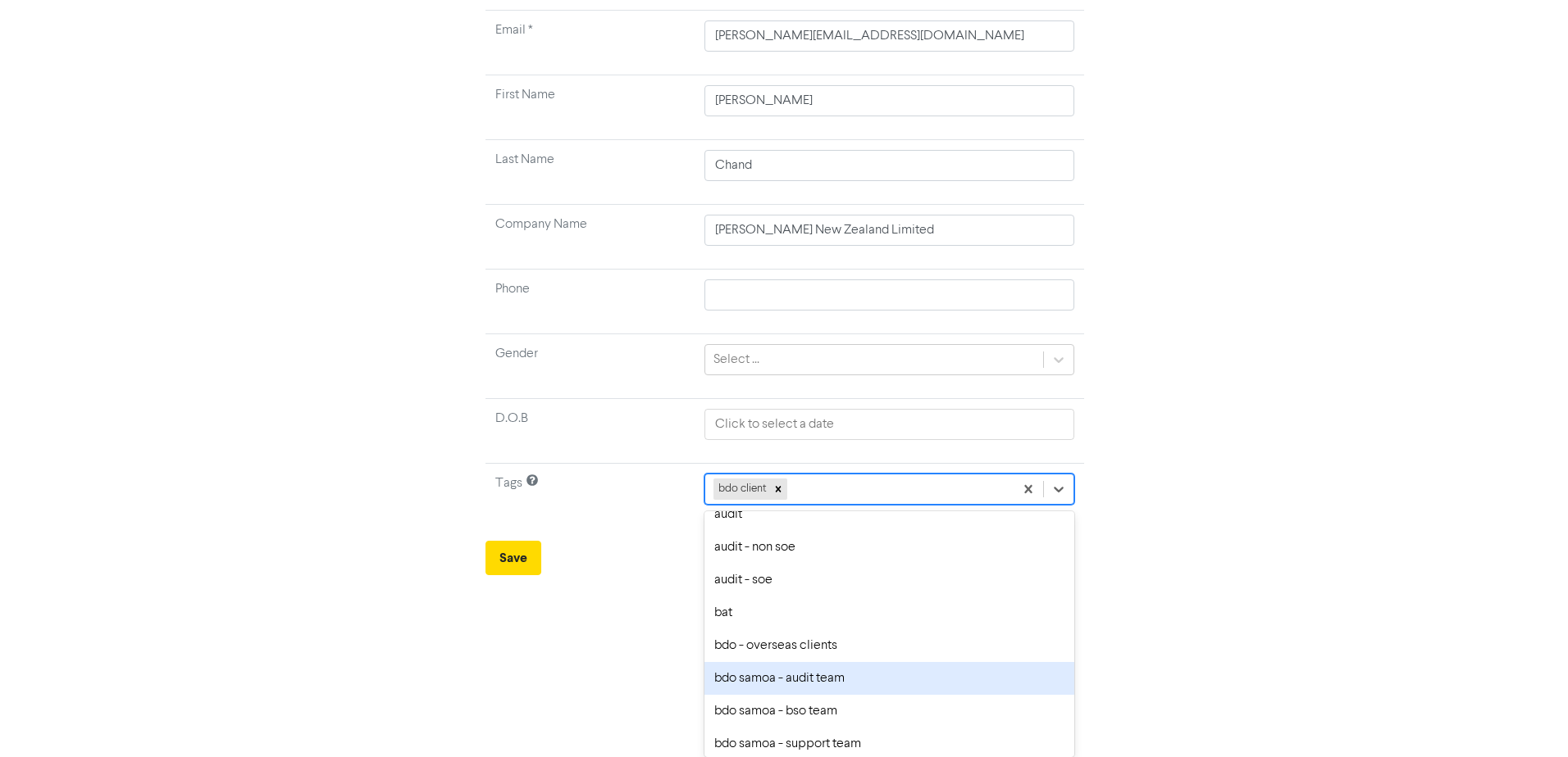
scroll to position [0, 0]
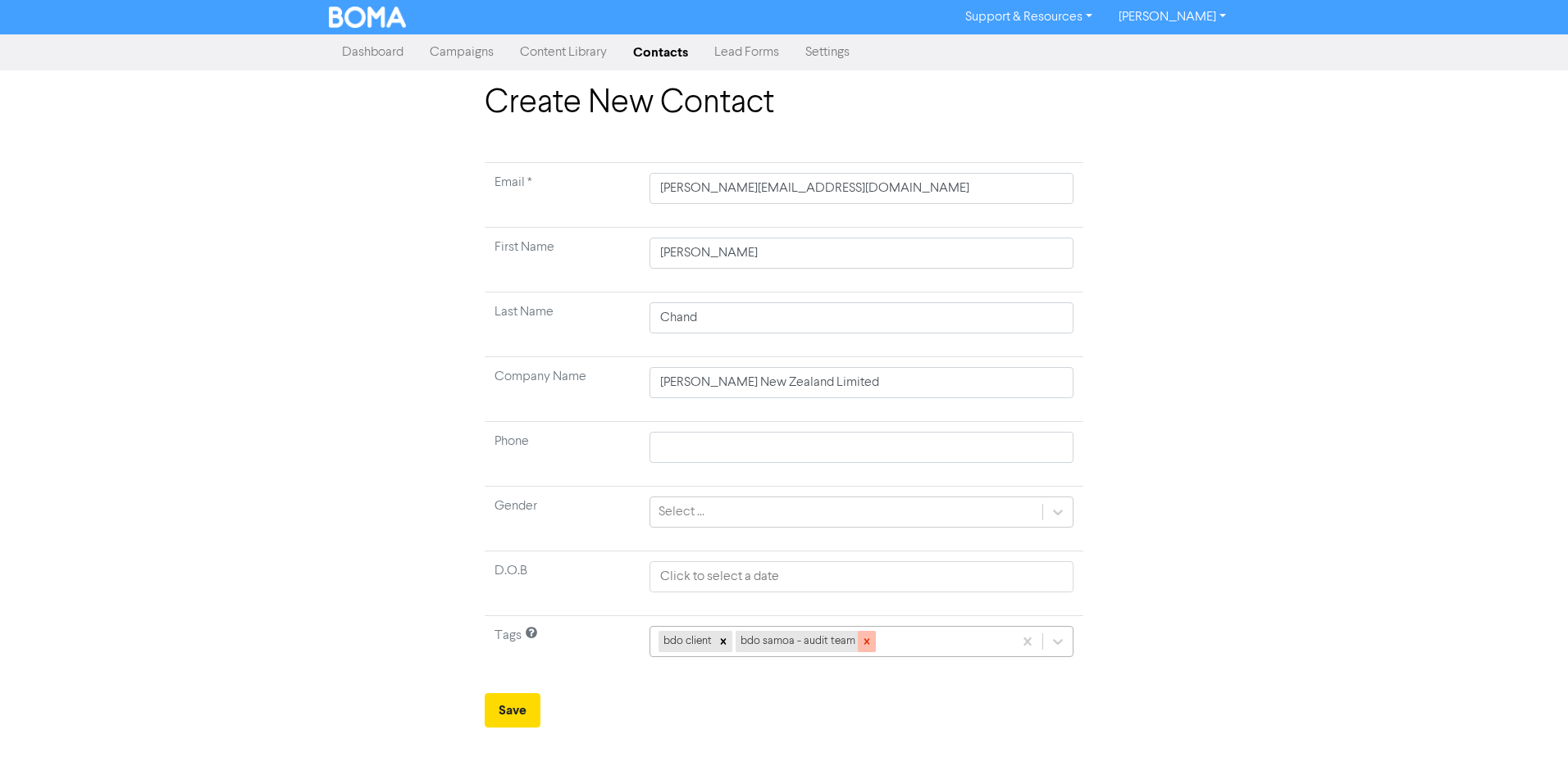
click at [861, 645] on icon at bounding box center [866, 641] width 12 height 12
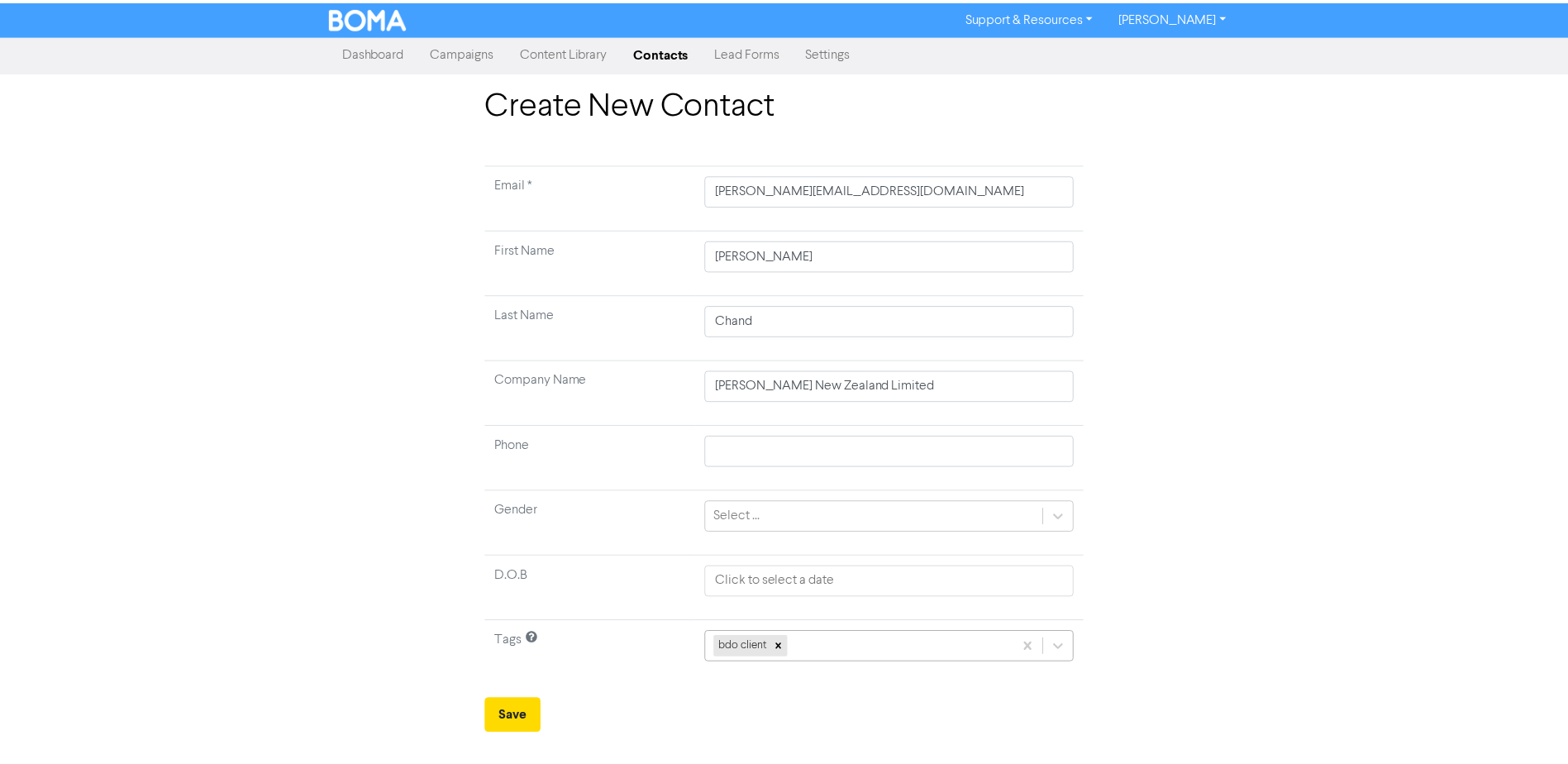
scroll to position [154, 0]
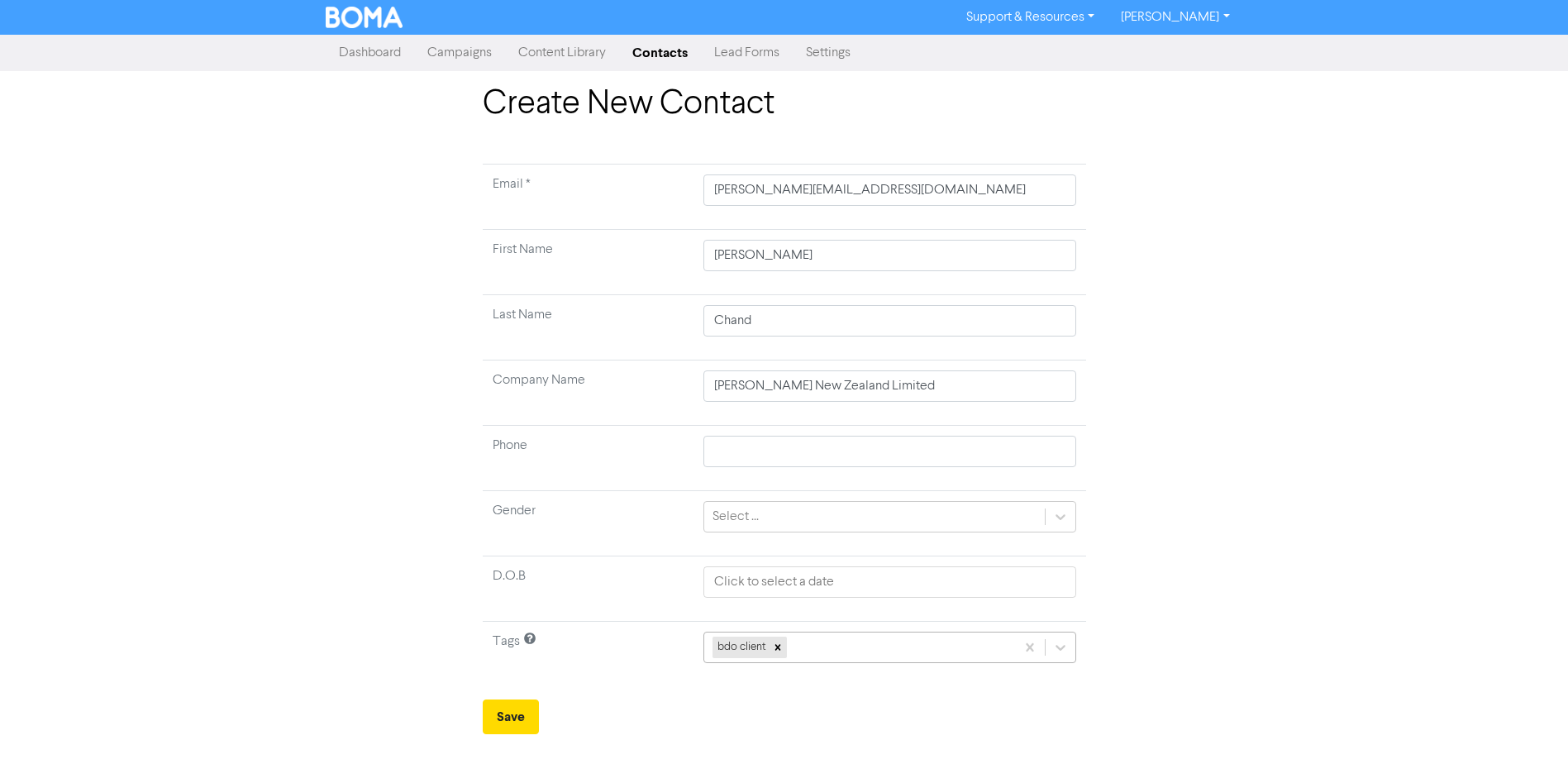
click at [867, 650] on div "bdo client" at bounding box center [890, 647] width 372 height 32
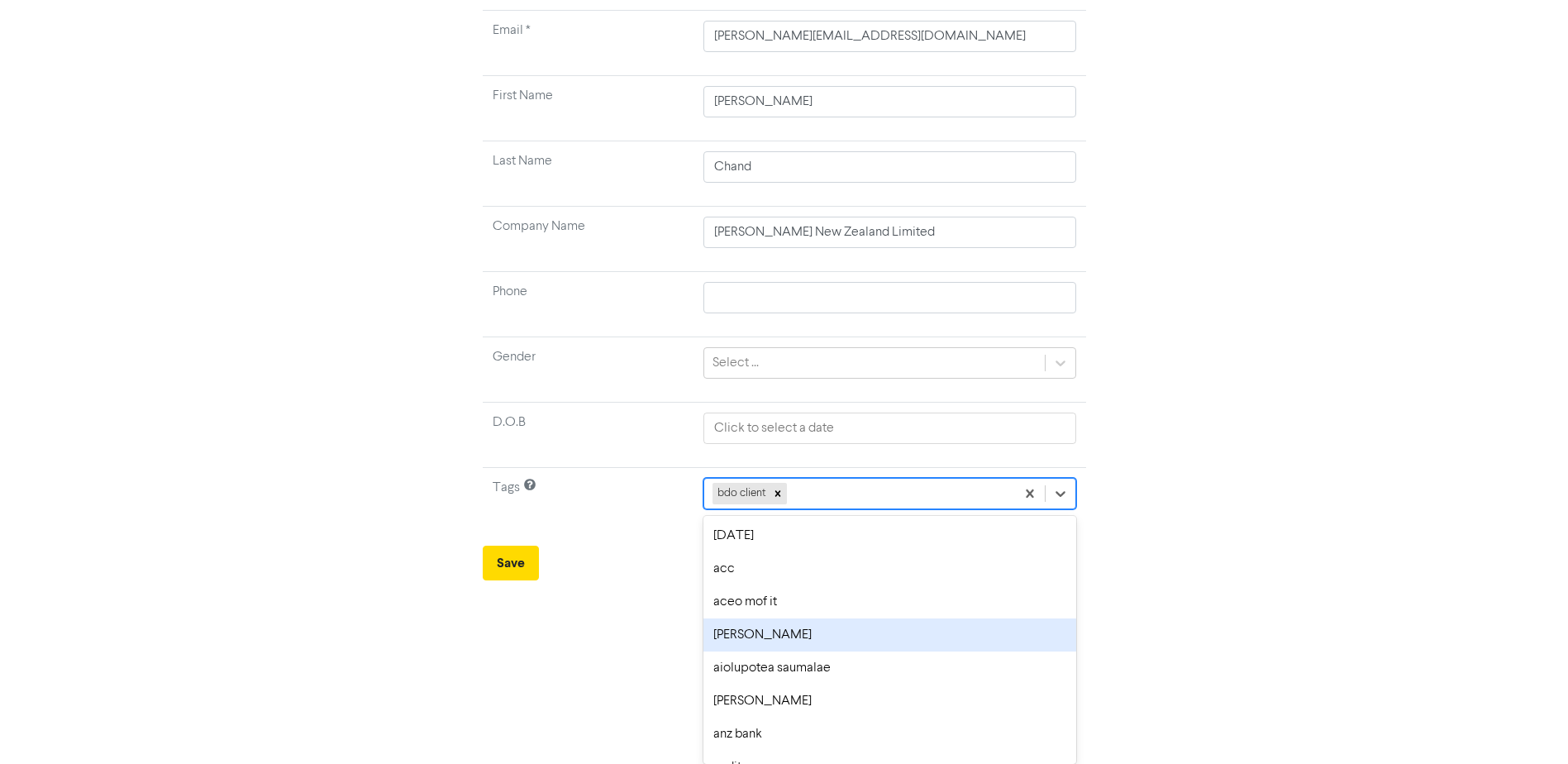
scroll to position [248, 0]
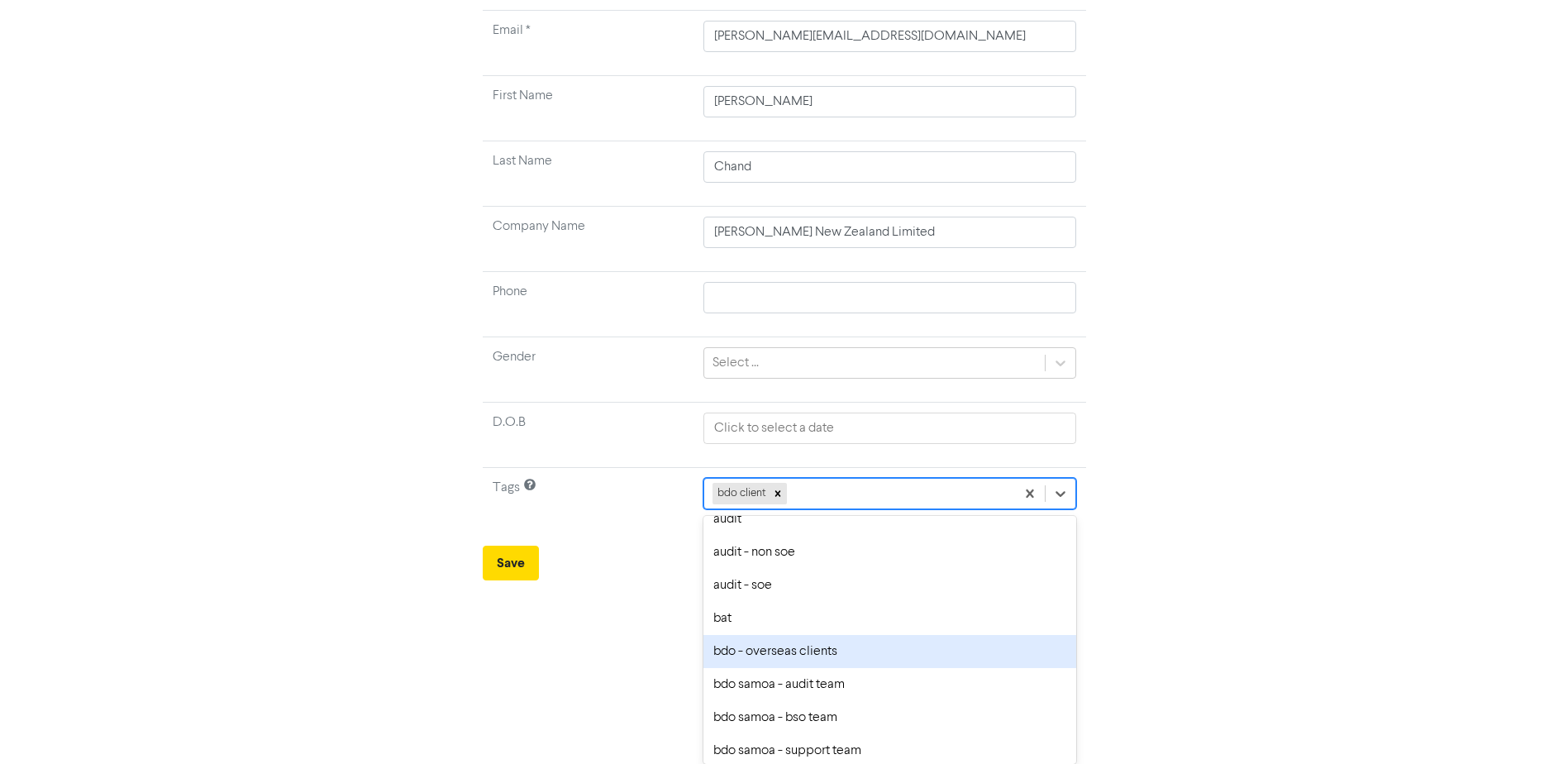
click at [831, 658] on div "bdo - overseas clients" at bounding box center [890, 652] width 372 height 34
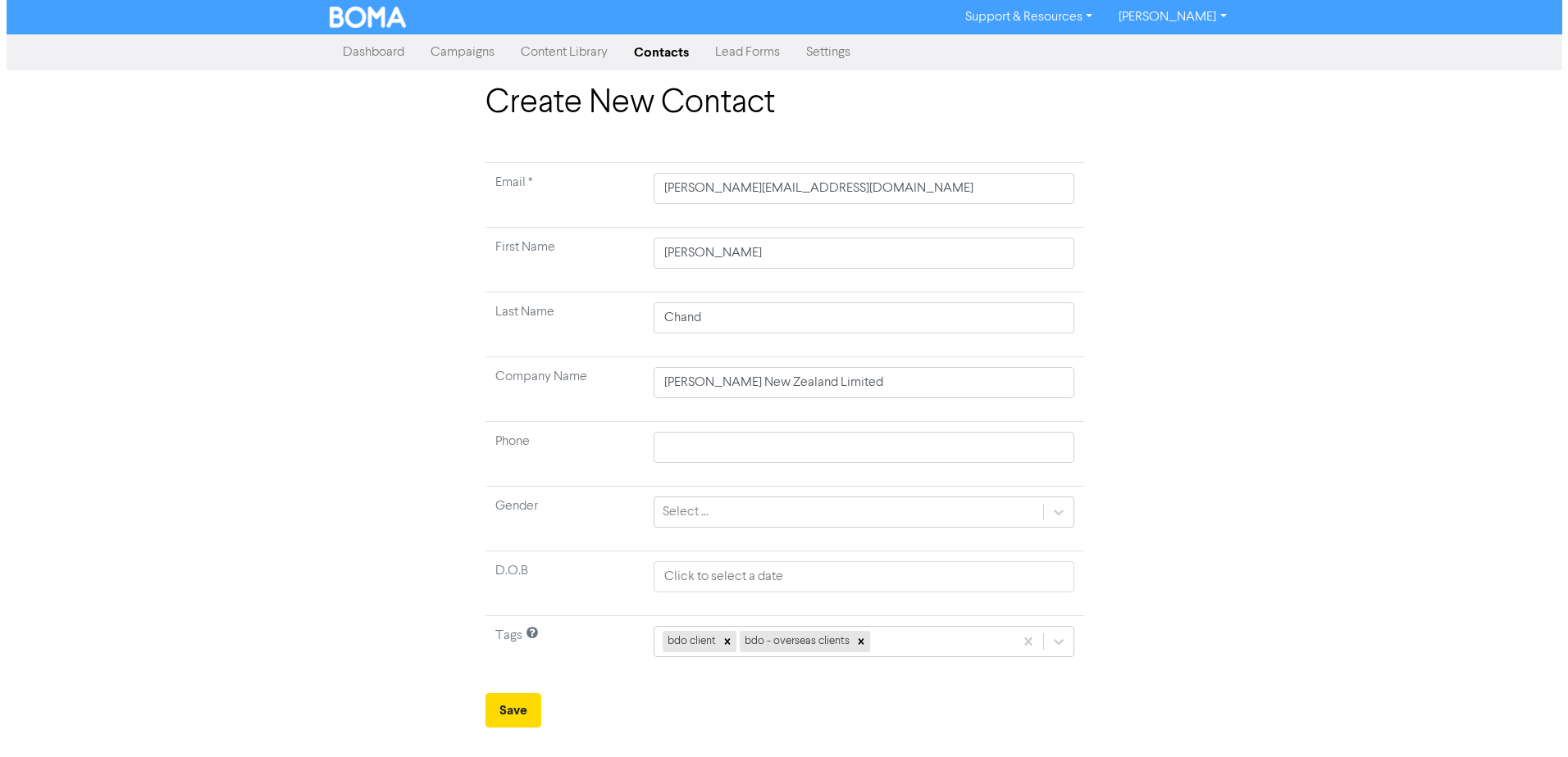
scroll to position [0, 0]
click at [518, 712] on button "Save" at bounding box center [512, 710] width 56 height 34
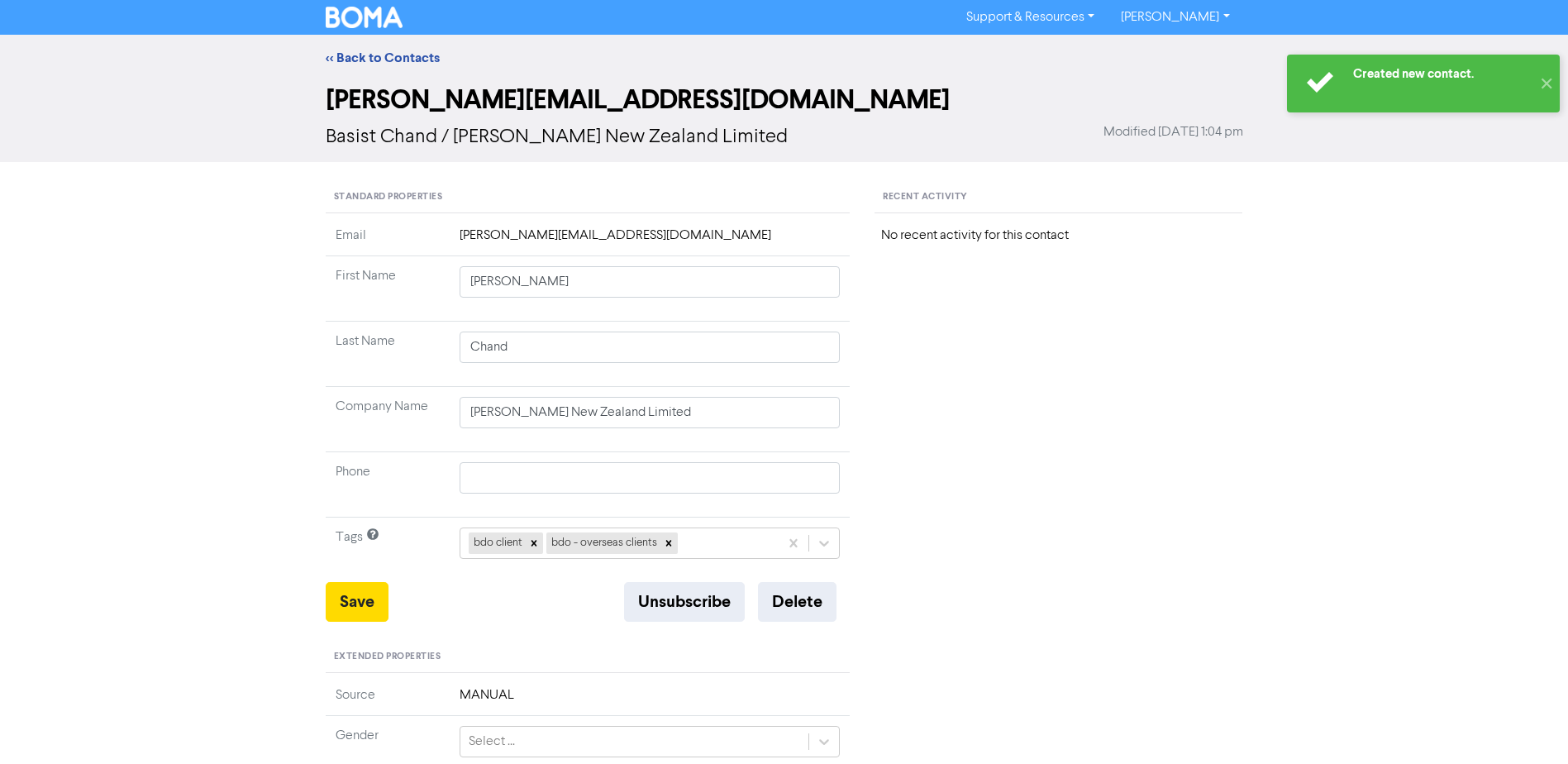
click at [1096, 619] on div "Recent Activity No recent activity for this contact" at bounding box center [1058, 697] width 392 height 1030
click at [420, 58] on link "<< Back to Contacts" at bounding box center [383, 58] width 114 height 16
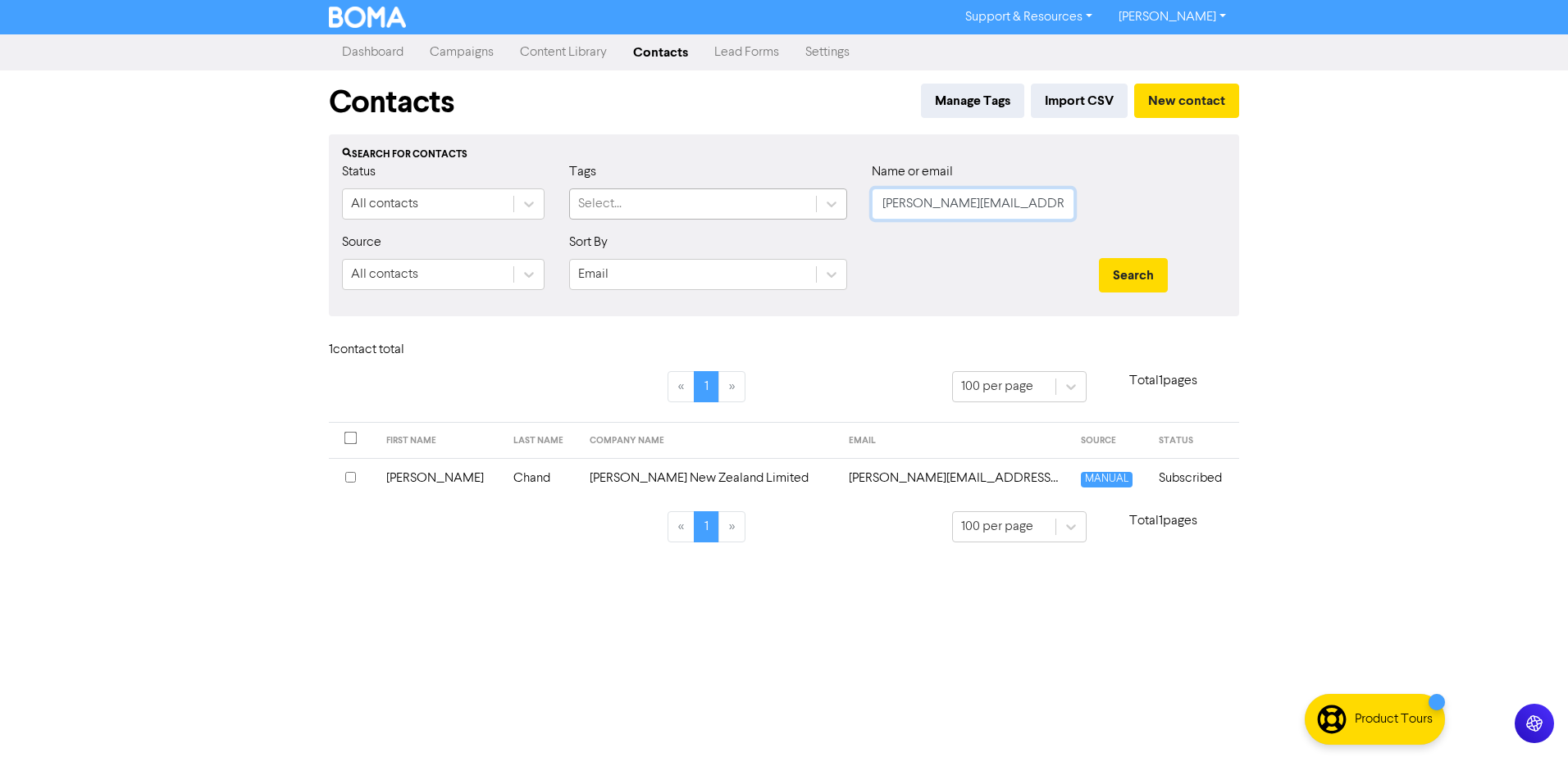
drag, startPoint x: 1048, startPoint y: 208, endPoint x: 755, endPoint y: 199, distance: 293.1
click at [755, 199] on div "Status All contacts Tags Select... Name or email [PERSON_NAME][EMAIL_ADDRESS][D…" at bounding box center [784, 198] width 908 height 70
click at [1177, 105] on button "New contact" at bounding box center [1186, 101] width 105 height 34
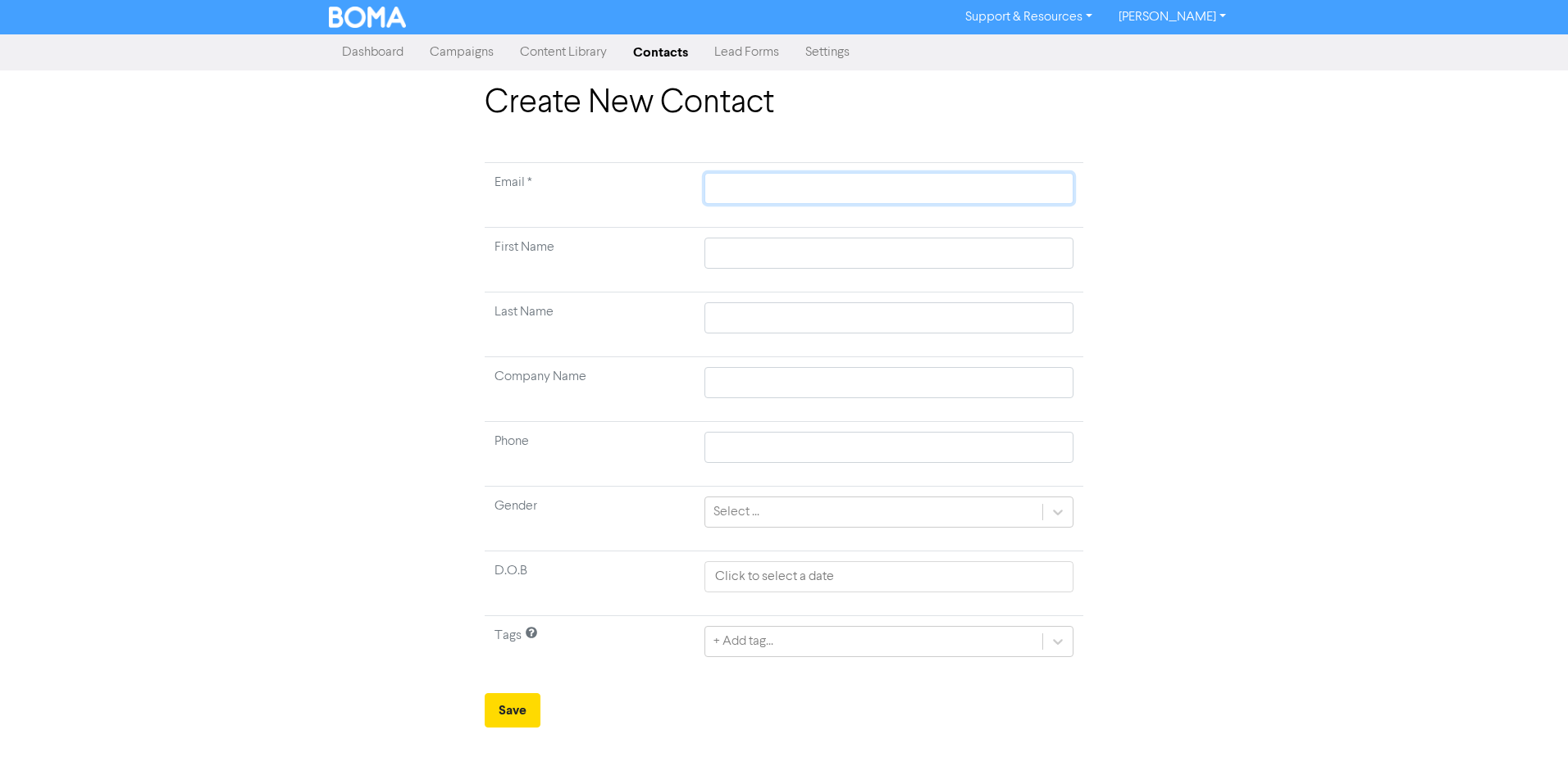
click at [864, 186] on input "text" at bounding box center [889, 189] width 369 height 31
paste input "[EMAIL_ADDRESS][DOMAIN_NAME]"
click at [823, 250] on input "text" at bounding box center [889, 253] width 369 height 31
paste input "Cheata"
click at [745, 325] on input "text" at bounding box center [889, 318] width 369 height 31
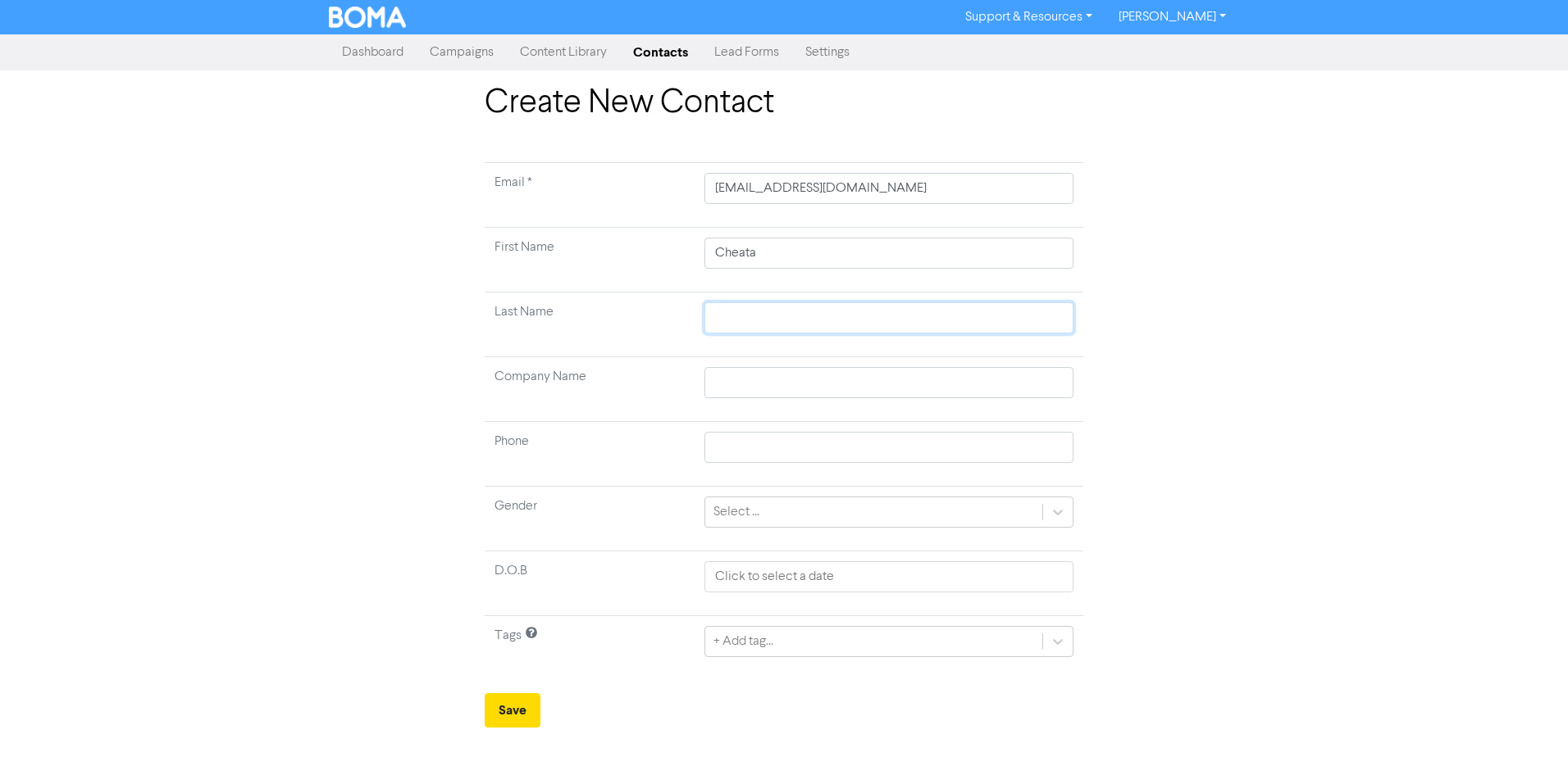
paste input "Socheata"
click at [771, 392] on input "text" at bounding box center [889, 383] width 369 height 31
paste input "CMA CGM Samoa Limited"
click at [823, 647] on div "+ Add tag..." at bounding box center [889, 641] width 369 height 31
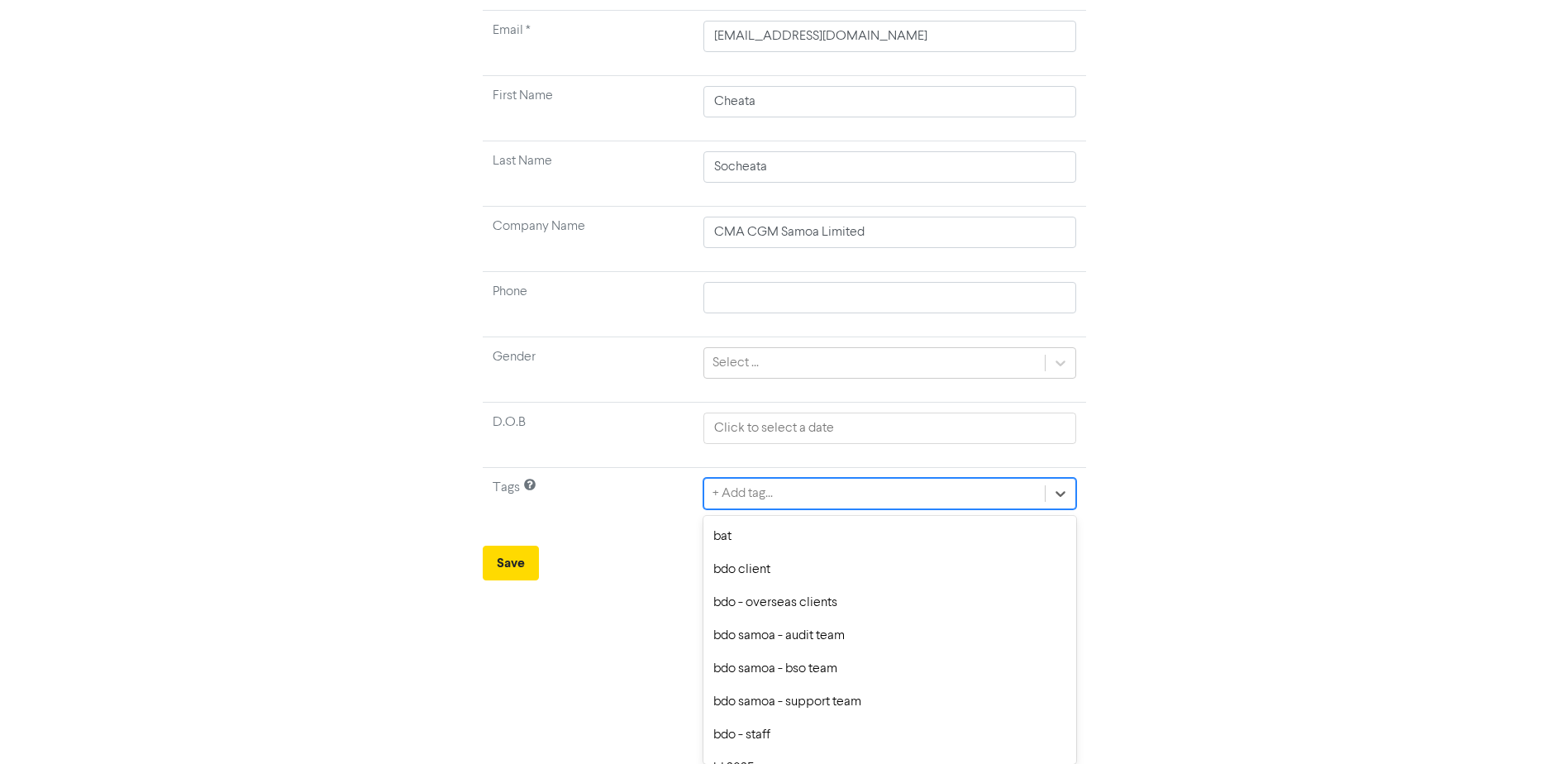
scroll to position [331, 0]
click at [784, 563] on div "bdo client" at bounding box center [890, 569] width 372 height 34
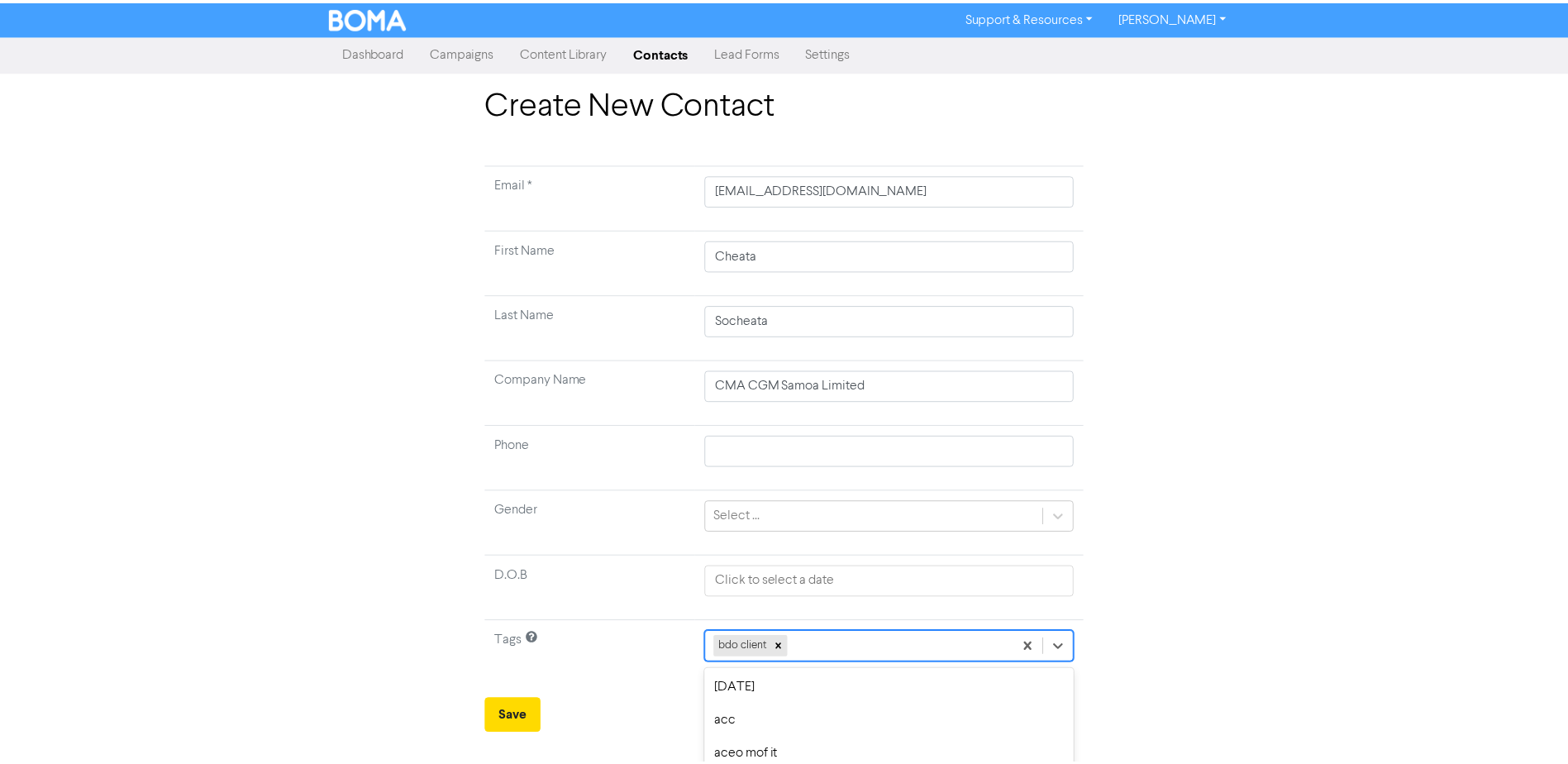
scroll to position [154, 0]
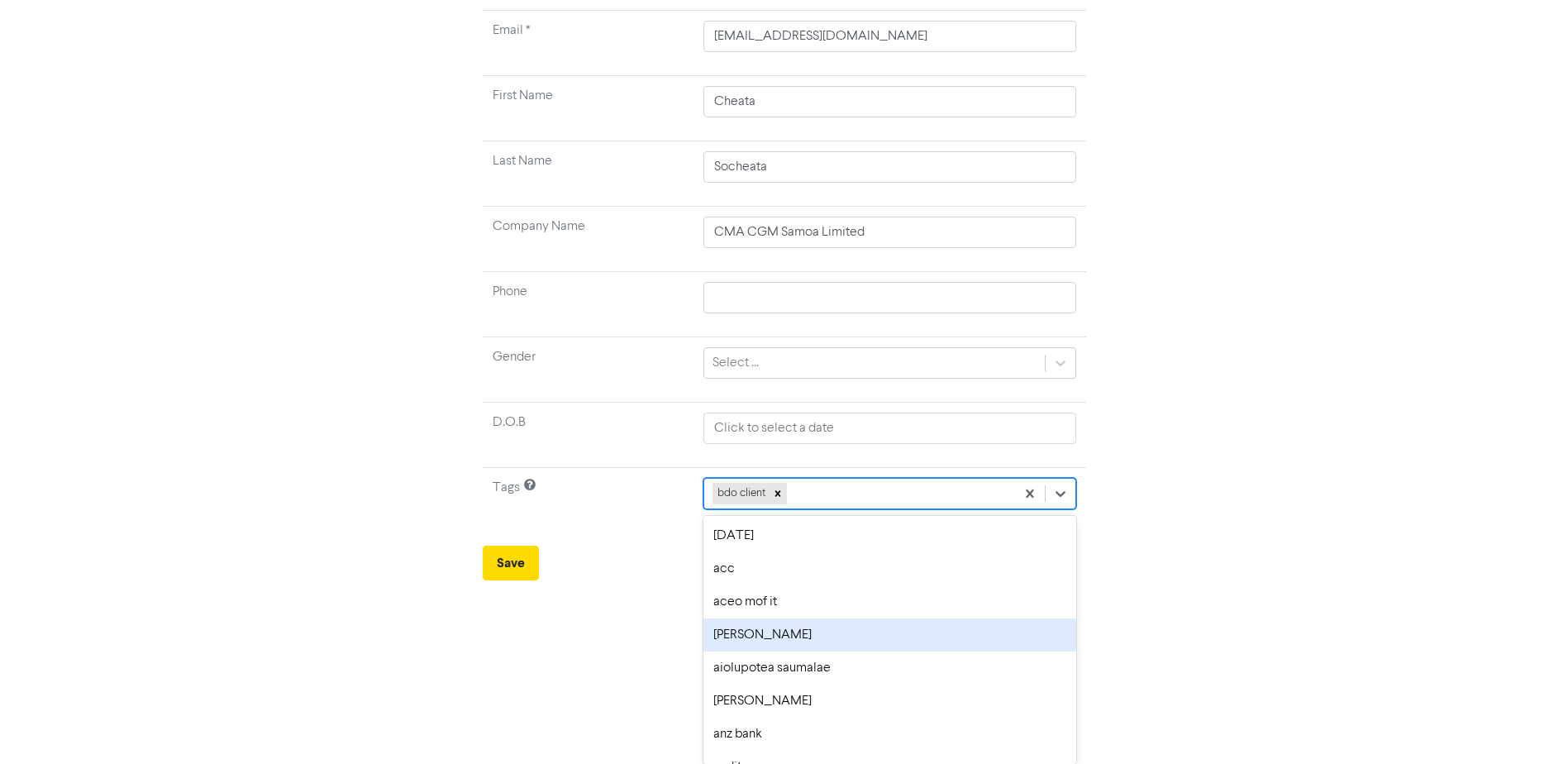
click at [832, 509] on div "option [PERSON_NAME] focused, 4 of 176. 175 results available. Use Up and Down …" at bounding box center [890, 493] width 372 height 32
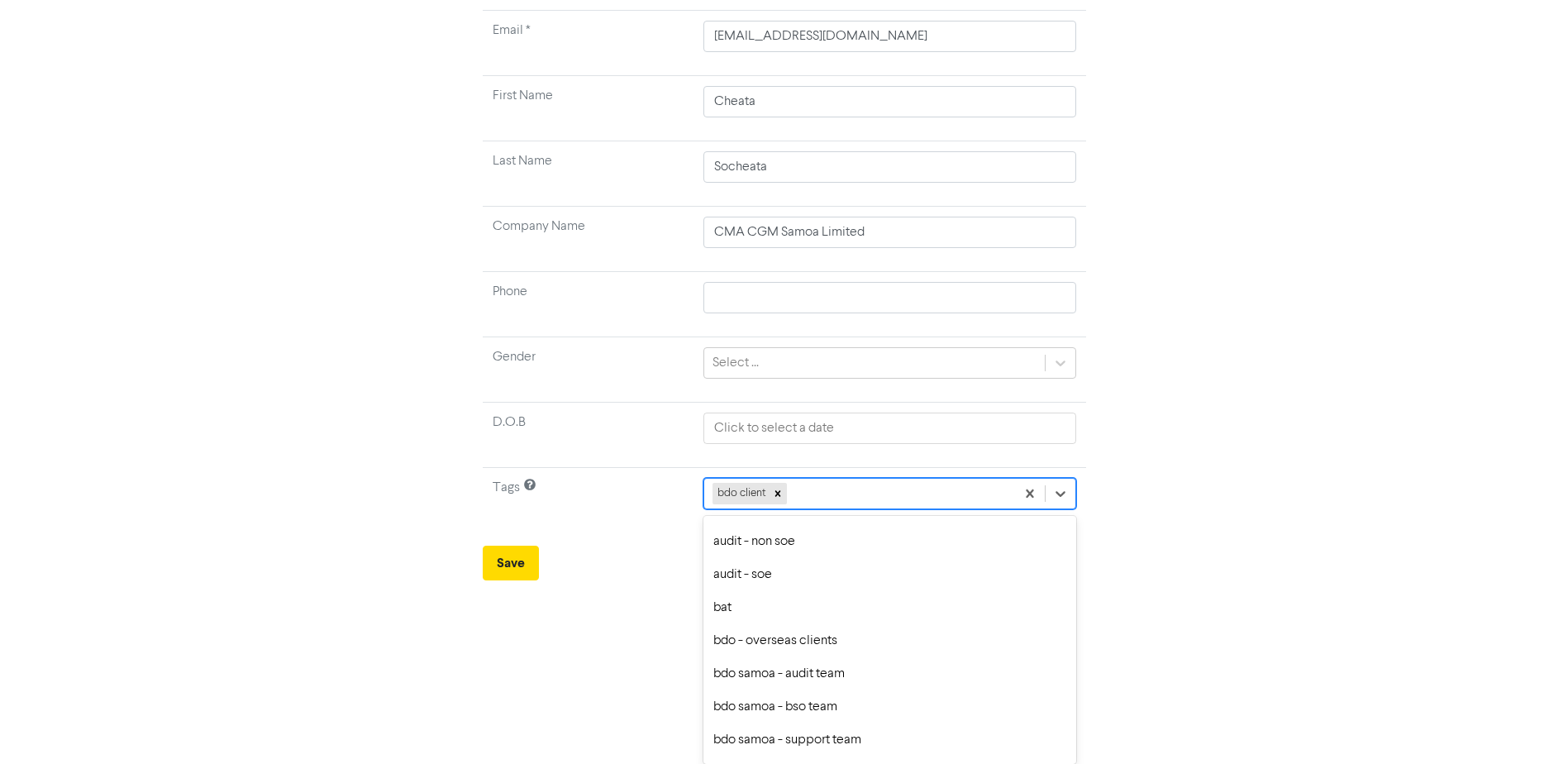
scroll to position [331, 0]
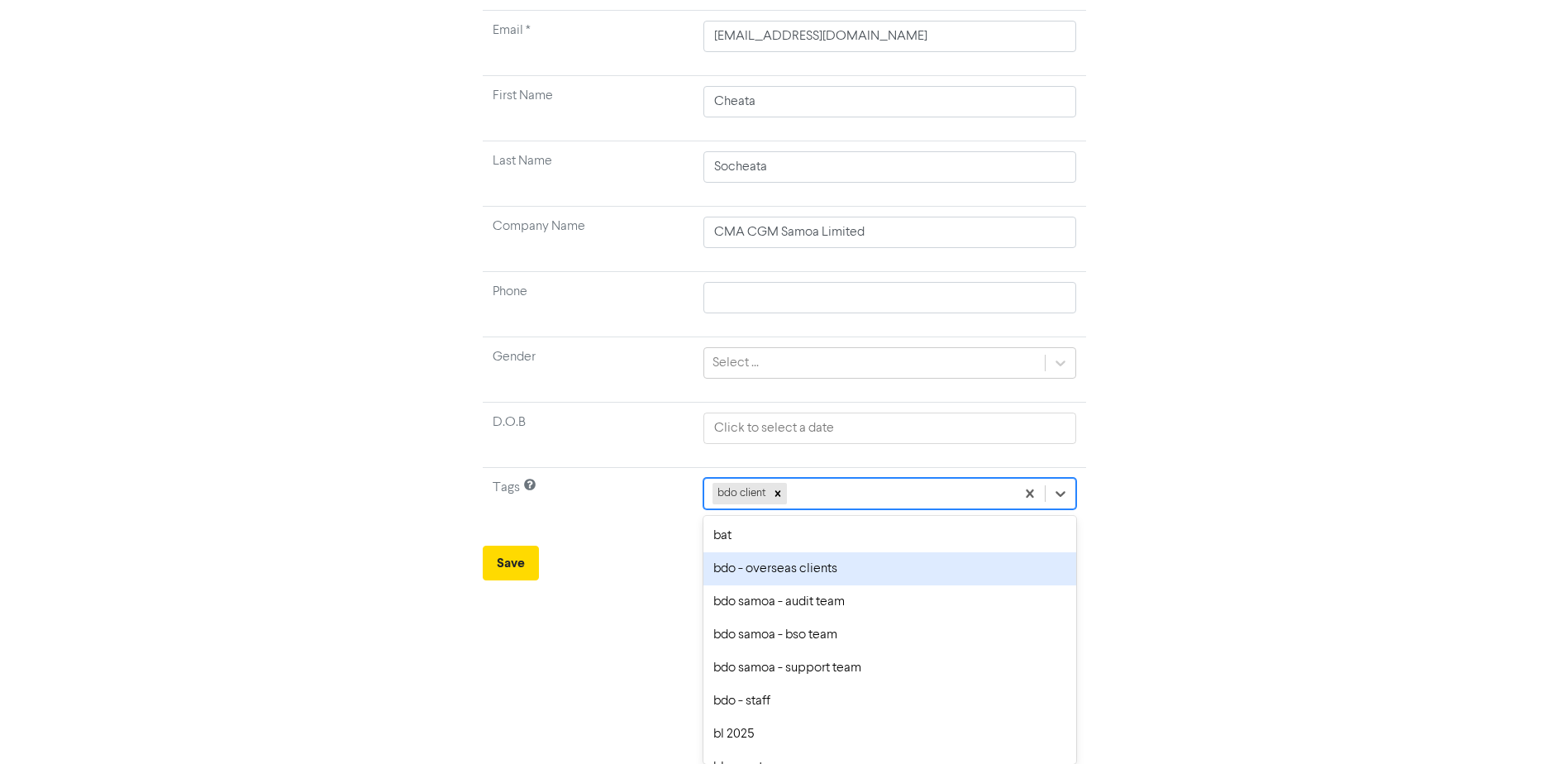
click at [817, 575] on div "bdo - overseas clients" at bounding box center [890, 569] width 372 height 34
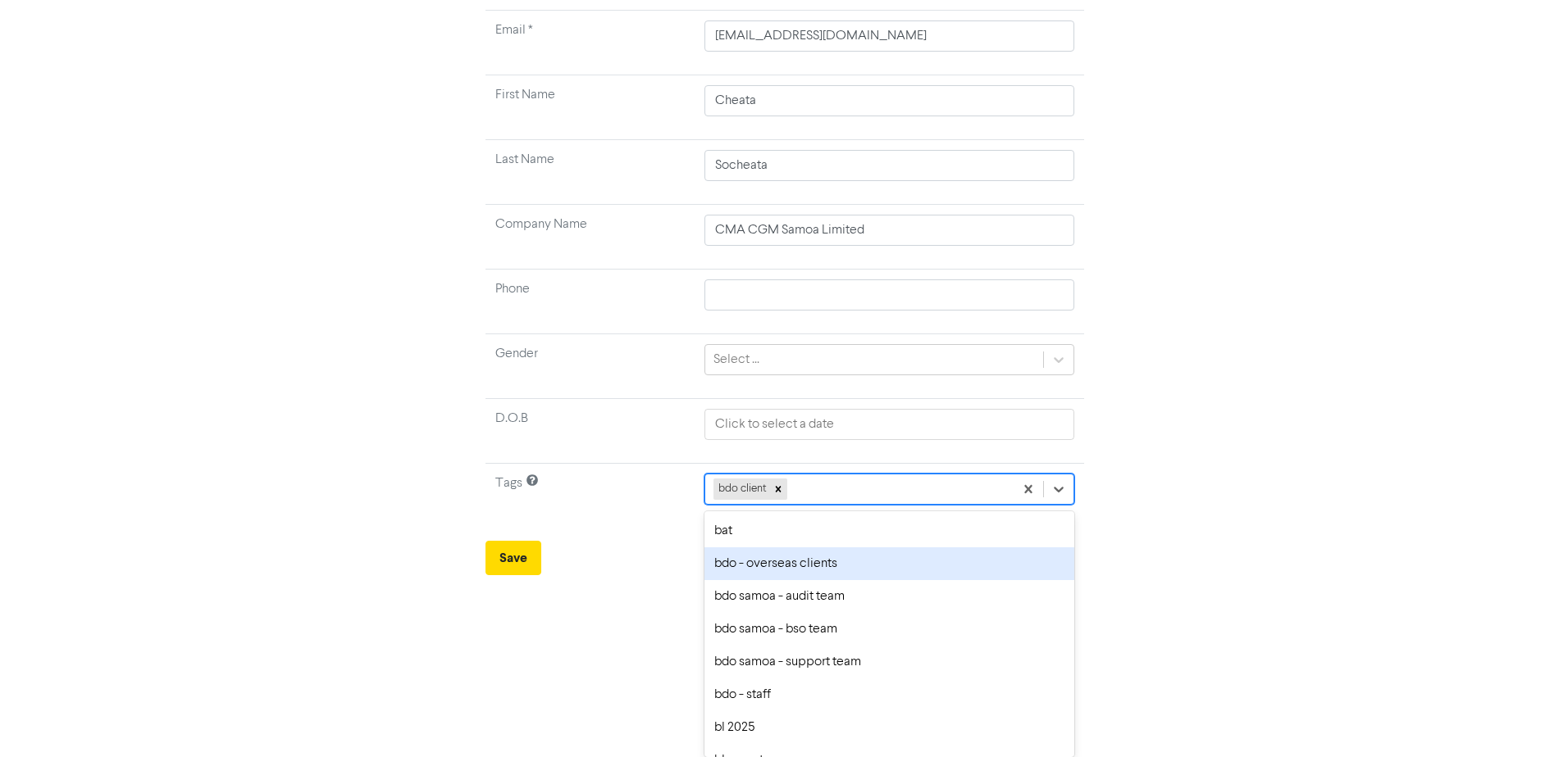
scroll to position [0, 0]
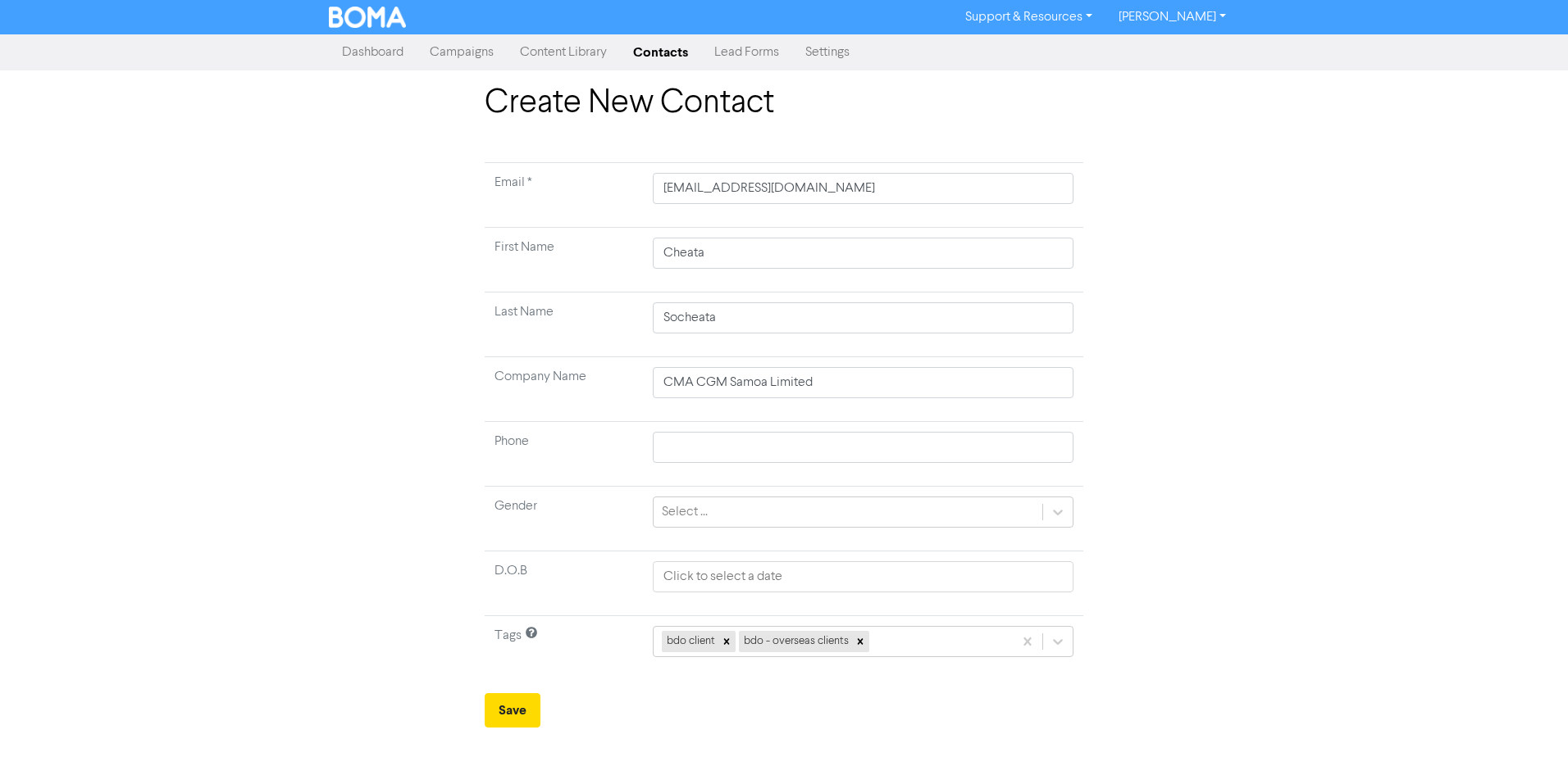
click at [707, 704] on form "Email * [EMAIL_ADDRESS][DOMAIN_NAME] First Name Cheata Last Name Socheata Compa…" at bounding box center [784, 445] width 598 height 566
click at [516, 712] on button "Save" at bounding box center [512, 710] width 56 height 34
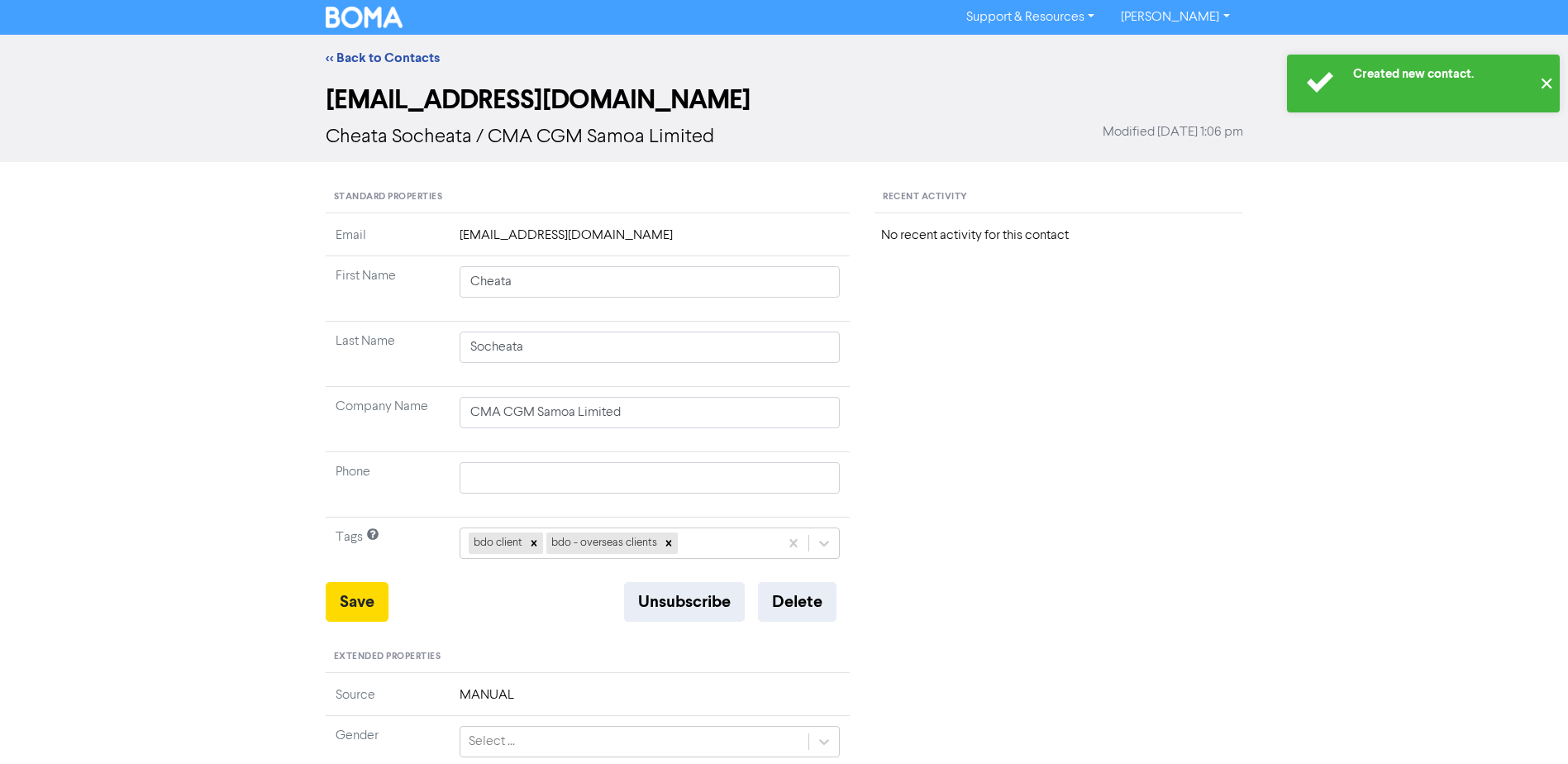
click at [1554, 90] on button "✕" at bounding box center [1546, 83] width 27 height 58
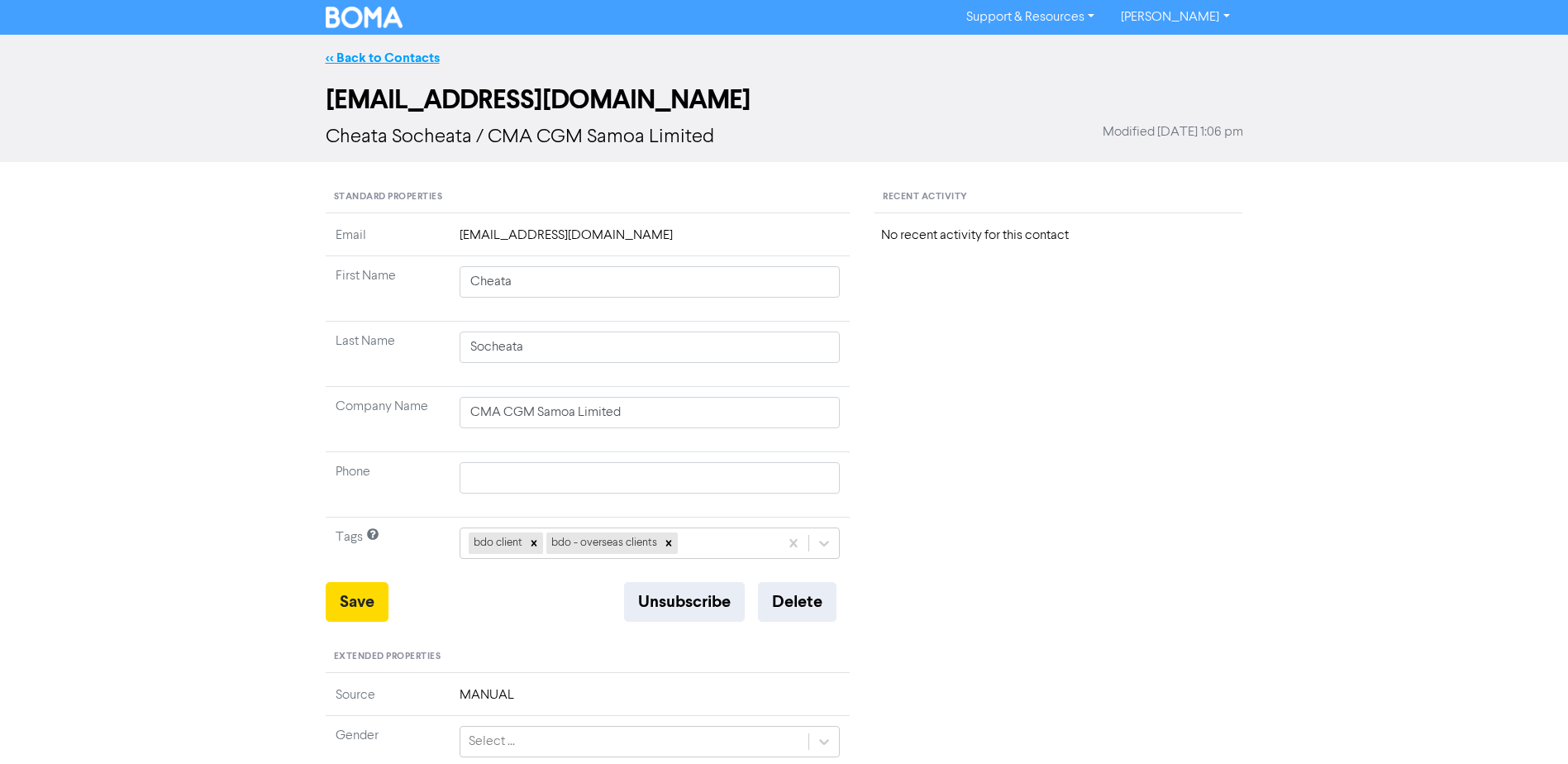
click at [366, 58] on link "<< Back to Contacts" at bounding box center [383, 58] width 114 height 16
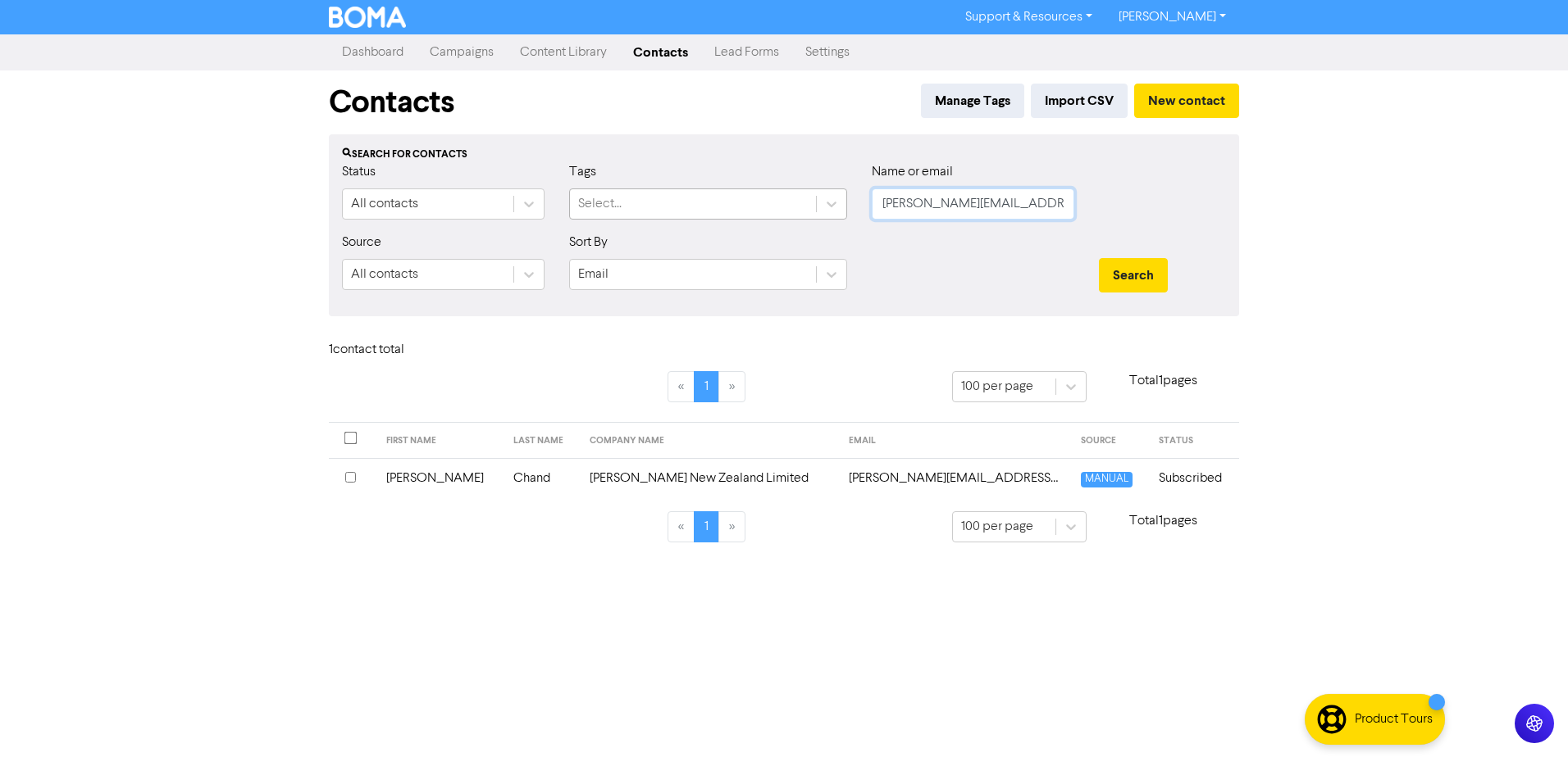
drag, startPoint x: 1042, startPoint y: 201, endPoint x: 623, endPoint y: 207, distance: 419.0
click at [623, 207] on div "Status All contacts Tags Select... Name or email [PERSON_NAME][EMAIL_ADDRESS][D…" at bounding box center [784, 198] width 908 height 70
click at [1099, 258] on button "Search" at bounding box center [1133, 275] width 69 height 34
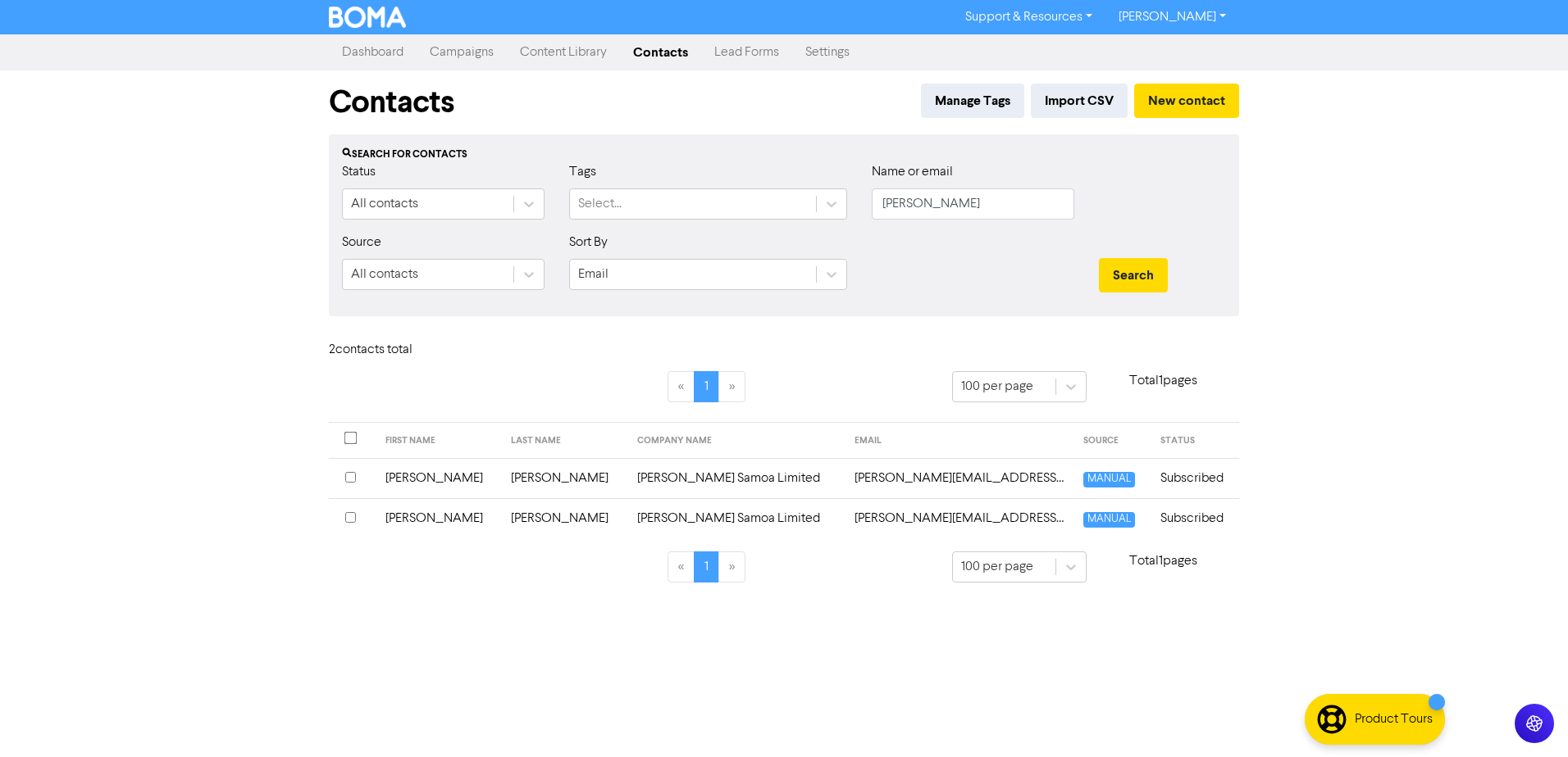
click at [348, 519] on input "checkbox" at bounding box center [350, 517] width 11 height 11
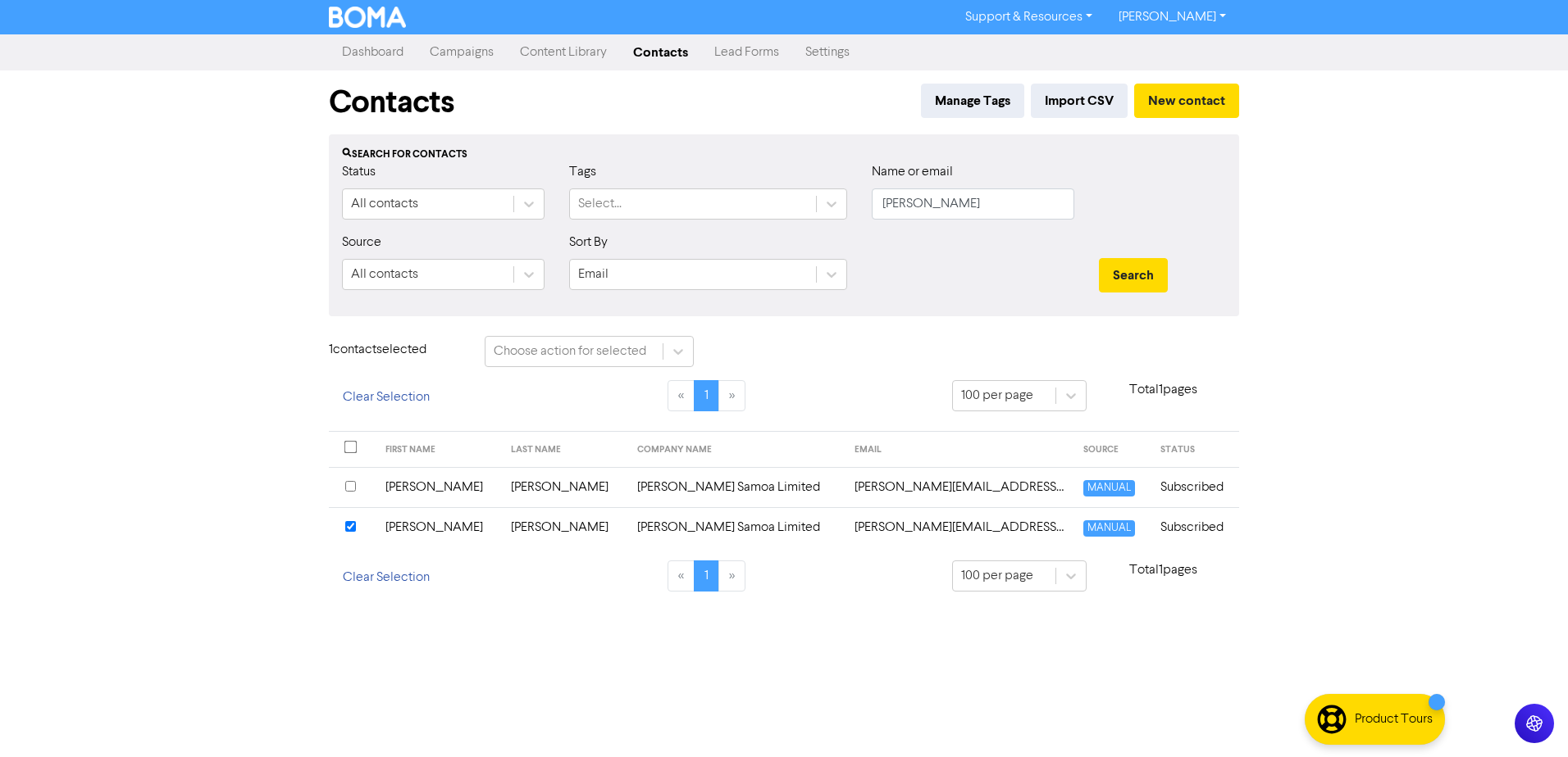
click at [350, 487] on input "checkbox" at bounding box center [350, 487] width 11 height 11
click at [572, 351] on div "Choose action for selected" at bounding box center [570, 352] width 153 height 20
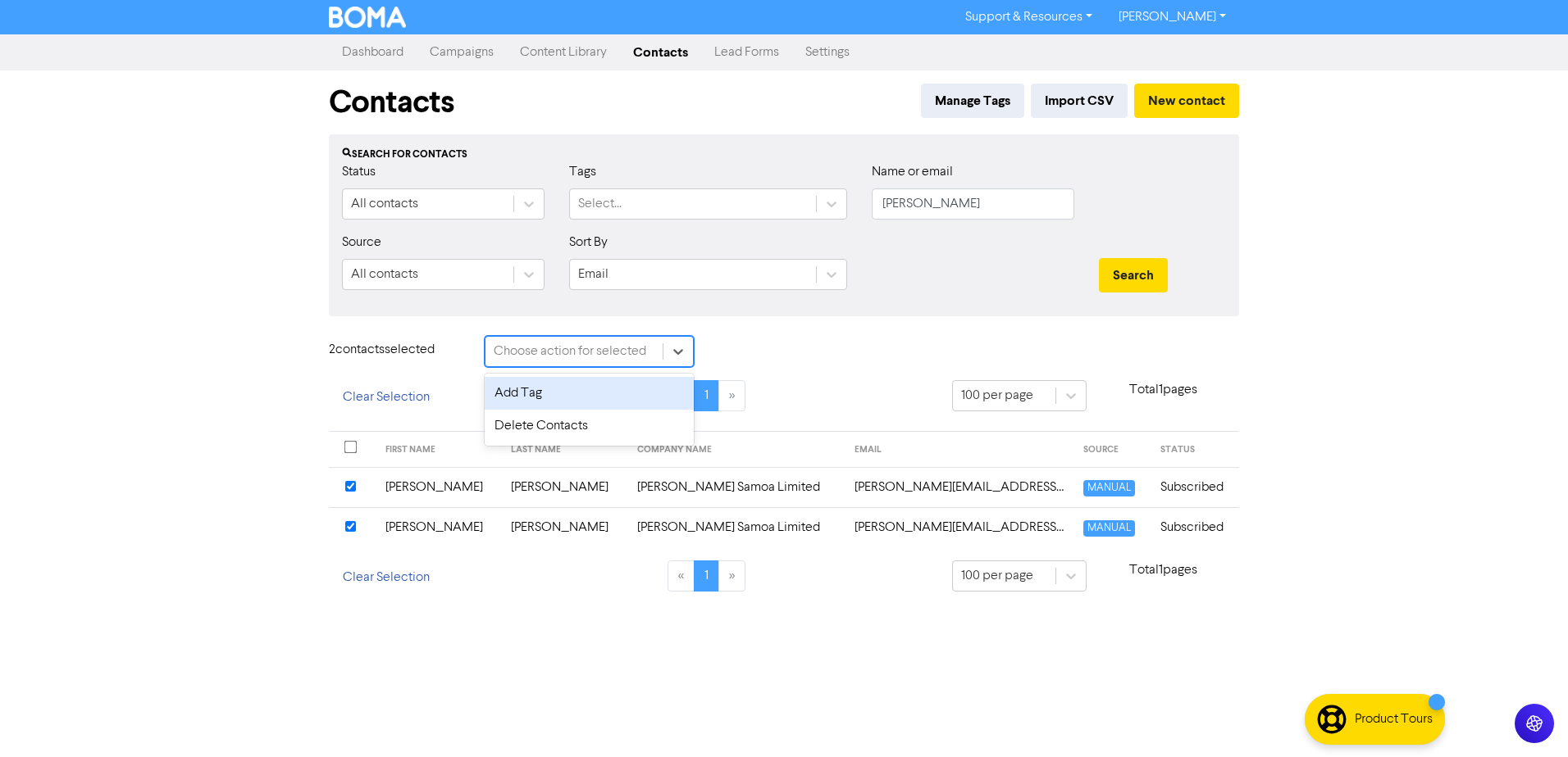
click at [563, 391] on div "Add Tag" at bounding box center [589, 393] width 209 height 33
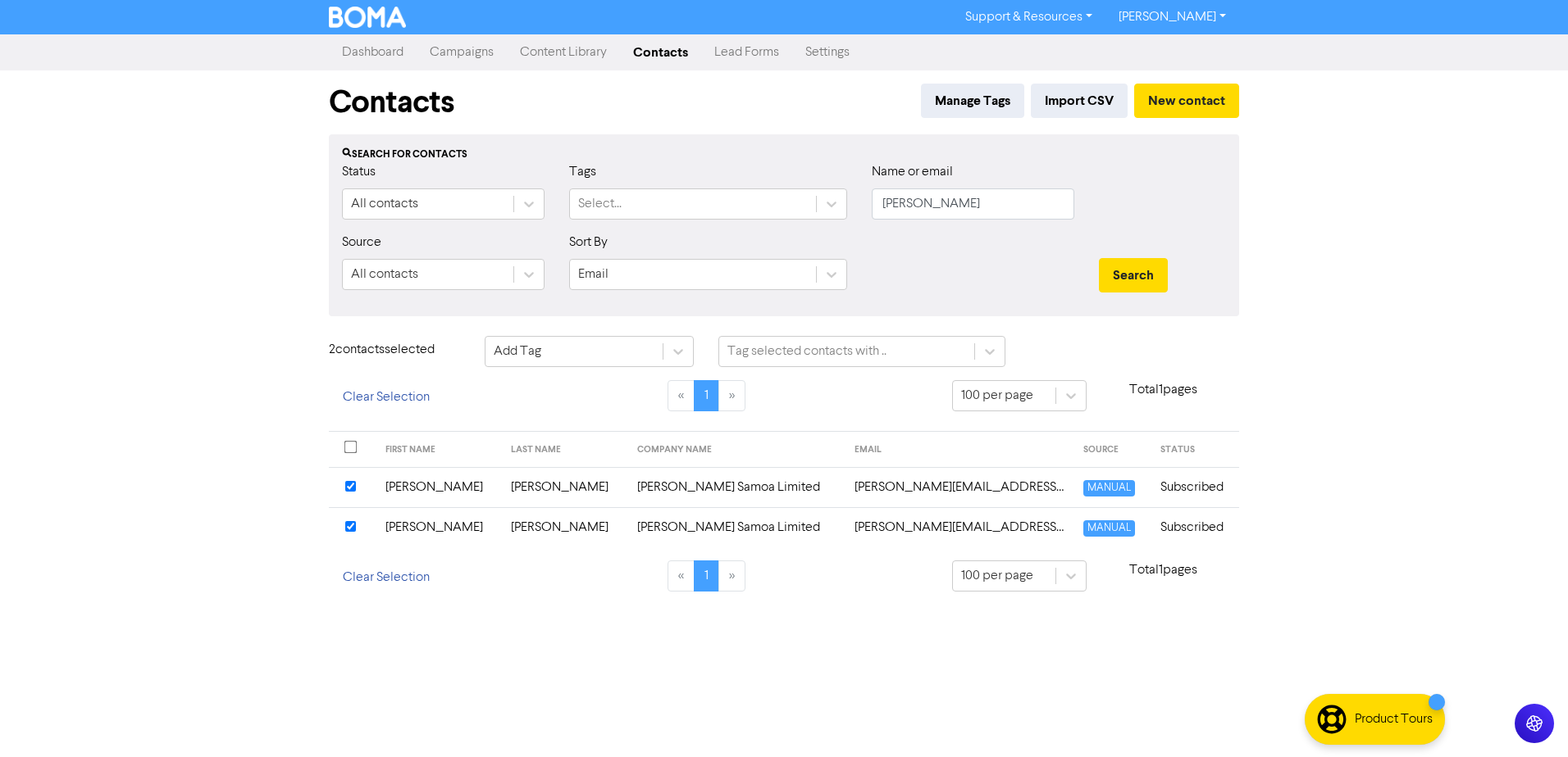
drag, startPoint x: 786, startPoint y: 334, endPoint x: 793, endPoint y: 361, distance: 27.9
click at [788, 335] on div "Contacts Manage Tags Import CSV New contact Search for contacts Status All cont…" at bounding box center [784, 340] width 935 height 541
click at [794, 357] on div "Tag selected contacts with .." at bounding box center [806, 352] width 159 height 20
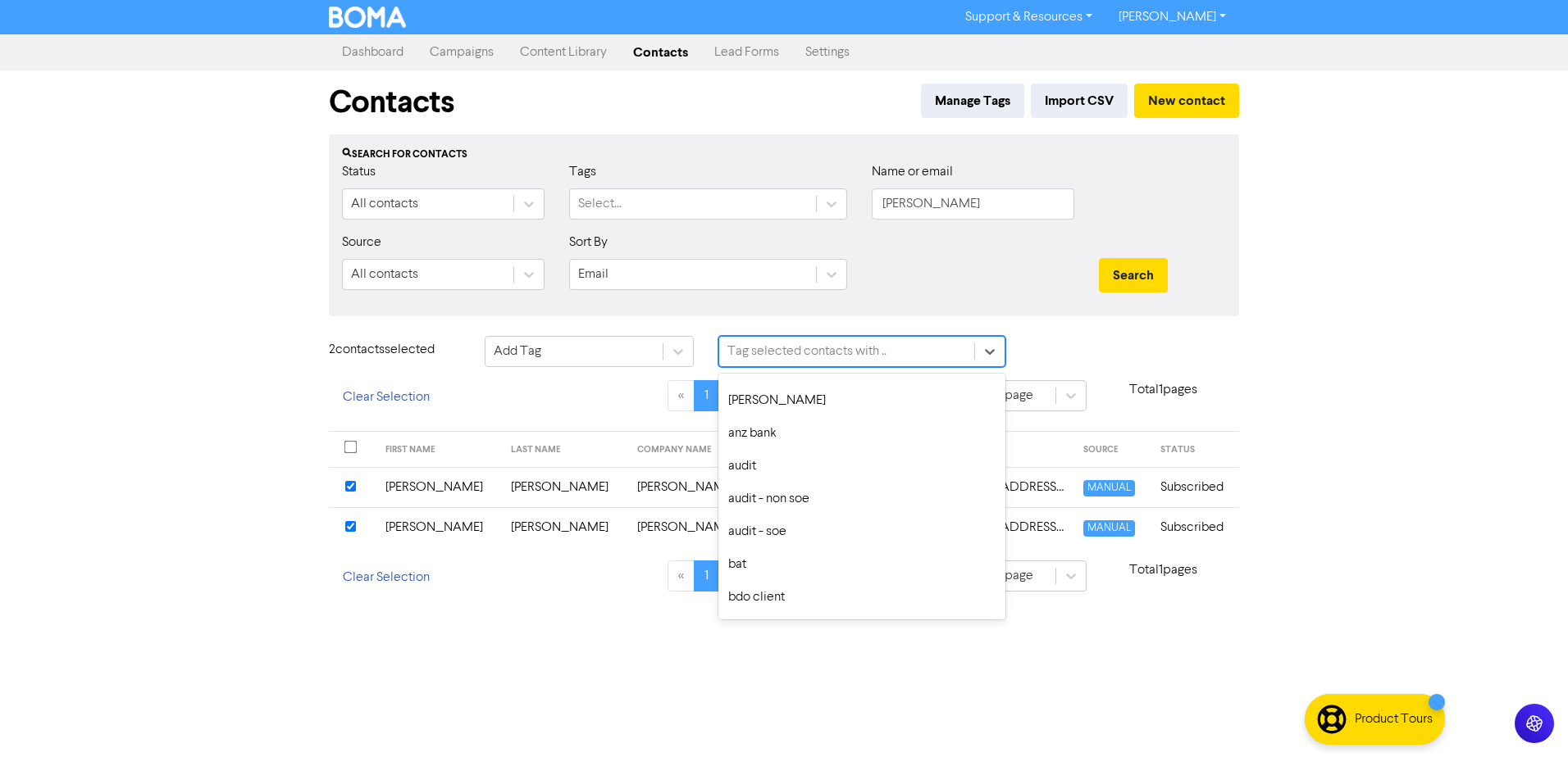
scroll to position [246, 0]
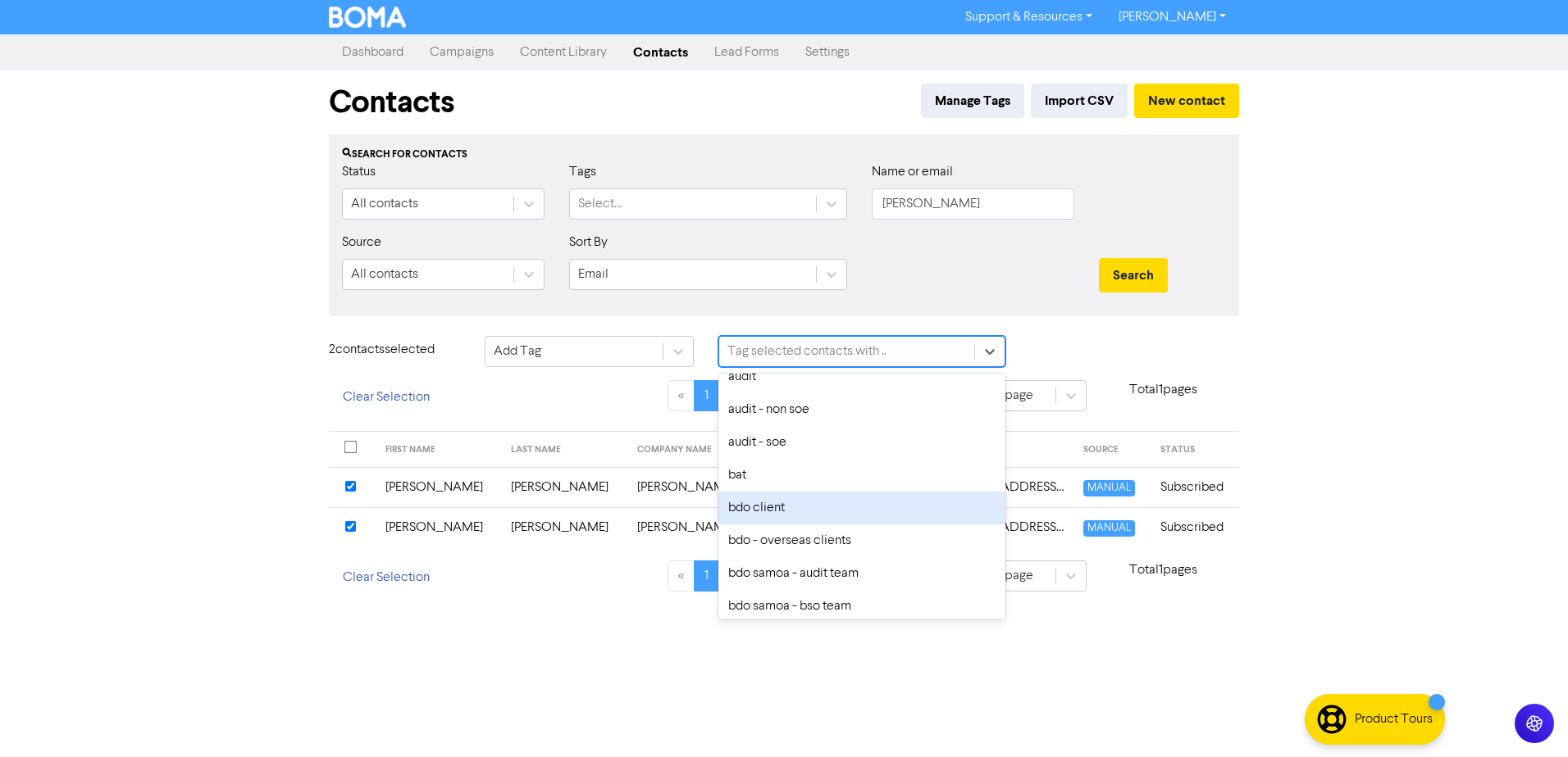
click at [790, 508] on div "bdo client" at bounding box center [861, 508] width 287 height 33
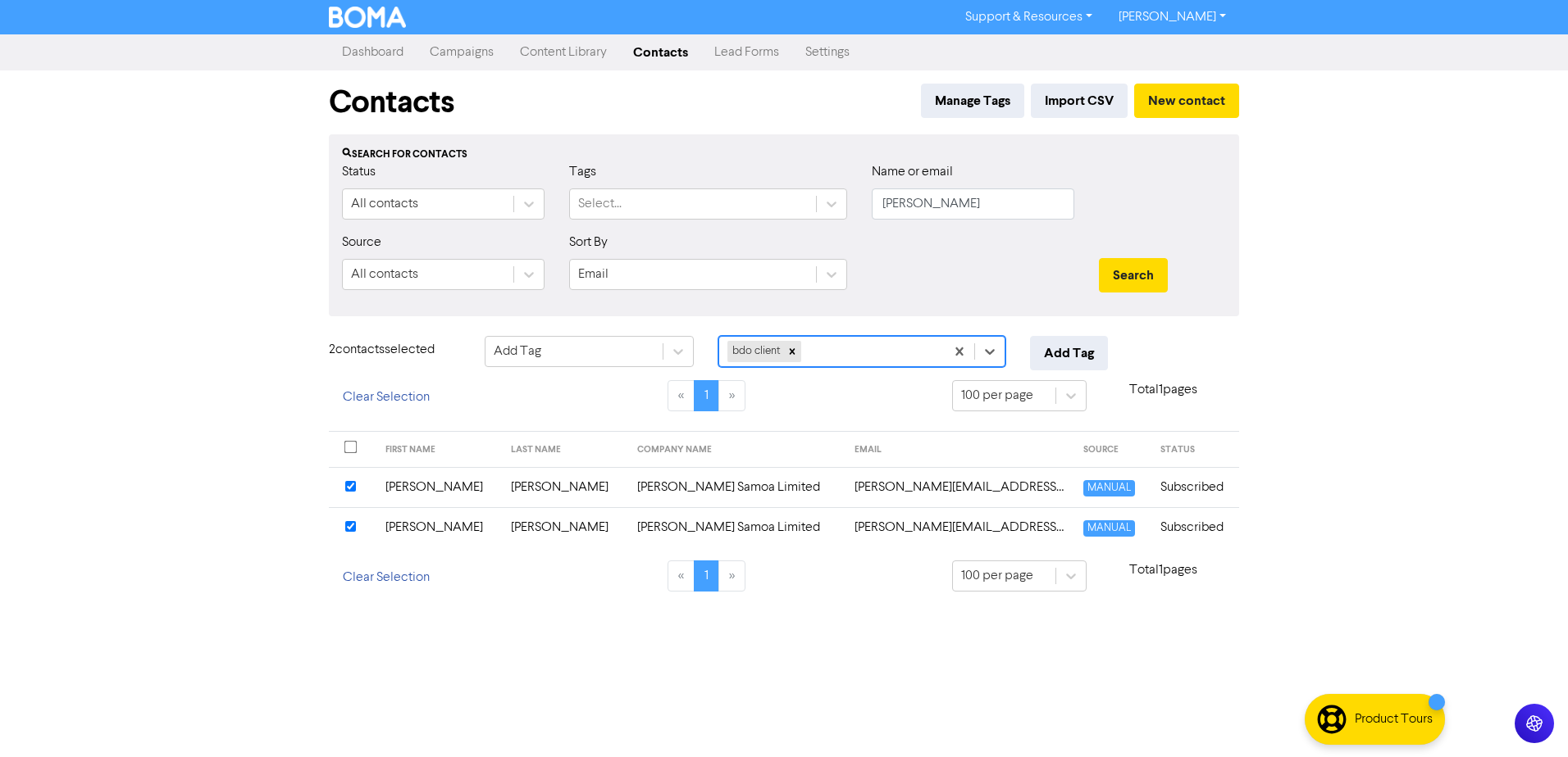
click at [832, 354] on div "bdo client" at bounding box center [831, 351] width 226 height 30
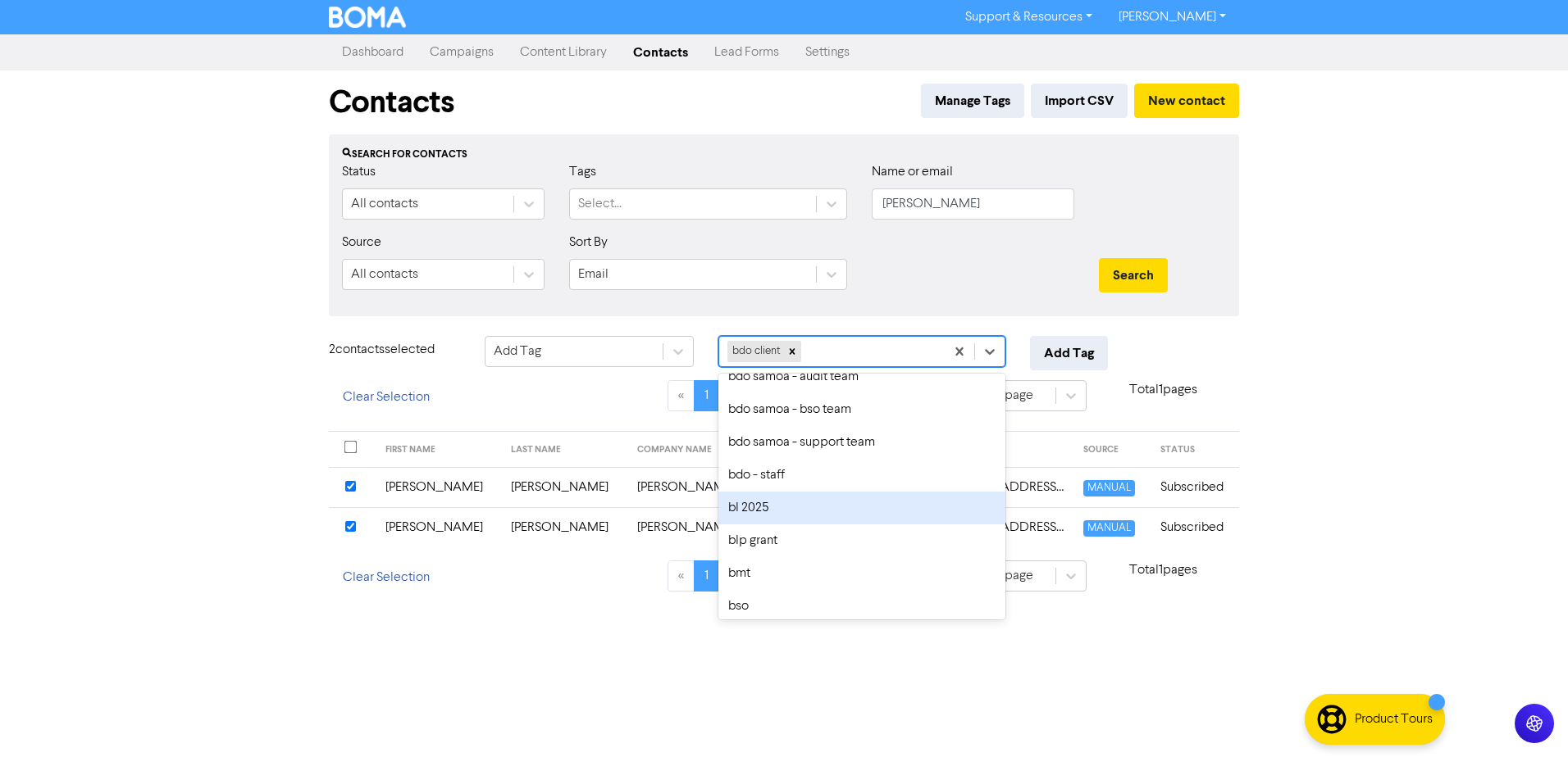
scroll to position [328, 0]
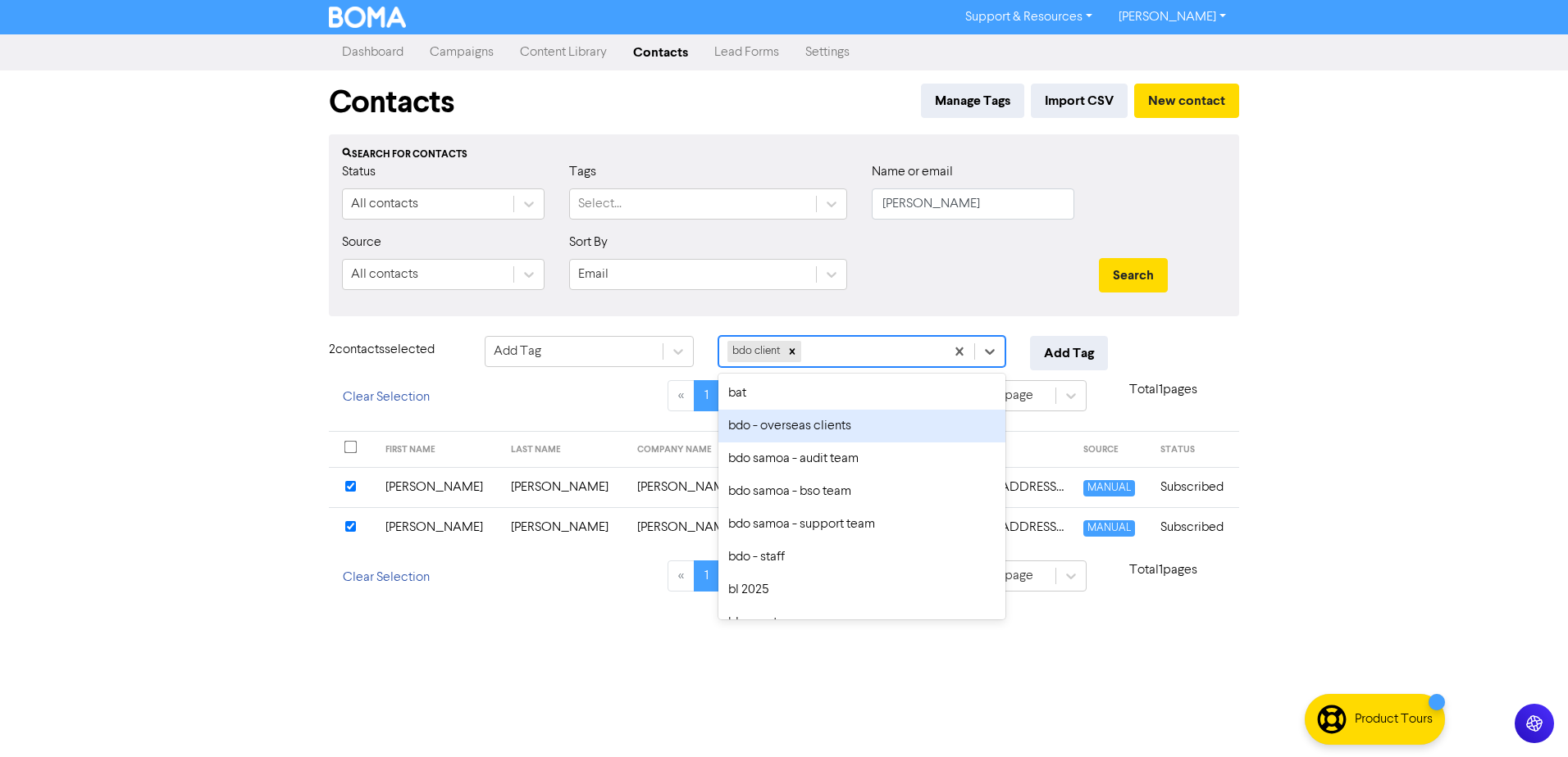
click at [828, 430] on div "bdo - overseas clients" at bounding box center [861, 426] width 287 height 33
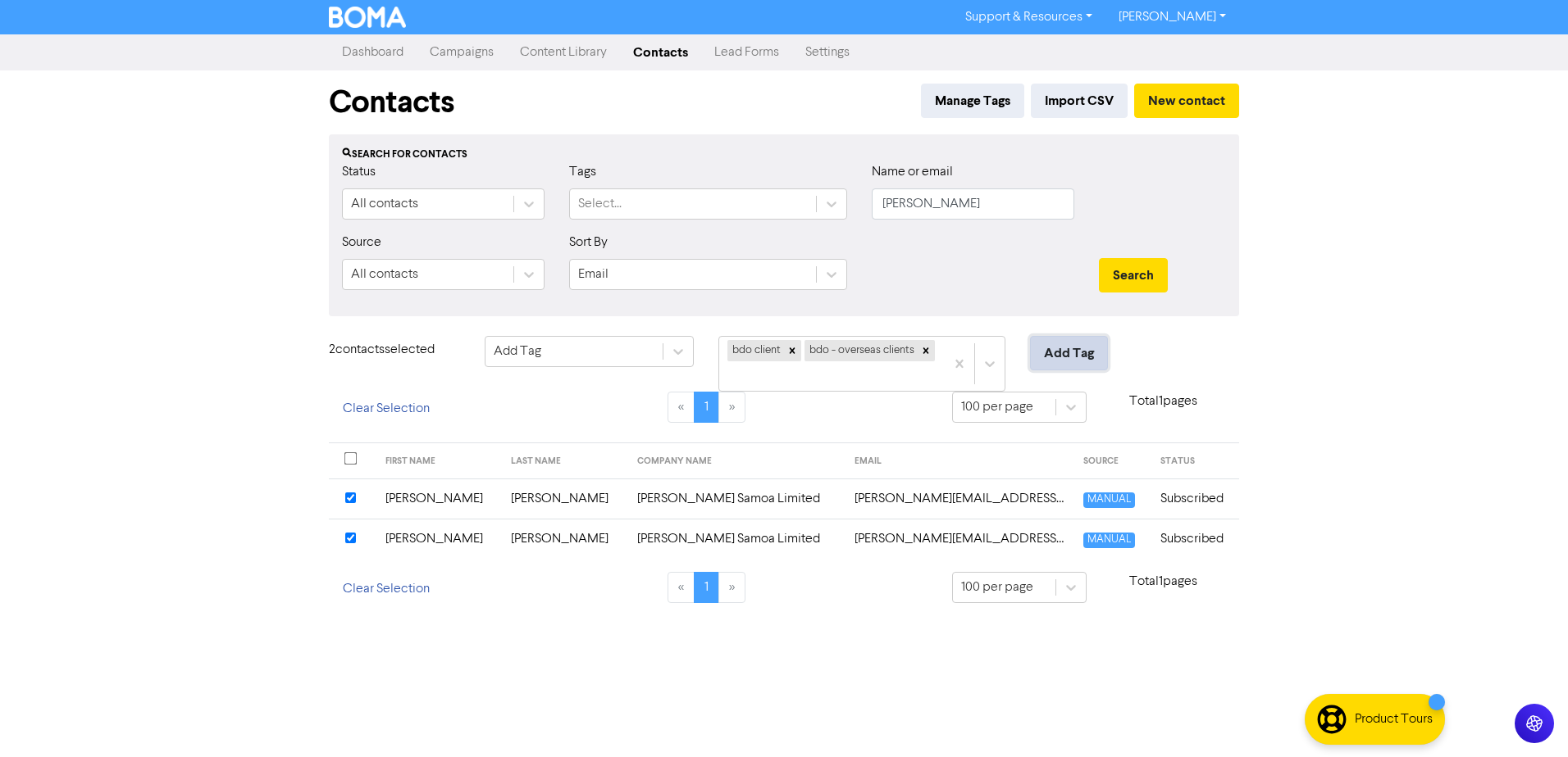
click at [1066, 358] on button "Add Tag" at bounding box center [1068, 353] width 78 height 34
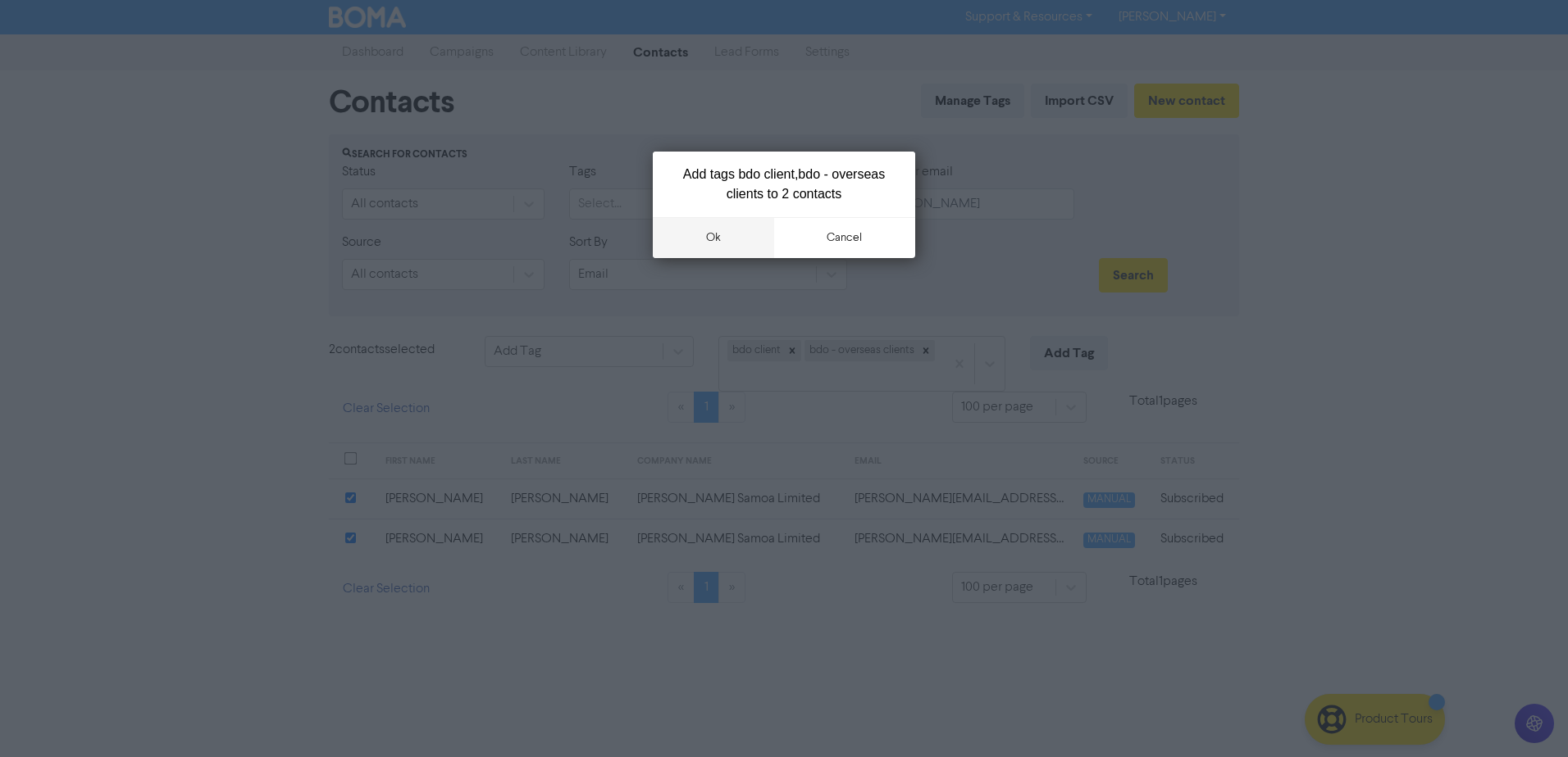
click at [715, 235] on button "ok" at bounding box center [713, 238] width 121 height 41
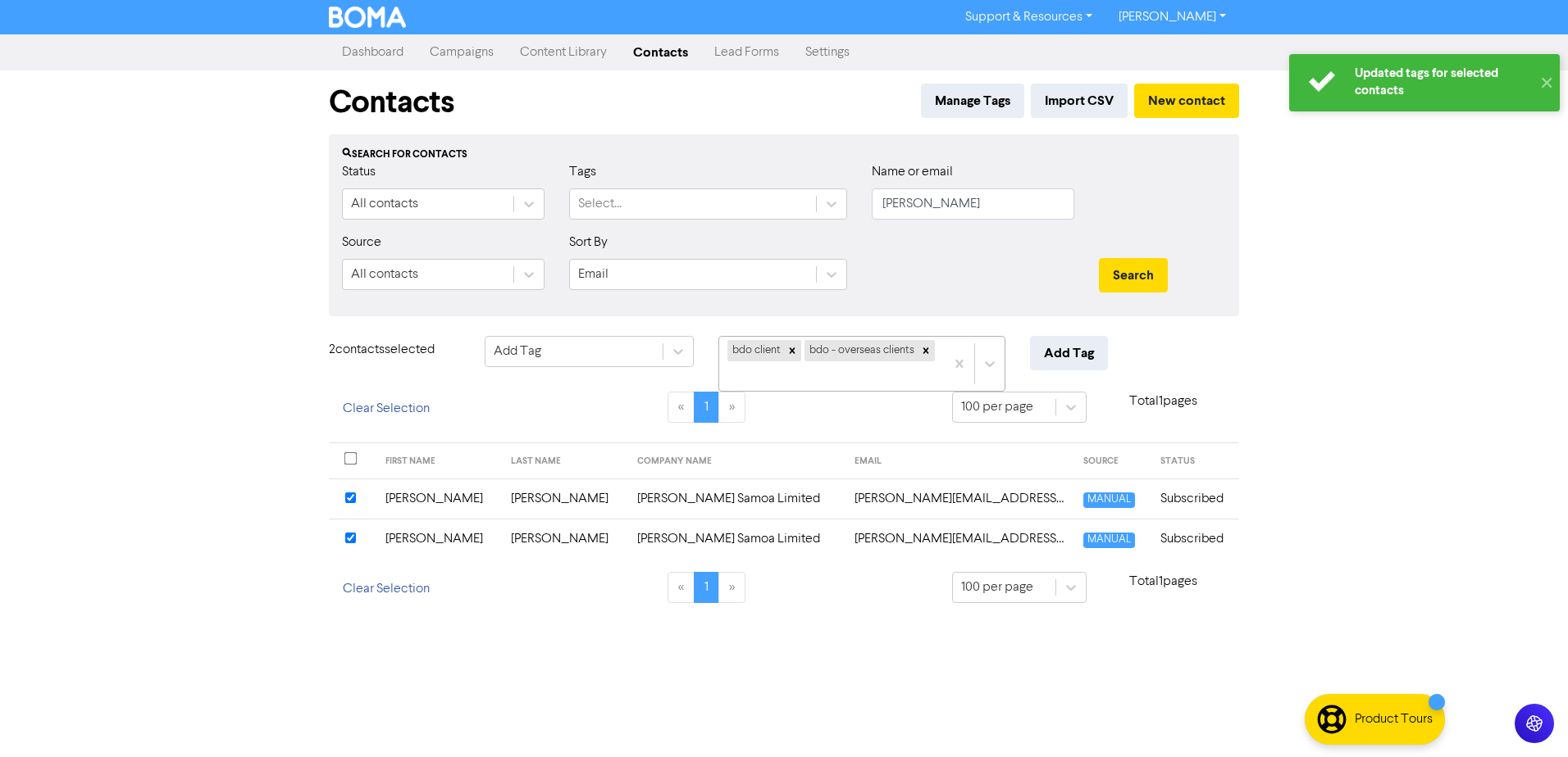
click at [846, 377] on div "bdo client bdo - overseas clients" at bounding box center [831, 364] width 226 height 54
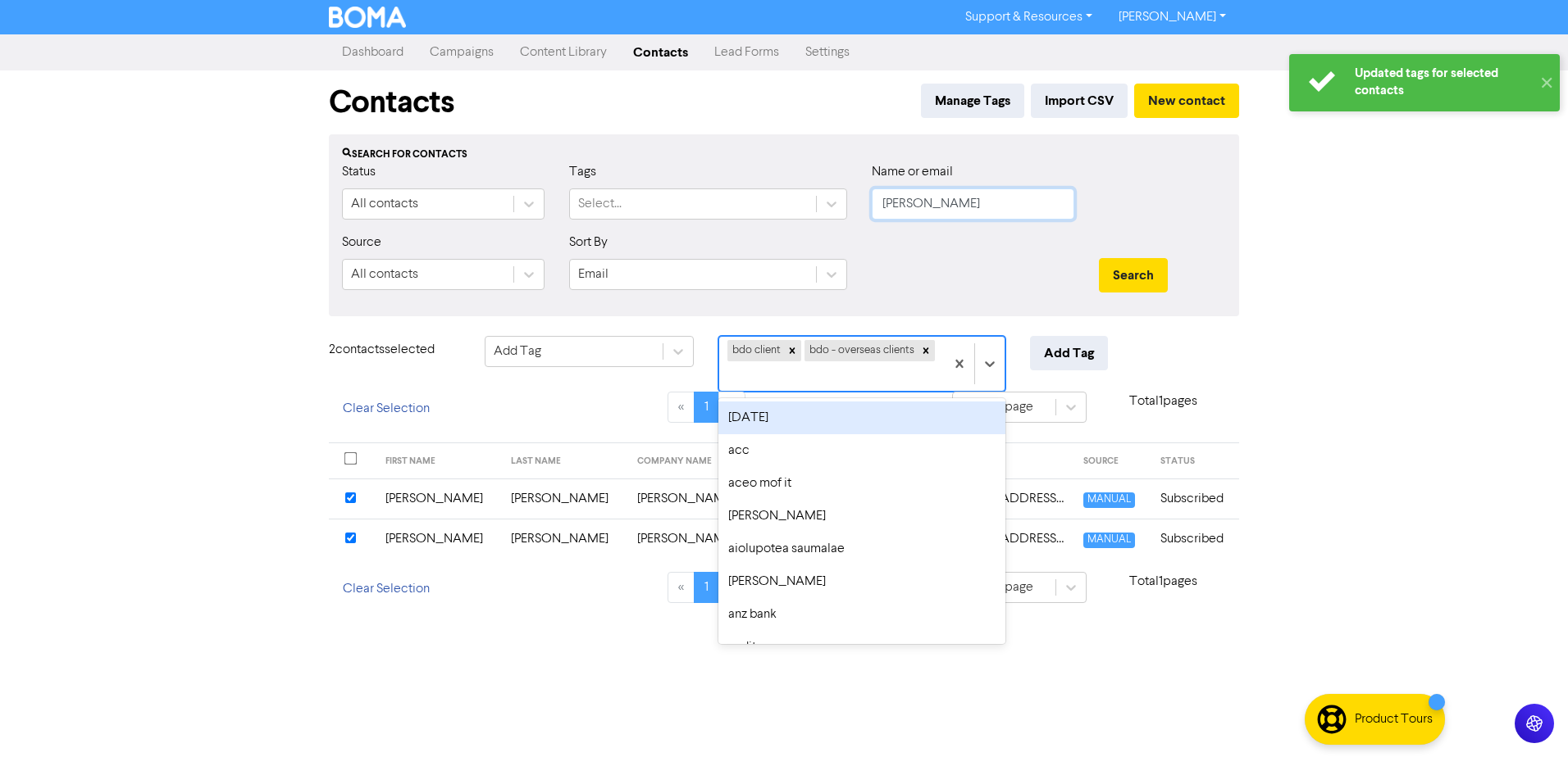
drag, startPoint x: 692, startPoint y: 220, endPoint x: 643, endPoint y: 229, distance: 49.8
click at [684, 220] on div "Status All contacts Tags Select... Name or email [PERSON_NAME]" at bounding box center [784, 198] width 908 height 70
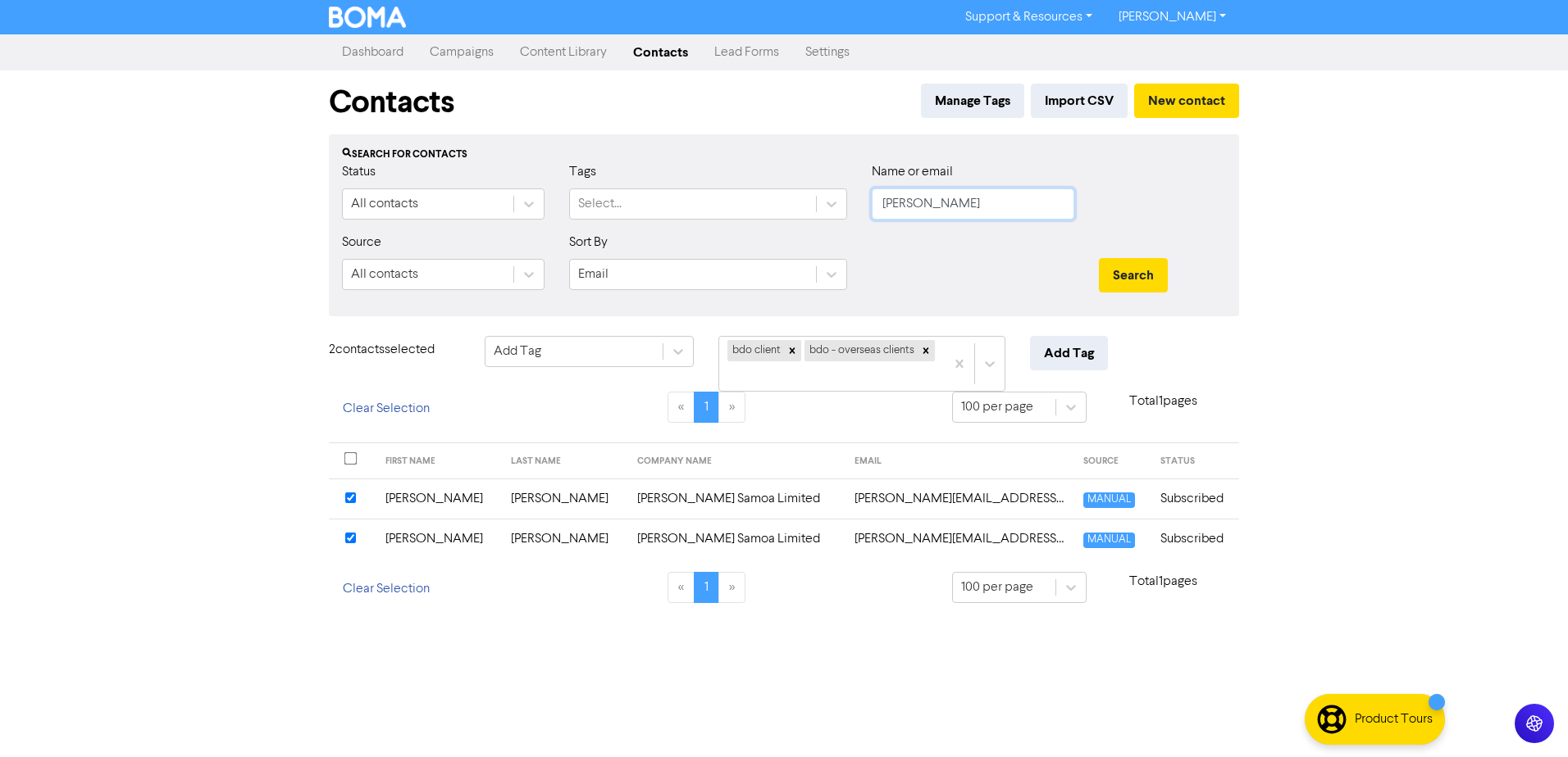
drag, startPoint x: 935, startPoint y: 204, endPoint x: 867, endPoint y: 211, distance: 68.4
click at [868, 211] on div "Name or email [PERSON_NAME]" at bounding box center [972, 198] width 227 height 70
click at [1099, 258] on button "Search" at bounding box center [1133, 275] width 69 height 34
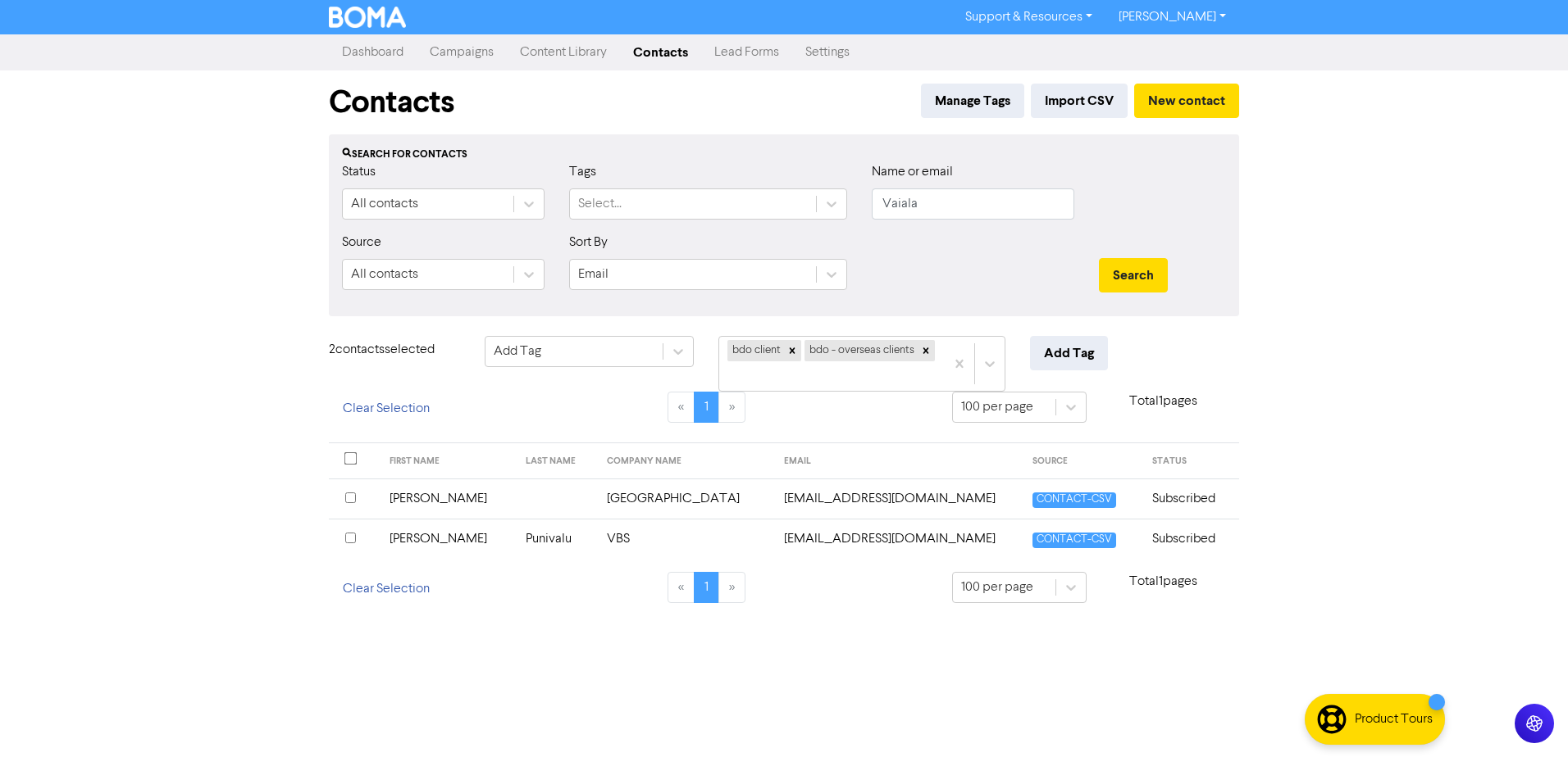
click at [354, 541] on input "checkbox" at bounding box center [350, 538] width 11 height 11
click at [354, 537] on input "checkbox" at bounding box center [350, 538] width 11 height 11
drag, startPoint x: 932, startPoint y: 203, endPoint x: 753, endPoint y: 227, distance: 180.6
click at [753, 227] on div "Status All contacts Tags Select... Name or email [PERSON_NAME]" at bounding box center [784, 198] width 908 height 70
click at [1099, 258] on button "Search" at bounding box center [1133, 275] width 69 height 34
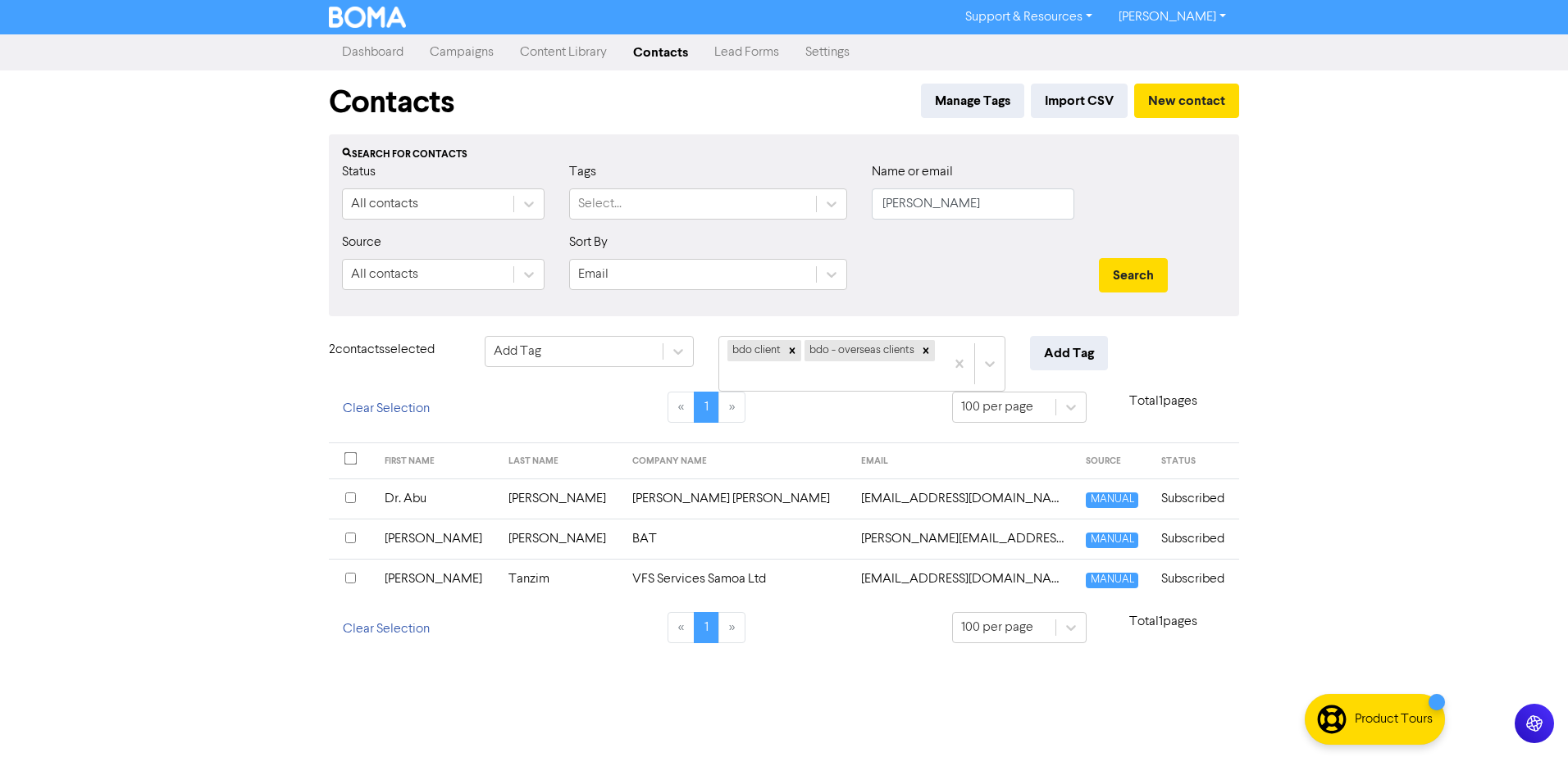
click at [541, 694] on div "Support & Resources Video Tutorials FAQ & Guides Marketing Education [PERSON_NA…" at bounding box center [784, 378] width 1568 height 757
click at [350, 576] on input "checkbox" at bounding box center [350, 578] width 11 height 11
click at [566, 401] on div "« 1 »" at bounding box center [706, 417] width 467 height 51
click at [1045, 351] on button "Add Tag" at bounding box center [1068, 353] width 78 height 34
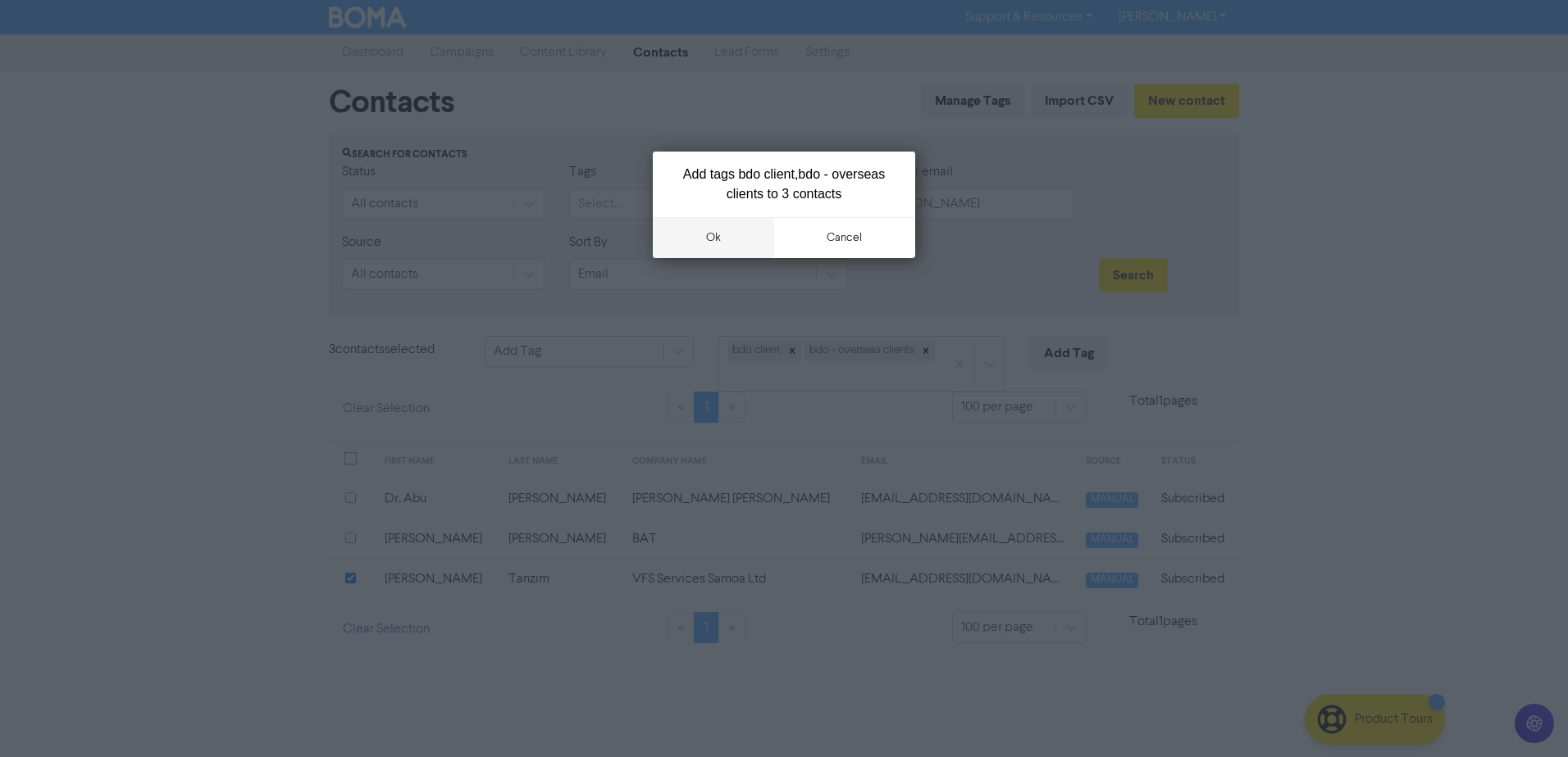
click at [734, 233] on button "ok" at bounding box center [713, 238] width 121 height 41
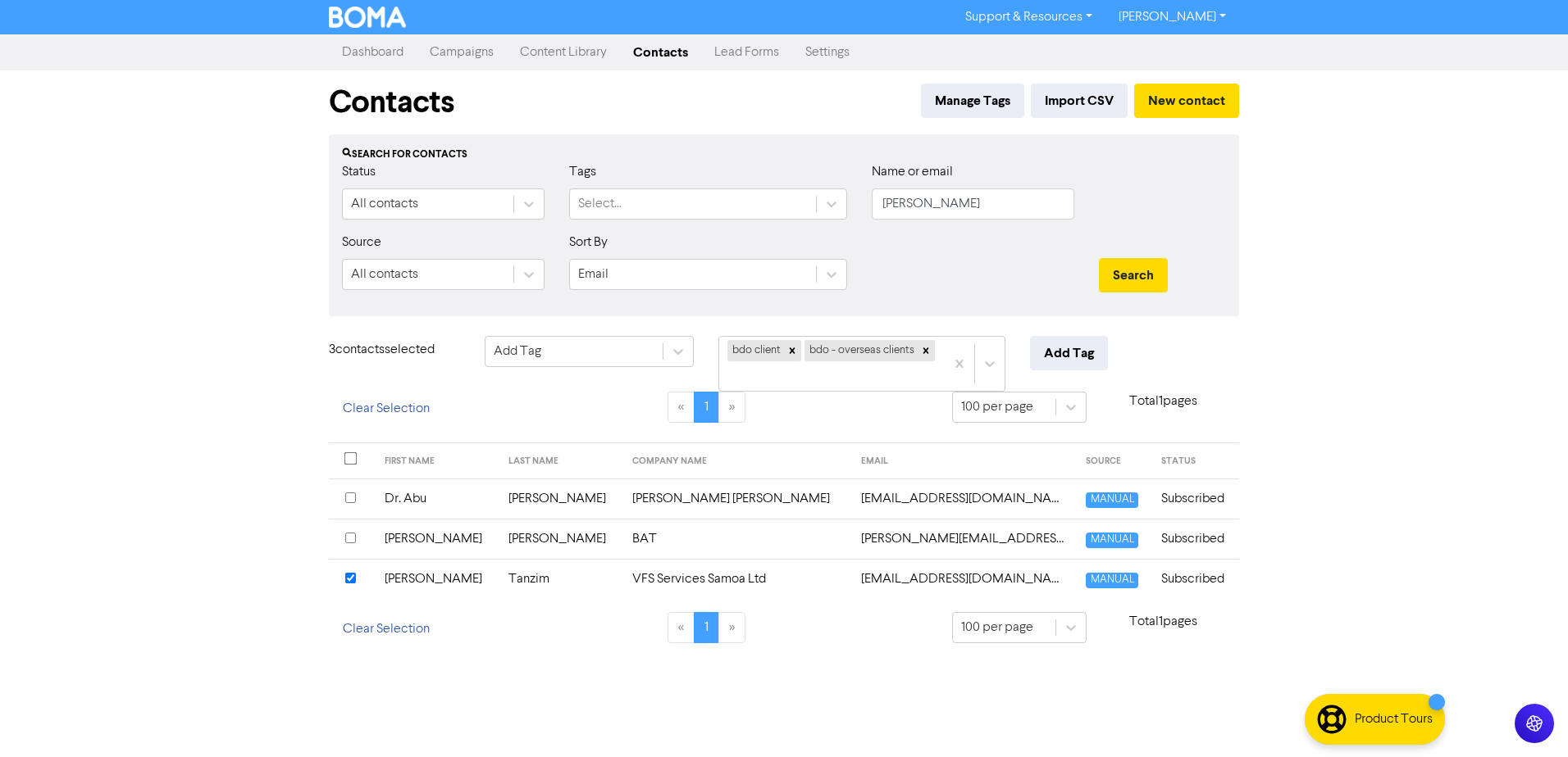
click at [970, 263] on div at bounding box center [972, 268] width 227 height 70
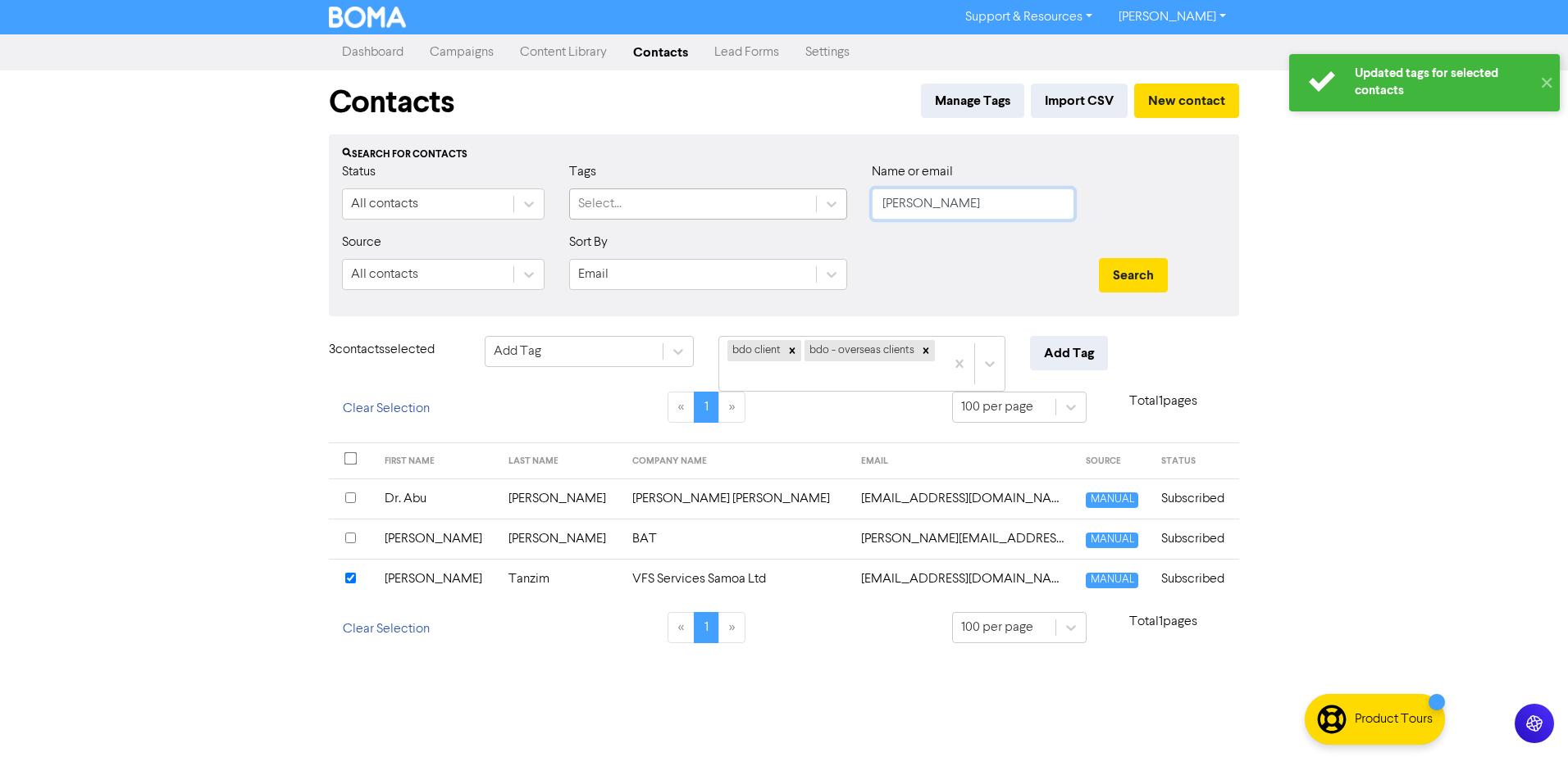
drag, startPoint x: 970, startPoint y: 207, endPoint x: 794, endPoint y: 201, distance: 176.1
click at [824, 201] on div "Status All contacts Tags Select... Name or email [PERSON_NAME]" at bounding box center [784, 198] width 908 height 70
click at [1099, 258] on button "Search" at bounding box center [1133, 275] width 69 height 34
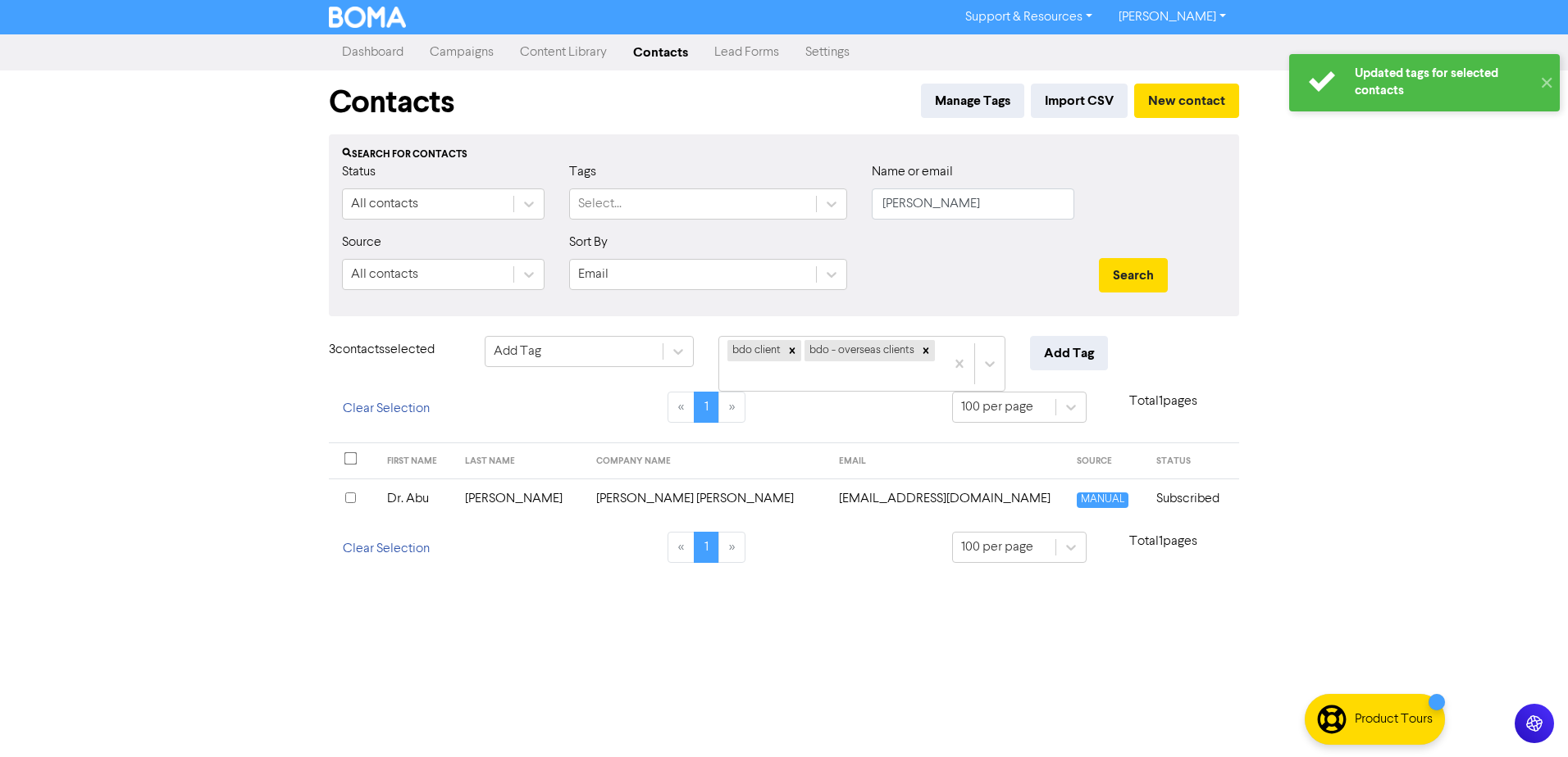
click at [621, 609] on div "Updated tags for selected contacts ✕ Support & Resources Video Tutorials FAQ & …" at bounding box center [784, 378] width 1568 height 757
click at [348, 498] on input "checkbox" at bounding box center [350, 497] width 11 height 11
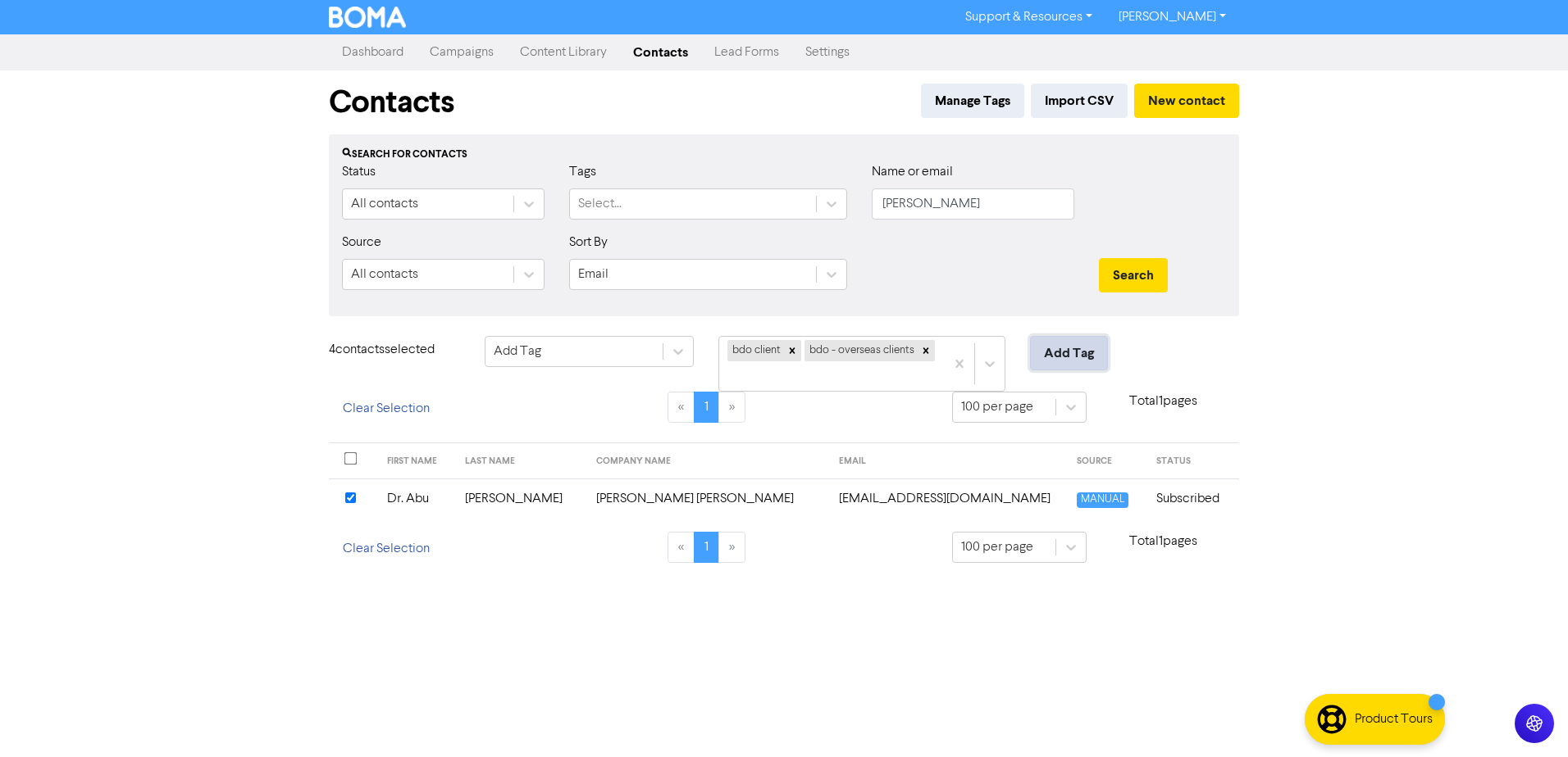
click at [1055, 360] on button "Add Tag" at bounding box center [1068, 353] width 78 height 34
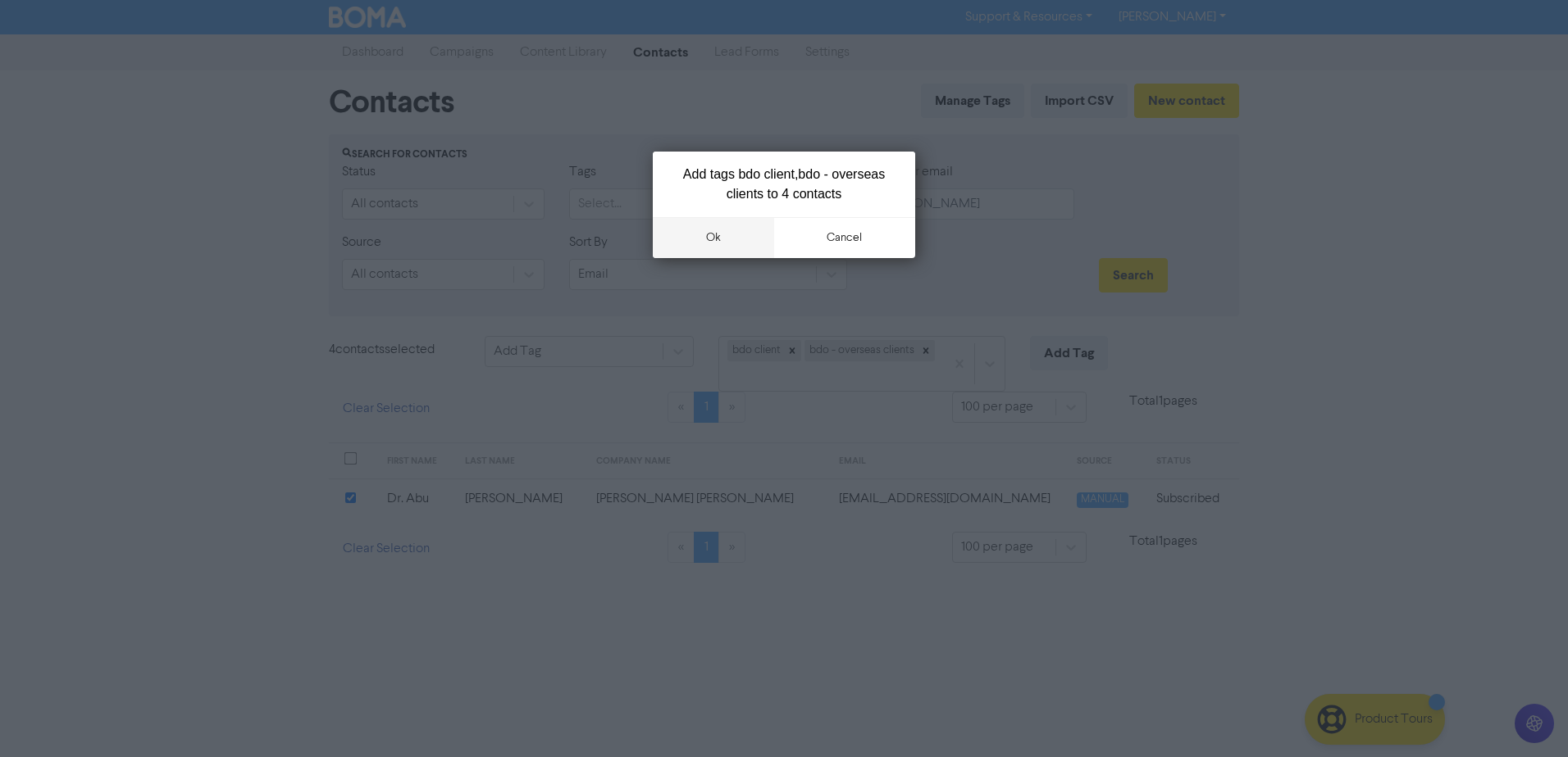
click at [686, 232] on button "ok" at bounding box center [713, 238] width 121 height 41
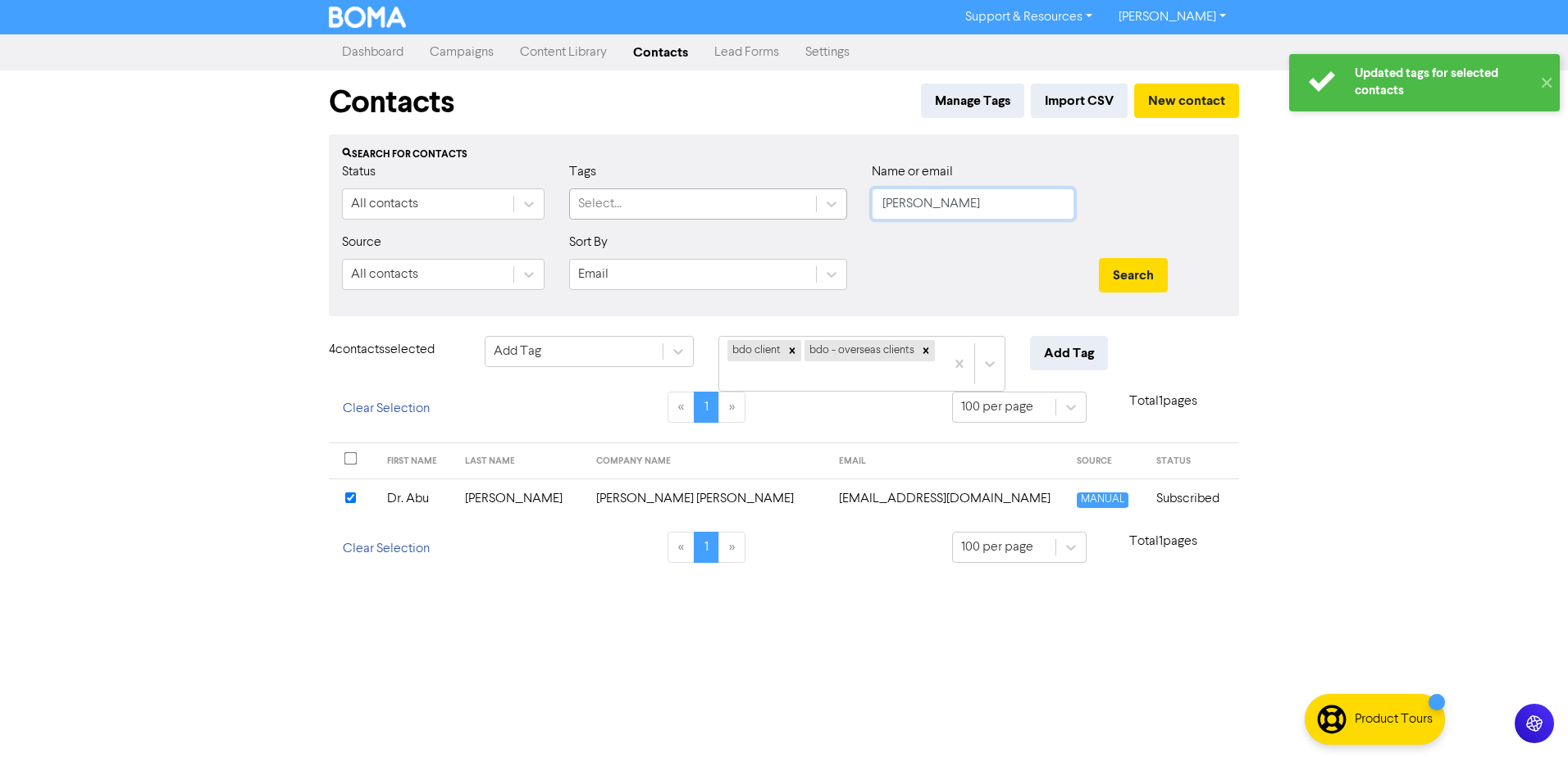
drag, startPoint x: 941, startPoint y: 202, endPoint x: 722, endPoint y: 207, distance: 219.1
click at [787, 204] on div "Status All contacts Tags Select... Name or email [PERSON_NAME]" at bounding box center [784, 198] width 908 height 70
click at [1099, 258] on button "Search" at bounding box center [1133, 275] width 69 height 34
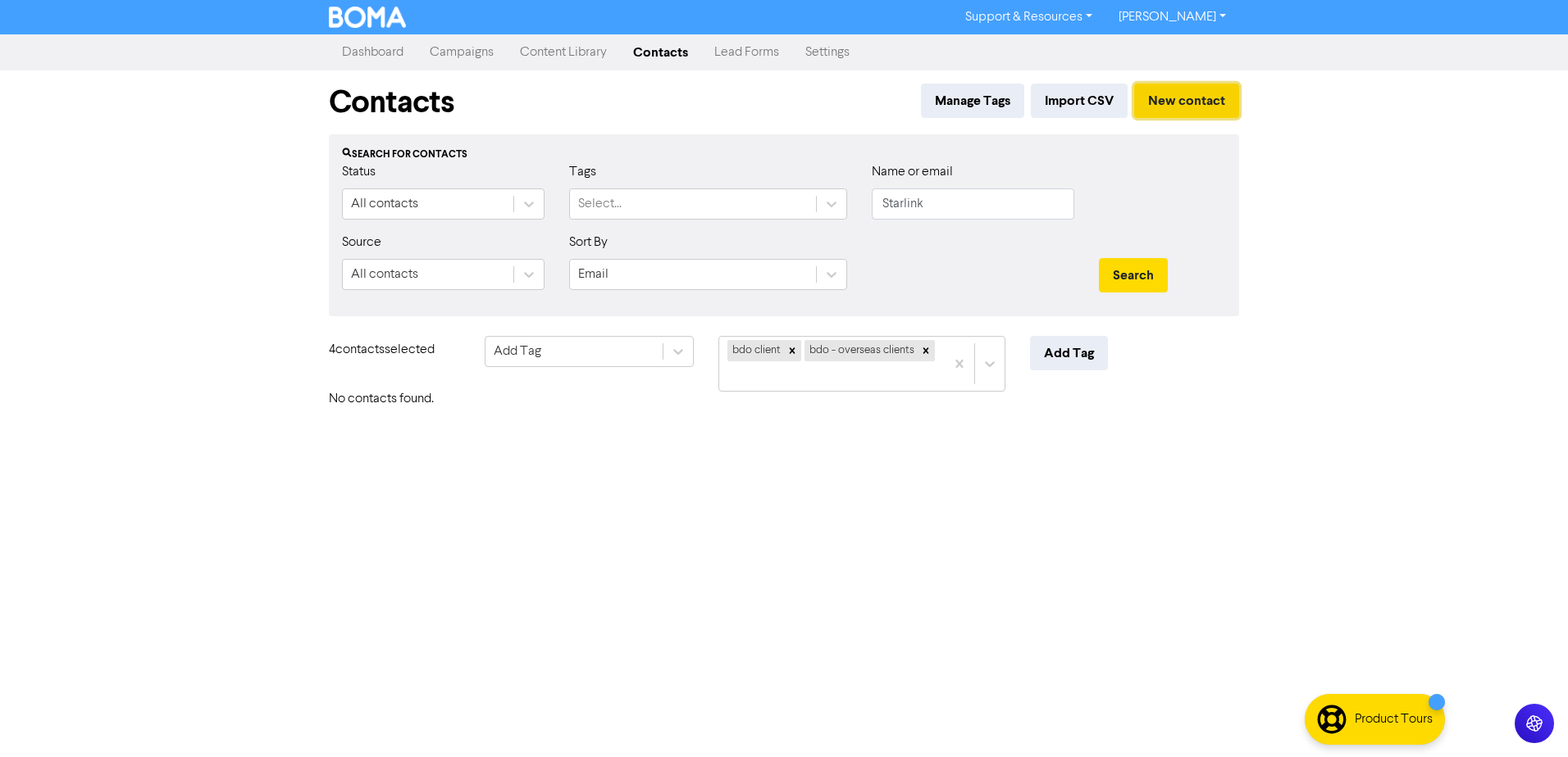
click at [1173, 103] on button "New contact" at bounding box center [1186, 101] width 105 height 34
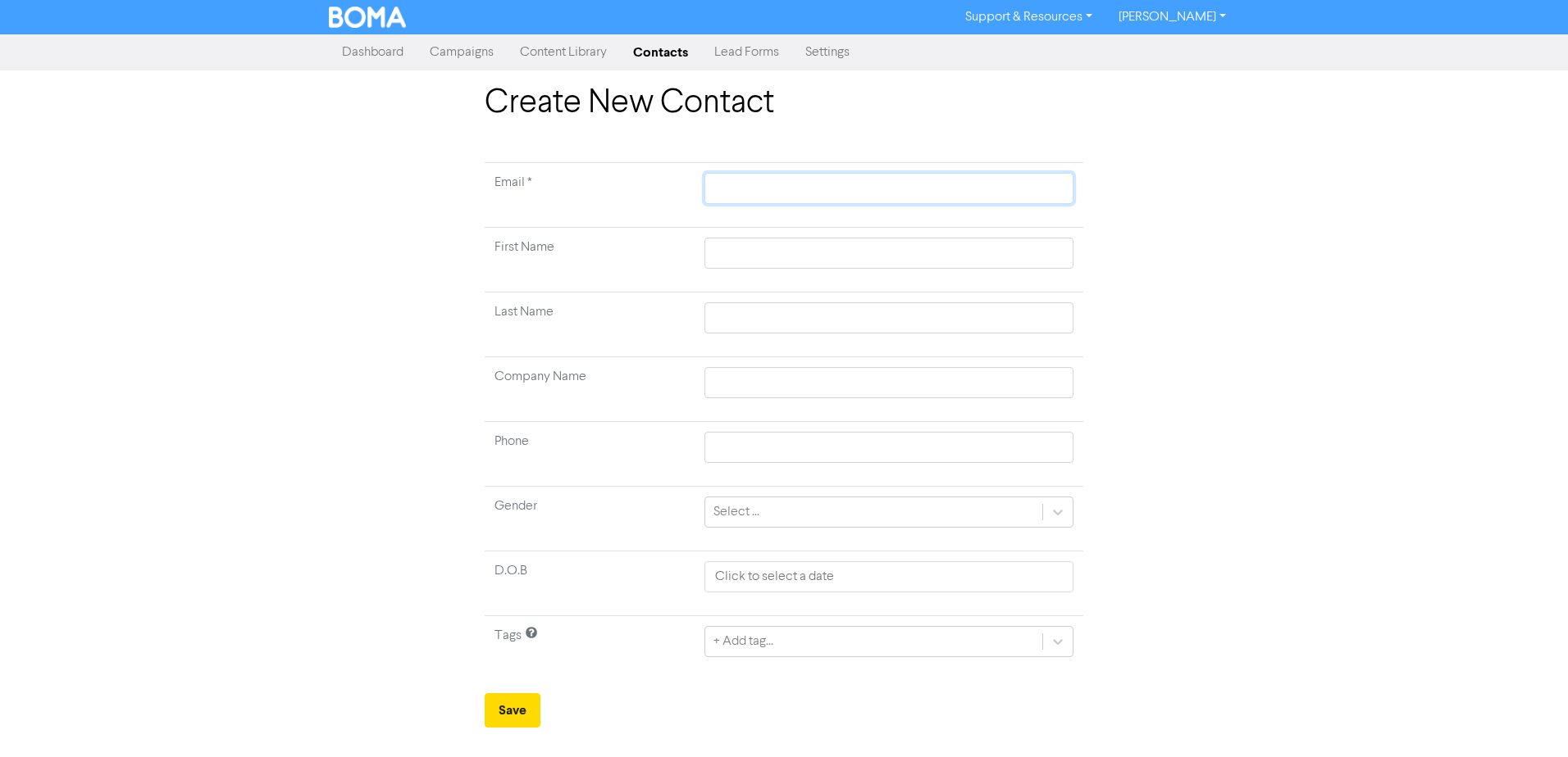
click at [846, 198] on input "text" at bounding box center [889, 189] width 369 height 31
paste input "[EMAIL_ADDRESS][DOMAIN_NAME]"
click at [763, 250] on input "text" at bounding box center [889, 253] width 369 height 31
paste input "Neema"
paste input "[PERSON_NAME]"
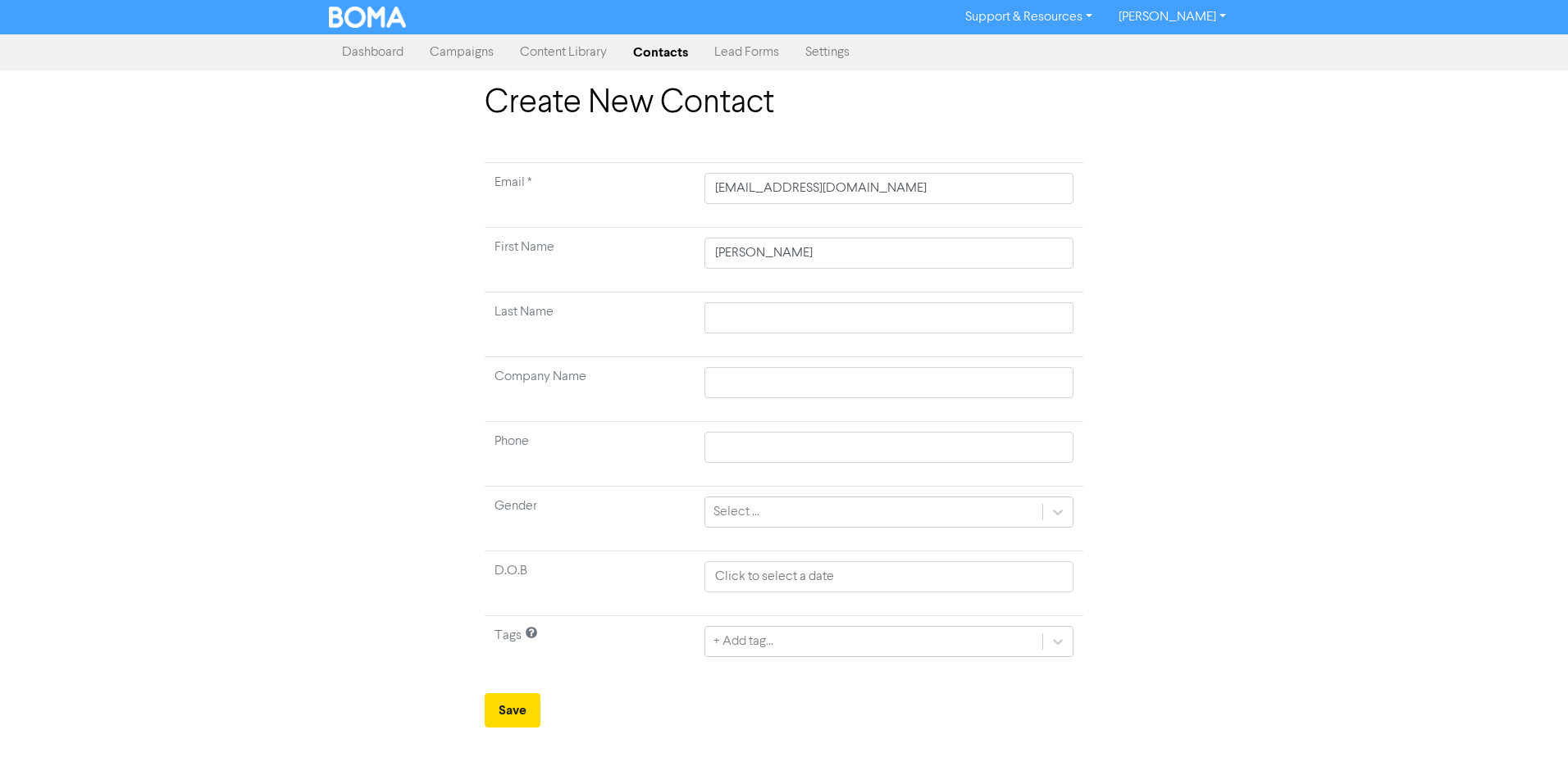
click at [616, 330] on td "Last Name" at bounding box center [589, 325] width 210 height 65
drag, startPoint x: 759, startPoint y: 251, endPoint x: 810, endPoint y: 257, distance: 51.4
click at [810, 257] on input "[PERSON_NAME]" at bounding box center [889, 253] width 369 height 31
click at [737, 323] on input "text" at bounding box center [889, 318] width 369 height 31
paste input "[PERSON_NAME]"
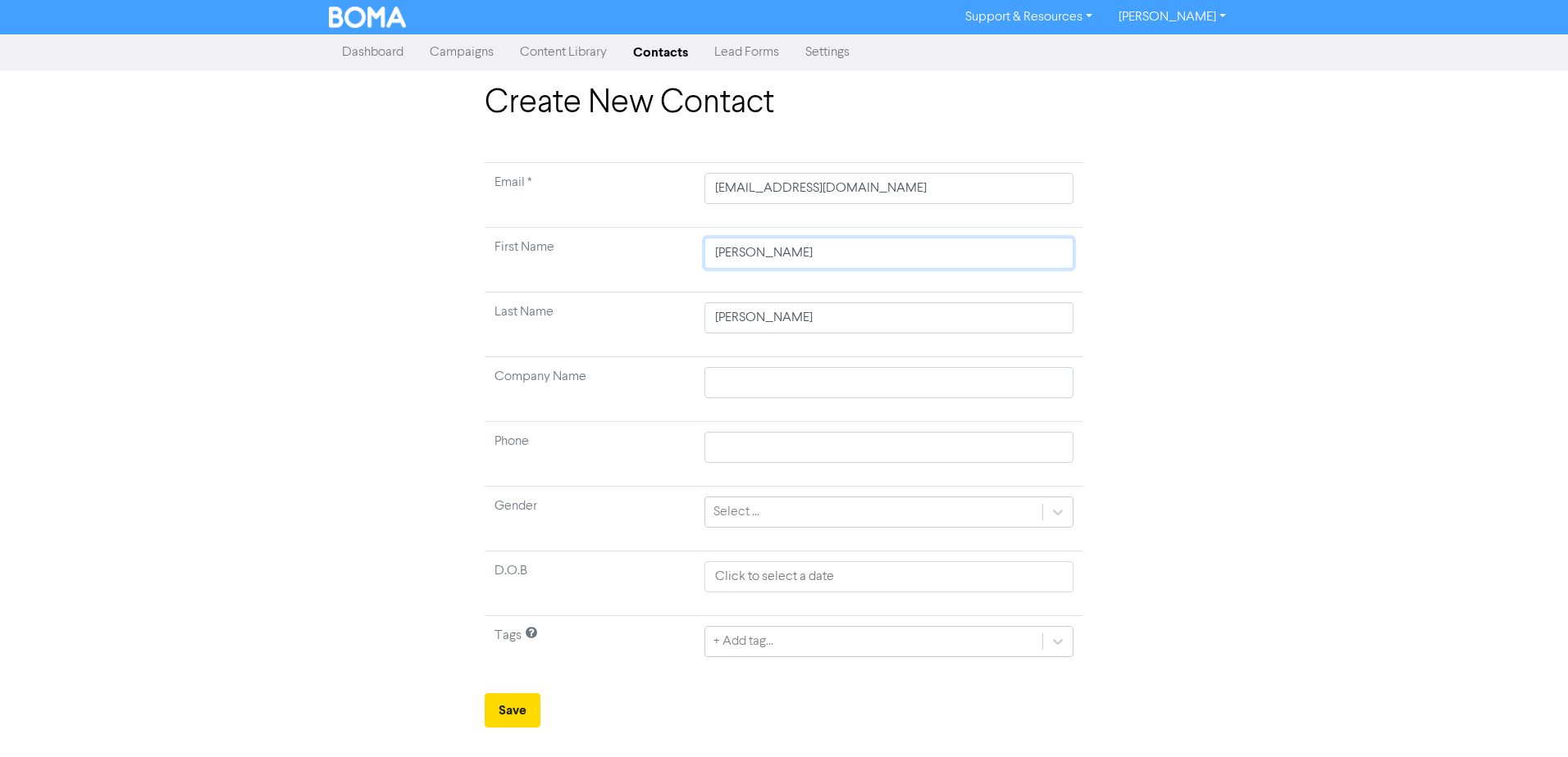
drag, startPoint x: 760, startPoint y: 251, endPoint x: 823, endPoint y: 254, distance: 63.1
click at [823, 253] on input "[PERSON_NAME]" at bounding box center [889, 253] width 369 height 31
click at [670, 322] on td "Last Name" at bounding box center [589, 325] width 210 height 65
click at [745, 381] on input "text" at bounding box center [889, 383] width 369 height 31
paste input "Starlink Samoa Limited"
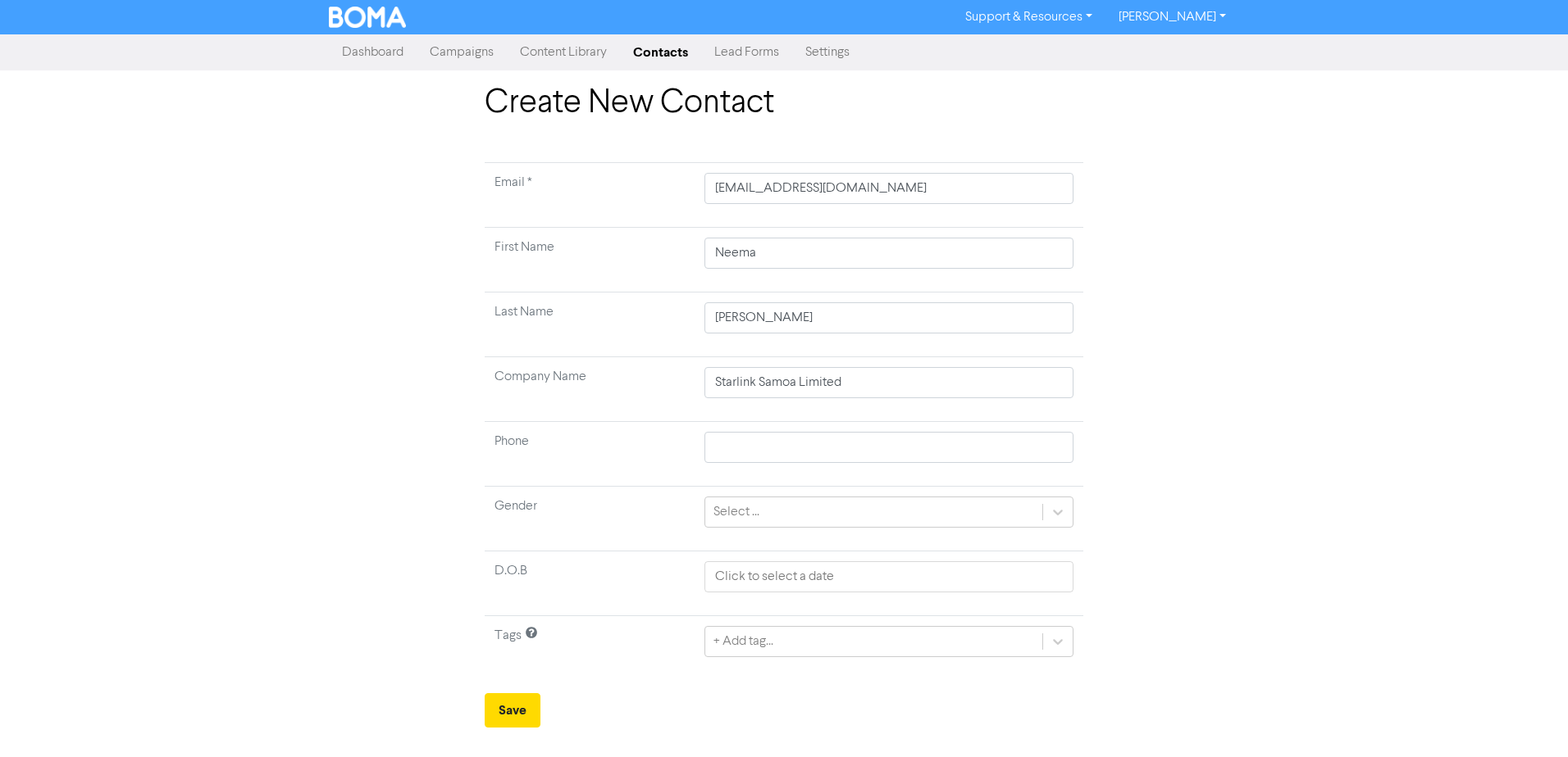
click at [660, 432] on td "Phone" at bounding box center [589, 454] width 210 height 65
click at [815, 643] on div "+ Add tag..." at bounding box center [889, 641] width 369 height 31
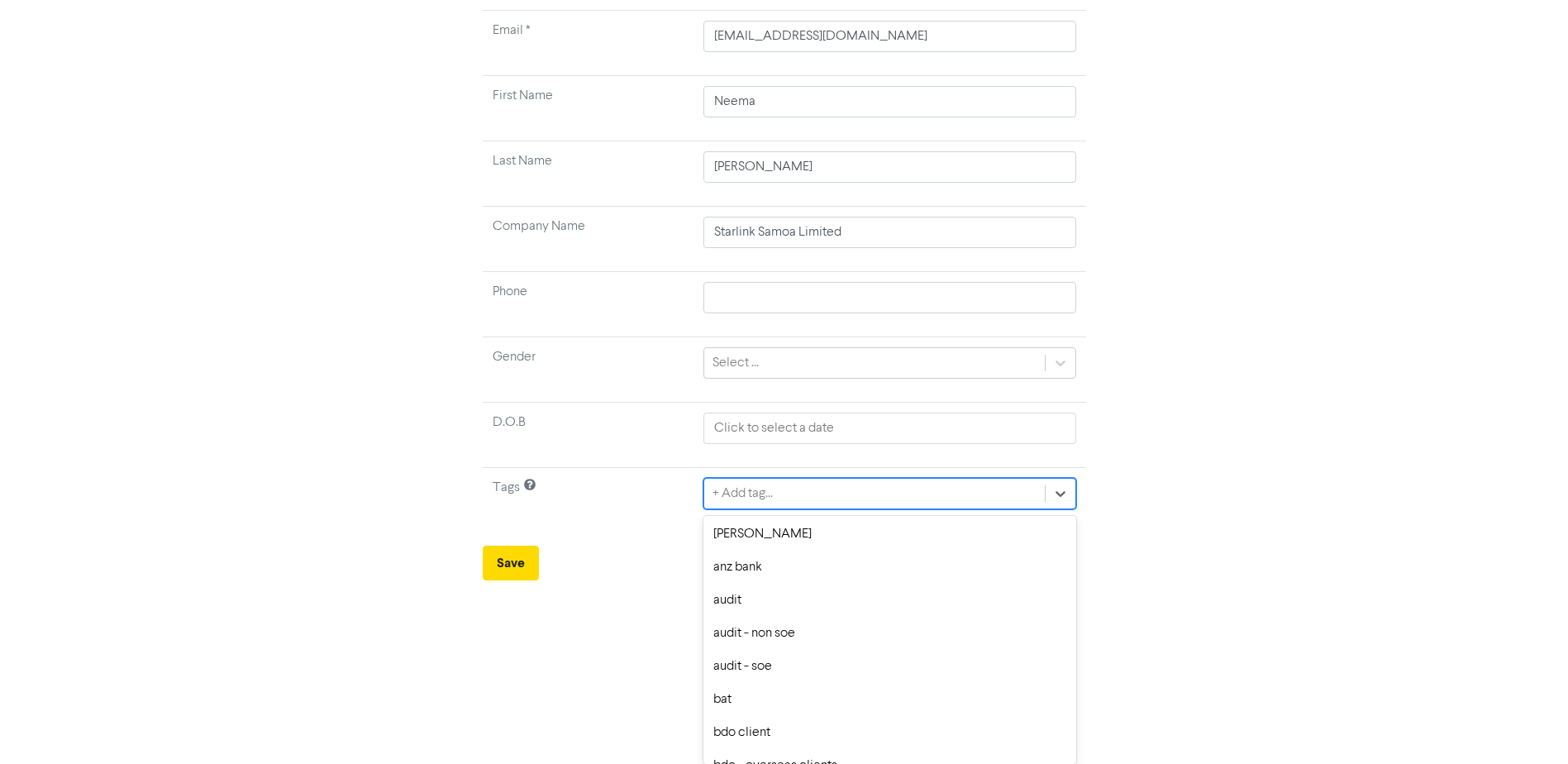
scroll to position [248, 0]
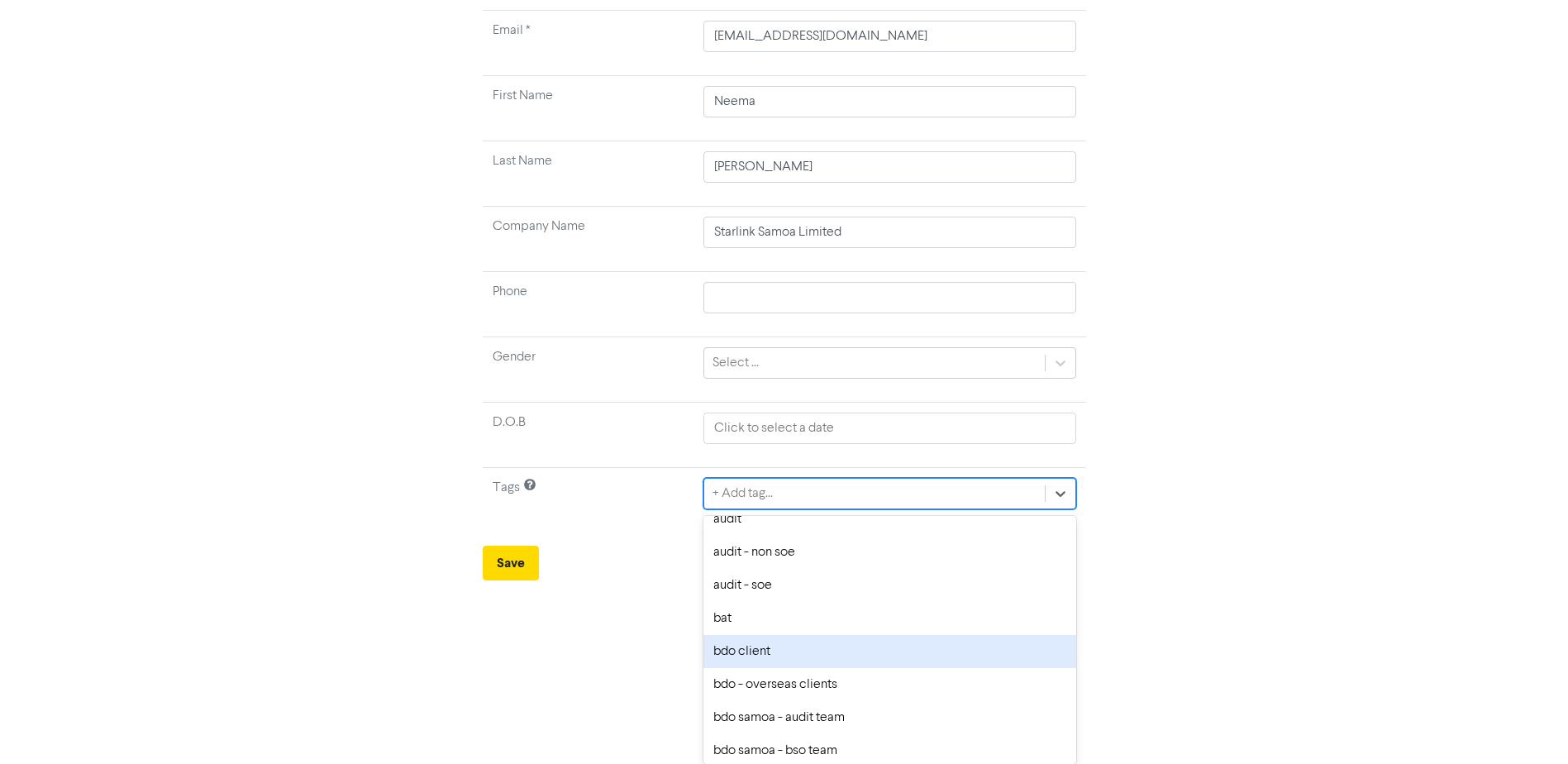
click at [800, 652] on div "bdo client" at bounding box center [890, 652] width 372 height 34
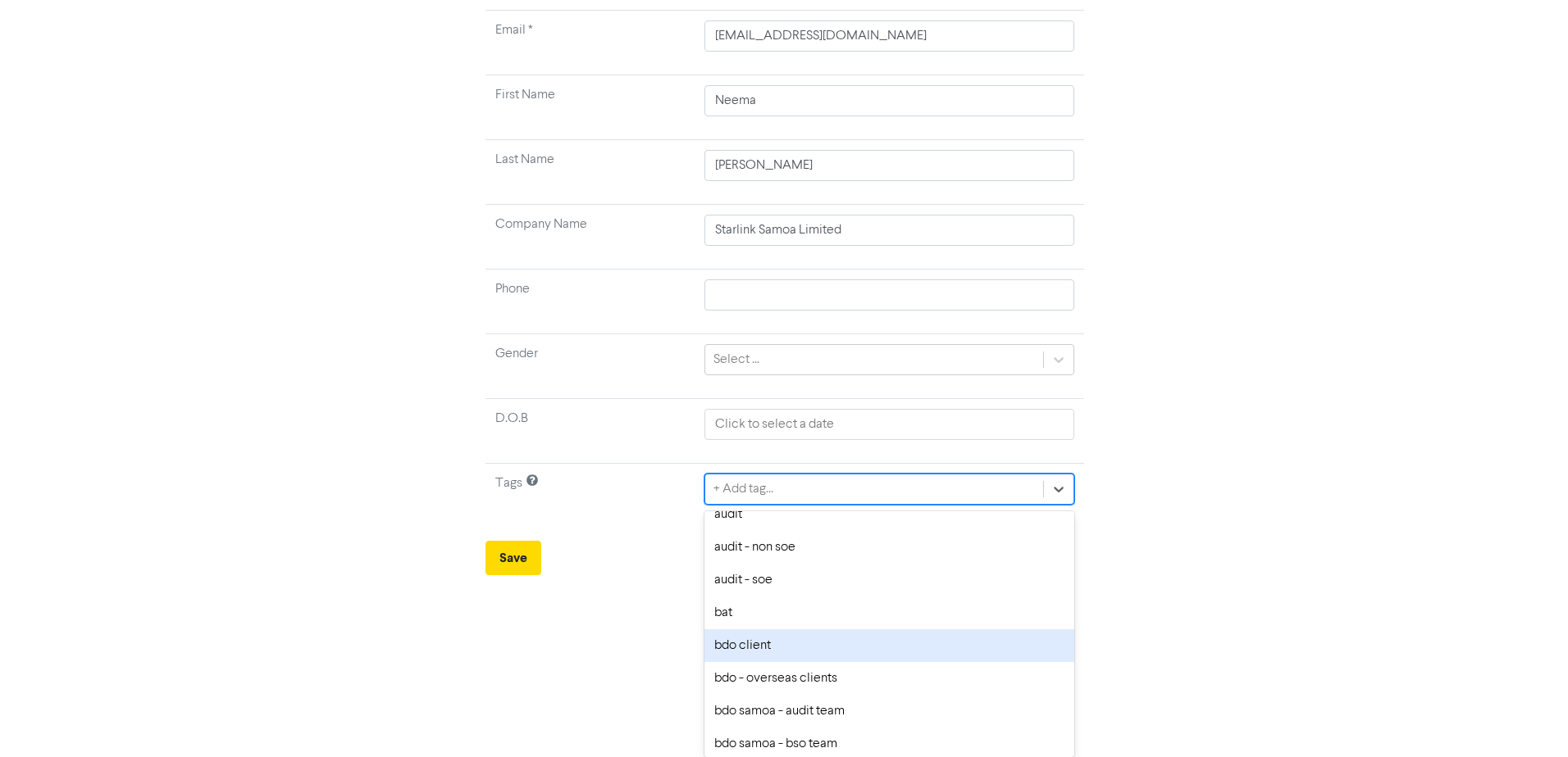
scroll to position [0, 0]
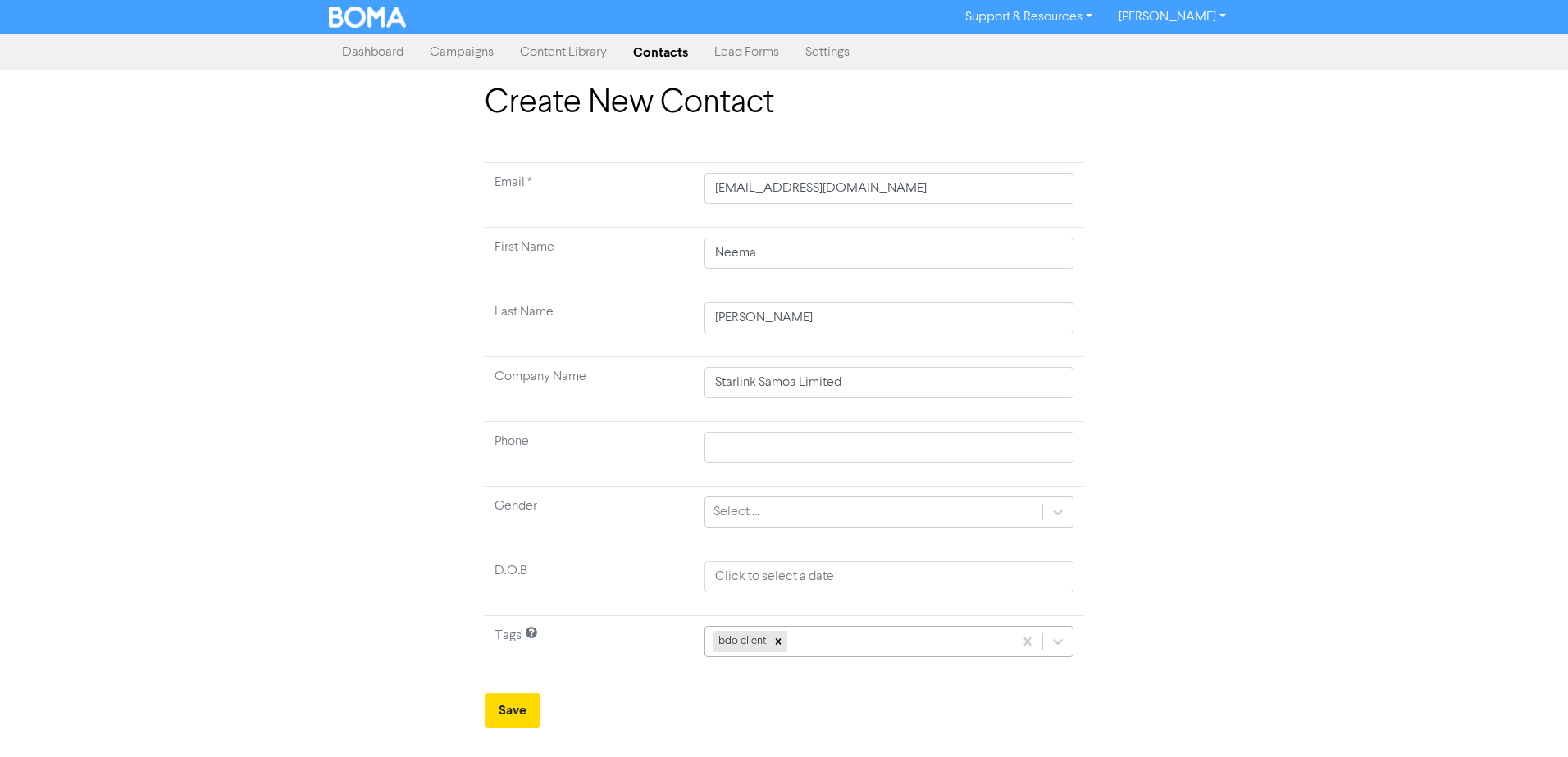
click at [820, 640] on div "bdo client" at bounding box center [889, 641] width 369 height 31
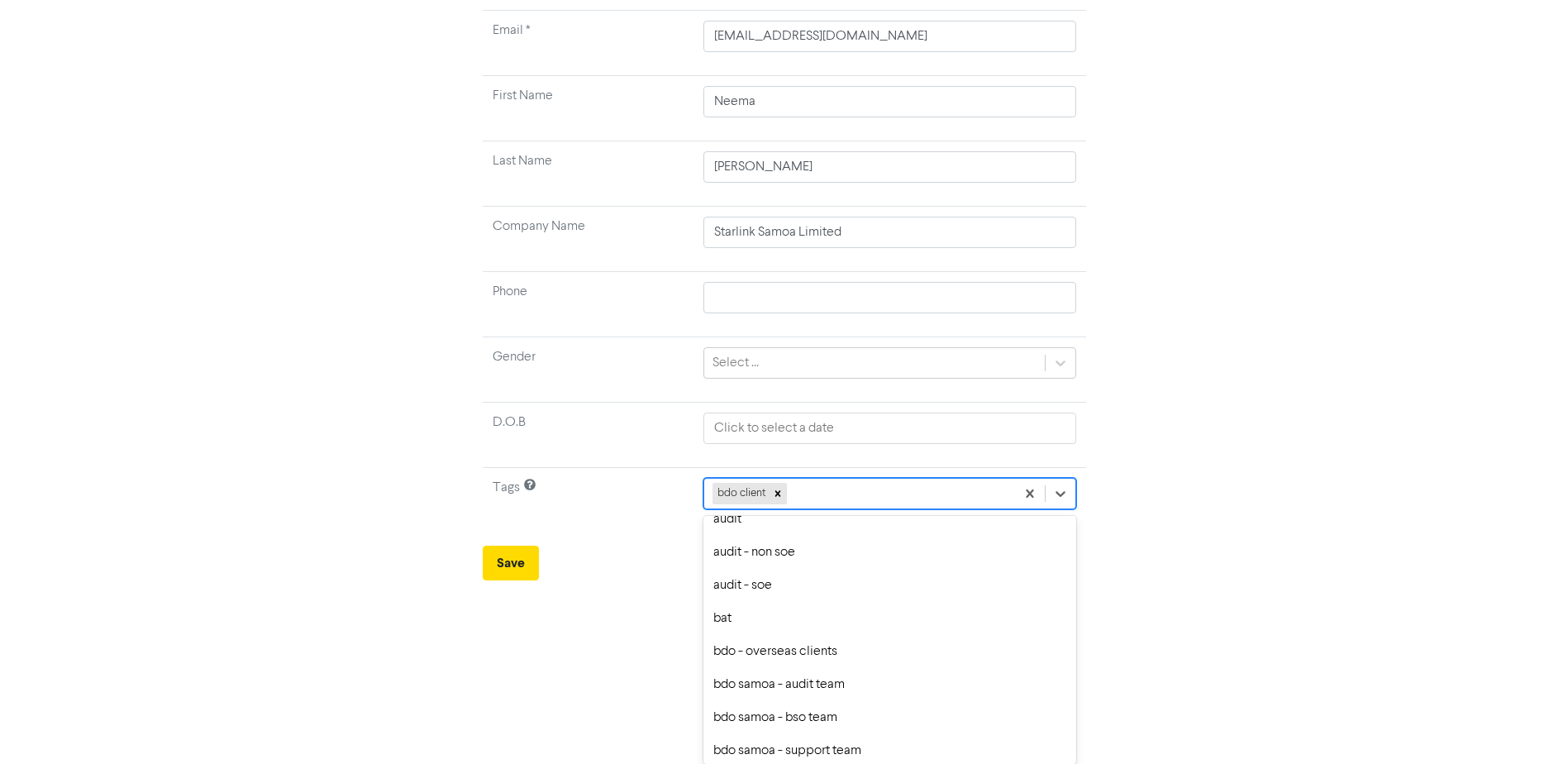
scroll to position [331, 0]
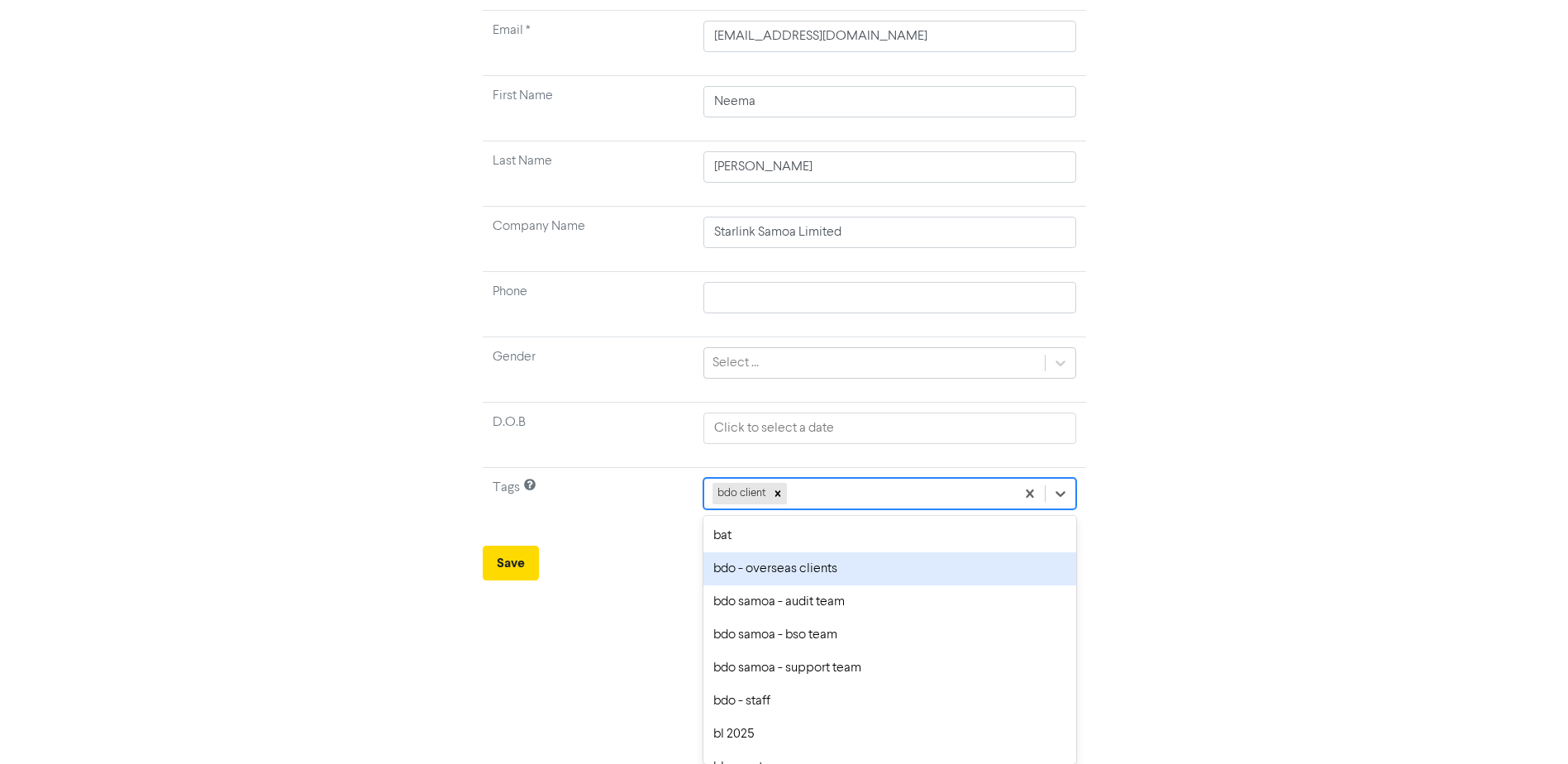
click at [828, 567] on div "bdo - overseas clients" at bounding box center [890, 569] width 372 height 34
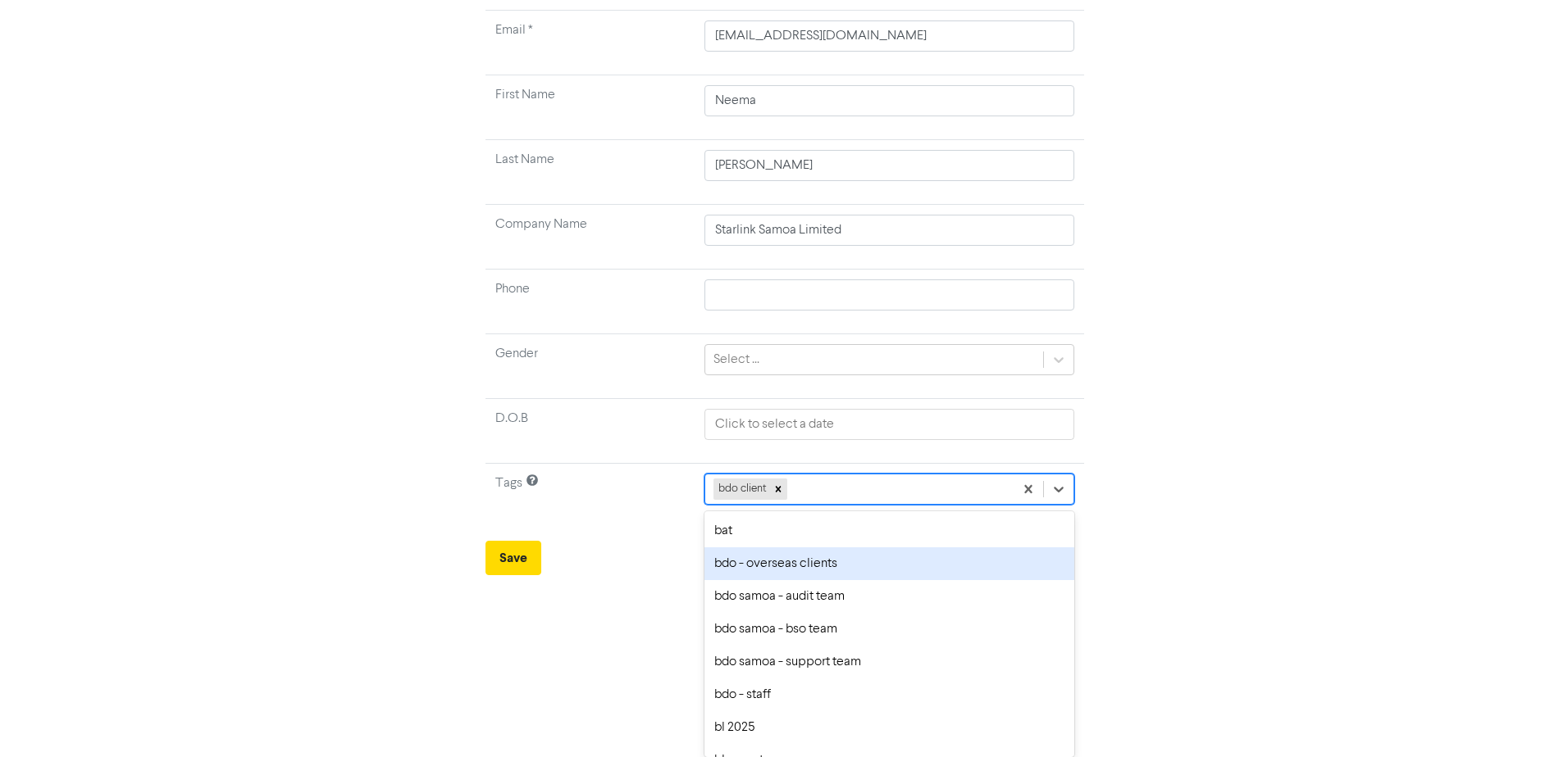
scroll to position [0, 0]
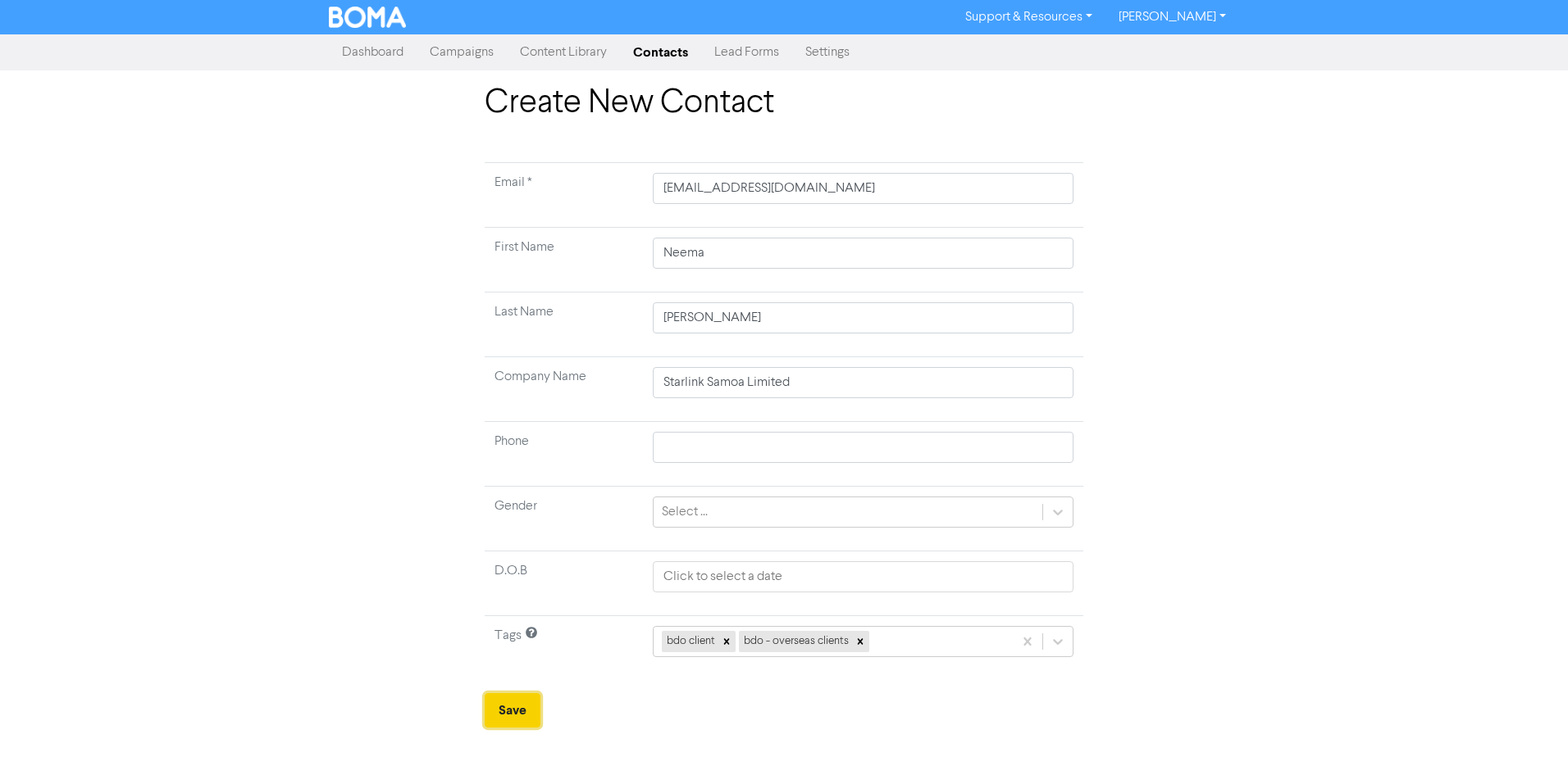
click at [527, 713] on button "Save" at bounding box center [512, 710] width 56 height 34
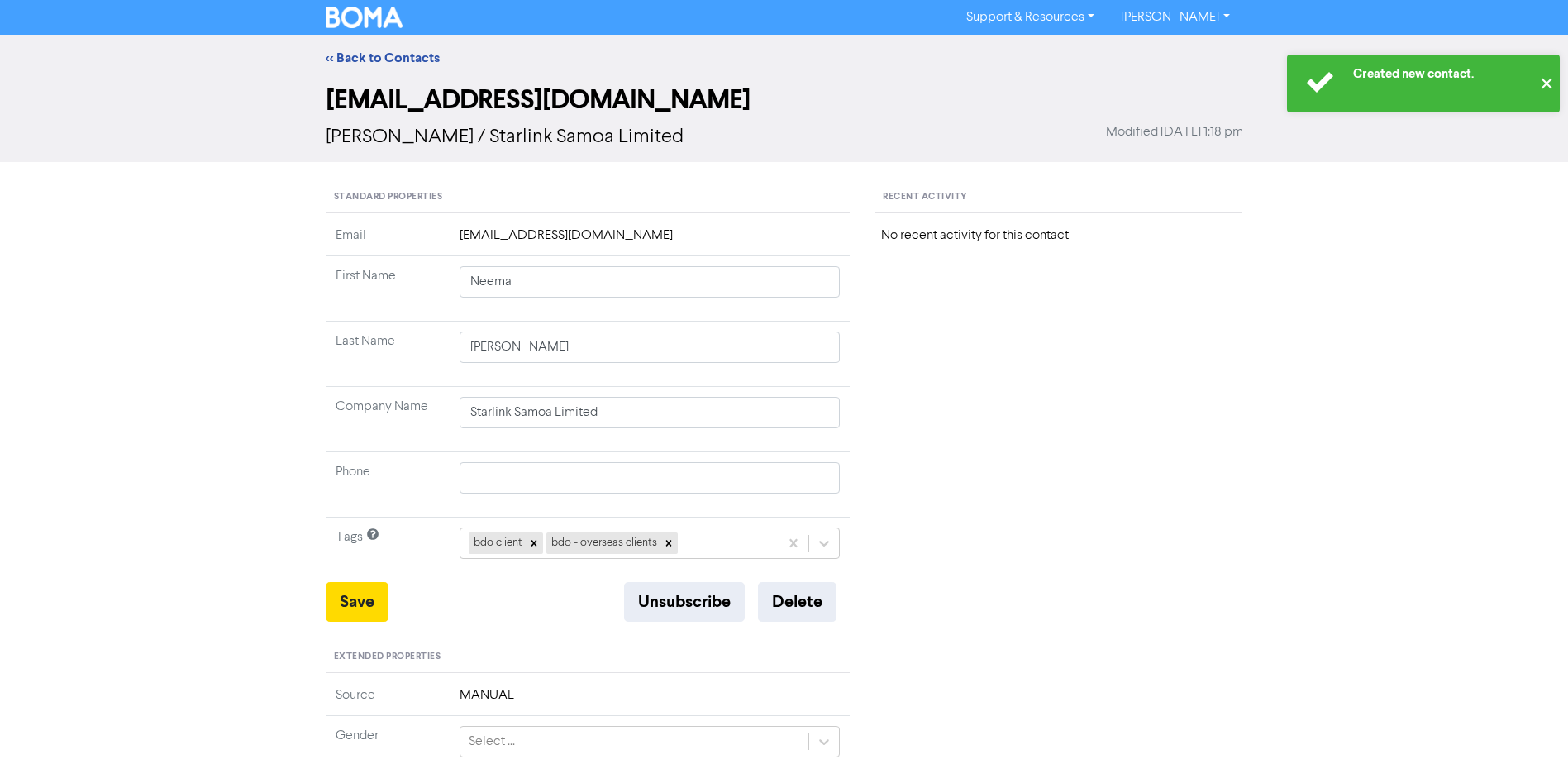
click at [1544, 89] on button "✕" at bounding box center [1546, 83] width 27 height 58
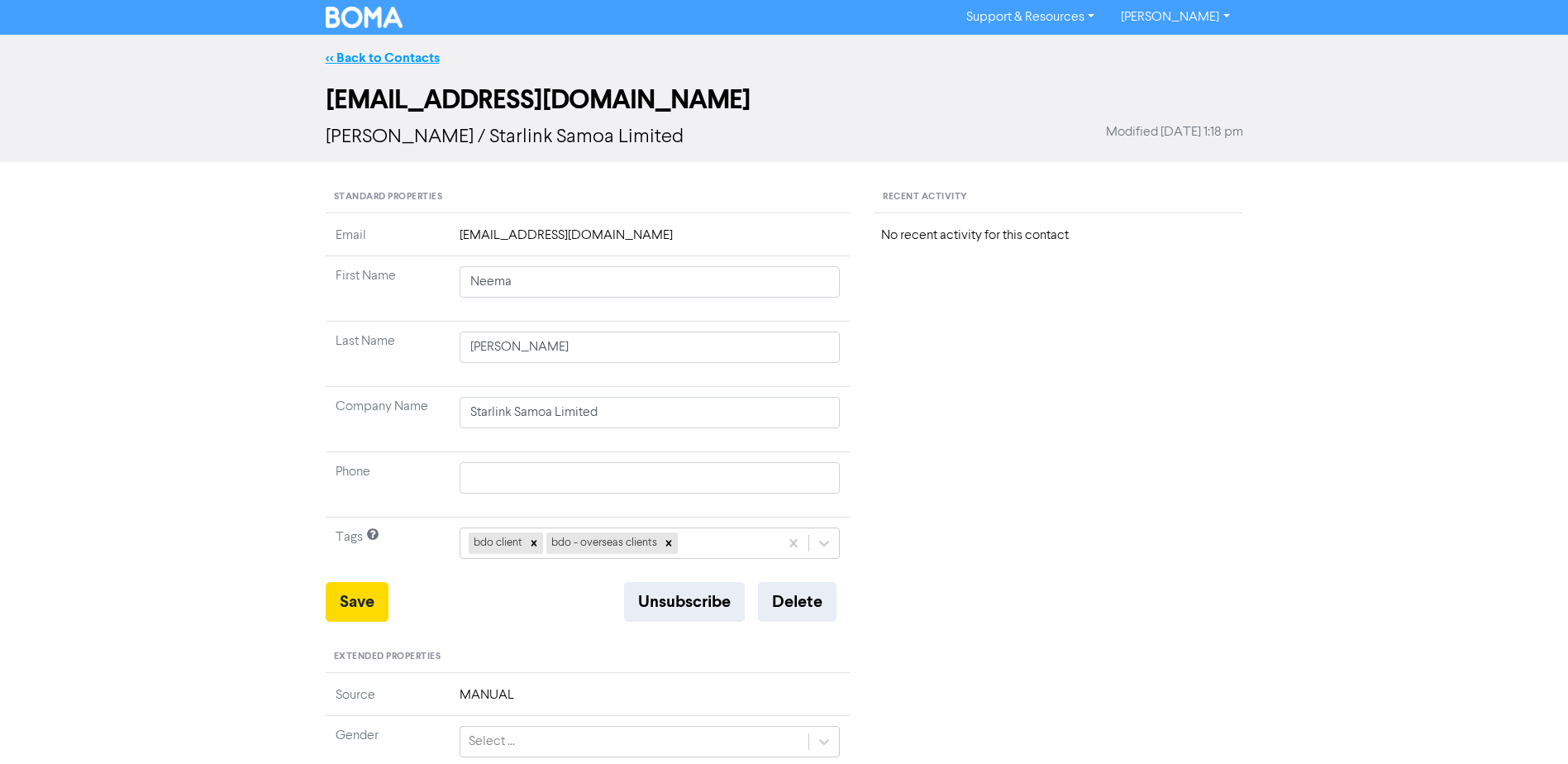
click at [393, 61] on link "<< Back to Contacts" at bounding box center [383, 58] width 114 height 16
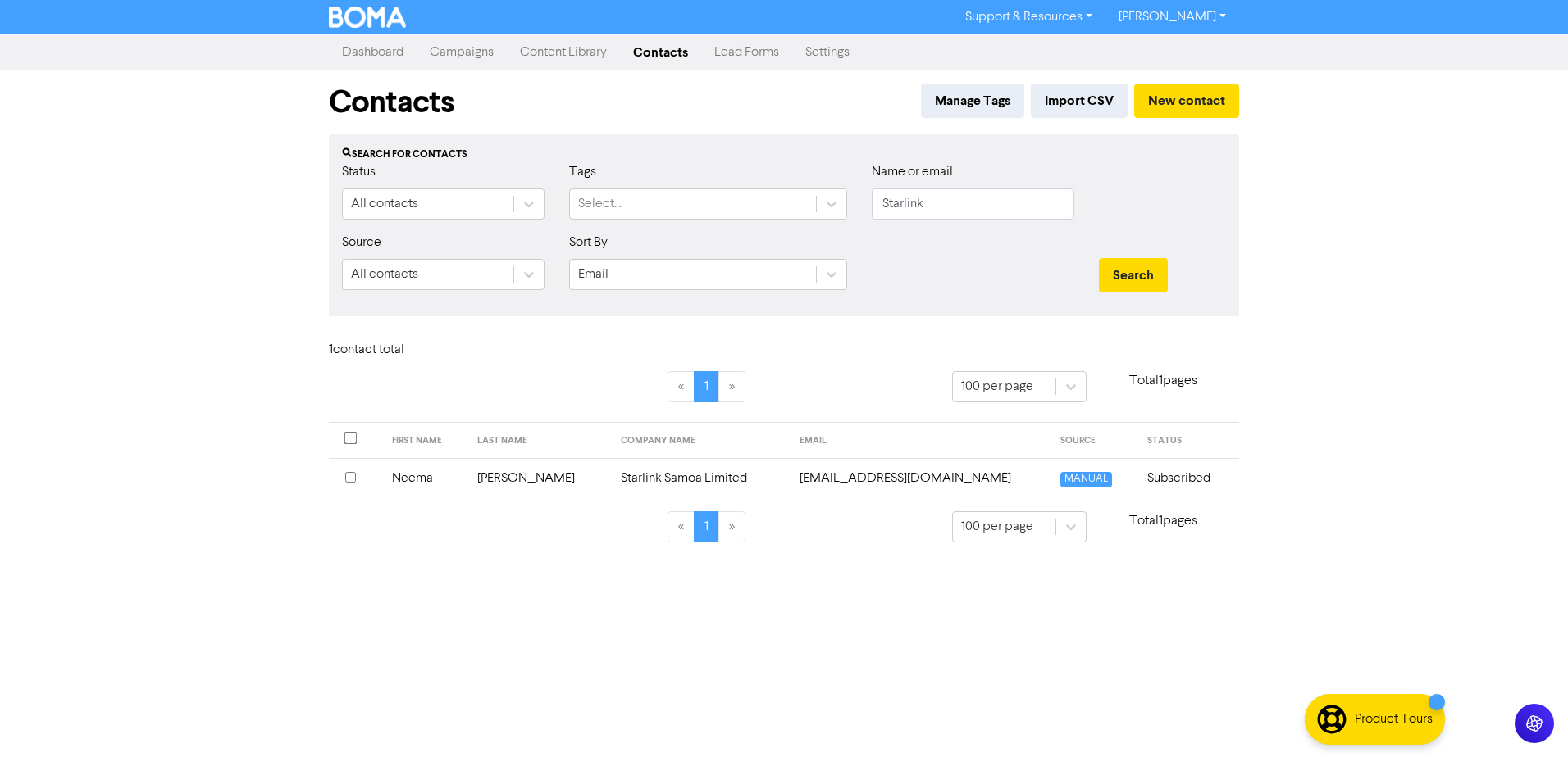
click at [759, 409] on div "« 1 »" at bounding box center [706, 396] width 467 height 51
click at [802, 366] on div "1 contact total" at bounding box center [784, 353] width 935 height 35
drag, startPoint x: 992, startPoint y: 201, endPoint x: 687, endPoint y: 203, distance: 305.0
click at [689, 203] on div "Status All contacts Tags Select... Name or email Starlink" at bounding box center [784, 198] width 908 height 70
click at [1099, 258] on button "Search" at bounding box center [1133, 275] width 69 height 34
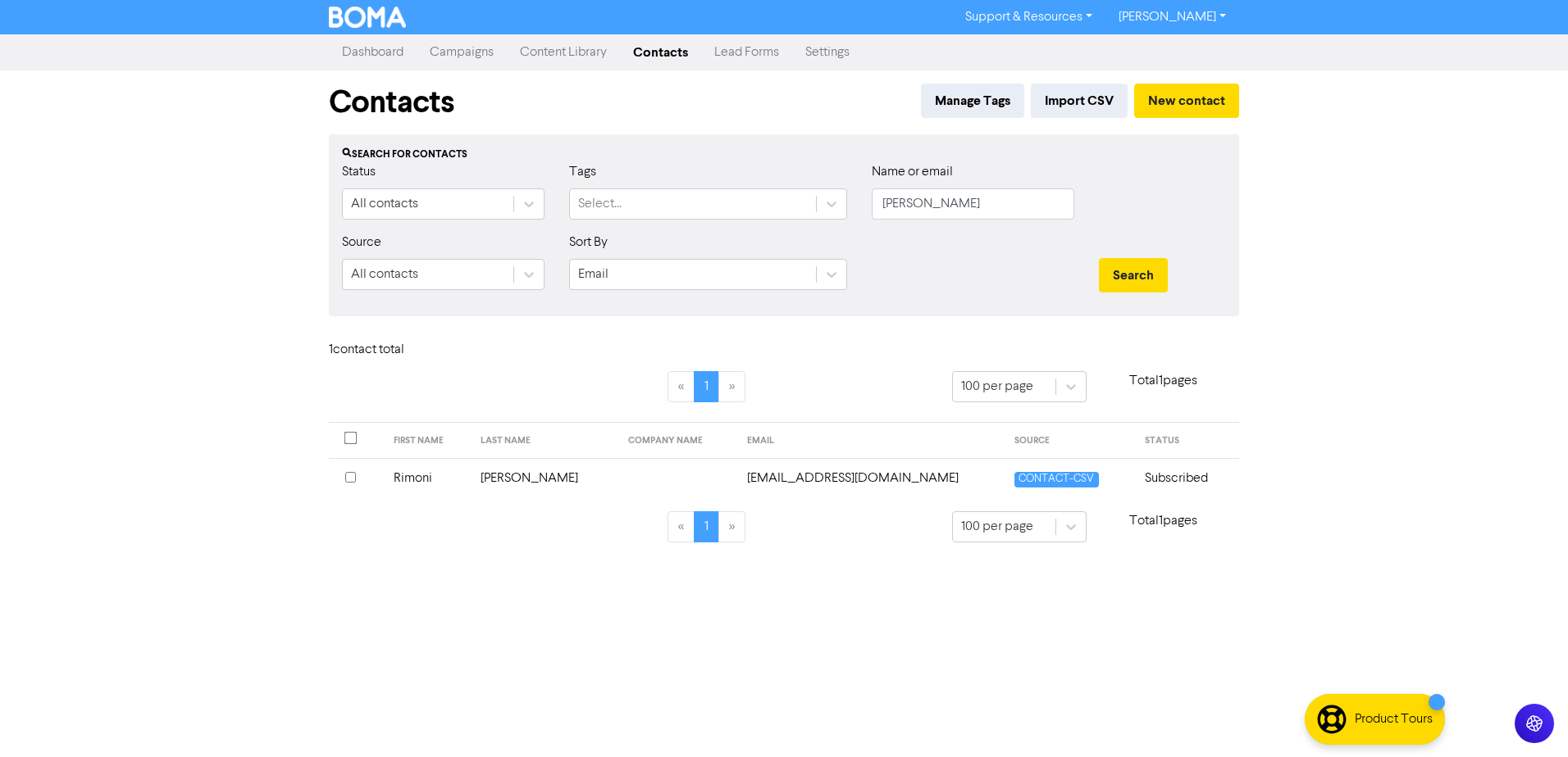
click at [881, 310] on div "Search for contacts Status All contacts Tags Select... Name or email [PERSON_NA…" at bounding box center [784, 225] width 910 height 182
click at [953, 295] on div at bounding box center [972, 268] width 227 height 70
click at [1159, 96] on button "New contact" at bounding box center [1186, 101] width 105 height 34
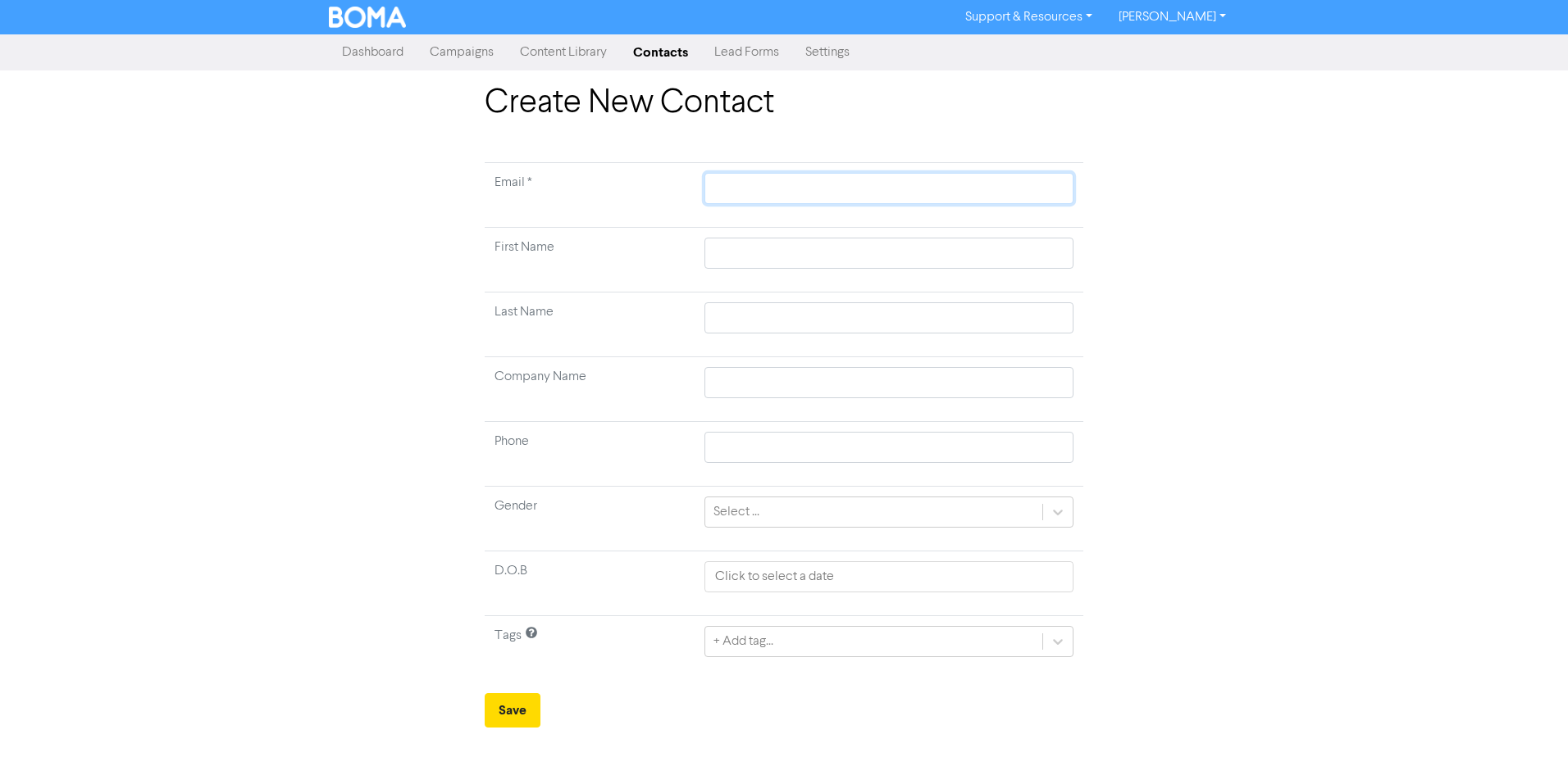
click at [737, 197] on input "text" at bounding box center [889, 189] width 369 height 31
paste input "[EMAIL_ADDRESS][DOMAIN_NAME]"
click at [729, 260] on input "text" at bounding box center [889, 253] width 369 height 31
paste input "[PERSON_NAME]"
click at [757, 321] on input "text" at bounding box center [889, 318] width 369 height 31
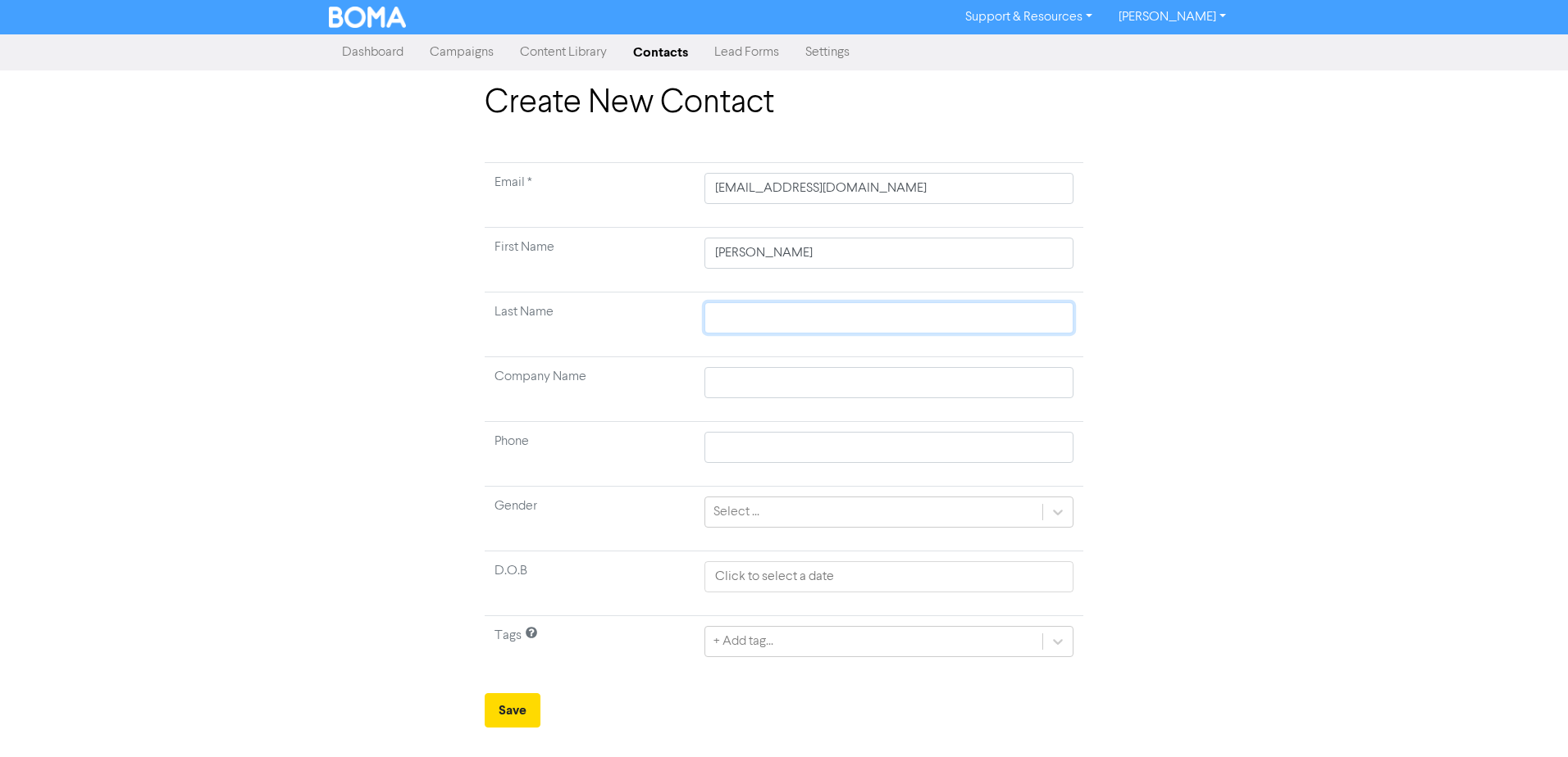
paste input "[PERSON_NAME]"
click at [749, 388] on input "text" at bounding box center [889, 383] width 369 height 31
paste input "[PERSON_NAME] Holdings Ltd"
click at [791, 643] on div "+ Add tag..." at bounding box center [889, 641] width 369 height 31
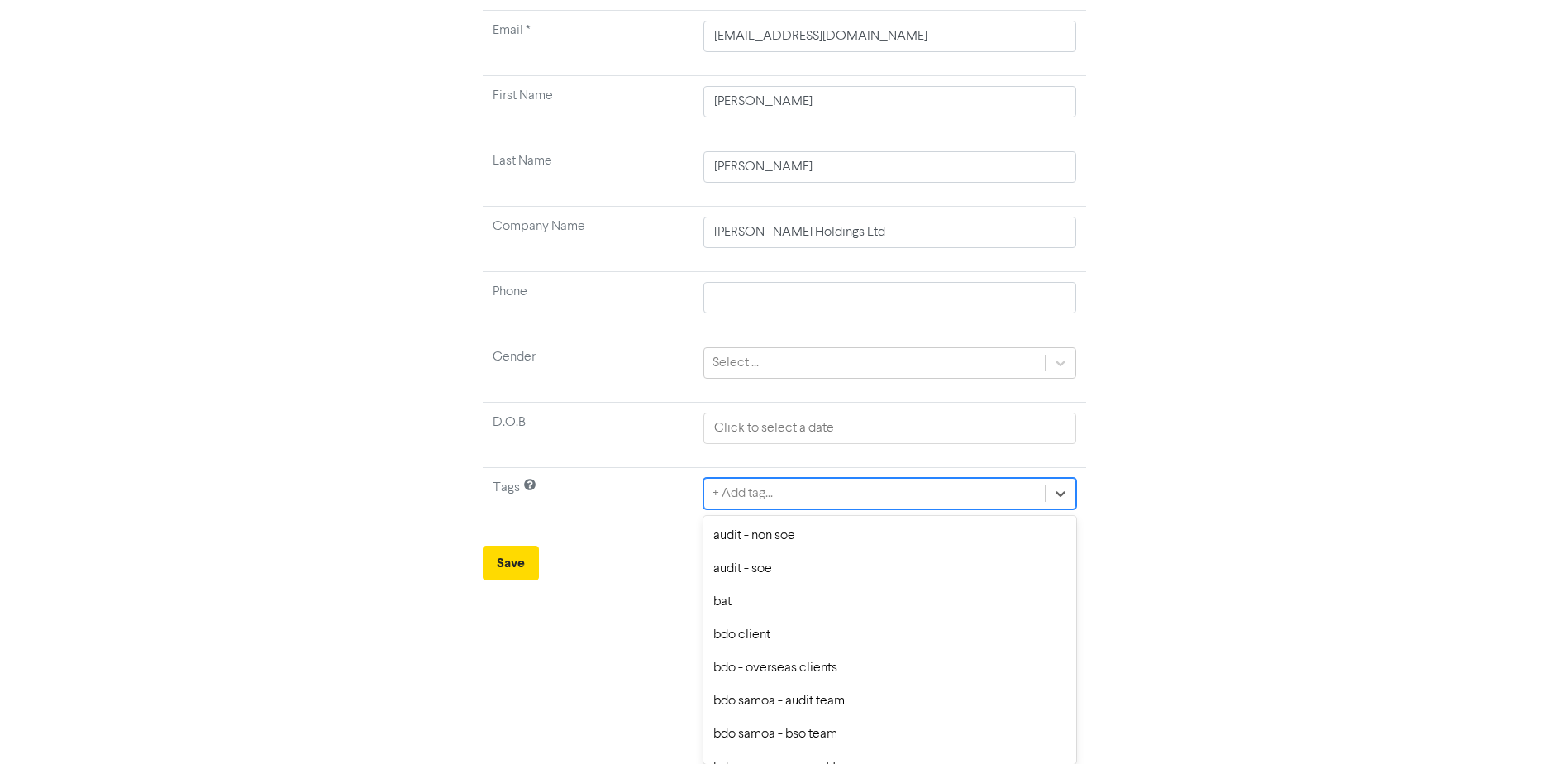
scroll to position [248, 0]
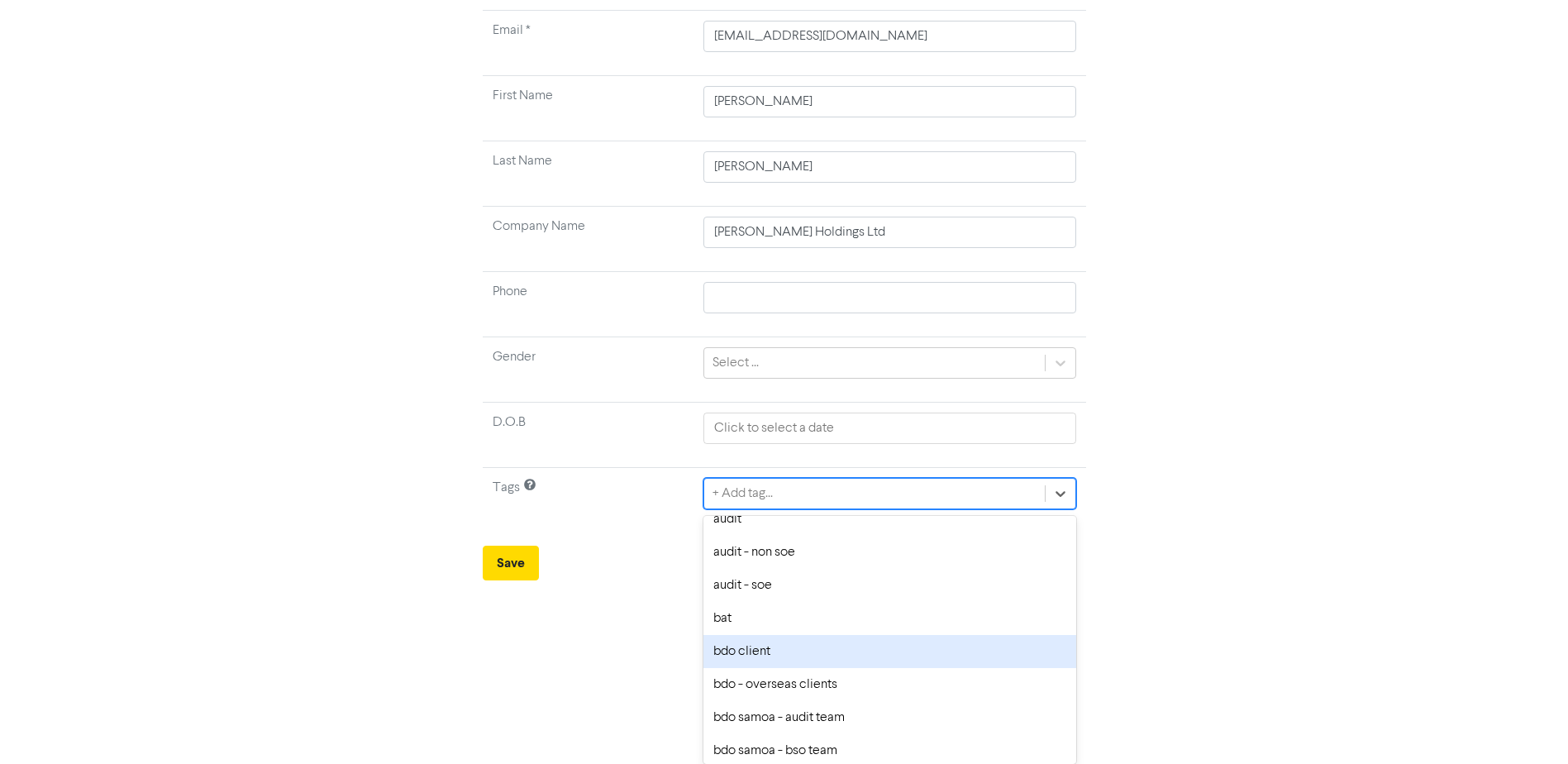
click at [770, 653] on div "bdo client" at bounding box center [890, 652] width 372 height 34
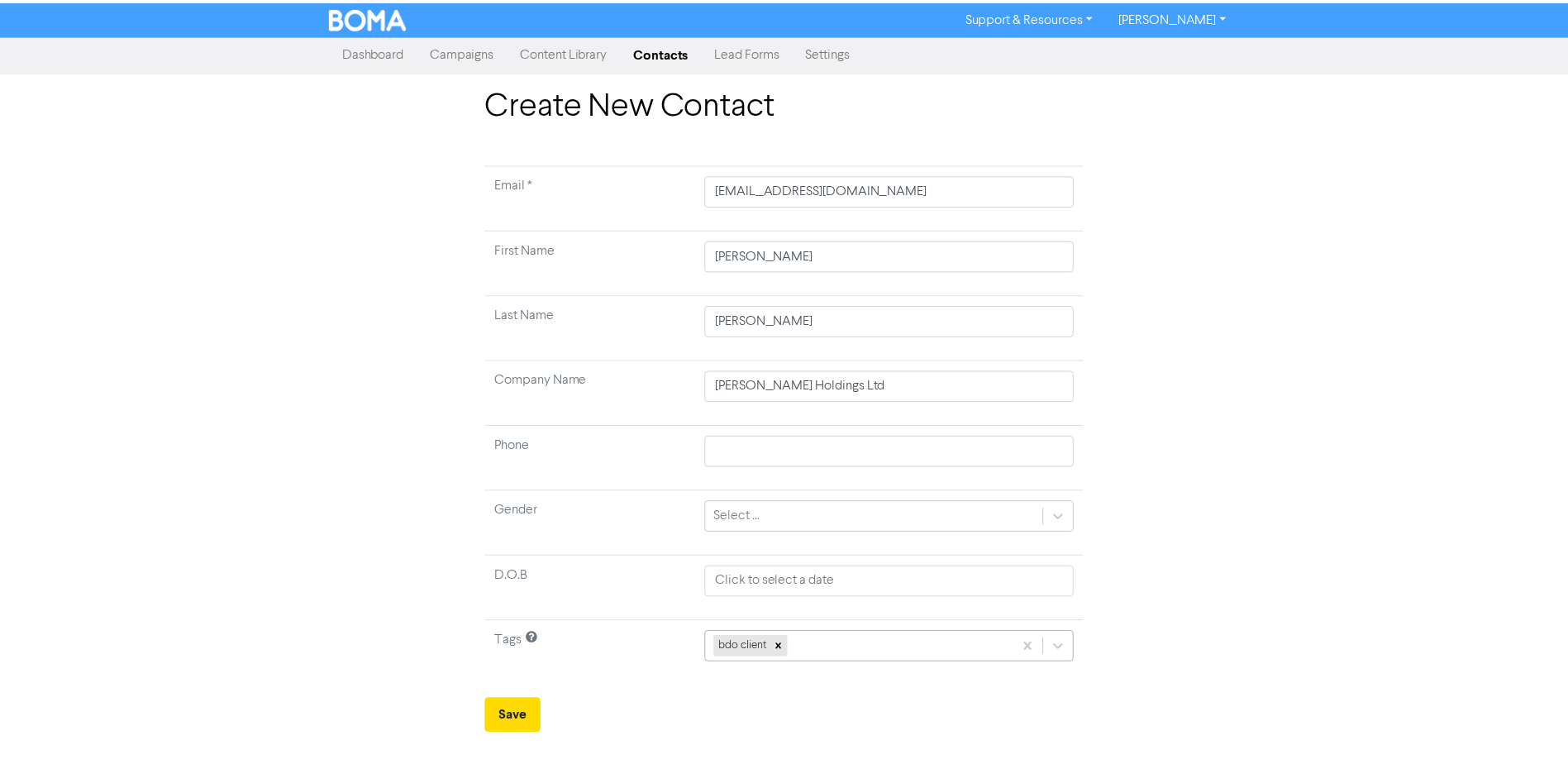
scroll to position [154, 0]
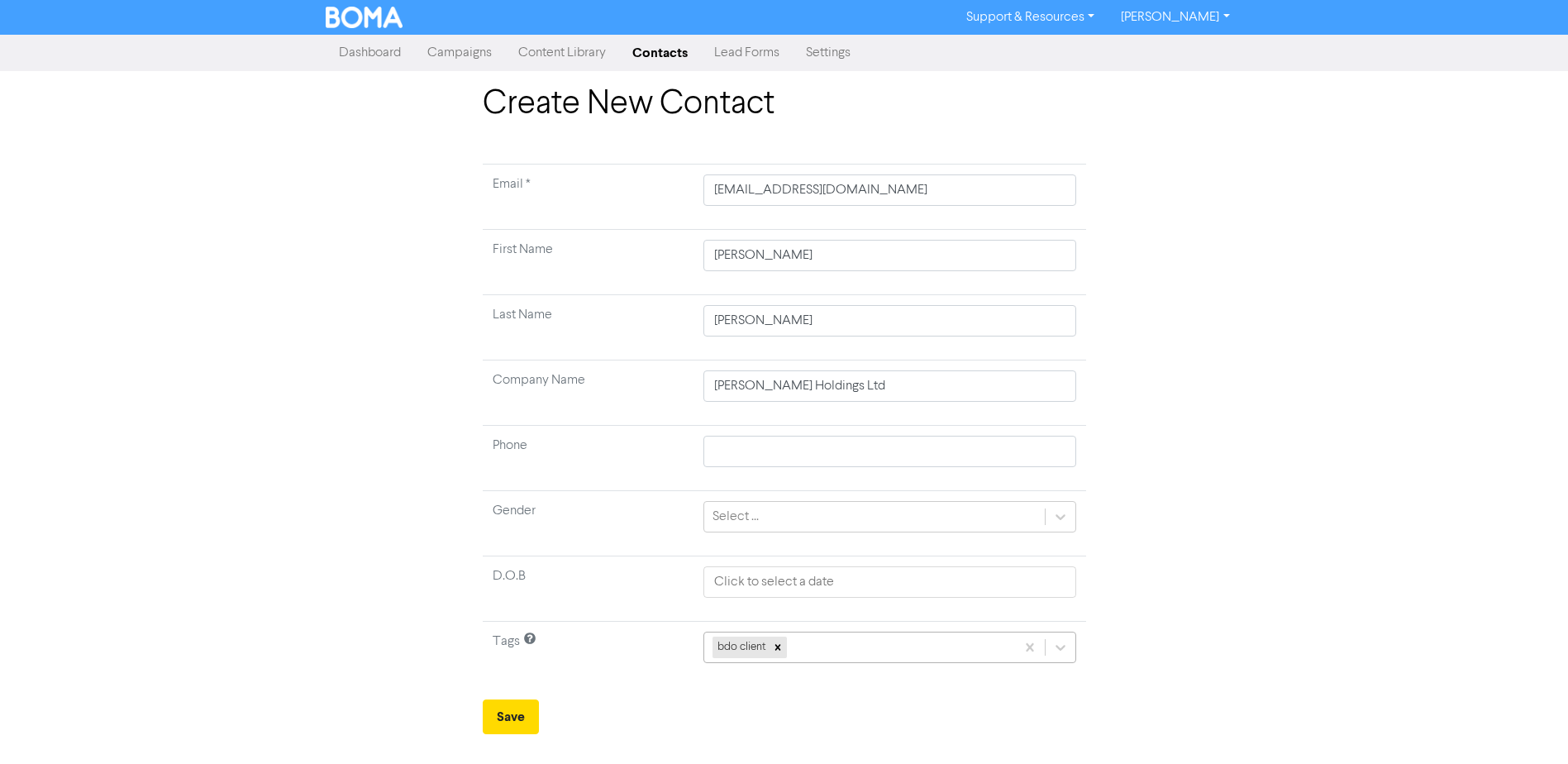
click at [849, 651] on div "bdo client" at bounding box center [890, 647] width 372 height 32
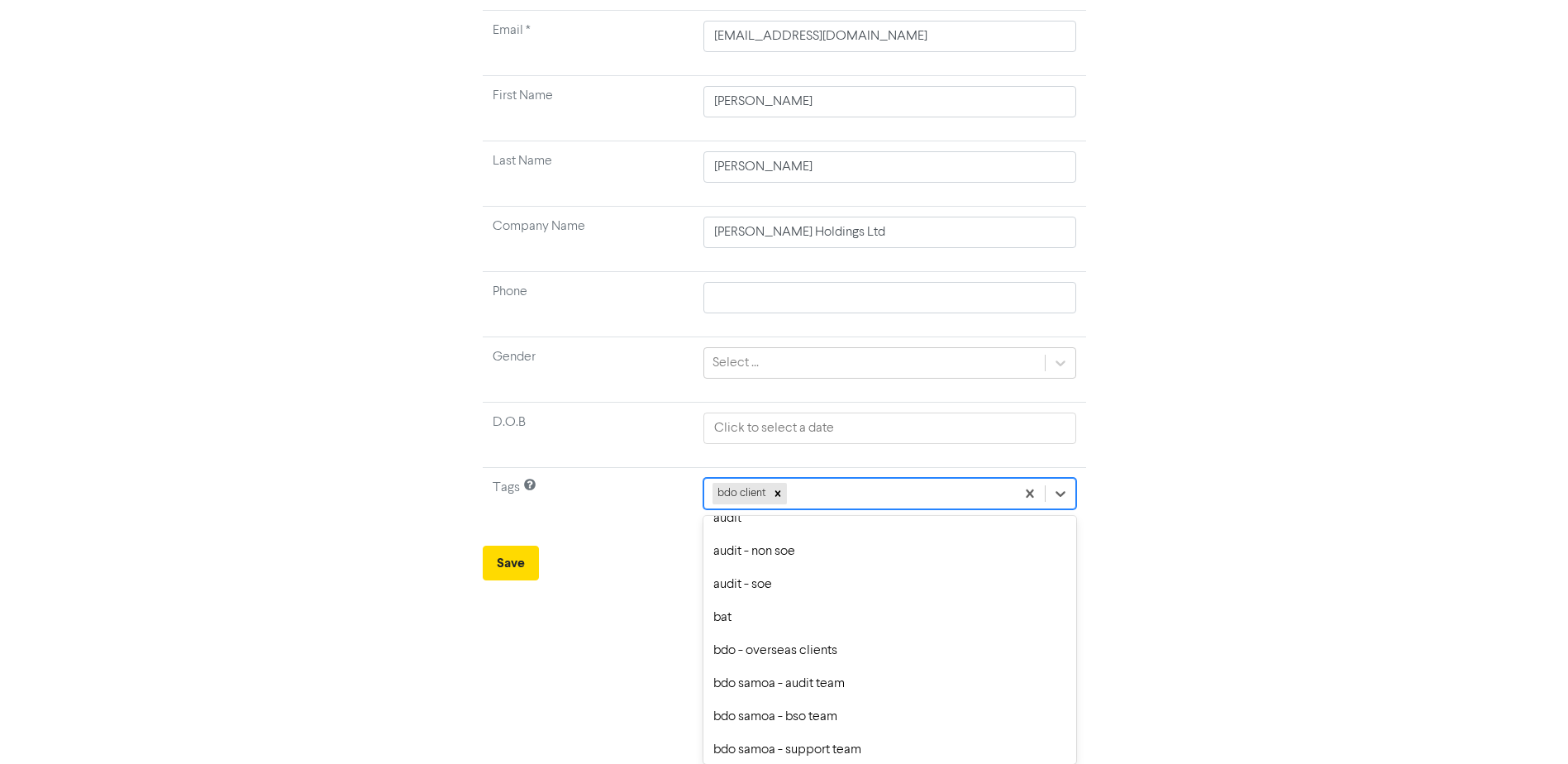
scroll to position [248, 0]
click at [790, 657] on div "bdo - overseas clients" at bounding box center [890, 652] width 372 height 34
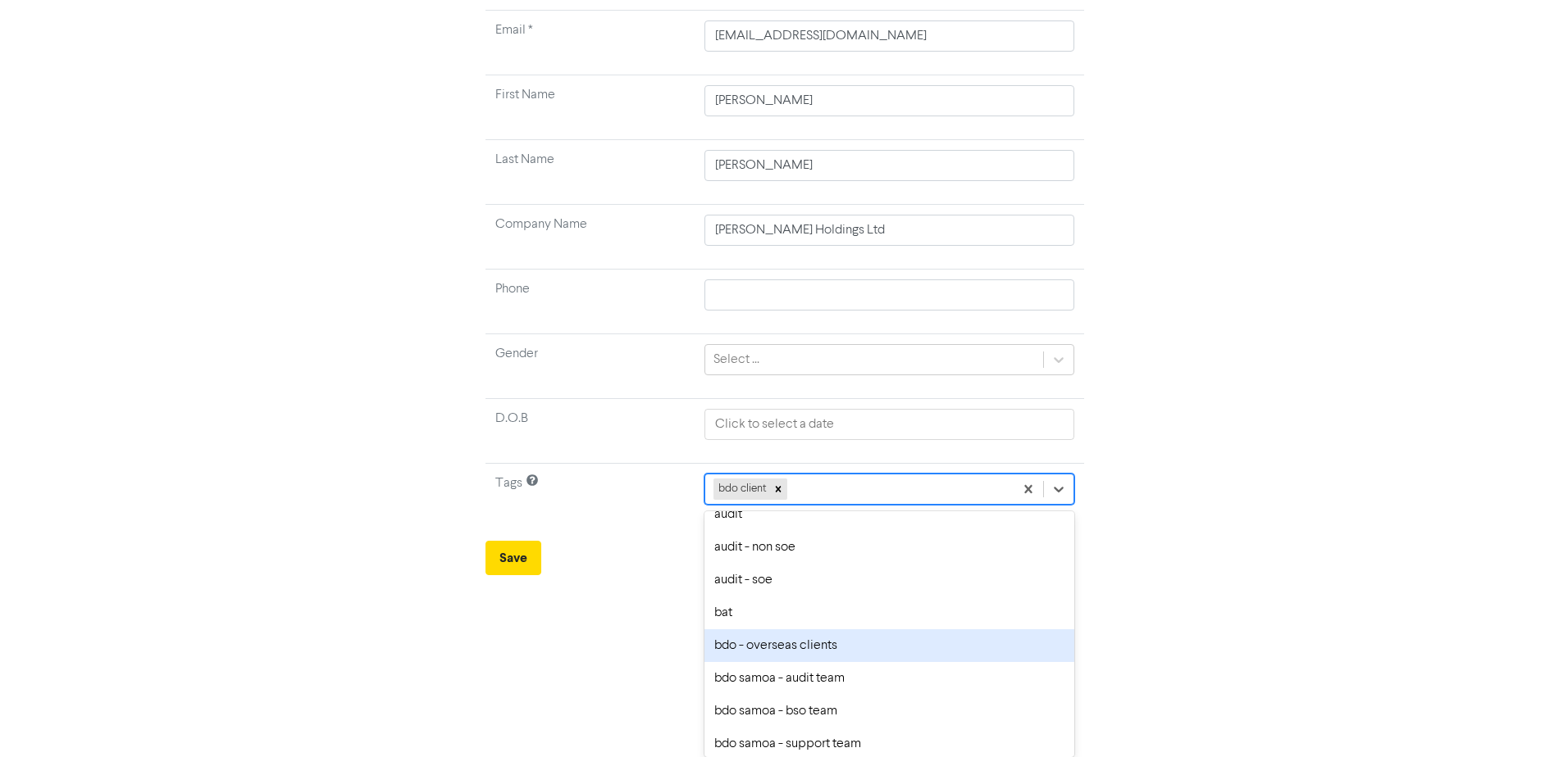
scroll to position [0, 0]
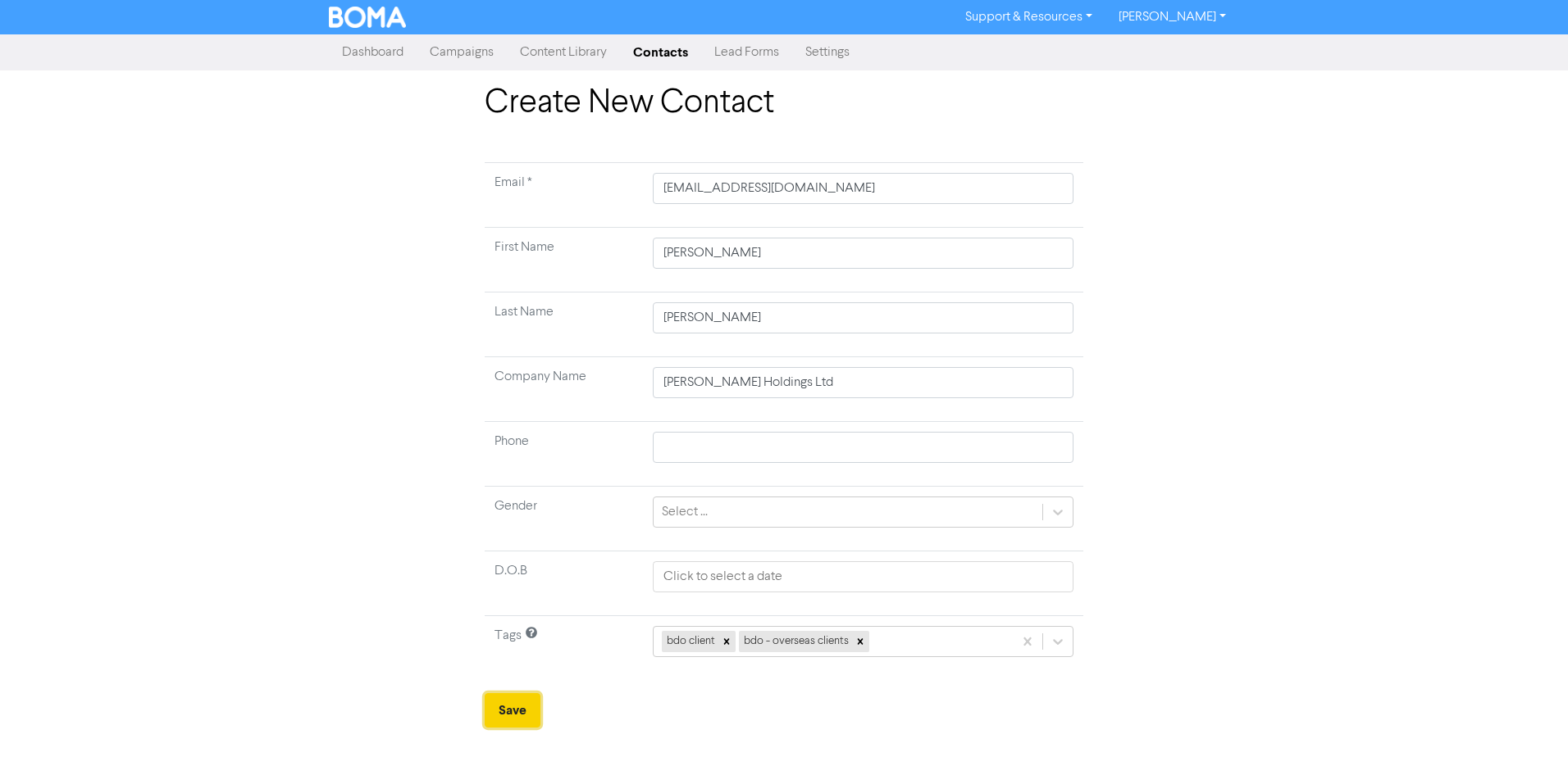
click at [511, 717] on button "Save" at bounding box center [512, 710] width 56 height 34
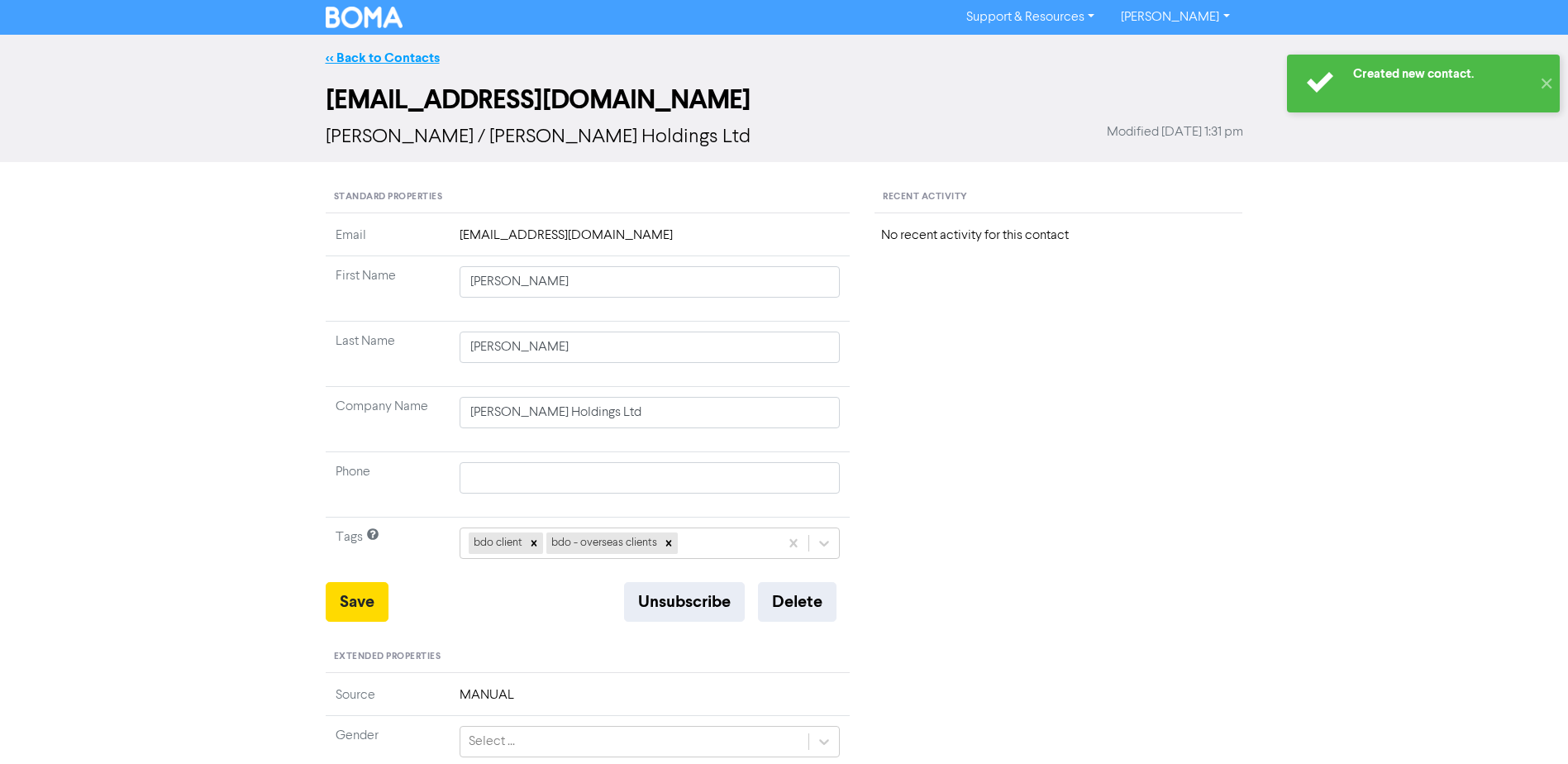
click at [364, 56] on link "<< Back to Contacts" at bounding box center [383, 58] width 114 height 16
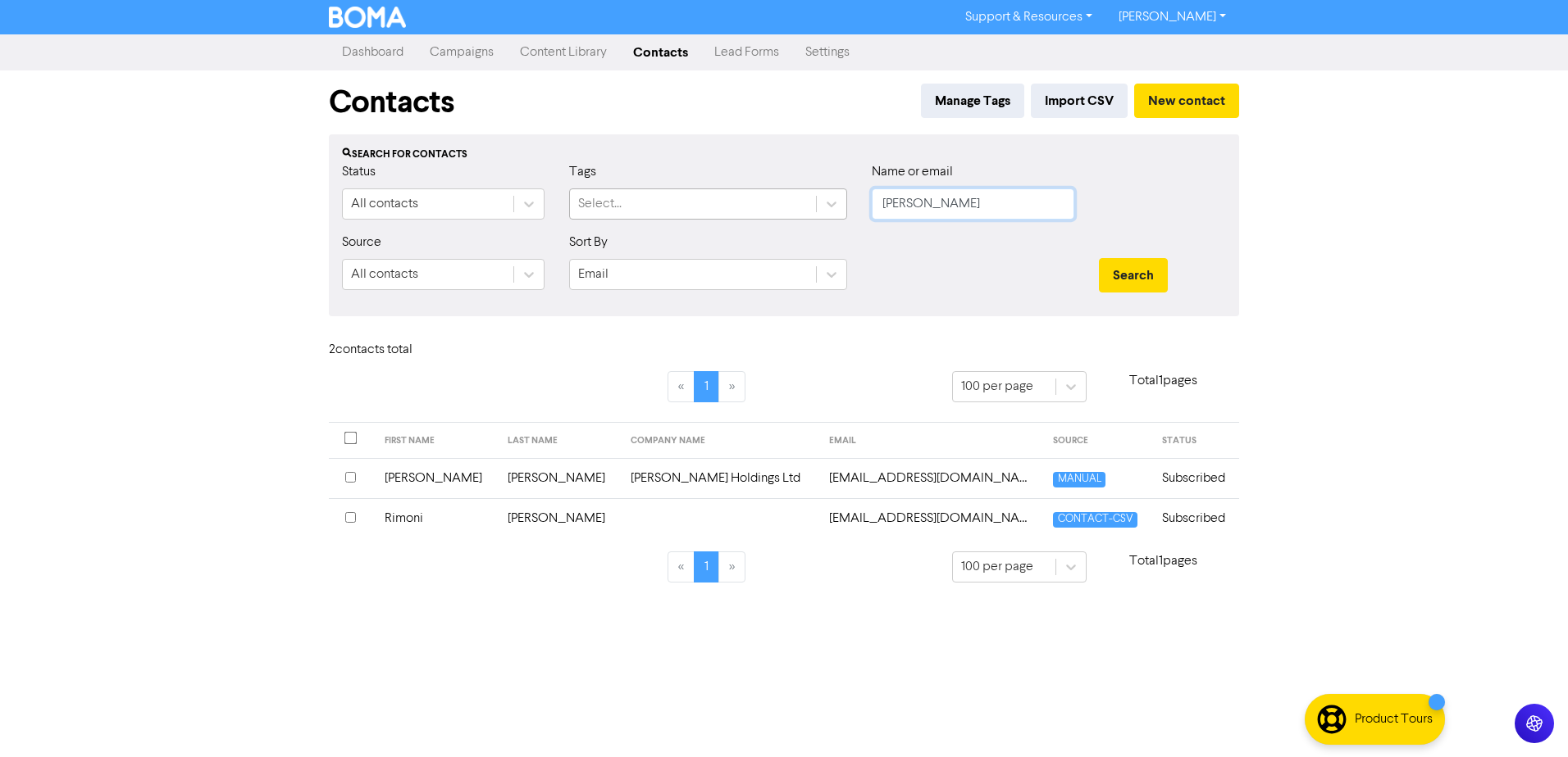
drag, startPoint x: 935, startPoint y: 201, endPoint x: 729, endPoint y: 205, distance: 206.0
click at [729, 205] on div "Status All contacts Tags Select... Name or email [PERSON_NAME]" at bounding box center [784, 198] width 908 height 70
paste input "[PERSON_NAME]"
click at [1129, 281] on button "Search" at bounding box center [1133, 275] width 69 height 34
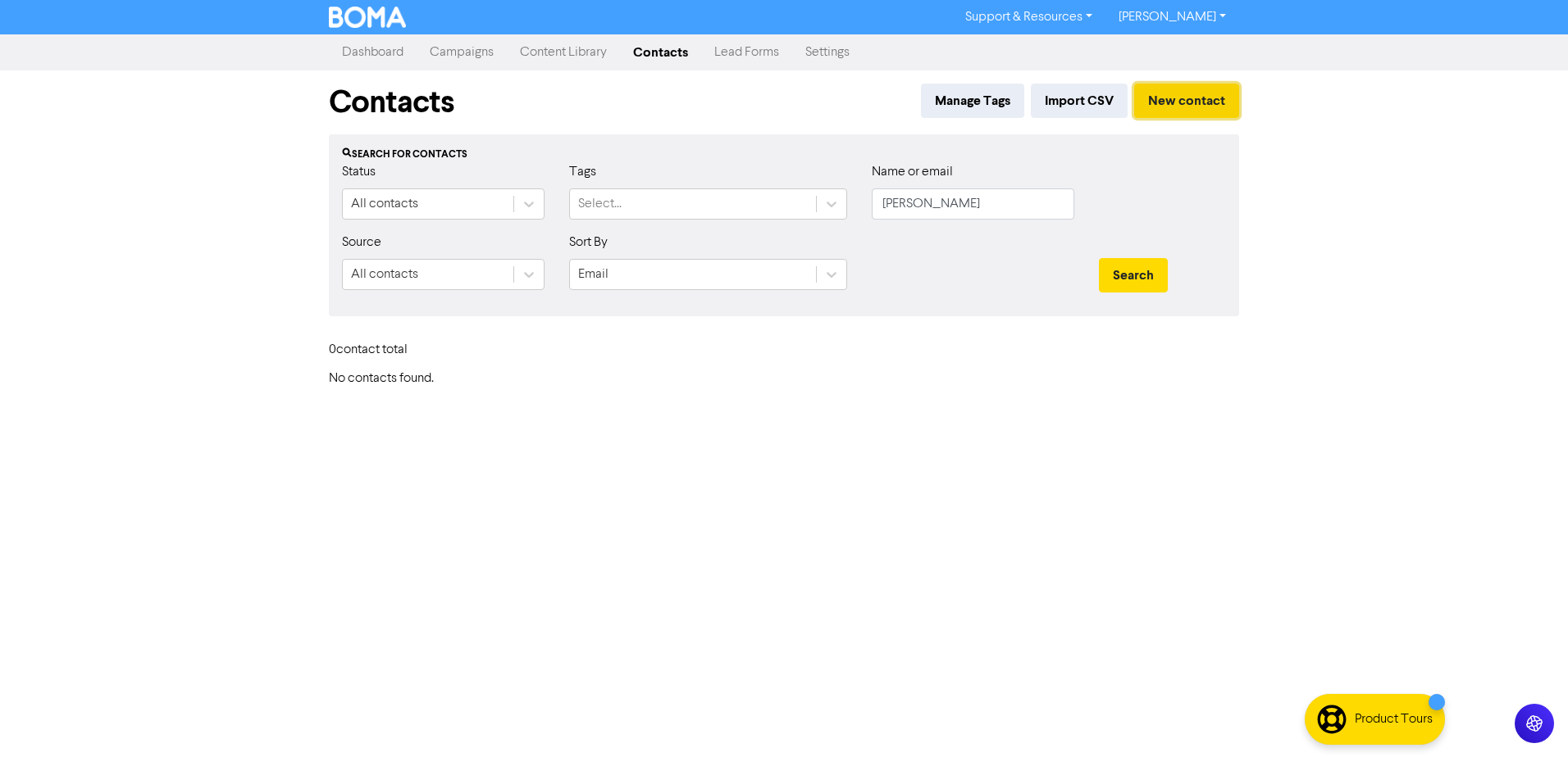
click at [1207, 102] on button "New contact" at bounding box center [1186, 101] width 105 height 34
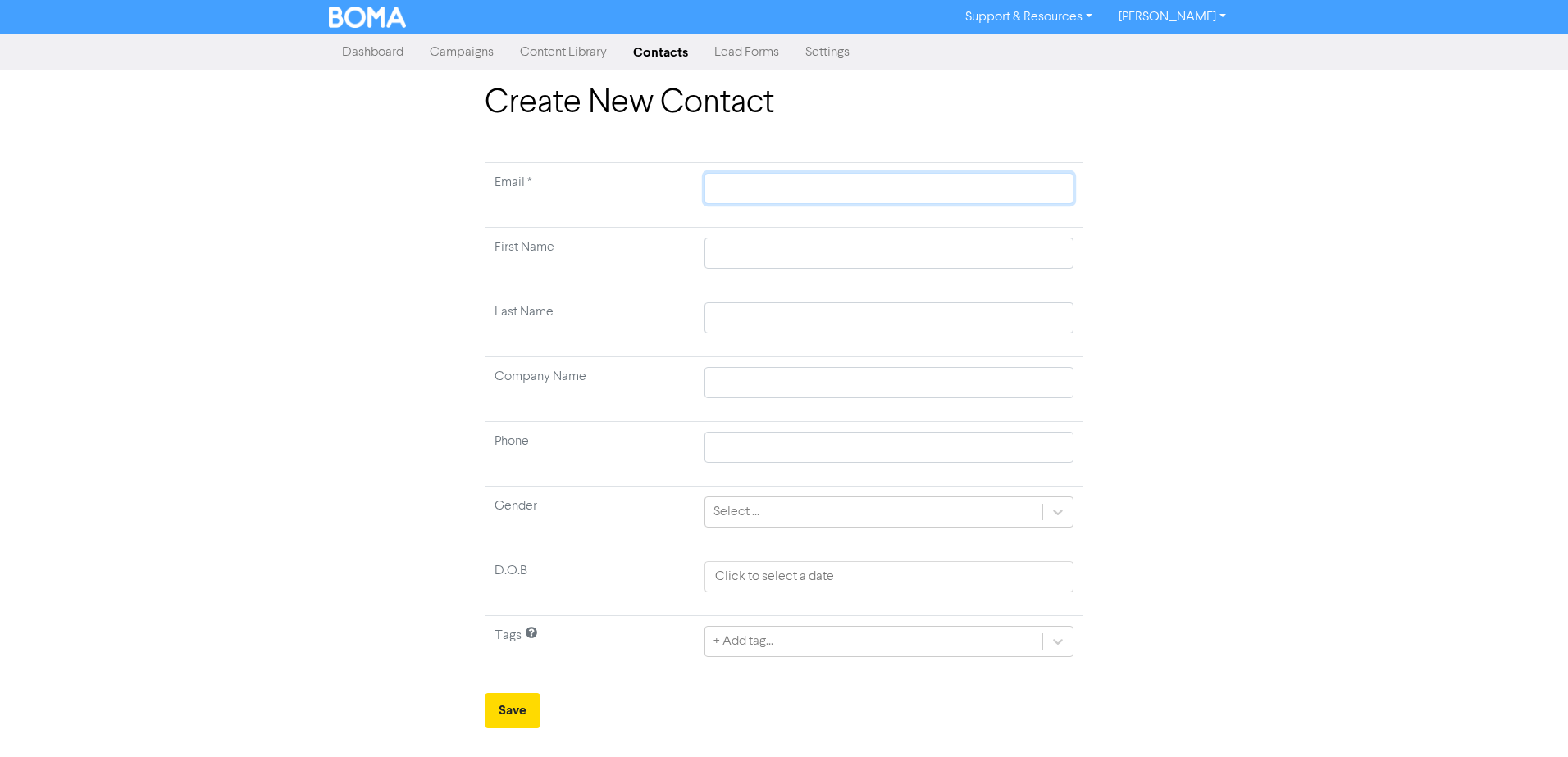
click at [762, 183] on input "text" at bounding box center [889, 189] width 369 height 31
paste input "[PERSON_NAME][EMAIL_ADDRESS][PERSON_NAME][DOMAIN_NAME]"
click at [756, 253] on input "text" at bounding box center [889, 253] width 369 height 31
paste input "[PERSON_NAME]"
click at [736, 312] on input "text" at bounding box center [889, 318] width 369 height 31
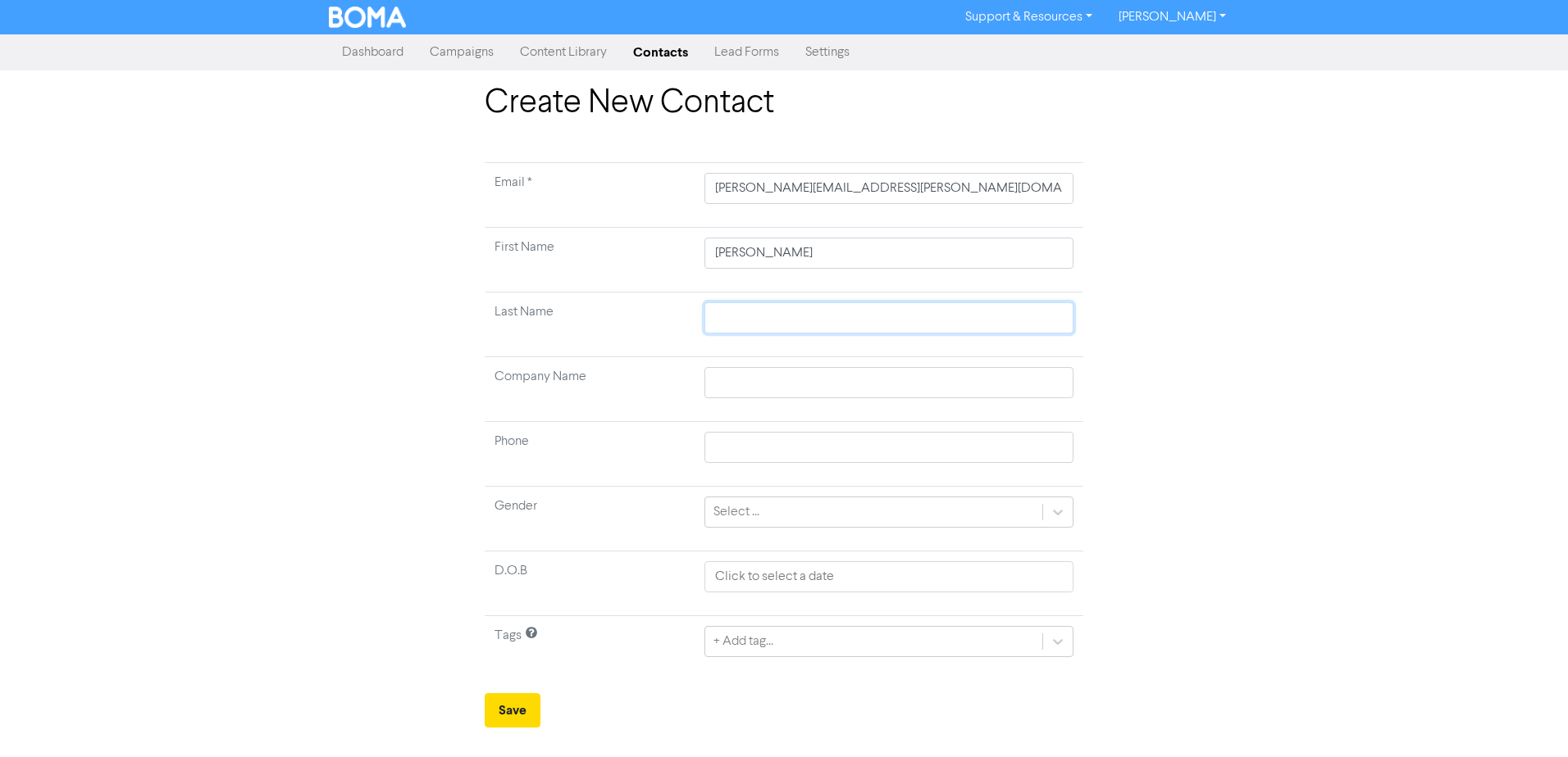
paste input "King"
click at [745, 379] on input "text" at bounding box center [889, 383] width 369 height 31
paste input "The Salvation Army (Samoa) Trust t.a. The Salvation Army"
click at [622, 463] on td "Phone" at bounding box center [589, 454] width 210 height 65
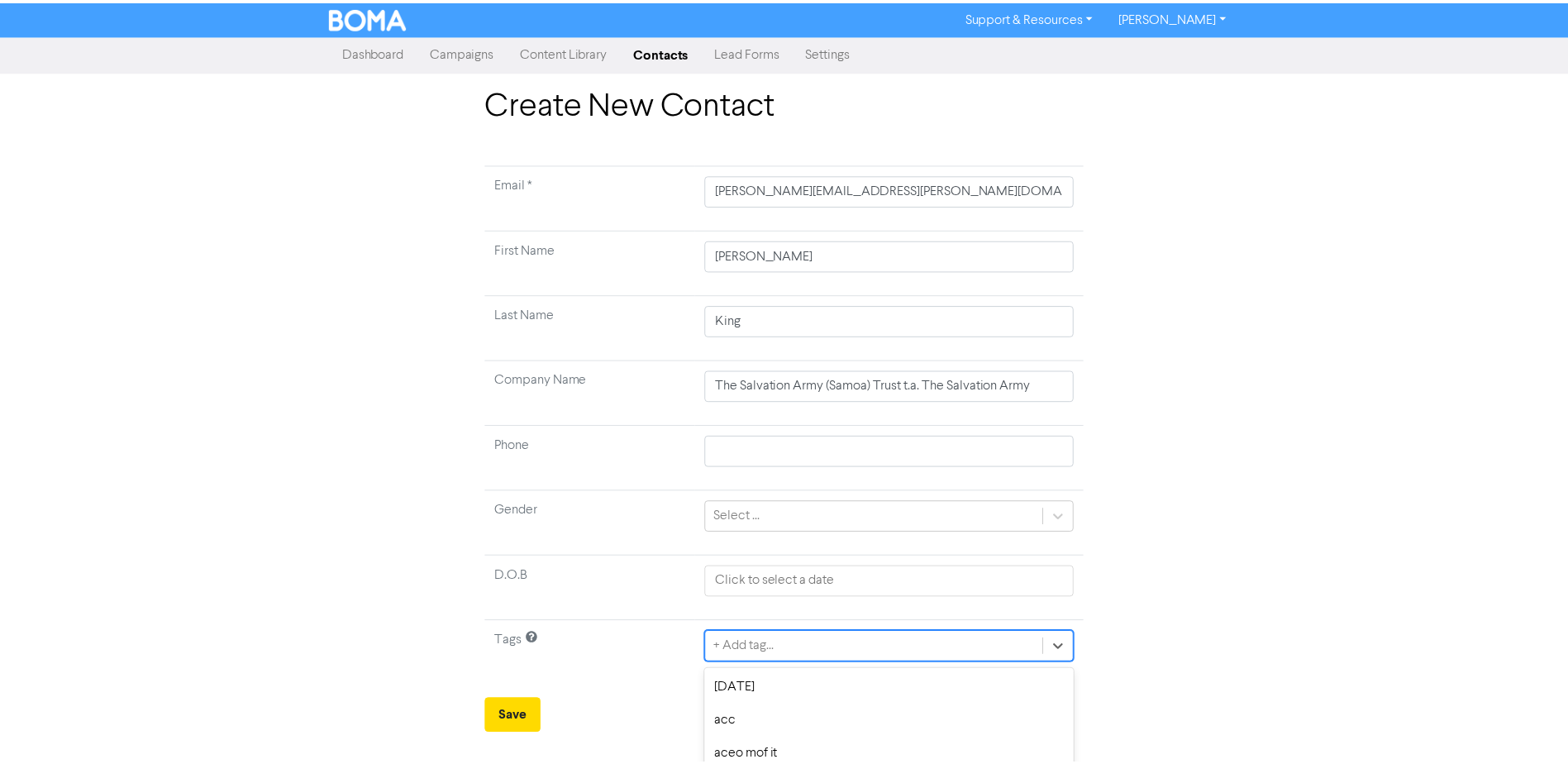
scroll to position [154, 0]
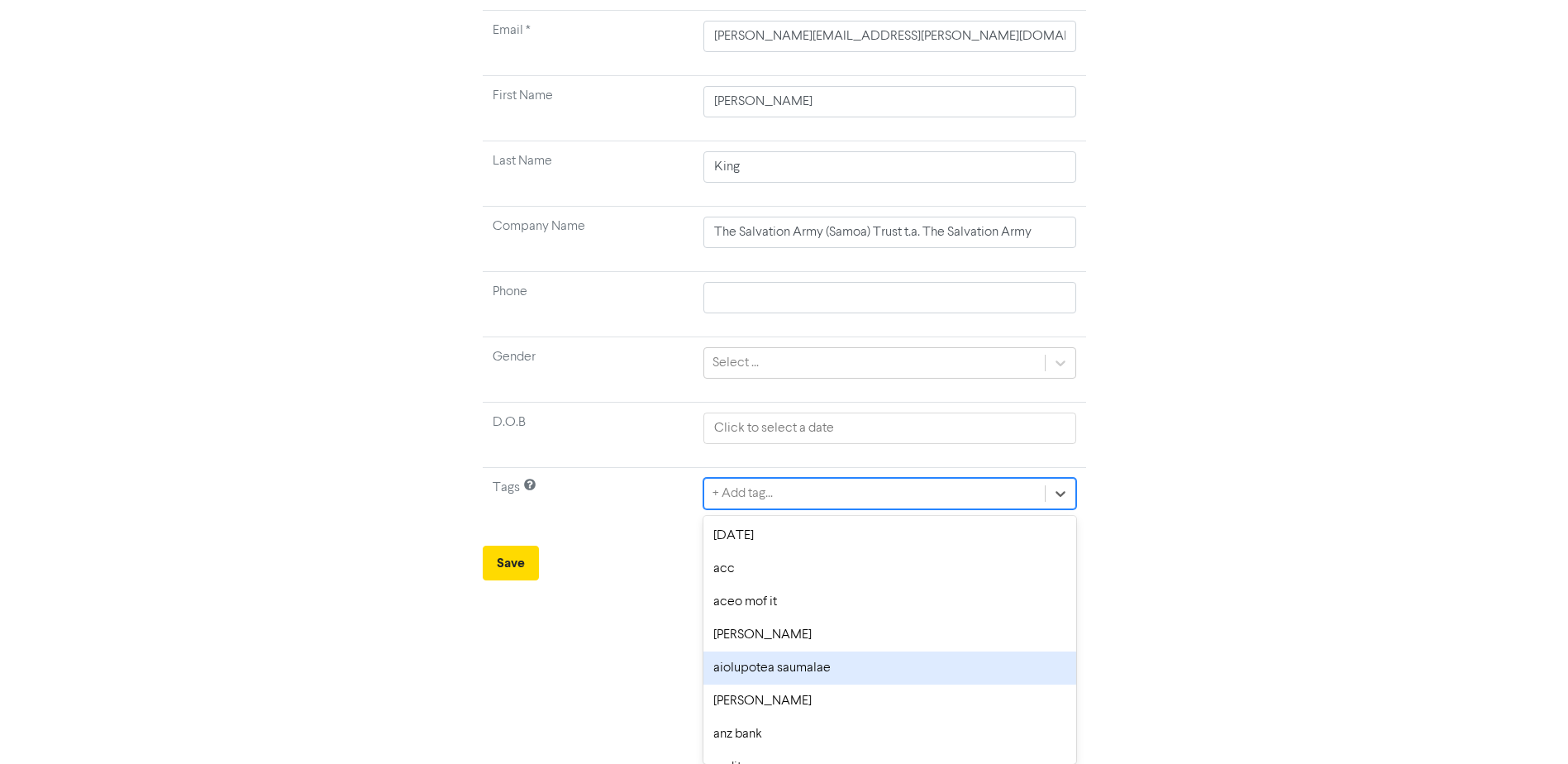
click at [802, 509] on div "option aiolupotea saumalae focused, 5 of 176. 176 results available. Use Up and…" at bounding box center [890, 493] width 372 height 32
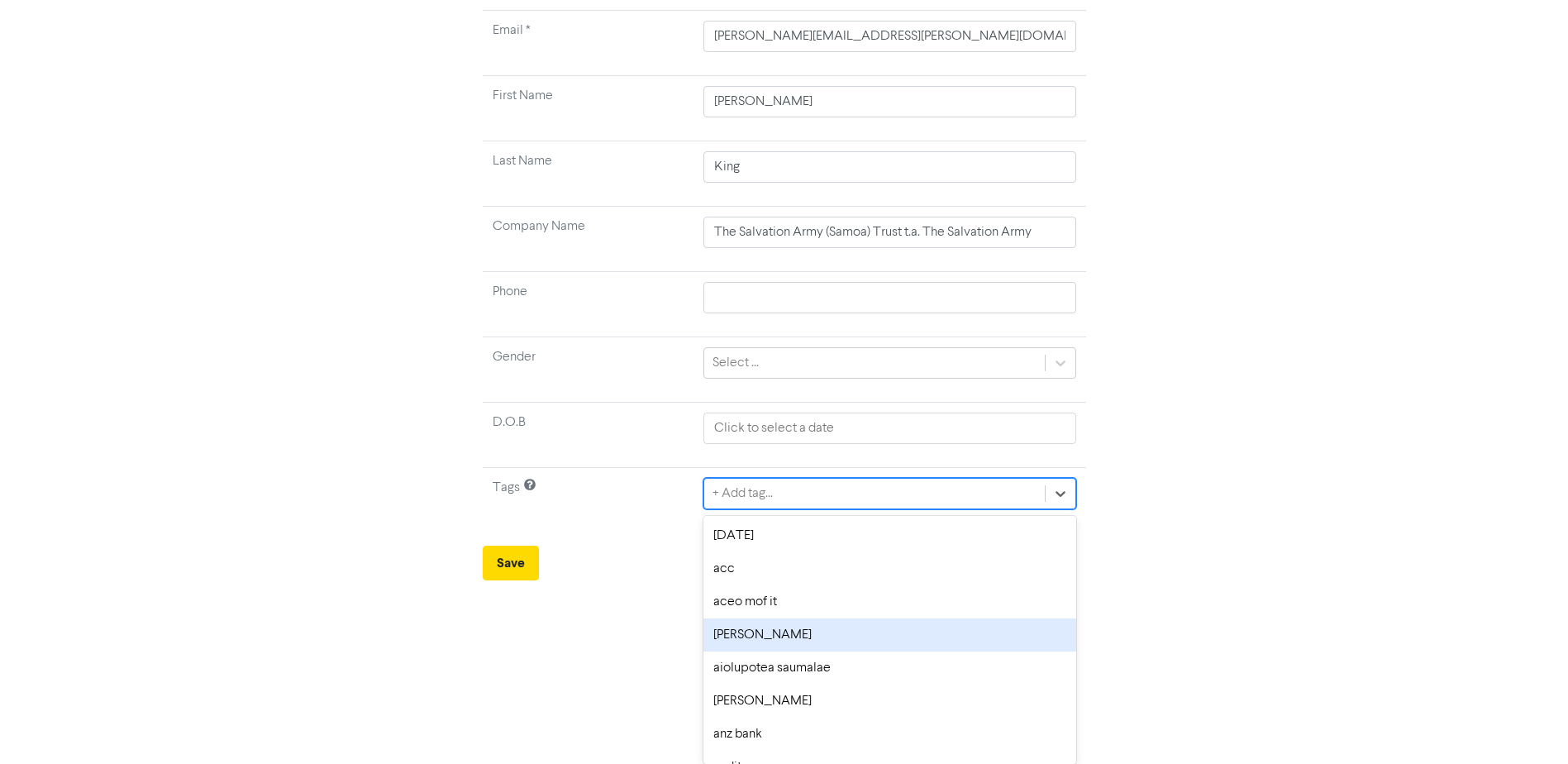
scroll to position [331, 0]
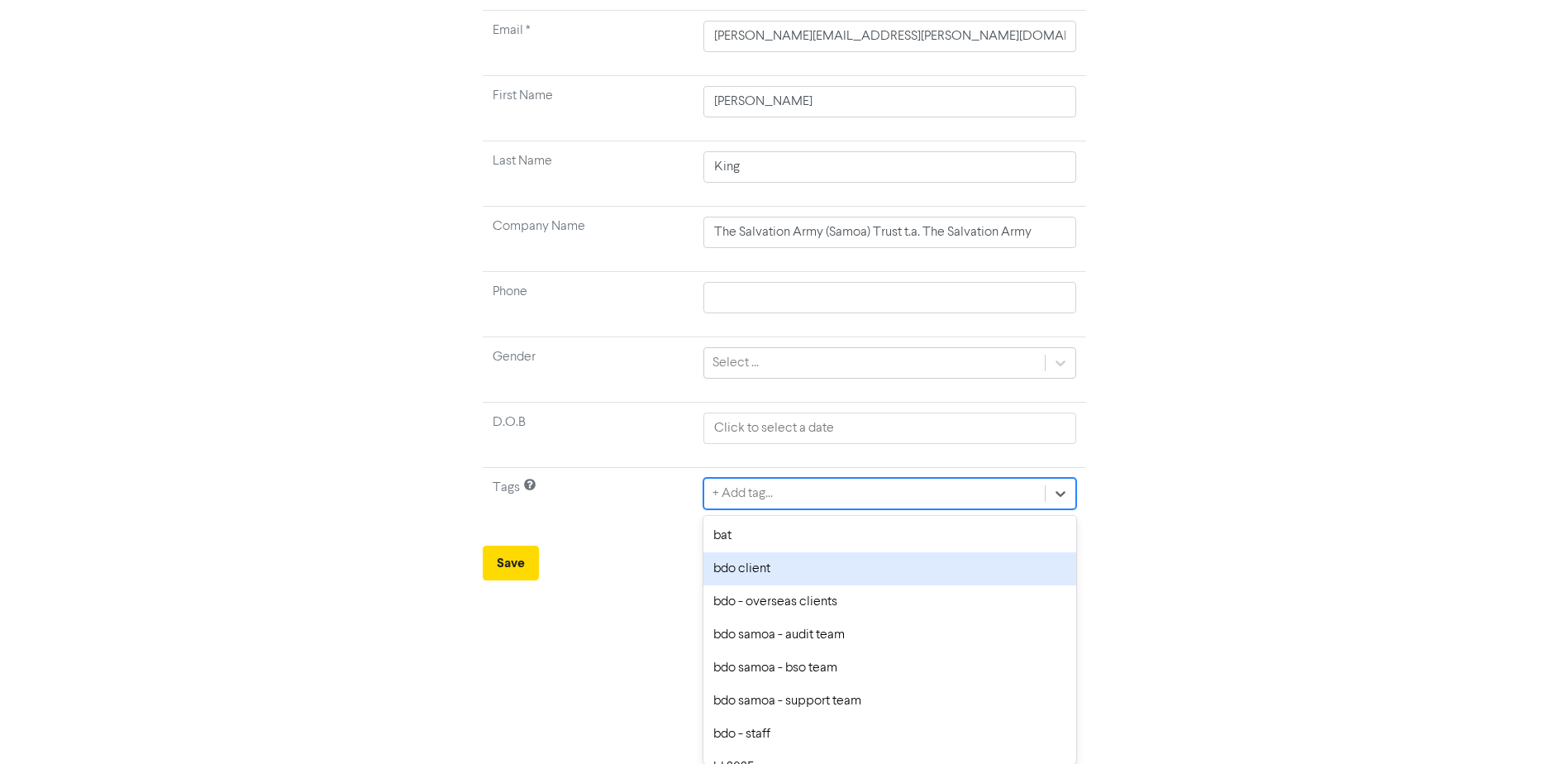
click at [780, 579] on div "bdo client" at bounding box center [890, 569] width 372 height 34
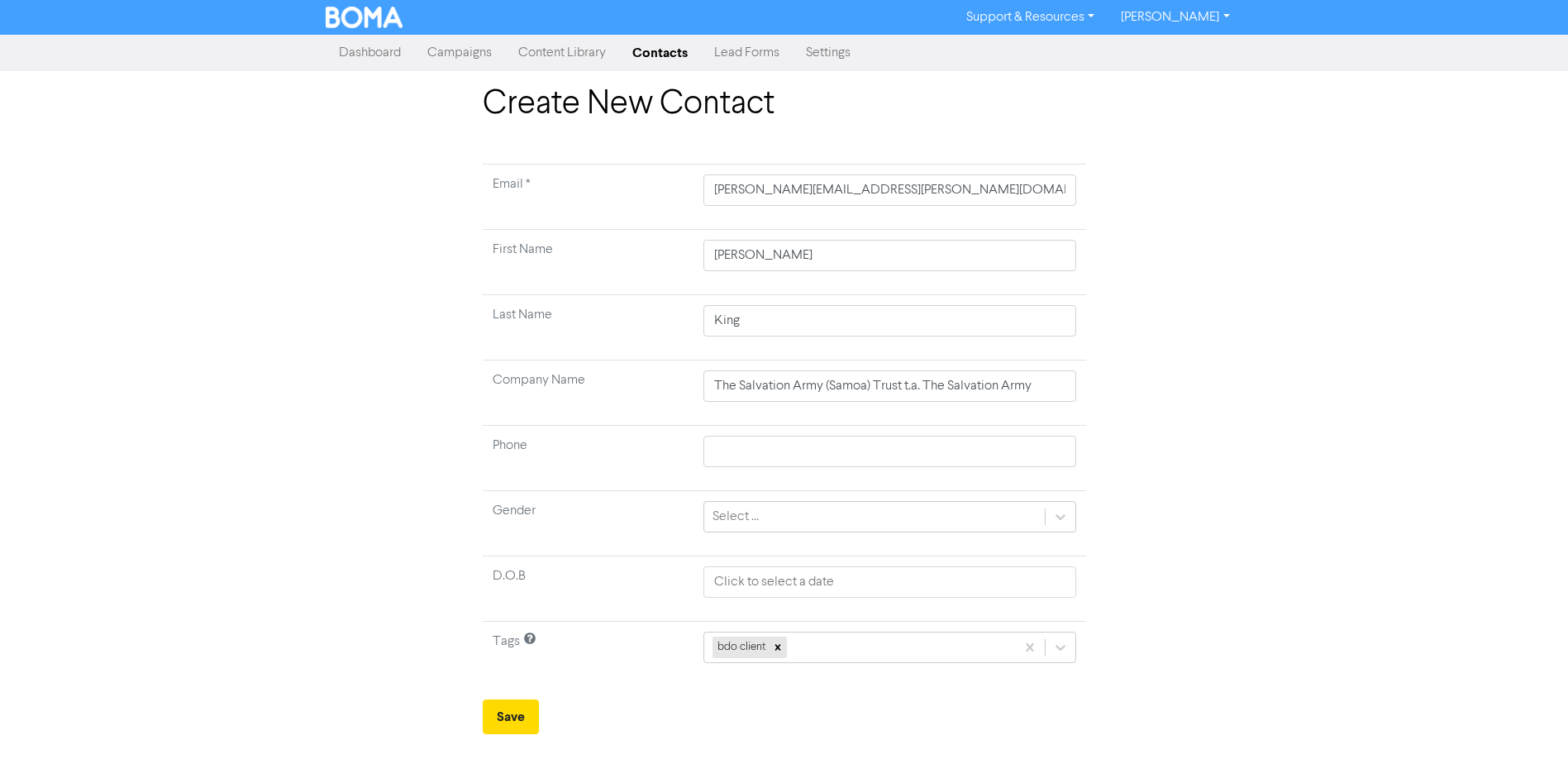
scroll to position [0, 0]
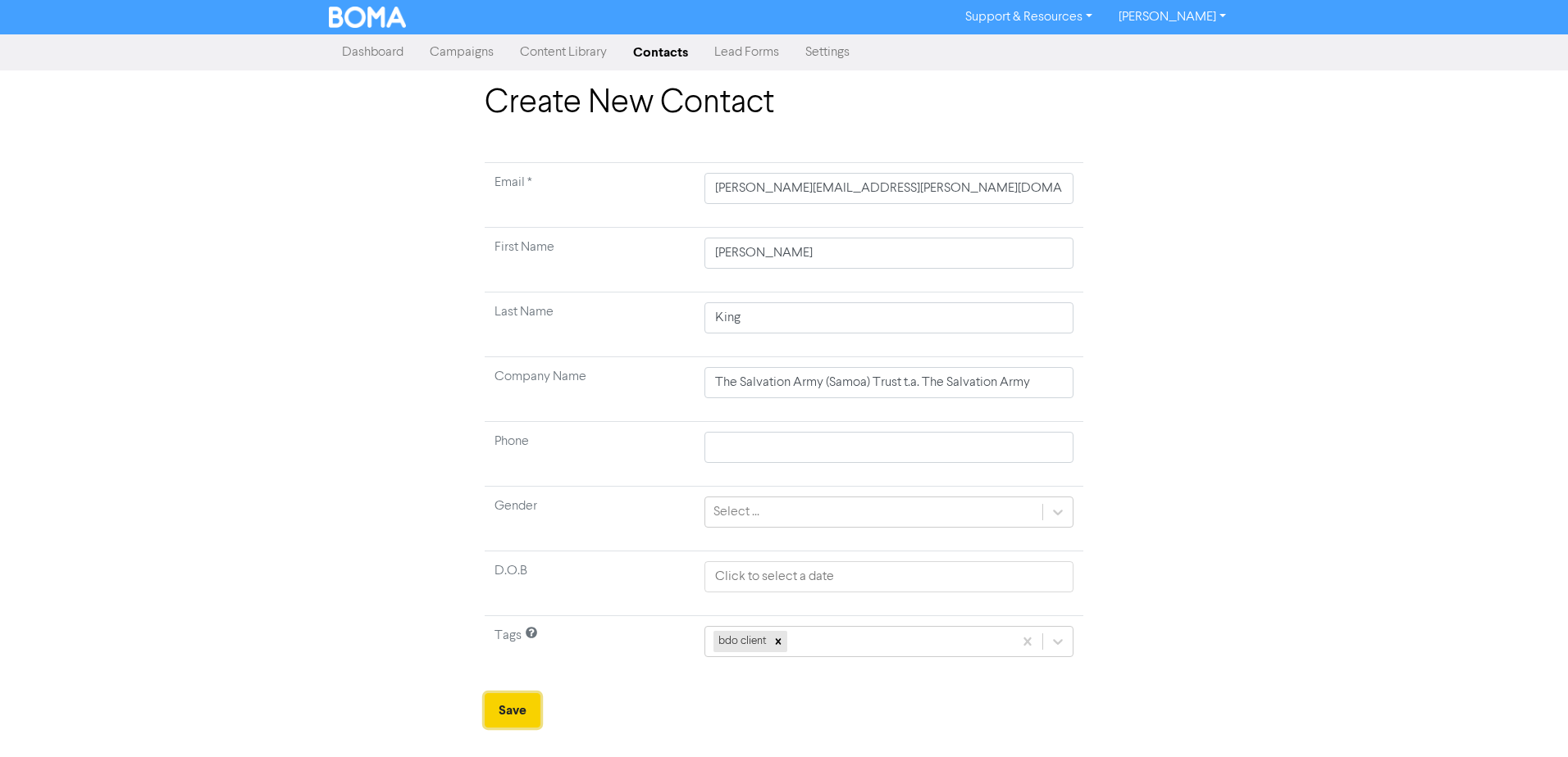
click at [527, 712] on button "Save" at bounding box center [512, 710] width 56 height 34
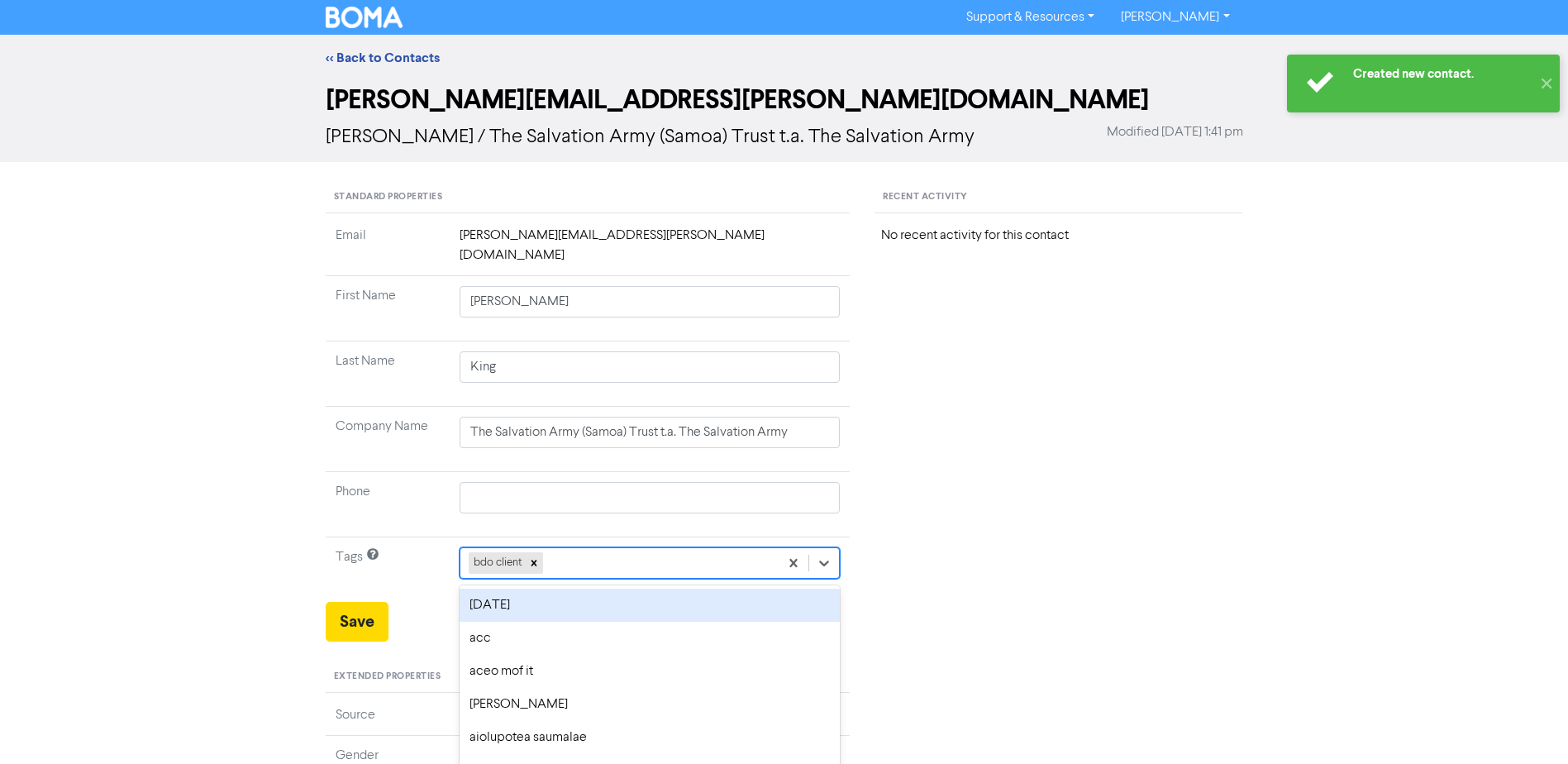
scroll to position [56, 0]
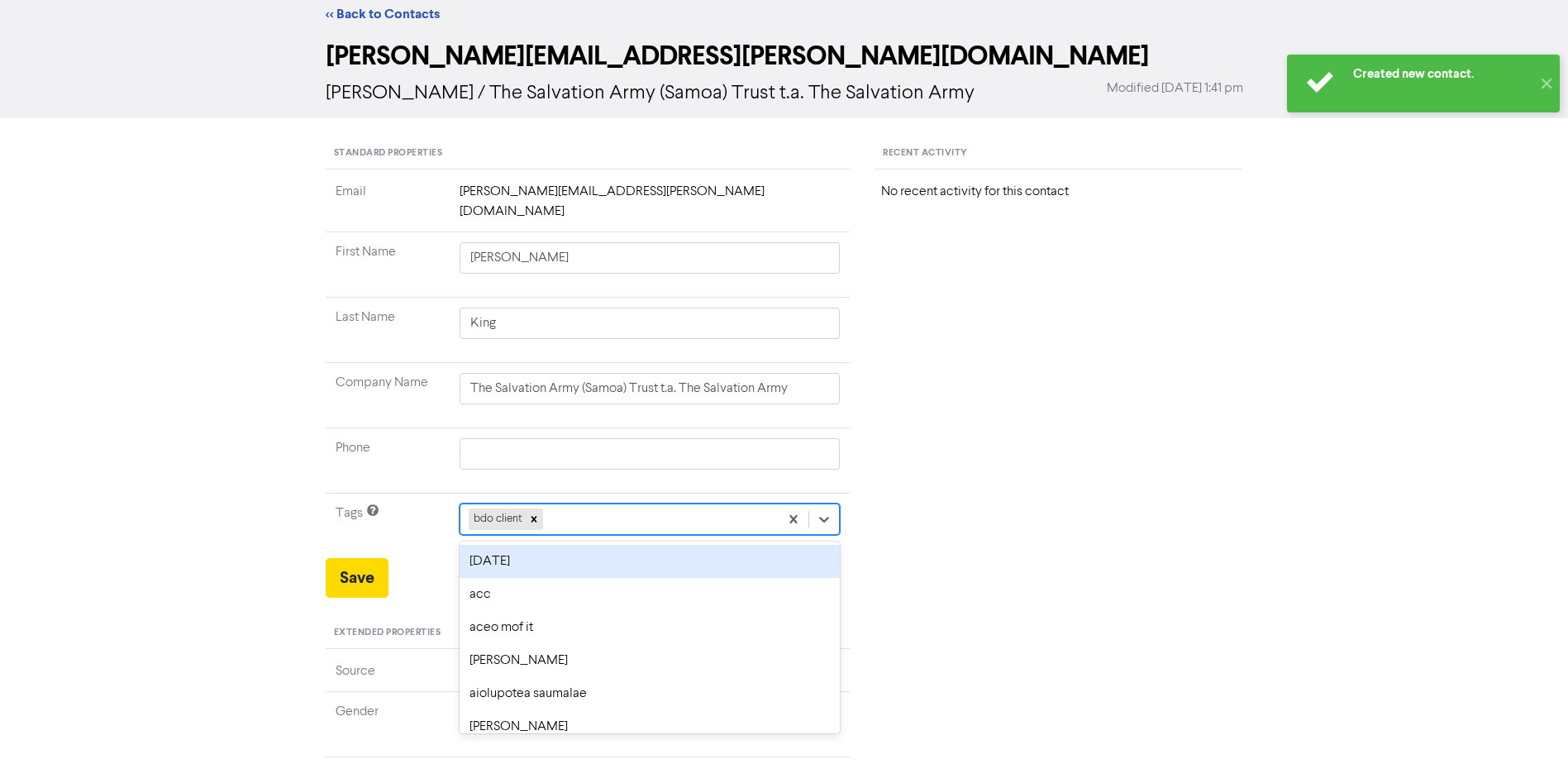
click at [585, 535] on div "option [DATE] focused, 1 of 176. 175 results available. Use Up and Down to choo…" at bounding box center [649, 519] width 381 height 32
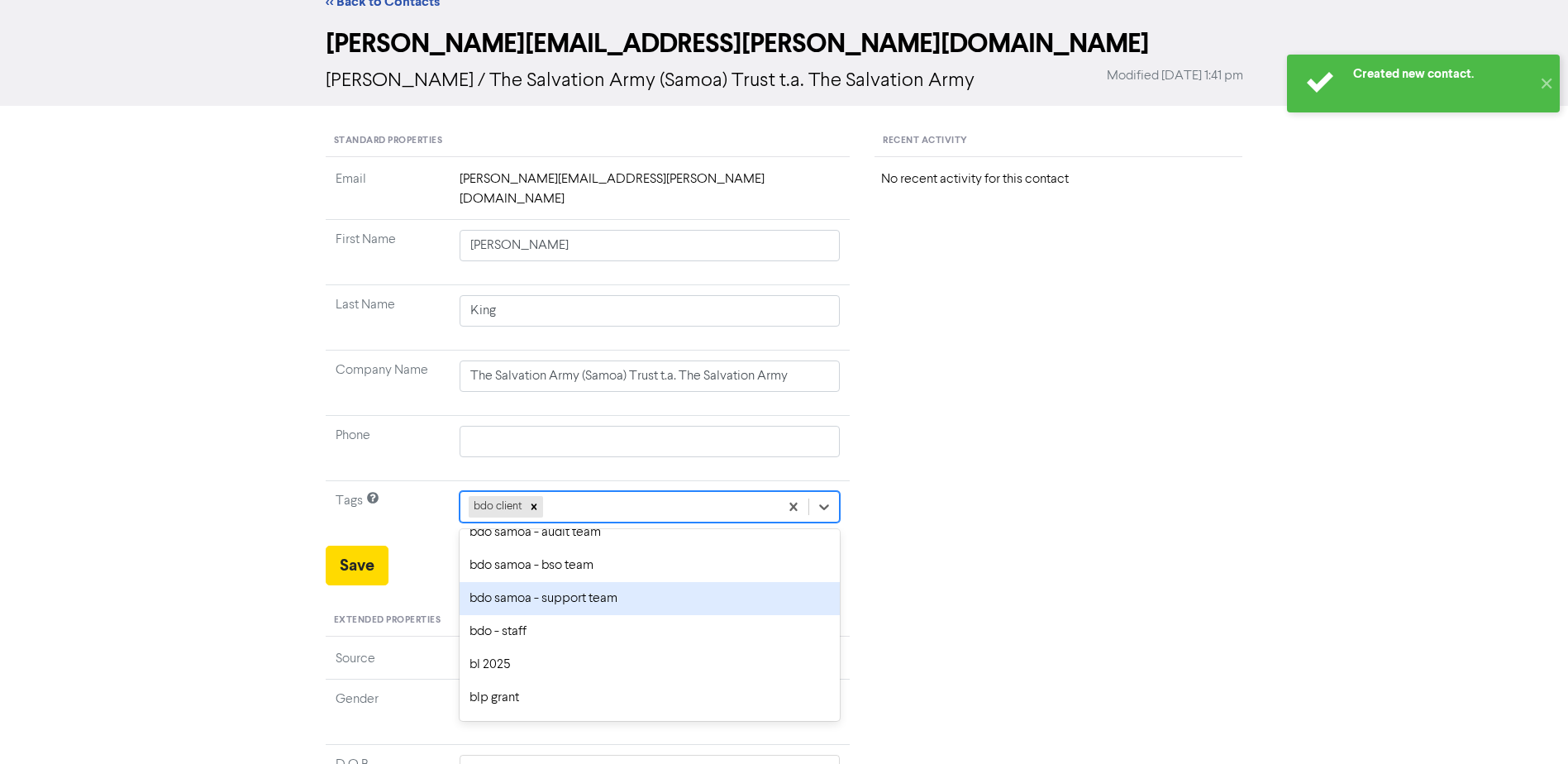
scroll to position [331, 0]
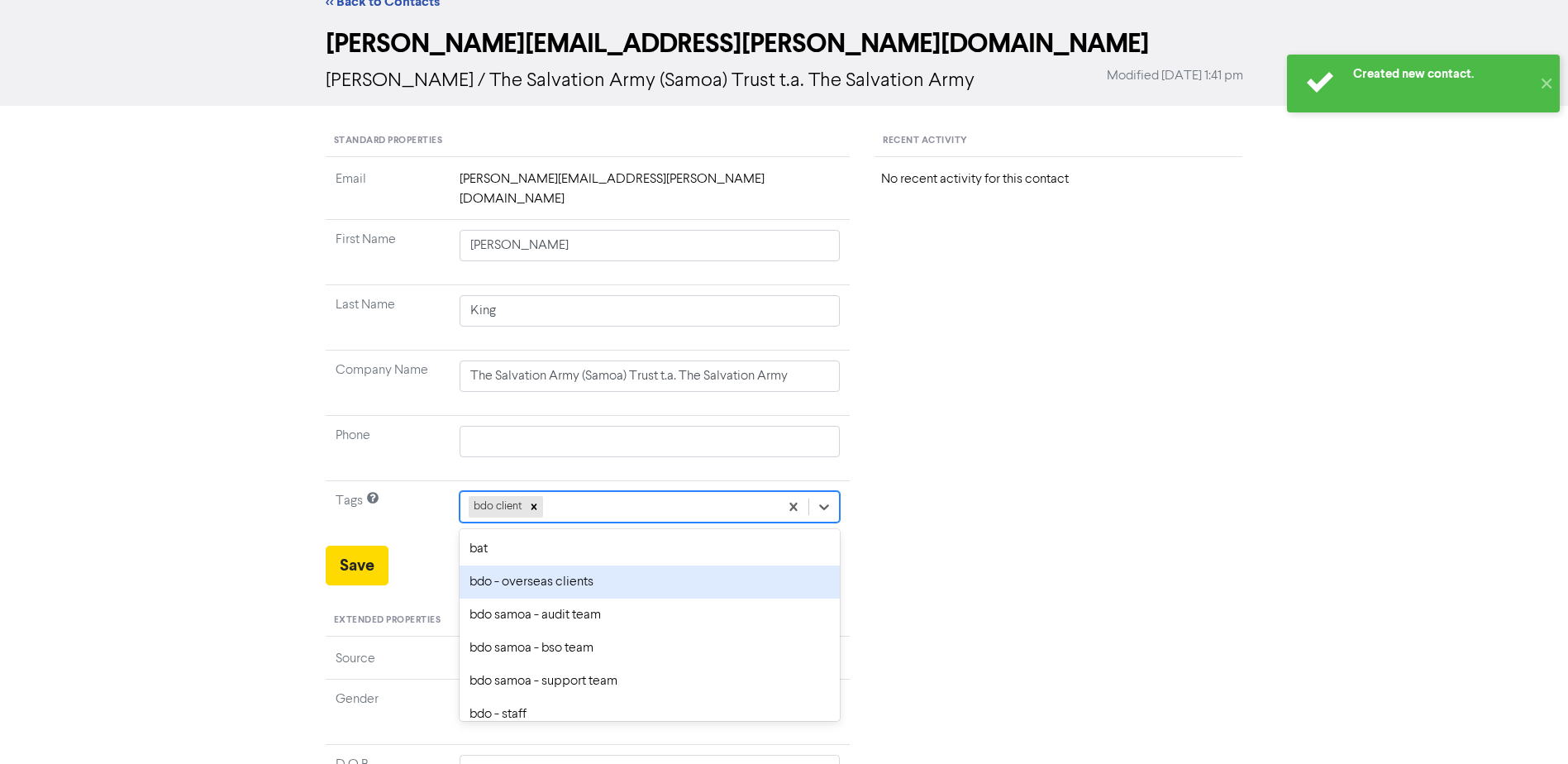
click at [555, 566] on div "bdo - overseas clients" at bounding box center [649, 582] width 381 height 34
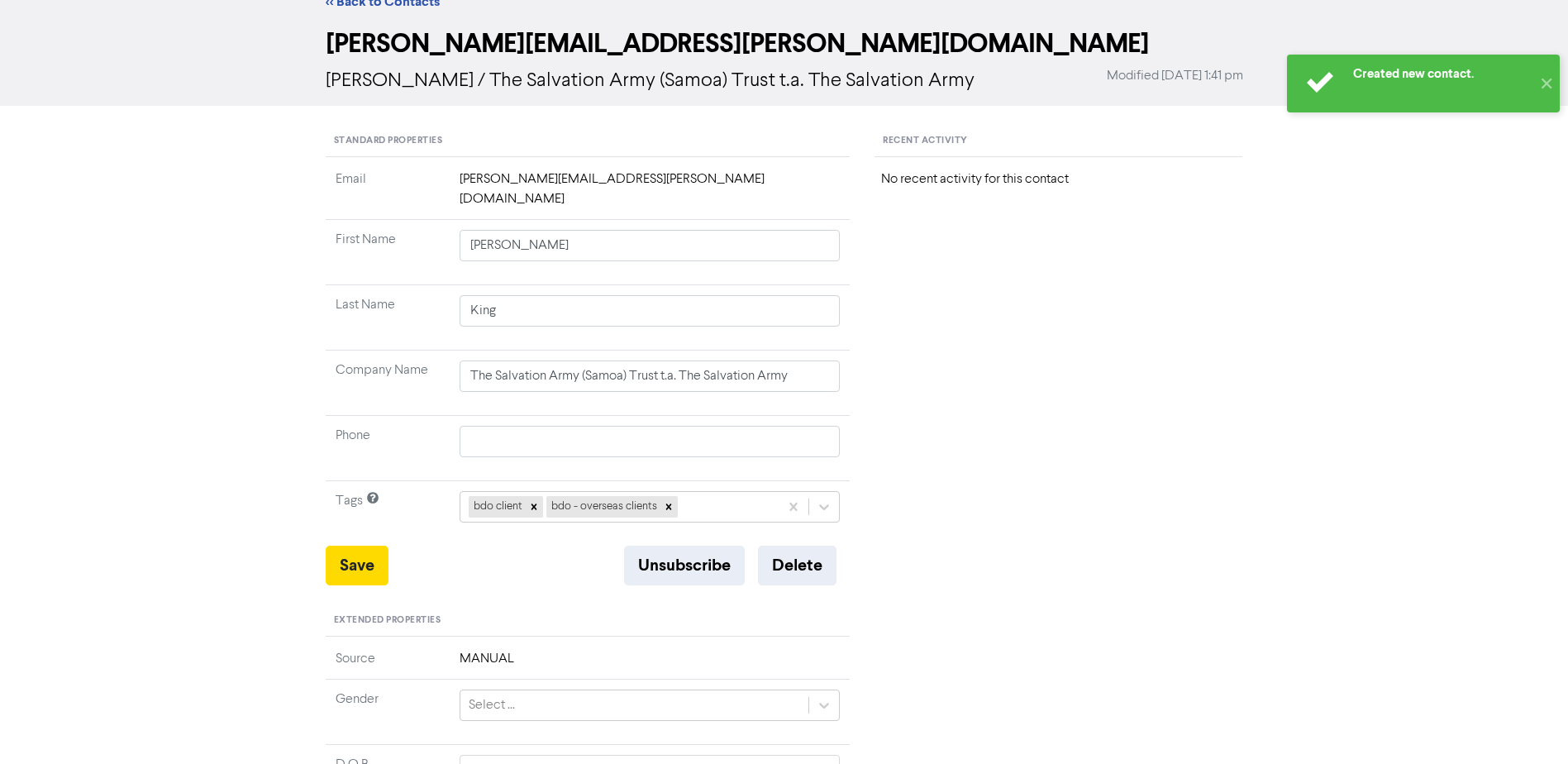
click at [552, 546] on div "Save Unsubscribe Delete" at bounding box center [588, 566] width 524 height 40
click at [363, 553] on button "Save" at bounding box center [357, 566] width 63 height 40
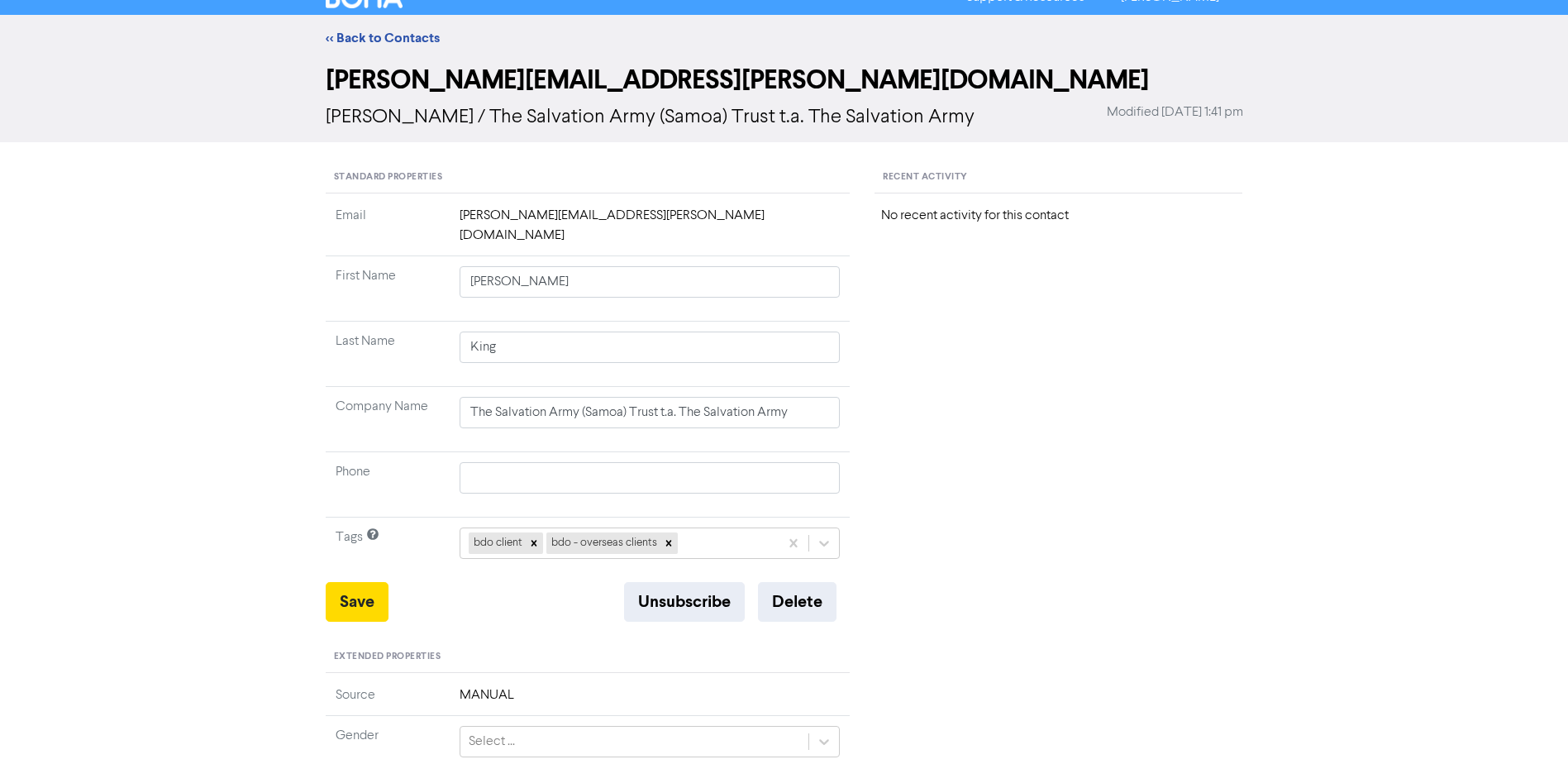
scroll to position [0, 0]
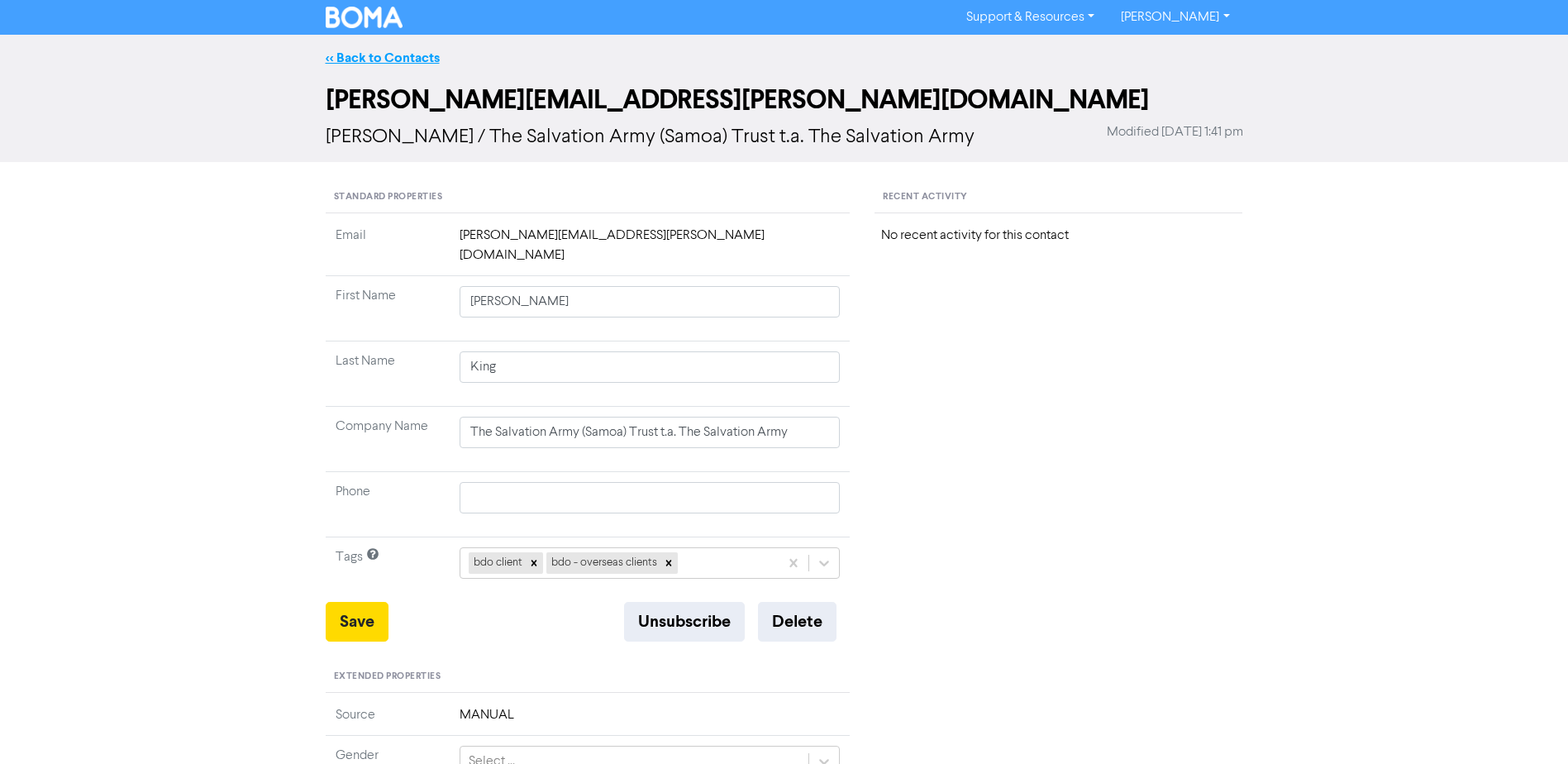
click at [390, 52] on link "<< Back to Contacts" at bounding box center [383, 58] width 114 height 16
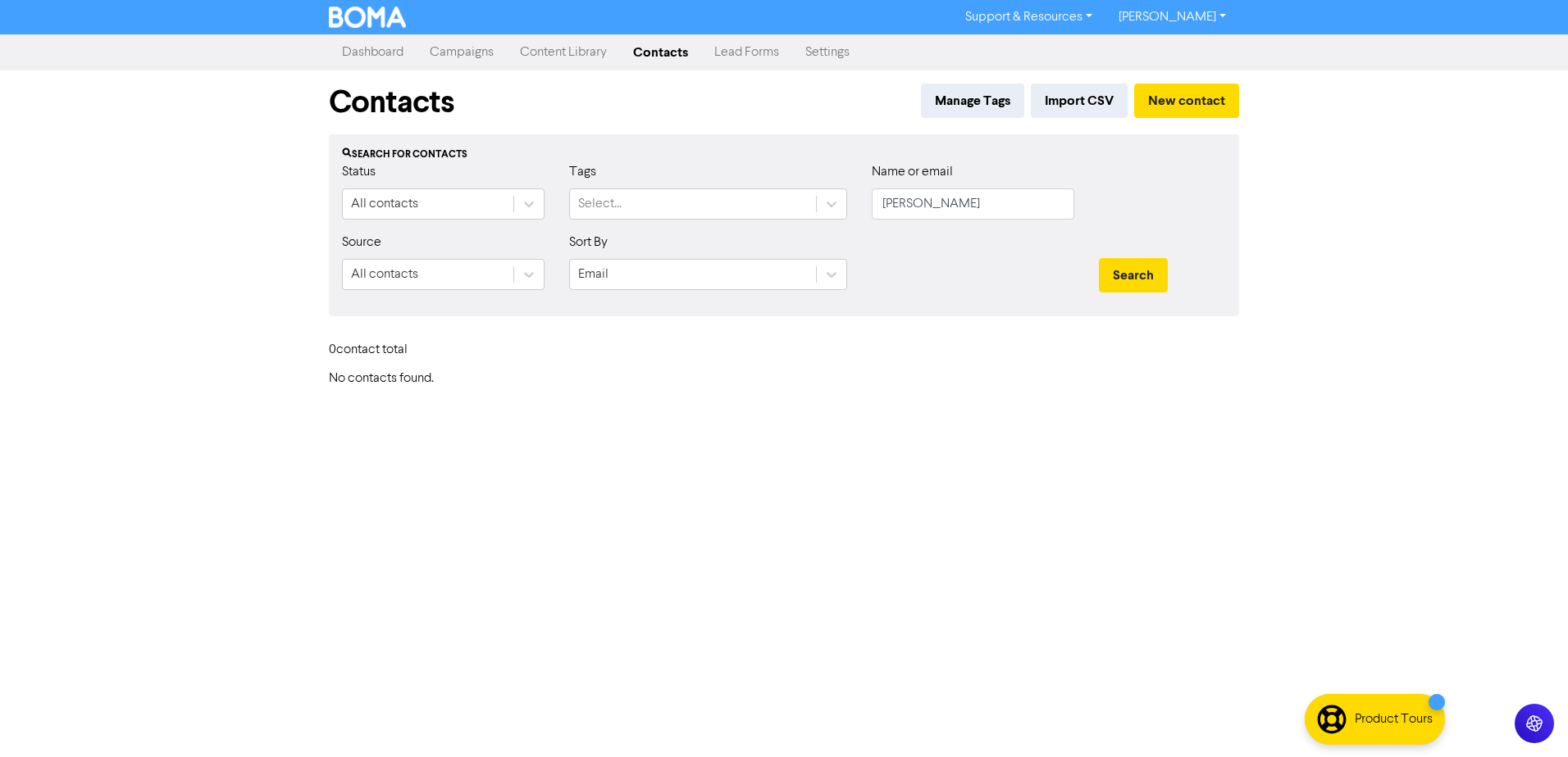
drag, startPoint x: 452, startPoint y: 477, endPoint x: 452, endPoint y: 462, distance: 15.0
click at [452, 477] on div "Support & Resources Video Tutorials FAQ & Guides Marketing Education [PERSON_NA…" at bounding box center [784, 378] width 1568 height 757
click at [388, 49] on link "Dashboard" at bounding box center [373, 52] width 88 height 33
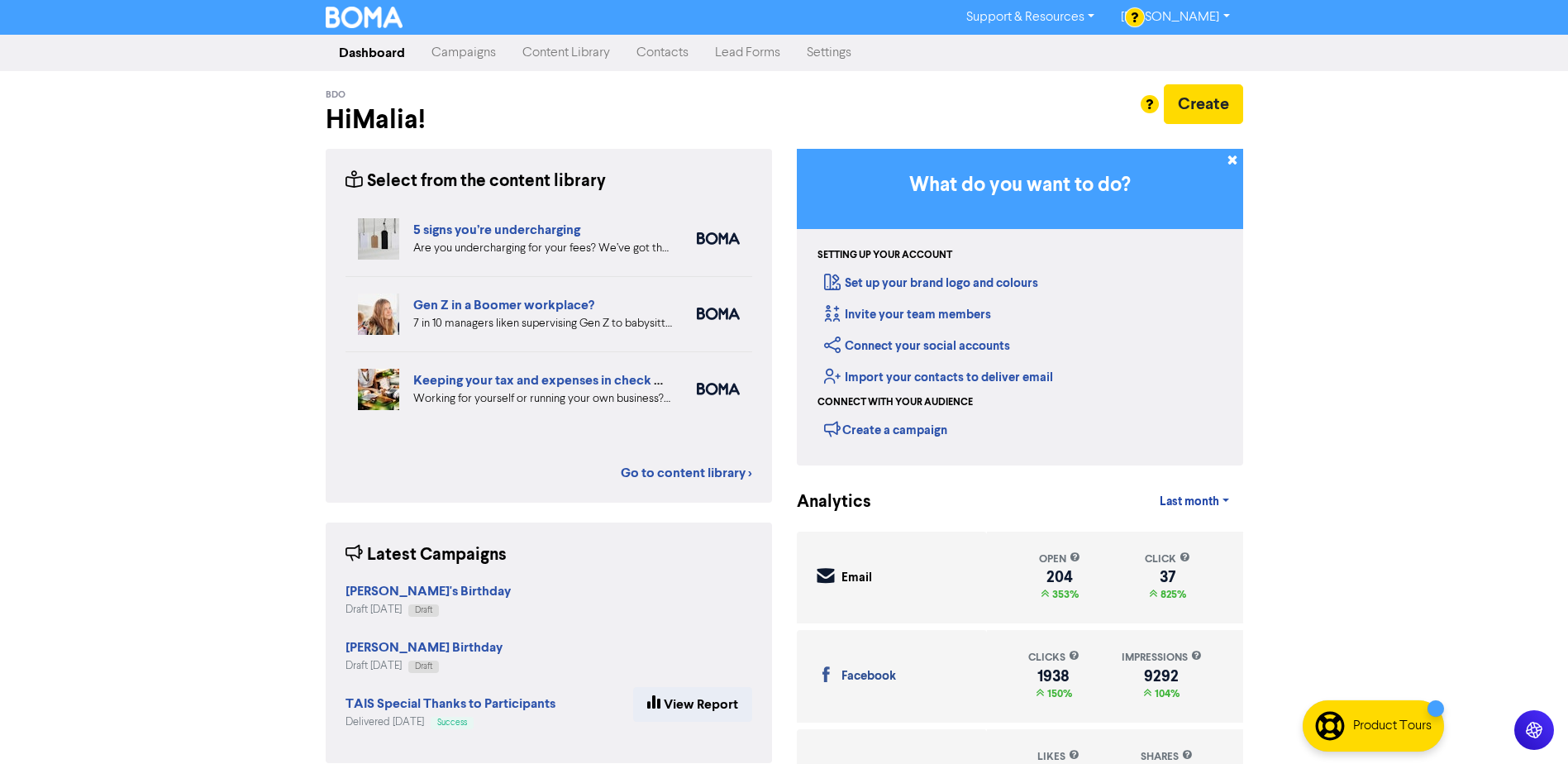
click at [458, 53] on link "Campaigns" at bounding box center [464, 53] width 91 height 34
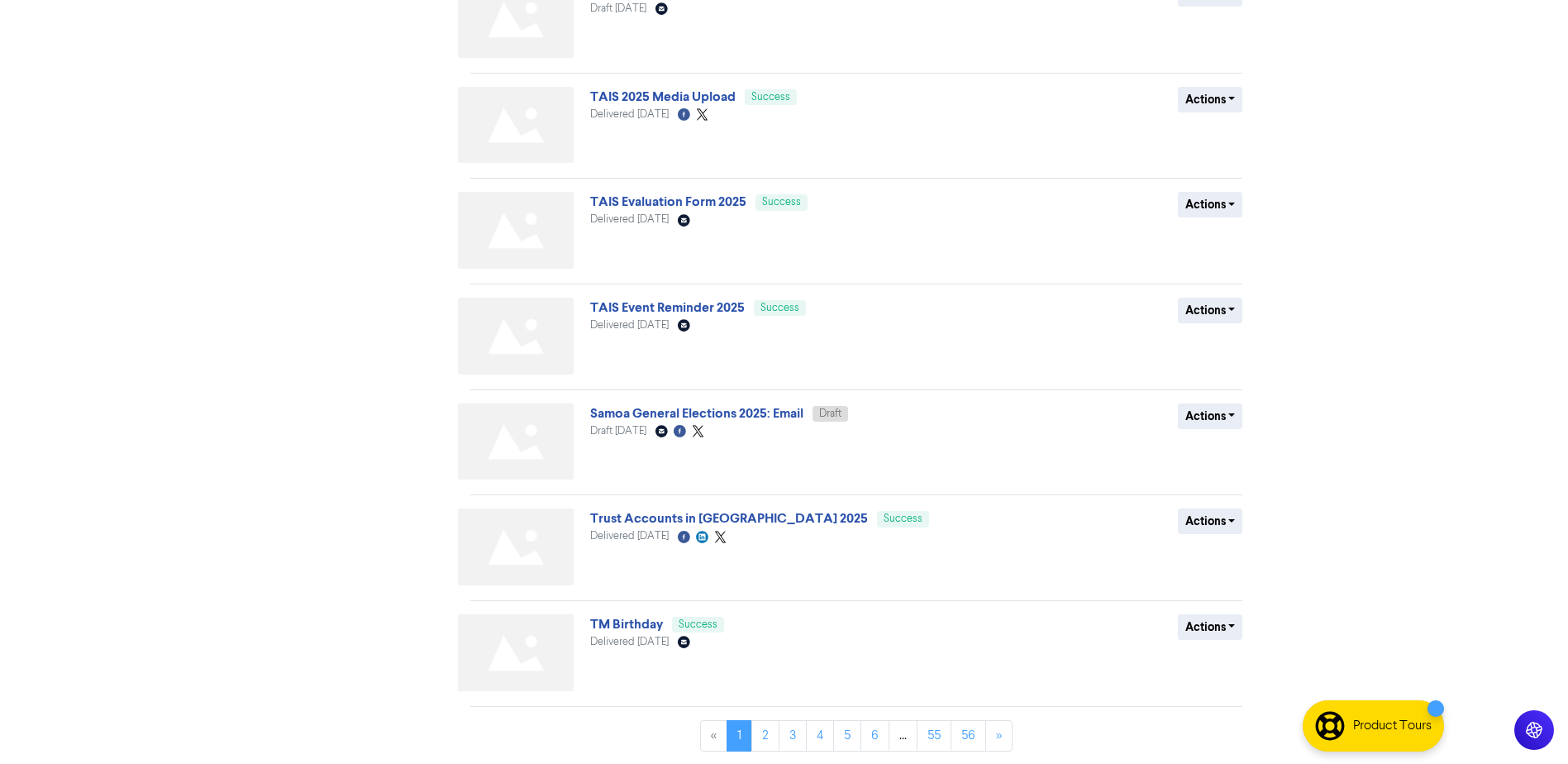
scroll to position [472, 0]
click at [714, 418] on link "Samoa General Elections 2025: Email" at bounding box center [697, 412] width 213 height 16
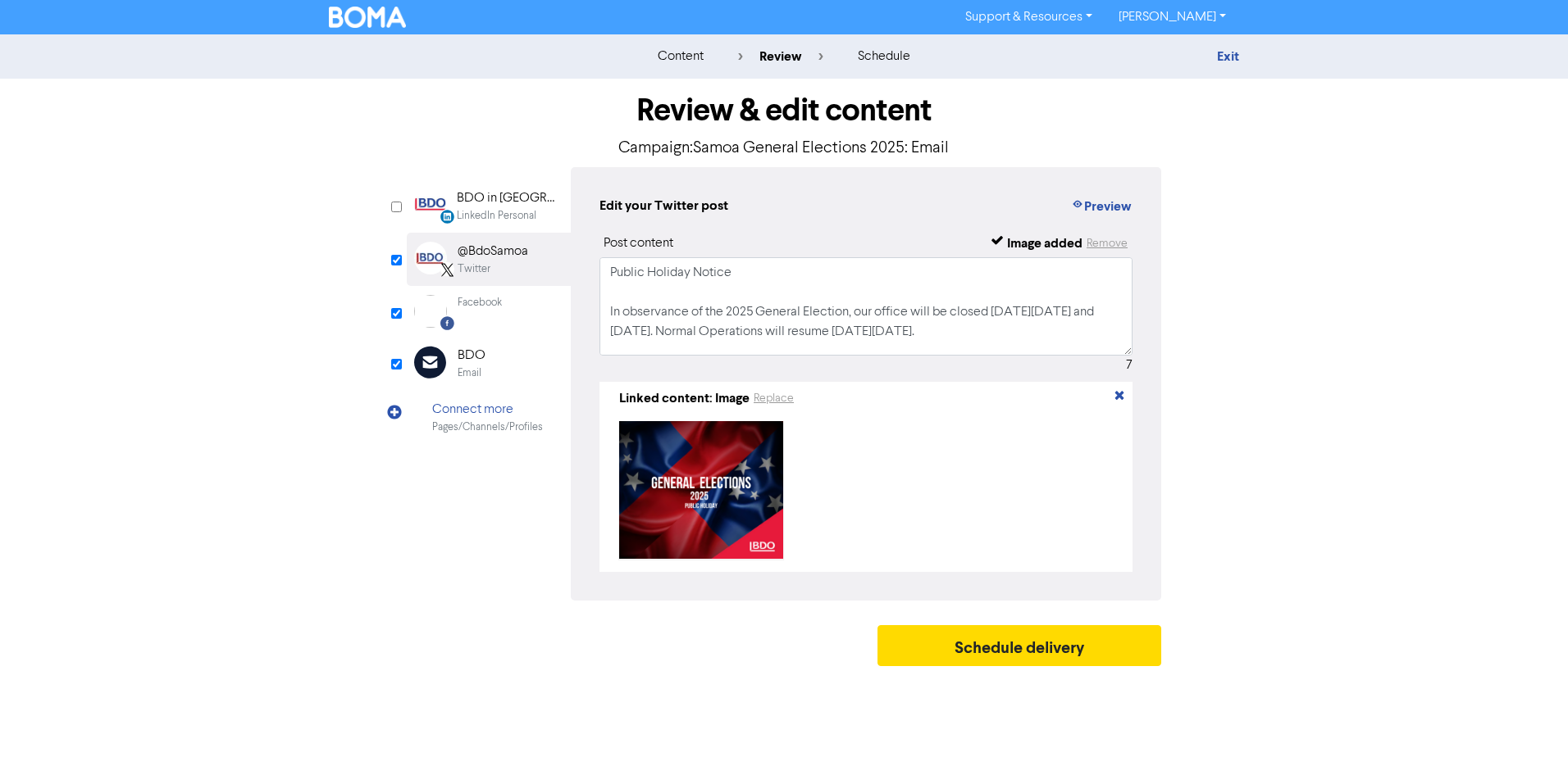
click at [1253, 450] on div "content review schedule Exit Review & edit content Campaign: Samoa General Elec…" at bounding box center [784, 354] width 1568 height 640
click at [499, 366] on div "Email Created with Sketch. BDO Email" at bounding box center [489, 363] width 164 height 53
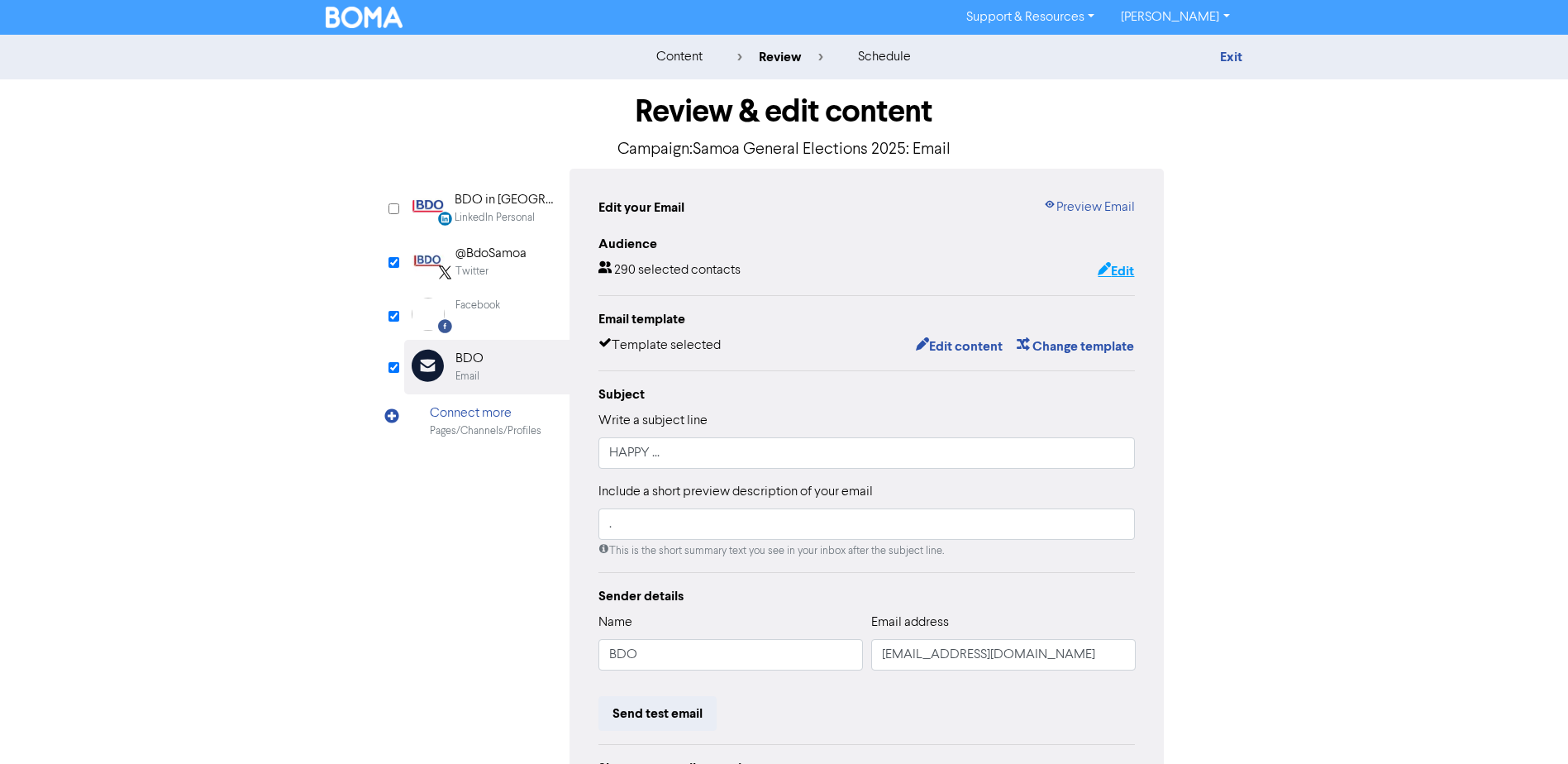
click at [1126, 269] on button "Edit" at bounding box center [1116, 271] width 38 height 22
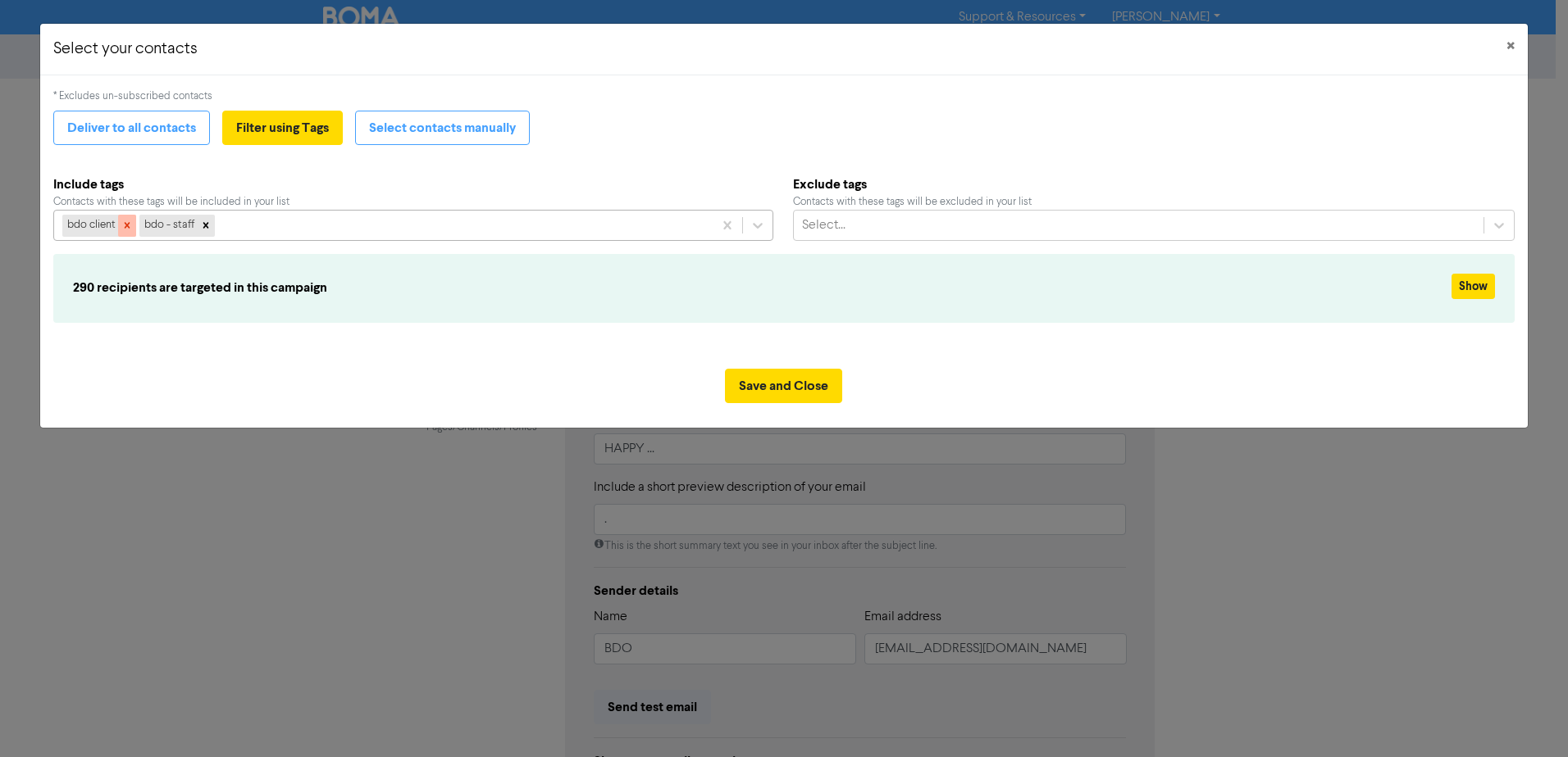
click at [126, 228] on icon at bounding box center [128, 225] width 5 height 5
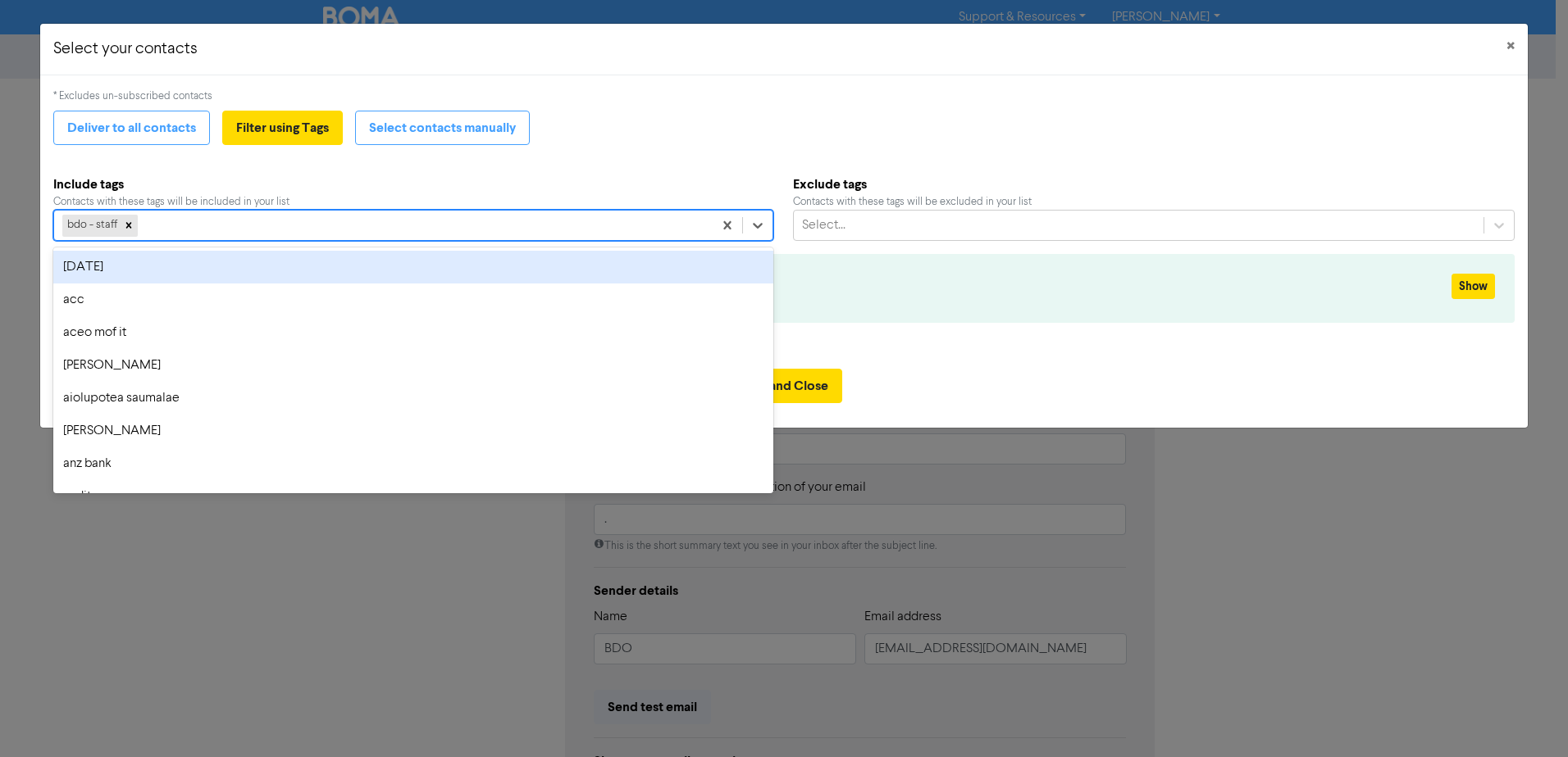
click at [223, 221] on div "bdo - staff" at bounding box center [383, 225] width 659 height 30
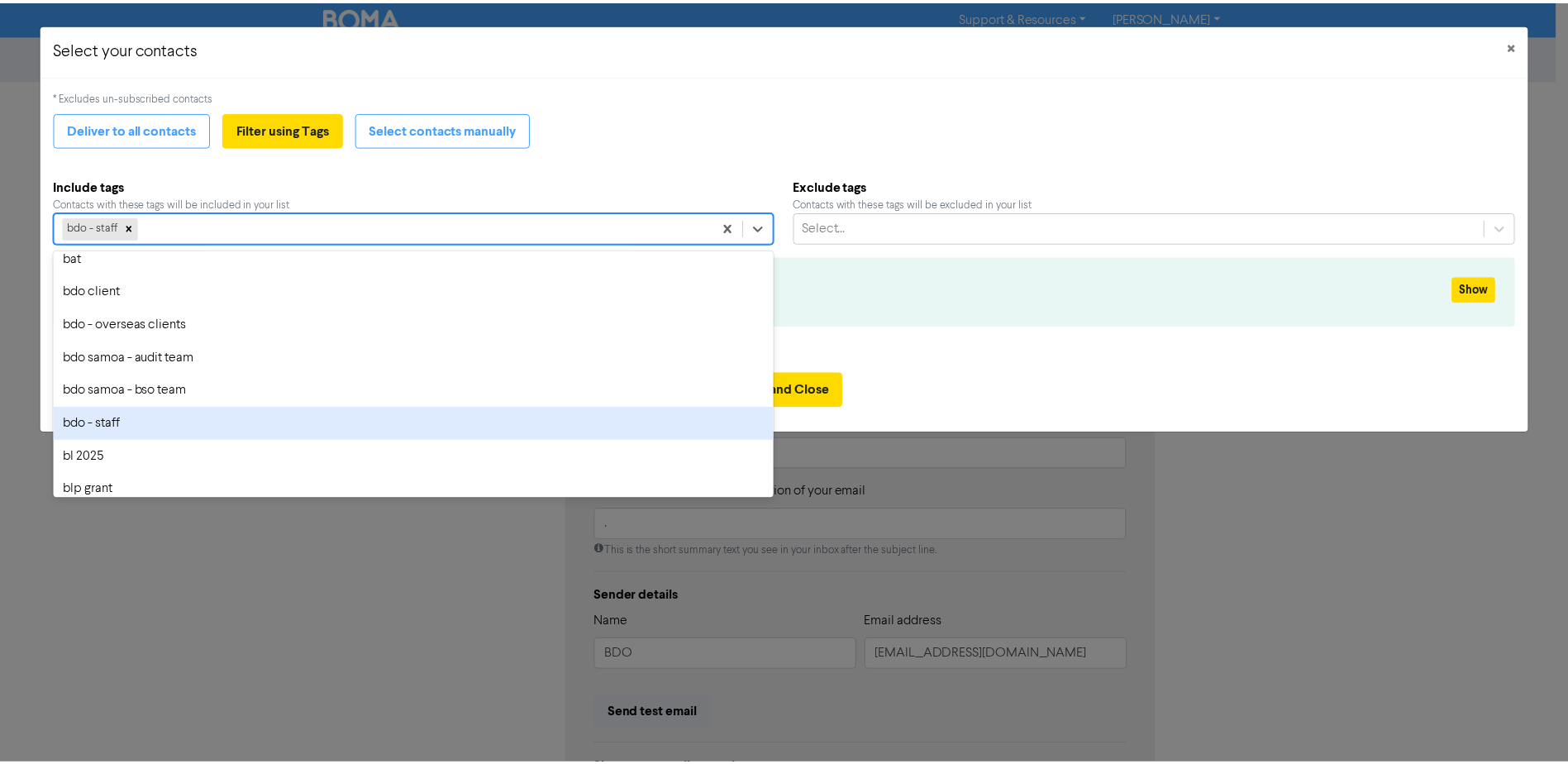
scroll to position [248, 0]
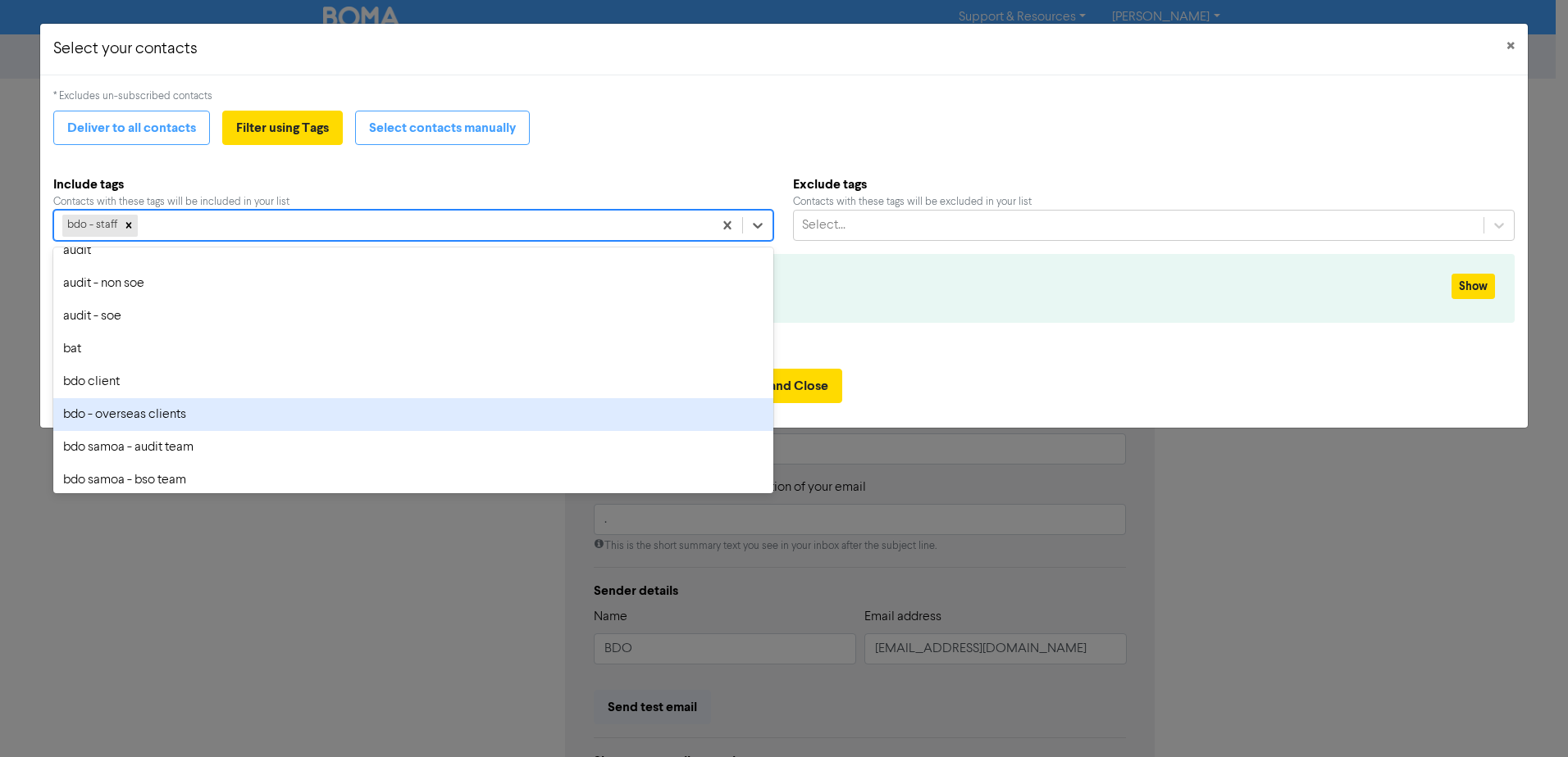
click at [173, 414] on div "bdo - overseas clients" at bounding box center [412, 414] width 720 height 33
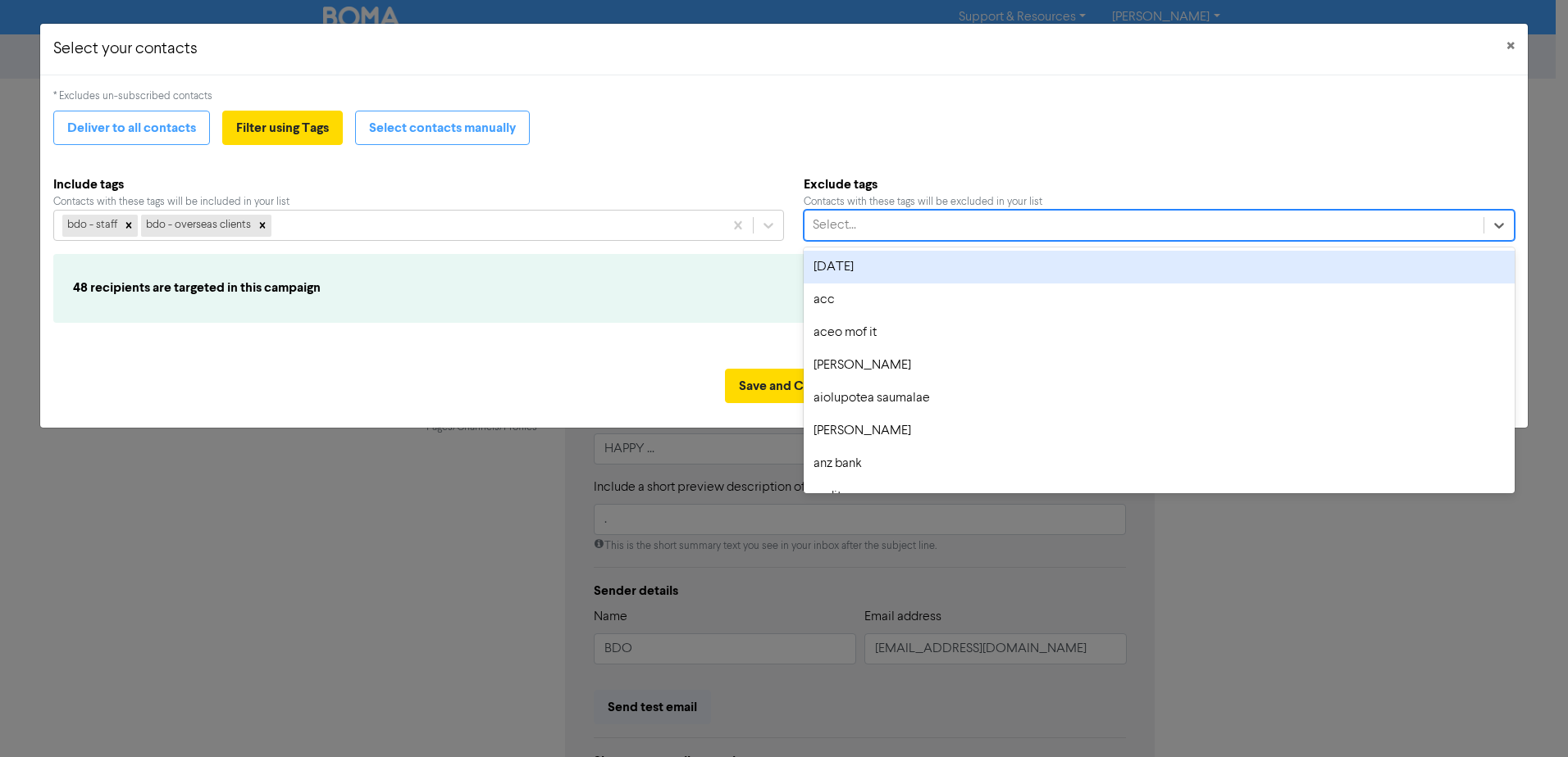
click at [864, 233] on div "Select..." at bounding box center [1144, 225] width 679 height 30
click at [864, 233] on div "Select..." at bounding box center [1144, 225] width 679 height 30
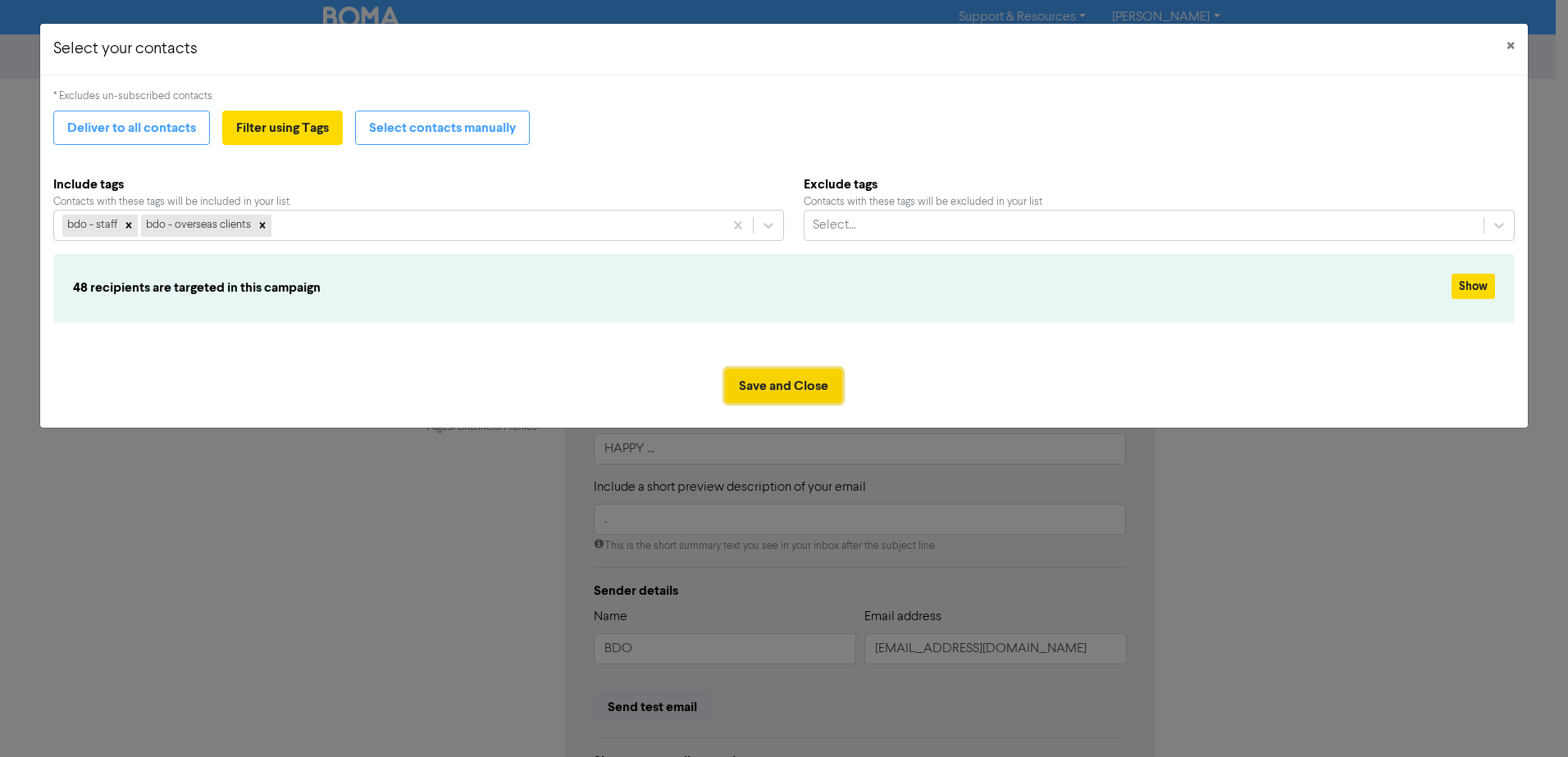
click at [800, 379] on button "Save and Close" at bounding box center [784, 386] width 117 height 34
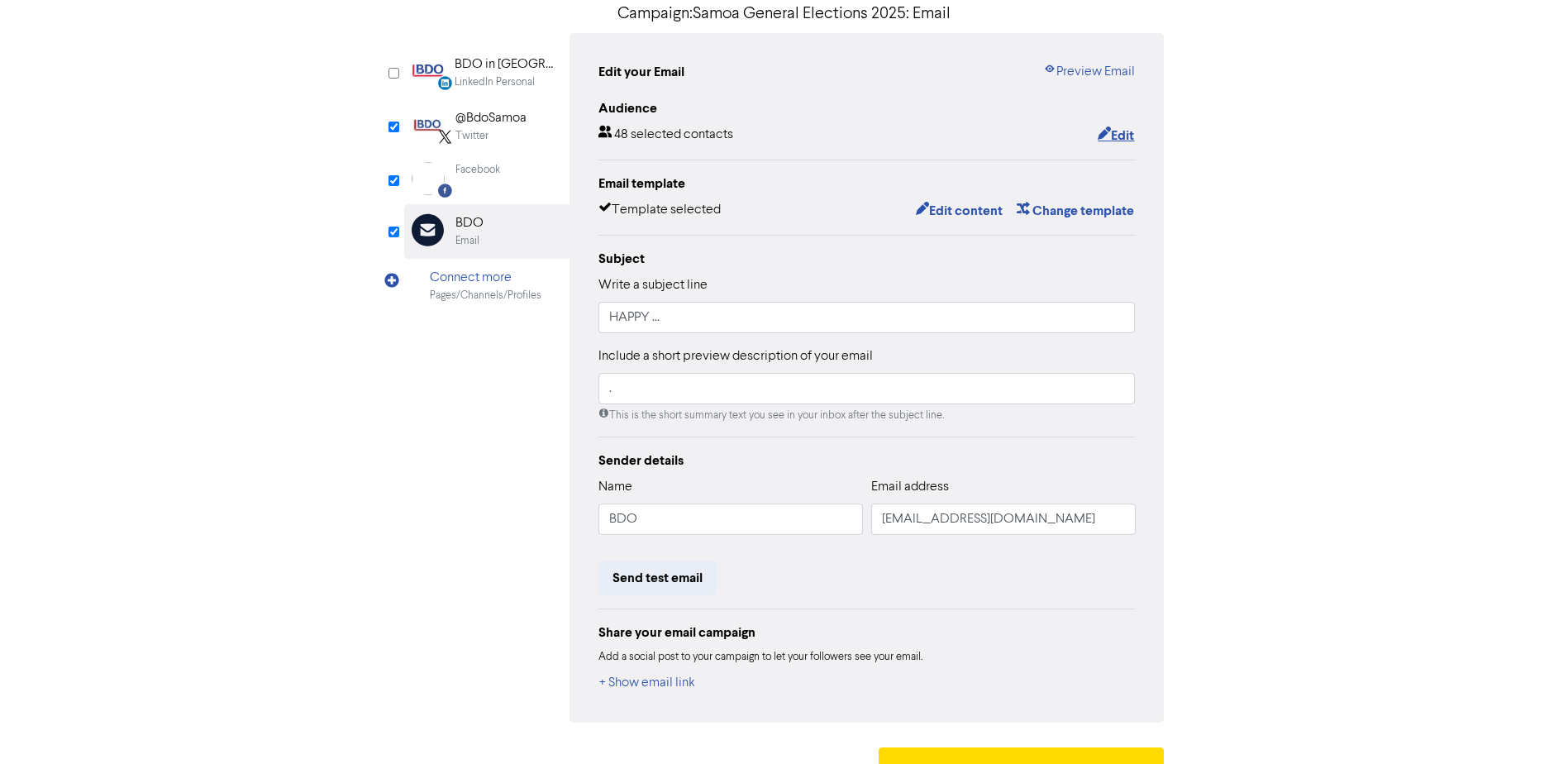
scroll to position [170, 0]
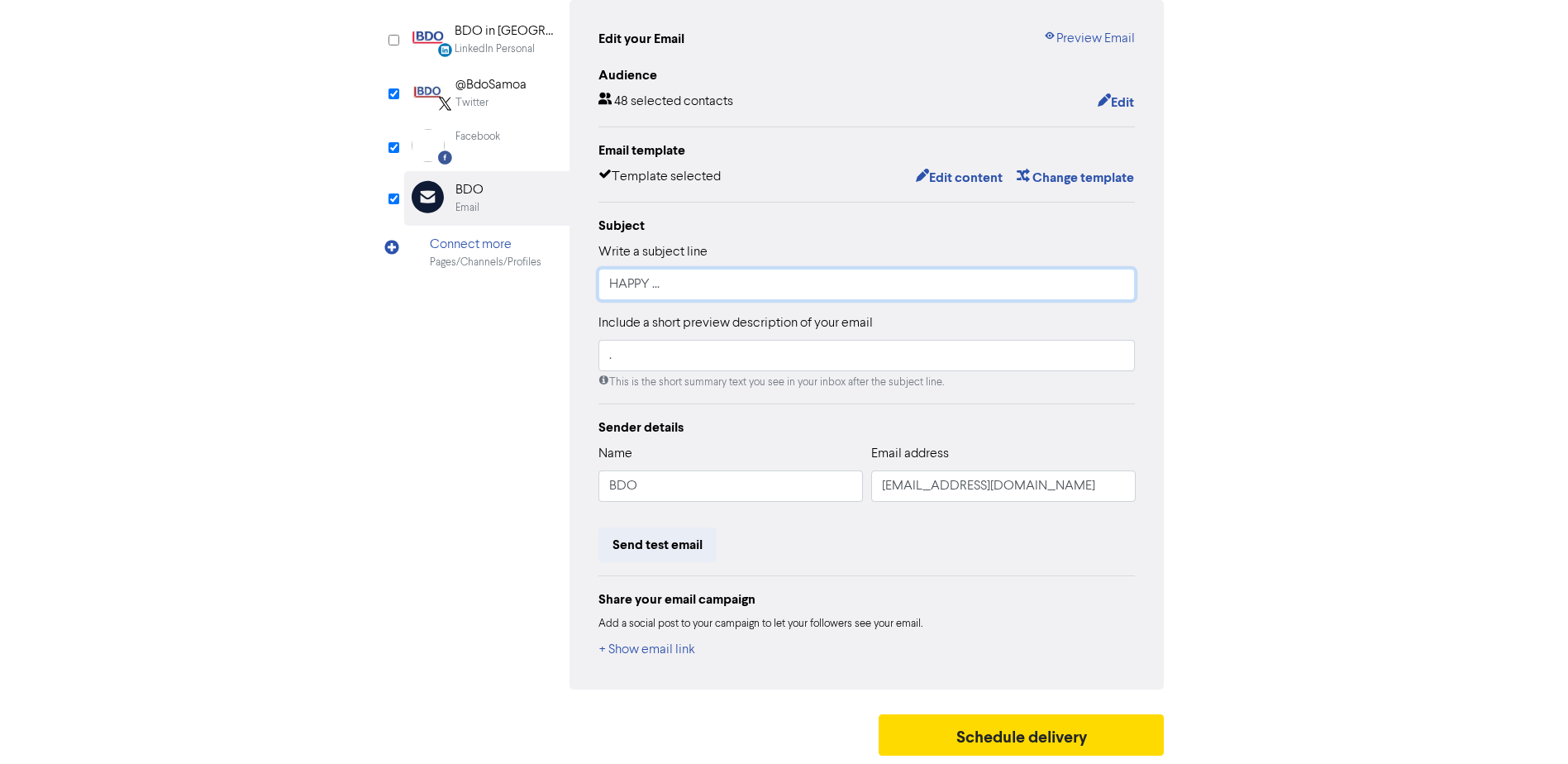
click at [668, 288] on input "HAPPY ..." at bounding box center [867, 285] width 537 height 32
drag, startPoint x: 630, startPoint y: 287, endPoint x: 562, endPoint y: 290, distance: 68.1
click at [563, 290] on div "LinkedIn Personal Created with Sketch. BDO in [GEOGRAPHIC_DATA] LinkedIn Person…" at bounding box center [784, 344] width 761 height 690
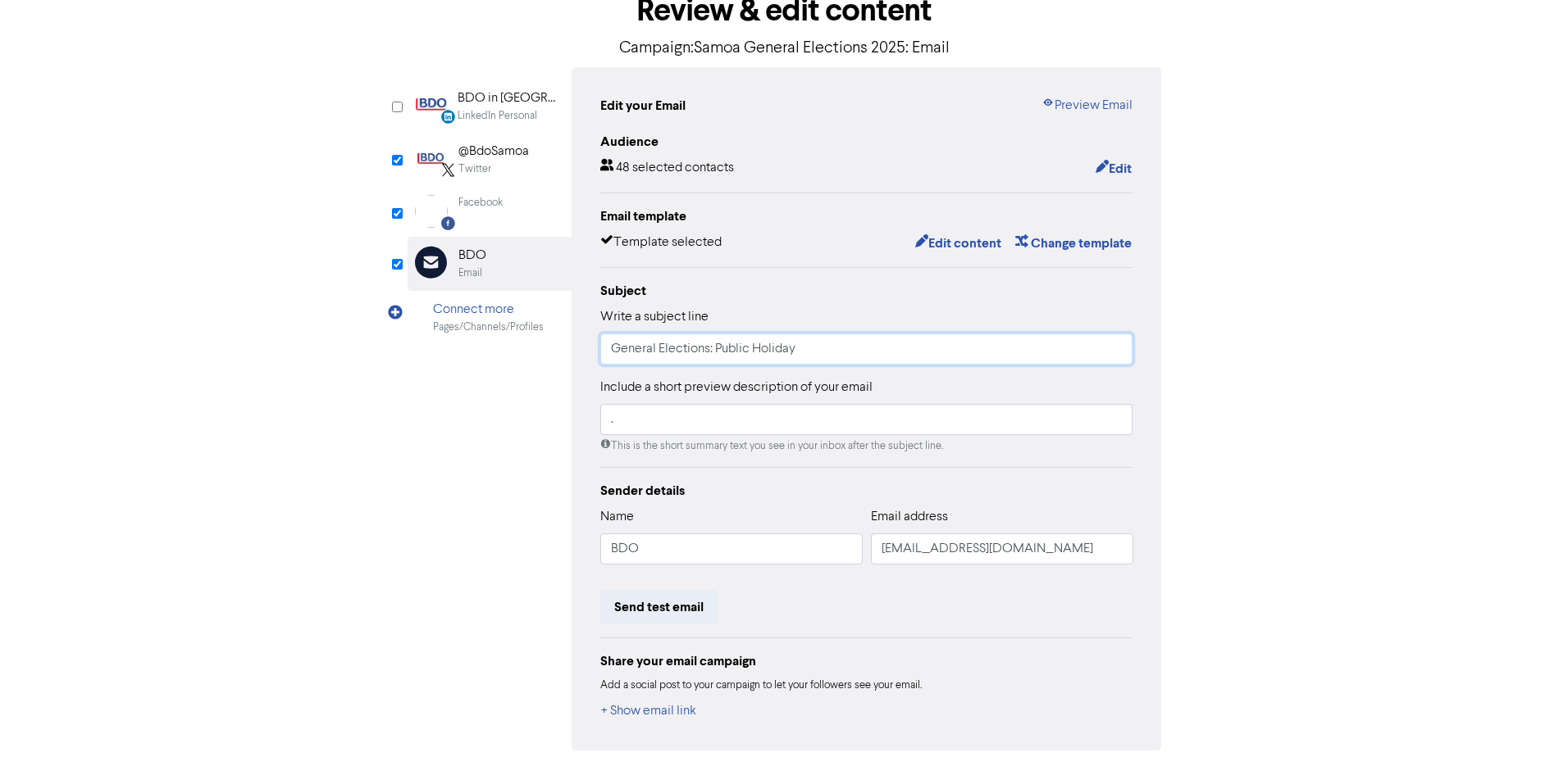
scroll to position [0, 0]
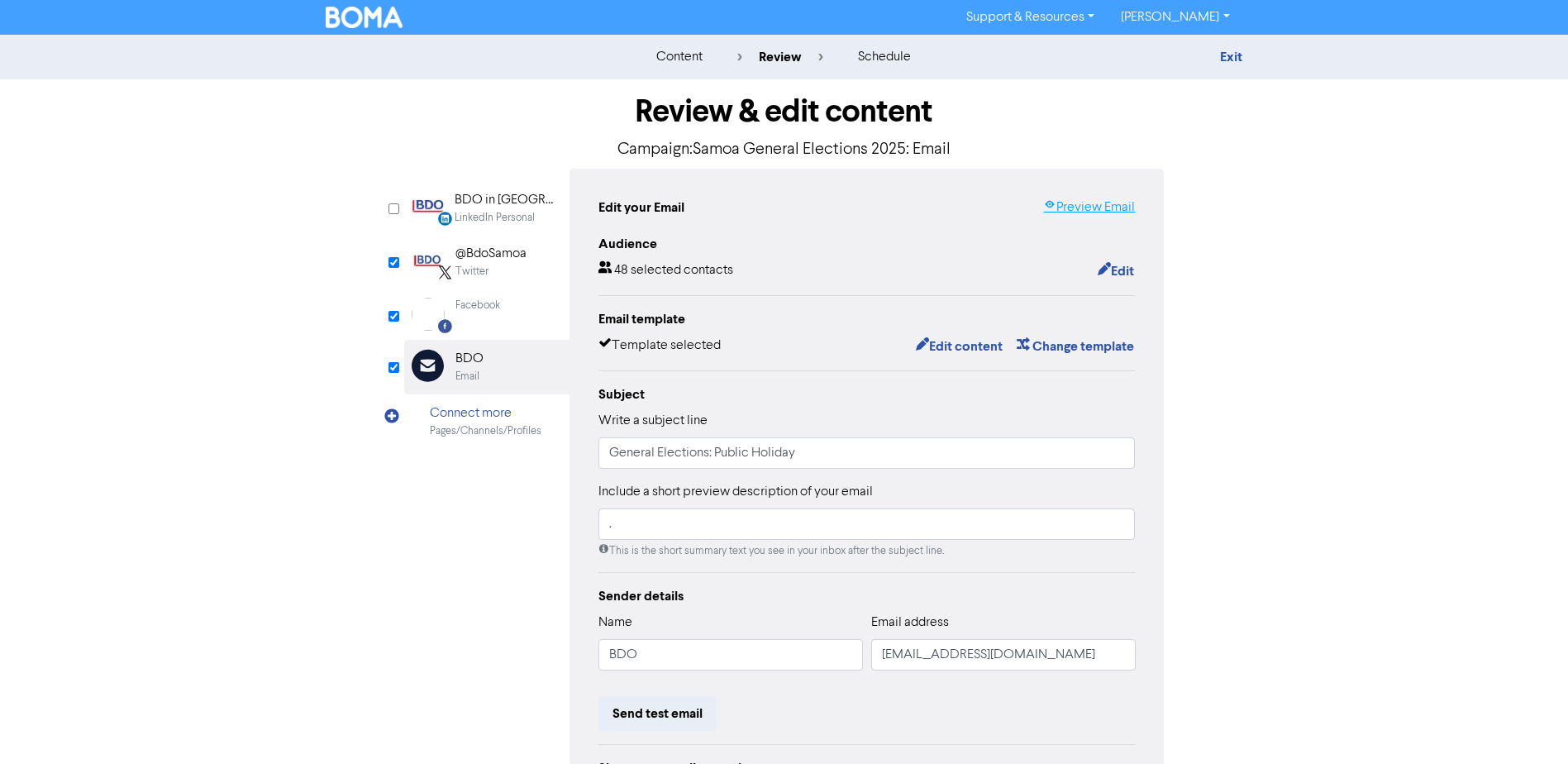
click at [1091, 210] on link "Preview Email" at bounding box center [1089, 208] width 91 height 20
click at [836, 279] on div "48 selected contacts Edit" at bounding box center [867, 271] width 537 height 22
click at [505, 320] on div "Facebook Created with Sketch. Facebook" at bounding box center [486, 314] width 166 height 52
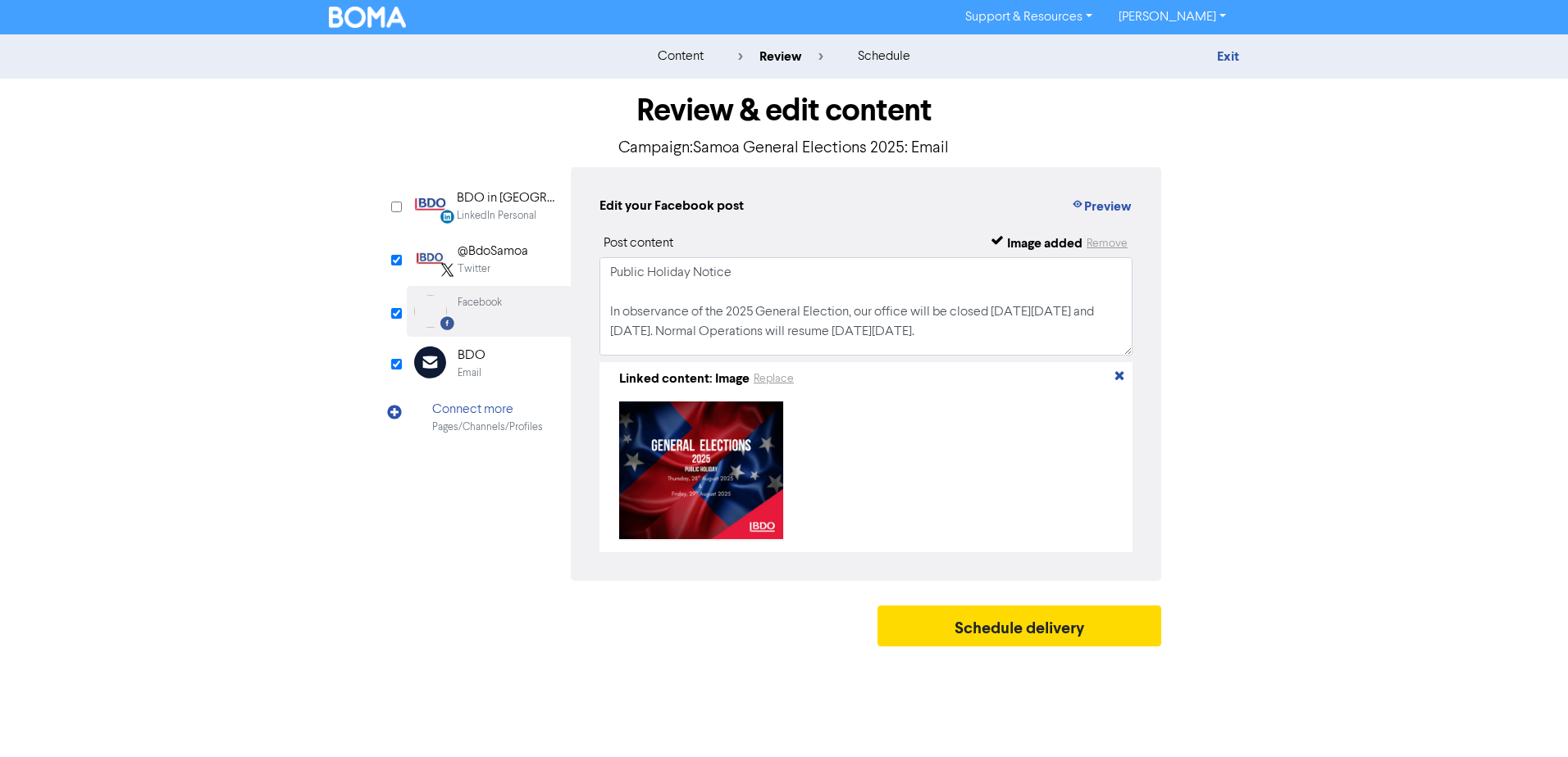
click at [491, 262] on div "Twitter" at bounding box center [474, 268] width 33 height 15
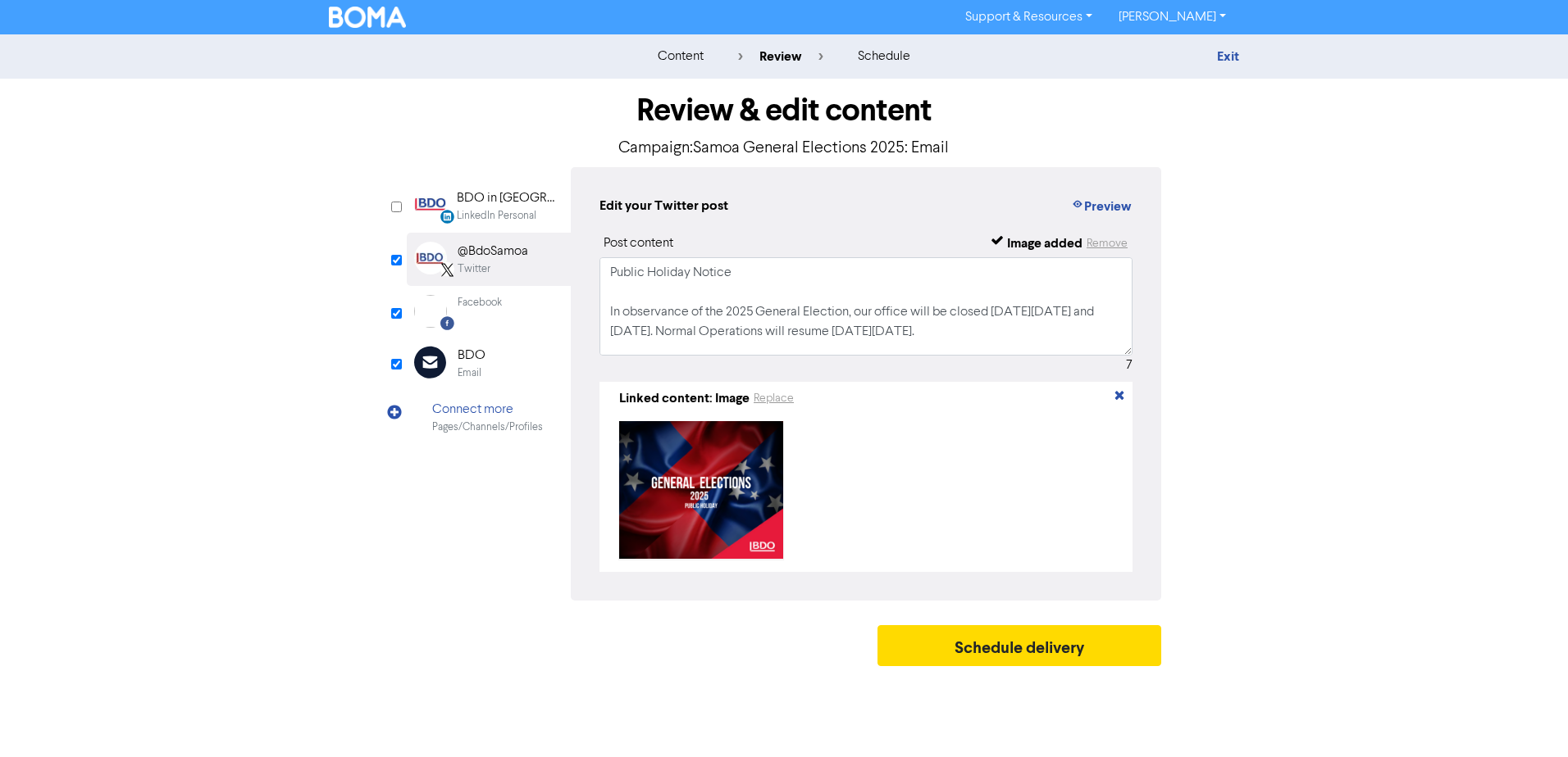
click at [495, 365] on div "Email Created with Sketch. BDO Email" at bounding box center [489, 363] width 164 height 53
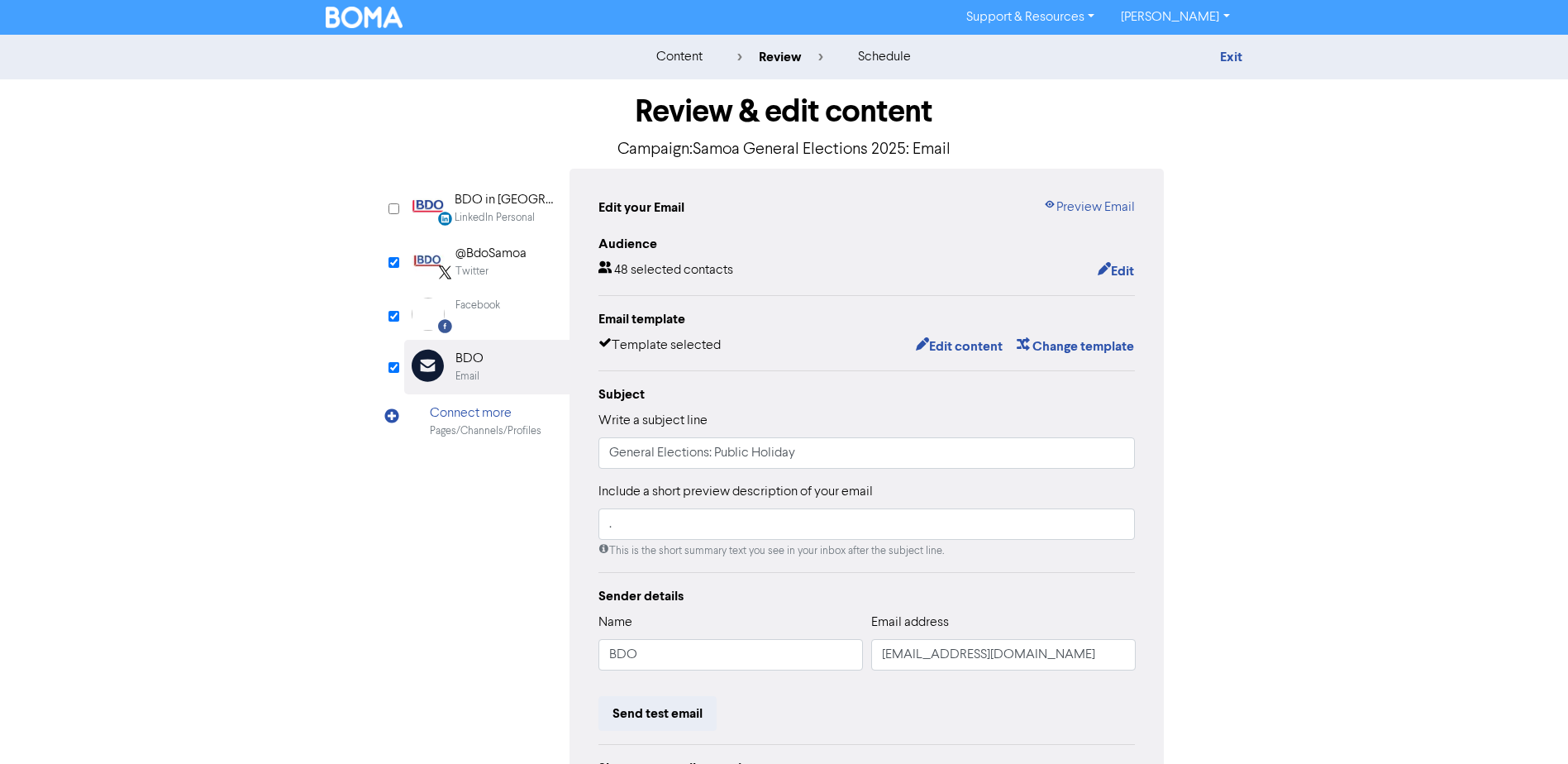
scroll to position [170, 0]
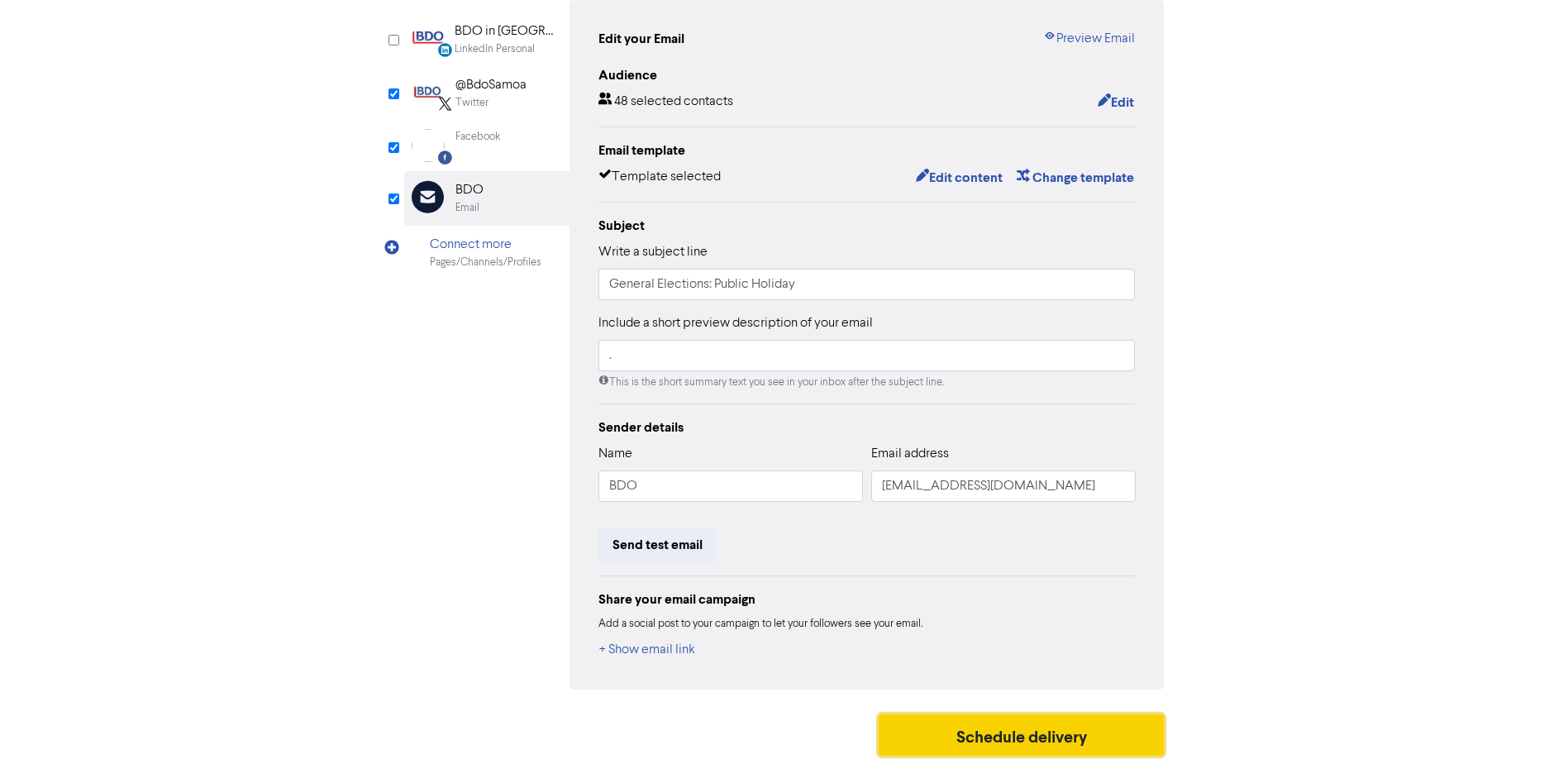
click at [953, 736] on button "Schedule delivery" at bounding box center [1022, 735] width 286 height 42
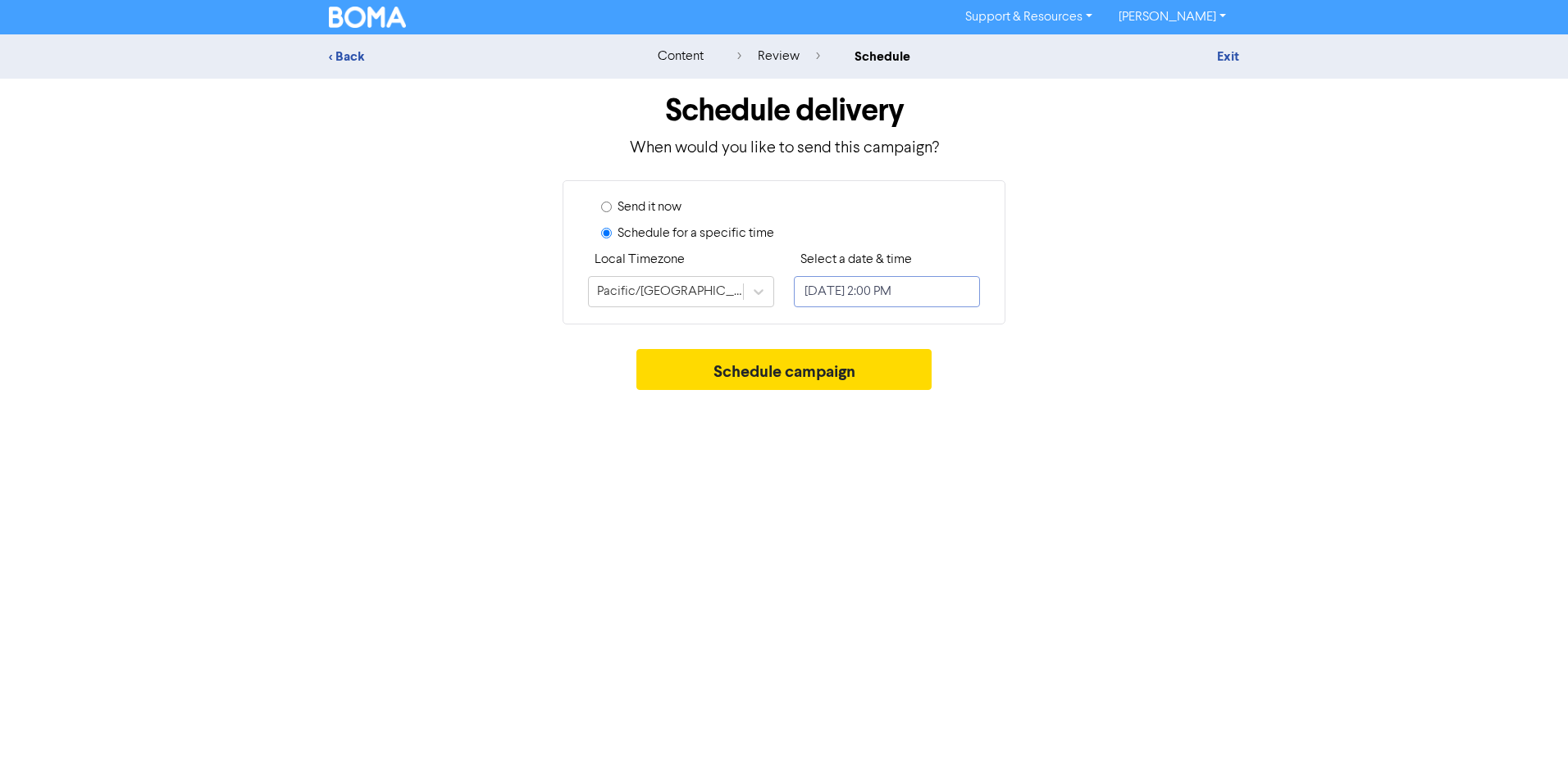
click at [901, 299] on input "[DATE] 2:00 PM" at bounding box center [886, 292] width 186 height 31
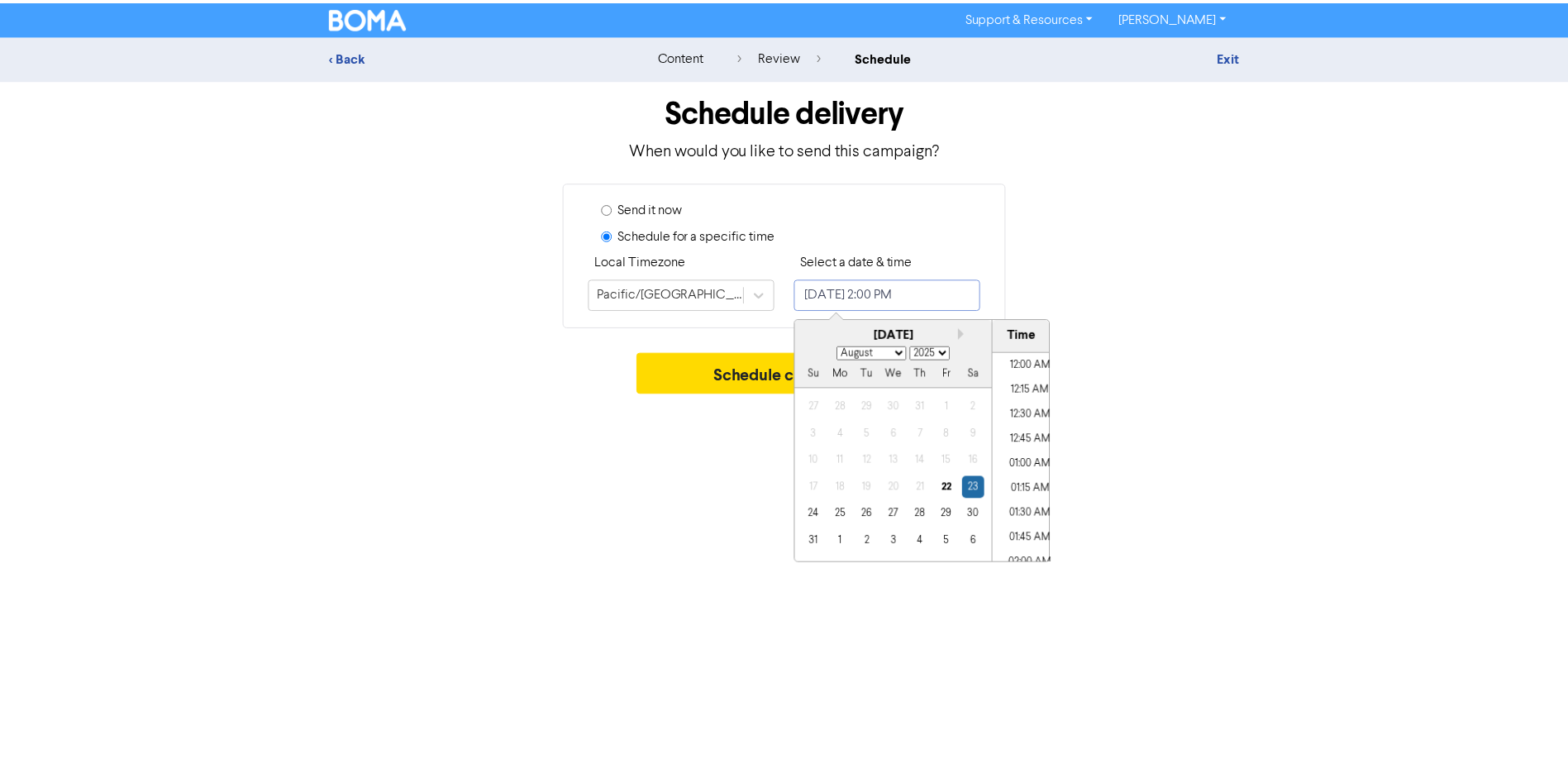
scroll to position [1297, 0]
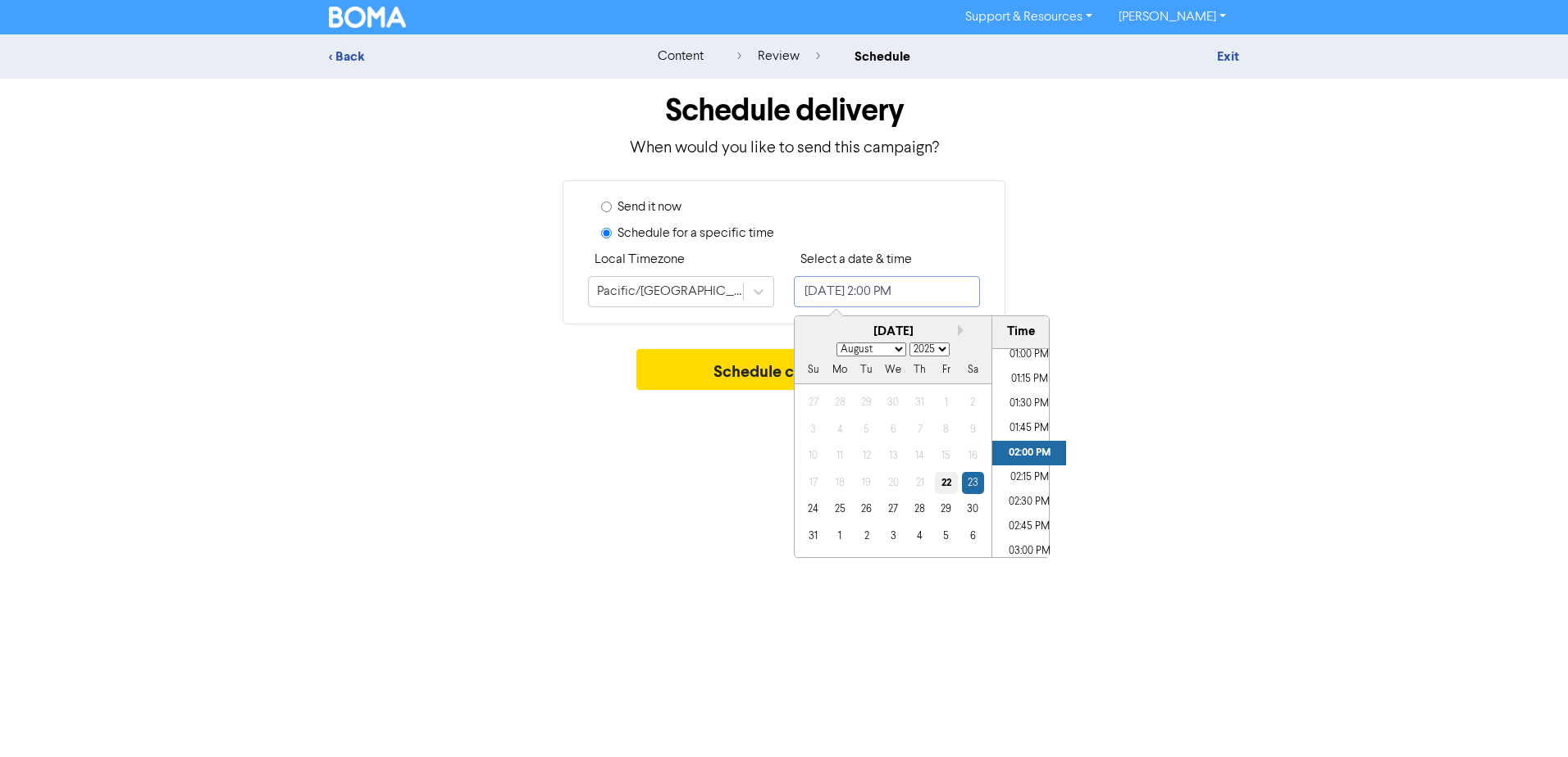
click at [946, 483] on div "22" at bounding box center [945, 483] width 22 height 22
click at [1023, 453] on li "02:00 PM" at bounding box center [1029, 453] width 74 height 24
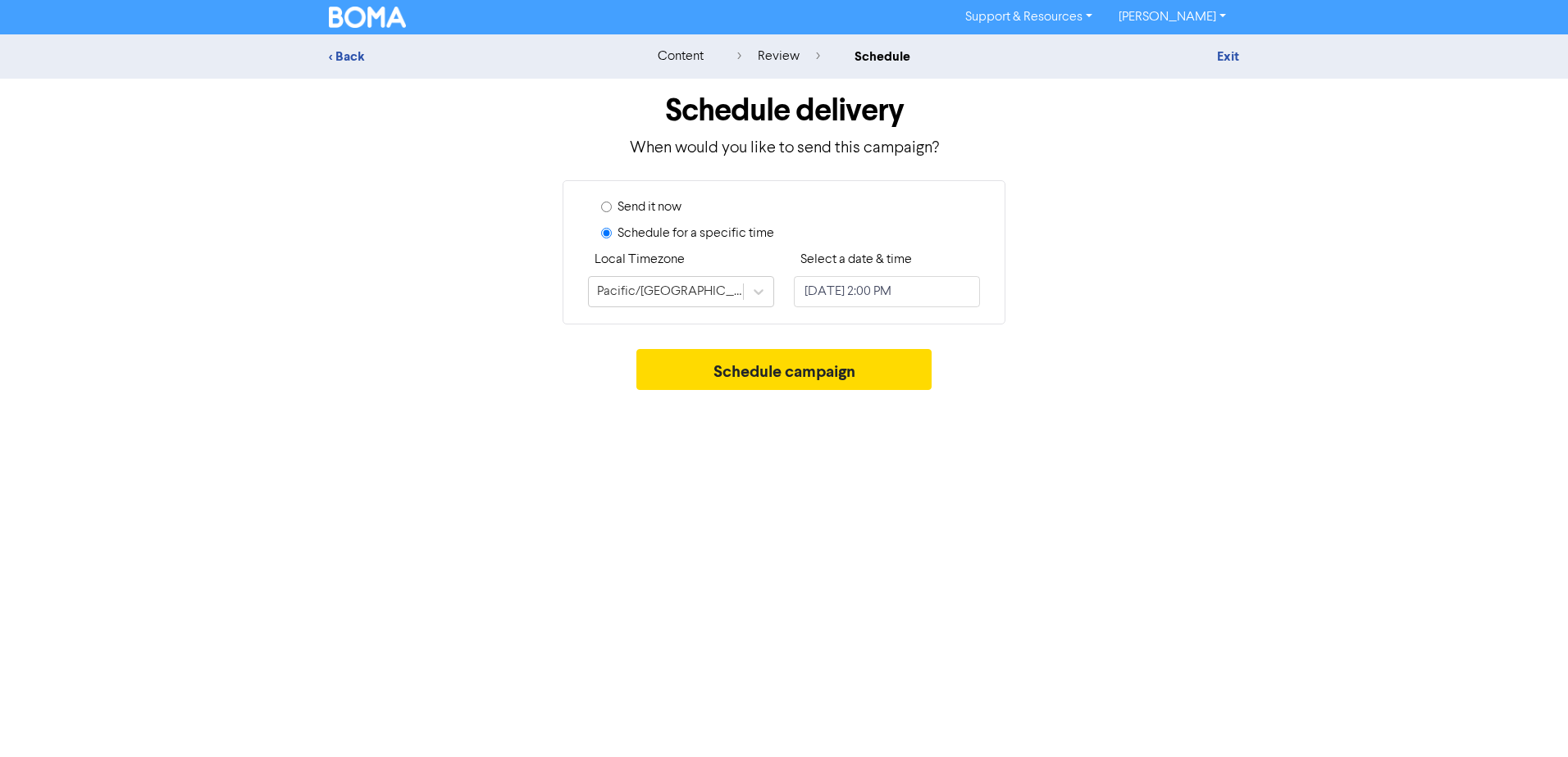
click at [1101, 445] on div "Support & Resources Video Tutorials FAQ & Guides Marketing Education [PERSON_NA…" at bounding box center [784, 378] width 1568 height 757
click at [776, 377] on button "Schedule campaign" at bounding box center [784, 370] width 296 height 41
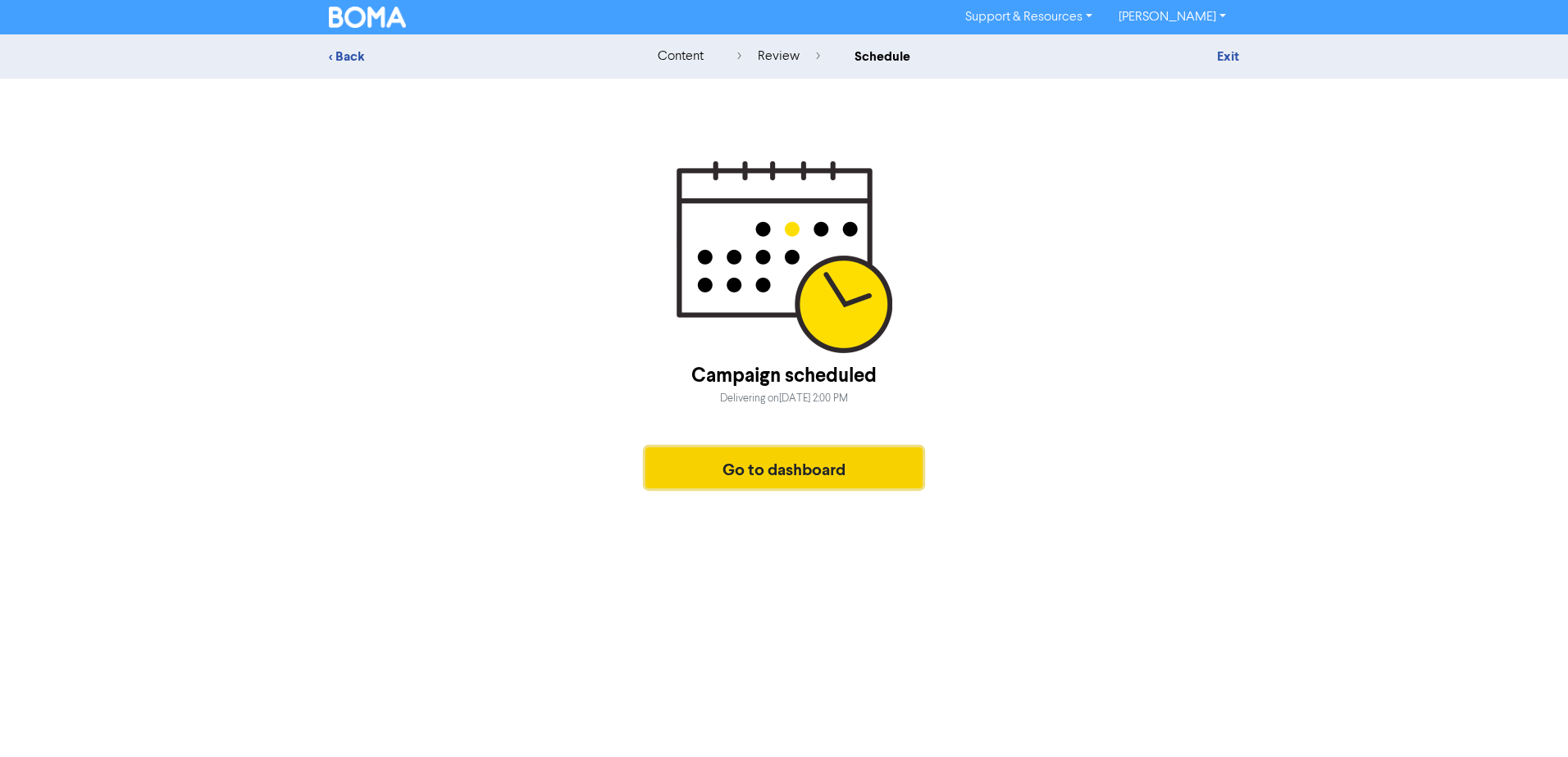
click at [802, 469] on button "Go to dashboard" at bounding box center [784, 468] width 277 height 41
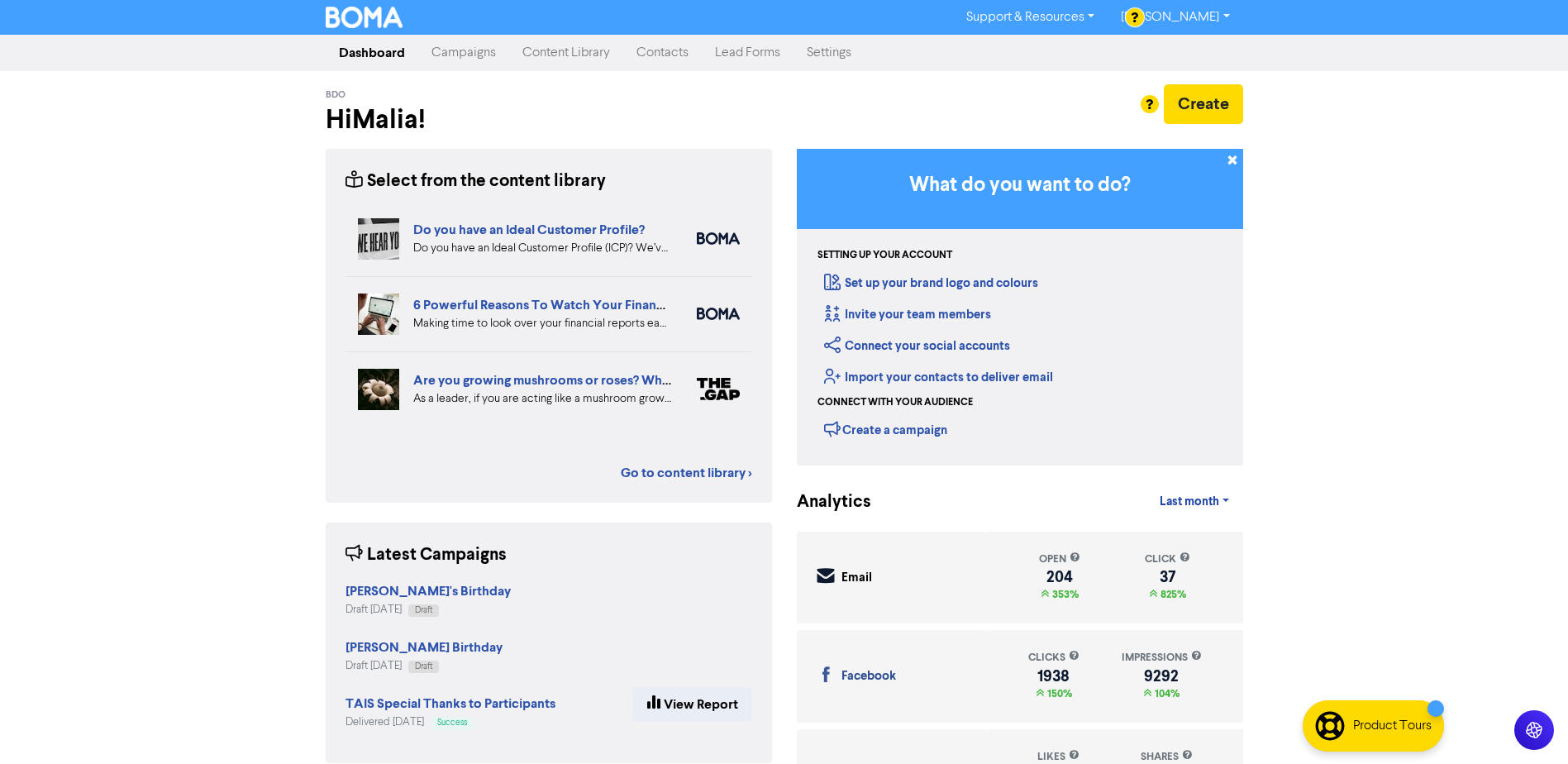
click at [1315, 406] on div "Support & Resources Video Tutorials FAQ & Guides Marketing Education [PERSON_NA…" at bounding box center [784, 382] width 1568 height 764
click at [1352, 293] on div "Support & Resources Video Tutorials FAQ & Guides Marketing Education [PERSON_NA…" at bounding box center [784, 382] width 1568 height 764
click at [465, 58] on link "Campaigns" at bounding box center [464, 53] width 91 height 34
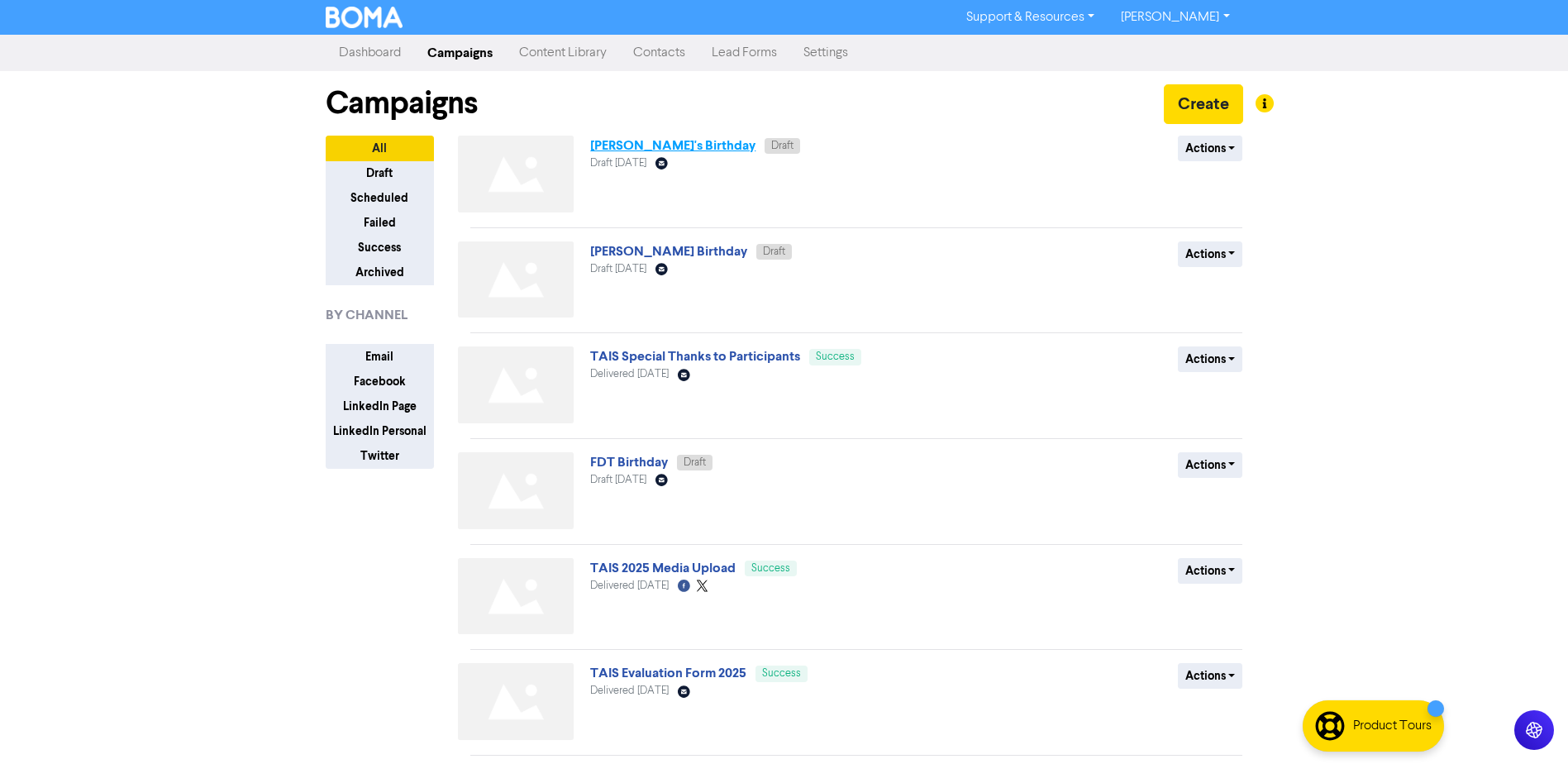
click at [654, 143] on link "[PERSON_NAME]'s Birthday" at bounding box center [673, 145] width 166 height 16
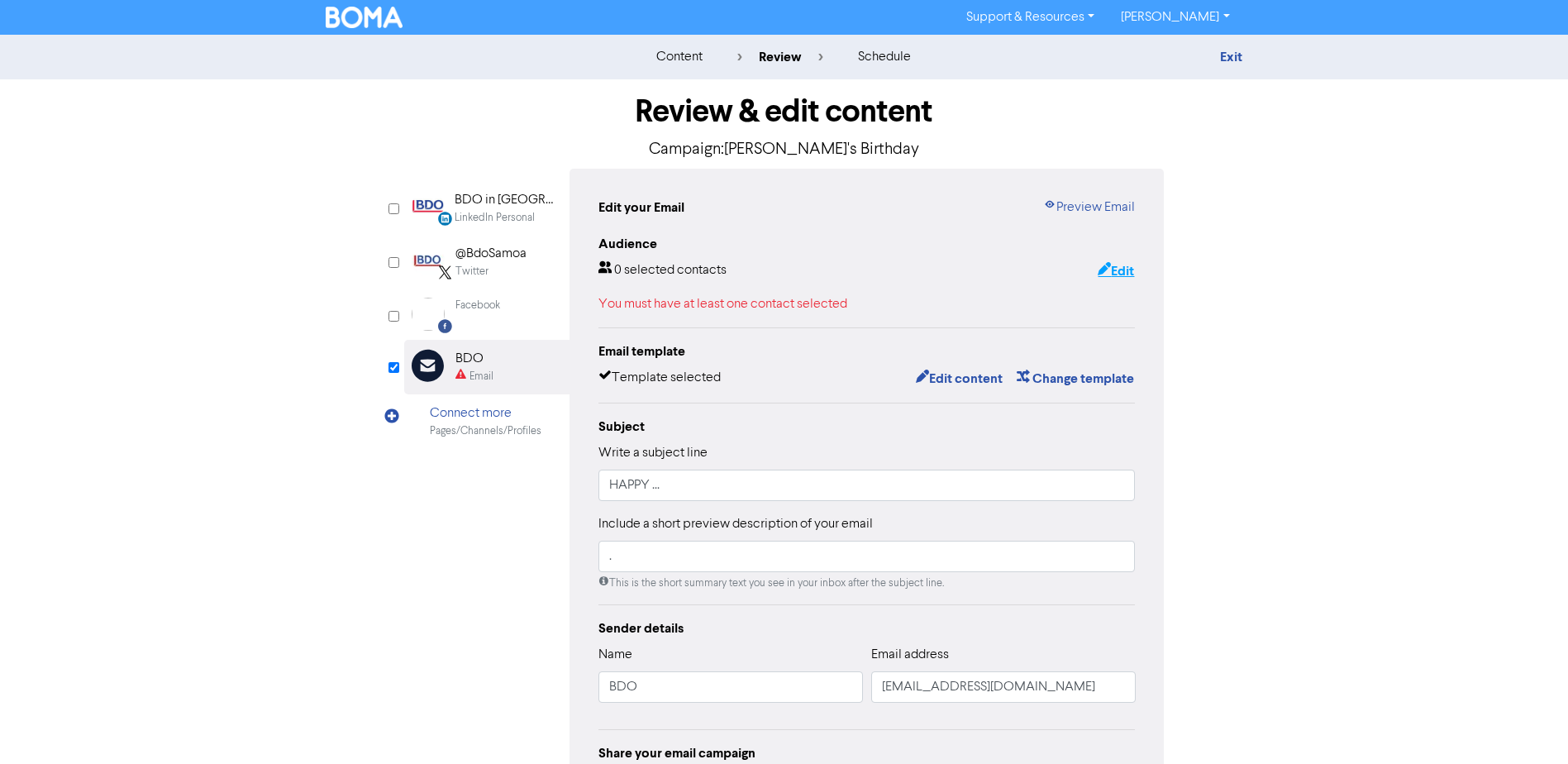
click at [1115, 270] on button "Edit" at bounding box center [1116, 271] width 38 height 22
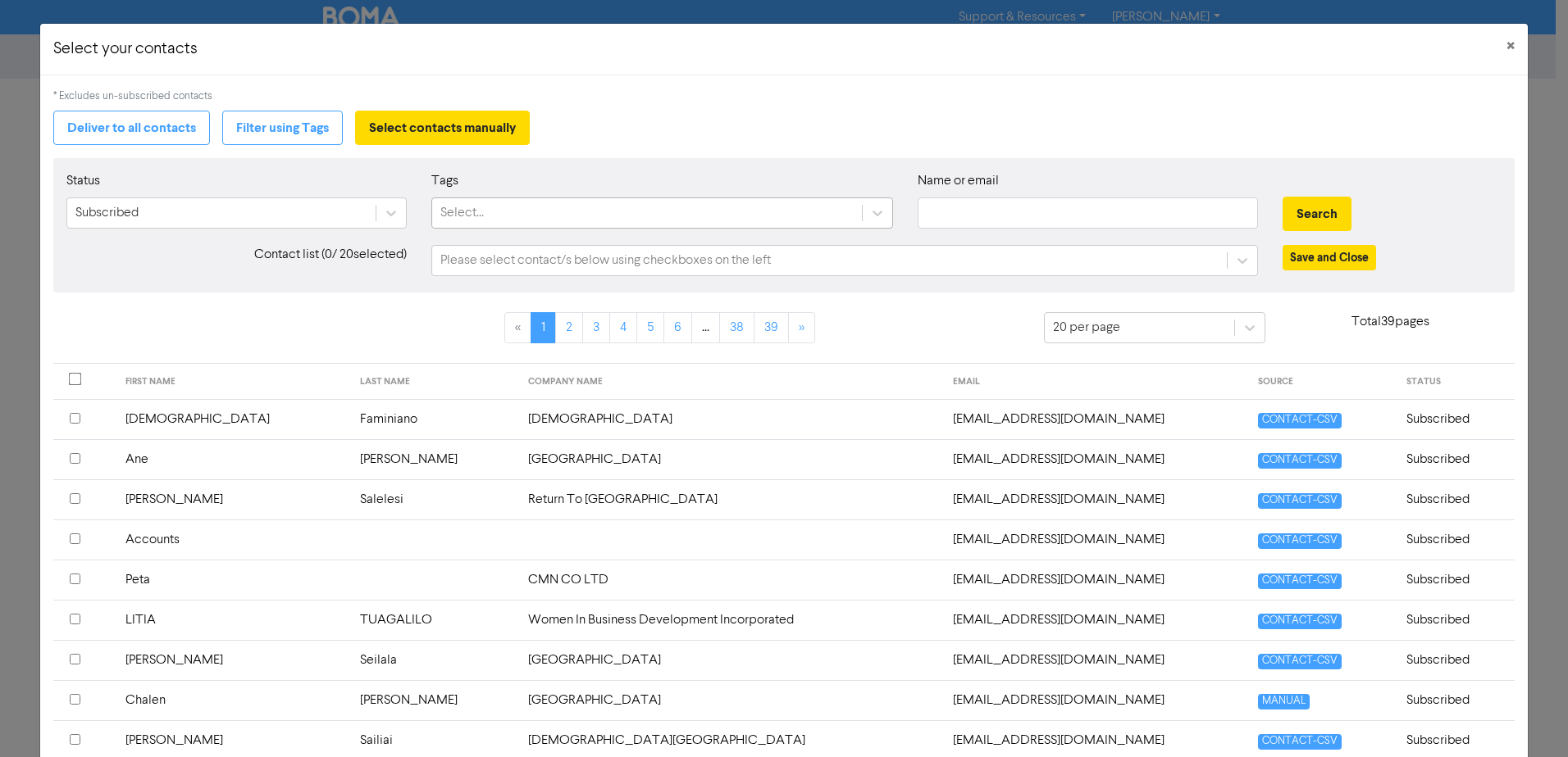
click at [474, 222] on div "Select..." at bounding box center [462, 213] width 43 height 20
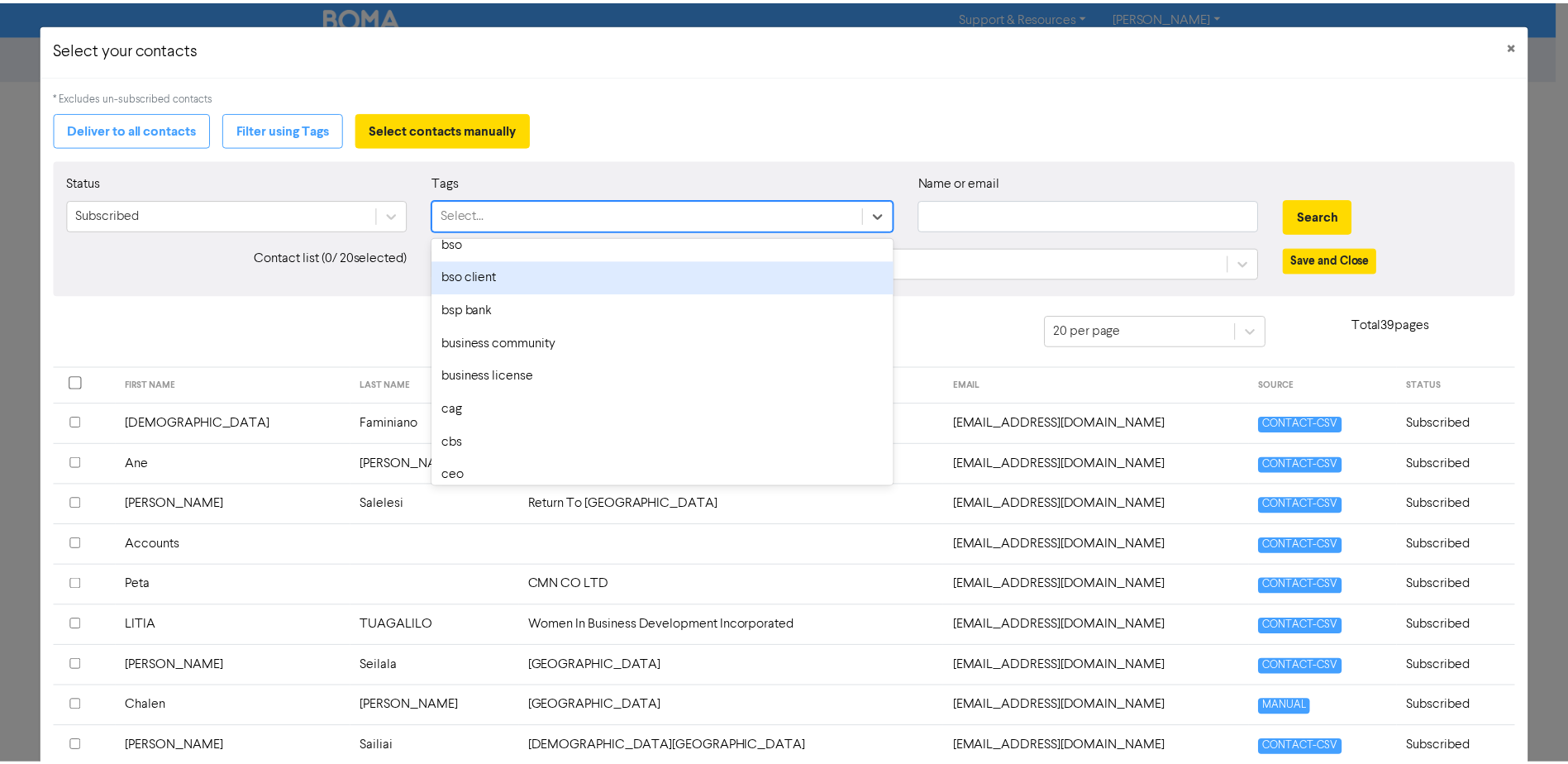
scroll to position [827, 0]
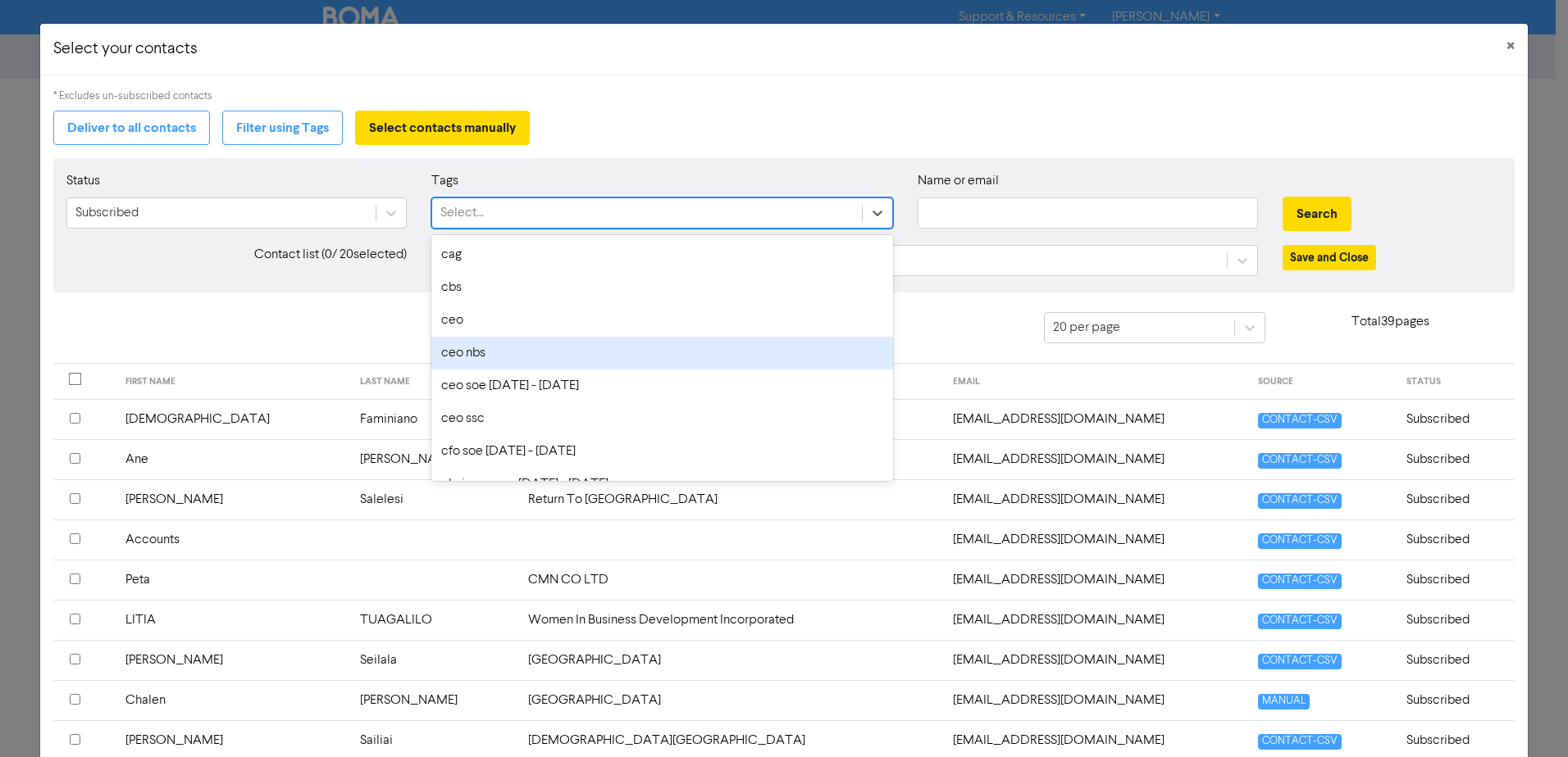
click at [311, 314] on div "« 1 2 3 4 5 6 ... 38 39 »" at bounding box center [660, 338] width 743 height 51
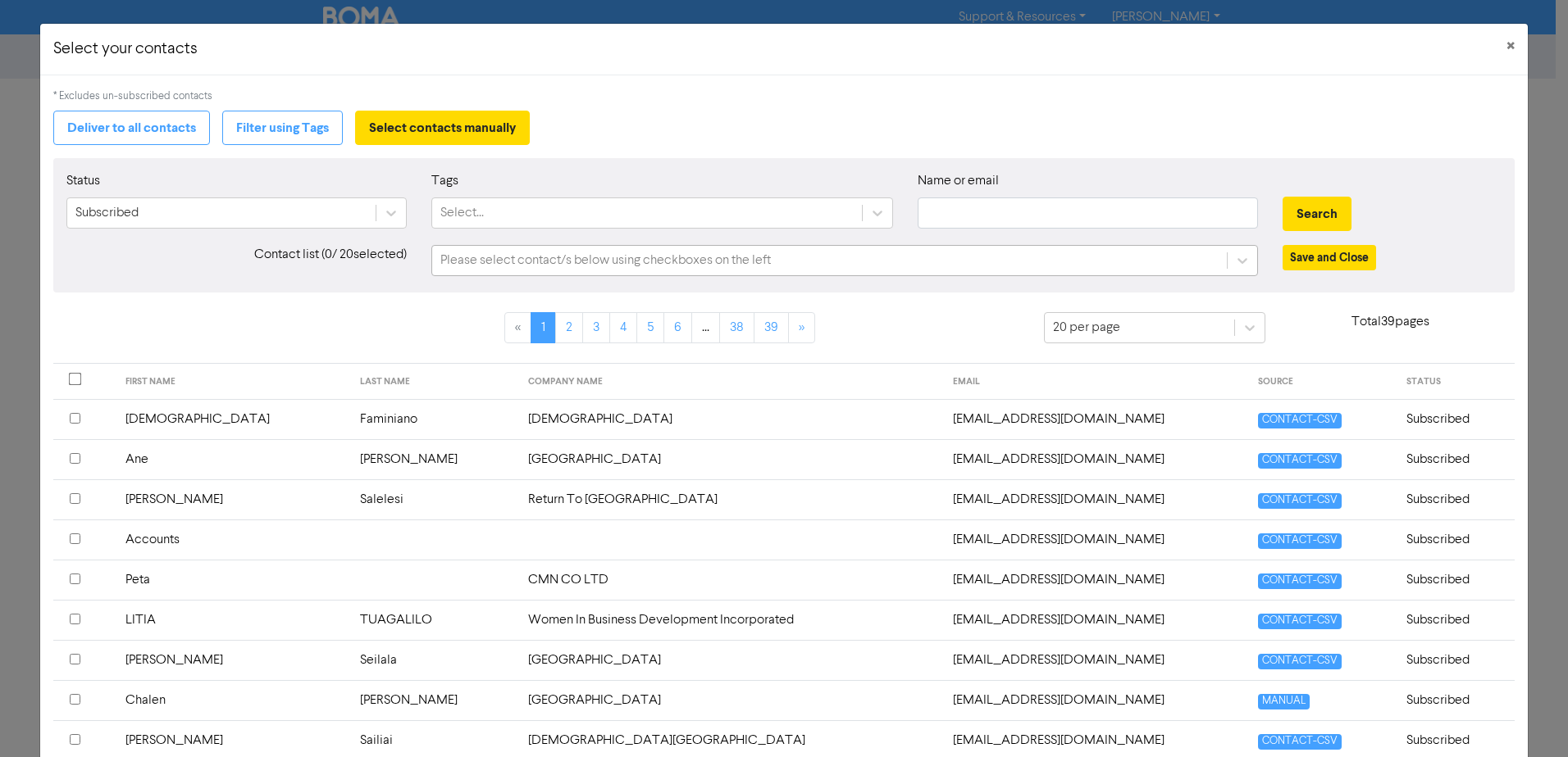
click at [577, 255] on div "Please select contact/s below using checkboxes on the left" at bounding box center [606, 260] width 331 height 20
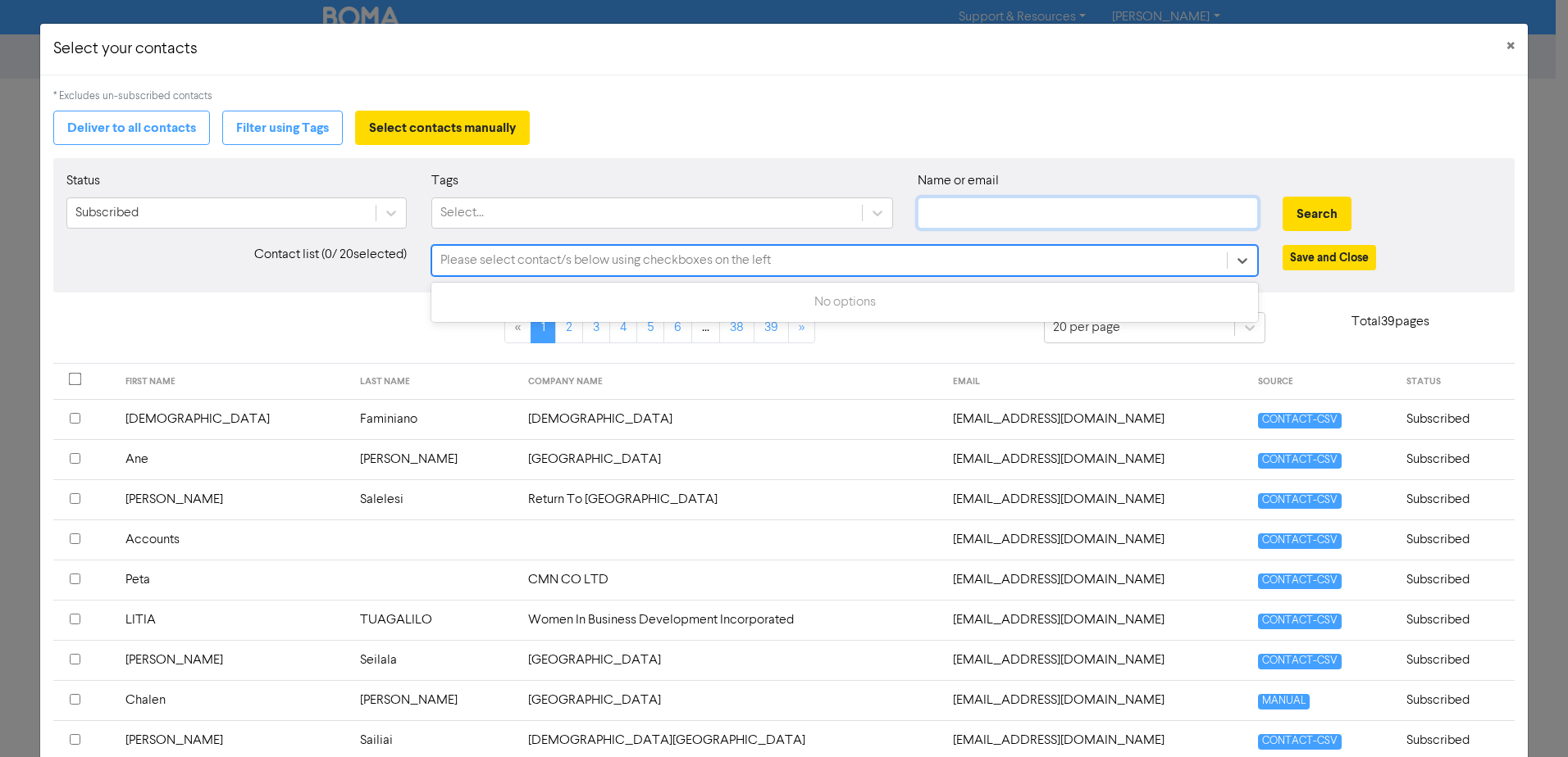
drag, startPoint x: 986, startPoint y: 214, endPoint x: 978, endPoint y: 220, distance: 10.0
click at [986, 214] on input "text" at bounding box center [1087, 213] width 341 height 31
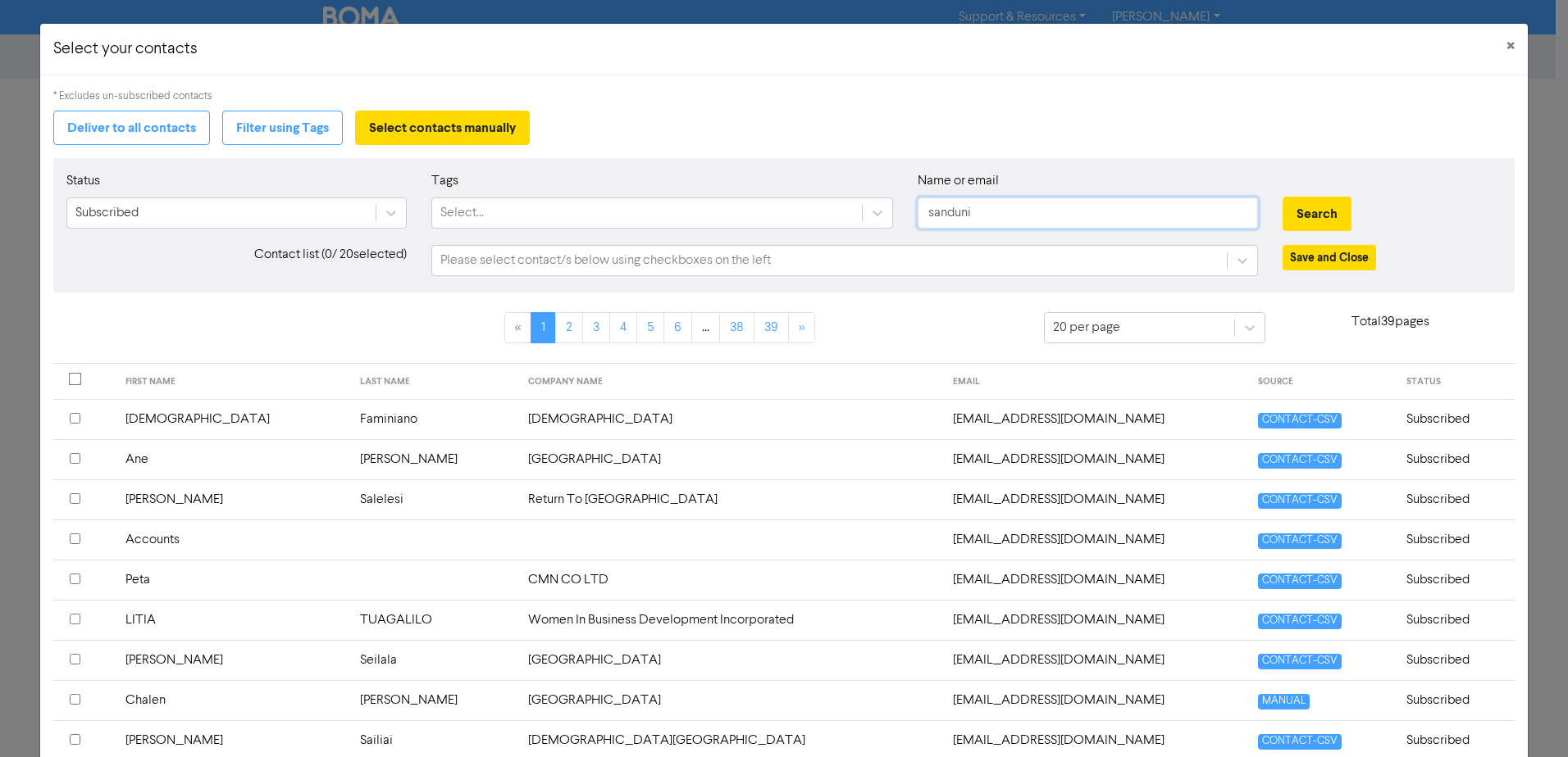
click at [1282, 197] on button "Search" at bounding box center [1316, 214] width 69 height 34
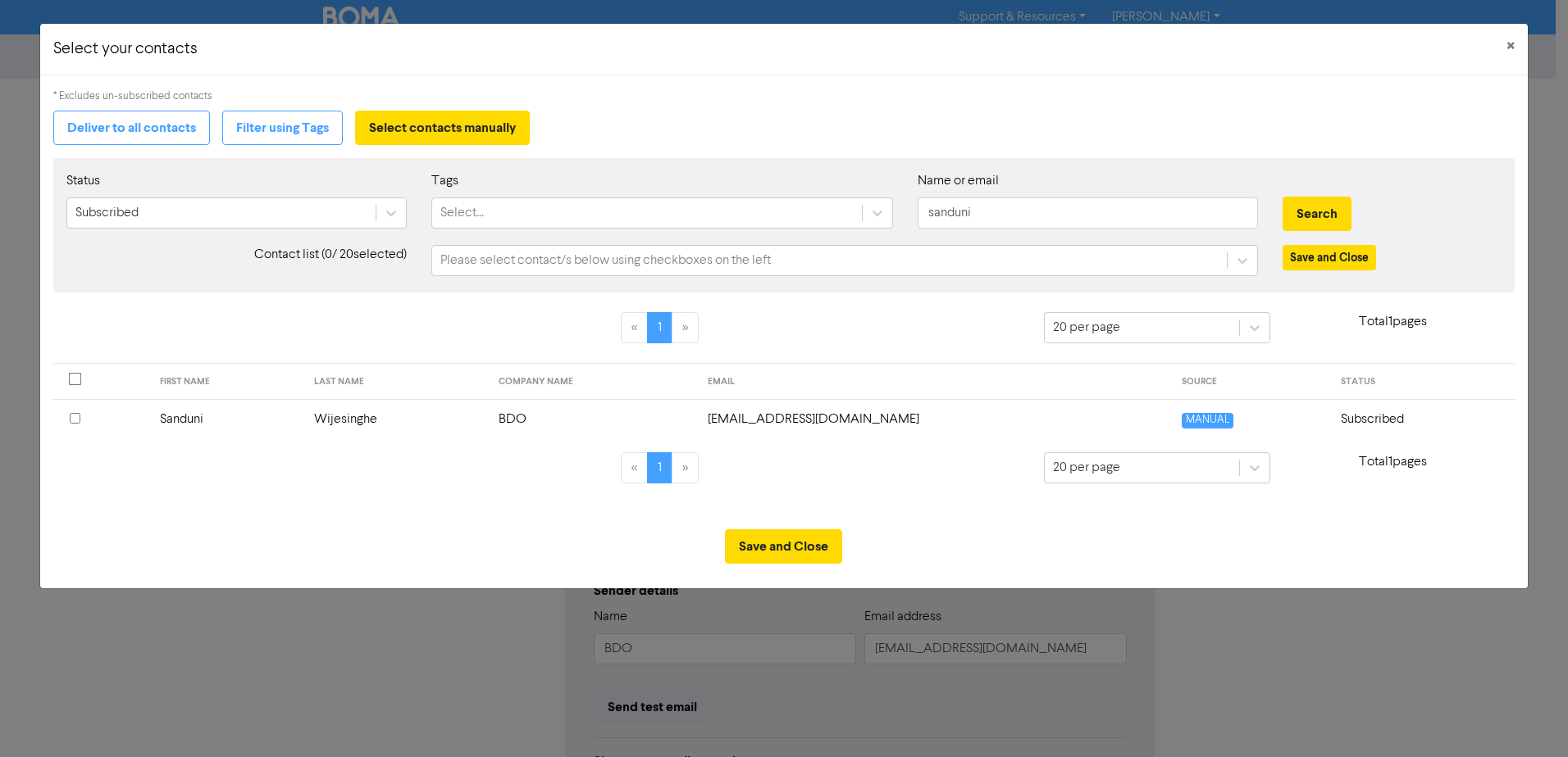
click at [81, 420] on div at bounding box center [102, 419] width 64 height 20
click at [1309, 263] on button "Save and Close" at bounding box center [1329, 258] width 93 height 25
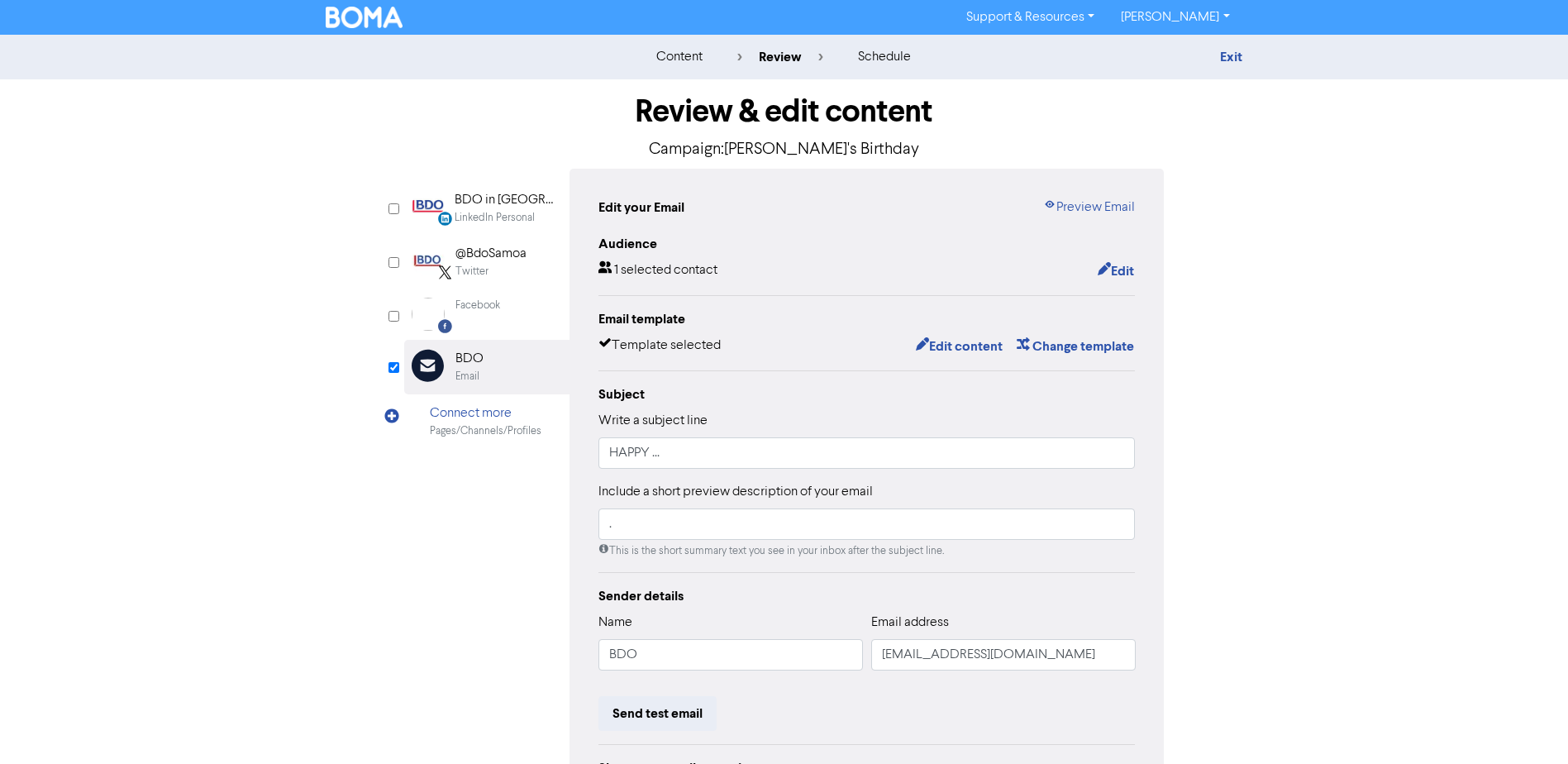
click at [1318, 390] on div "content review schedule Exit Review & edit content Campaign: [PERSON_NAME]'s Bi…" at bounding box center [784, 490] width 1568 height 912
click at [981, 340] on button "Edit content" at bounding box center [959, 346] width 89 height 22
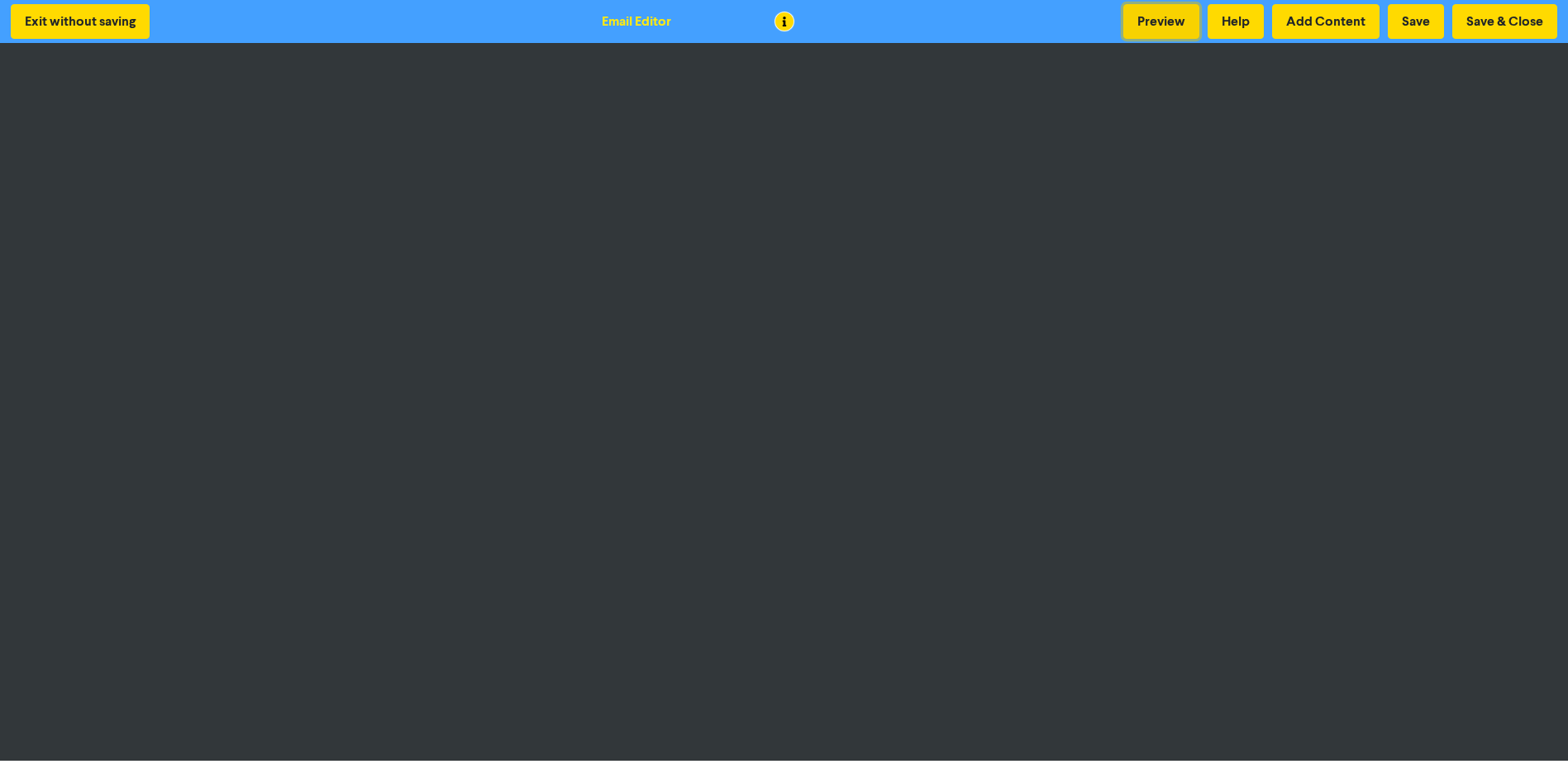
click at [1154, 22] on button "Preview" at bounding box center [1161, 22] width 76 height 34
click at [1494, 15] on button "Save & Close" at bounding box center [1505, 22] width 105 height 34
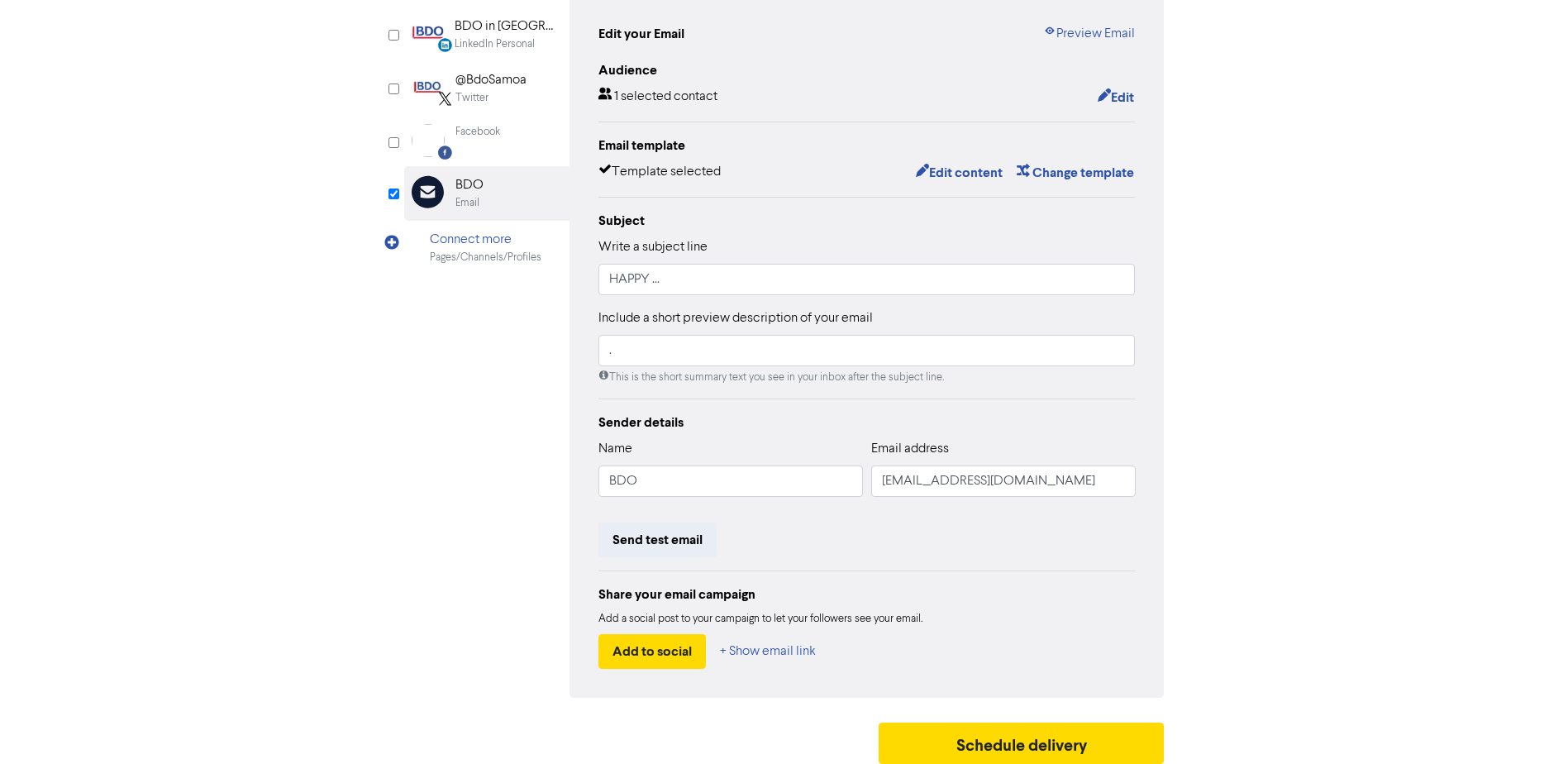
scroll to position [184, 0]
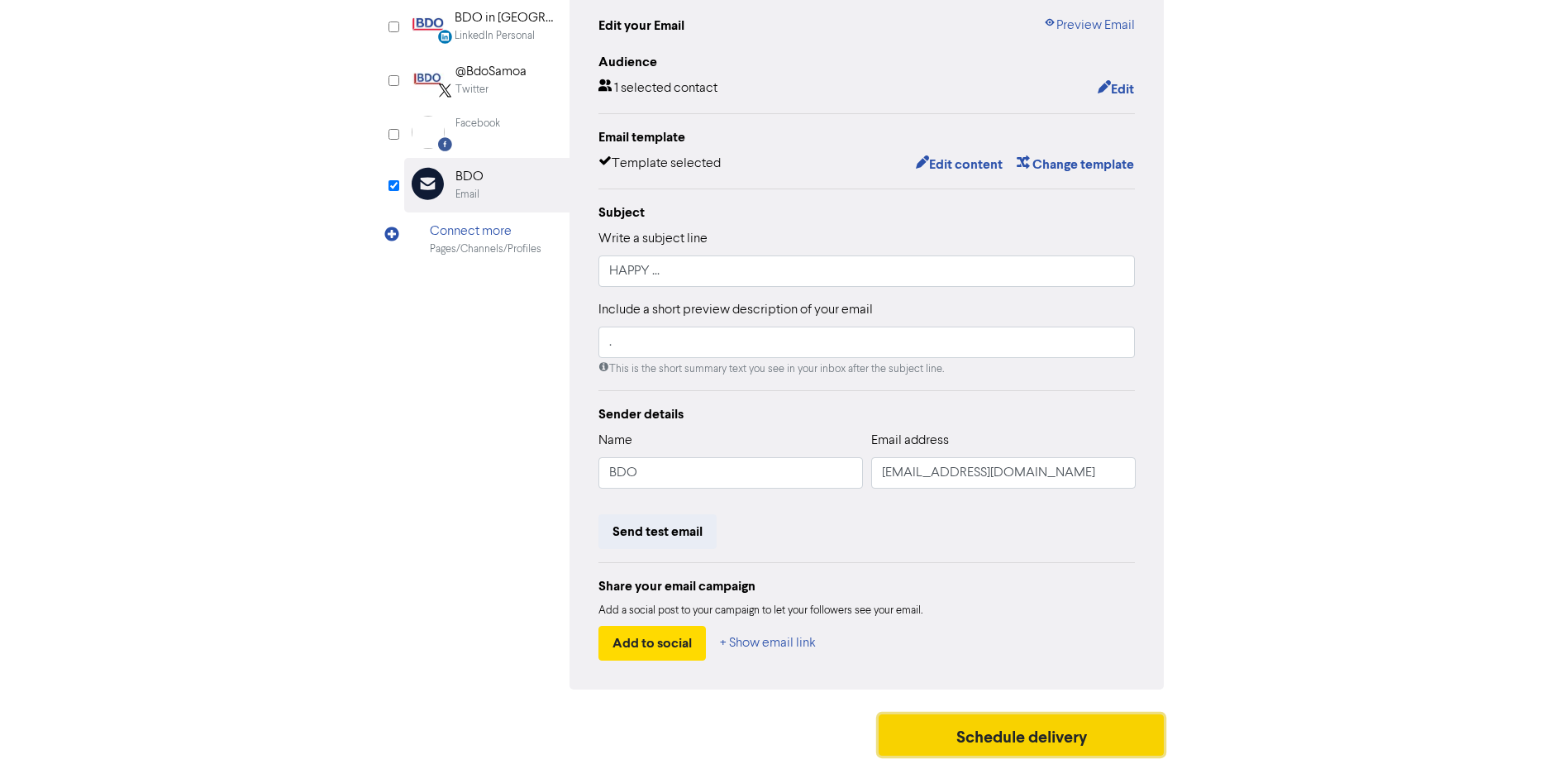
click at [1044, 730] on button "Schedule delivery" at bounding box center [1022, 735] width 286 height 42
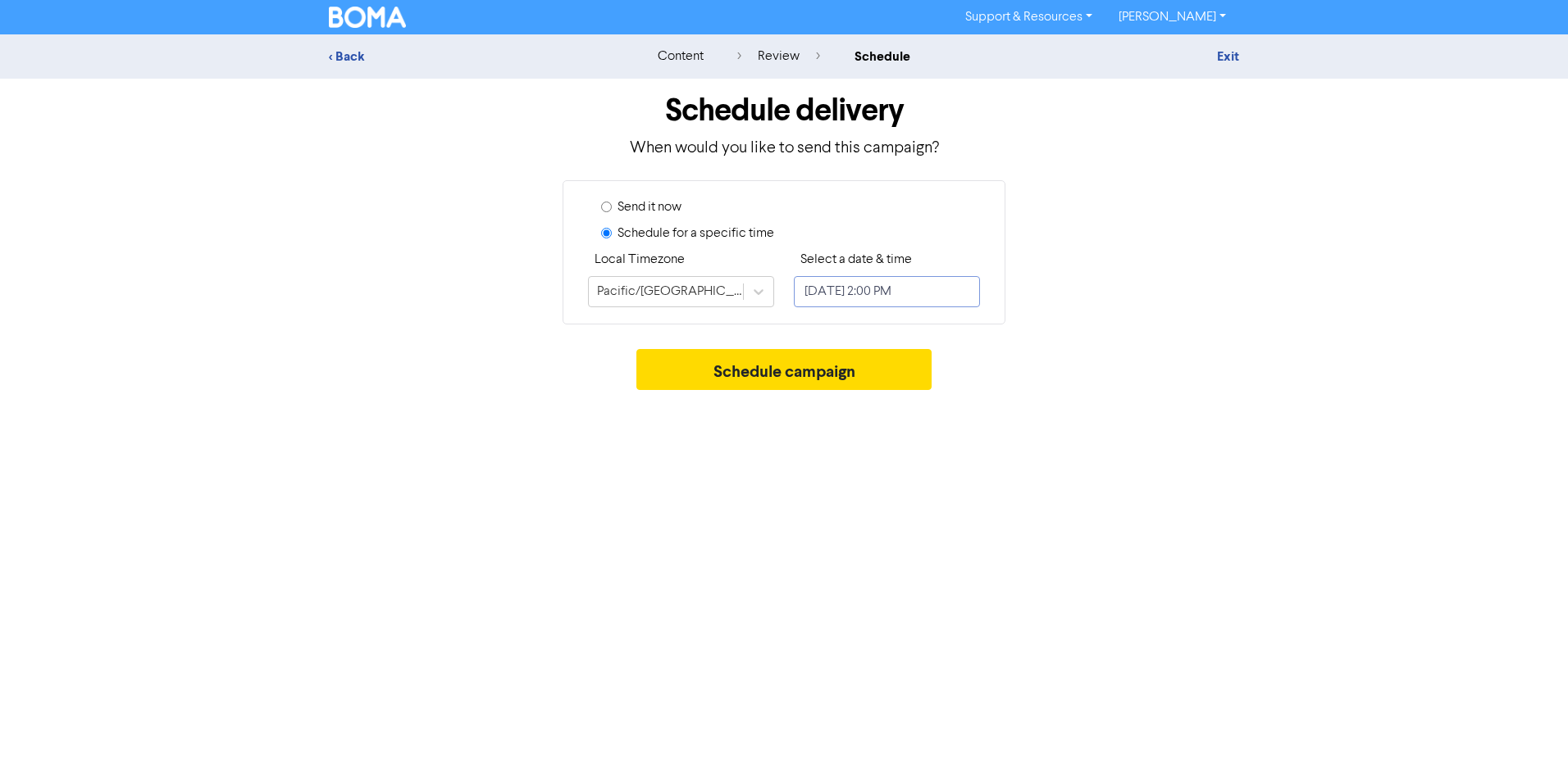
click at [865, 303] on input "[DATE] 2:00 PM" at bounding box center [886, 292] width 186 height 31
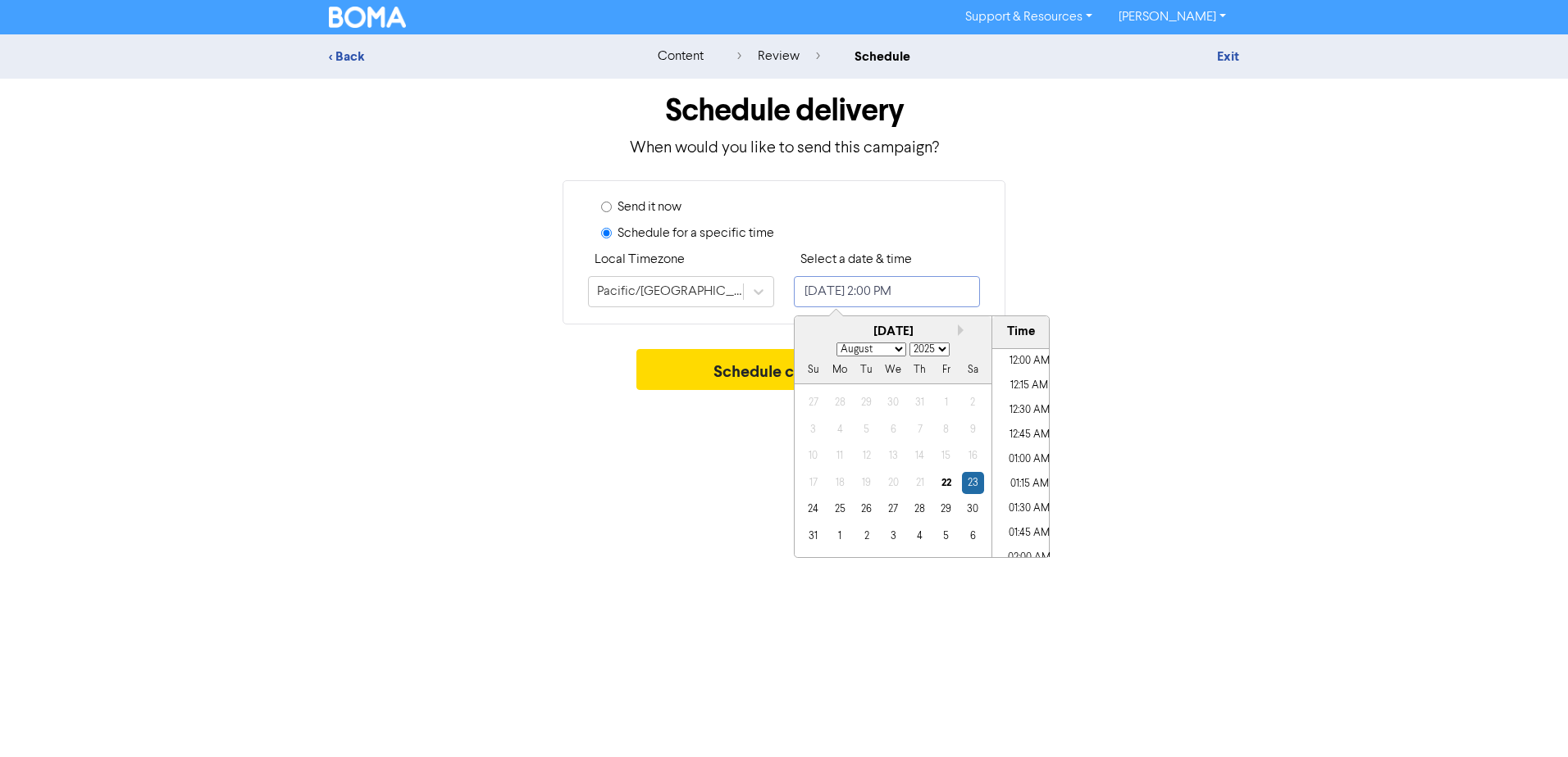
scroll to position [1285, 0]
click at [867, 510] on div "26" at bounding box center [866, 509] width 22 height 22
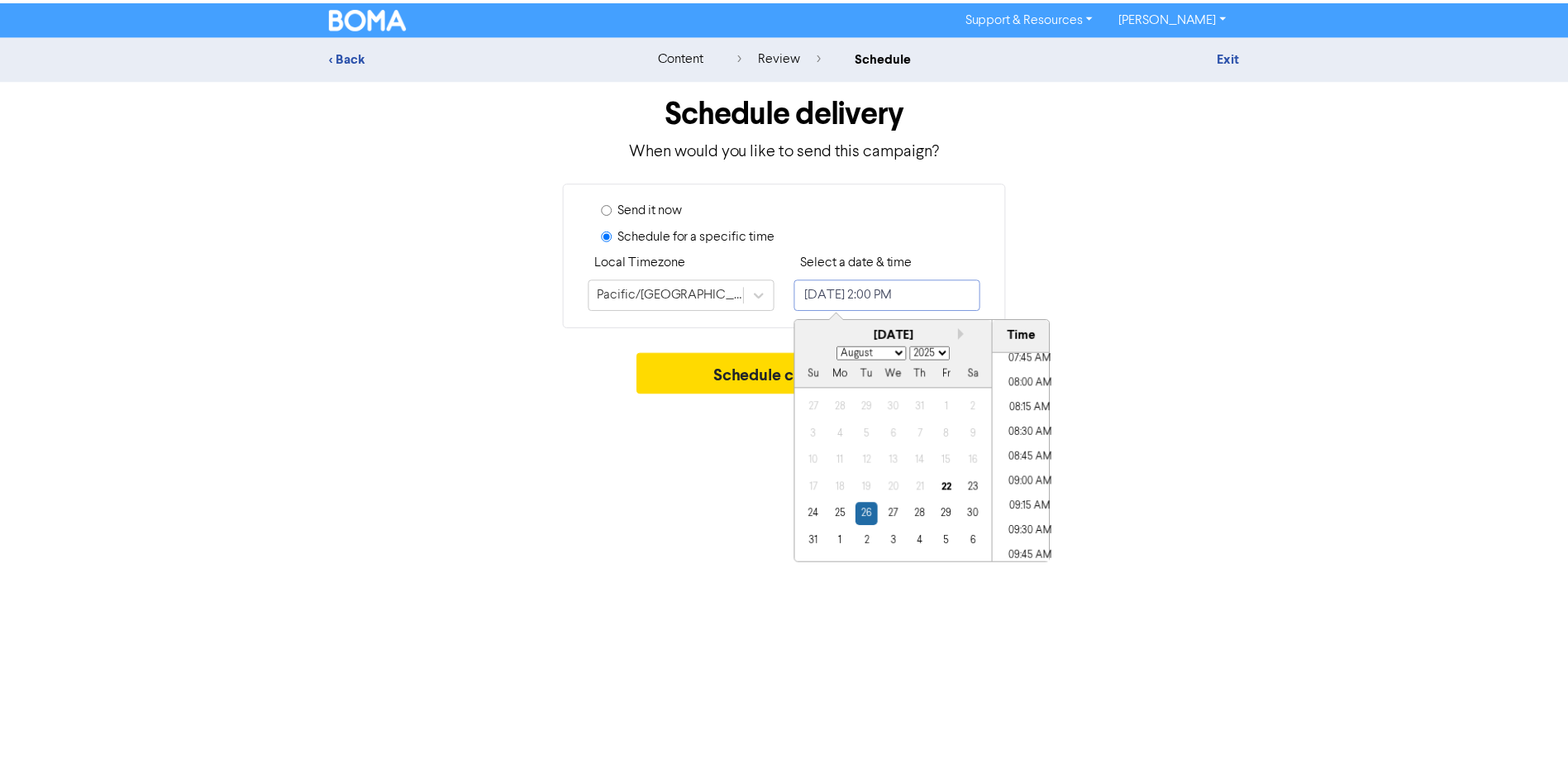
scroll to position [800, 0]
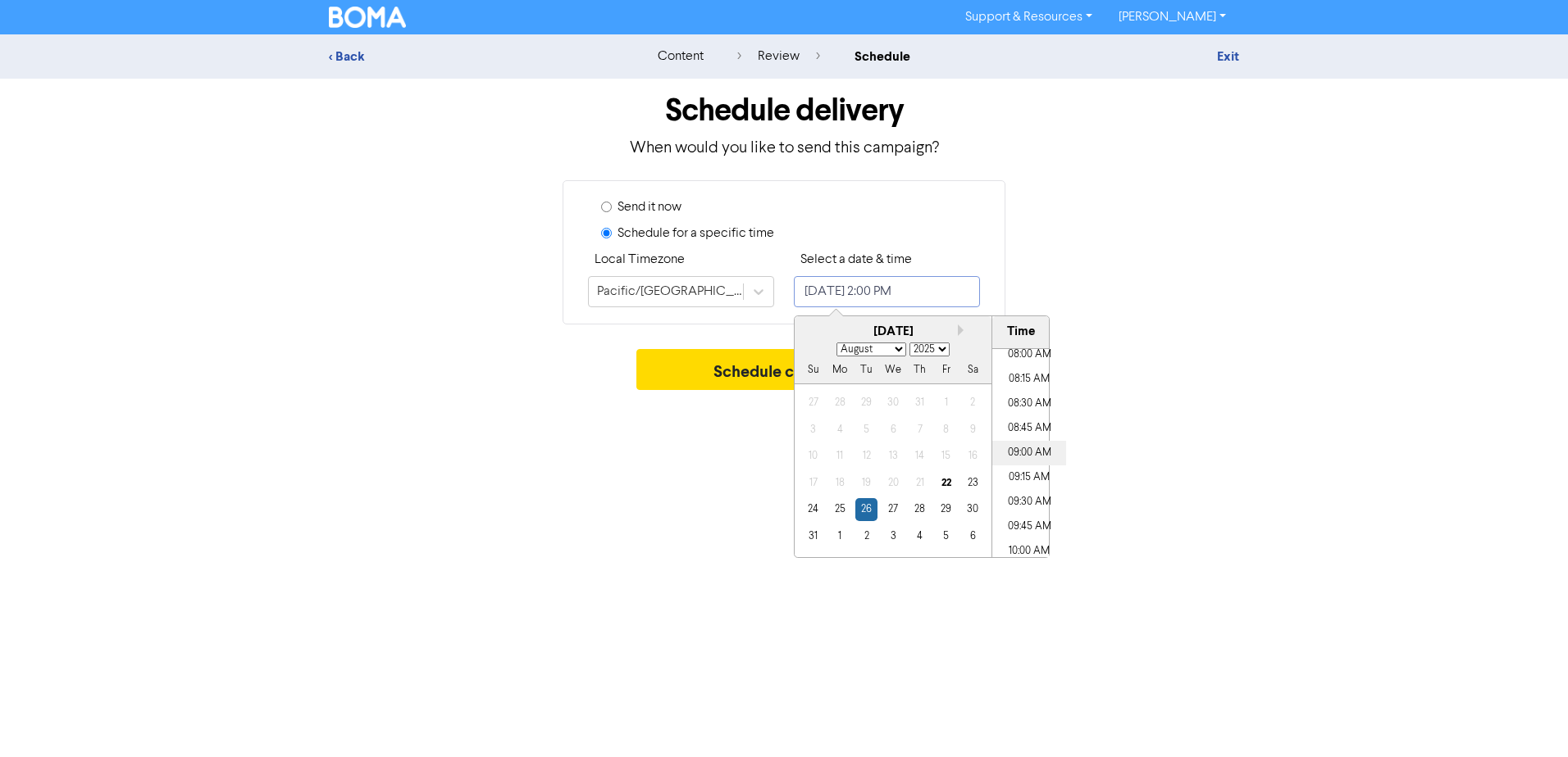
click at [1022, 455] on li "09:00 AM" at bounding box center [1029, 453] width 74 height 24
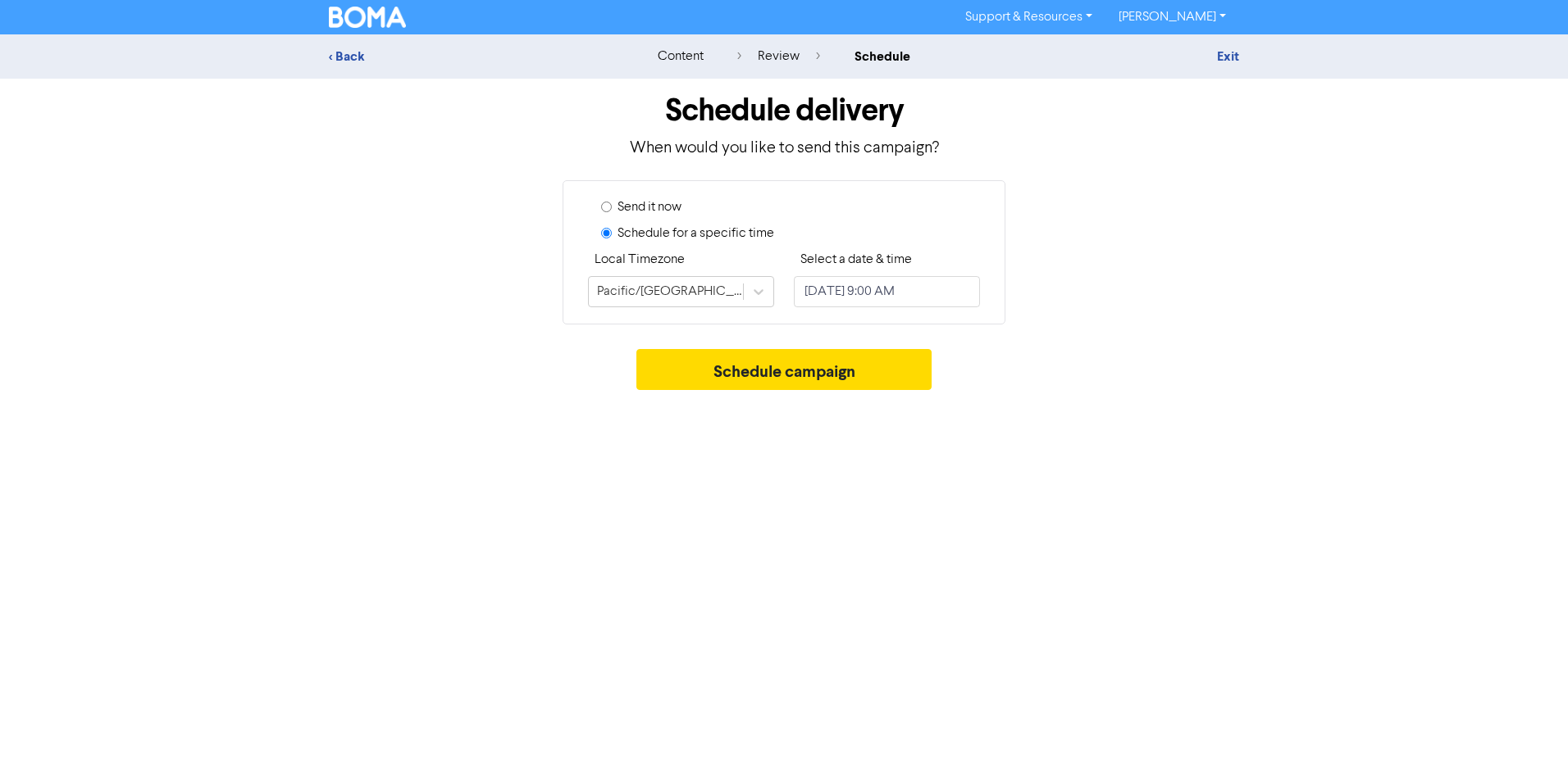
click at [1104, 263] on div "Send it now Schedule for a specific time Local Timezone Pacific/Apia Select a d…" at bounding box center [784, 252] width 935 height 145
click at [872, 375] on button "Schedule campaign" at bounding box center [784, 370] width 296 height 41
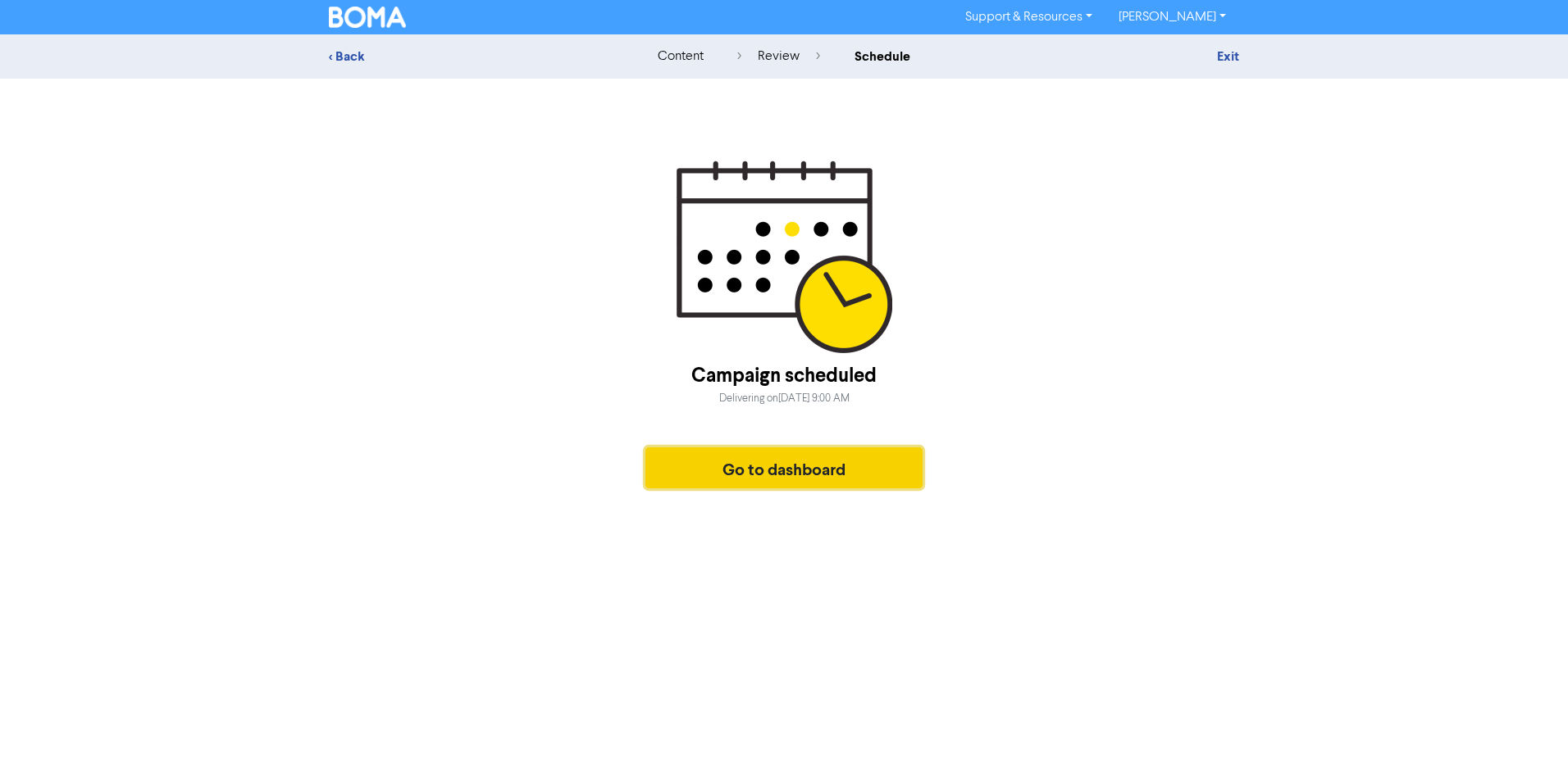
click at [837, 470] on button "Go to dashboard" at bounding box center [784, 468] width 277 height 41
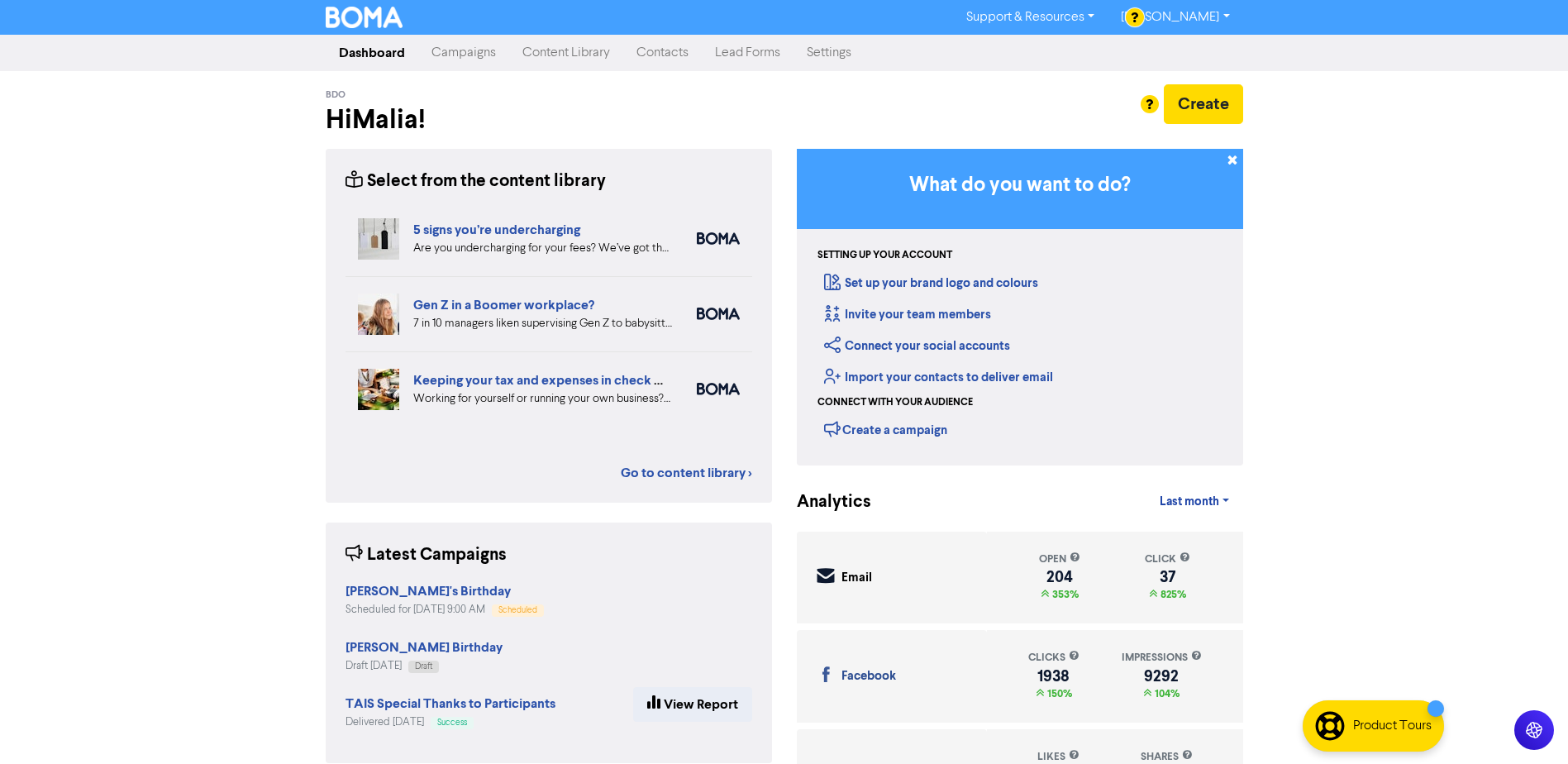
click at [469, 62] on link "Campaigns" at bounding box center [464, 53] width 91 height 34
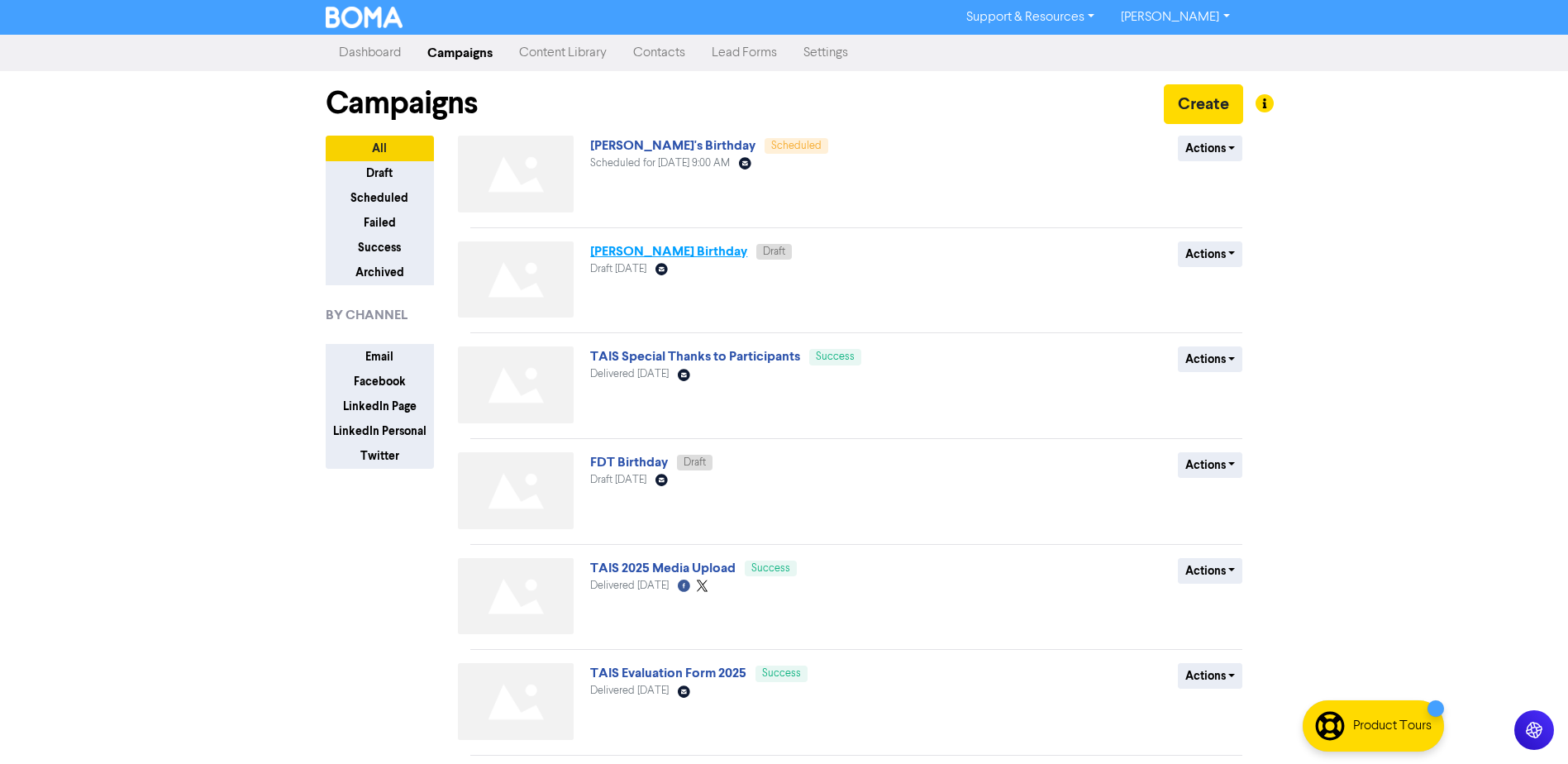
click at [676, 254] on link "[PERSON_NAME] Birthday" at bounding box center [669, 251] width 157 height 16
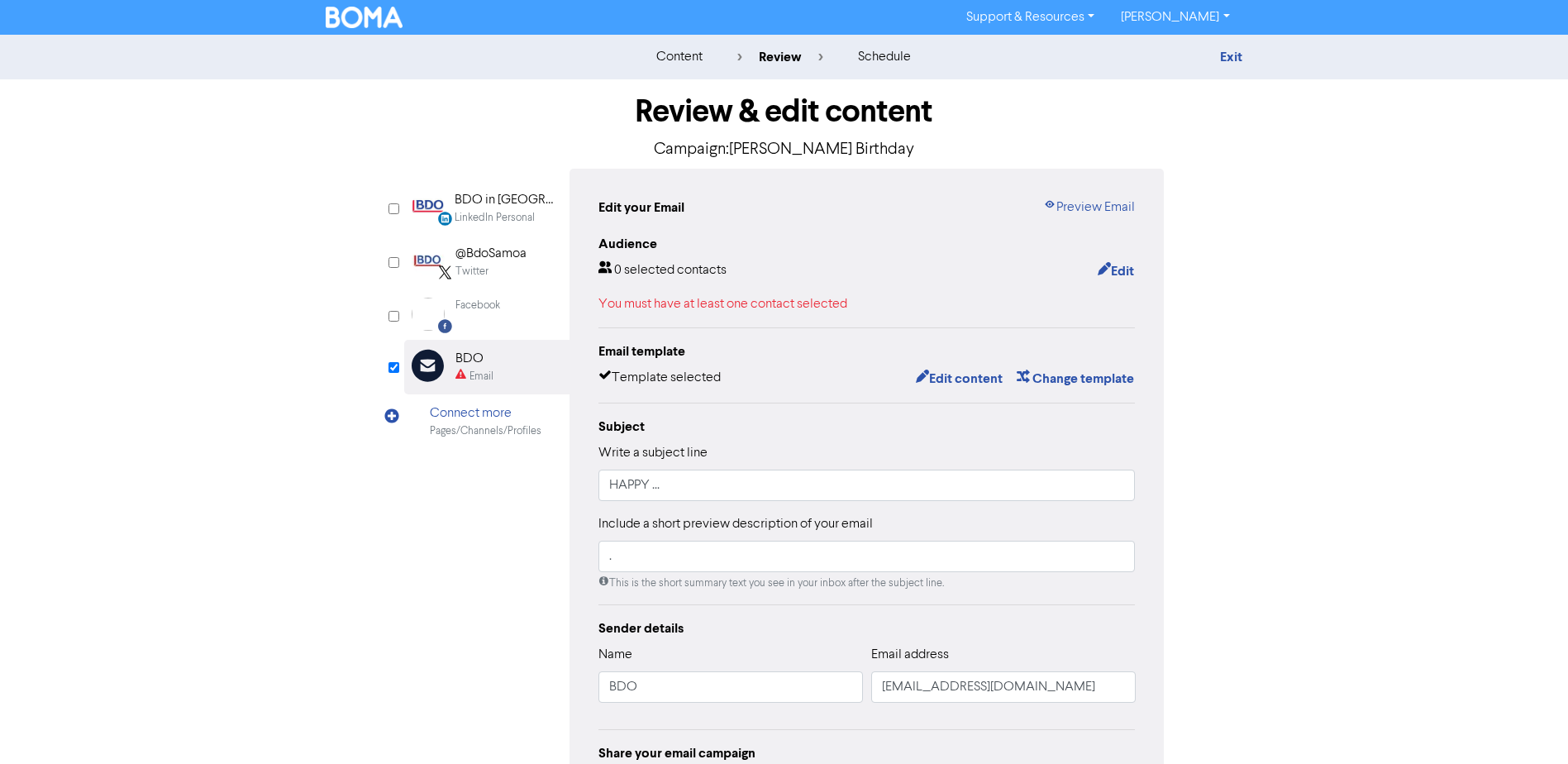
click at [1138, 264] on div "Edit your Email Preview Email Audience 0 selected contacts Edit You must have a…" at bounding box center [867, 512] width 595 height 688
click at [1120, 270] on button "Edit" at bounding box center [1116, 271] width 38 height 22
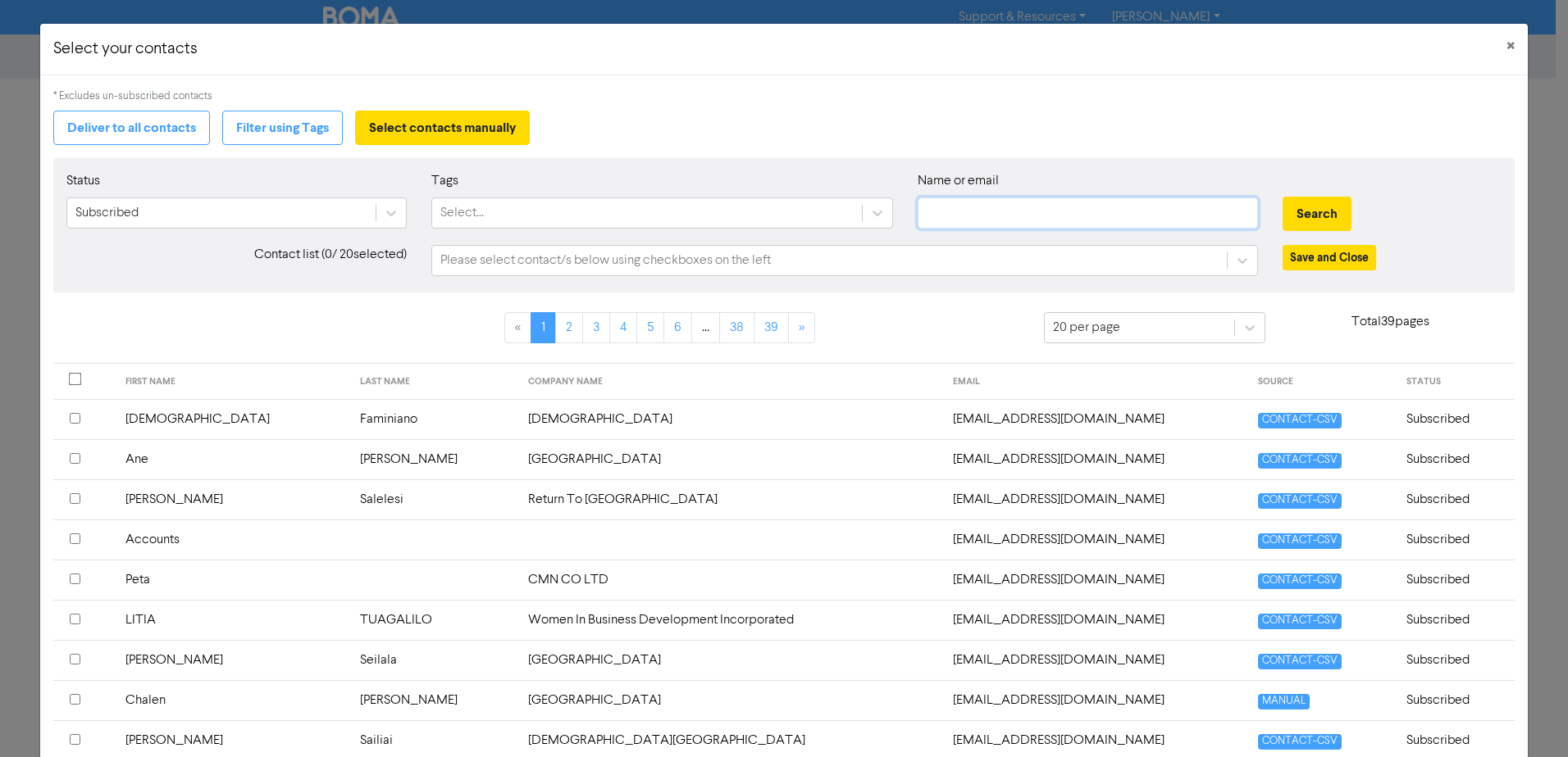
click at [973, 220] on input "text" at bounding box center [1087, 213] width 341 height 31
click at [1282, 197] on button "Search" at bounding box center [1316, 214] width 69 height 34
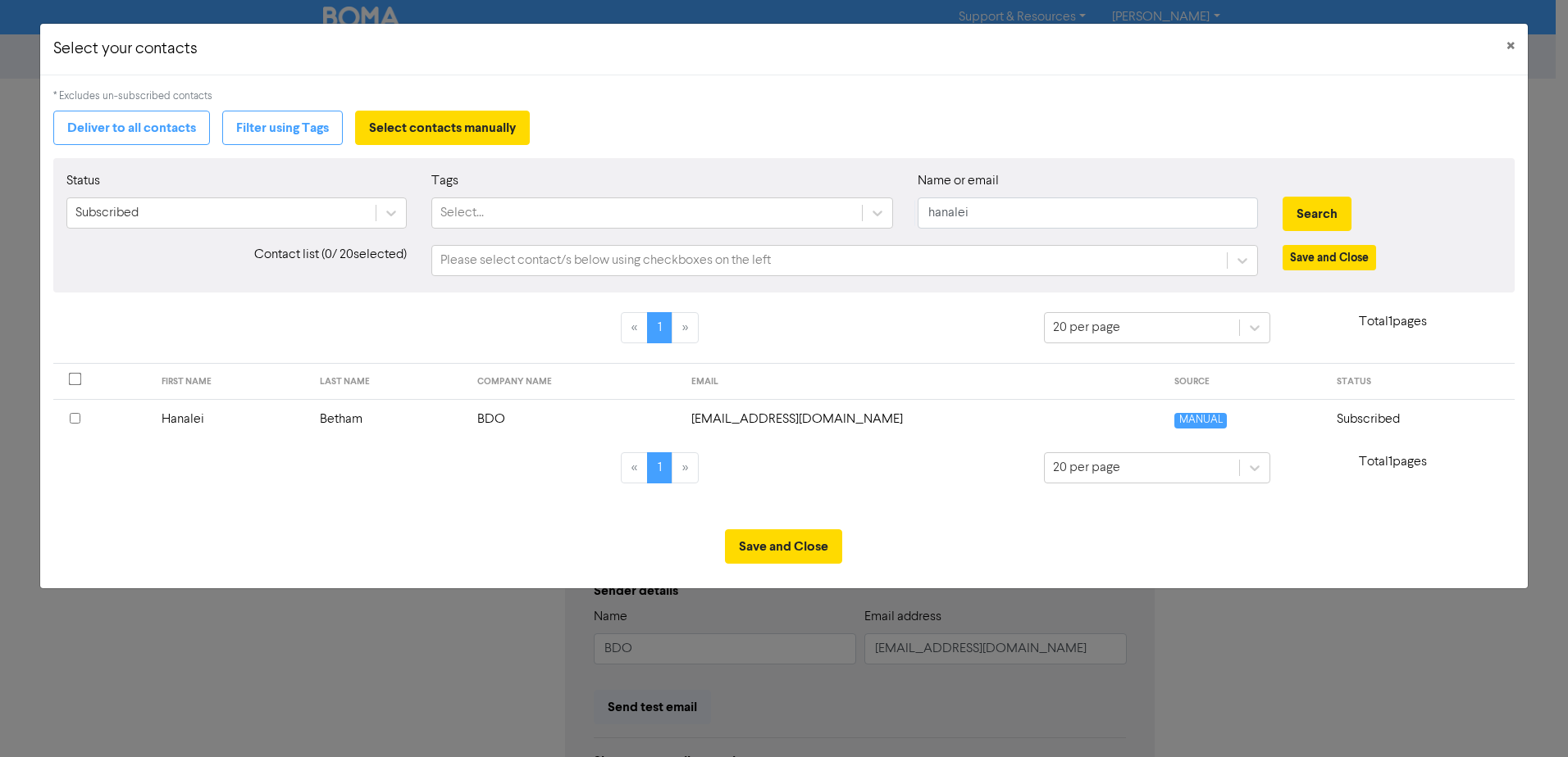
click at [72, 419] on input "checkbox" at bounding box center [75, 418] width 11 height 11
click at [1312, 258] on button "Save and Close" at bounding box center [1329, 258] width 93 height 25
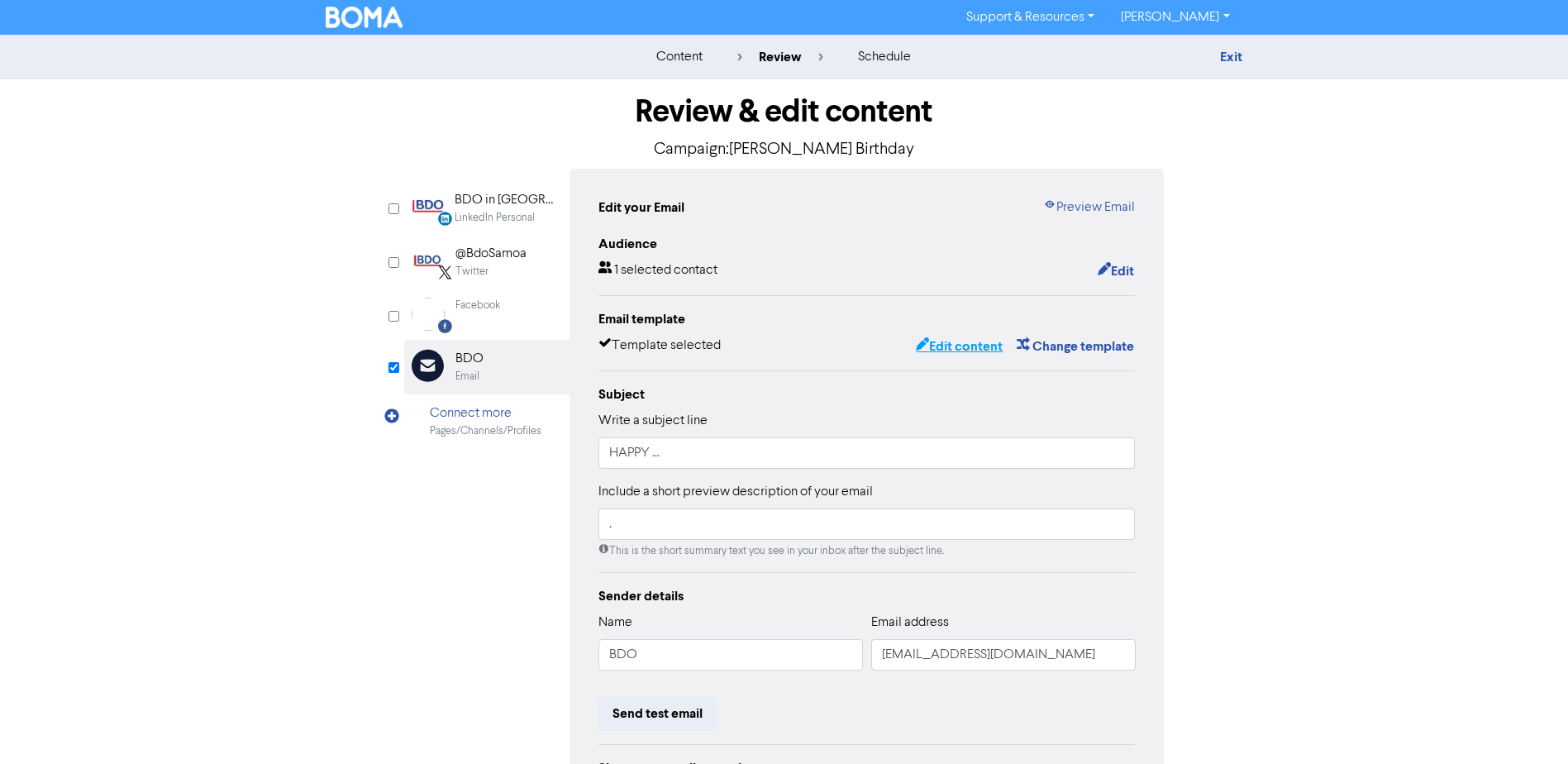
click at [959, 346] on button "Edit content" at bounding box center [959, 346] width 89 height 22
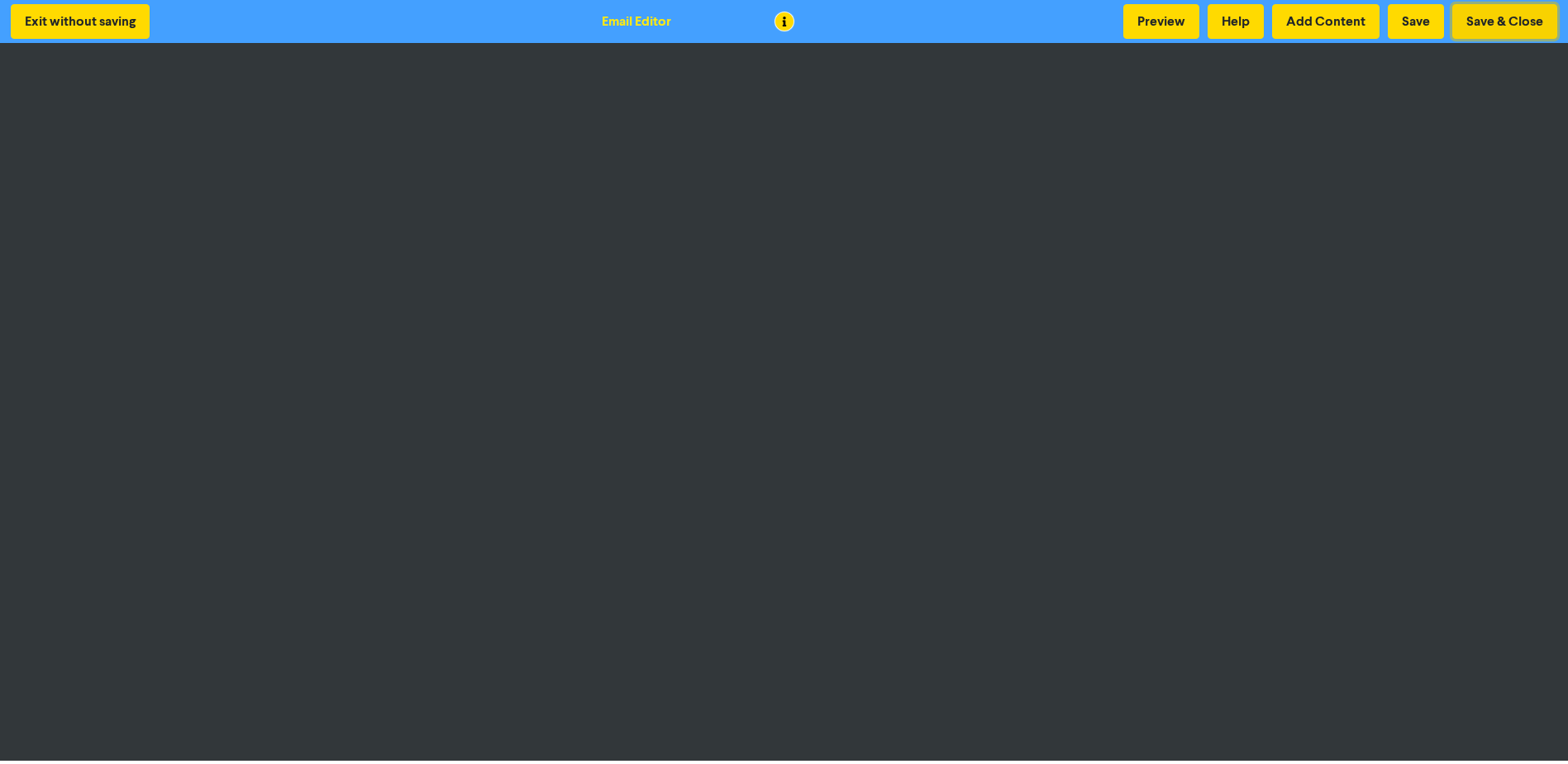
click at [1522, 16] on button "Save & Close" at bounding box center [1505, 22] width 105 height 34
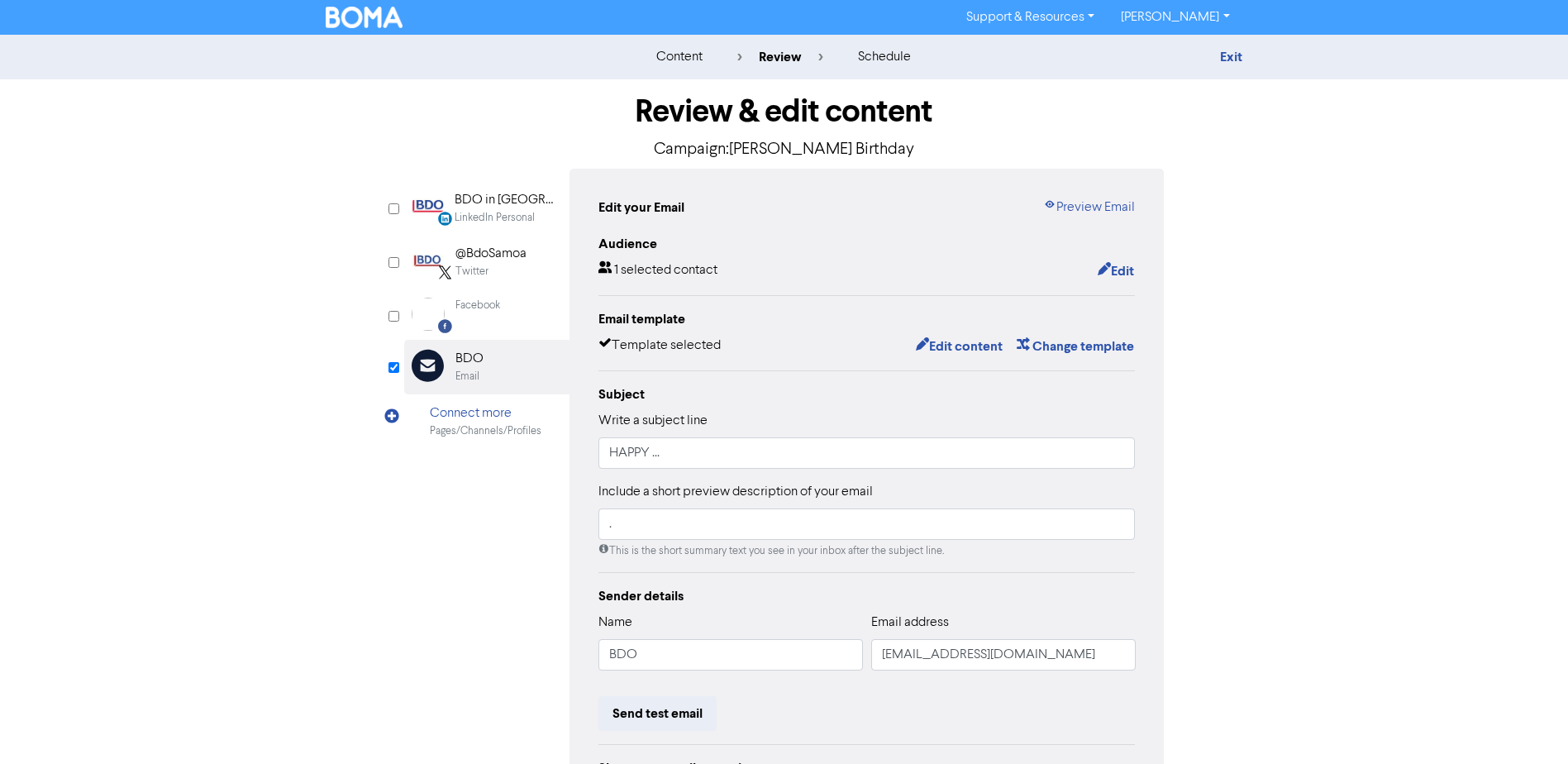
drag, startPoint x: 1209, startPoint y: 447, endPoint x: 1169, endPoint y: 449, distance: 40.0
click at [1209, 447] on div "Review & edit content Campaign: [PERSON_NAME] Birthday LinkedIn Personal Create…" at bounding box center [784, 513] width 942 height 866
drag, startPoint x: 678, startPoint y: 462, endPoint x: 492, endPoint y: 459, distance: 186.0
click at [494, 464] on div "LinkedIn Personal Created with Sketch. BDO in [GEOGRAPHIC_DATA] LinkedIn Person…" at bounding box center [784, 520] width 761 height 703
click at [1308, 558] on div "content review schedule Exit Review & edit content Campaign: [PERSON_NAME] Birt…" at bounding box center [784, 490] width 1568 height 912
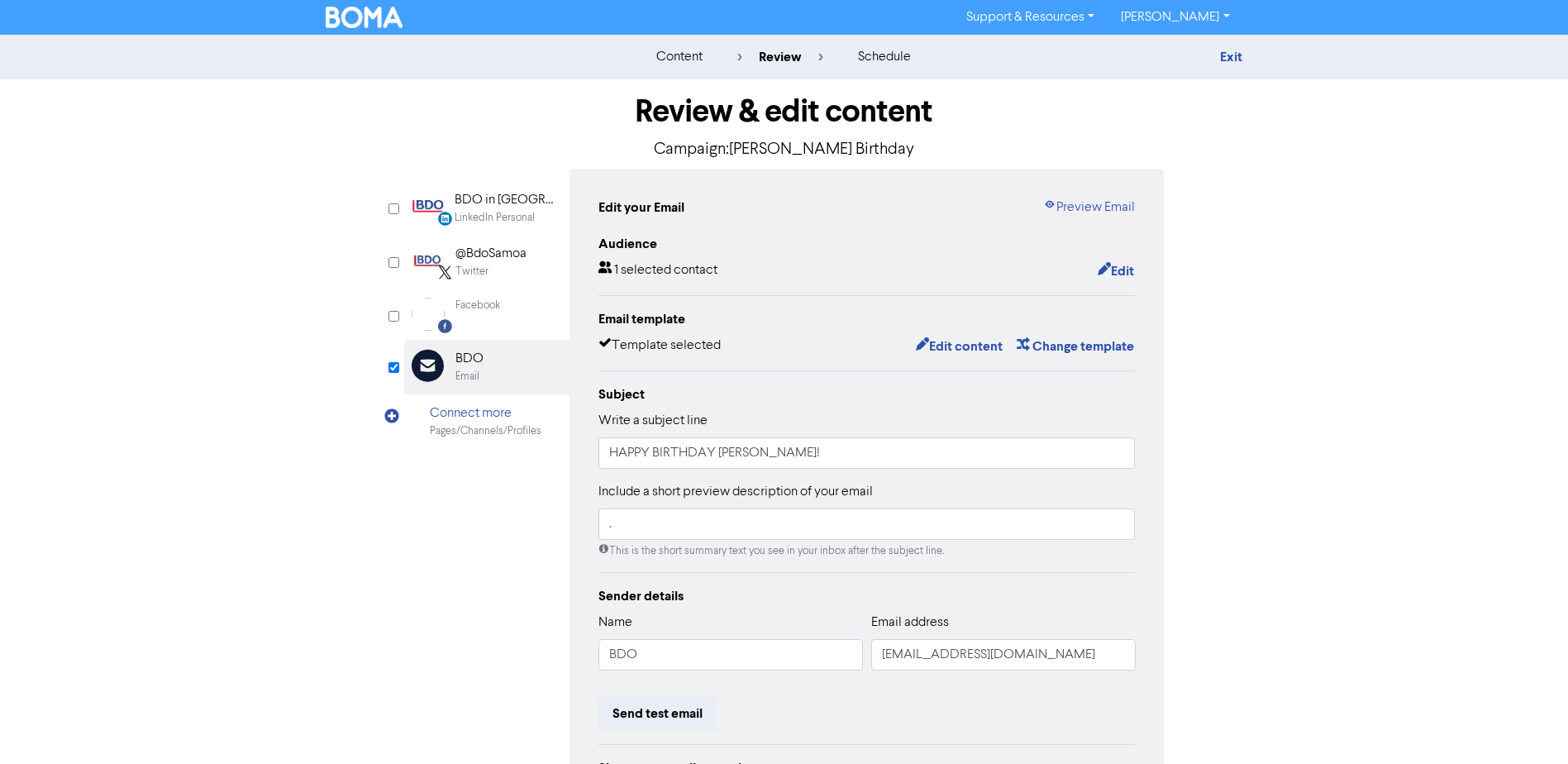
click at [1098, 218] on div "Edit your Email Preview Email Audience 1 selected contact Edit Email template T…" at bounding box center [867, 520] width 595 height 703
click at [1098, 216] on link "Preview Email" at bounding box center [1089, 208] width 91 height 20
